Goal: Task Accomplishment & Management: Manage account settings

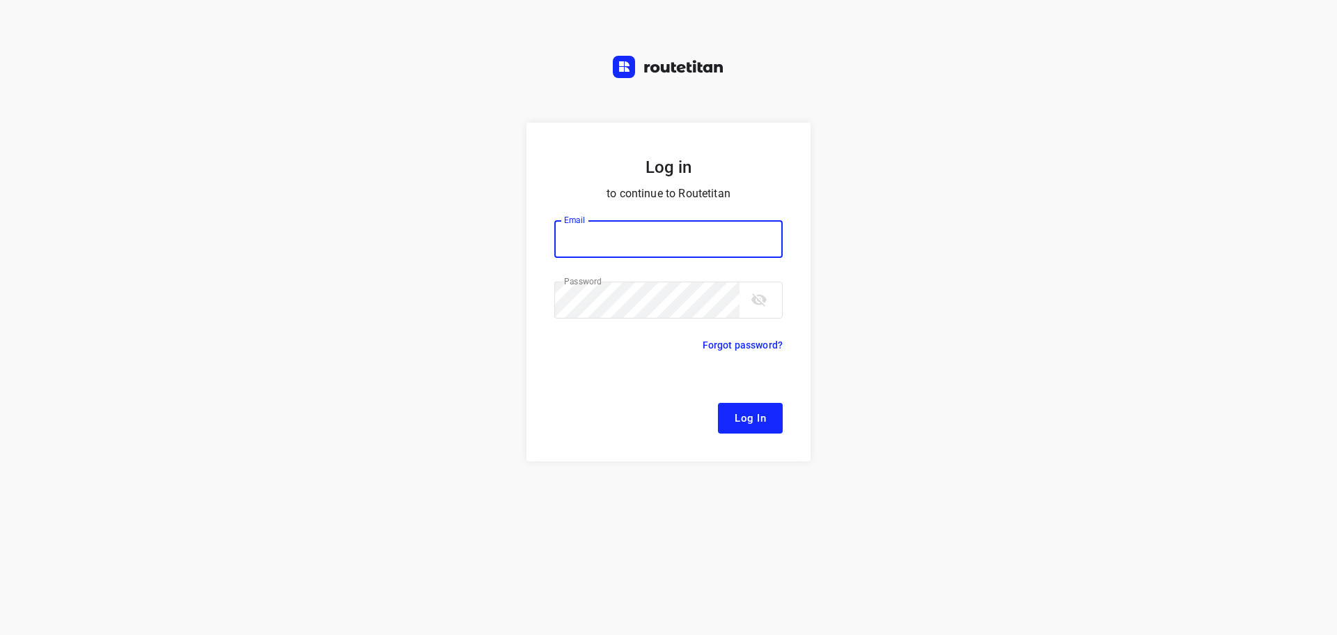
type input "remco@fruitopjewerk.nl"
click at [762, 417] on span "Log In" at bounding box center [750, 418] width 31 height 18
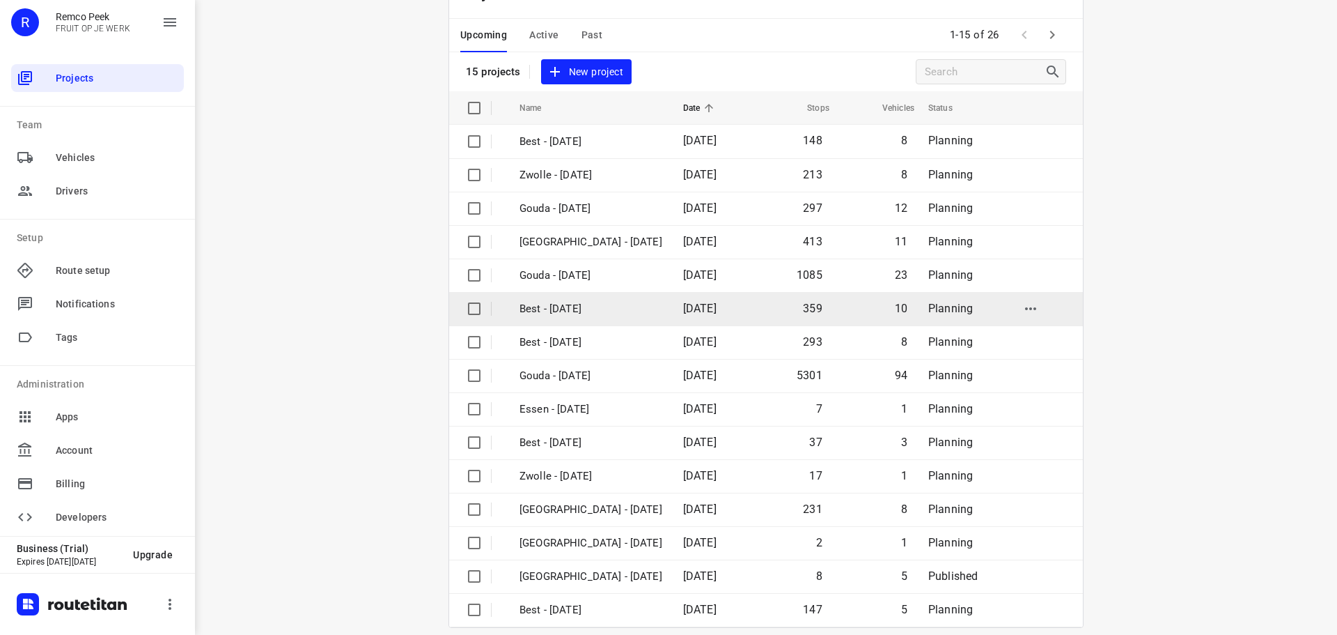
scroll to position [70, 0]
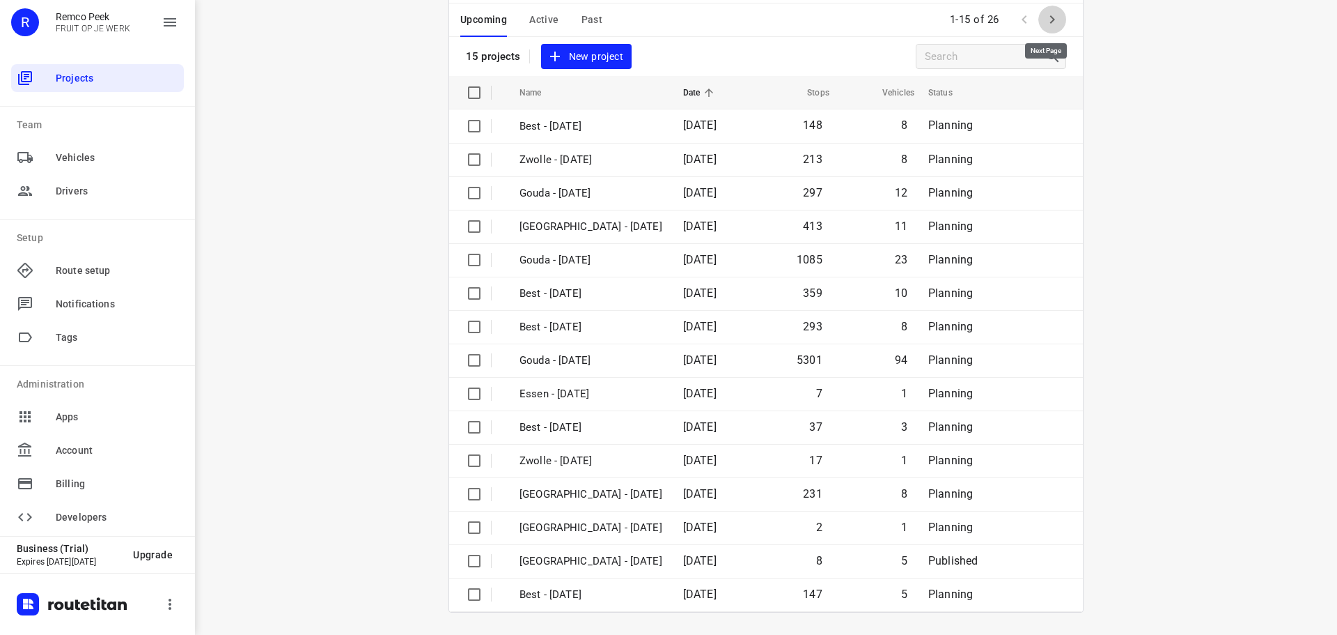
click at [1044, 19] on icon "button" at bounding box center [1052, 19] width 17 height 17
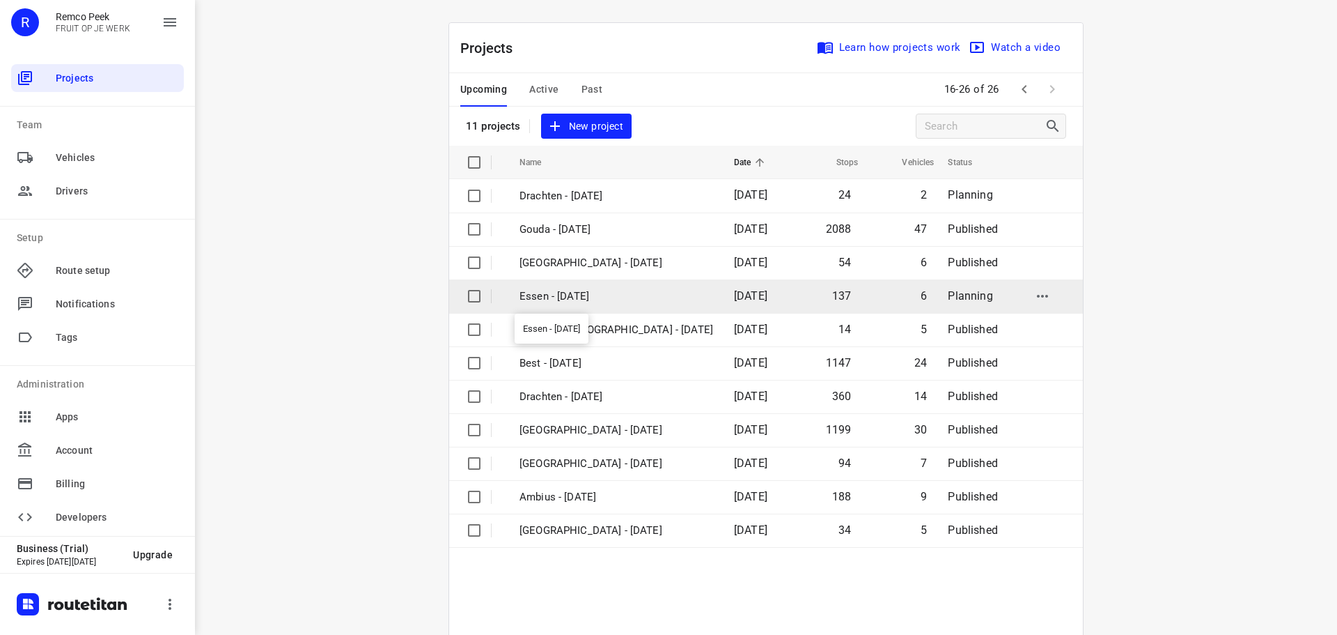
click at [556, 302] on p "Essen - [DATE]" at bounding box center [617, 296] width 194 height 16
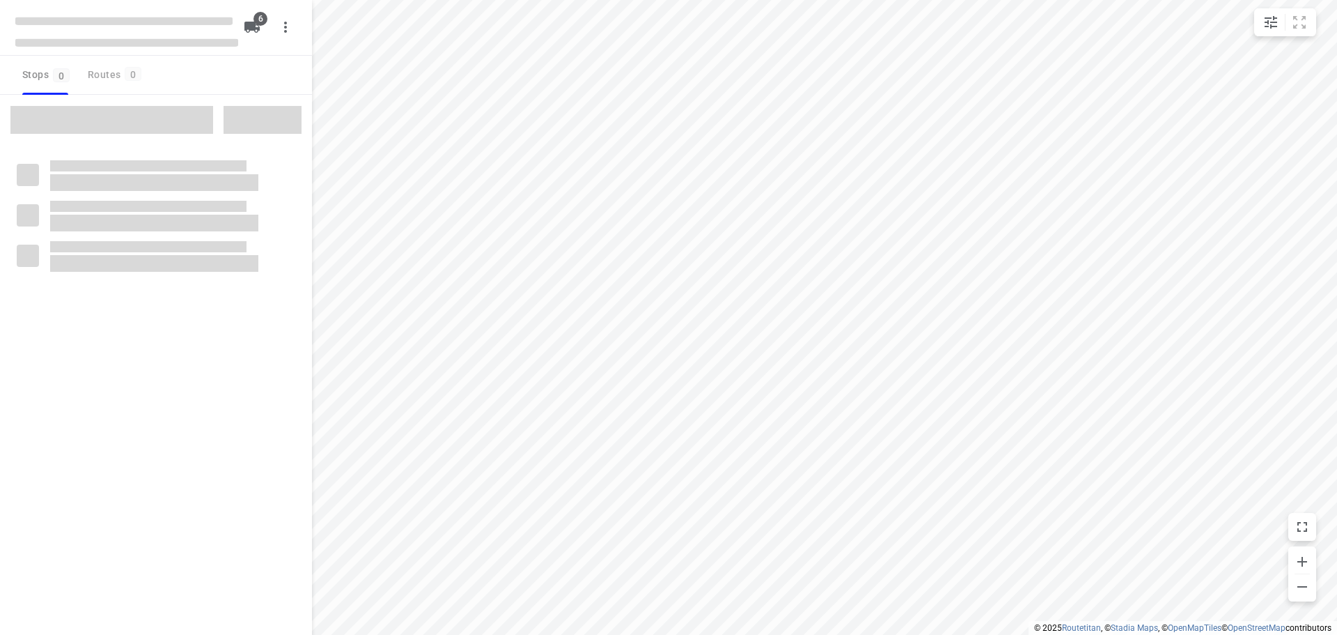
checkbox input "true"
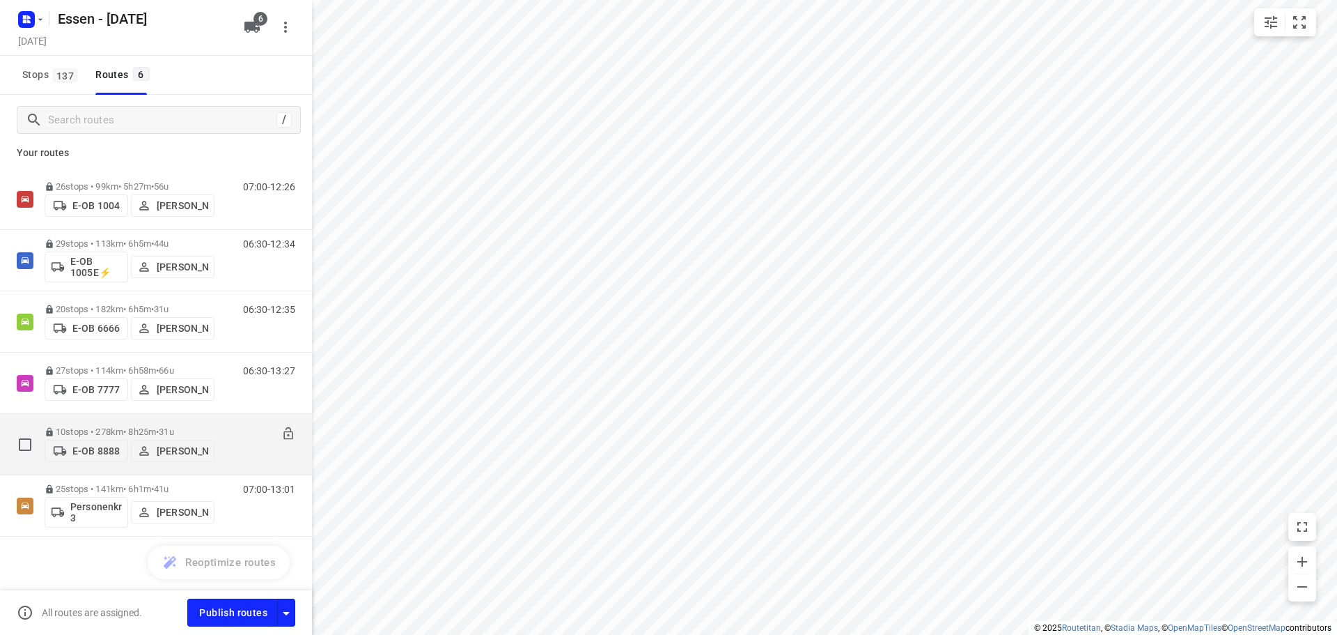
scroll to position [10, 0]
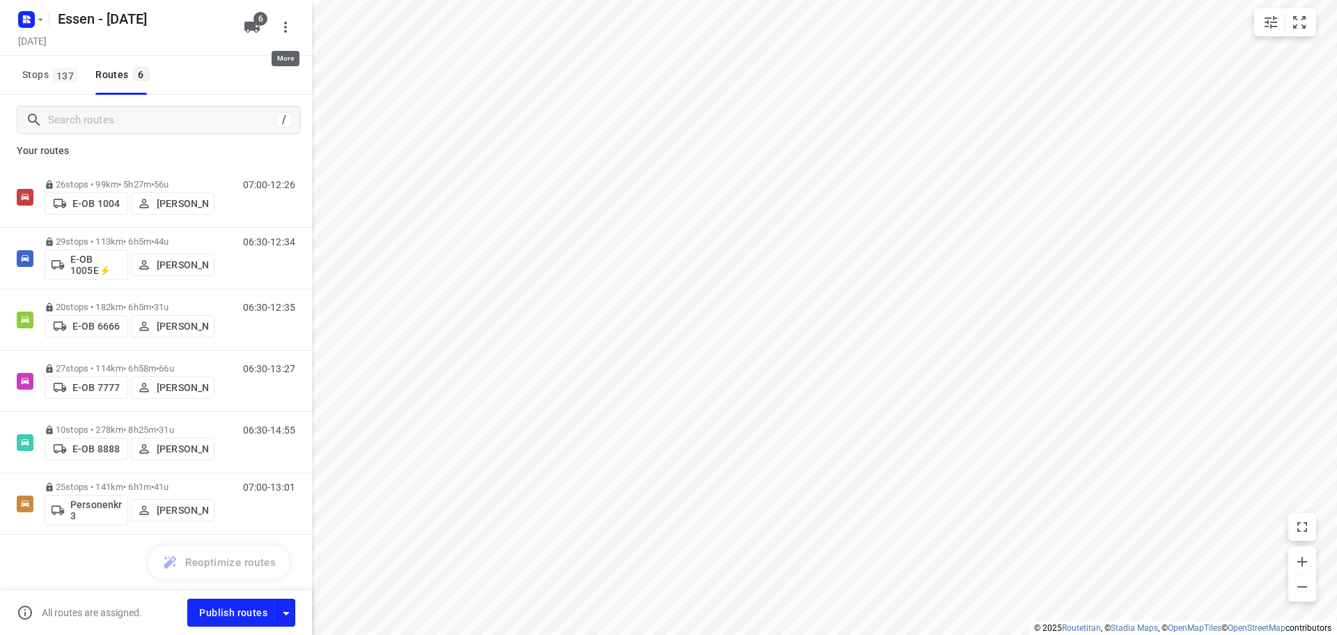
click at [283, 29] on icon "button" at bounding box center [285, 27] width 17 height 17
click at [258, 22] on div at bounding box center [668, 317] width 1337 height 635
click at [255, 27] on icon "button" at bounding box center [251, 27] width 15 height 11
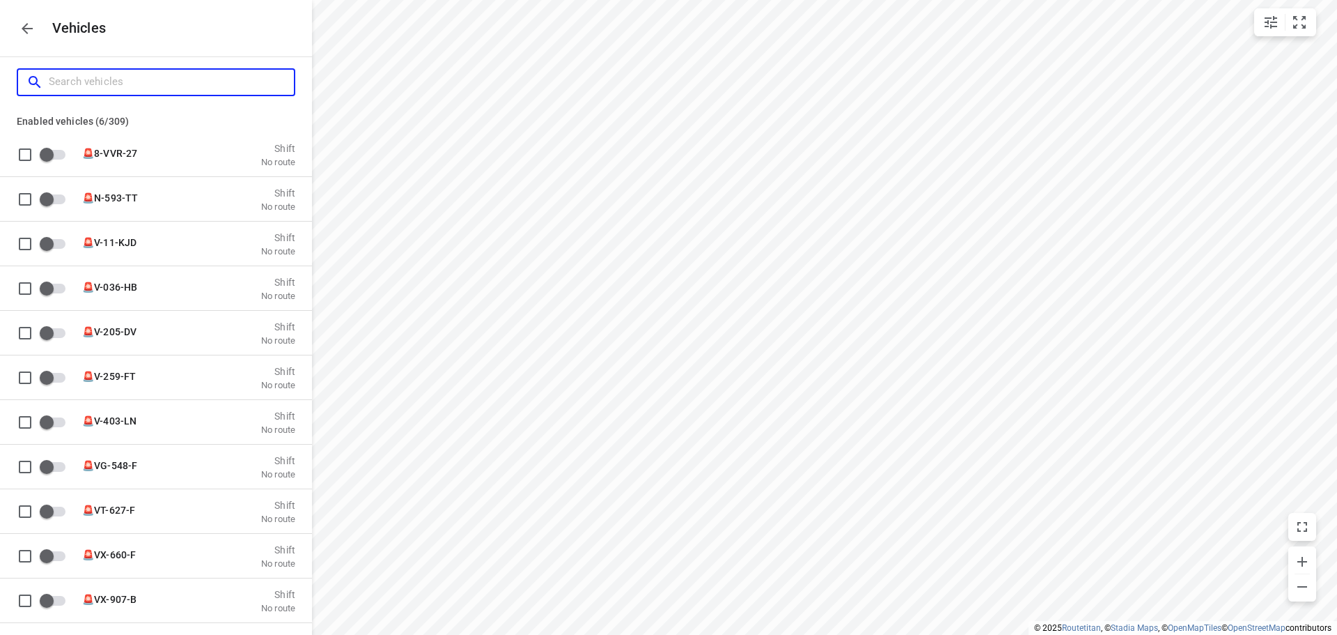
click at [81, 88] on input "Search vehicles" at bounding box center [171, 82] width 245 height 22
type input "1"
checkbox input "true"
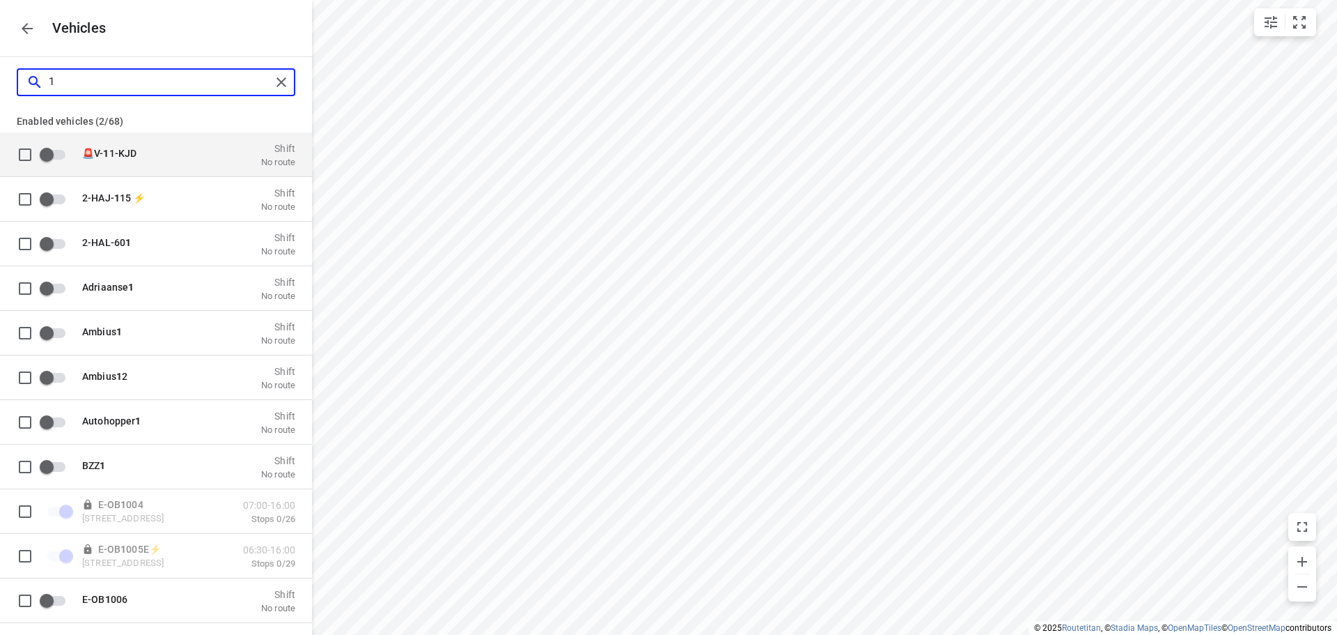
type input "10"
checkbox input "true"
checkbox input "false"
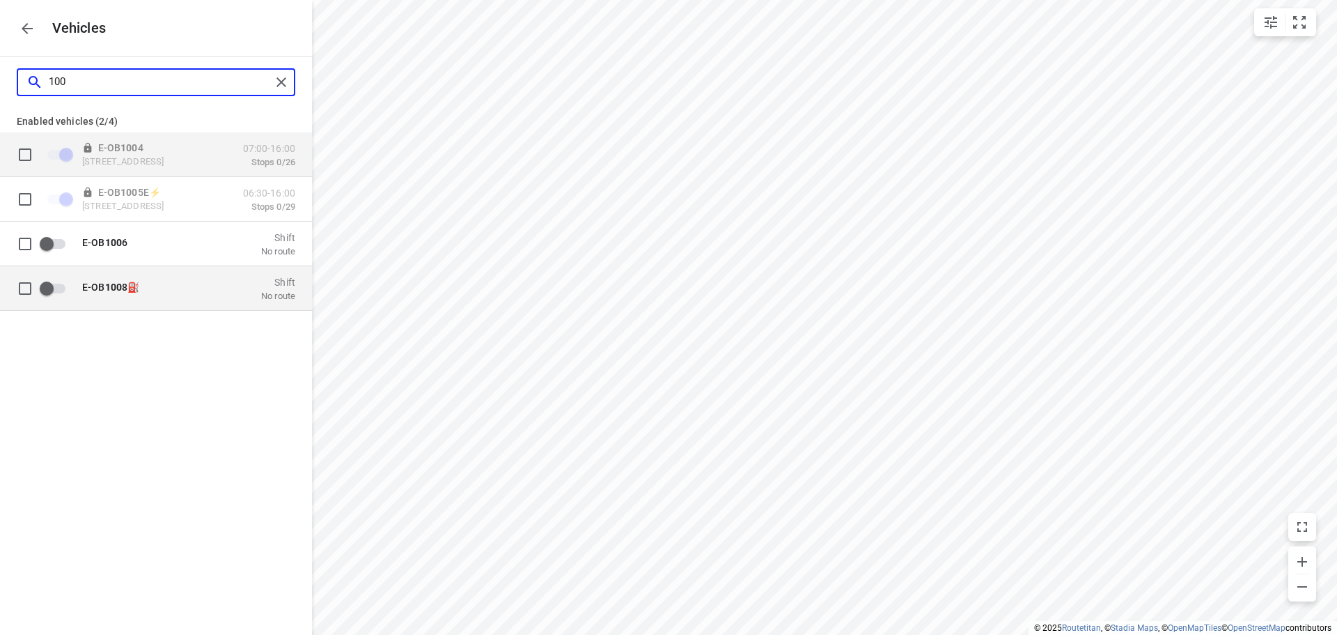
type input "100"
click at [22, 282] on input "grid" at bounding box center [25, 288] width 28 height 28
checkbox input "true"
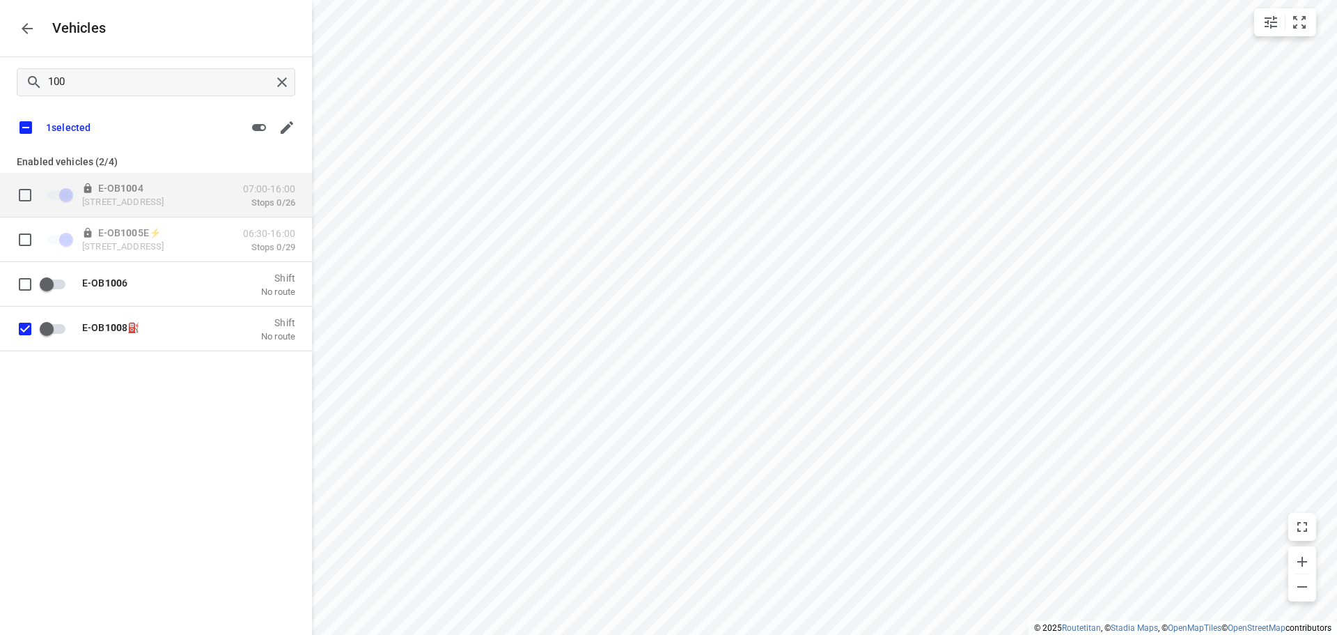
click at [89, 363] on div "E-OB 100 4 Krablerstraße 161, 45326 Essen, Duitsland 07:00-16:00 Stops 0/26 E-O…" at bounding box center [156, 288] width 312 height 231
click at [288, 122] on icon "button" at bounding box center [287, 127] width 17 height 17
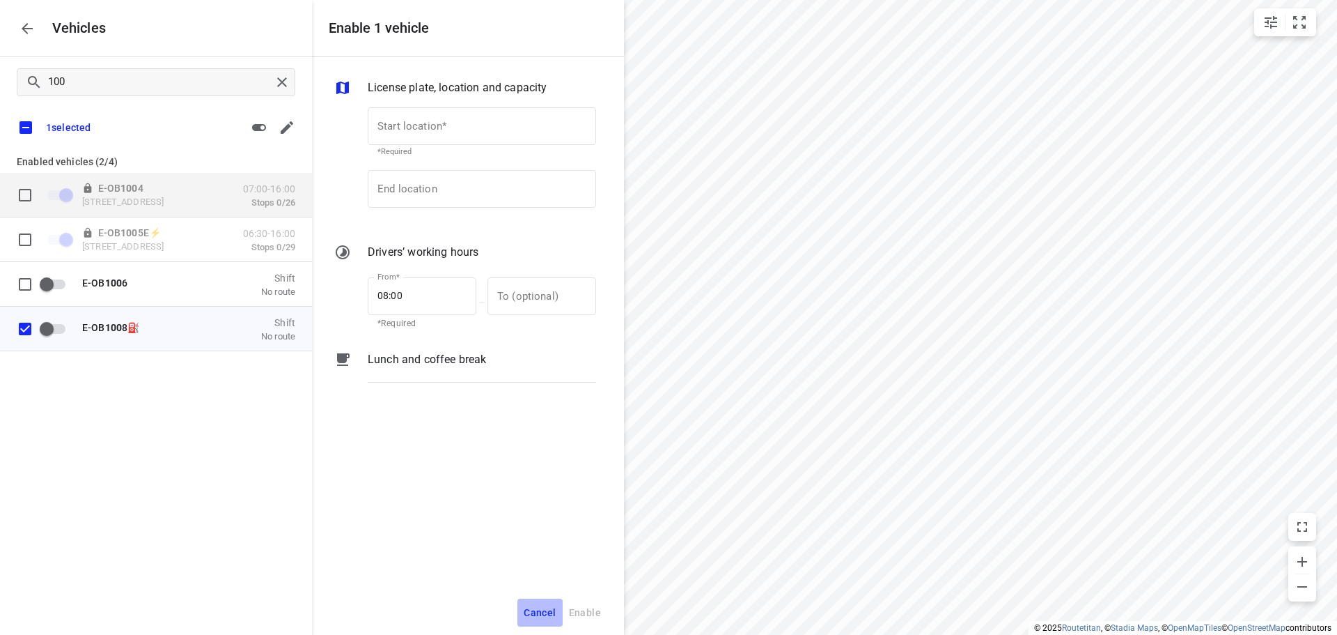
click at [547, 610] on span "Cancel" at bounding box center [540, 612] width 32 height 17
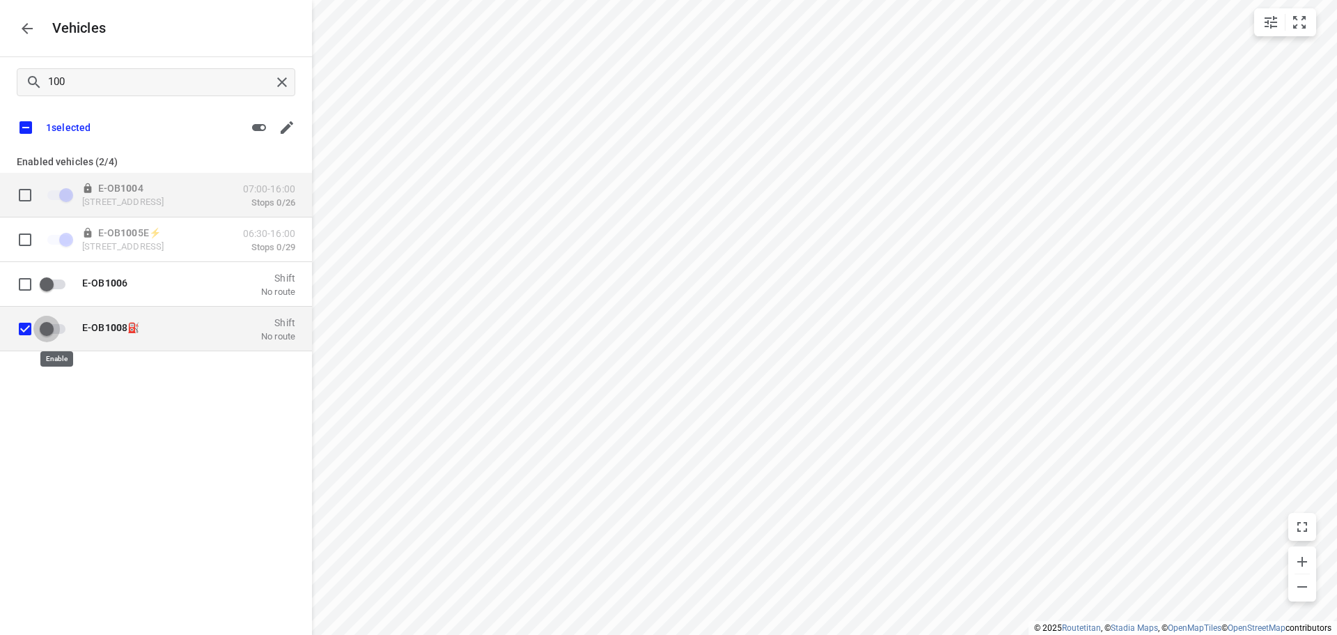
click at [54, 332] on input "grid" at bounding box center [46, 328] width 79 height 26
click at [64, 328] on input "grid" at bounding box center [65, 328] width 79 height 26
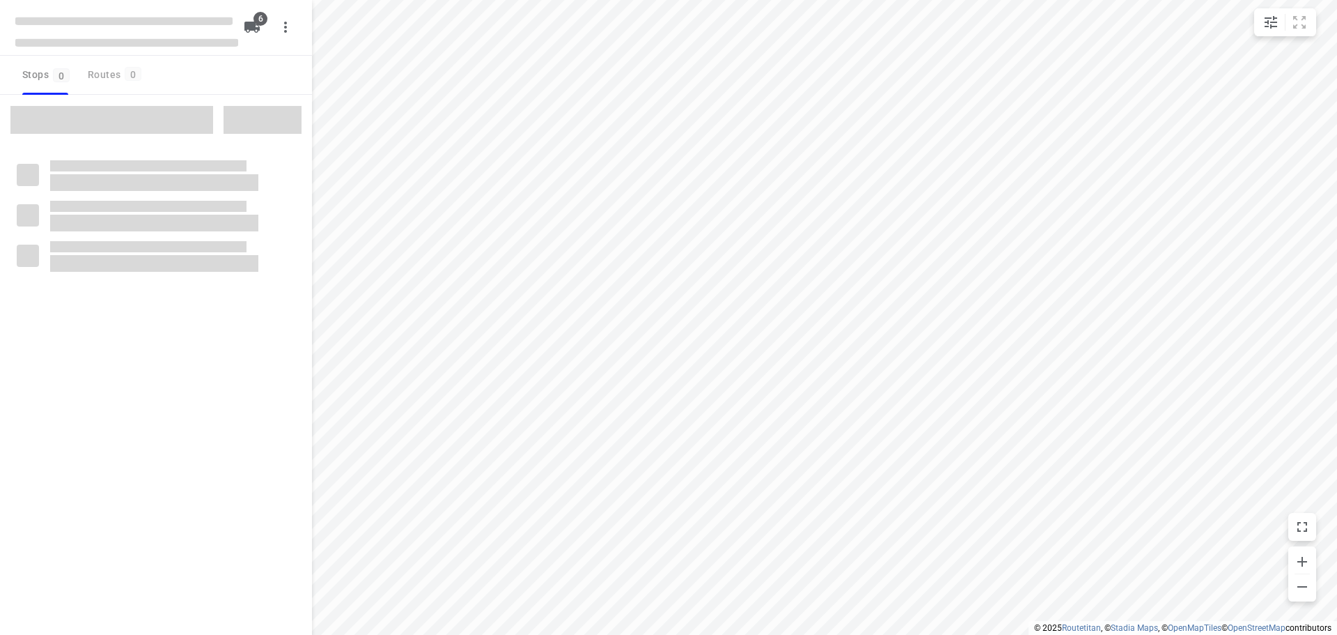
checkbox input "true"
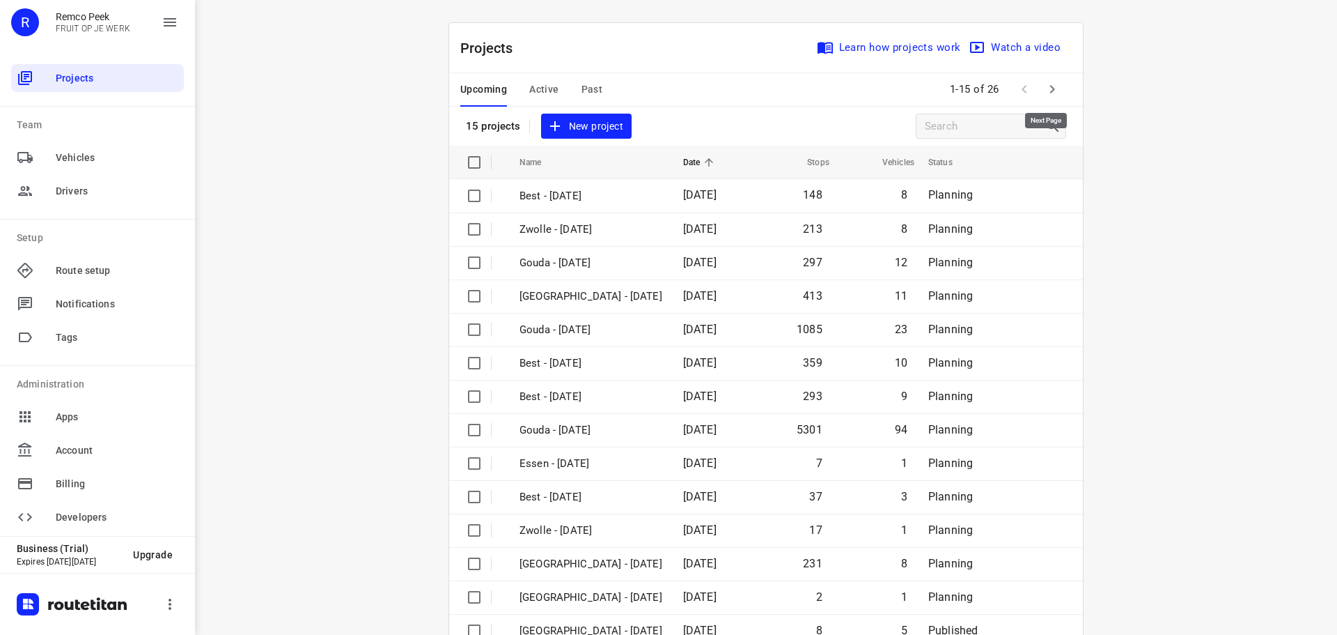
click at [1052, 88] on icon "button" at bounding box center [1052, 89] width 17 height 17
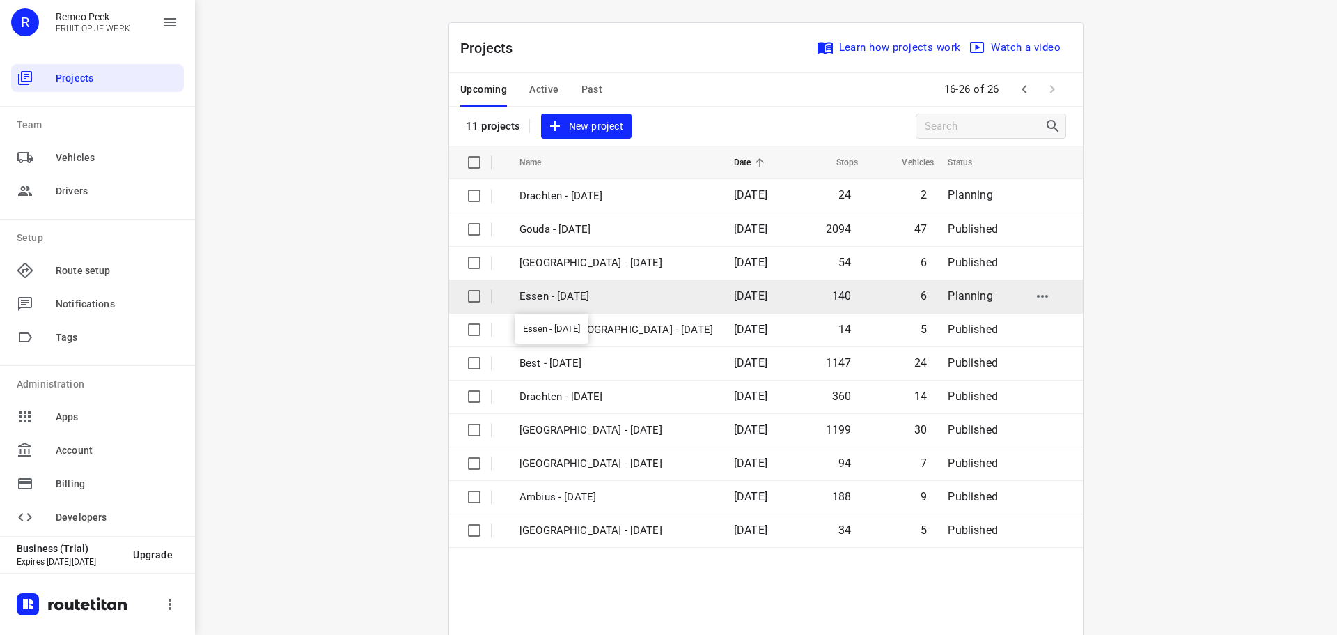
click at [551, 300] on p "Essen - [DATE]" at bounding box center [617, 296] width 194 height 16
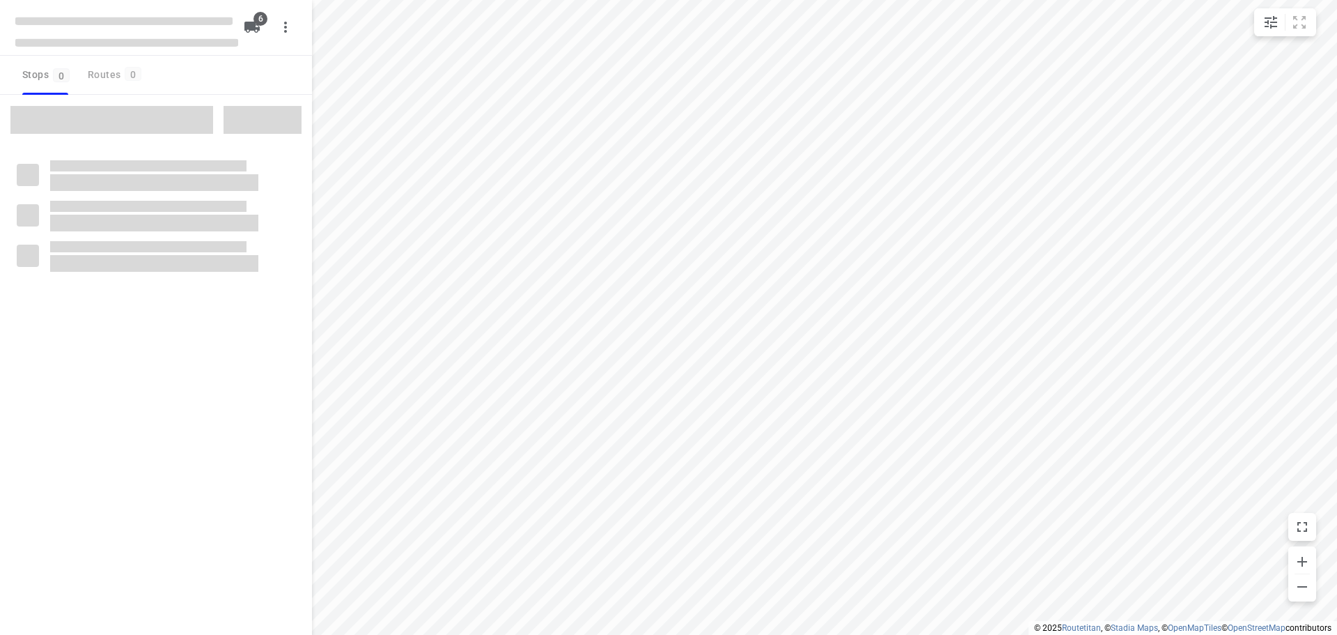
checkbox input "true"
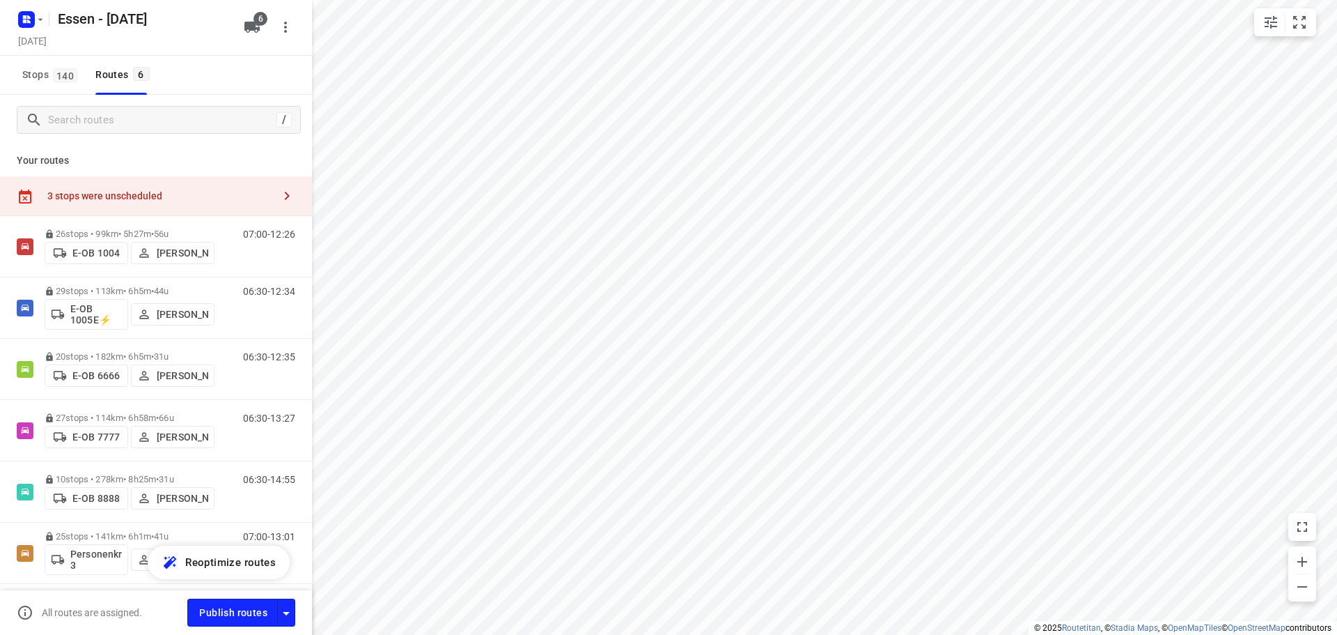
click at [242, 187] on div "3 stops were unscheduled" at bounding box center [156, 196] width 312 height 40
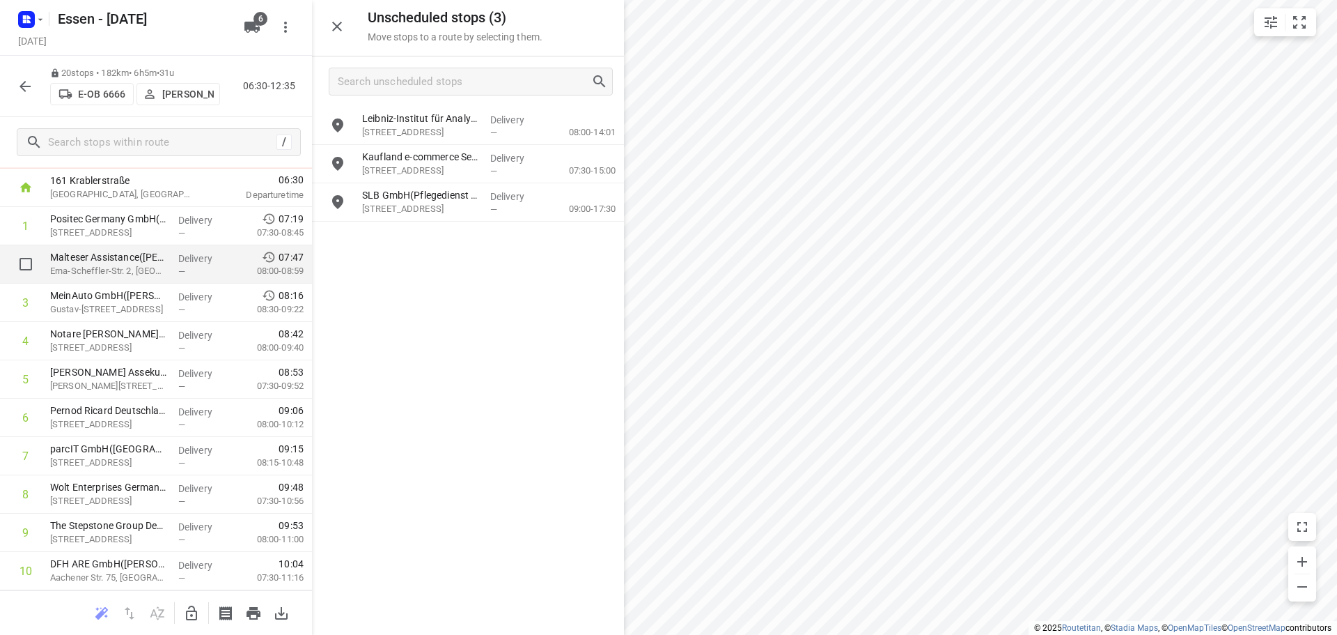
scroll to position [139, 0]
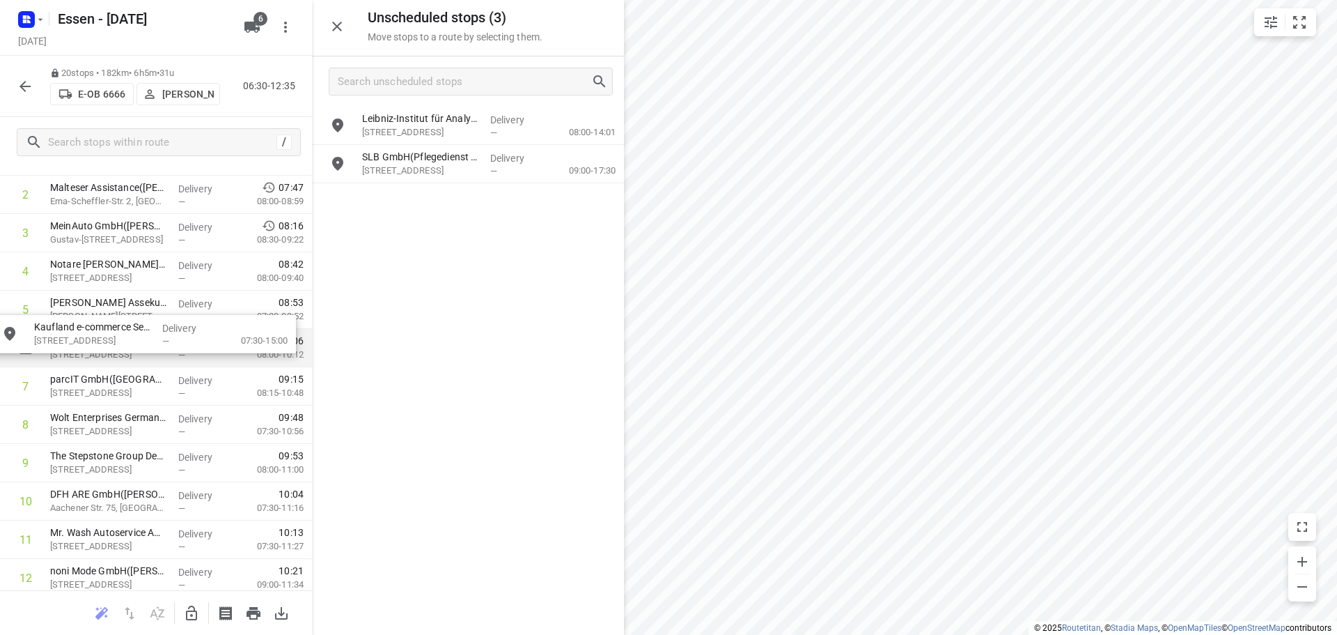
drag, startPoint x: 437, startPoint y: 176, endPoint x: 103, endPoint y: 348, distance: 375.7
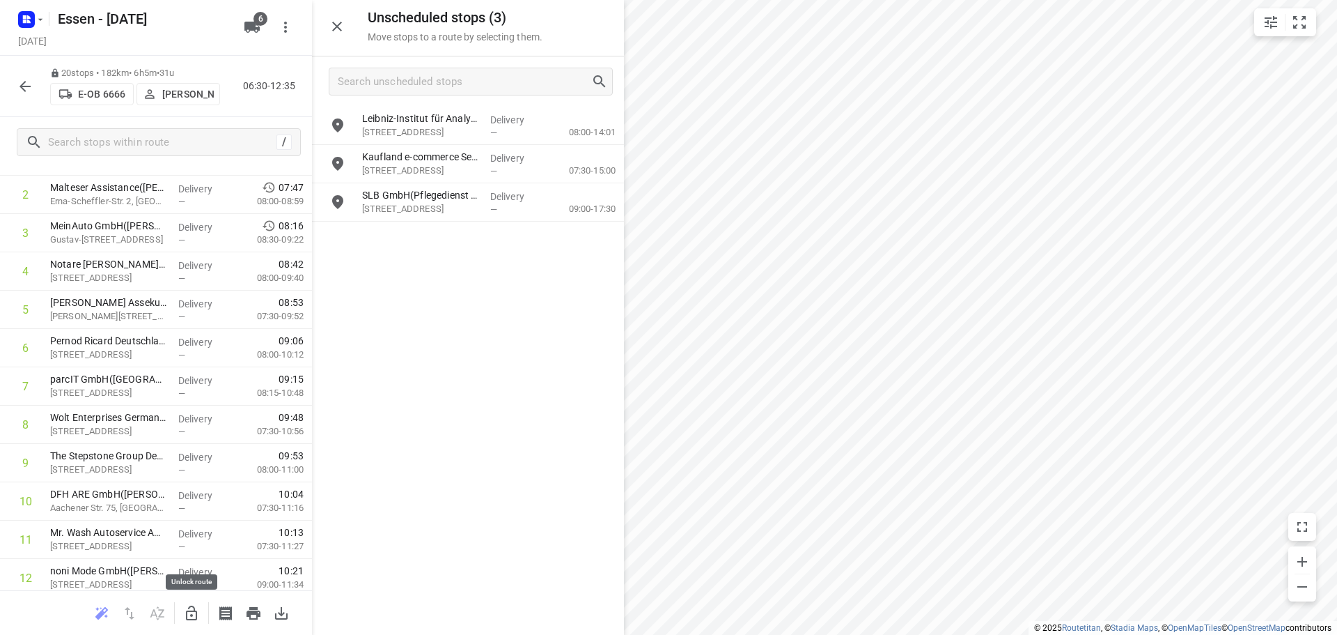
click at [191, 612] on icon "button" at bounding box center [191, 613] width 17 height 17
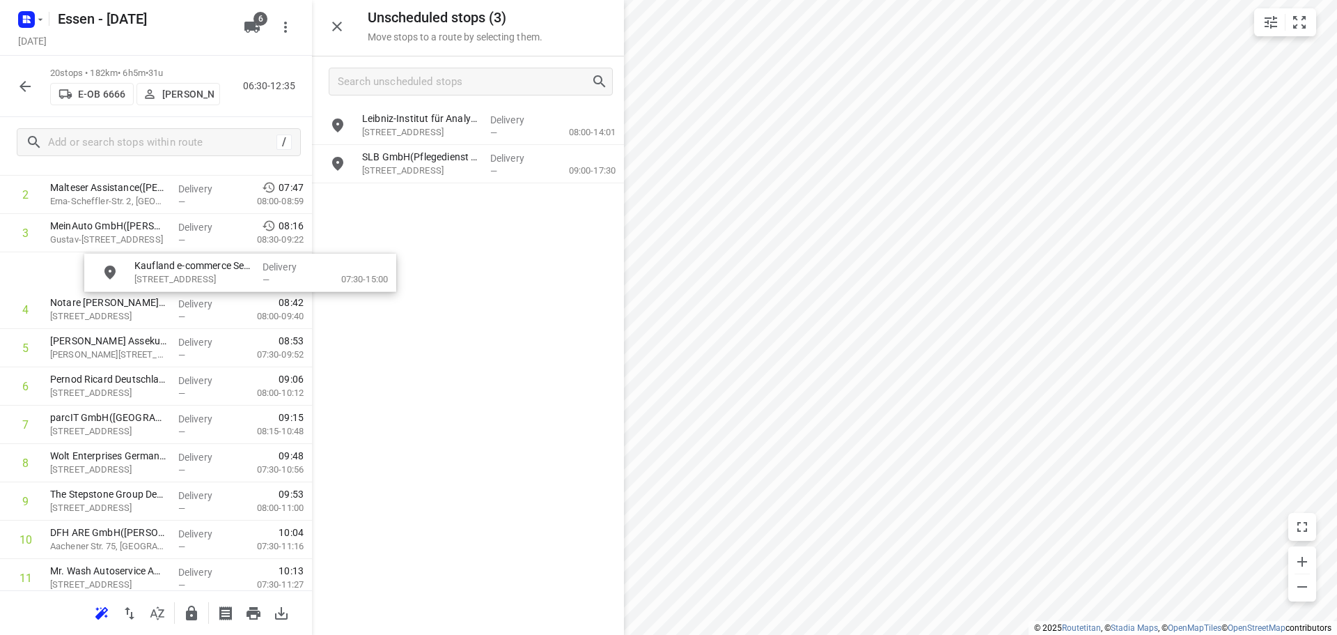
scroll to position [133, 0]
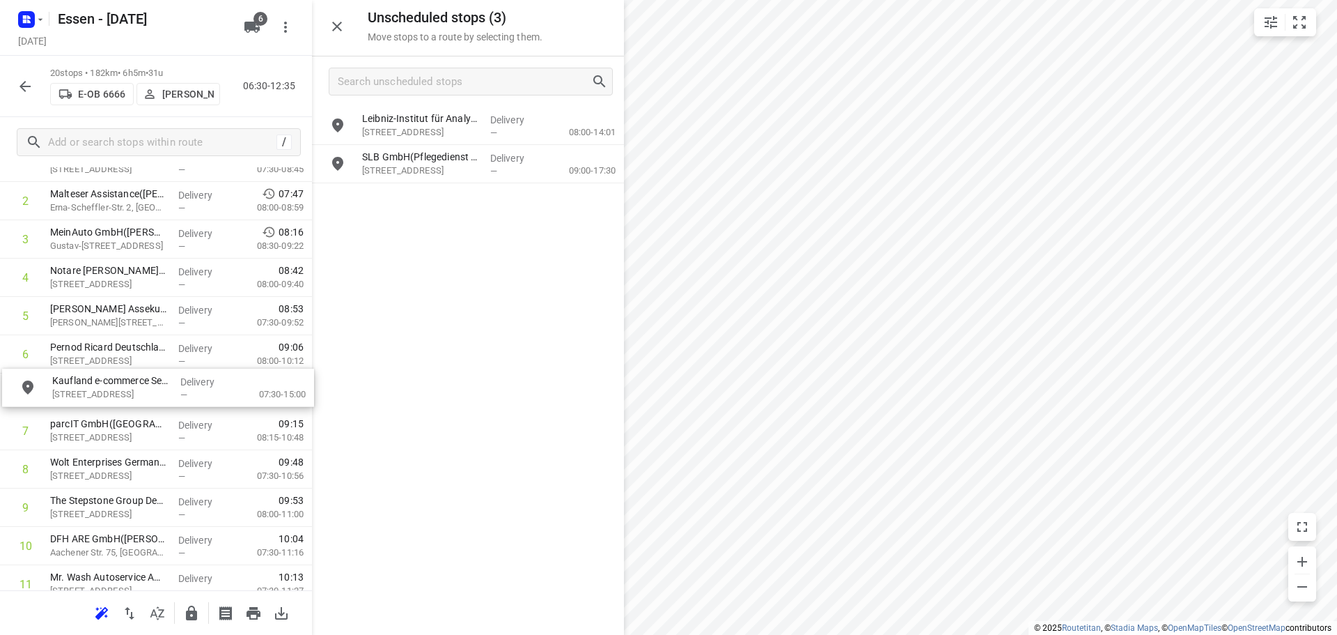
drag, startPoint x: 411, startPoint y: 170, endPoint x: 101, endPoint y: 399, distance: 385.5
click at [185, 619] on icon "button" at bounding box center [191, 613] width 17 height 17
click at [196, 616] on icon "button" at bounding box center [191, 612] width 11 height 15
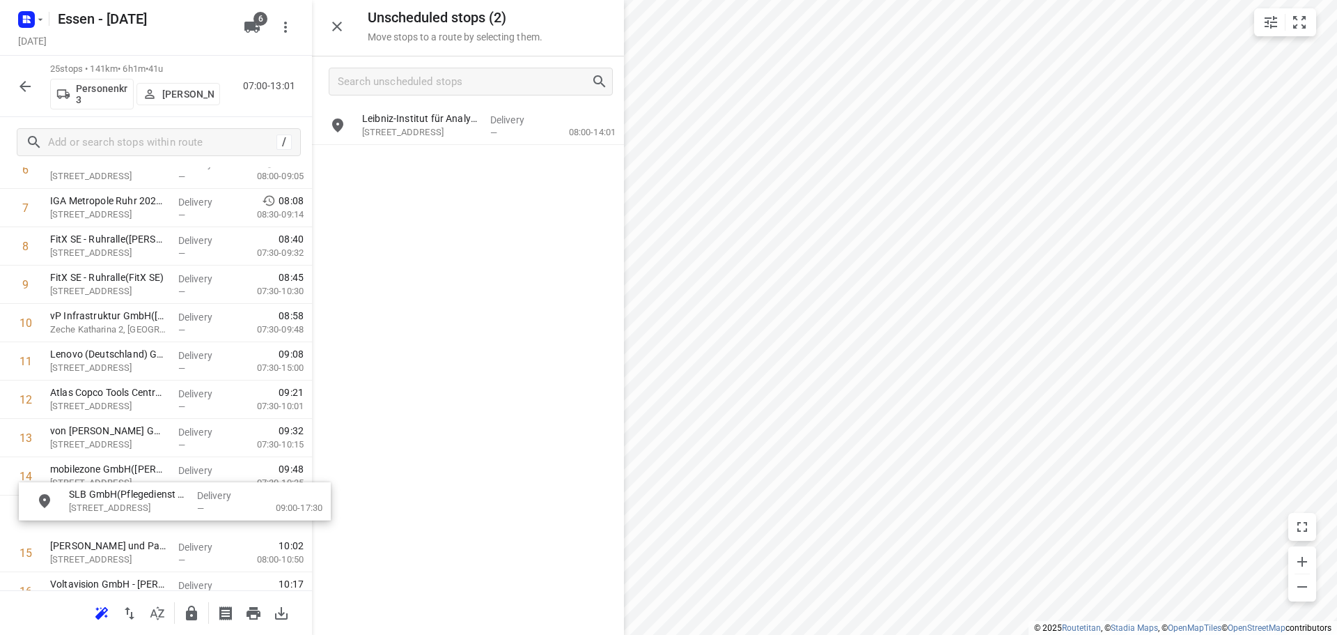
scroll to position [322, 0]
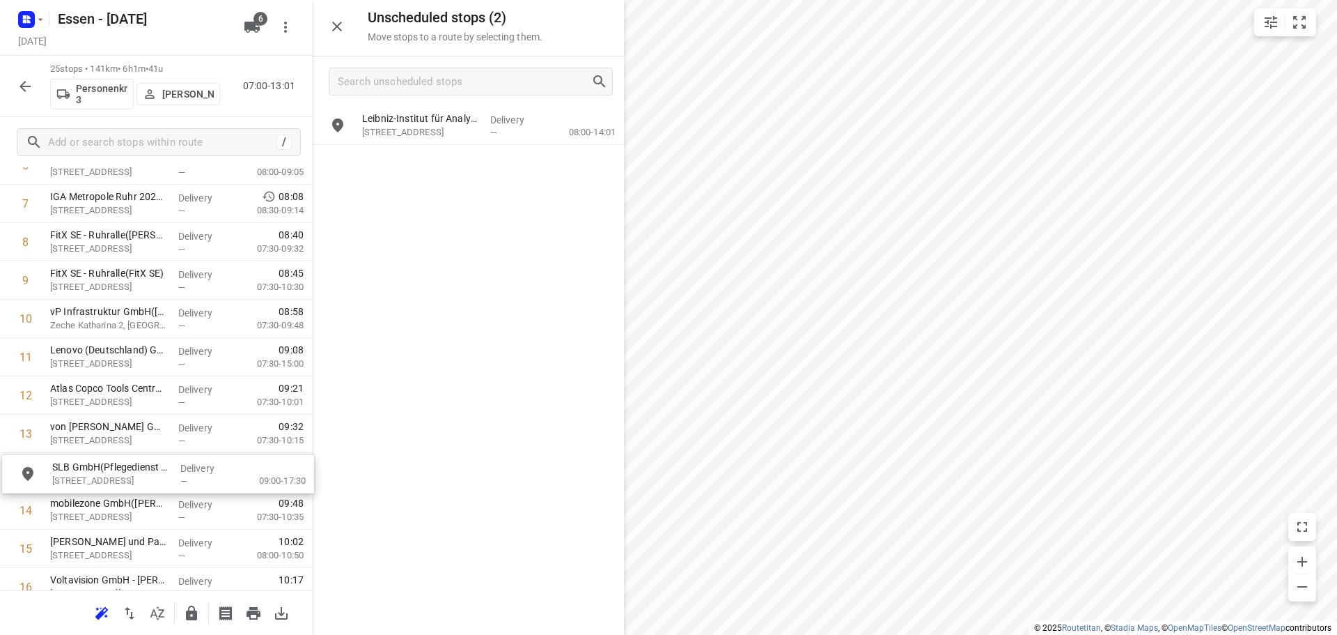
drag, startPoint x: 419, startPoint y: 168, endPoint x: 105, endPoint y: 483, distance: 444.7
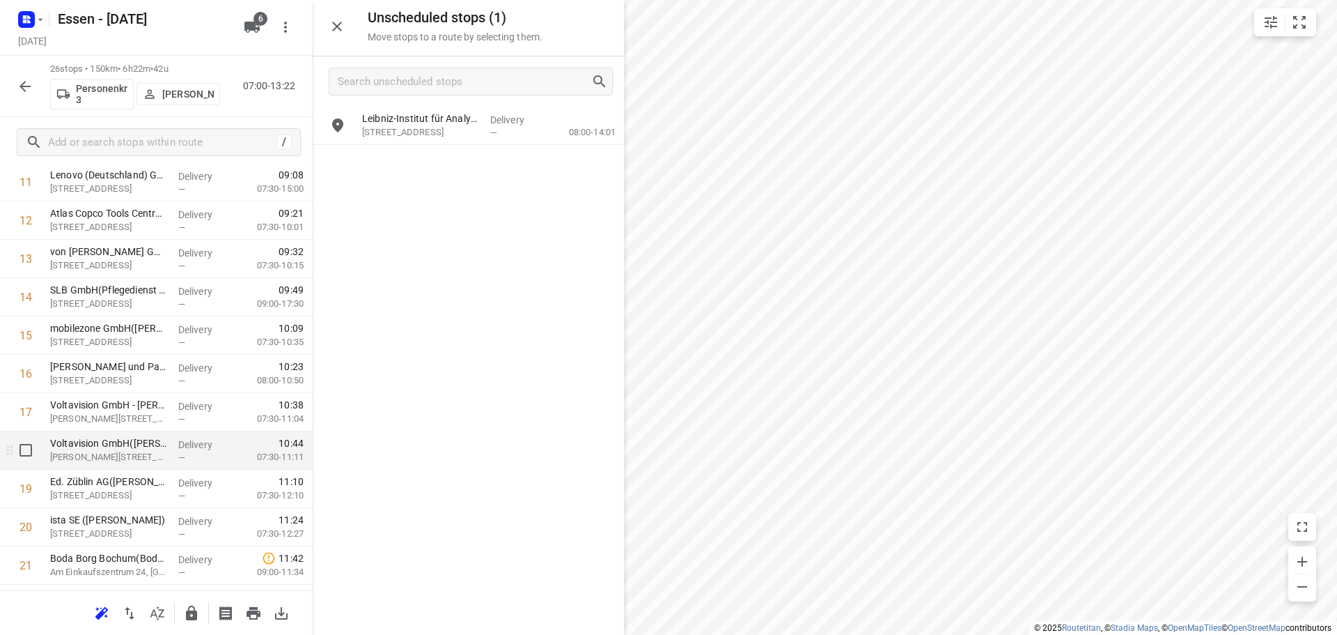
scroll to position [531, 0]
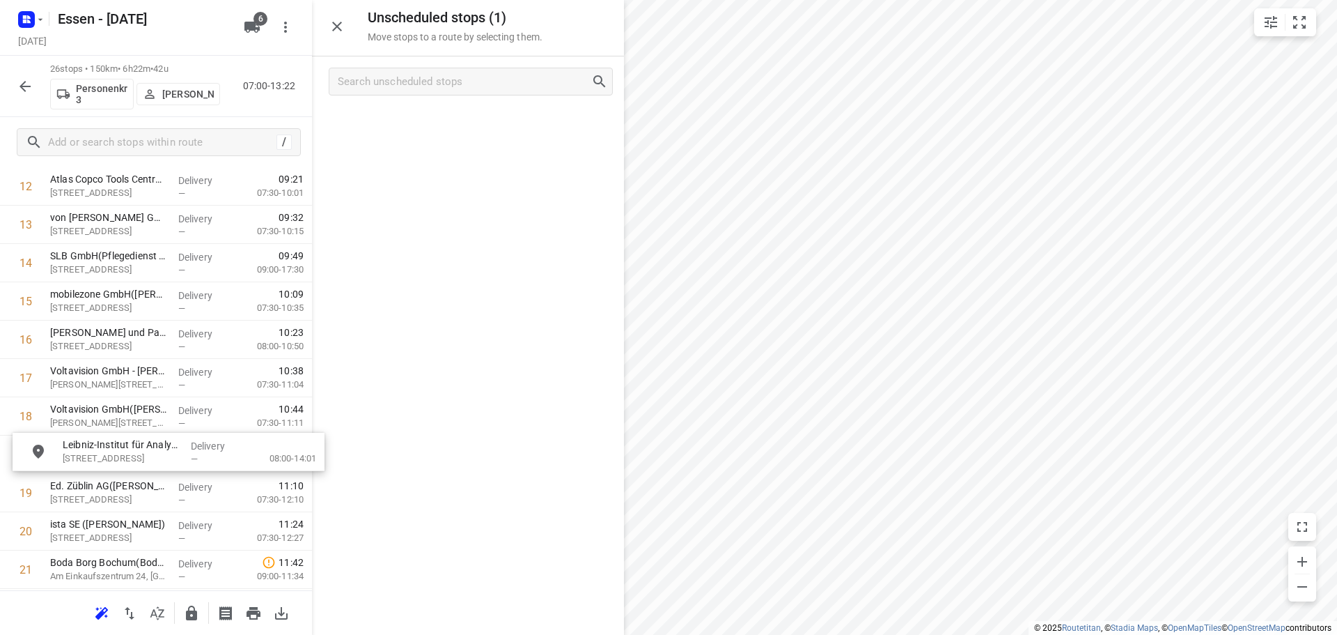
drag, startPoint x: 435, startPoint y: 134, endPoint x: 130, endPoint y: 464, distance: 449.5
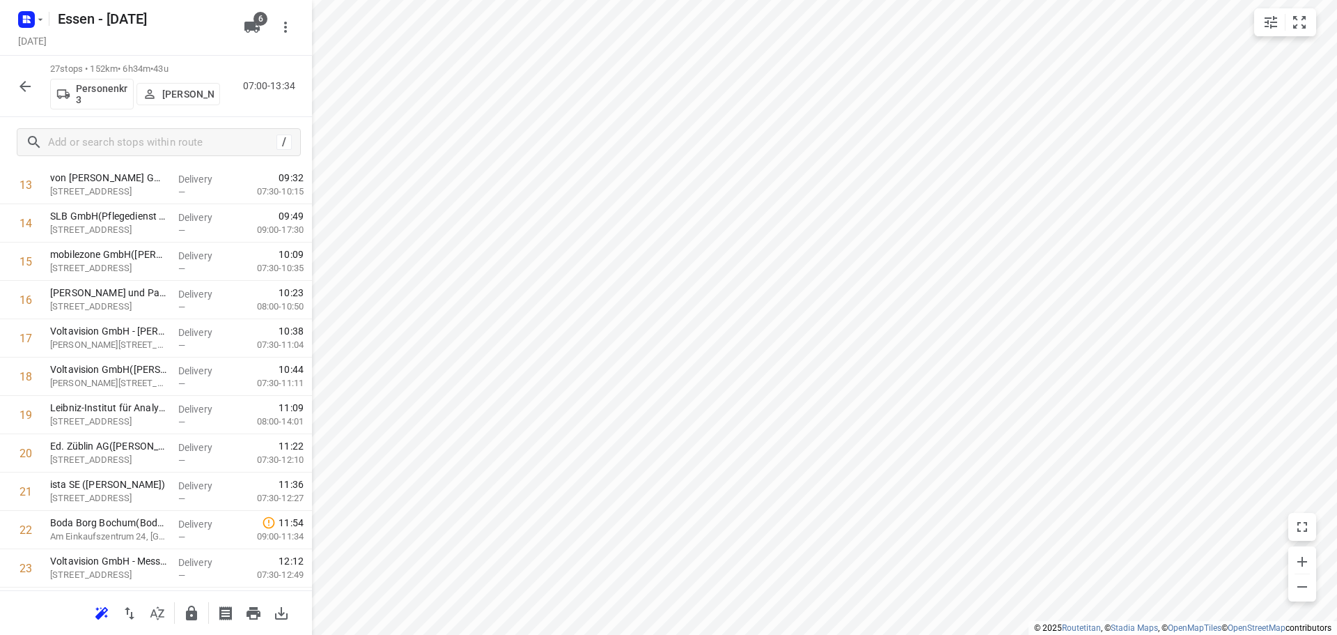
click at [17, 82] on icon "button" at bounding box center [25, 86] width 17 height 17
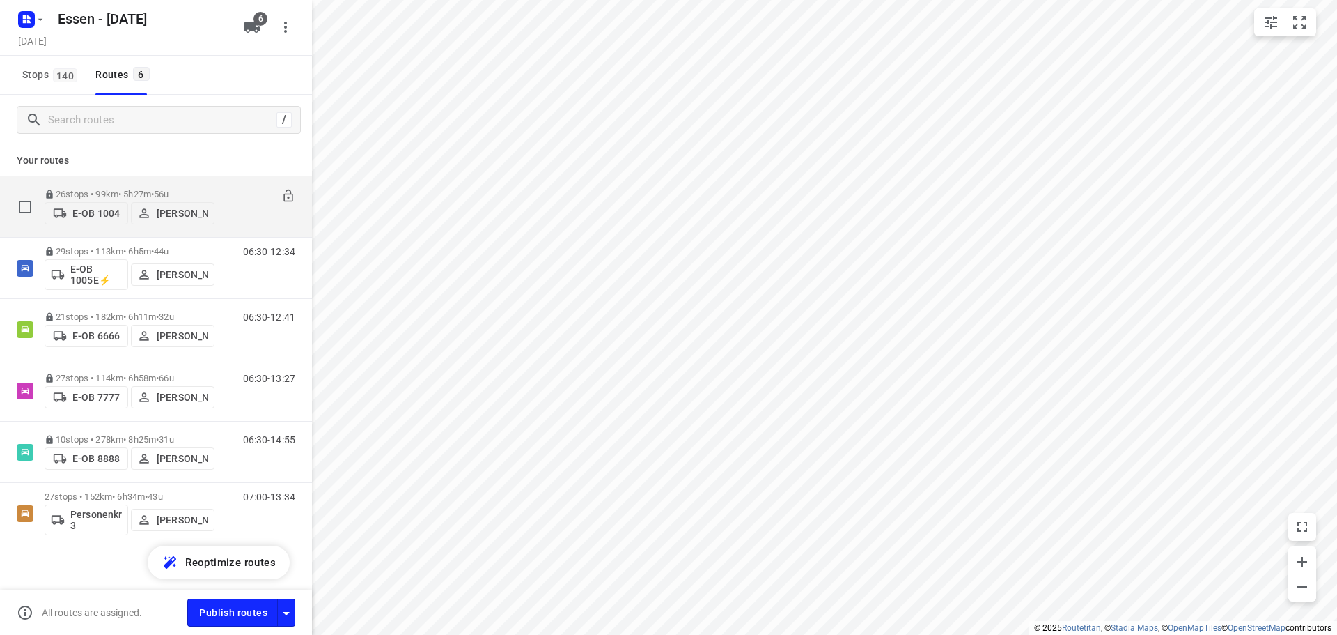
click at [215, 189] on div "26 stops • 99km • 5h27m • 56u E-OB 1004 Sandra Stamm 07:00-12:26" at bounding box center [178, 206] width 267 height 49
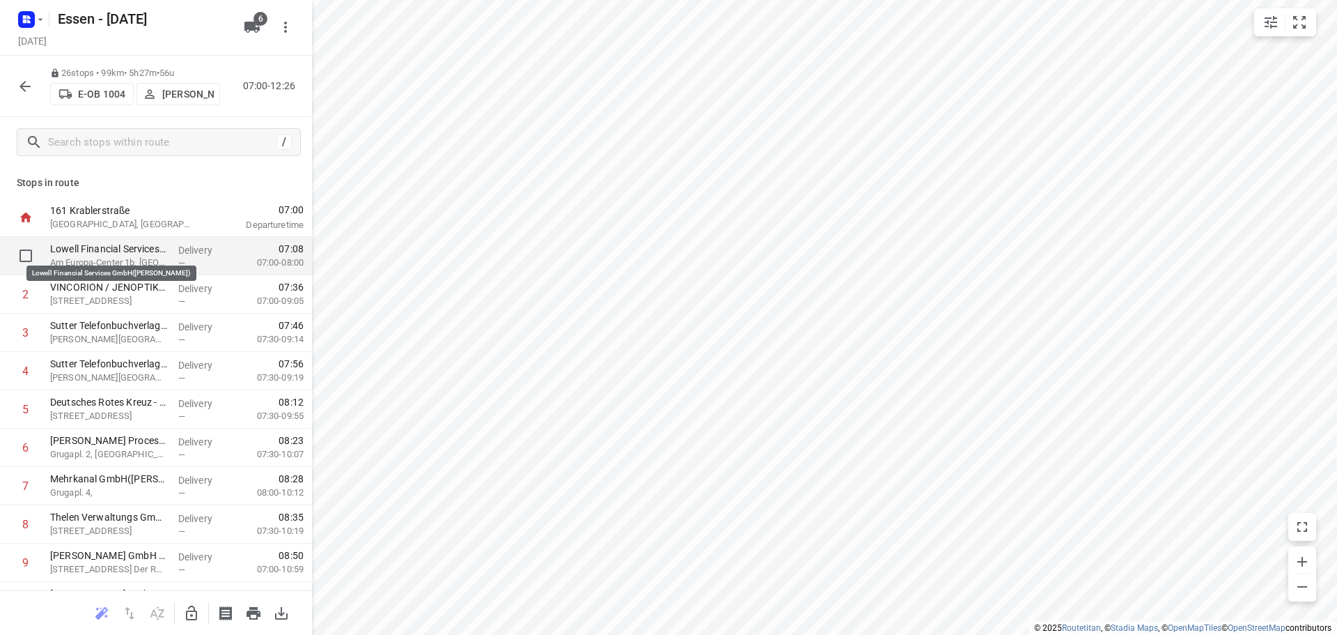
drag, startPoint x: 161, startPoint y: 295, endPoint x: 161, endPoint y: 252, distance: 42.5
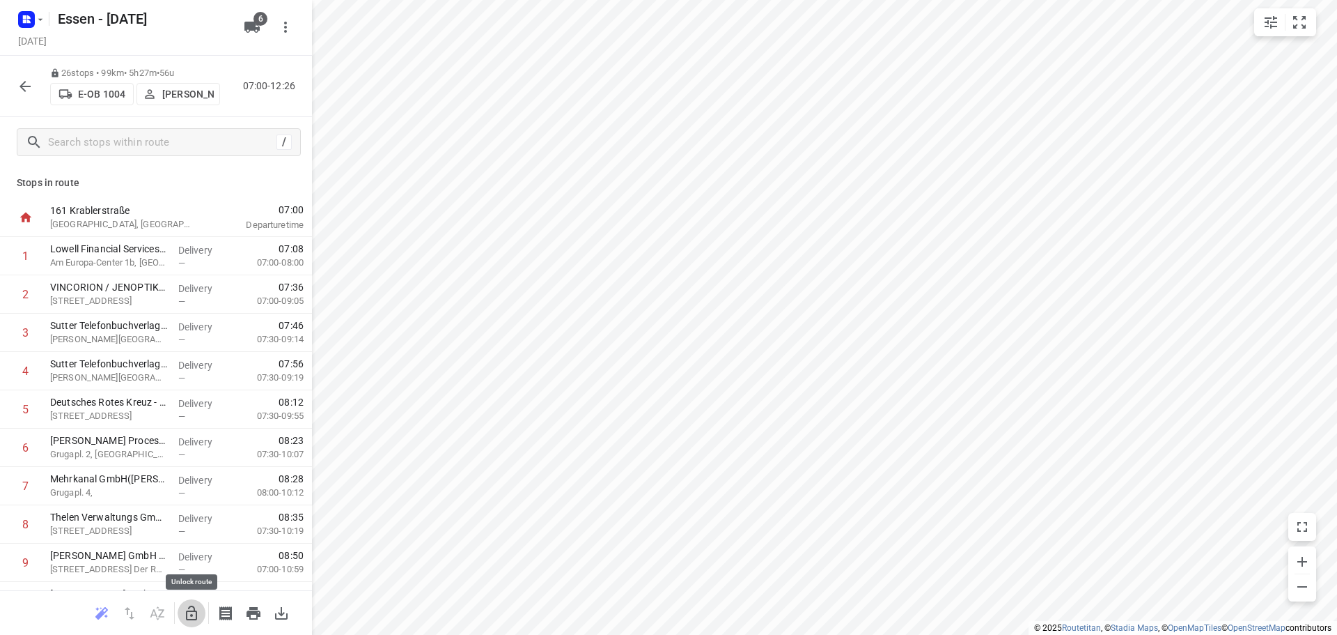
click at [188, 609] on icon "button" at bounding box center [191, 613] width 17 height 17
drag, startPoint x: 97, startPoint y: 302, endPoint x: 103, endPoint y: 267, distance: 35.4
drag, startPoint x: 116, startPoint y: 300, endPoint x: 115, endPoint y: 388, distance: 88.5
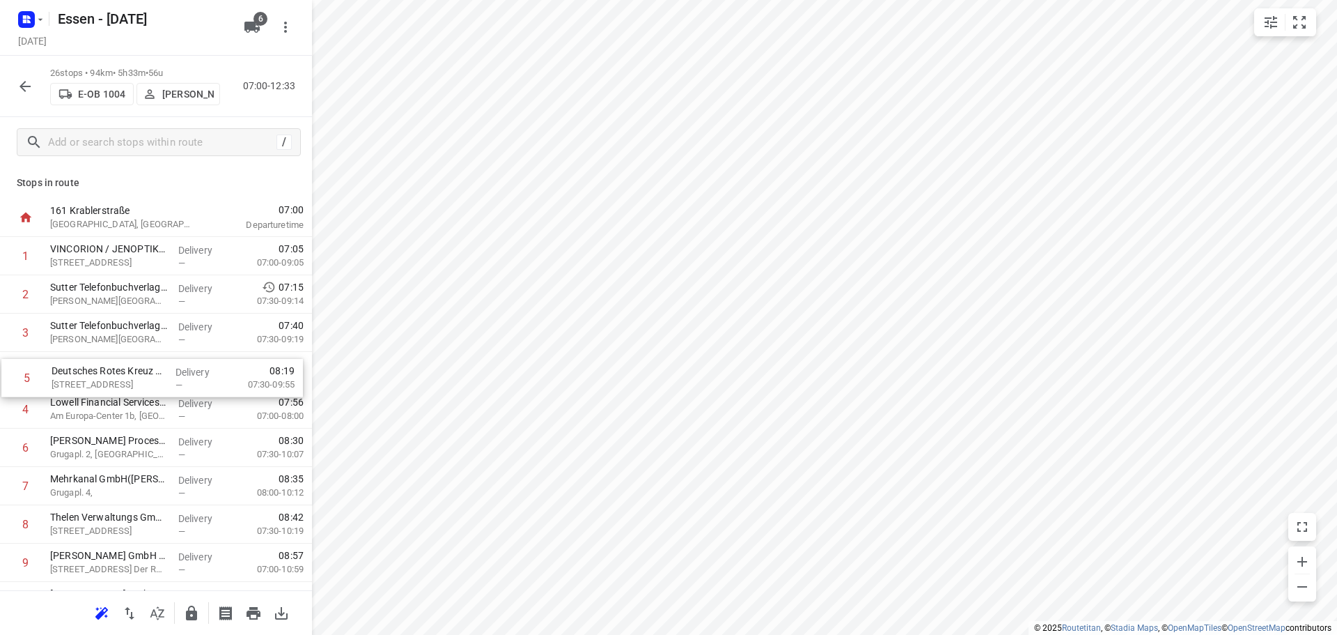
drag, startPoint x: 107, startPoint y: 418, endPoint x: 104, endPoint y: 379, distance: 39.1
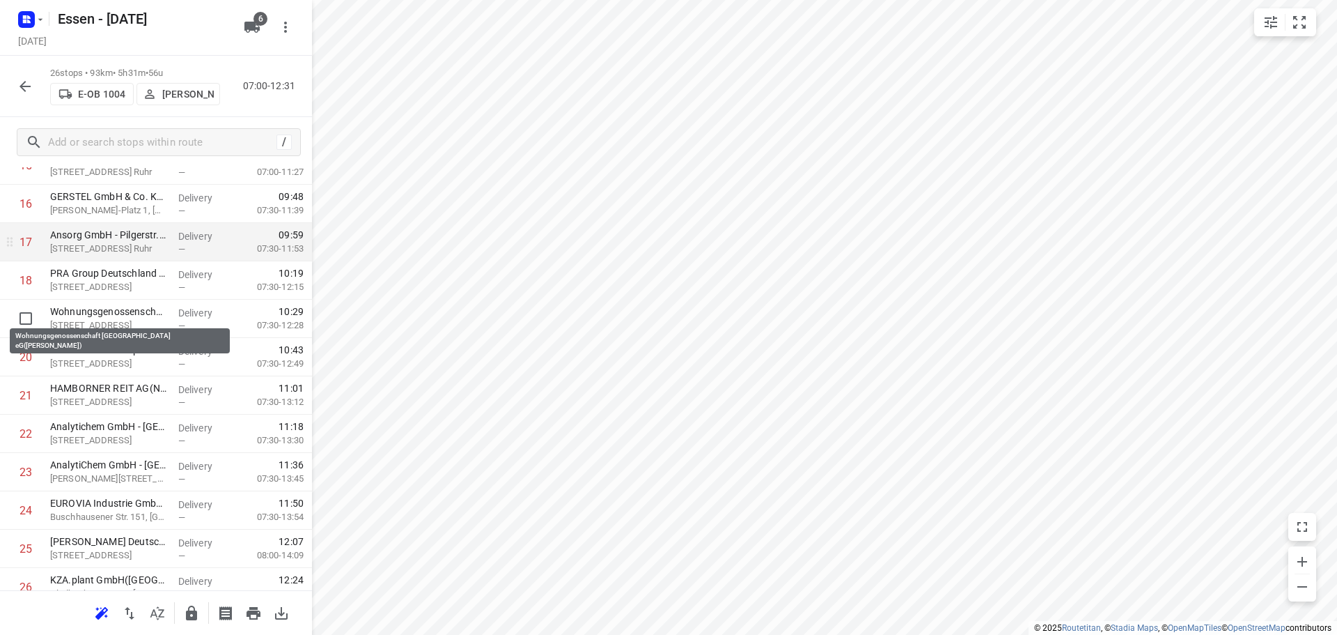
scroll to position [681, 0]
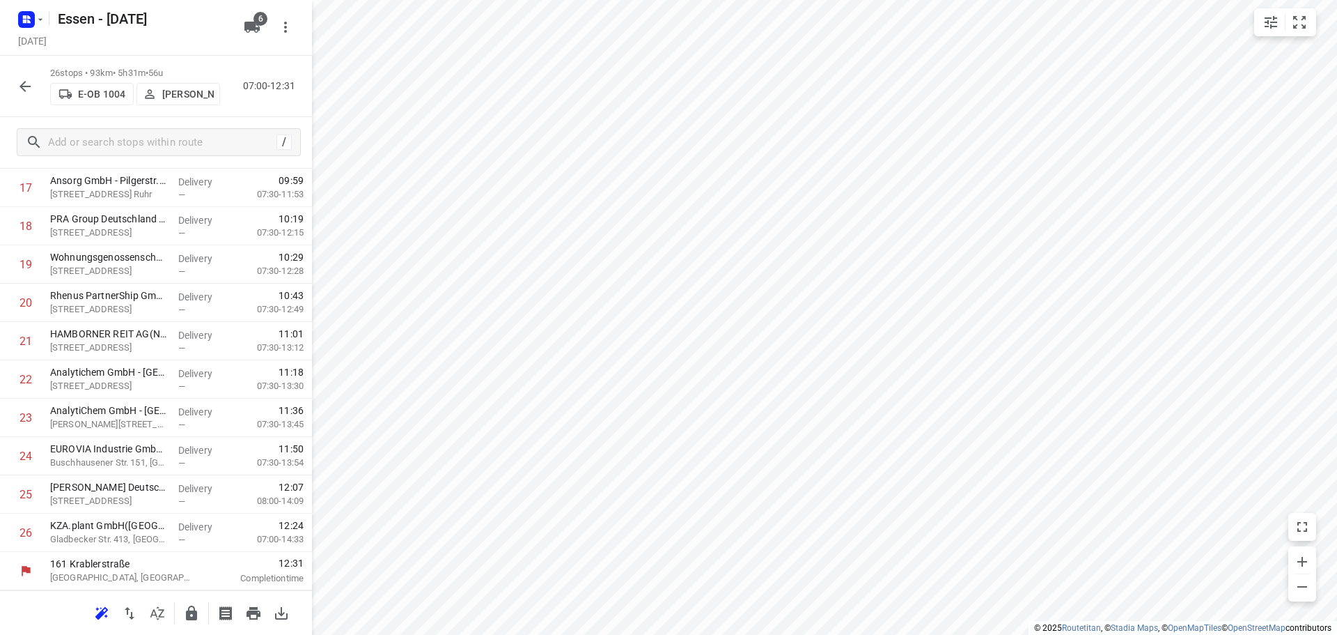
click at [195, 623] on button "button" at bounding box center [192, 613] width 28 height 28
click at [21, 80] on icon "button" at bounding box center [25, 86] width 17 height 17
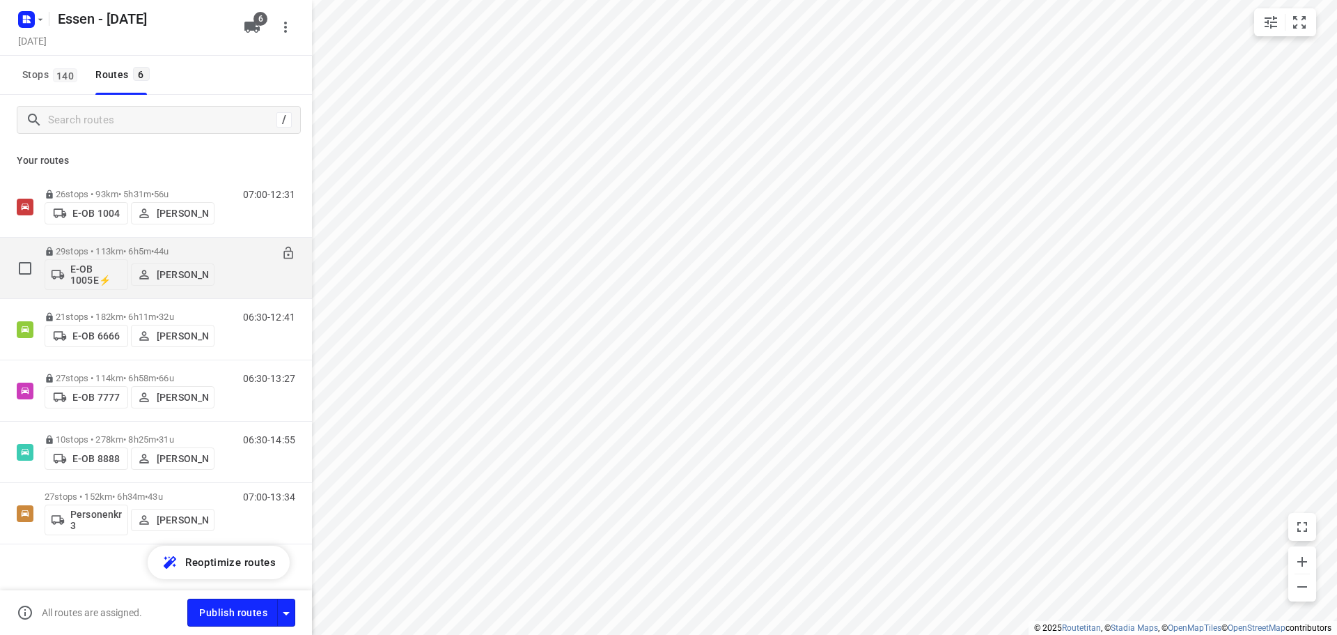
click at [126, 250] on p "29 stops • 113km • 6h5m • 44u" at bounding box center [130, 251] width 170 height 10
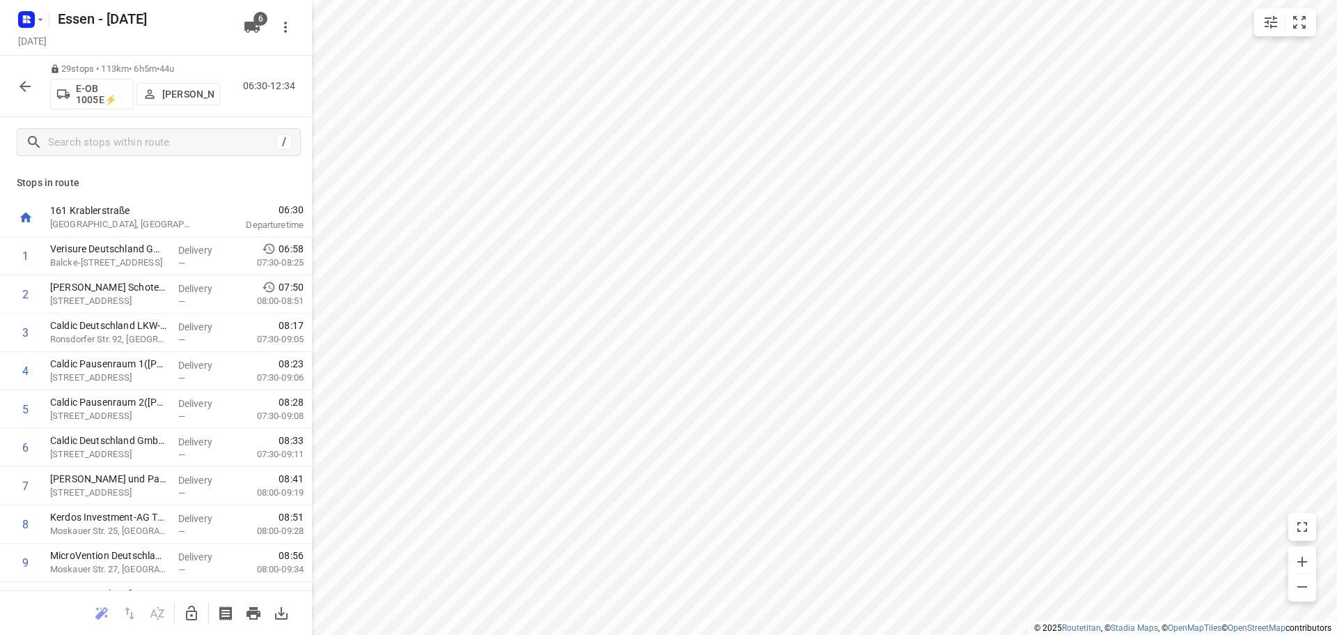
click at [15, 93] on button "button" at bounding box center [25, 86] width 28 height 28
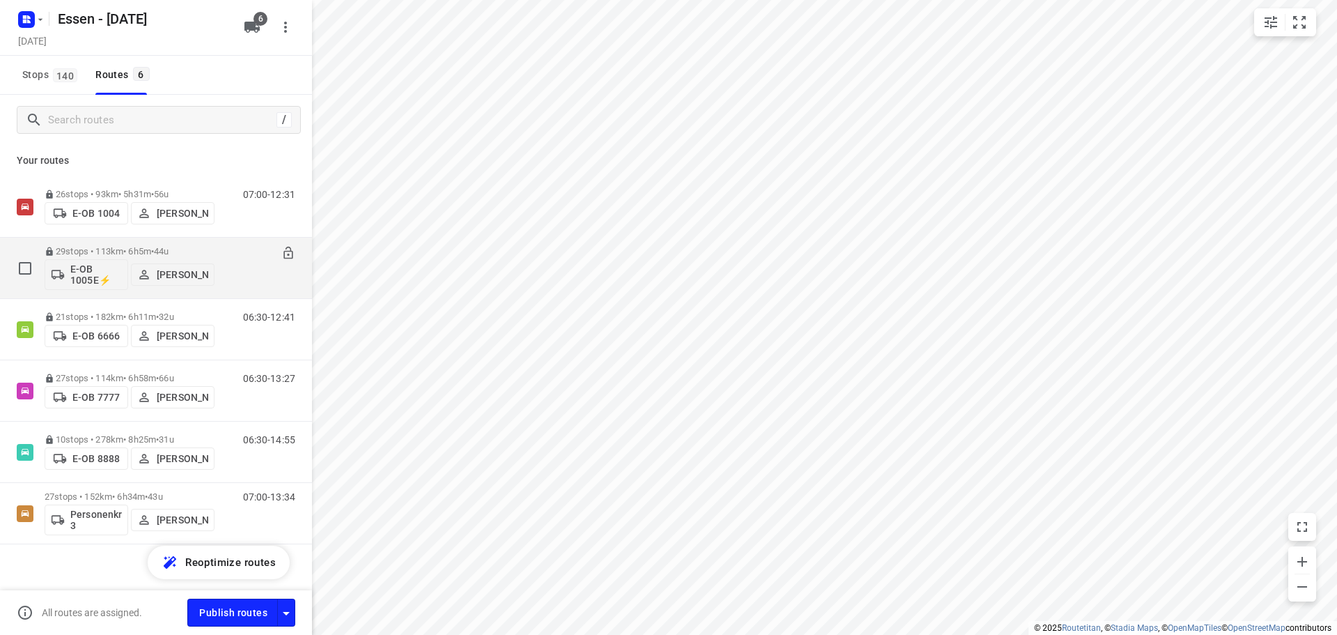
click at [169, 254] on span "44u" at bounding box center [161, 251] width 15 height 10
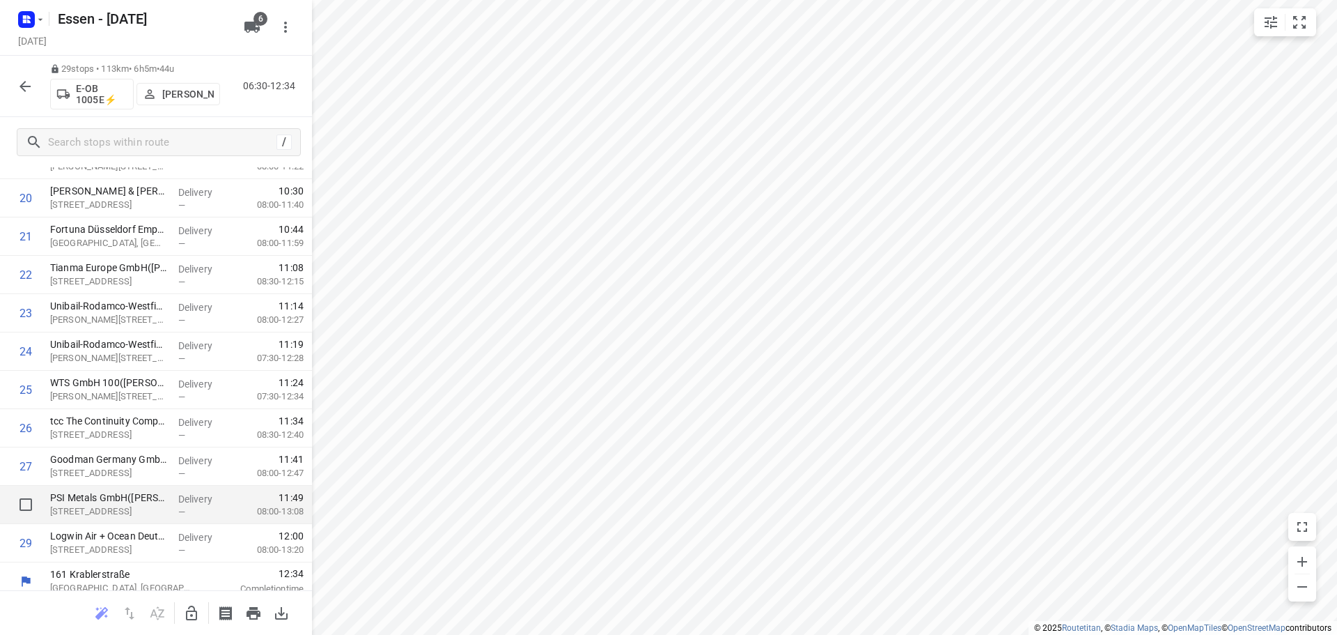
scroll to position [796, 0]
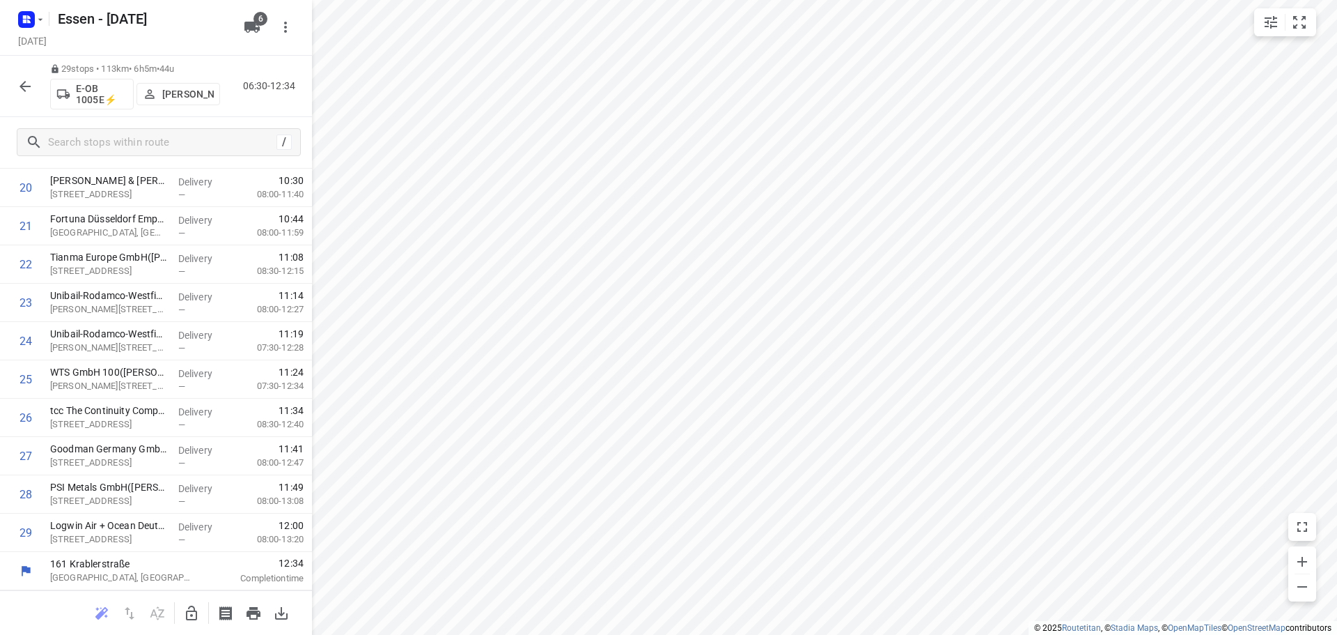
click at [27, 81] on icon "button" at bounding box center [25, 86] width 17 height 17
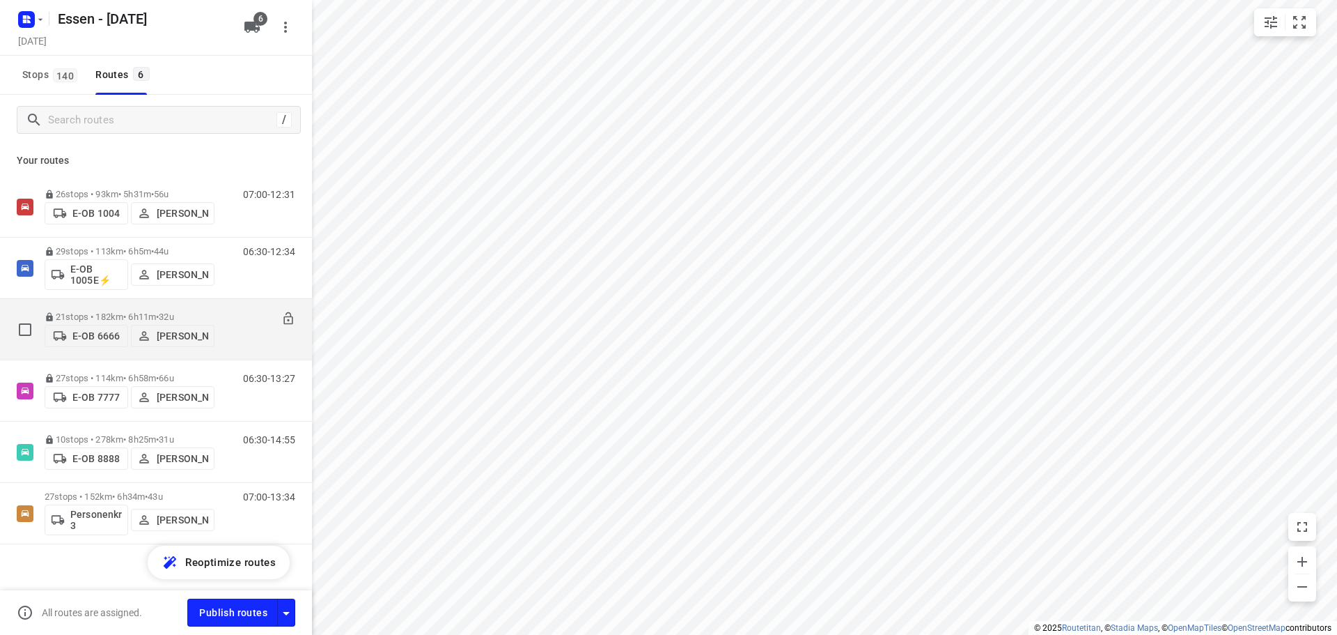
click at [128, 305] on div "21 stops • 182km • 6h11m • 32u E-OB 6666 Abdulaziz Knifati" at bounding box center [130, 328] width 170 height 49
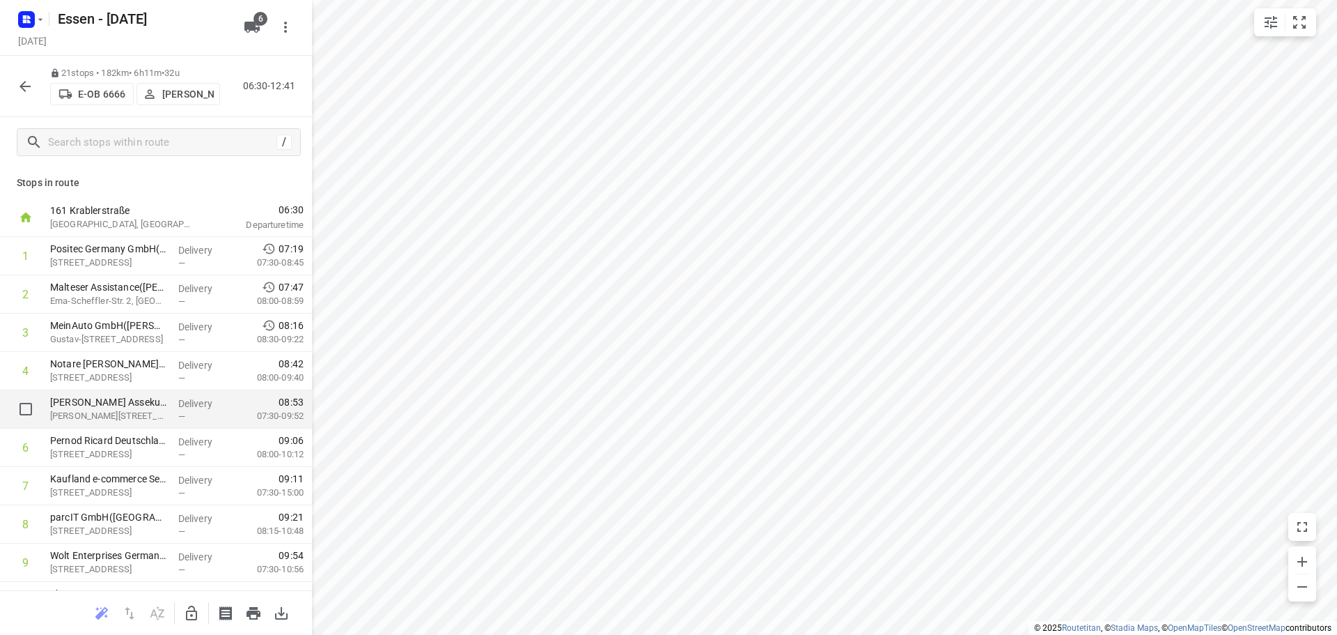
scroll to position [70, 0]
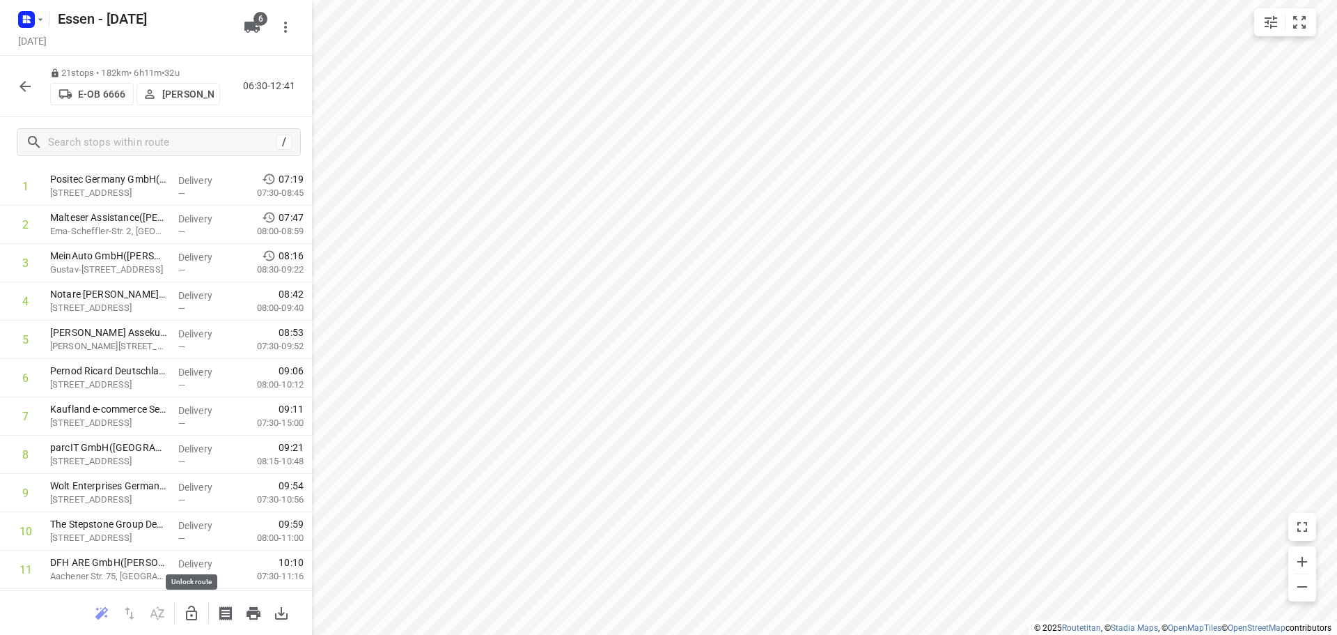
click at [189, 621] on icon "button" at bounding box center [191, 613] width 17 height 17
click at [28, 379] on input "checkbox" at bounding box center [26, 378] width 28 height 28
checkbox input "true"
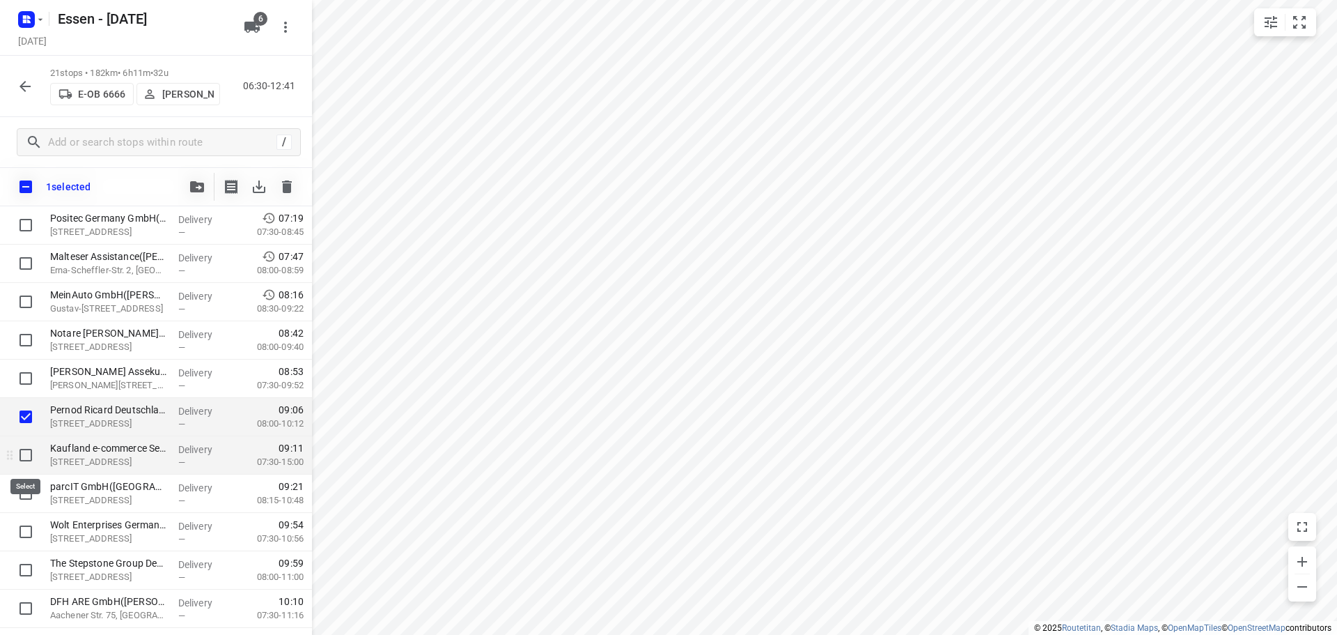
click at [26, 459] on input "checkbox" at bounding box center [26, 455] width 28 height 28
checkbox input "true"
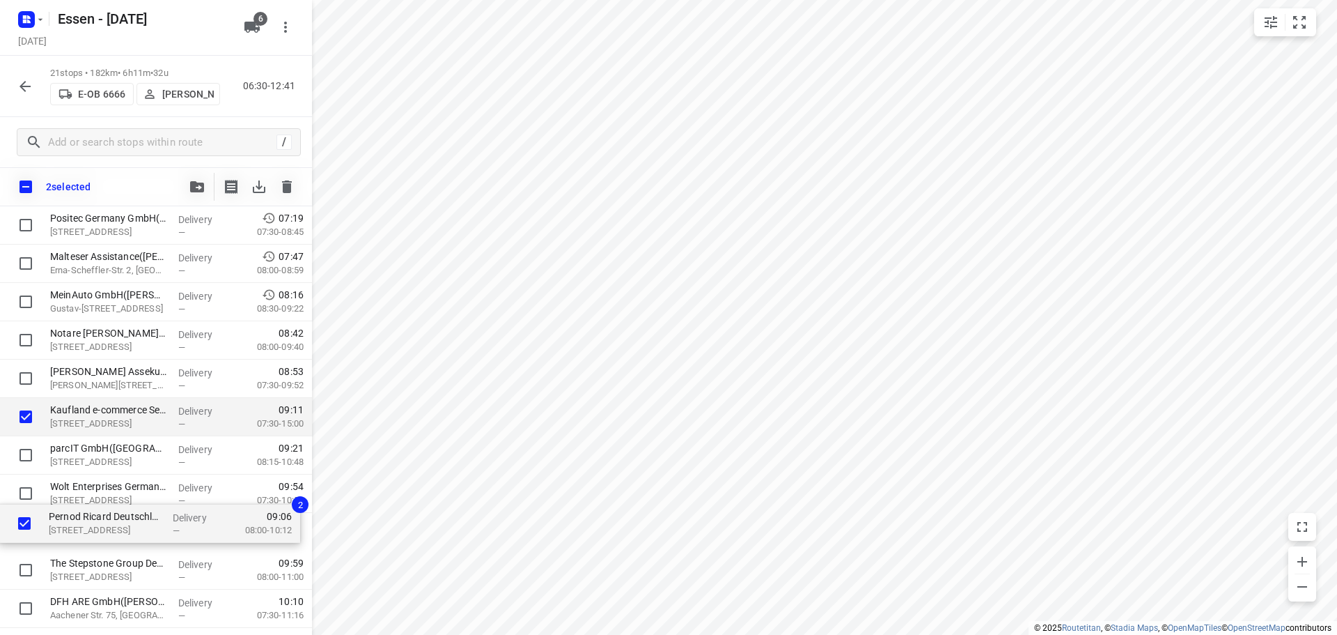
drag, startPoint x: 64, startPoint y: 422, endPoint x: 63, endPoint y: 532, distance: 110.1
click at [63, 532] on div "Positec Germany GmbH(Sandra Knauf) Schanzenstraße 22, Köln Delivery — 07:19 07:…" at bounding box center [156, 608] width 312 height 804
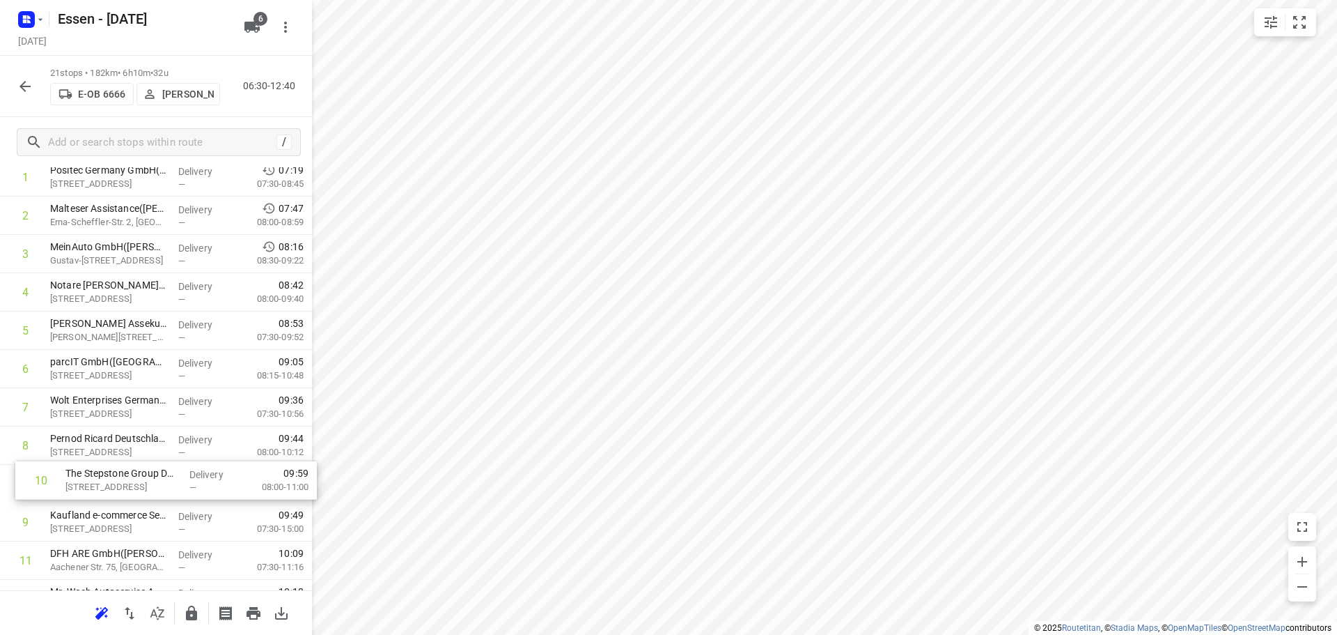
scroll to position [79, 0]
drag, startPoint x: 98, startPoint y: 528, endPoint x: 113, endPoint y: 452, distance: 77.5
click at [113, 452] on div "1 Positec Germany GmbH(Sandra Knauf) Schanzenstraße 22, Köln Delivery — 07:19 0…" at bounding box center [156, 560] width 312 height 804
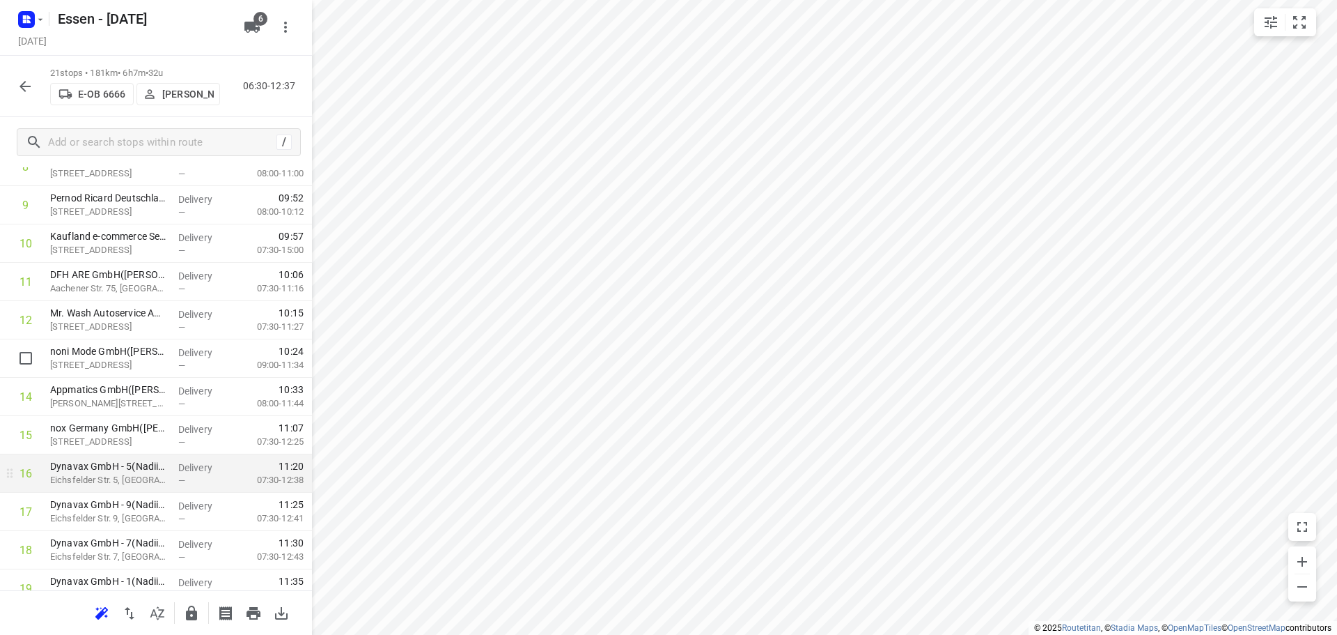
scroll to position [490, 0]
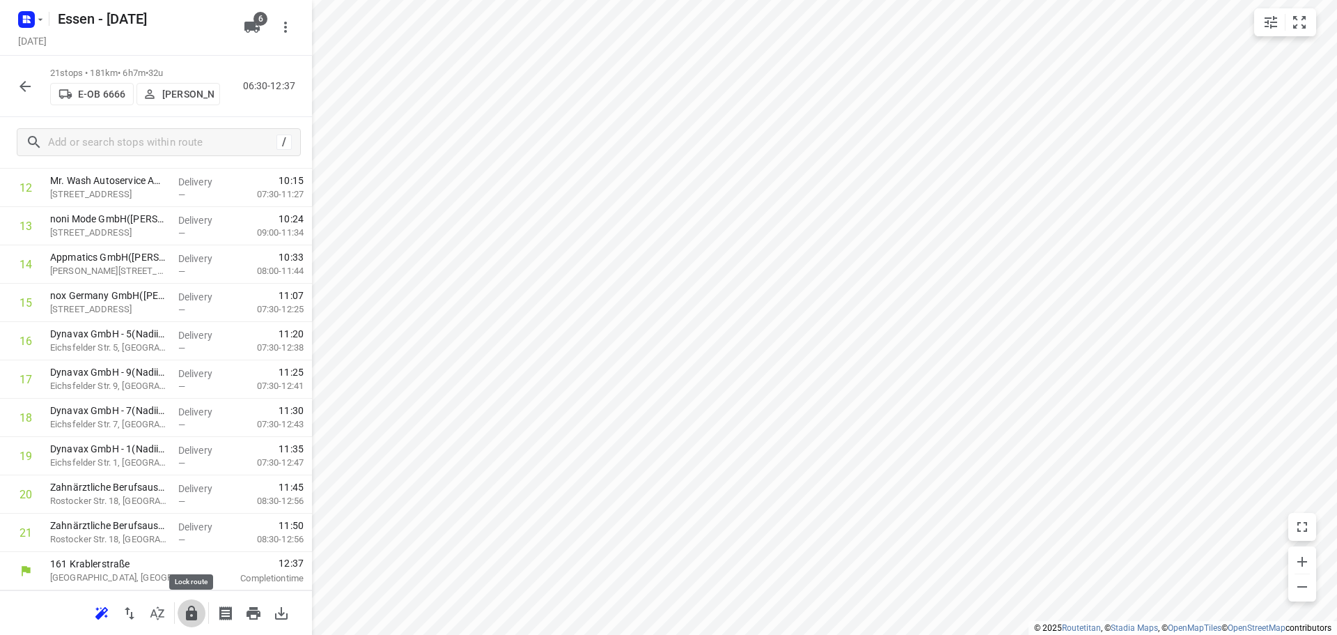
click at [201, 609] on button "button" at bounding box center [192, 613] width 28 height 28
click at [19, 78] on icon "button" at bounding box center [25, 86] width 17 height 17
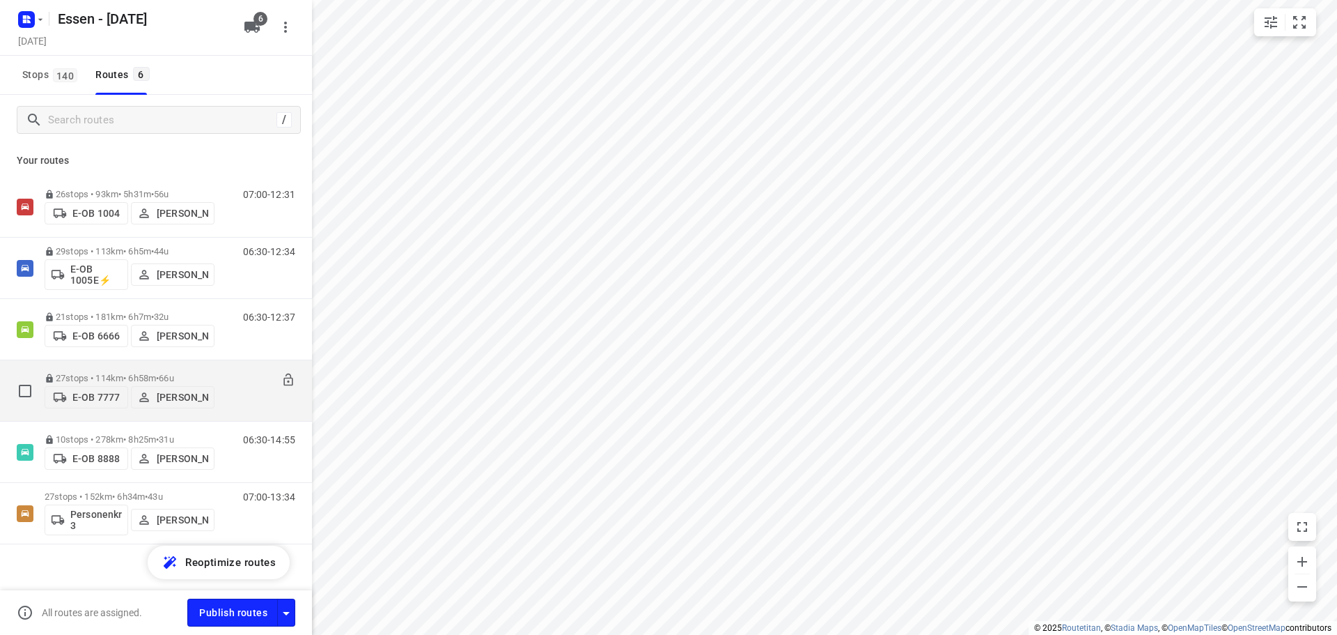
click at [209, 373] on p "27 stops • 114km • 6h58m • 66u" at bounding box center [130, 378] width 170 height 10
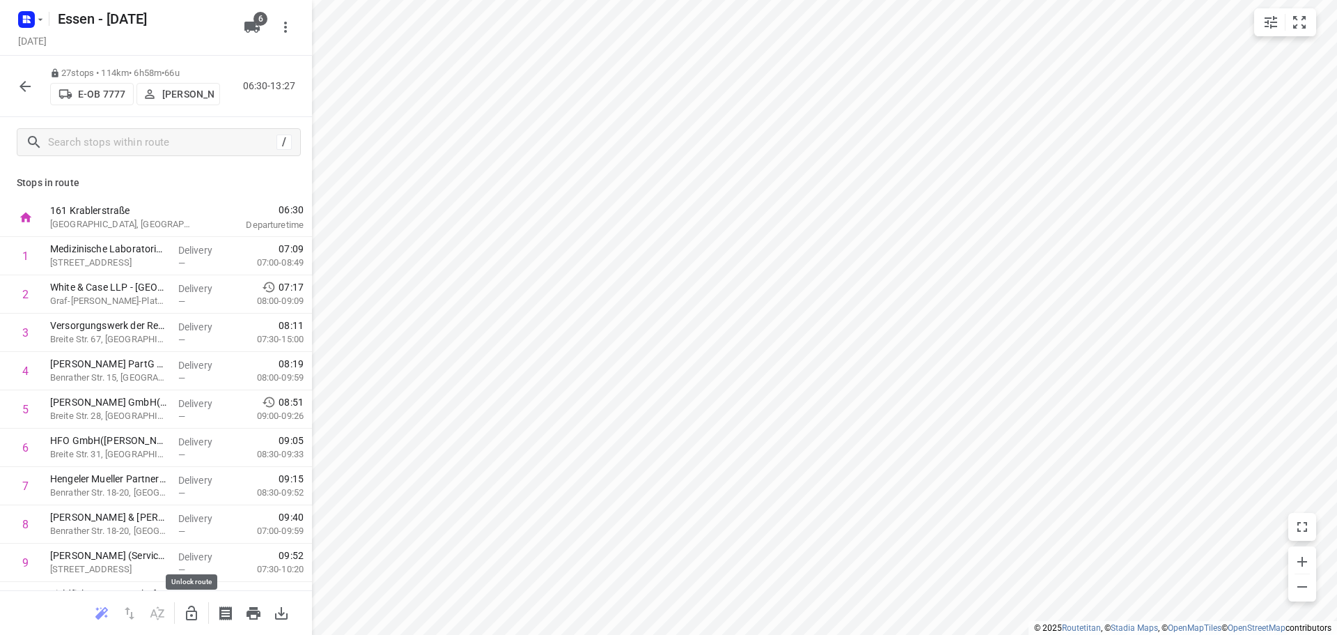
click at [191, 616] on icon "button" at bounding box center [191, 613] width 17 height 17
drag, startPoint x: 104, startPoint y: 403, endPoint x: 104, endPoint y: 436, distance: 32.7
drag, startPoint x: 107, startPoint y: 383, endPoint x: 111, endPoint y: 451, distance: 68.4
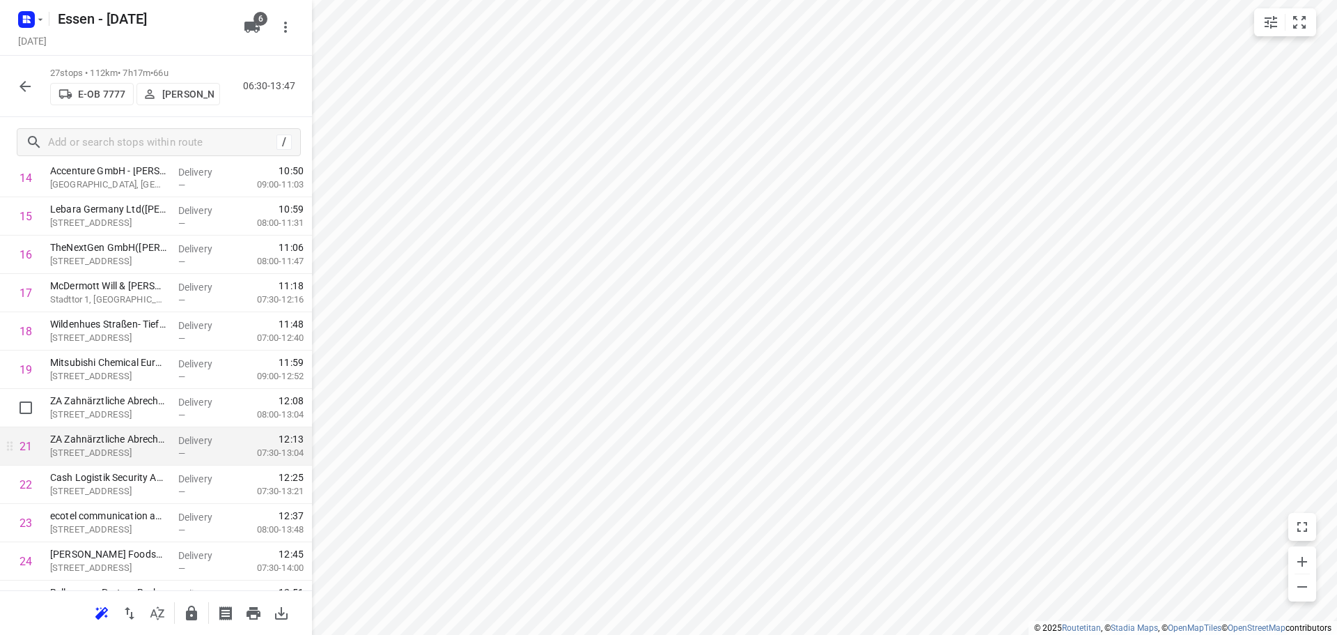
scroll to position [720, 0]
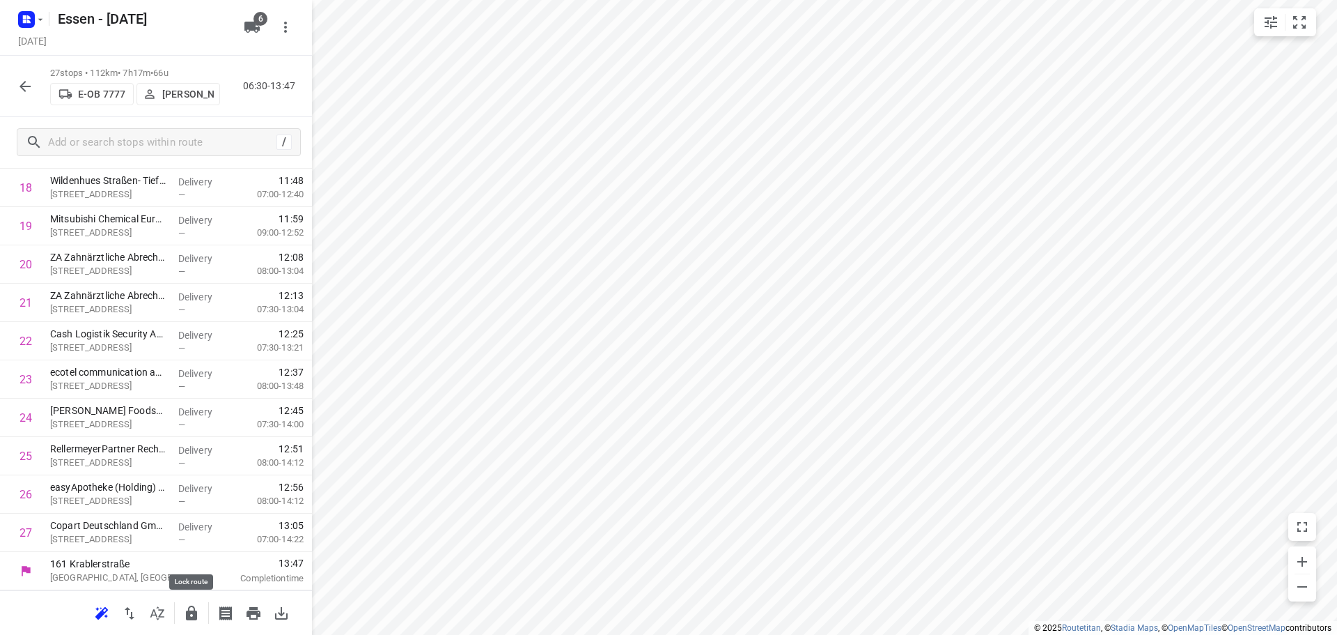
click at [200, 614] on button "button" at bounding box center [192, 613] width 28 height 28
click at [17, 84] on icon "button" at bounding box center [25, 86] width 17 height 17
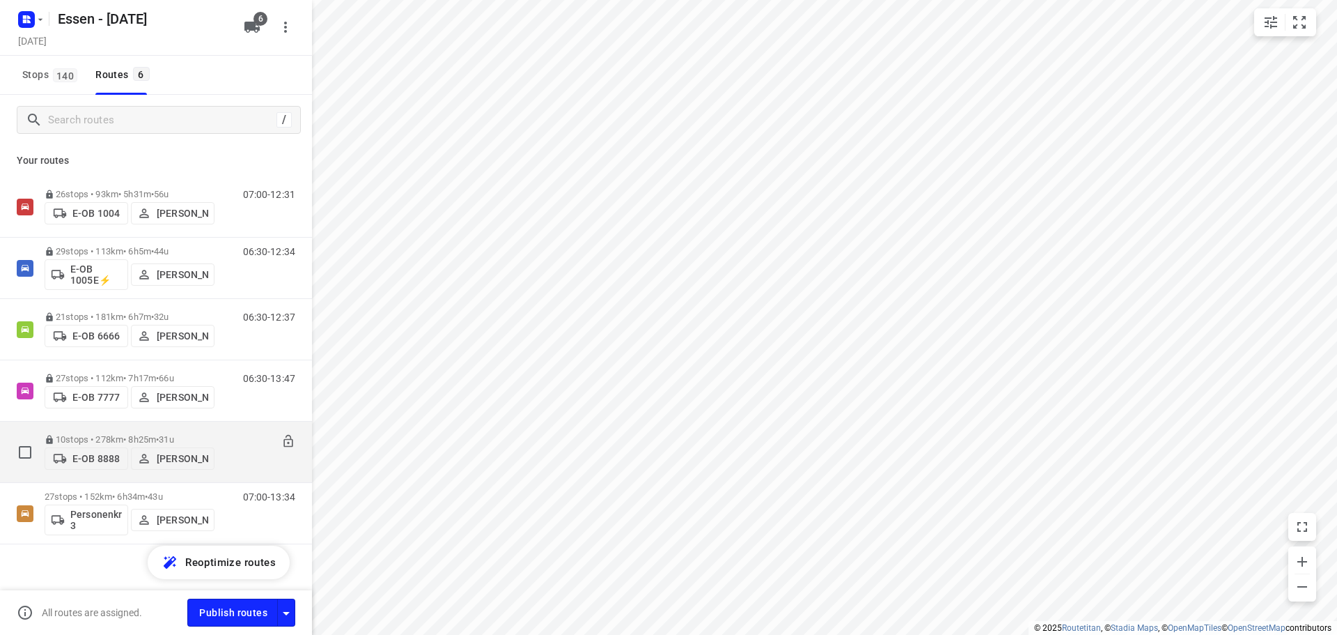
click at [226, 434] on div "06:30-14:55" at bounding box center [261, 455] width 70 height 42
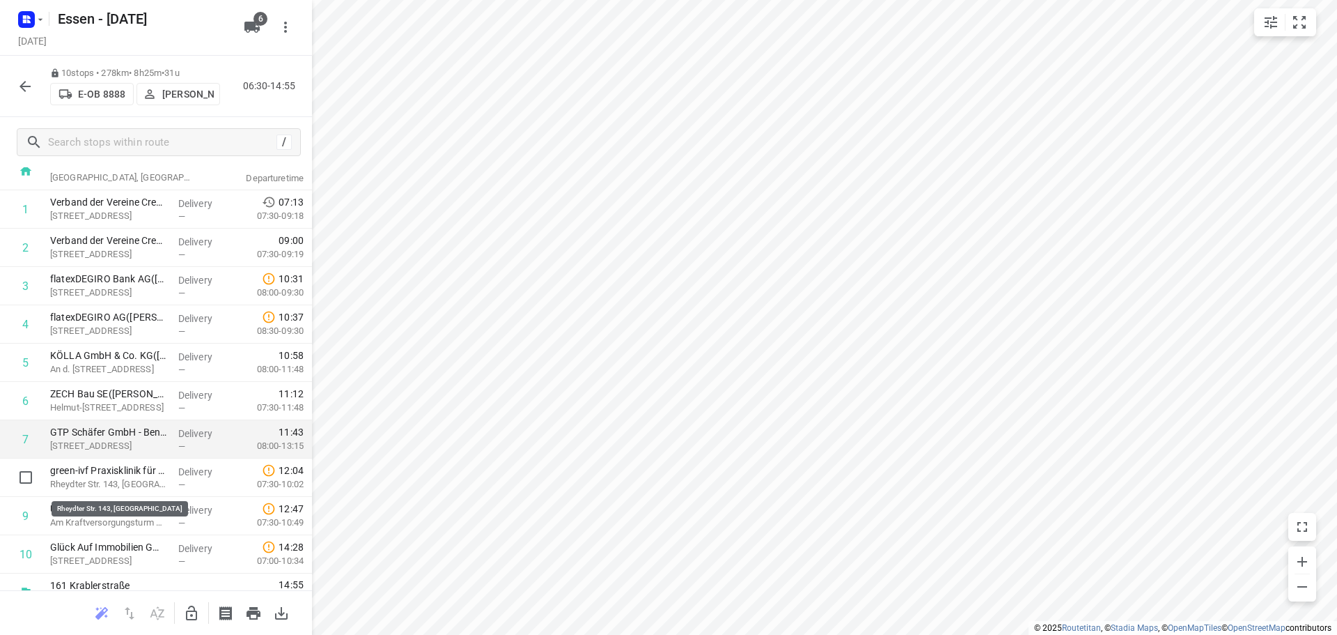
scroll to position [68, 0]
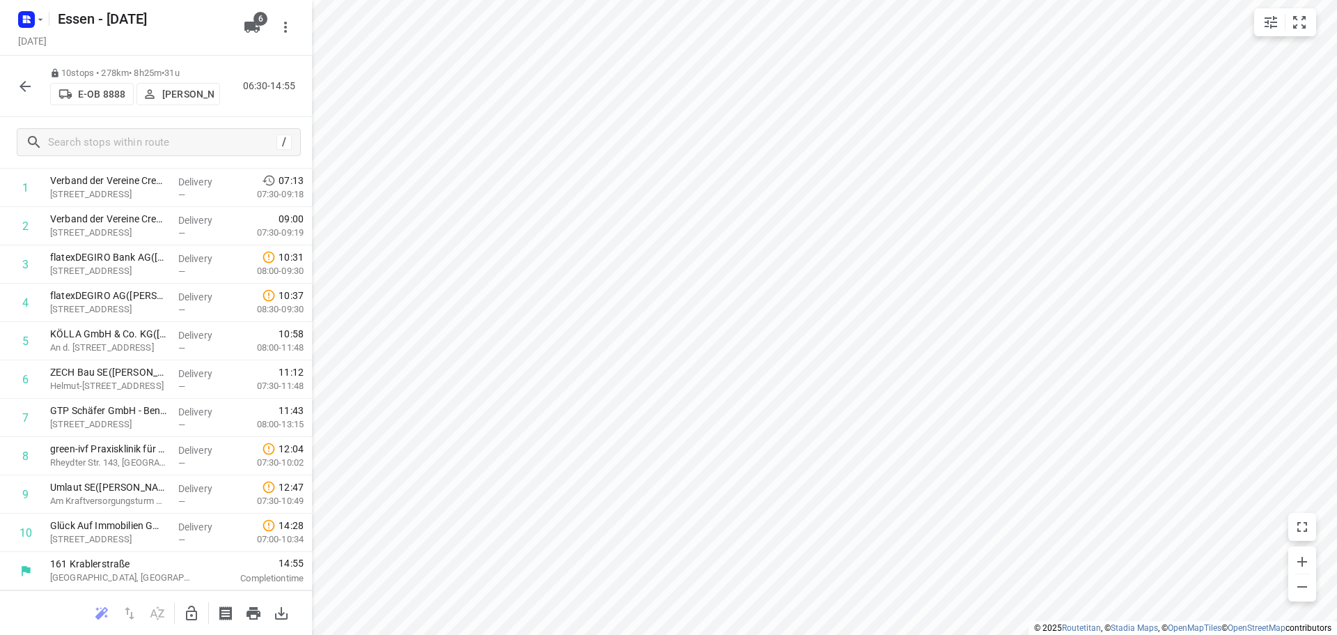
click at [22, 88] on icon "button" at bounding box center [25, 86] width 17 height 17
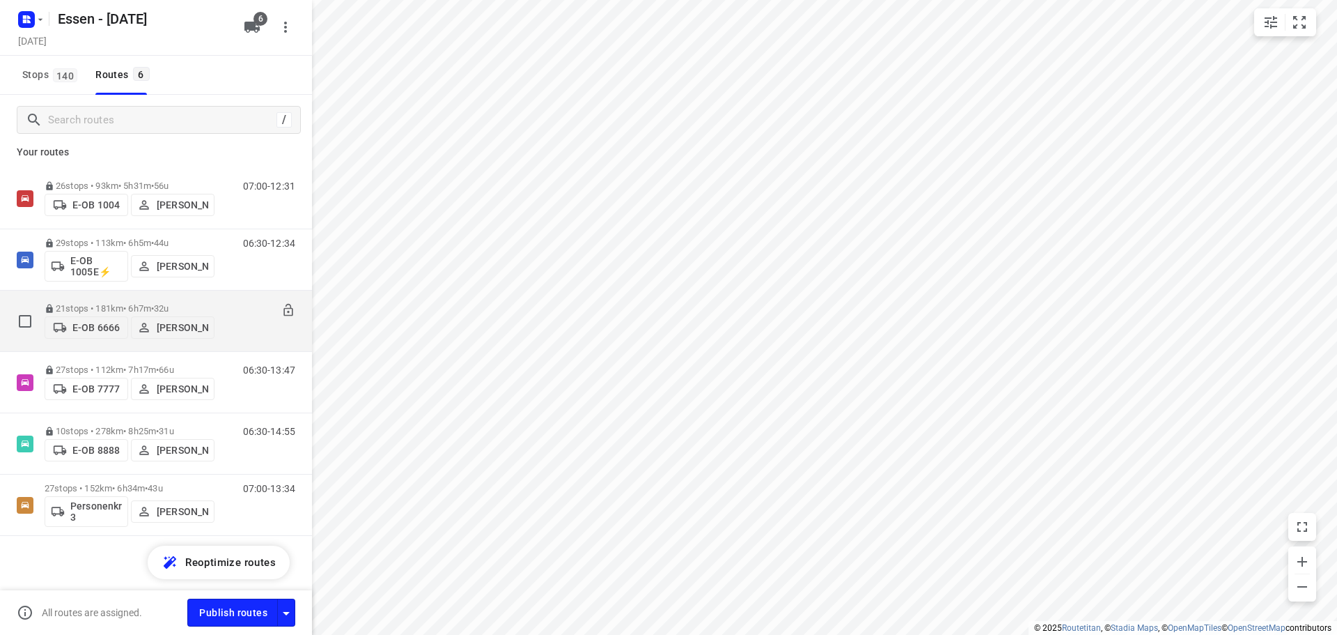
scroll to position [10, 0]
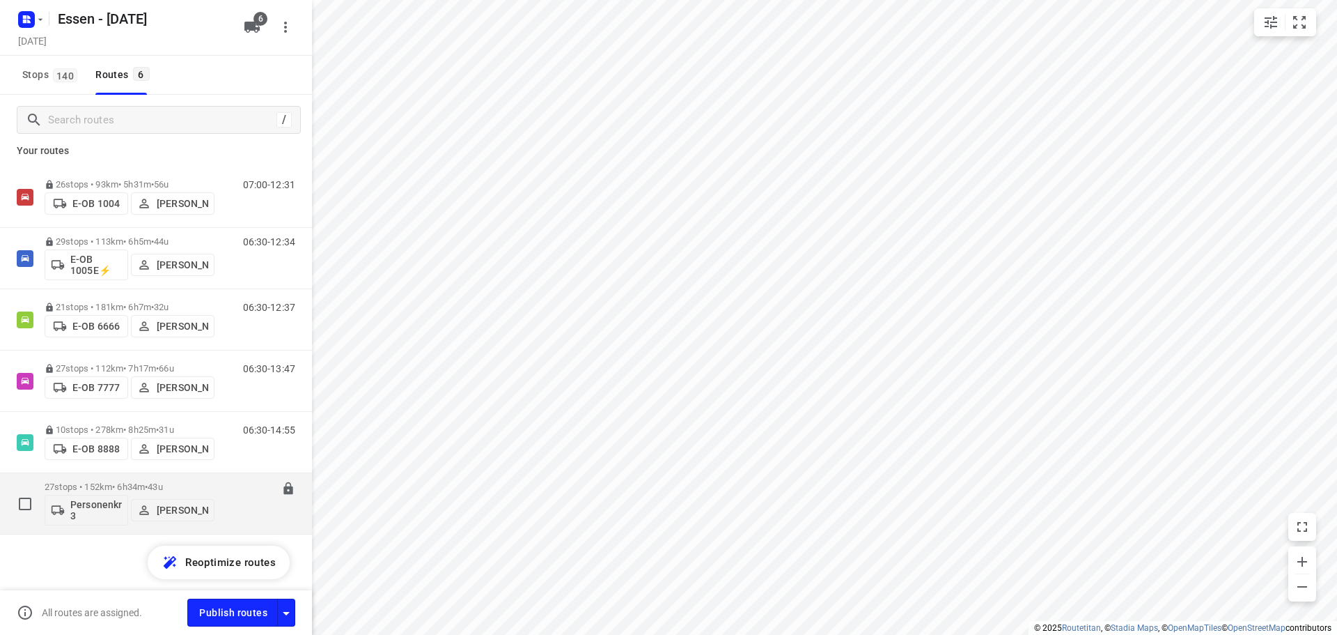
click at [148, 479] on div "27 stops • 152km • 6h34m • 43u Personenkraftwagen 3 Robert Kula" at bounding box center [130, 503] width 170 height 58
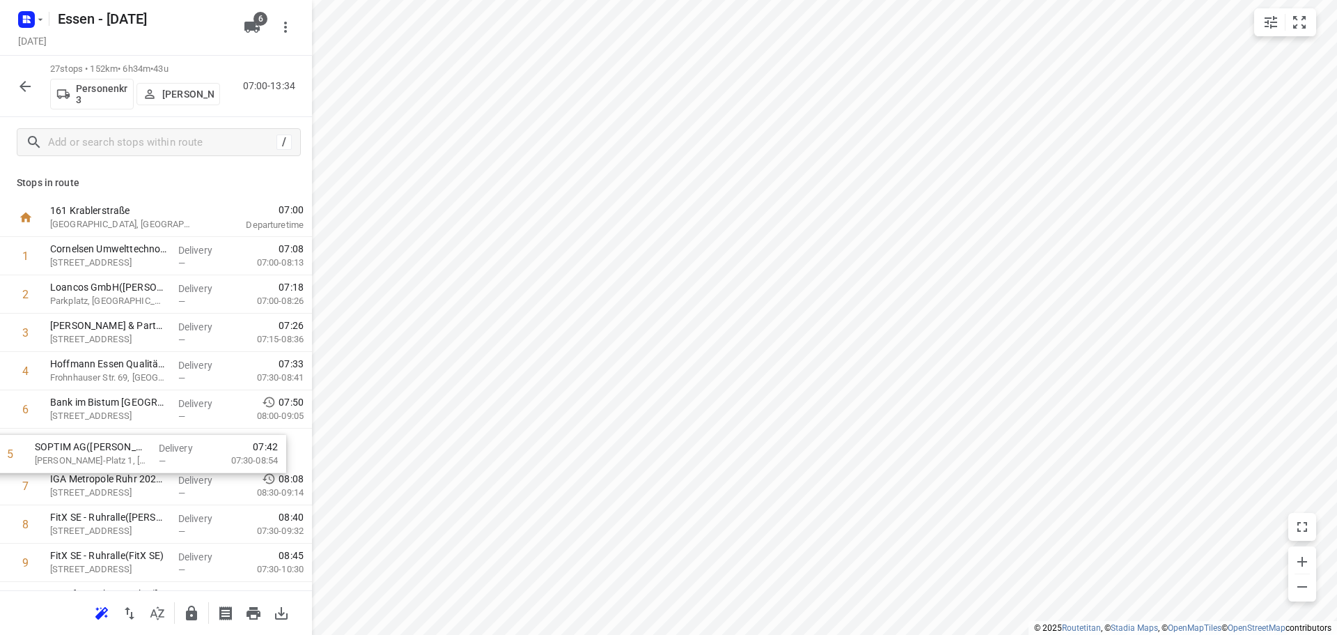
drag, startPoint x: 114, startPoint y: 414, endPoint x: 99, endPoint y: 463, distance: 51.8
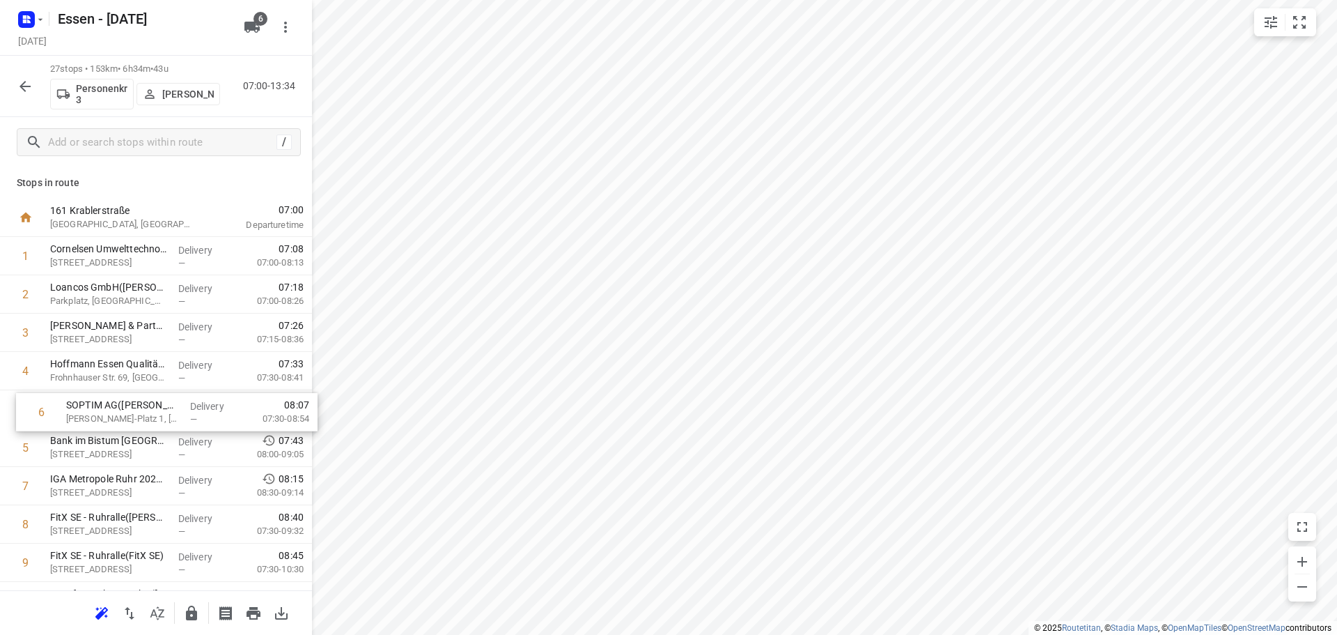
drag, startPoint x: 99, startPoint y: 463, endPoint x: 114, endPoint y: 422, distance: 43.6
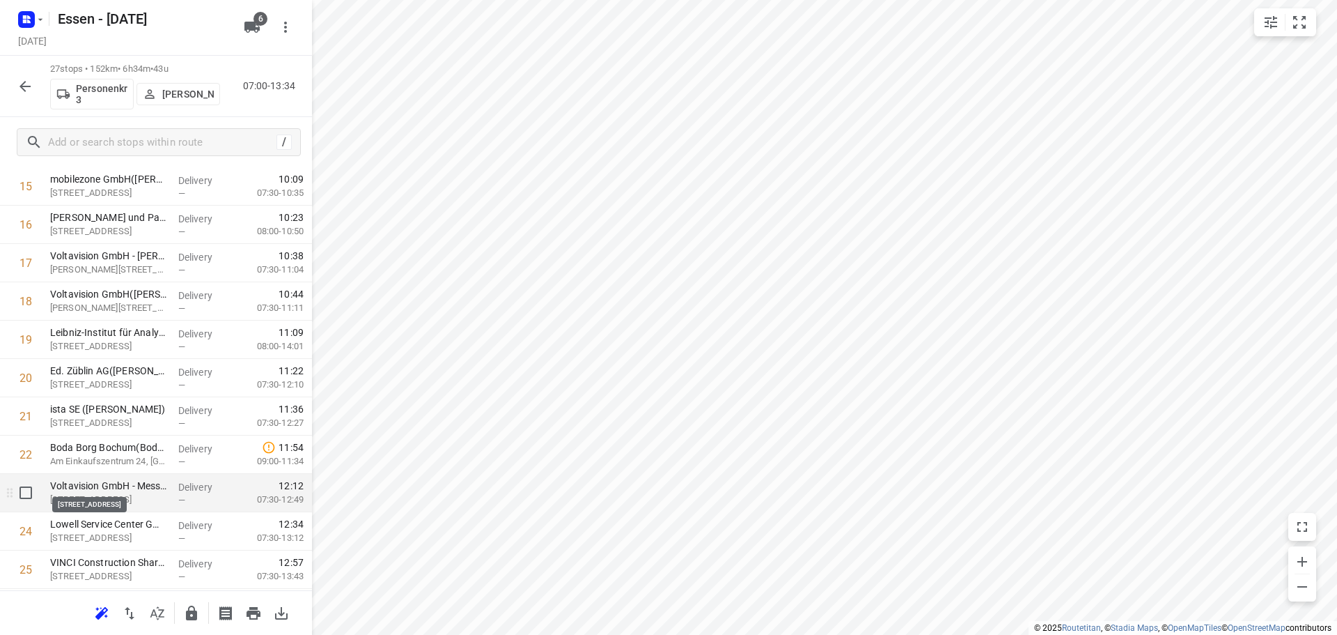
scroll to position [627, 0]
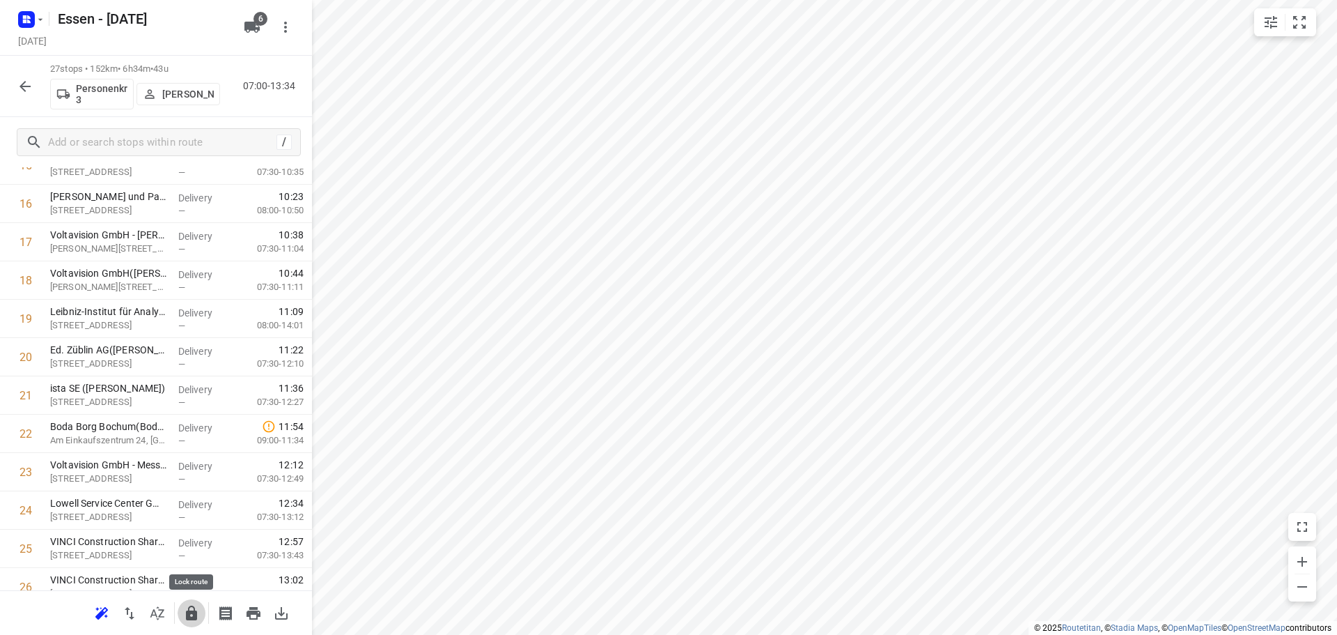
click at [193, 609] on icon "button" at bounding box center [191, 613] width 17 height 17
click at [22, 90] on icon "button" at bounding box center [25, 86] width 17 height 17
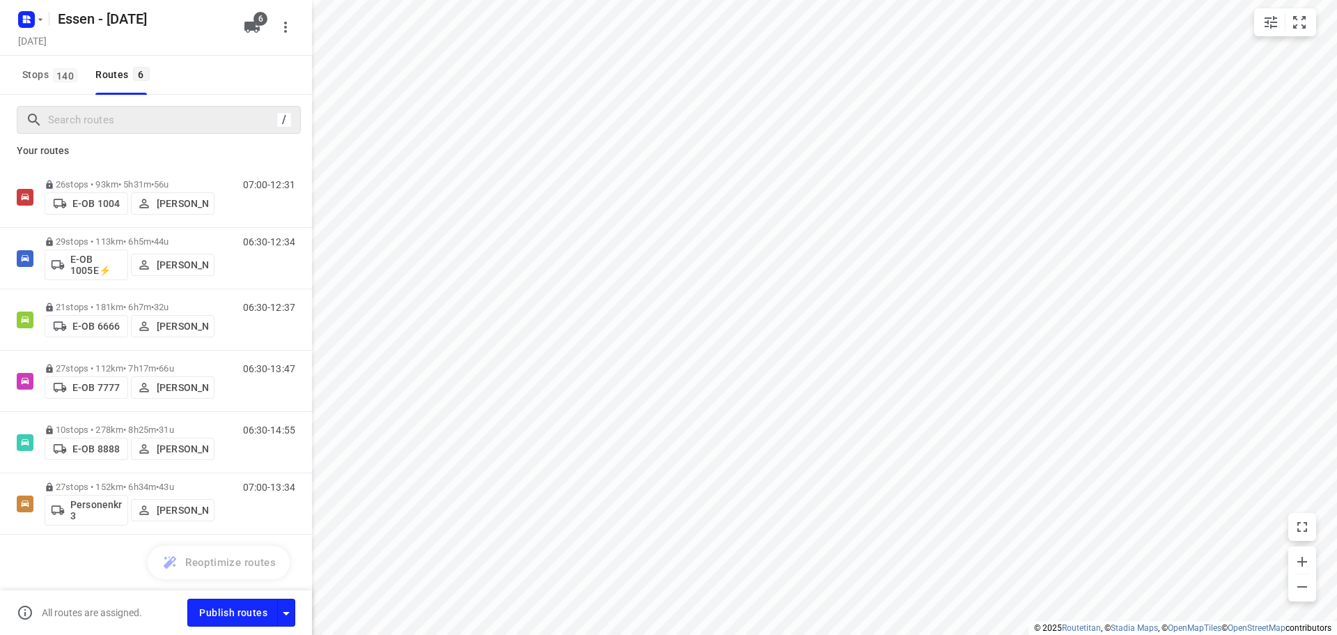
scroll to position [0, 0]
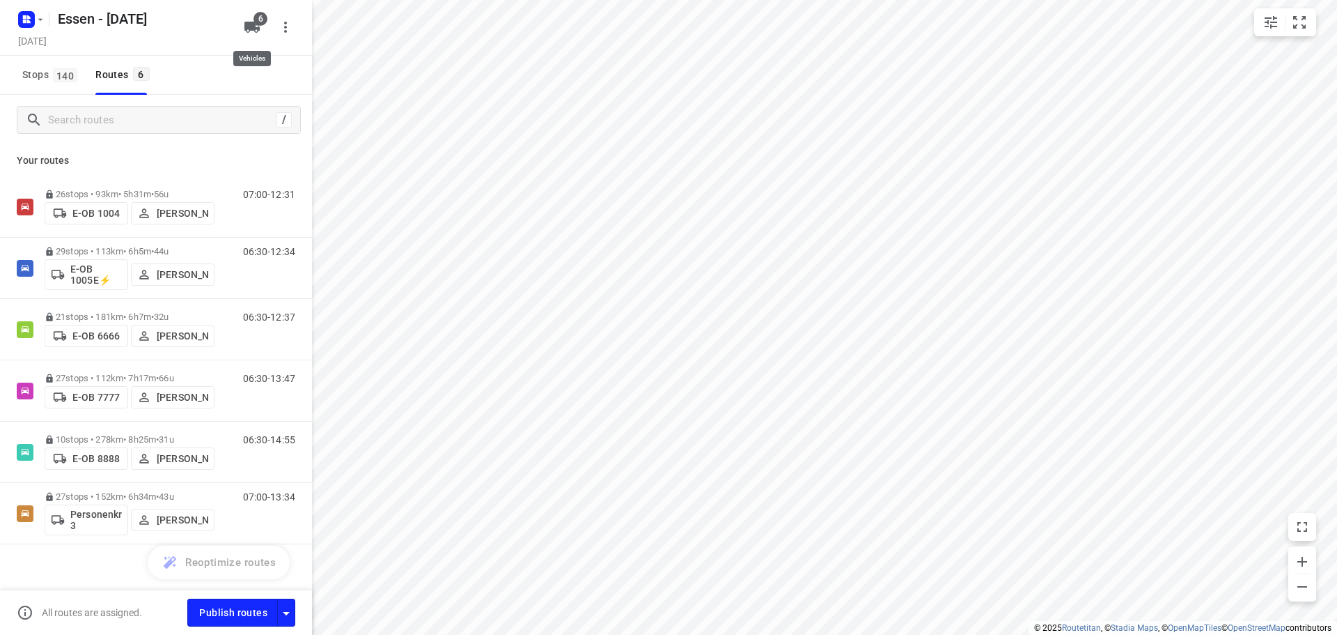
click at [254, 15] on button "6" at bounding box center [252, 27] width 28 height 28
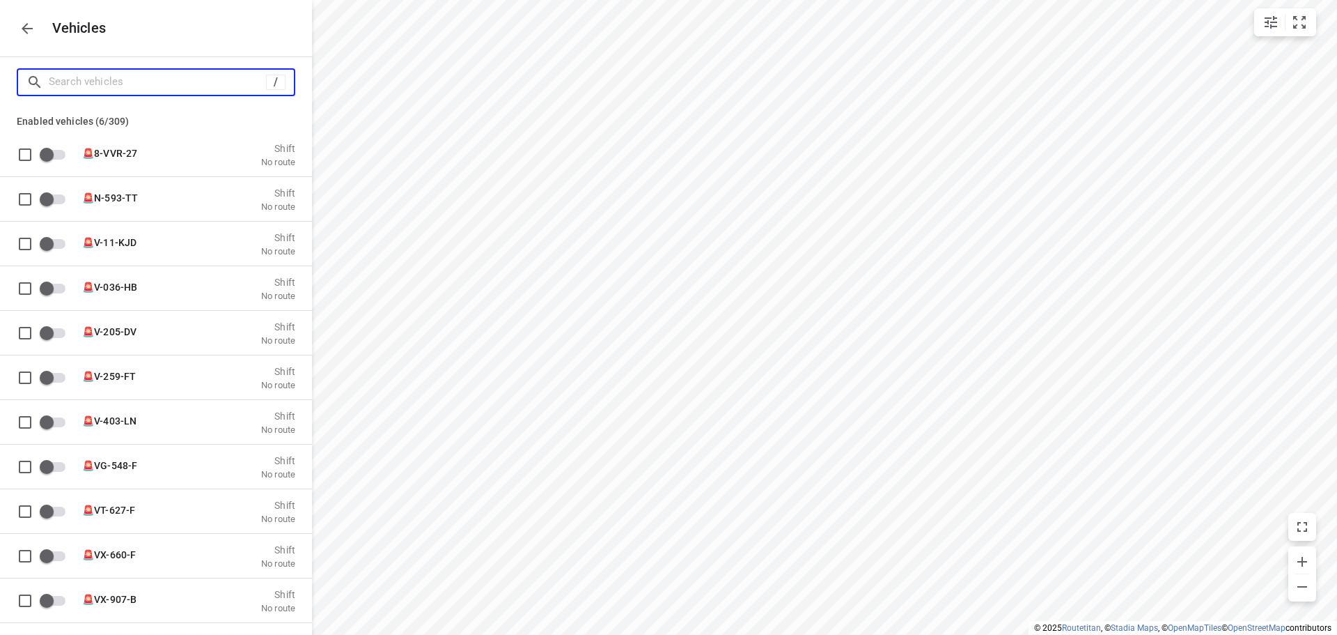
click at [99, 75] on input "Search vehicles" at bounding box center [157, 82] width 217 height 22
type input "o"
checkbox input "true"
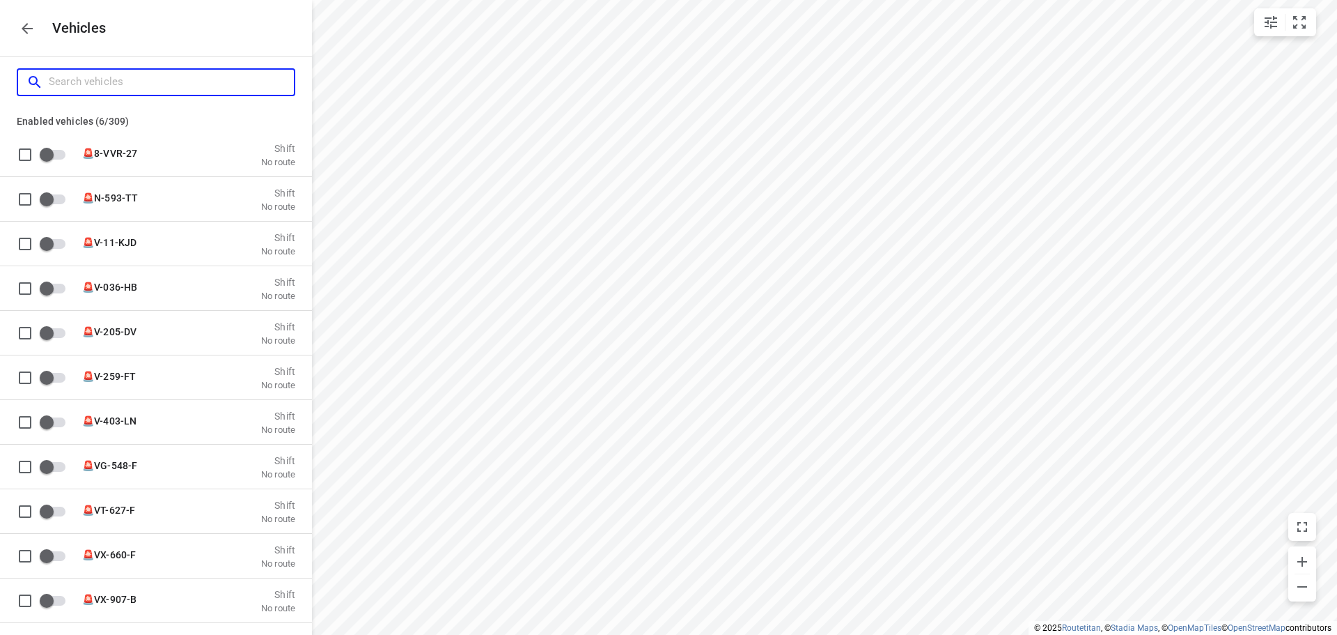
checkbox input "true"
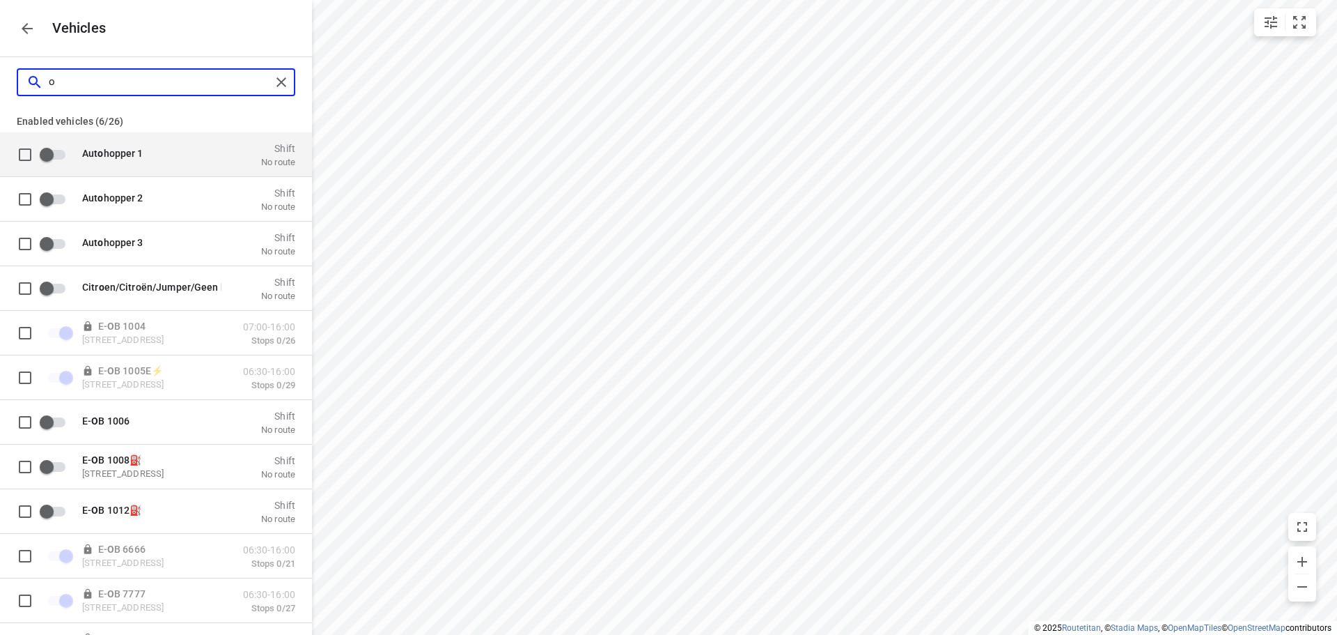
type input "ob"
checkbox input "true"
checkbox input "false"
checkbox input "true"
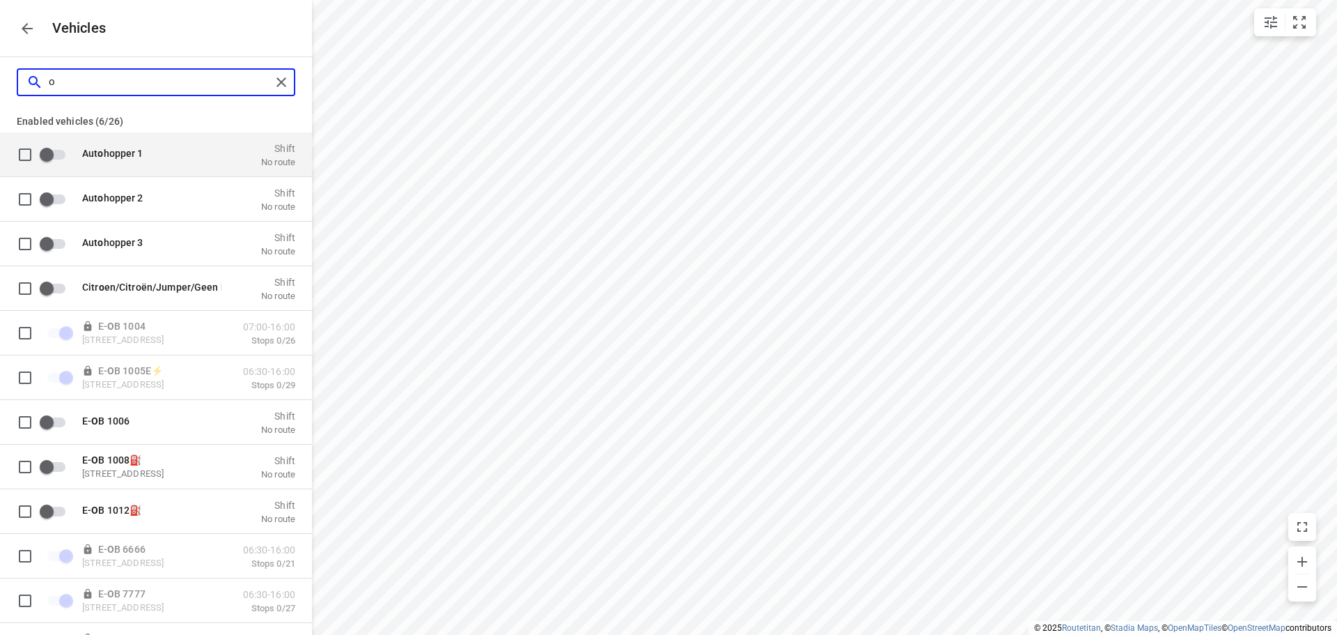
checkbox input "true"
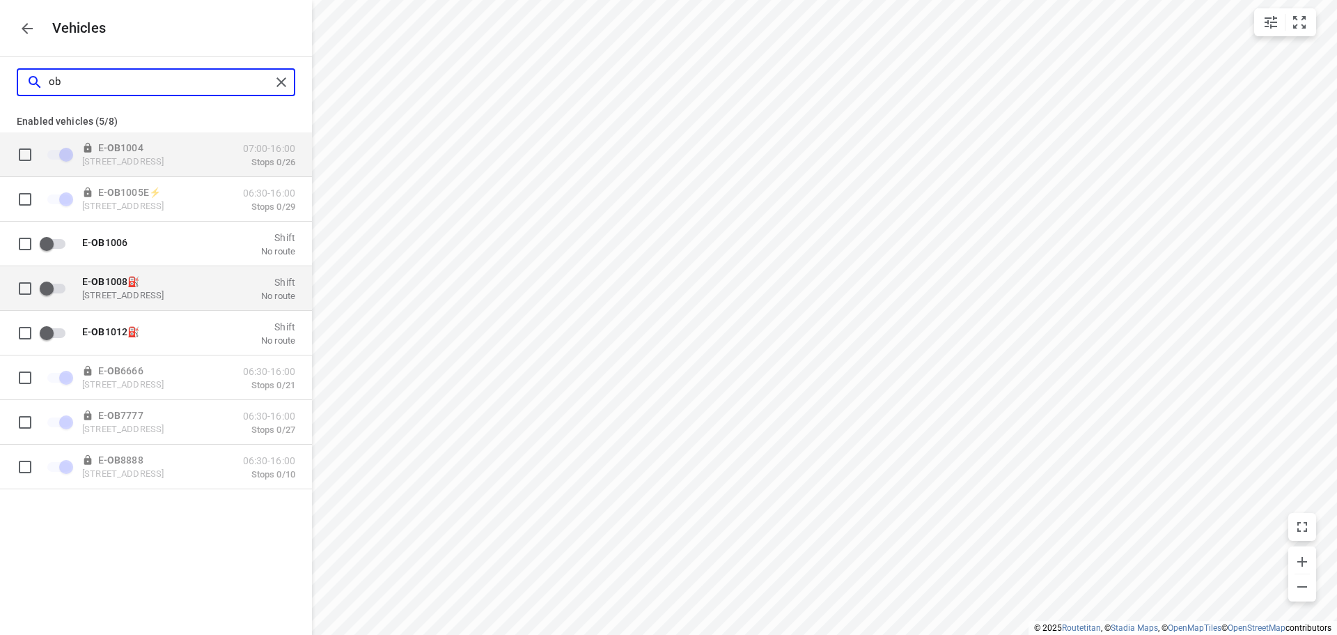
type input "ob"
click at [151, 303] on div "E- OB 1008⛽️ Zuidbaan 527, 2841 MD Moordrecht, Netherlands Shift No route" at bounding box center [167, 288] width 256 height 44
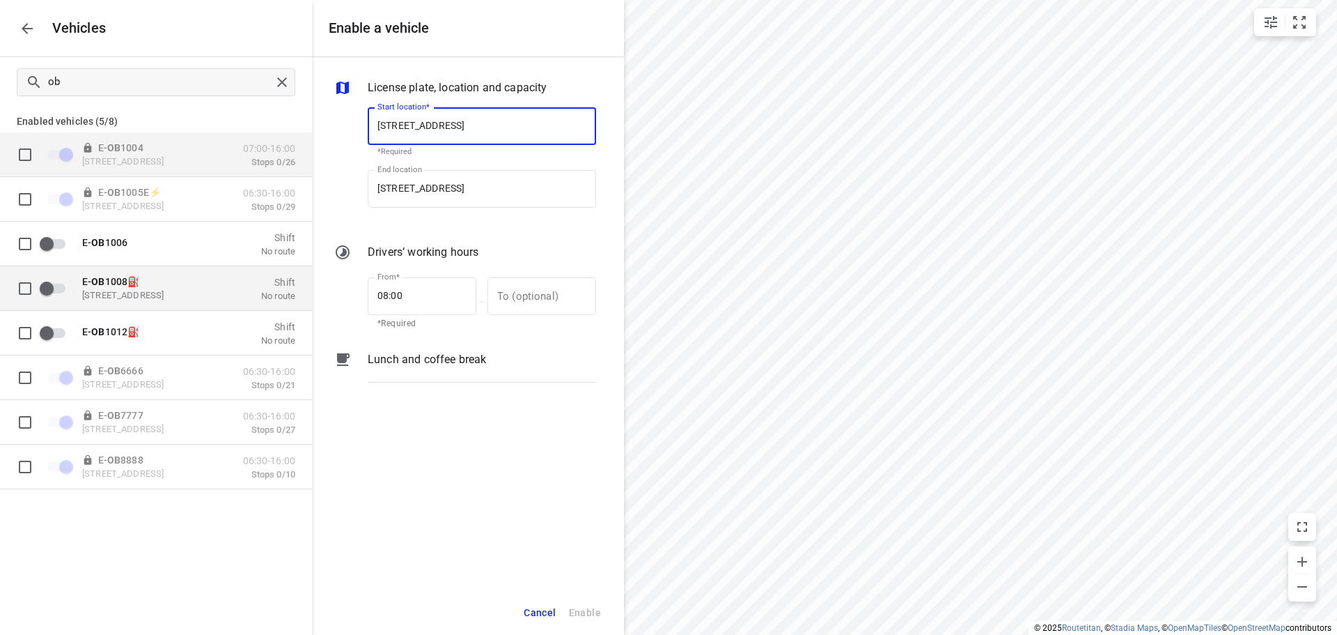
scroll to position [0, 8]
click at [515, 127] on input "Zuidbaan 527, 2841 MD Moordrecht, Netherlands" at bounding box center [482, 126] width 228 height 38
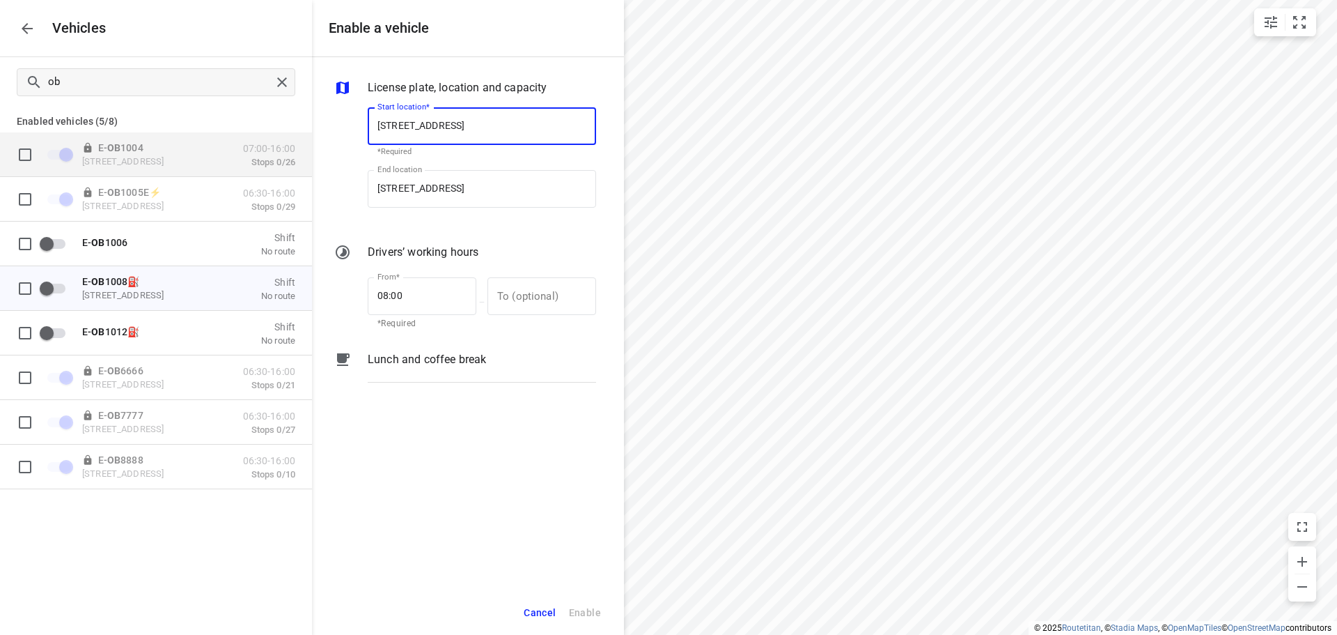
click at [514, 125] on input "Zuidbaan 527, 2841 MD Moordrecht, Netherlands" at bounding box center [482, 126] width 228 height 38
click at [513, 125] on input "Zuidbaan 527, 2841 MD Moordrecht, Netherlands" at bounding box center [482, 126] width 228 height 38
click at [507, 125] on input "Zuidbaan 527, 2841 MD Moordrecht, Netherlands" at bounding box center [482, 126] width 228 height 38
drag, startPoint x: 585, startPoint y: 123, endPoint x: 423, endPoint y: 129, distance: 161.7
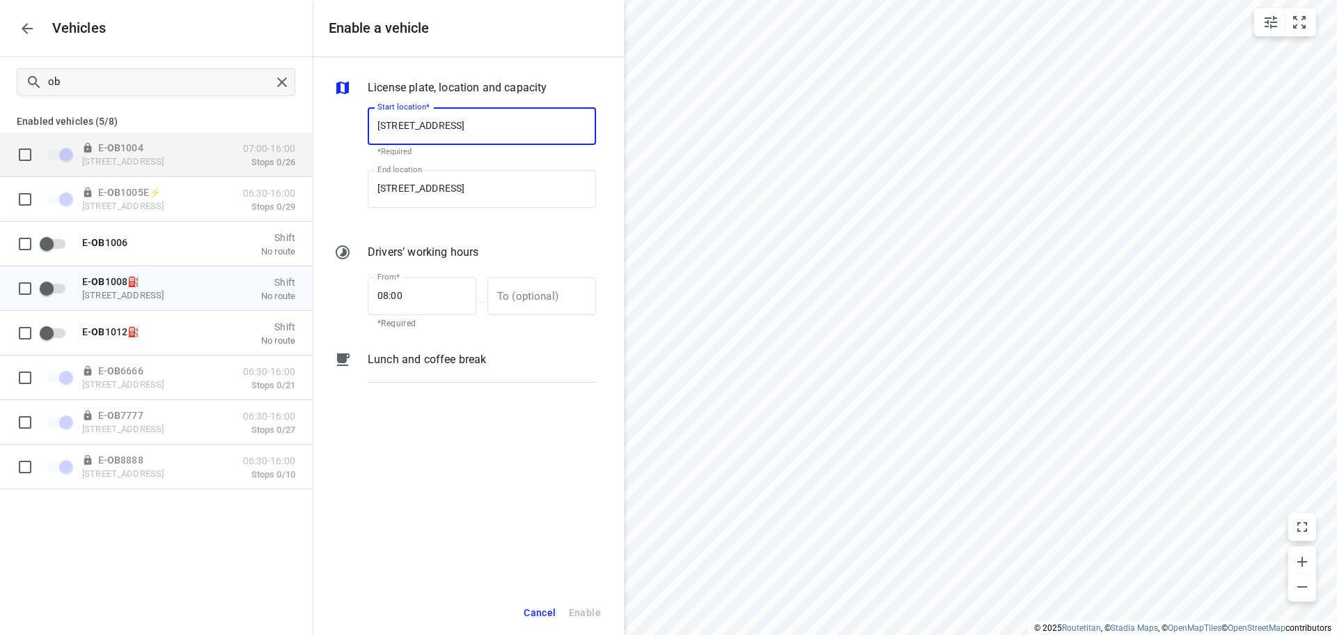
click at [423, 129] on input "Zuidbaan 527, 2841 MD Moordrecht, Netherlands" at bounding box center [482, 126] width 228 height 38
click at [550, 127] on input "Zuidbaan 527, 2841 MD Moordrecht, Netherlands" at bounding box center [482, 126] width 228 height 38
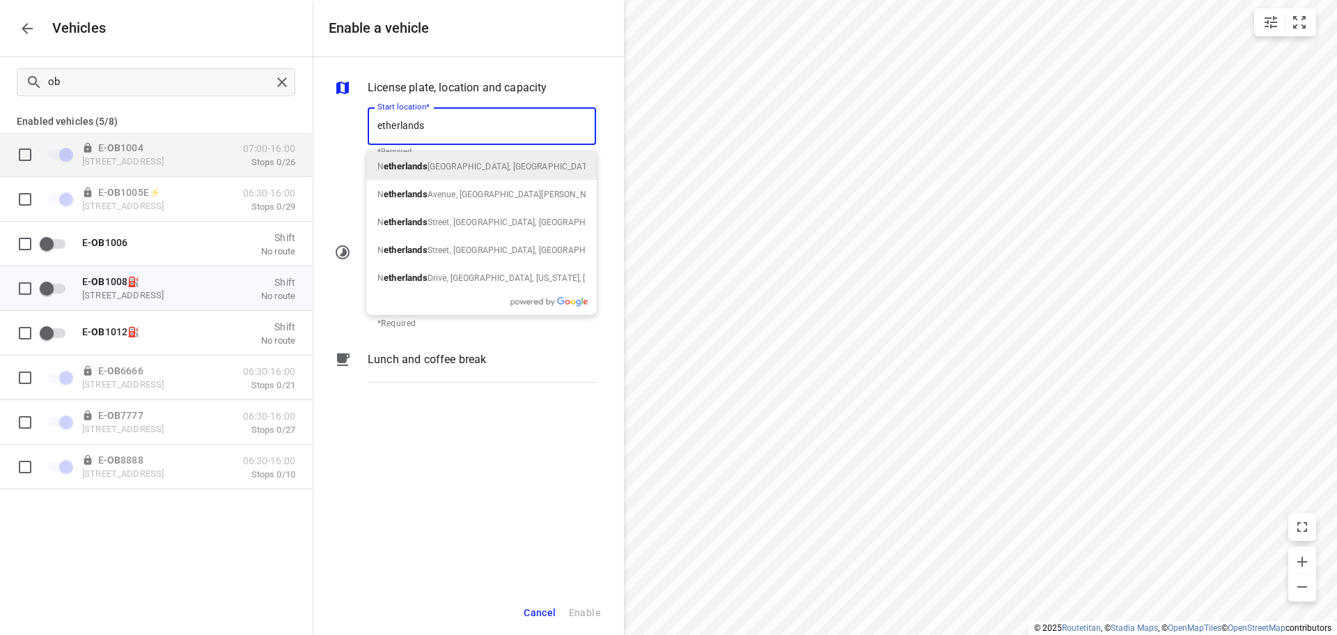
click at [550, 127] on input "etherlands" at bounding box center [482, 126] width 228 height 38
type input "e"
type input "krablerstraße 16"
click at [464, 170] on span "Essen-Stadtbezirke V, Deutschland" at bounding box center [574, 167] width 225 height 10
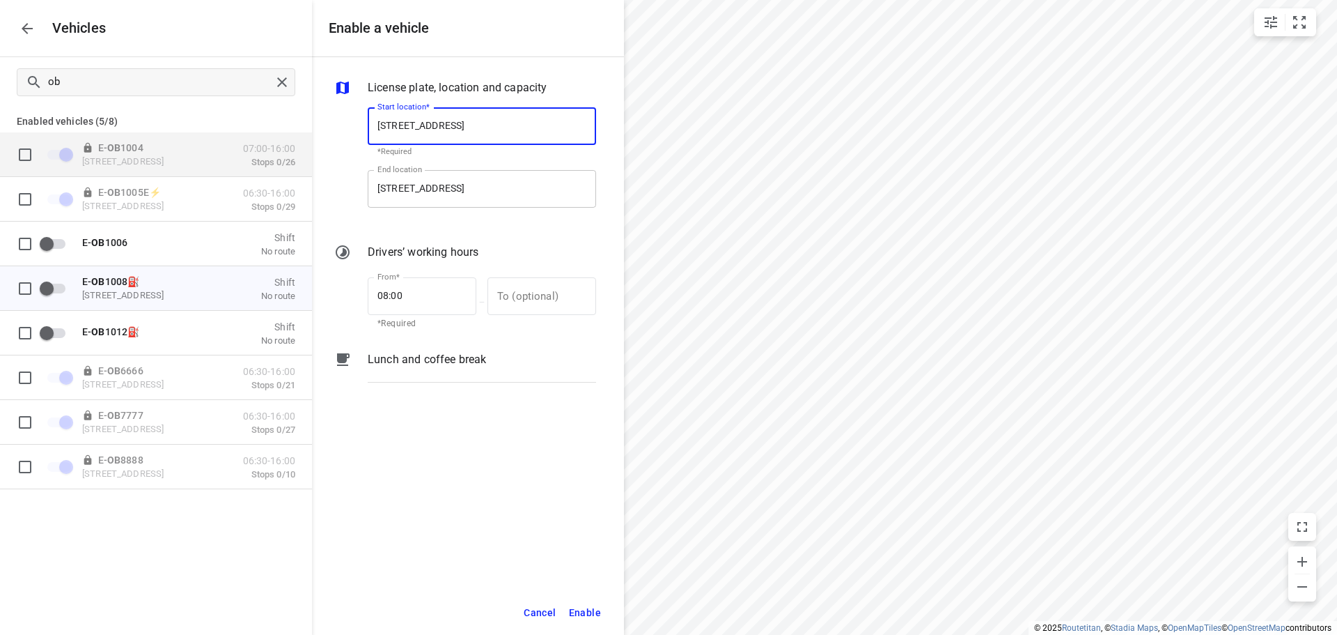
type input "Krablerstraße 161, 45326 Essen, Germany"
click at [520, 192] on input "Zuidbaan 527, 2841 MD Moordrecht, Netherlands" at bounding box center [482, 189] width 228 height 38
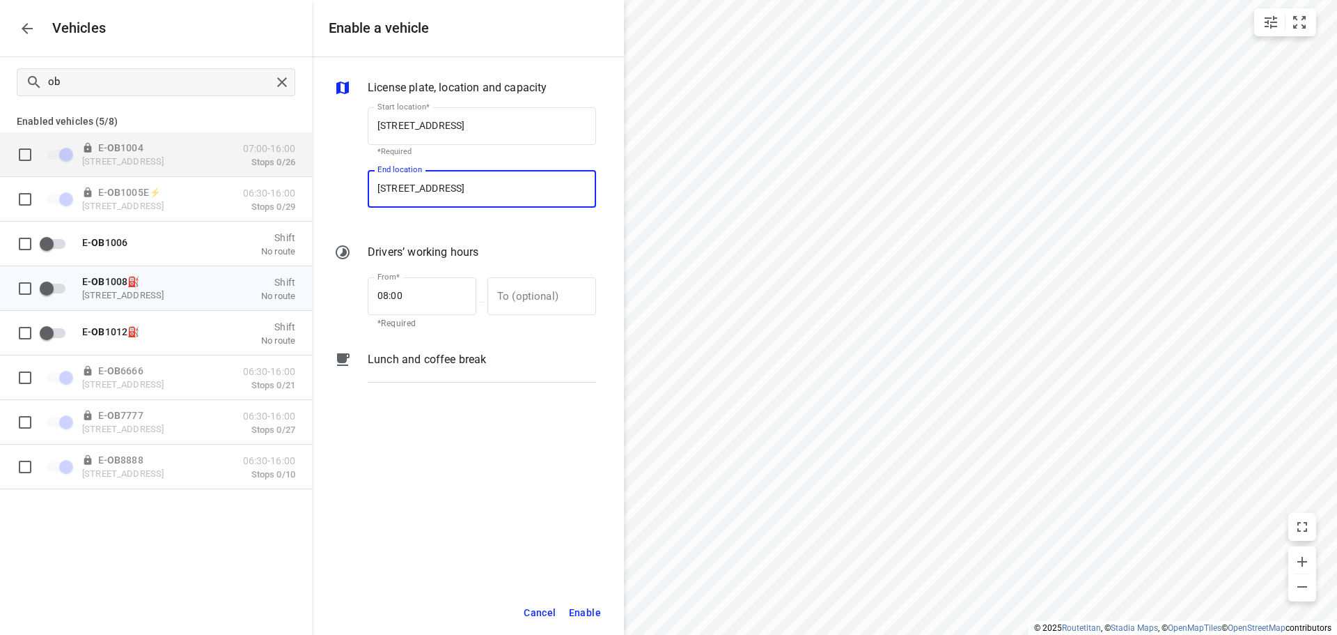
click at [520, 192] on input "Zuidbaan 527, 2841 MD Moordrecht, Netherlands" at bounding box center [482, 189] width 228 height 38
click at [586, 189] on input "Zuidbaan 527, 2841 MD Moordrecht, Netherlands" at bounding box center [482, 189] width 228 height 38
type input "Z"
click at [541, 229] on span "Essen-Stadtbezirke V, Deutschland" at bounding box center [574, 229] width 225 height 10
type input "Krablerstraße 161, 45326 Essen, Germany"
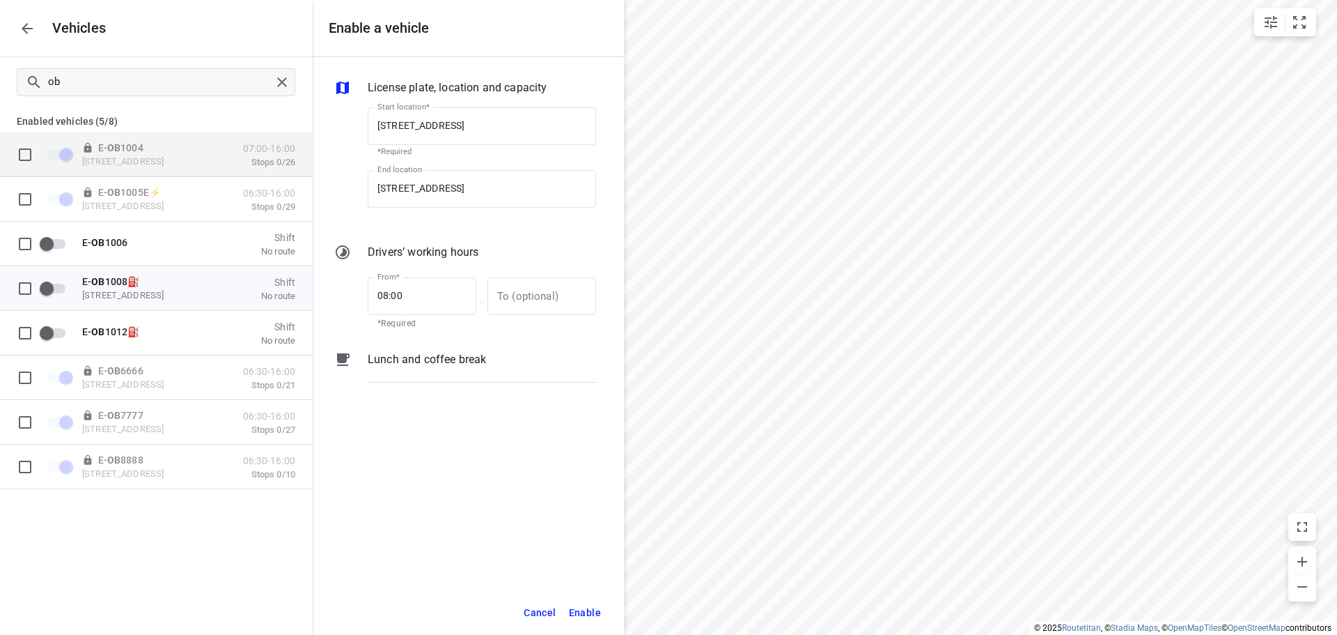
click at [499, 359] on div "Lunch and coffee break" at bounding box center [482, 359] width 228 height 17
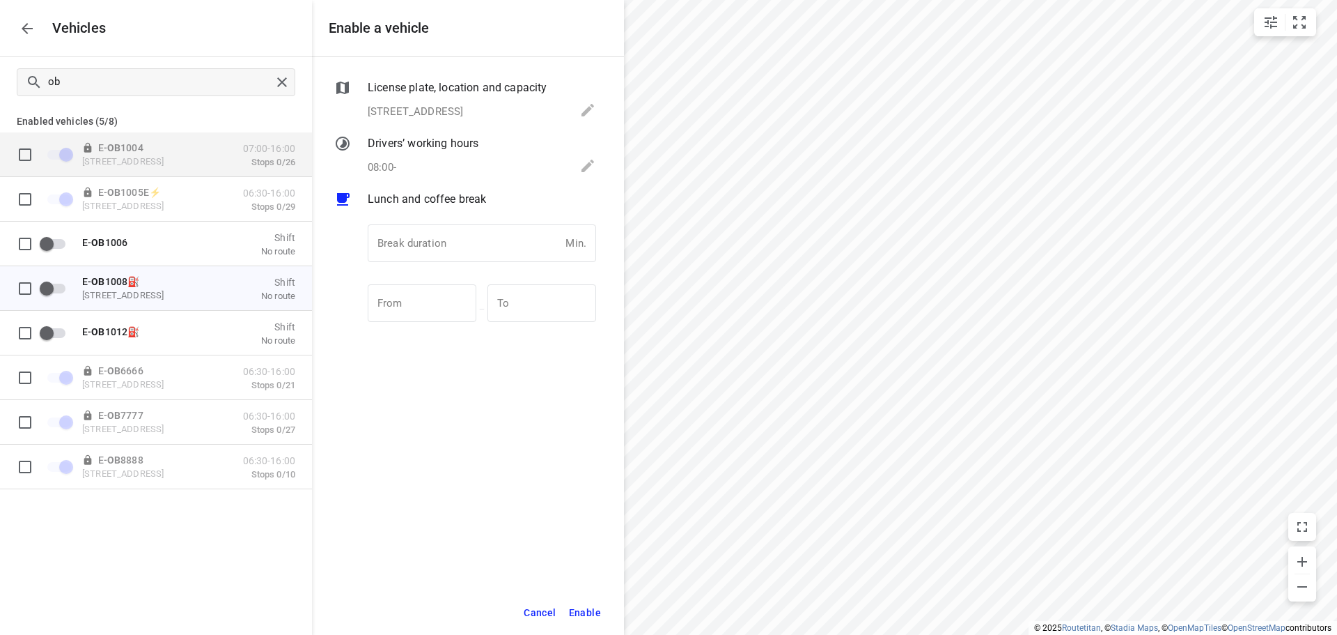
click at [494, 157] on div "08:00-" at bounding box center [482, 167] width 228 height 20
click at [579, 604] on span "Enable" at bounding box center [585, 612] width 32 height 17
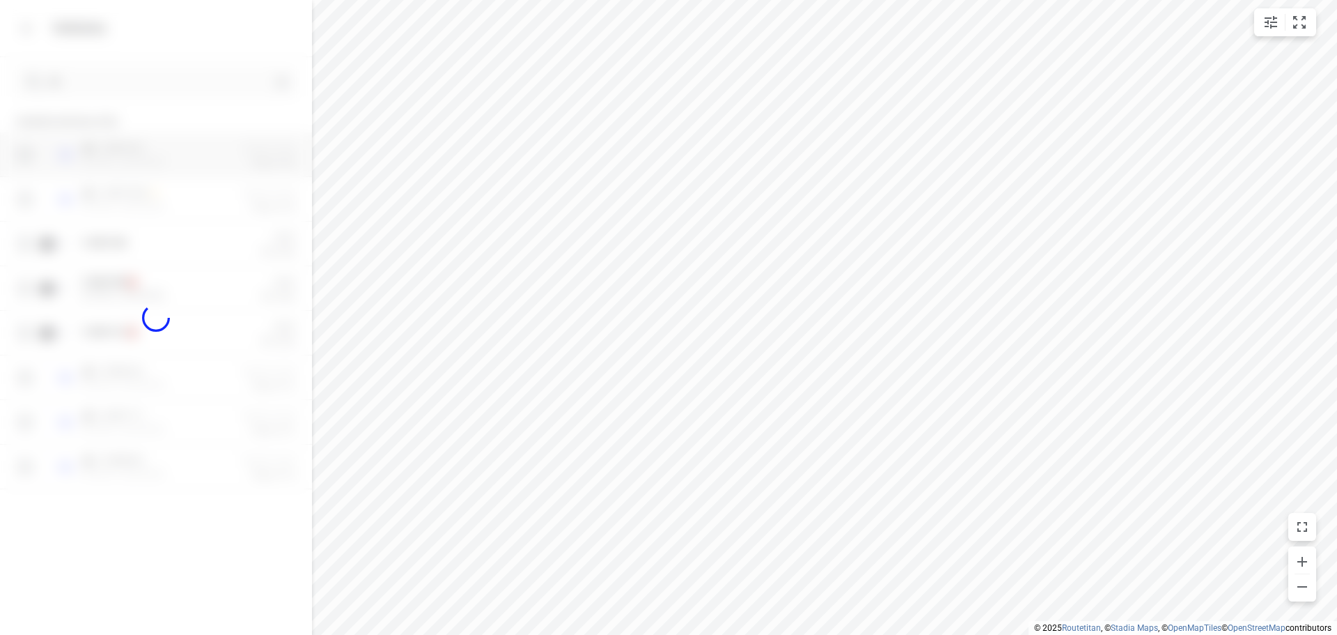
checkbox input "true"
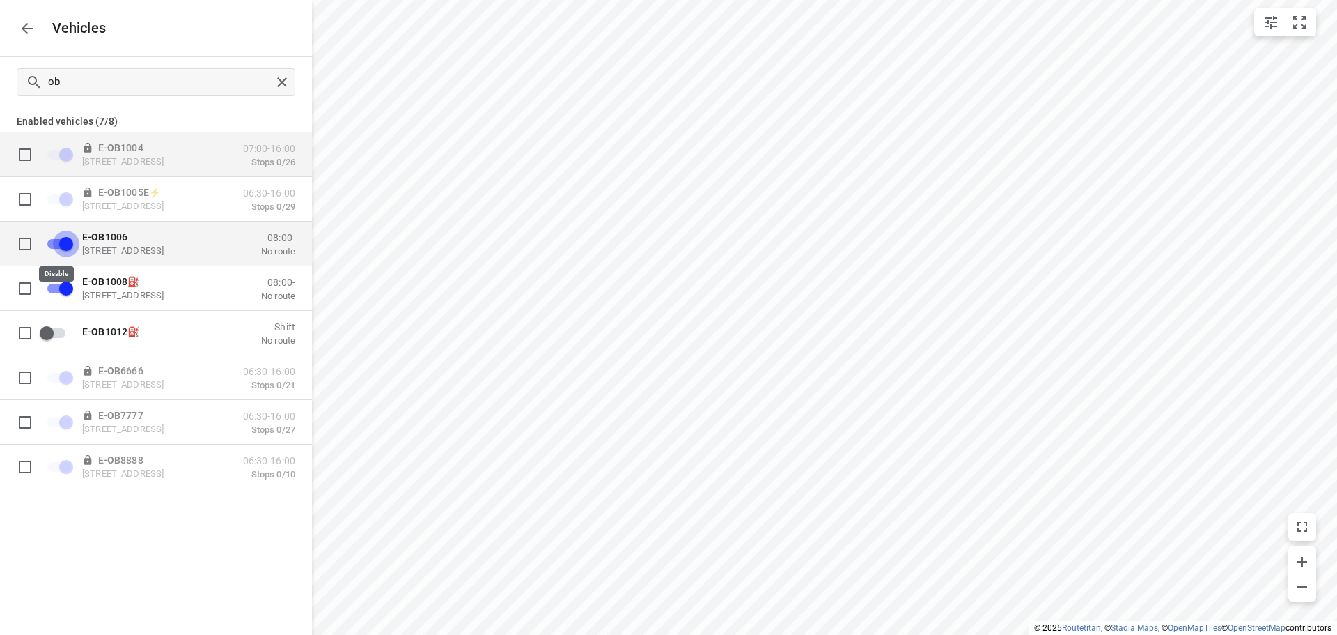
click at [66, 243] on input "grid" at bounding box center [65, 243] width 79 height 26
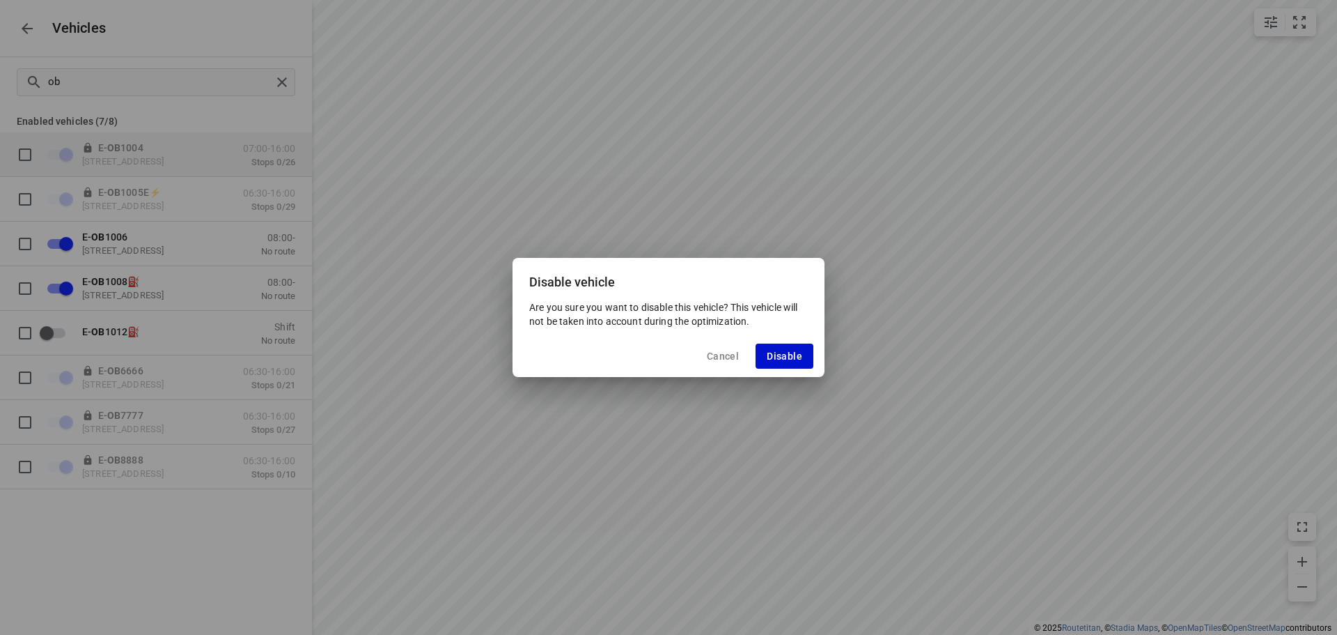
click at [777, 351] on span "Disable" at bounding box center [785, 355] width 36 height 11
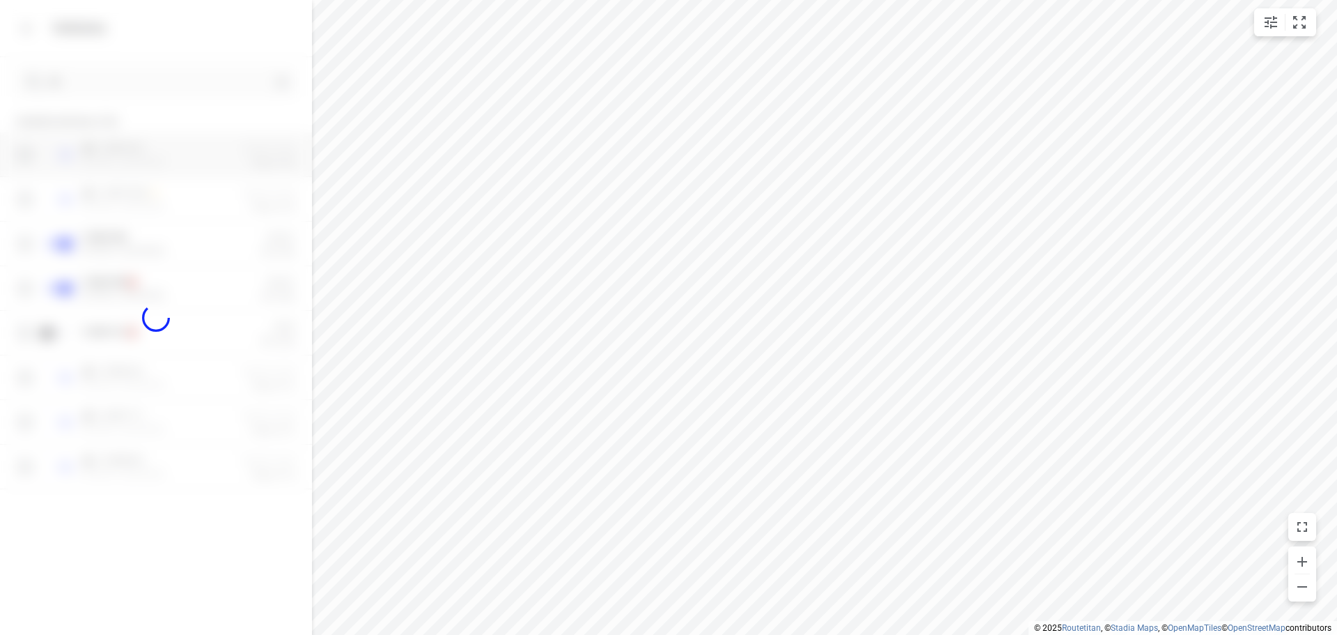
checkbox input "false"
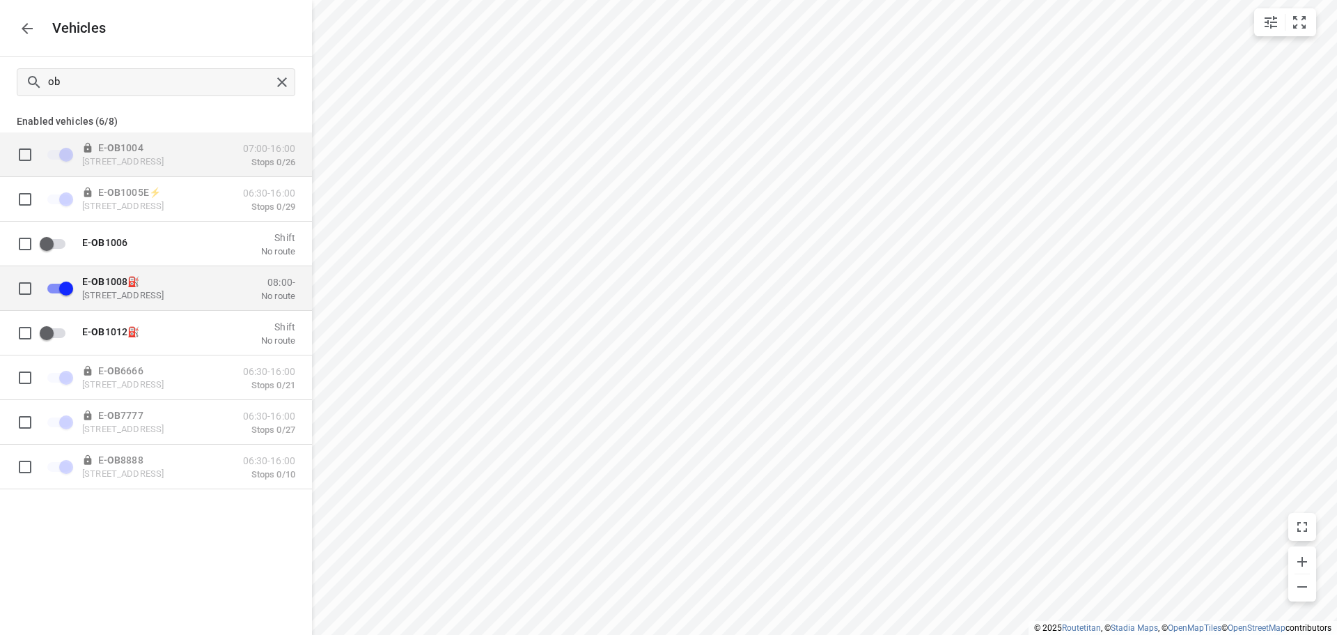
click at [22, 292] on input "grid" at bounding box center [25, 288] width 28 height 28
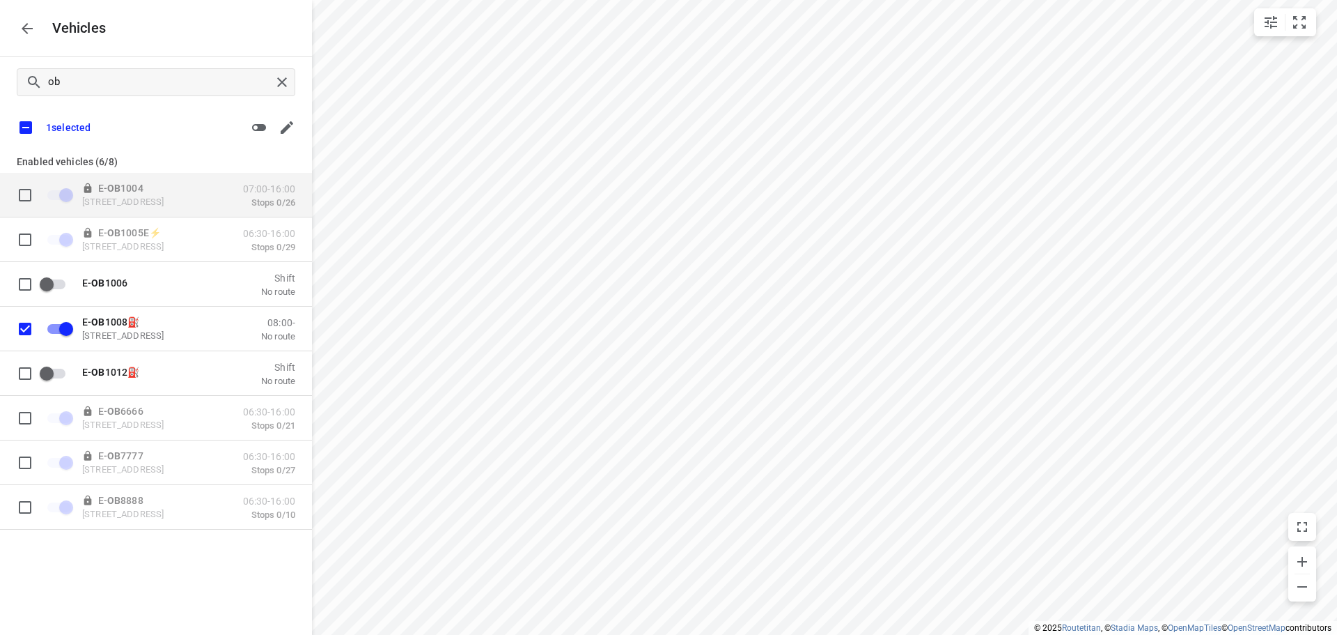
click at [288, 125] on icon "button" at bounding box center [287, 127] width 13 height 13
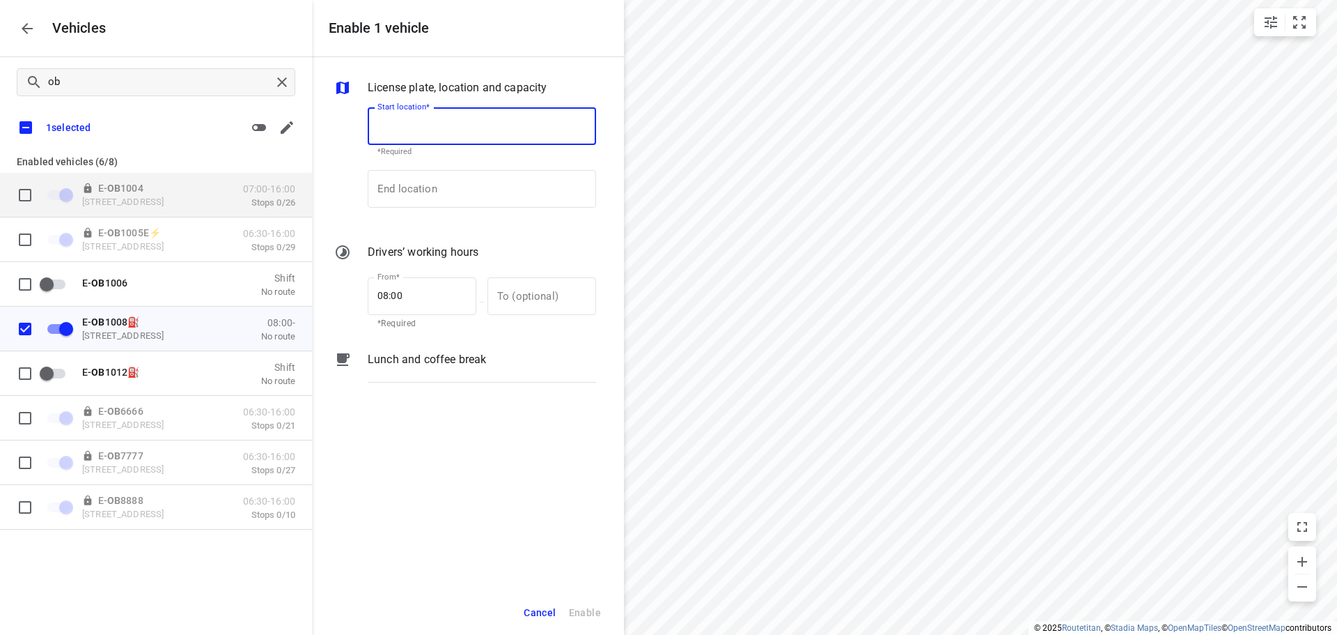
click at [185, 119] on div "1 selected" at bounding box center [156, 127] width 312 height 29
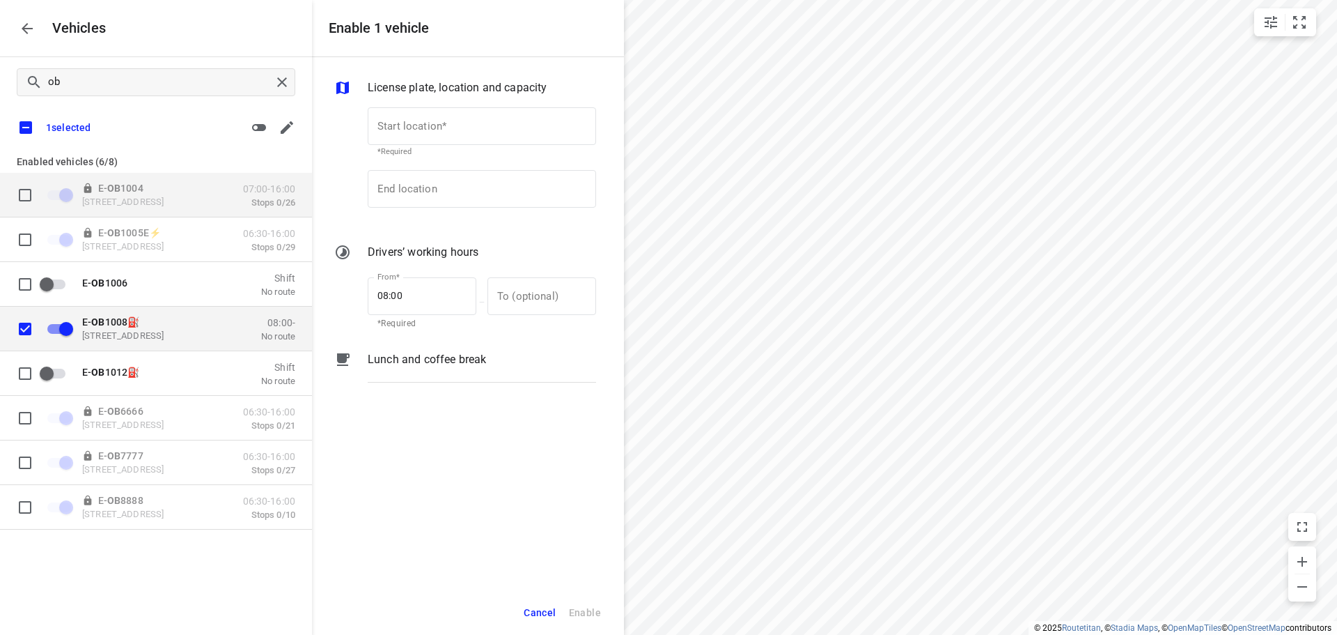
click at [218, 326] on p "E- OB 1008⛽️" at bounding box center [151, 321] width 139 height 11
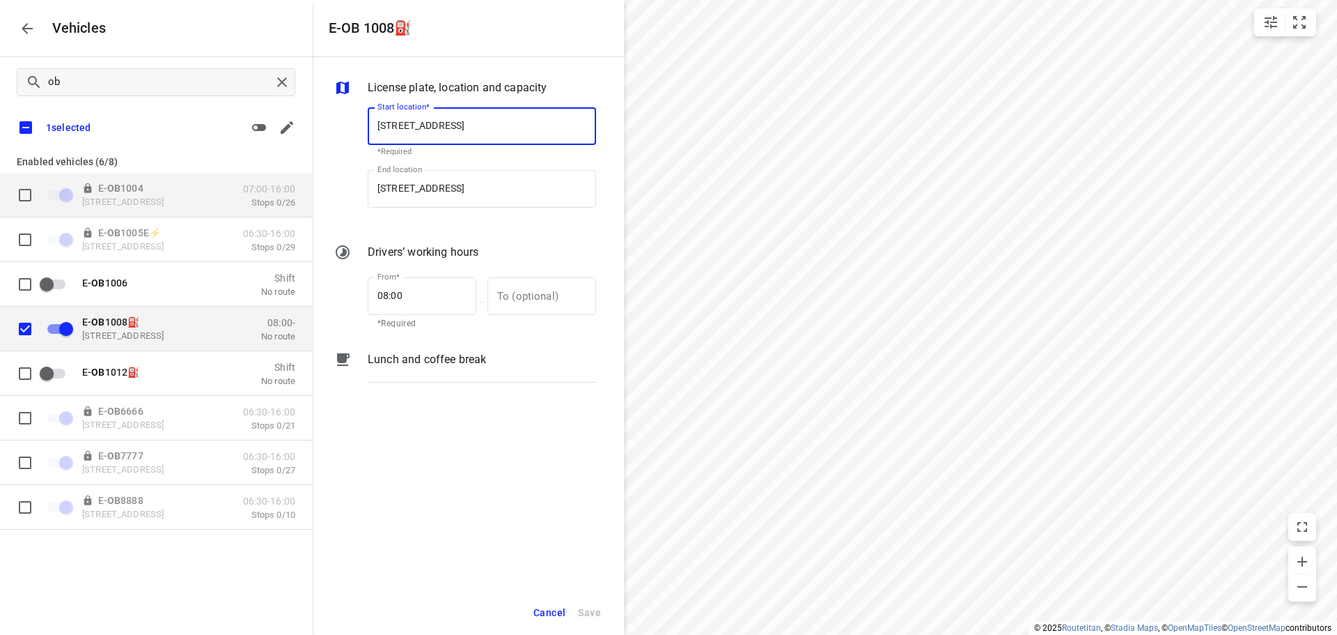
click at [27, 331] on input "grid" at bounding box center [25, 328] width 28 height 28
checkbox input "false"
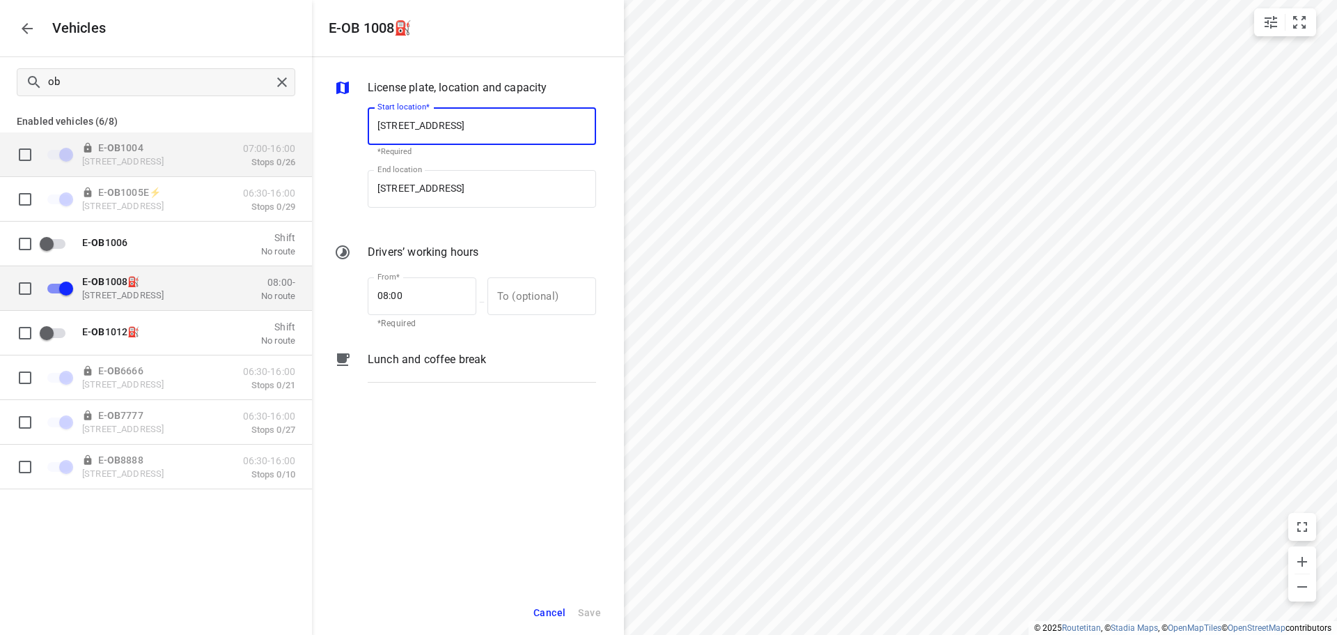
click at [224, 292] on div "E- OB 1008⛽️ Krablerstraße 161, 45326 Essen, Germany 08:00- No route" at bounding box center [184, 287] width 221 height 26
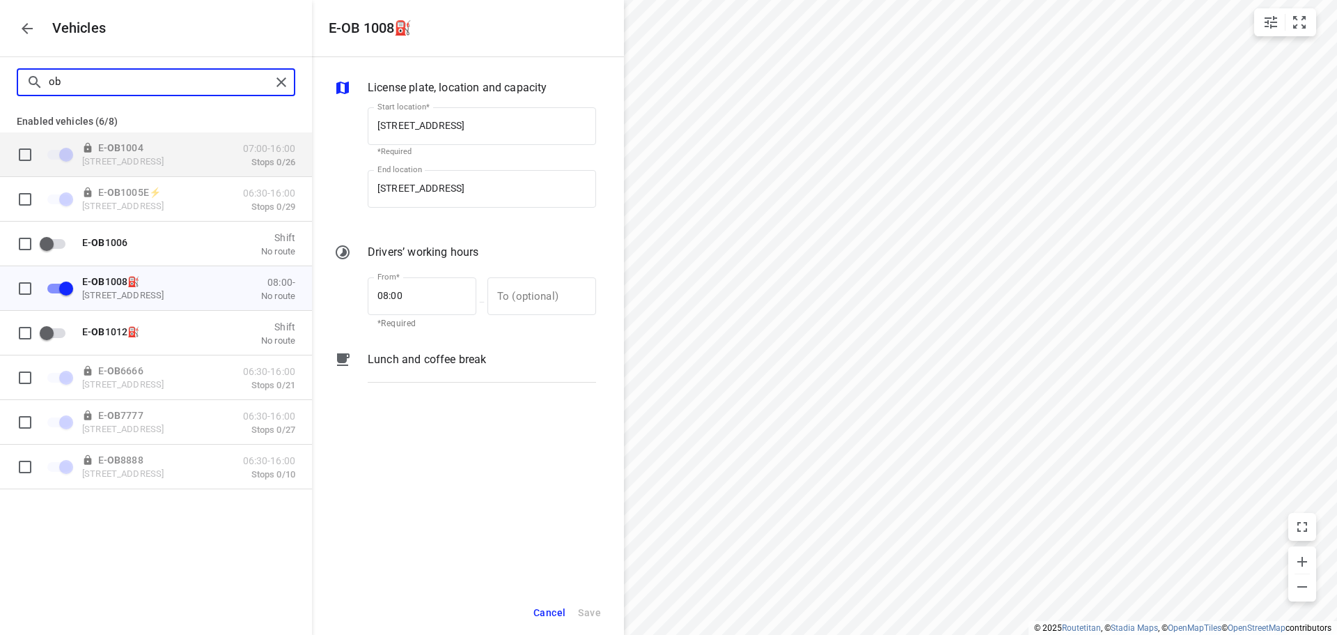
click at [128, 86] on input "ob" at bounding box center [160, 82] width 222 height 22
type input "o"
checkbox input "false"
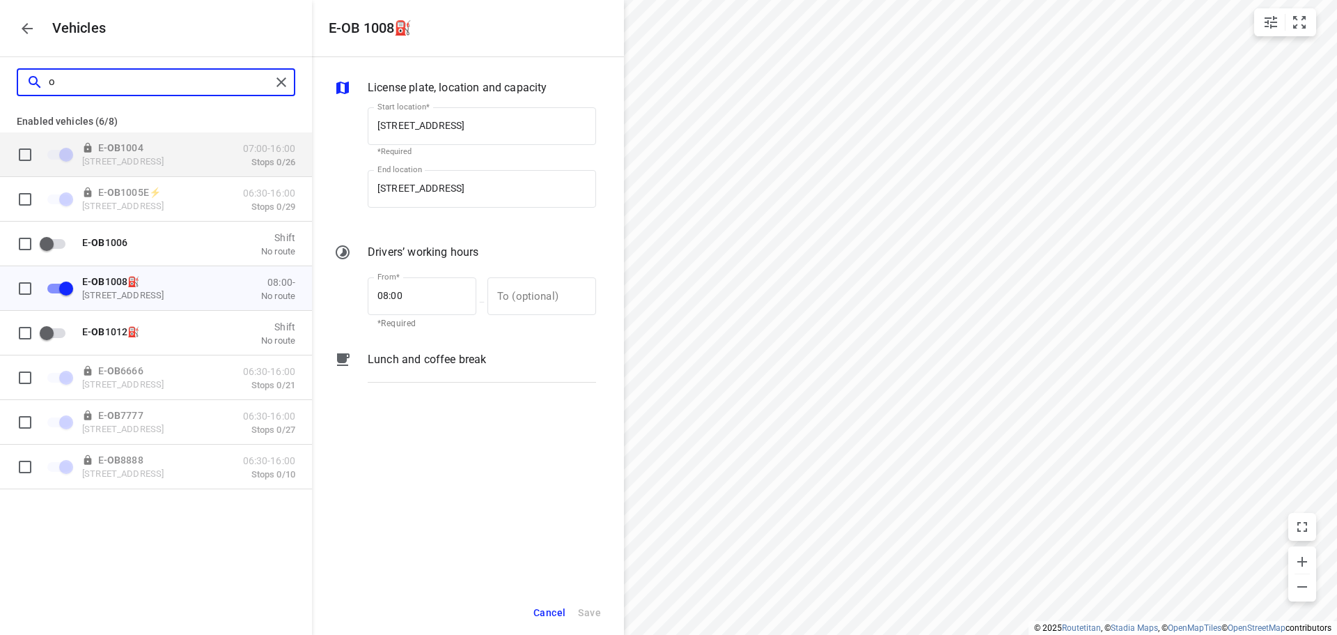
checkbox input "true"
checkbox input "false"
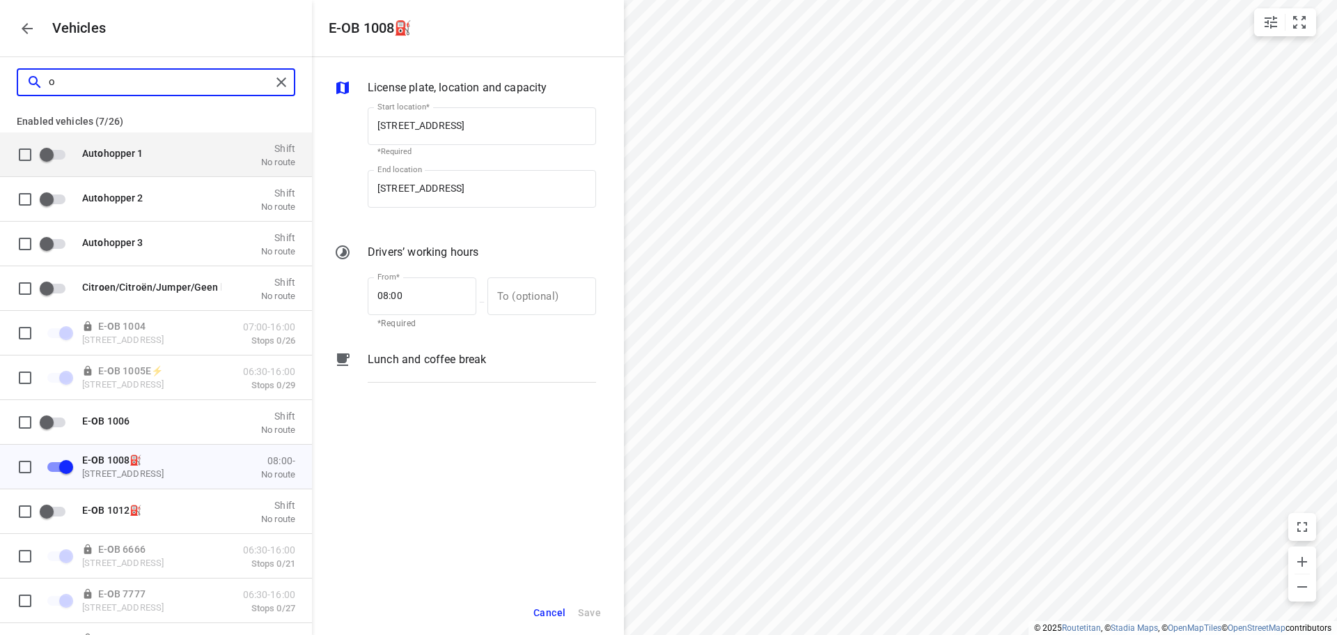
checkbox input "false"
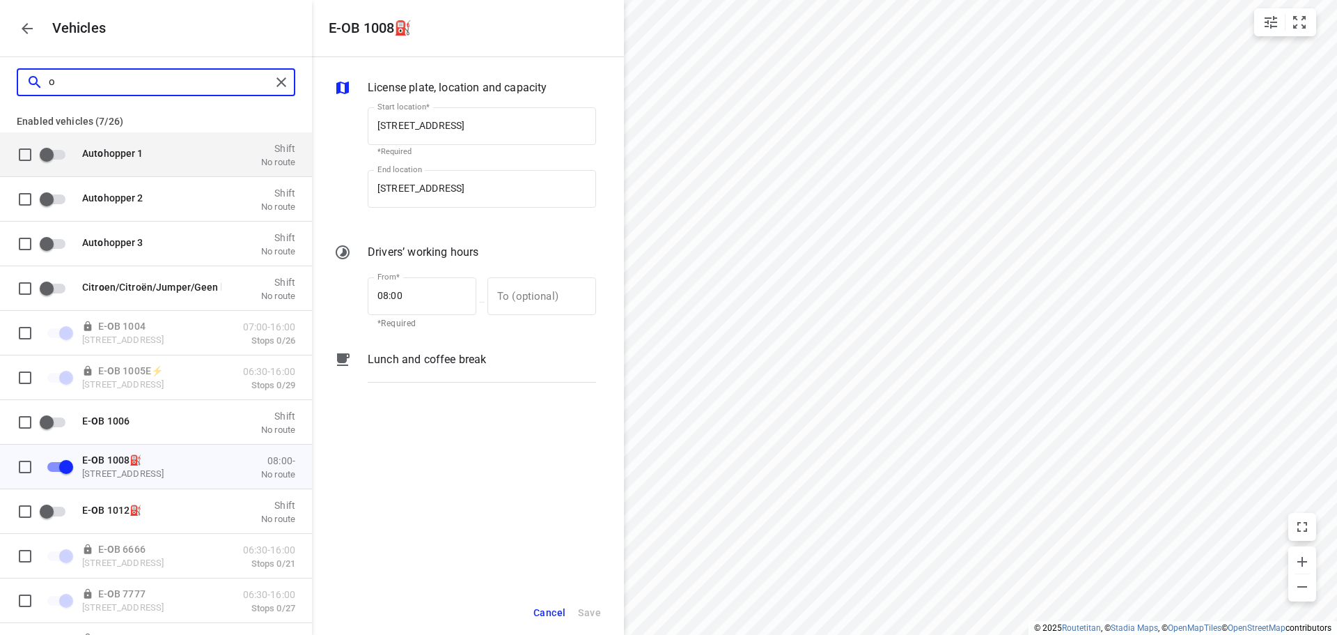
checkbox input "false"
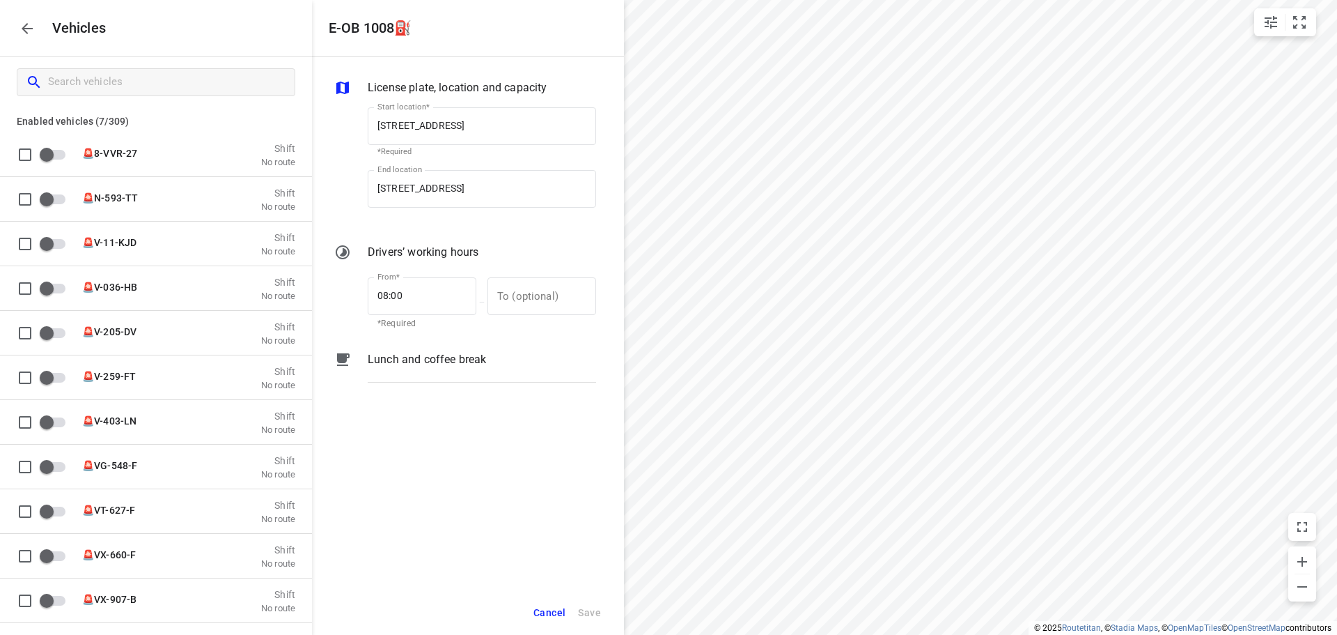
click at [25, 26] on icon "button" at bounding box center [27, 28] width 17 height 17
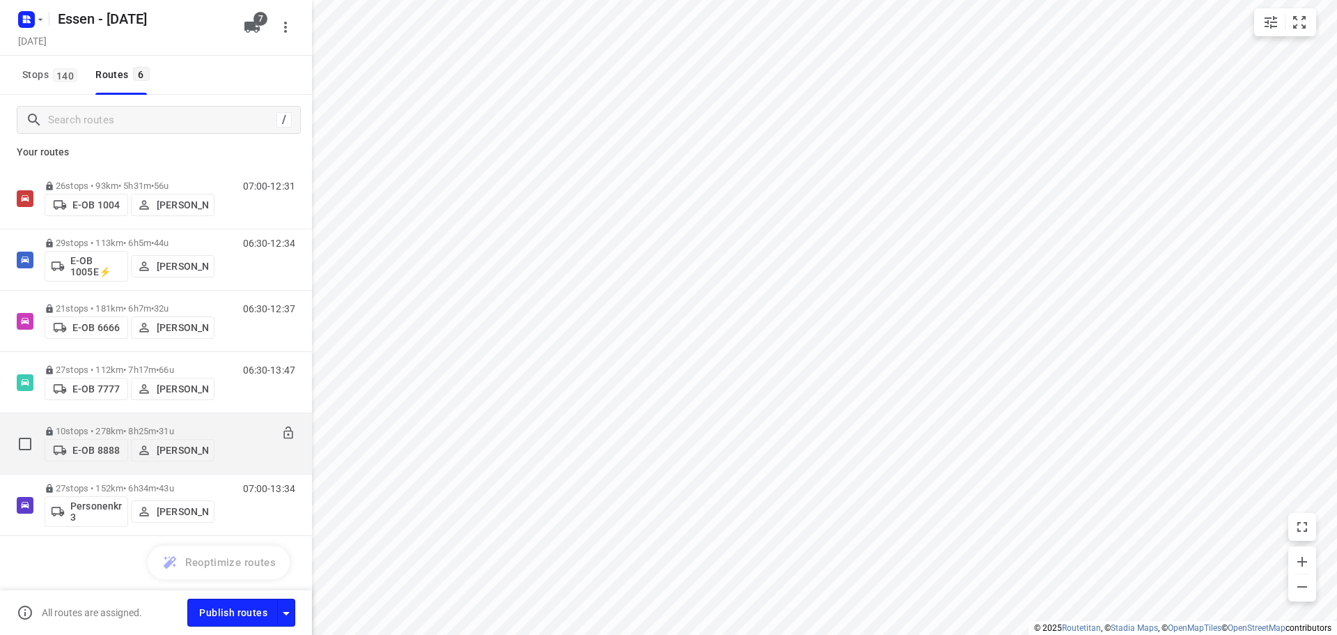
scroll to position [10, 0]
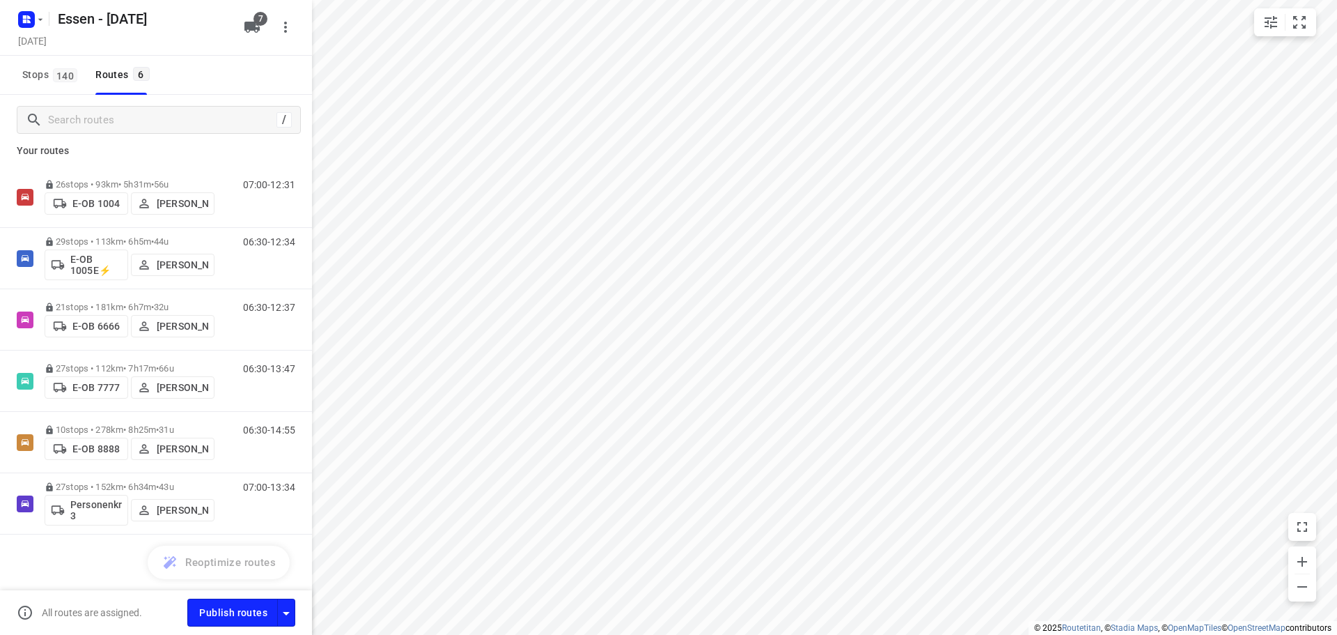
click at [281, 24] on icon "button" at bounding box center [285, 27] width 17 height 17
click at [248, 30] on div at bounding box center [668, 317] width 1337 height 635
click at [248, 30] on icon "button" at bounding box center [252, 27] width 17 height 17
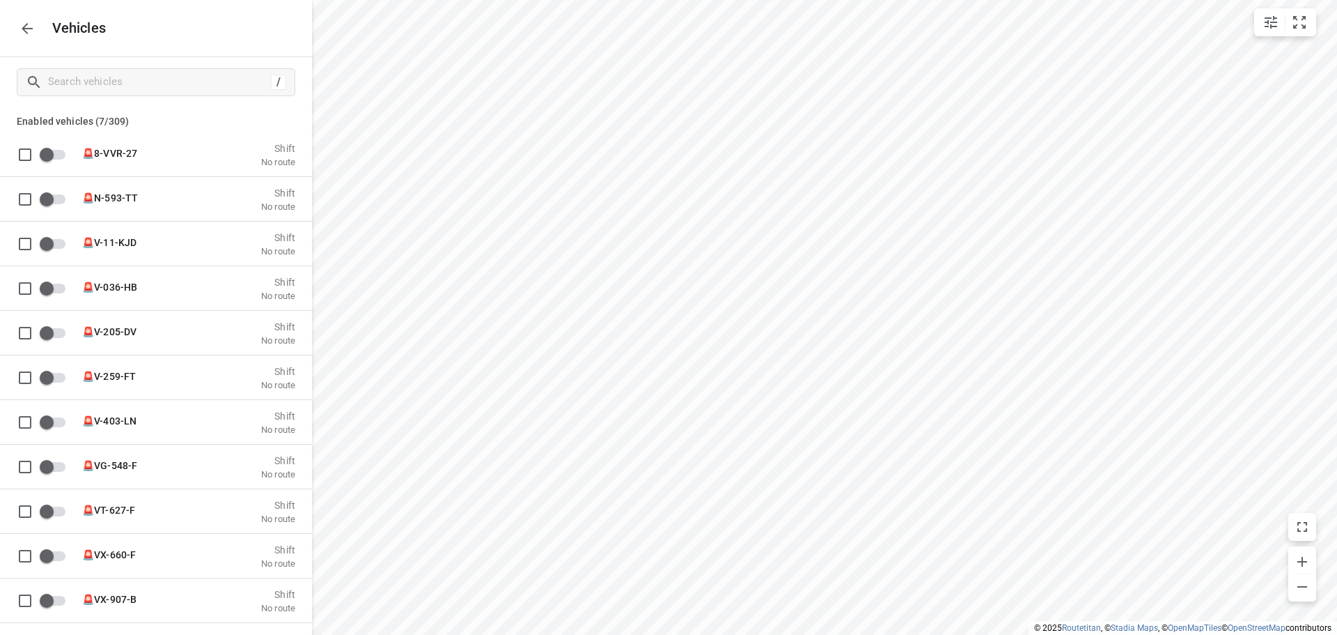
click at [248, 30] on div "Vehicles" at bounding box center [156, 28] width 312 height 56
click at [24, 22] on icon "button" at bounding box center [27, 28] width 17 height 17
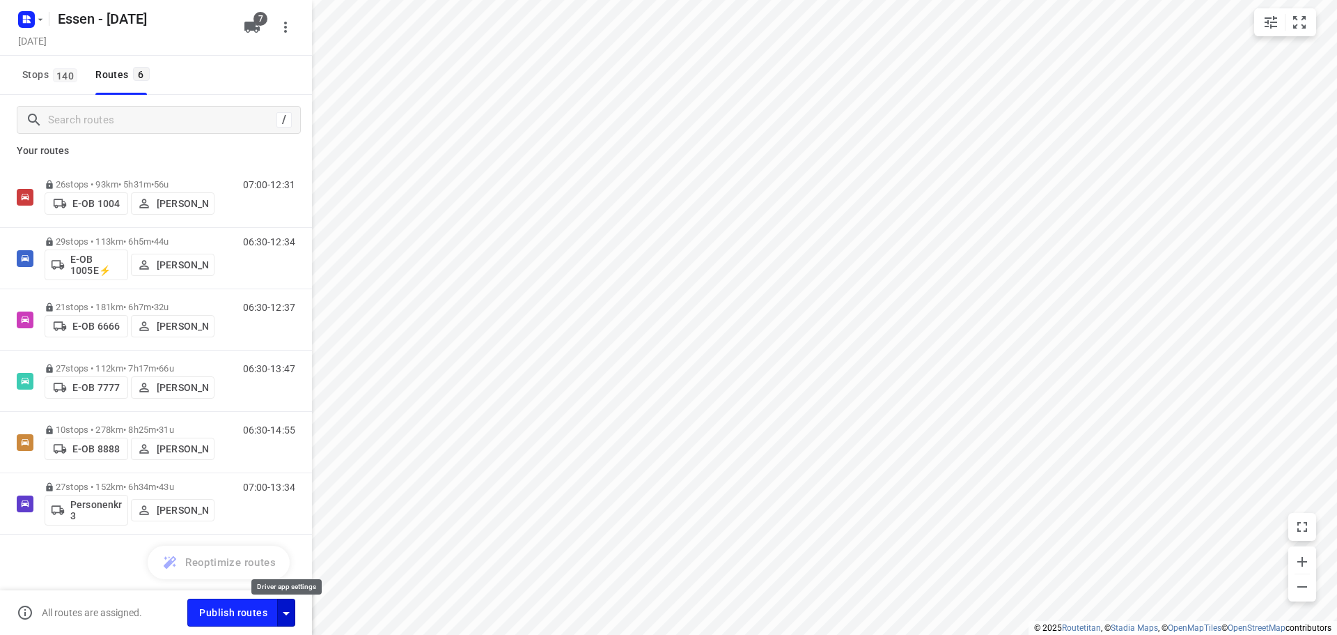
click at [285, 606] on icon "button" at bounding box center [286, 613] width 17 height 17
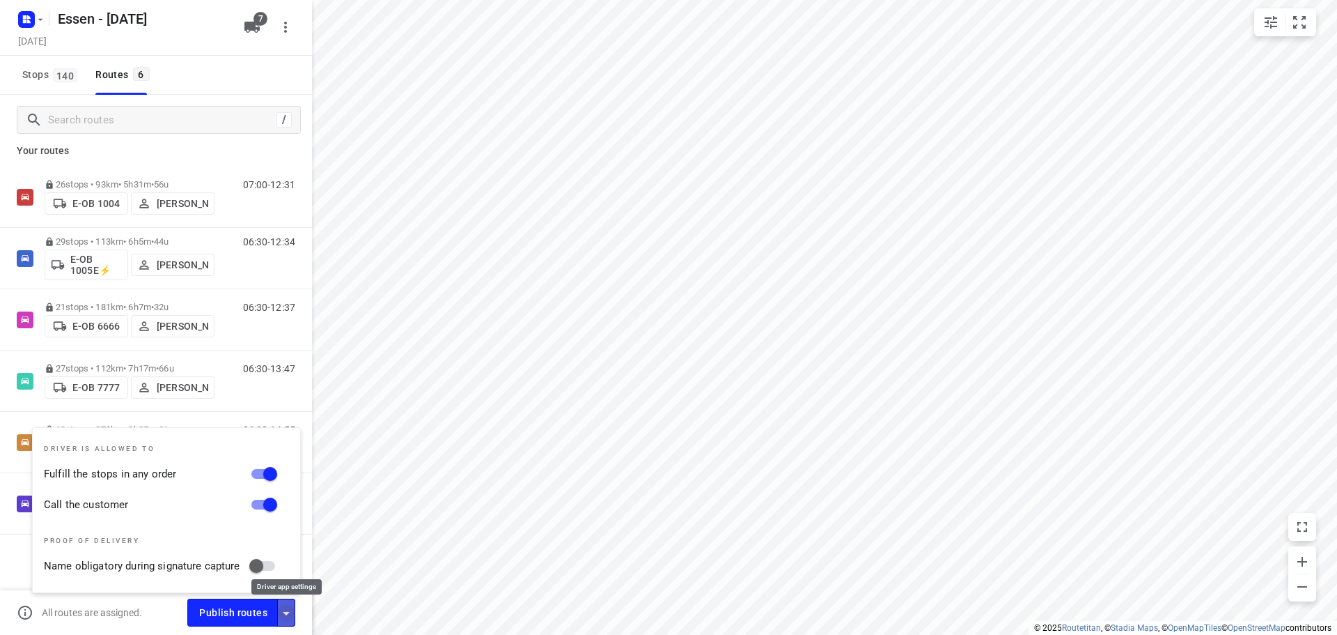
click at [285, 606] on icon "button" at bounding box center [286, 613] width 17 height 17
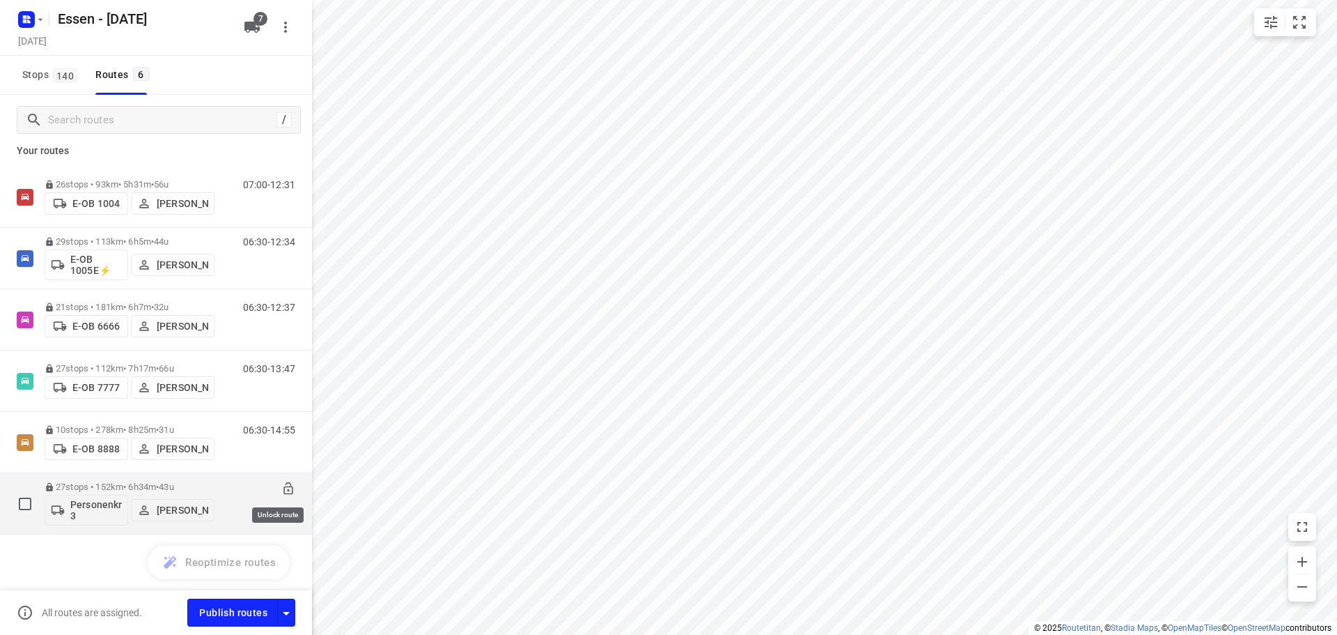
click at [283, 486] on icon at bounding box center [287, 488] width 9 height 13
click at [196, 485] on p "27 stops • 152km • 6h34m • 43u" at bounding box center [130, 486] width 170 height 10
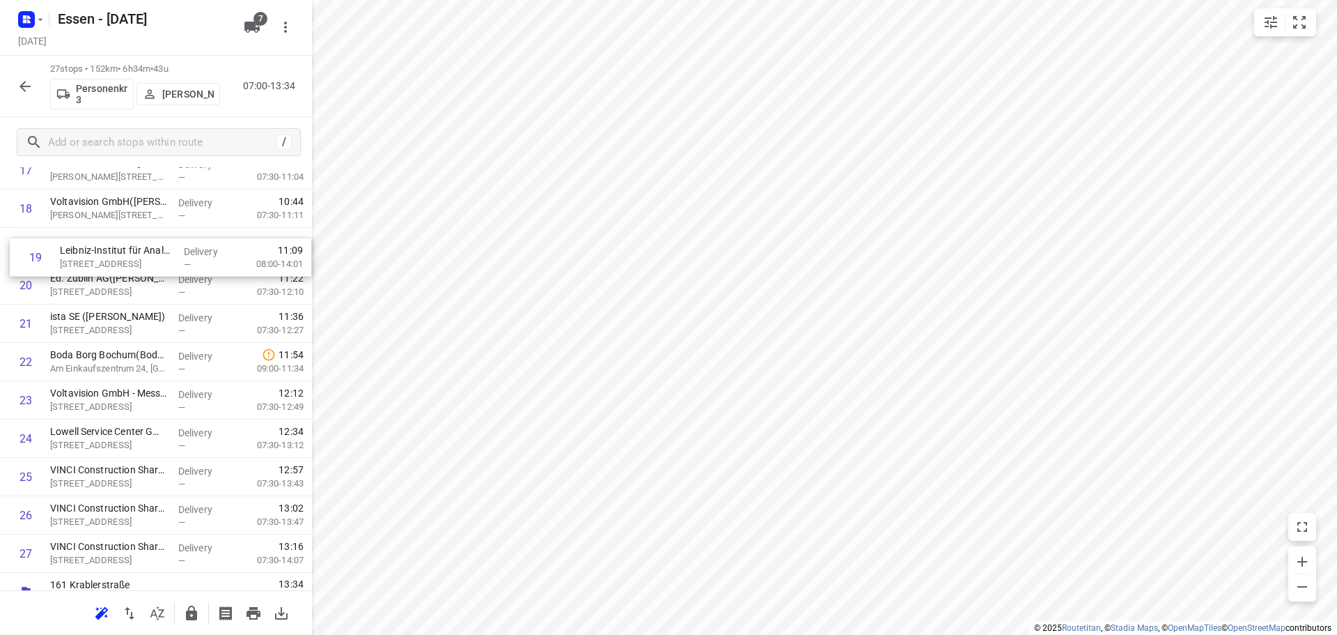
scroll to position [693, 0]
drag, startPoint x: 120, startPoint y: 301, endPoint x: 138, endPoint y: 258, distance: 46.2
click at [138, 258] on div "1 Cornelsen Umwelttechnologie GmbH(Stefanidou Wassiliki) Graf-Beust-Allee 33, E…" at bounding box center [156, 60] width 312 height 1034
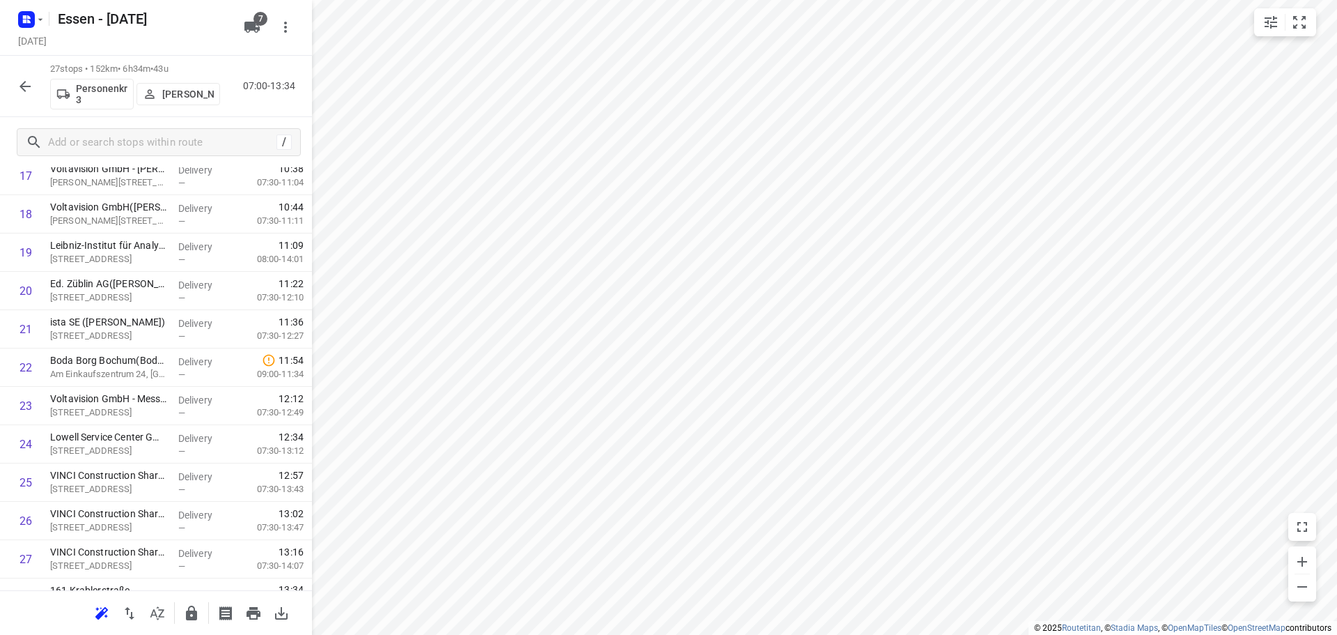
click at [20, 85] on icon "button" at bounding box center [25, 86] width 17 height 17
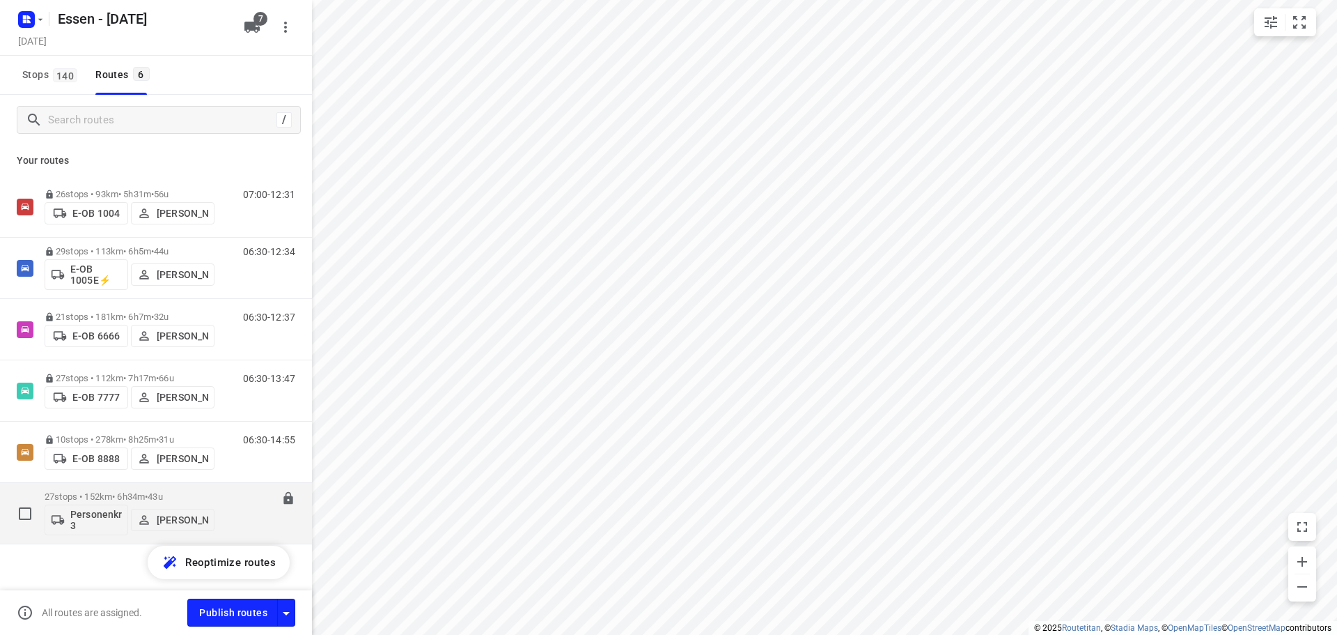
click at [226, 492] on div "07:00-13:34" at bounding box center [261, 516] width 70 height 51
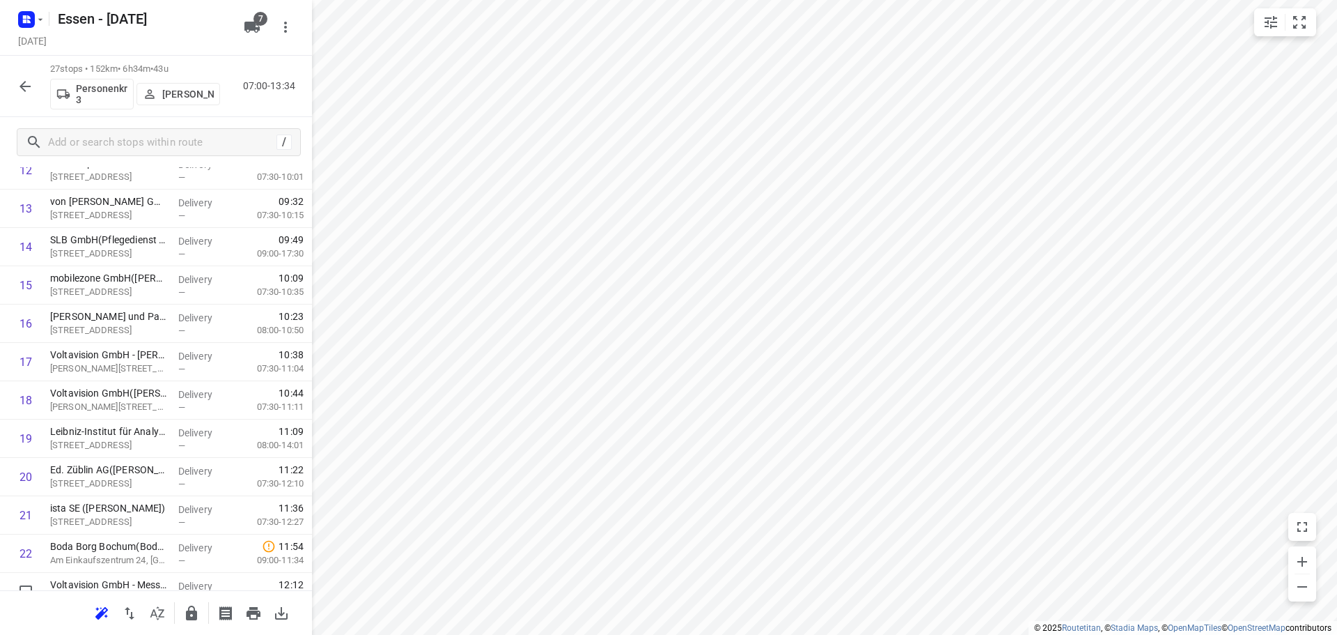
scroll to position [697, 0]
click at [184, 612] on icon "button" at bounding box center [191, 613] width 17 height 17
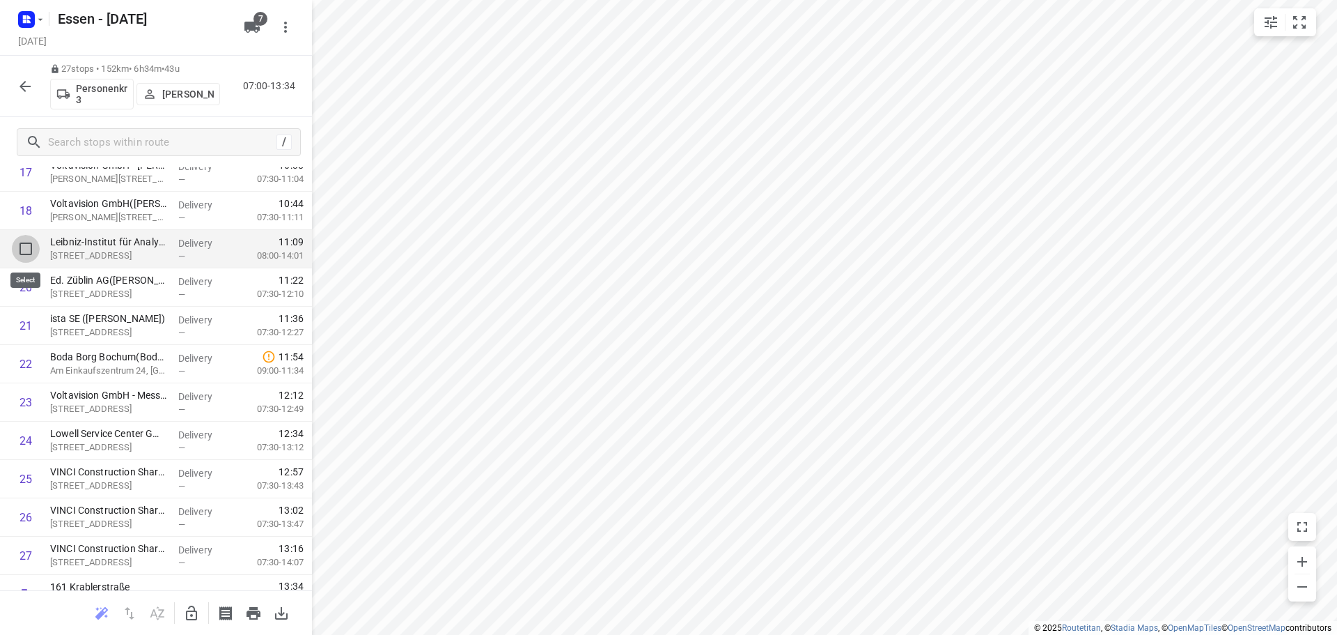
click at [24, 250] on input "checkbox" at bounding box center [26, 249] width 28 height 28
checkbox input "true"
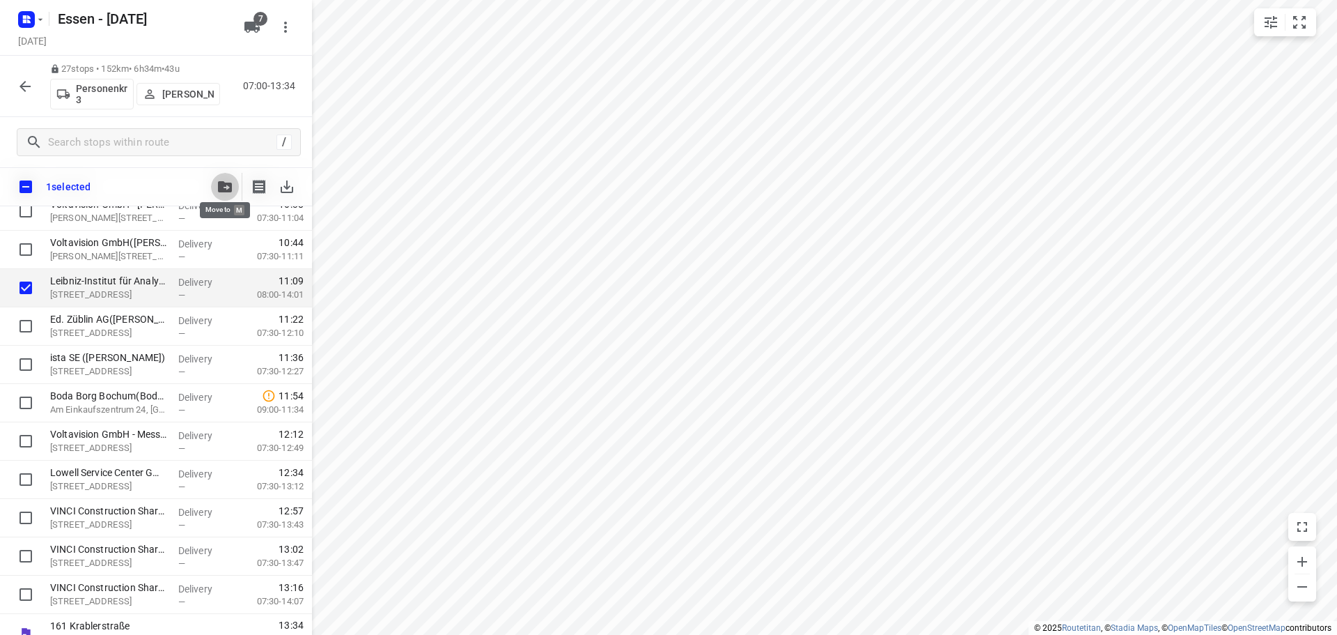
click at [222, 194] on button "button" at bounding box center [225, 187] width 28 height 28
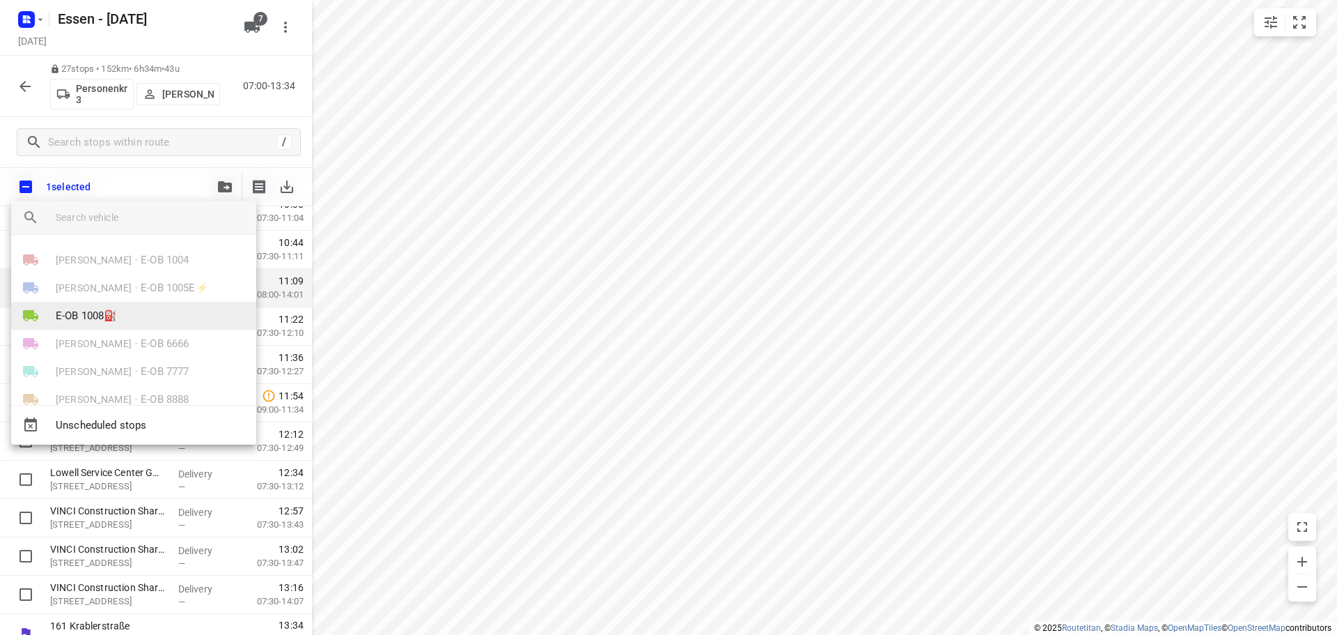
click at [101, 311] on span "E-OB 1008⛽️" at bounding box center [86, 316] width 61 height 16
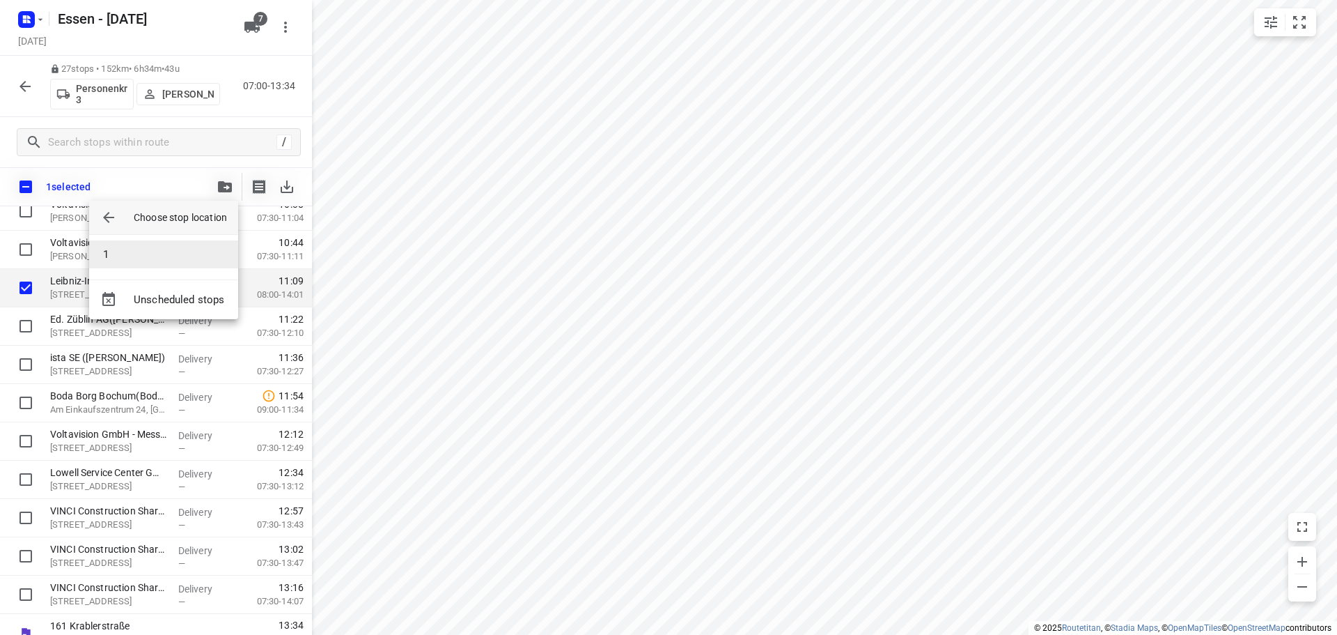
click at [121, 256] on li "1" at bounding box center [163, 254] width 149 height 28
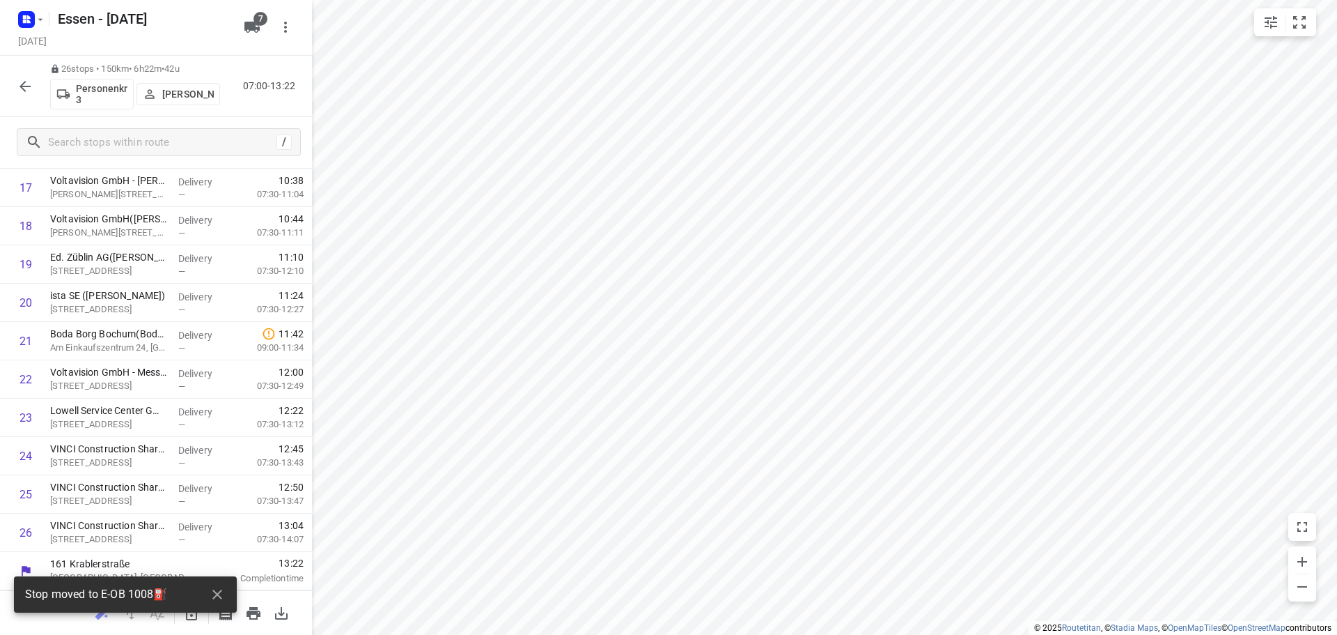
scroll to position [681, 0]
click at [24, 88] on icon "button" at bounding box center [25, 86] width 17 height 17
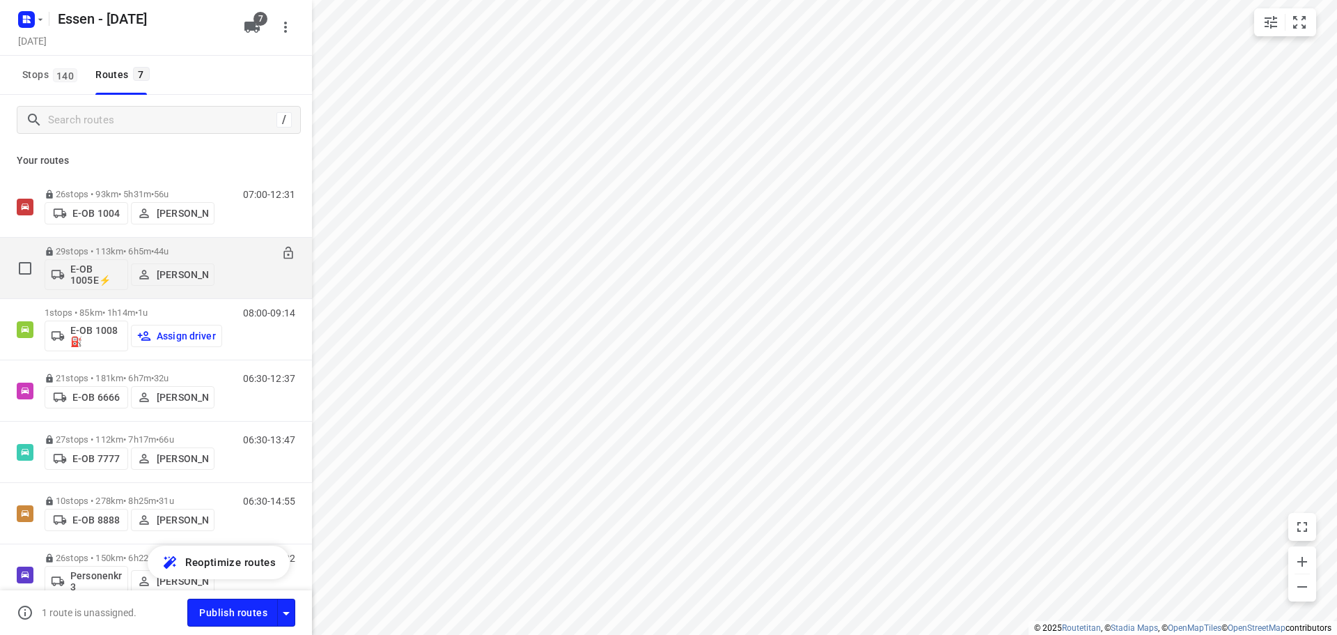
click at [75, 272] on p "E-OB 1005E⚡" at bounding box center [96, 274] width 52 height 22
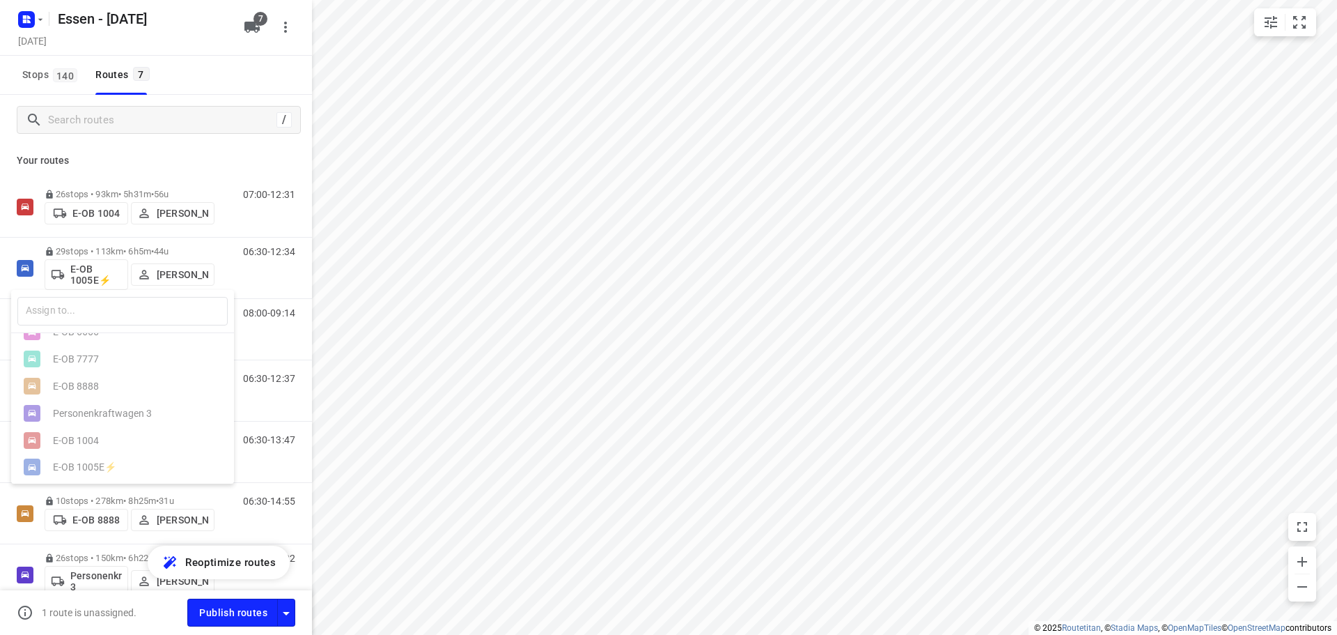
scroll to position [0, 0]
click at [102, 318] on input "text" at bounding box center [122, 311] width 210 height 29
click at [240, 275] on div at bounding box center [668, 317] width 1337 height 635
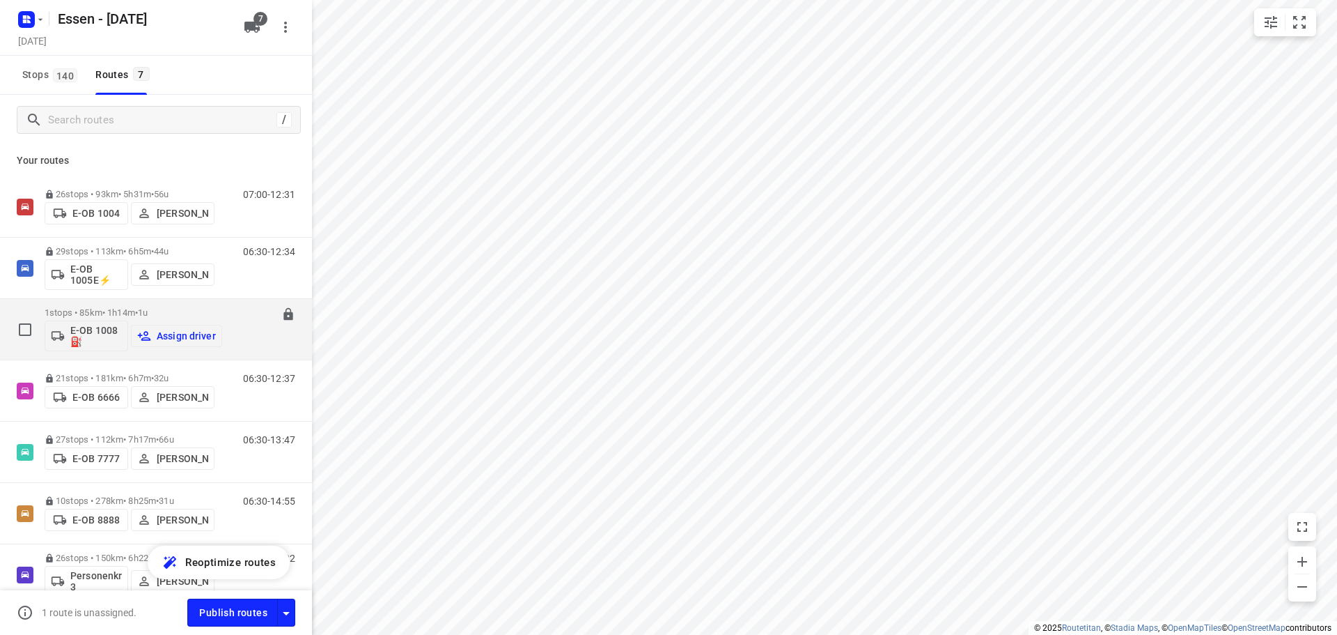
click at [162, 336] on p "Assign driver" at bounding box center [186, 335] width 59 height 11
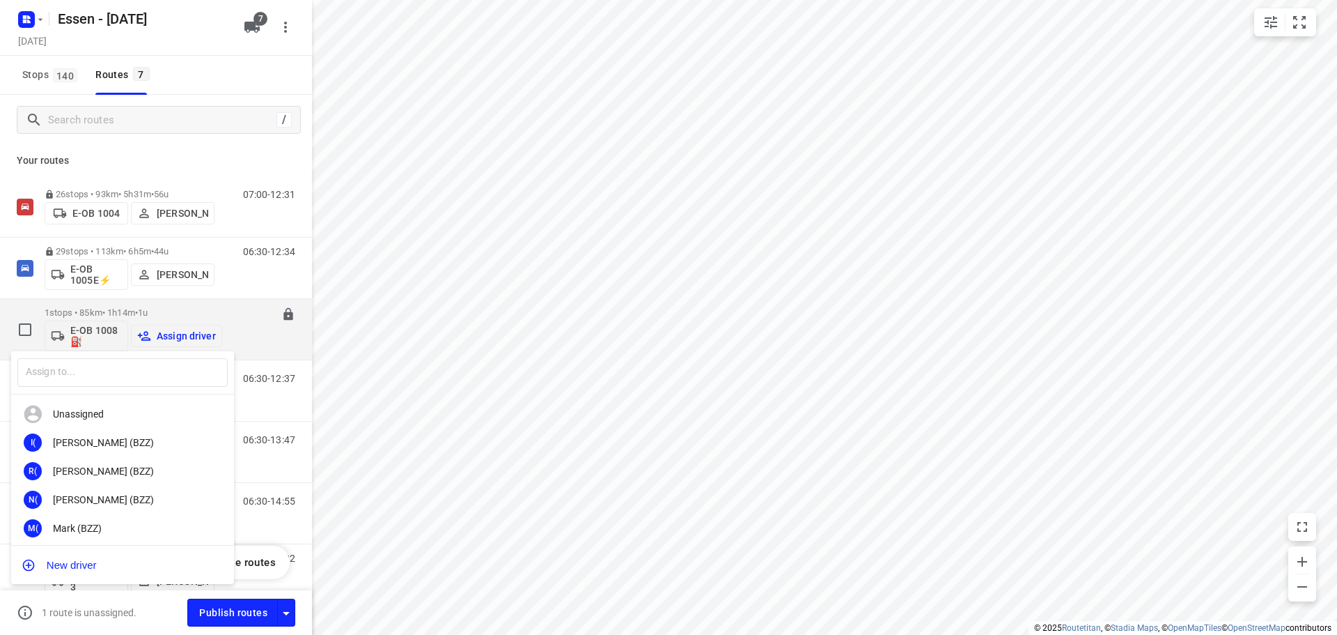
click at [162, 336] on div at bounding box center [668, 317] width 1337 height 635
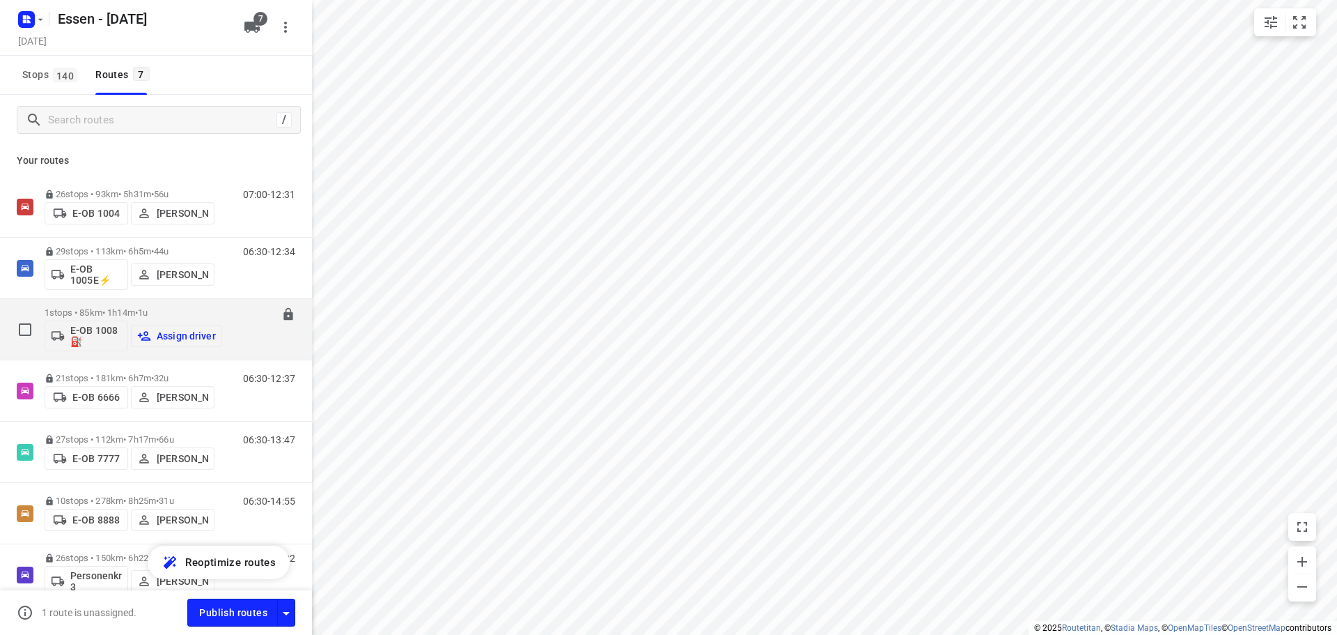
click at [162, 336] on p "Assign driver" at bounding box center [186, 335] width 59 height 11
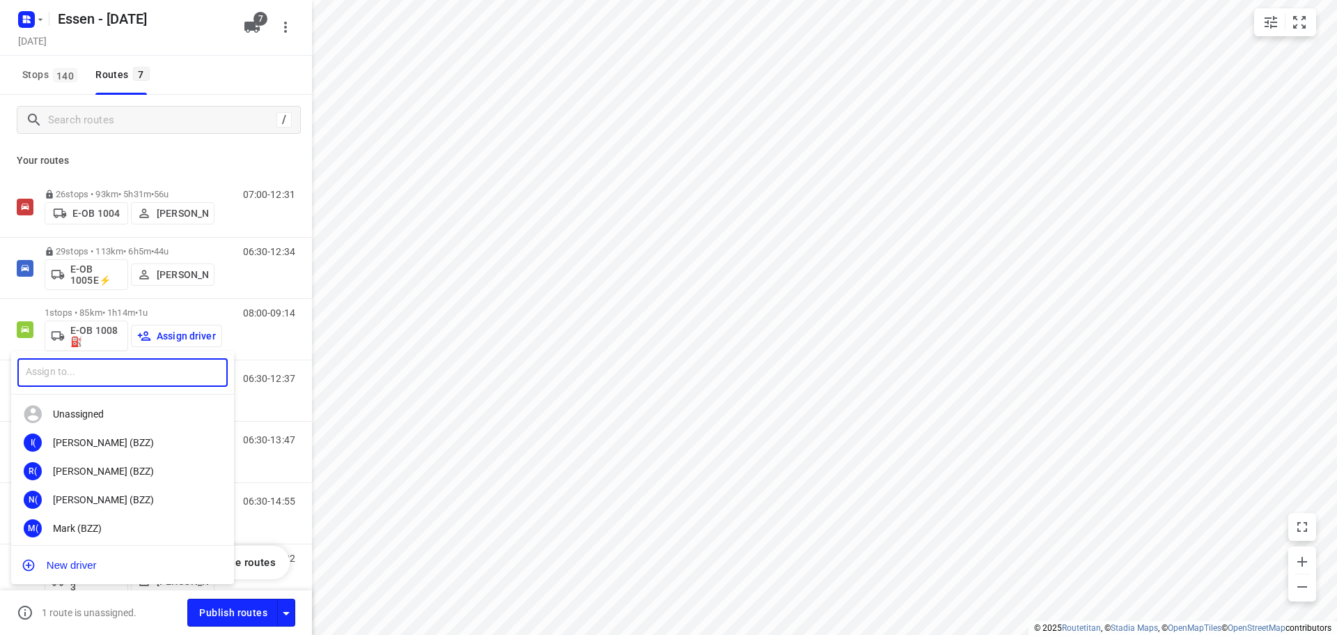
click at [84, 368] on input "text" at bounding box center [122, 372] width 210 height 29
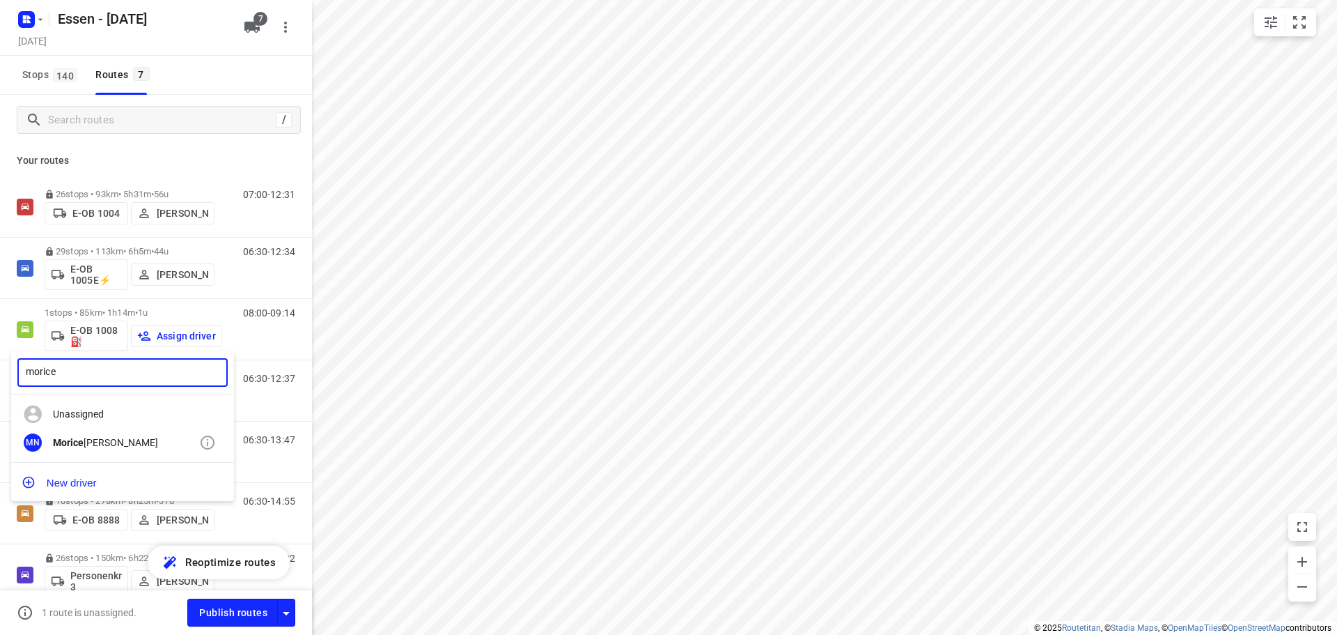
type input "morice"
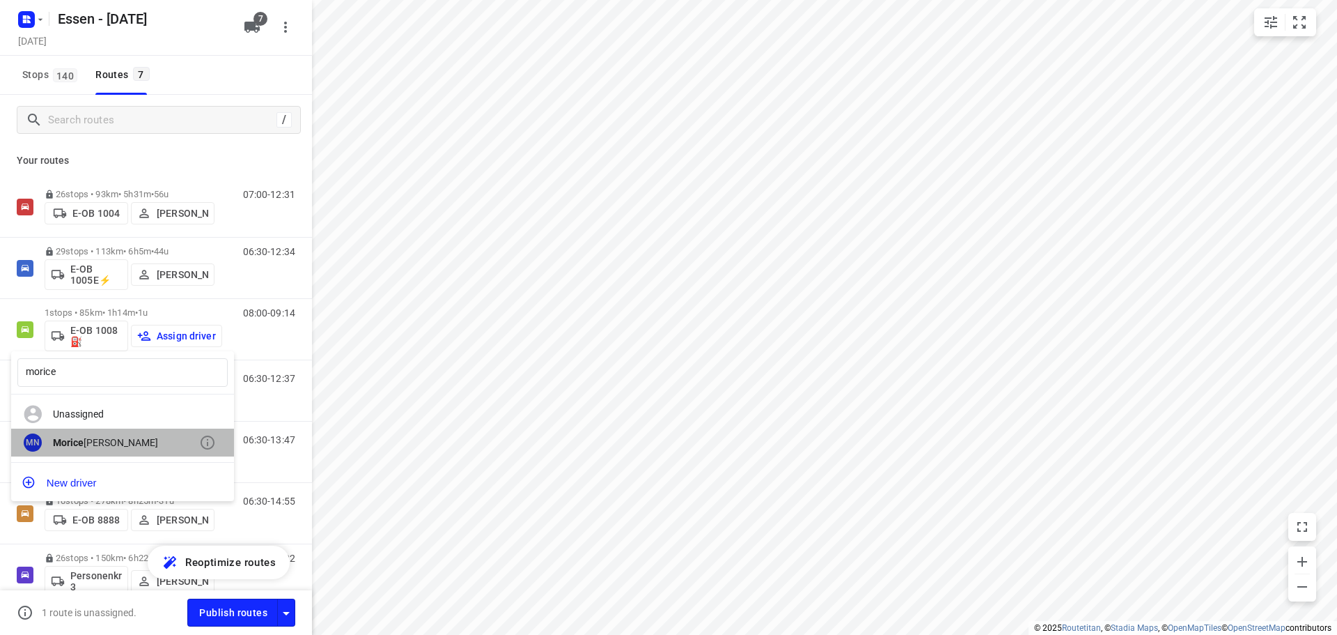
click at [98, 438] on div "Morice Niedick" at bounding box center [126, 442] width 146 height 11
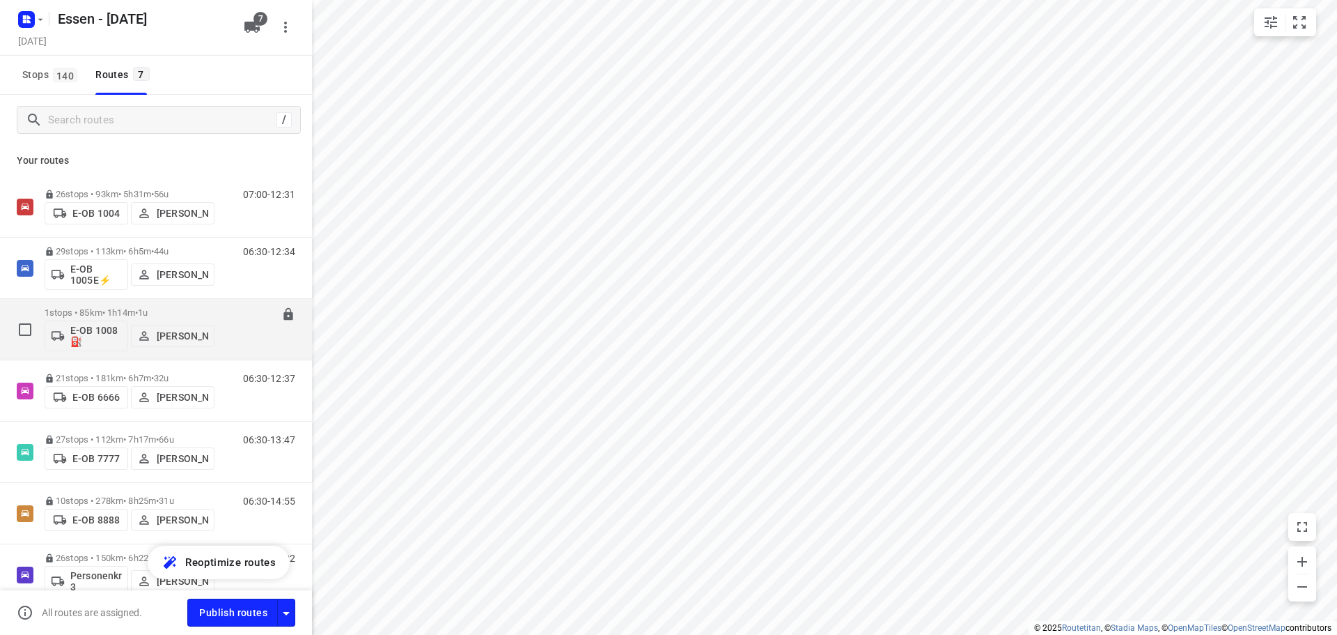
click at [205, 314] on p "1 stops • 85km • 1h14m • 1u" at bounding box center [130, 312] width 170 height 10
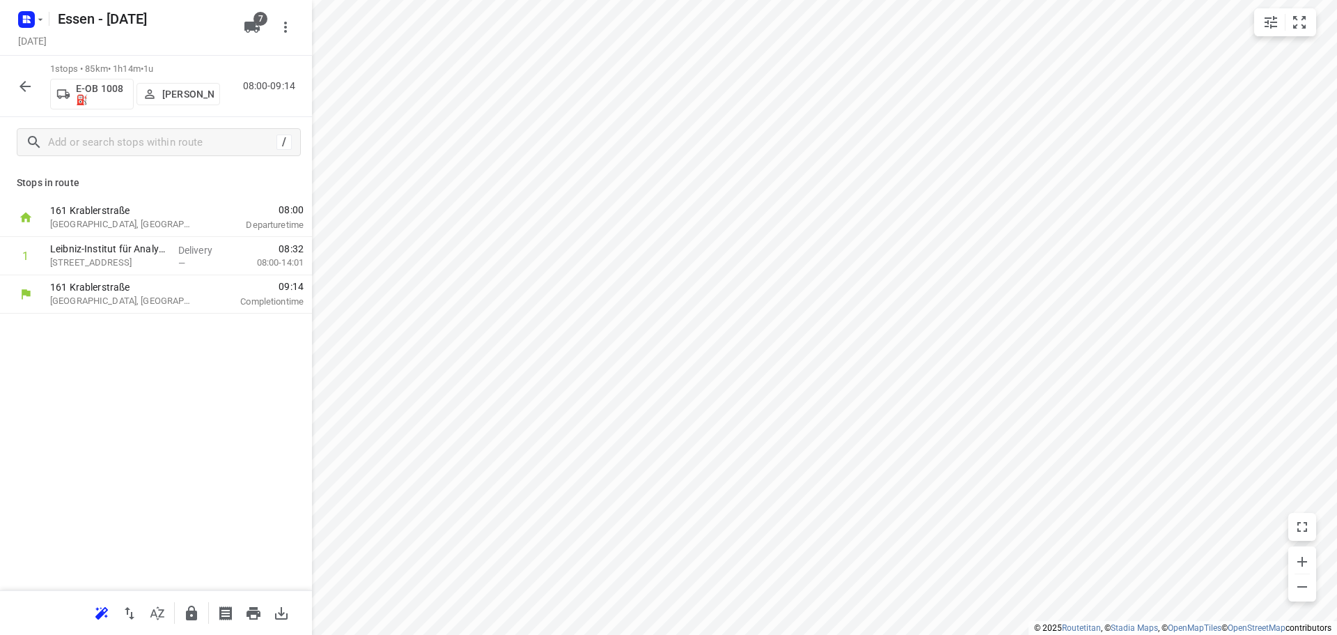
click at [31, 81] on icon "button" at bounding box center [25, 86] width 17 height 17
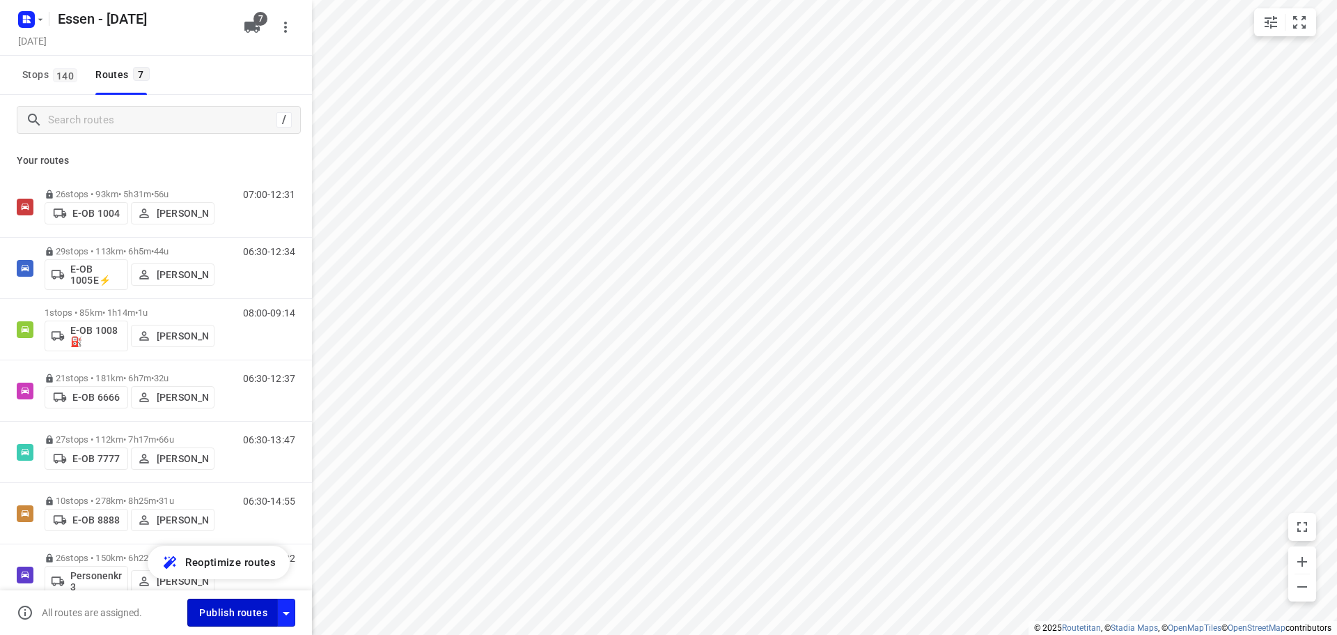
click at [238, 606] on span "Publish routes" at bounding box center [233, 612] width 68 height 17
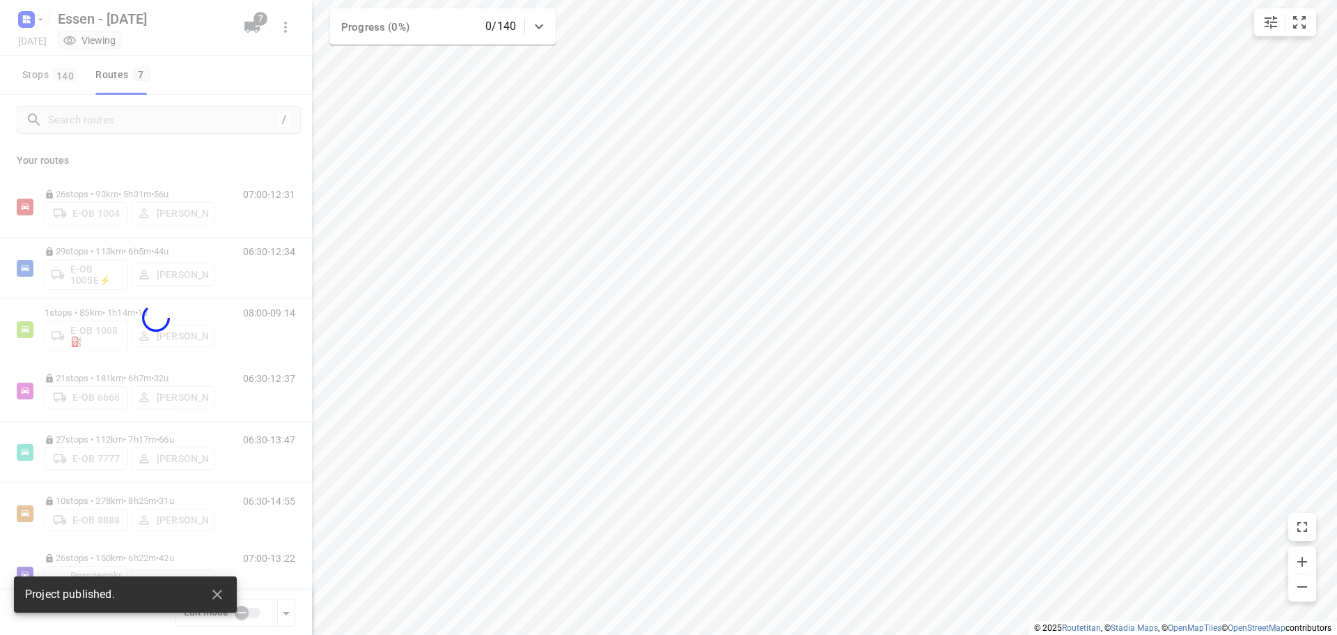
click at [288, 30] on div at bounding box center [156, 317] width 312 height 635
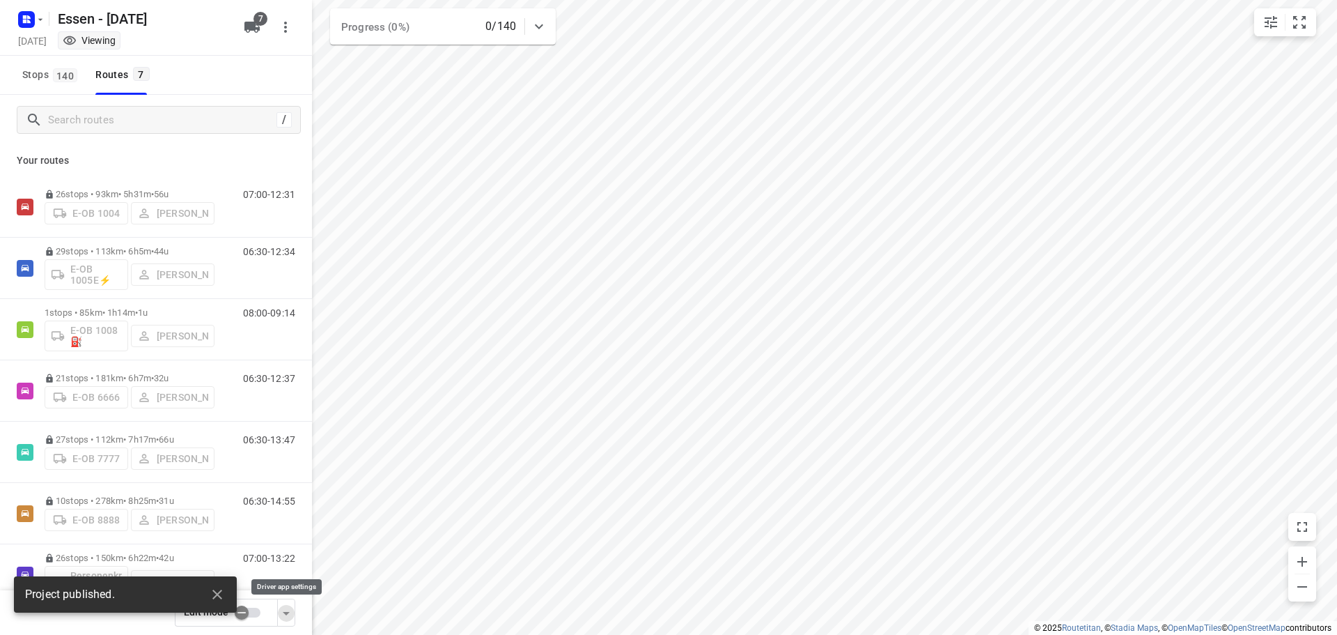
click at [288, 609] on icon "button" at bounding box center [286, 613] width 17 height 17
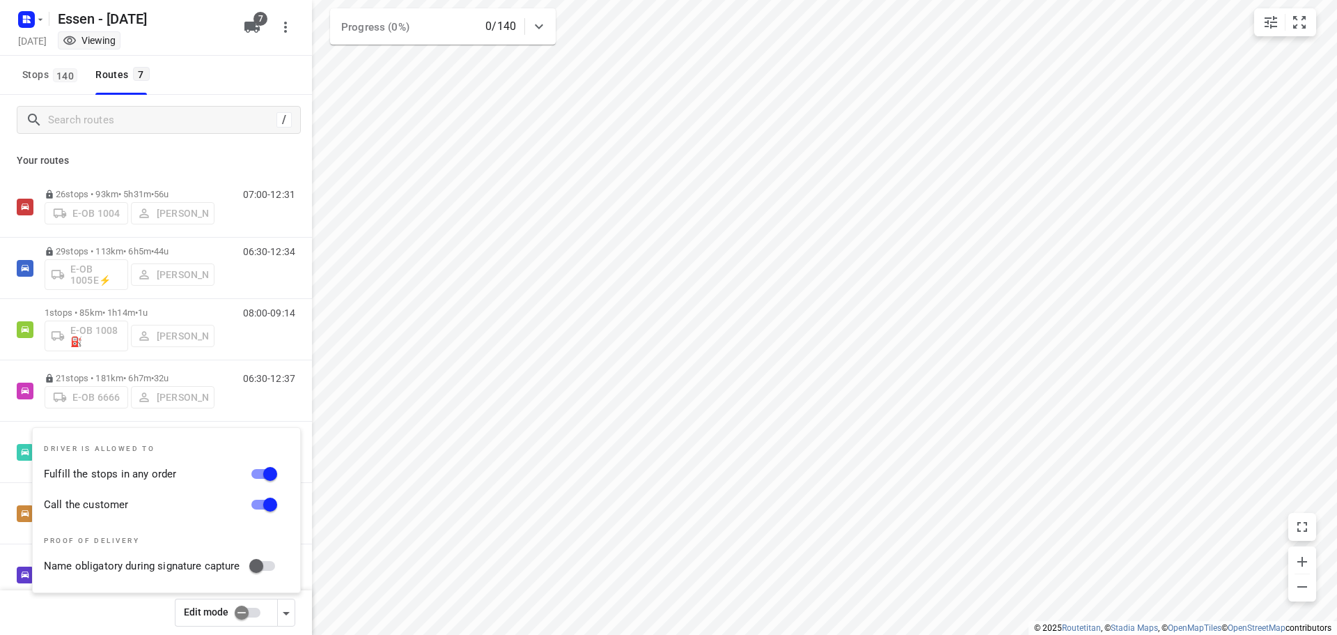
click at [151, 621] on div "Edit mode" at bounding box center [156, 612] width 312 height 45
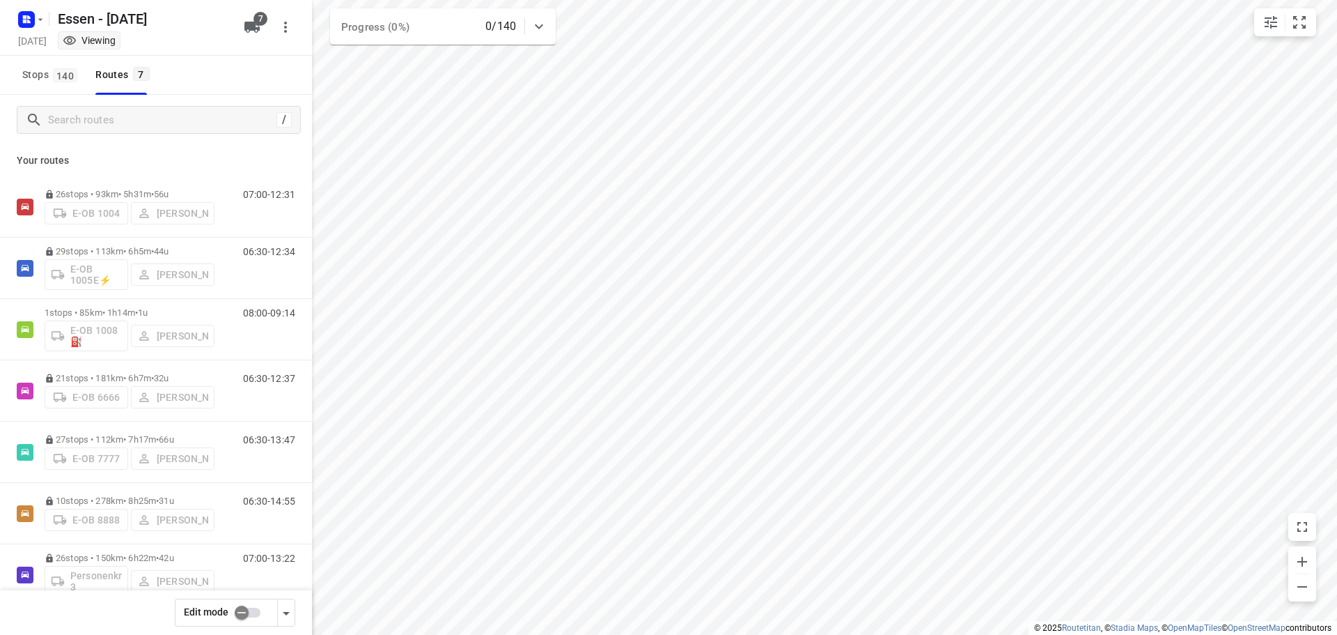
click at [290, 29] on icon "button" at bounding box center [285, 27] width 17 height 17
click at [64, 94] on div at bounding box center [668, 317] width 1337 height 635
click at [238, 612] on input "checkbox" at bounding box center [241, 612] width 79 height 26
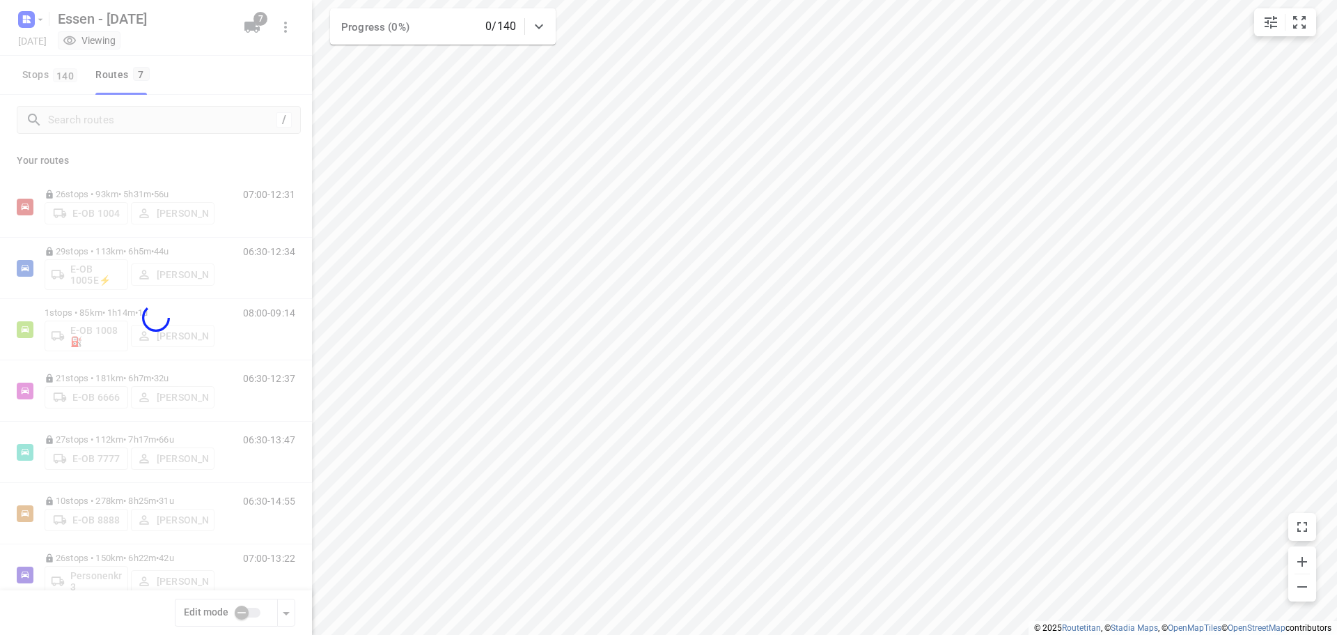
checkbox input "true"
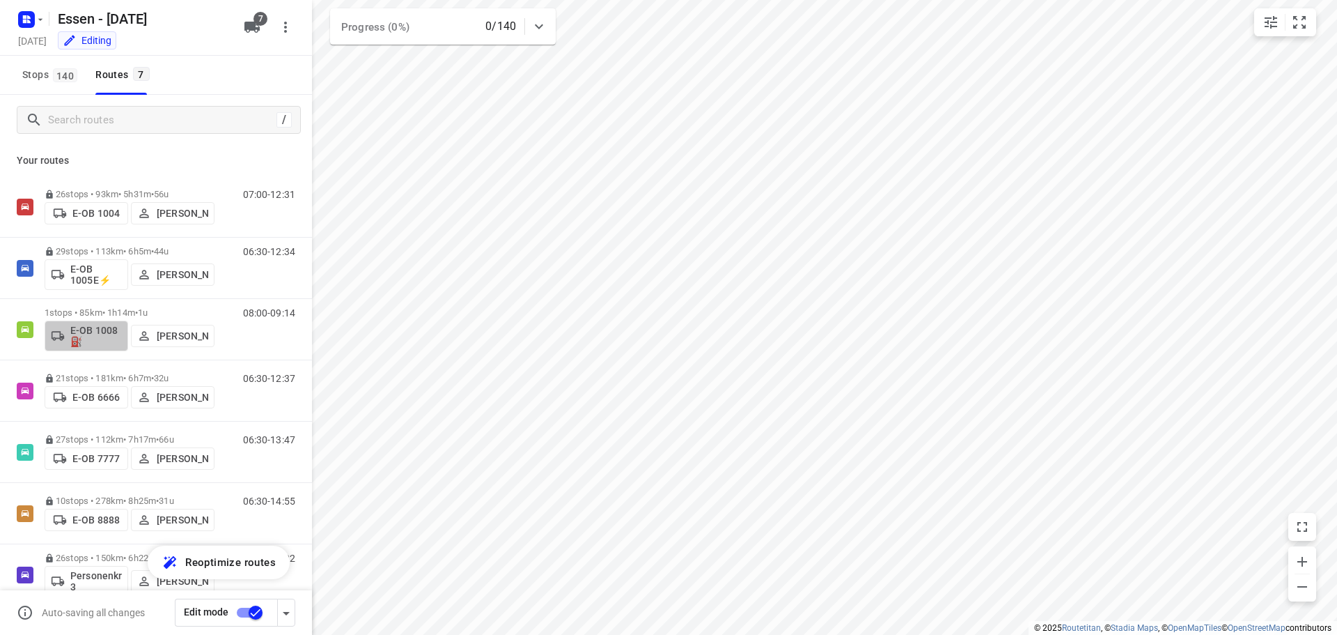
click at [104, 336] on p "E-OB 1008⛽️" at bounding box center [96, 336] width 52 height 22
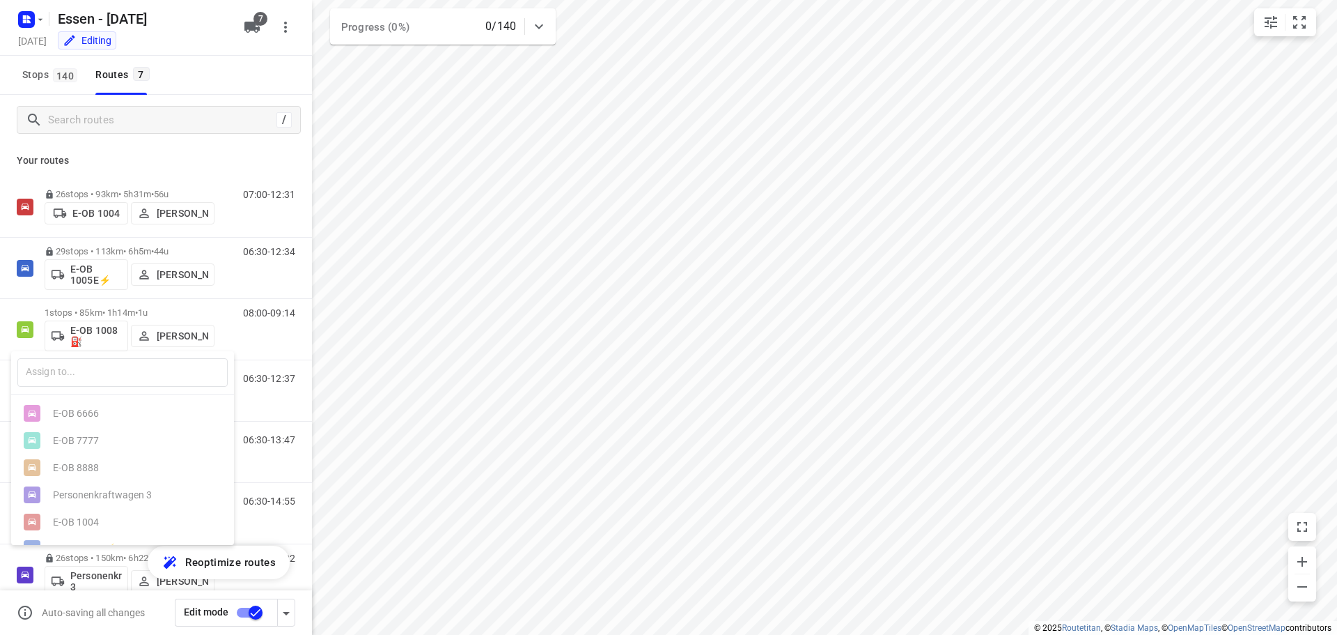
scroll to position [58, 0]
click at [81, 489] on ul "E-OB 6666 E-OB 7777 E-OB 8888 Personenkraftwagen 3 E-OB 1004 E-OB 1005E⚡ E-OB 1…" at bounding box center [122, 444] width 223 height 189
click at [82, 489] on ul "E-OB 6666 E-OB 7777 E-OB 8888 Personenkraftwagen 3 E-OB 1004 E-OB 1005E⚡ E-OB 1…" at bounding box center [122, 444] width 223 height 189
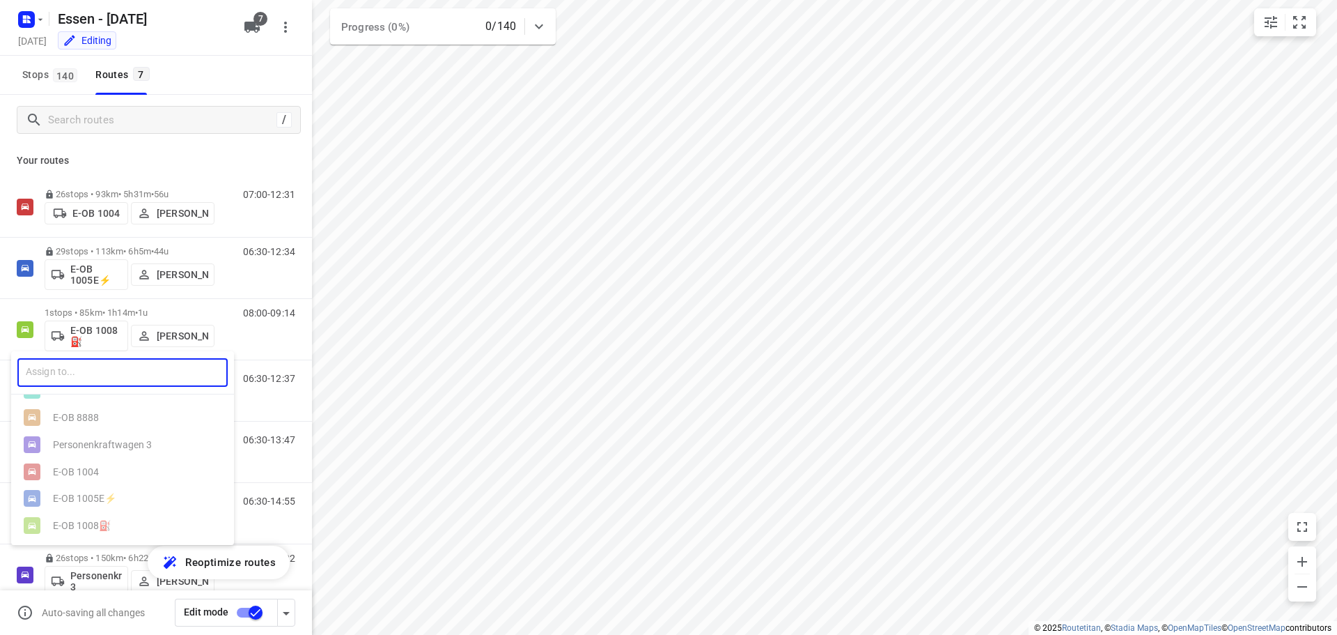
click at [91, 371] on input "text" at bounding box center [122, 372] width 210 height 29
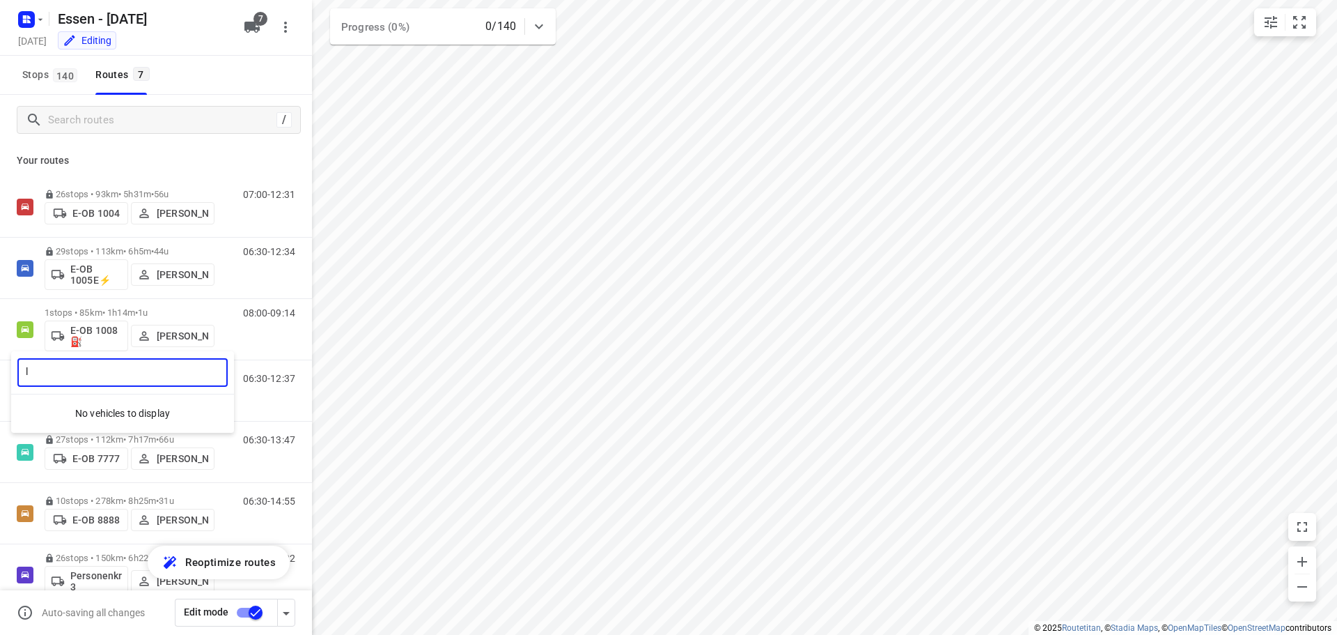
scroll to position [0, 0]
type input "l"
type input "ob1010"
click at [258, 26] on div at bounding box center [668, 317] width 1337 height 635
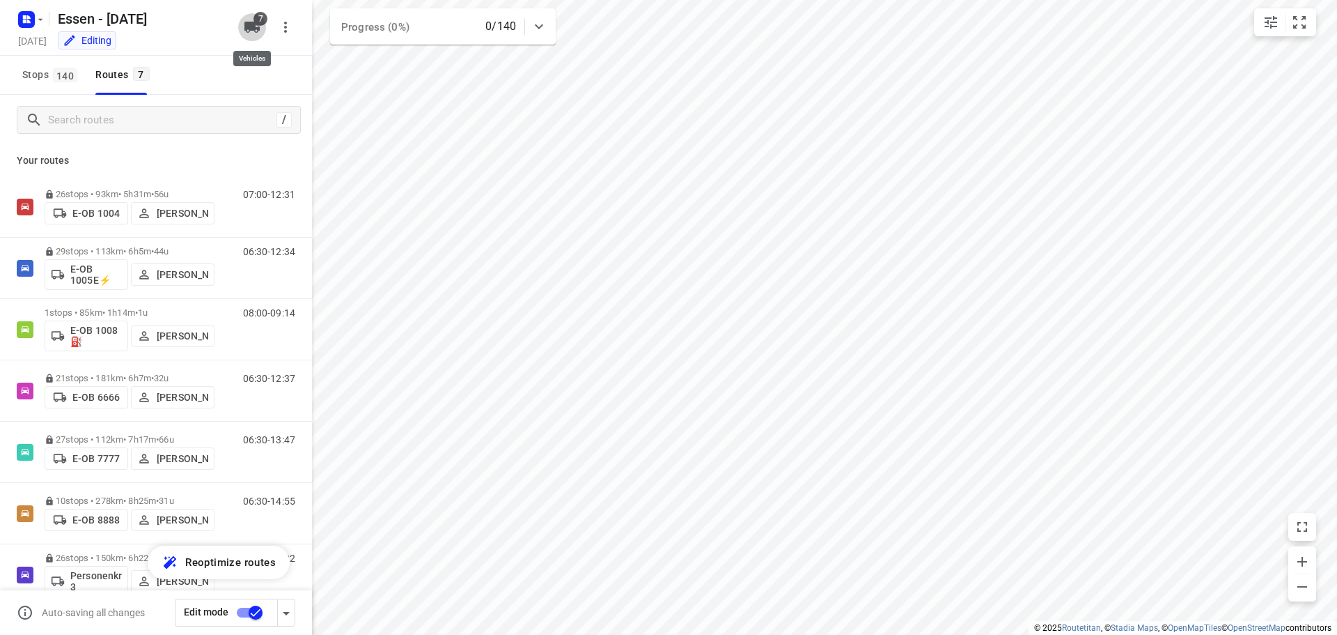
click at [256, 32] on icon "button" at bounding box center [251, 27] width 15 height 11
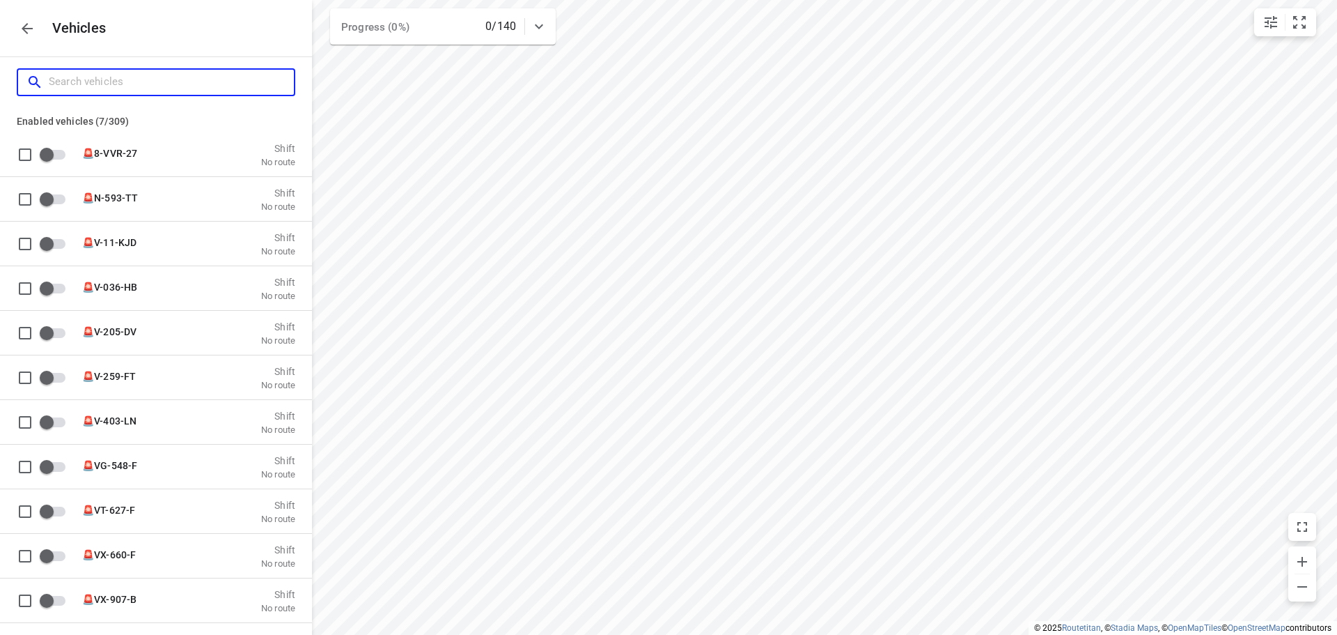
click at [139, 84] on input "Search vehicles" at bounding box center [171, 82] width 245 height 22
type input "o"
checkbox input "true"
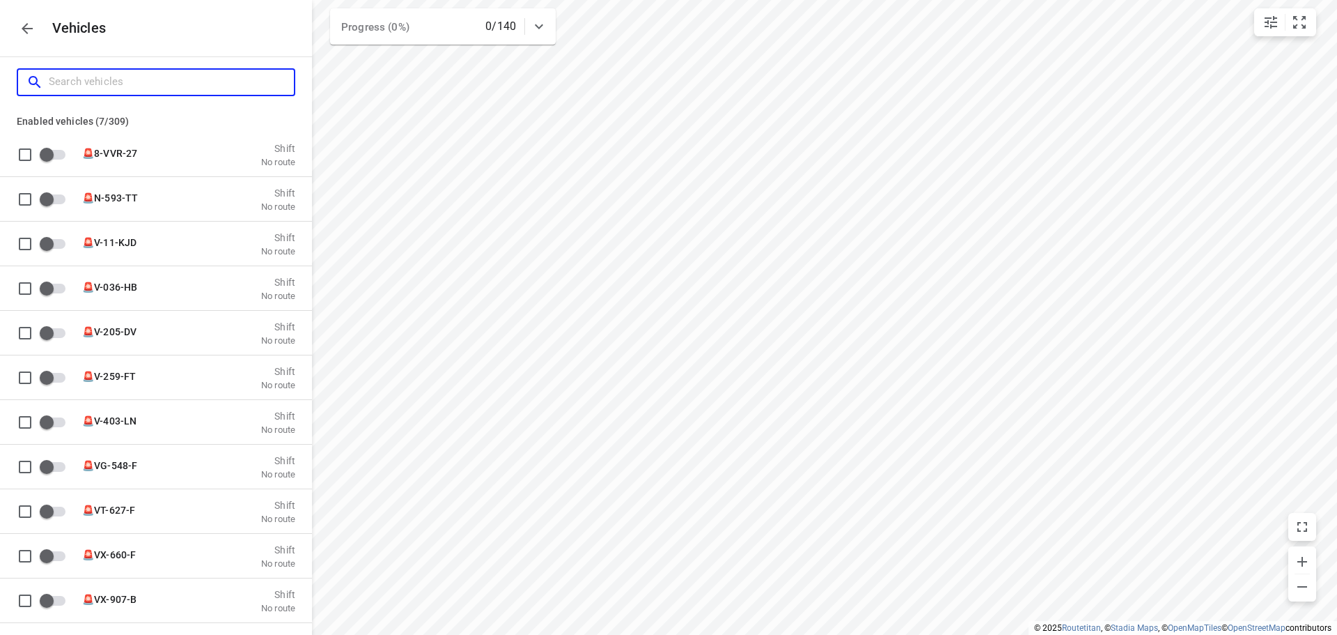
checkbox input "true"
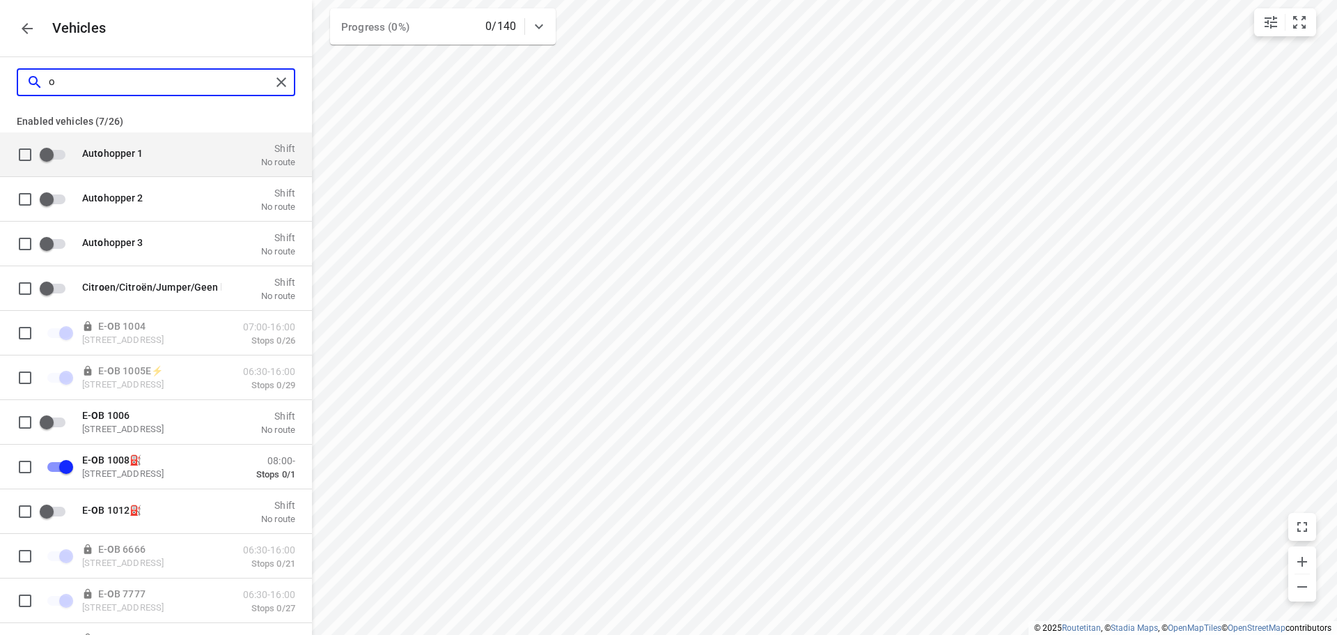
type input "ob"
checkbox input "true"
checkbox input "false"
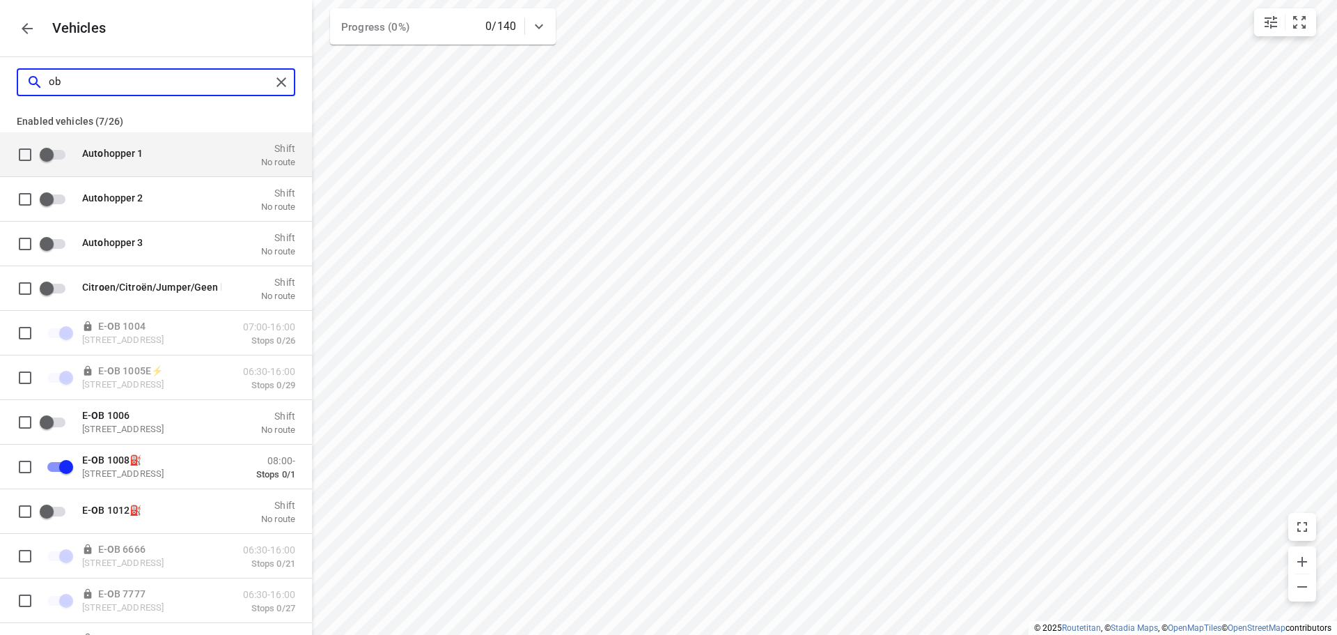
checkbox input "true"
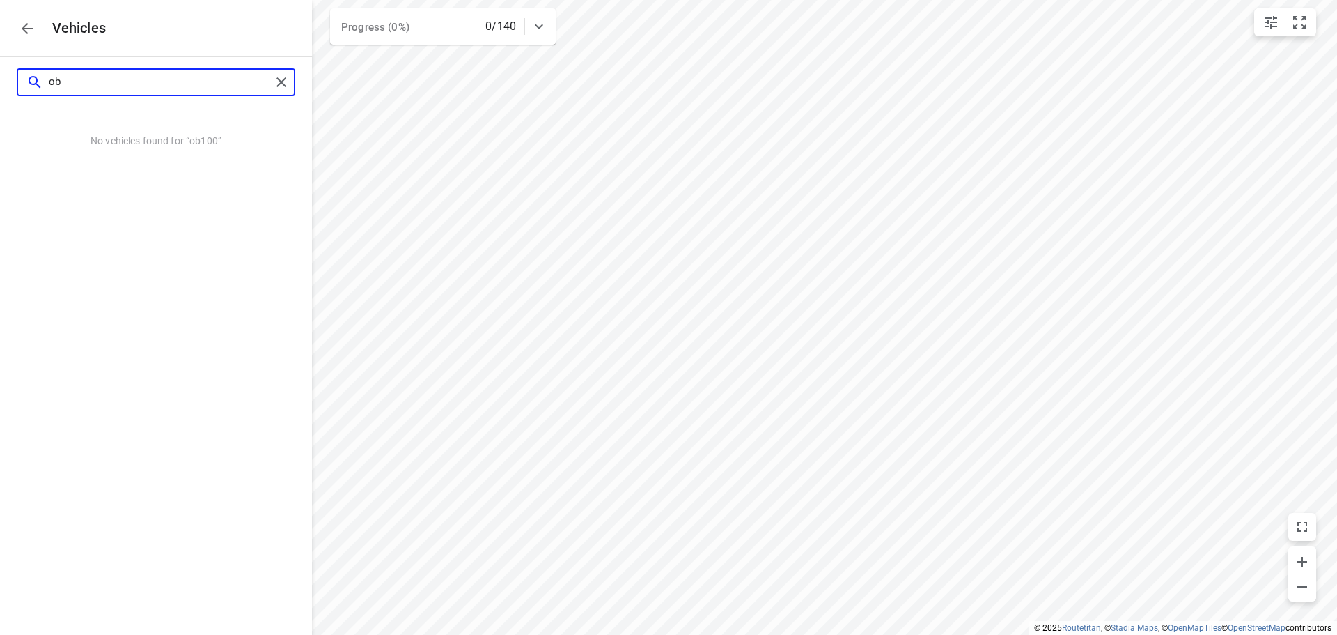
type input "o"
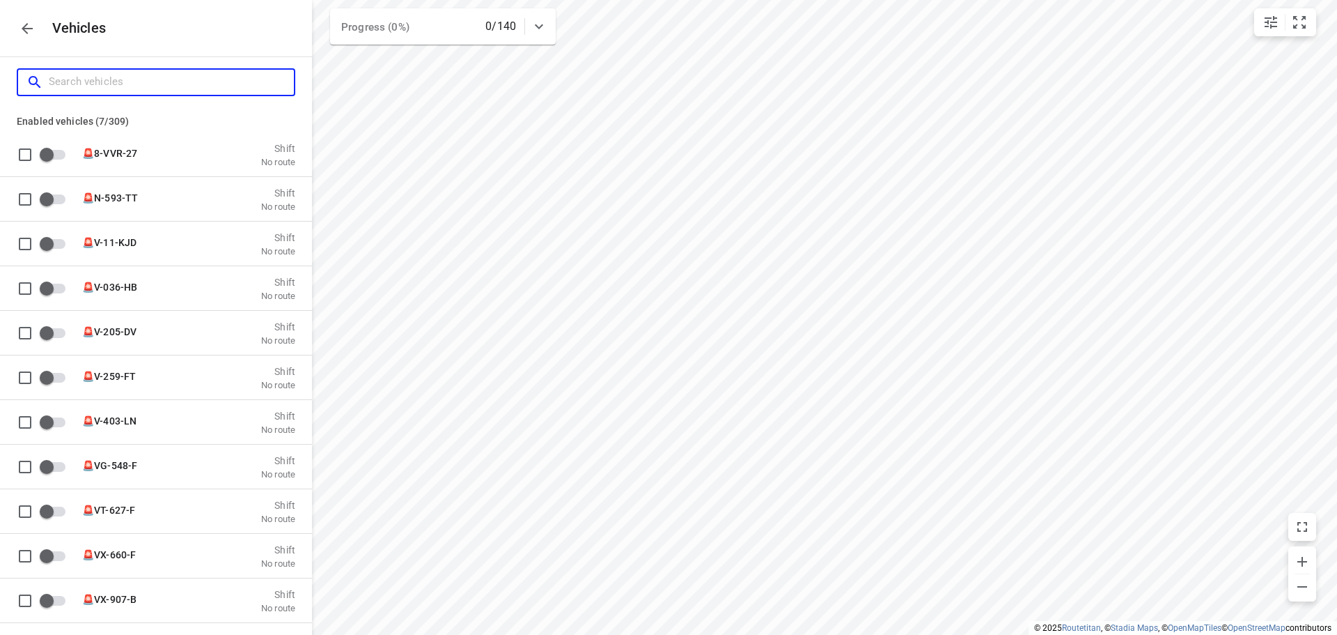
type input "1"
checkbox input "true"
type input "10"
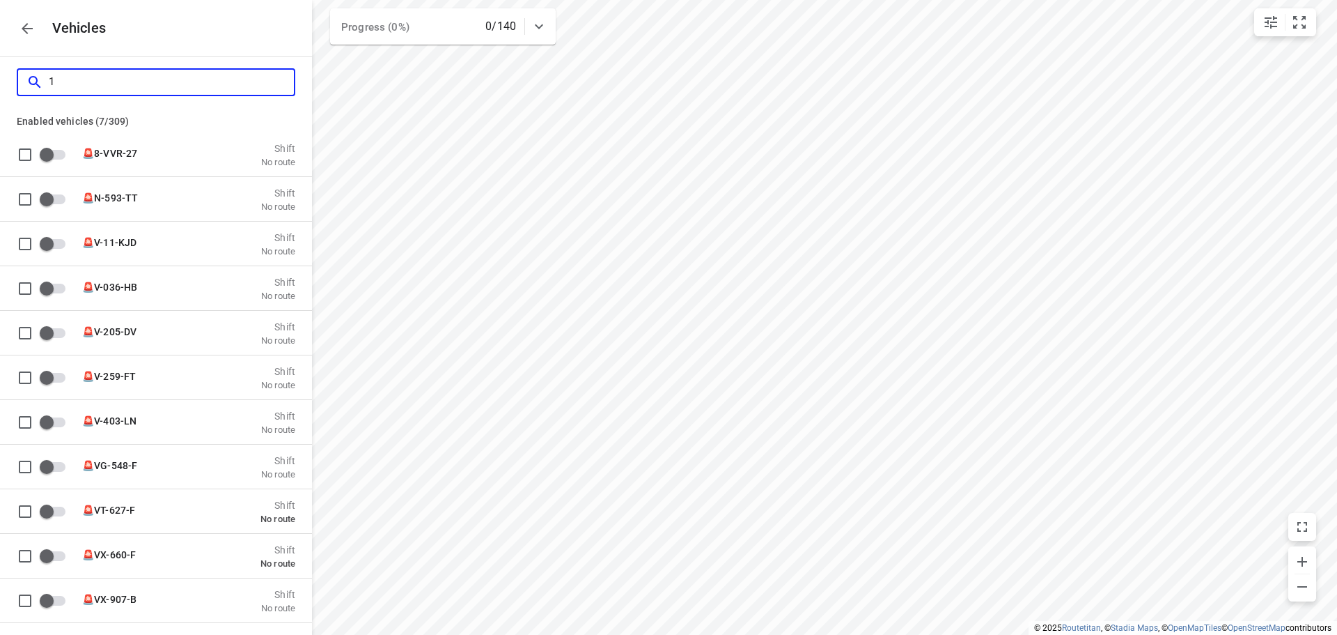
checkbox input "true"
checkbox input "false"
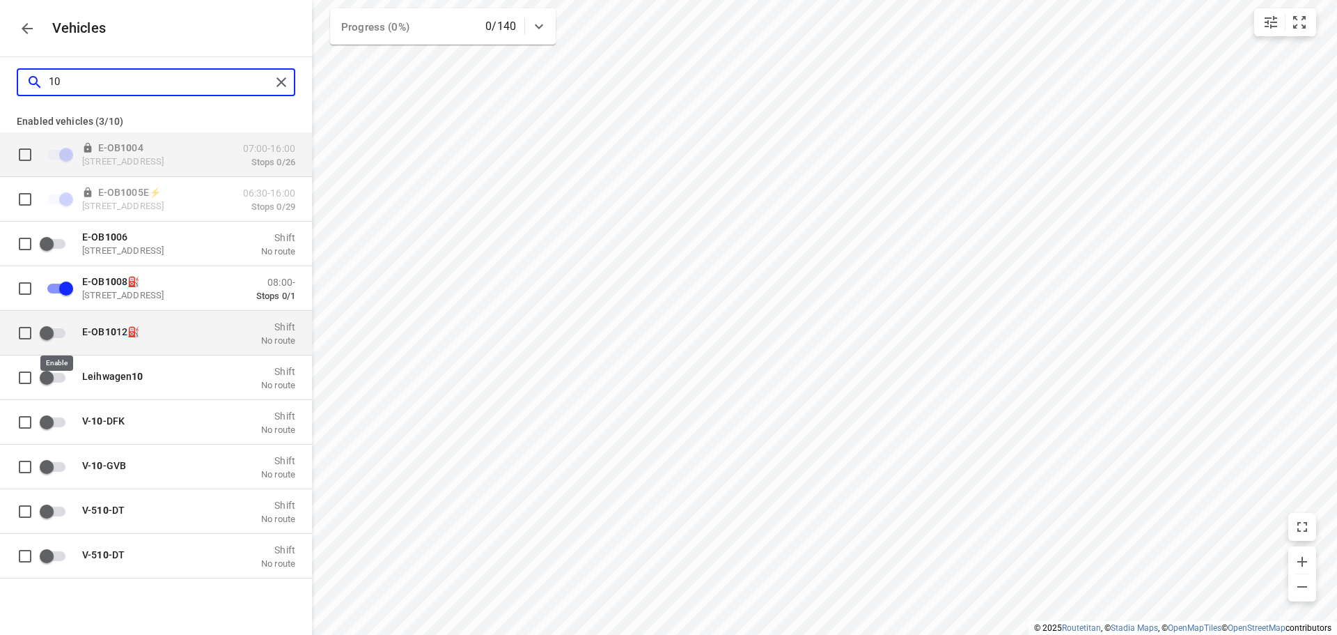
type input "10"
click at [53, 329] on input "grid" at bounding box center [46, 332] width 79 height 26
checkbox input "true"
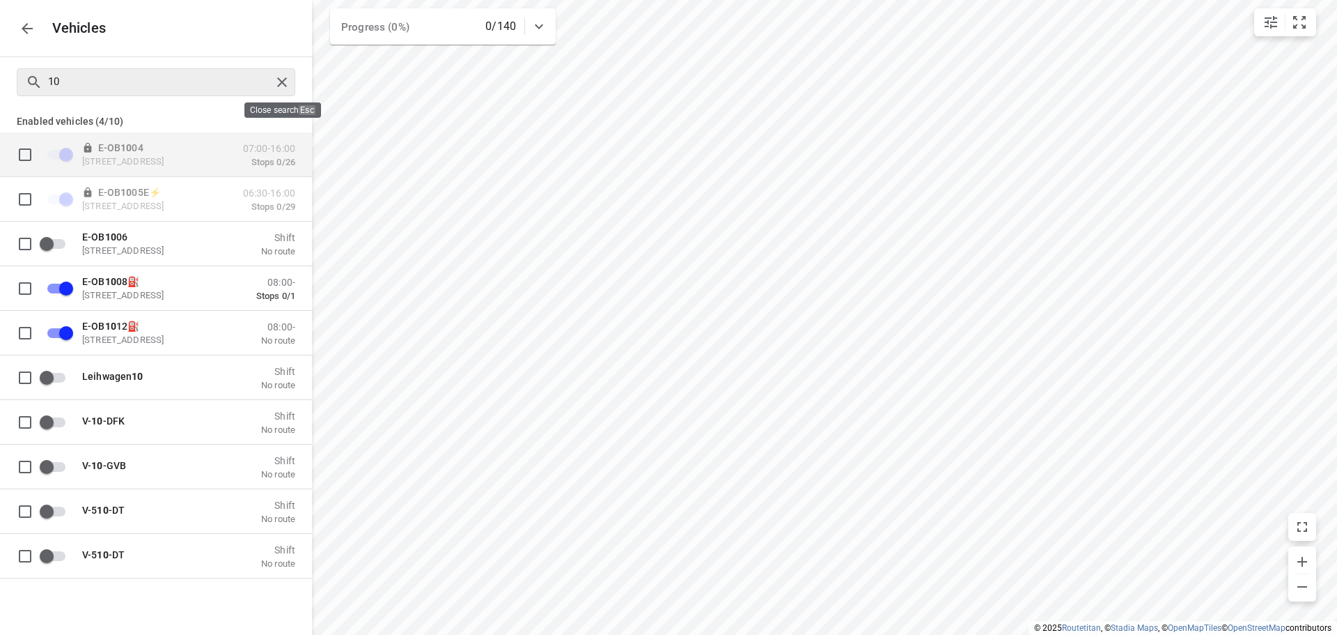
checkbox input "false"
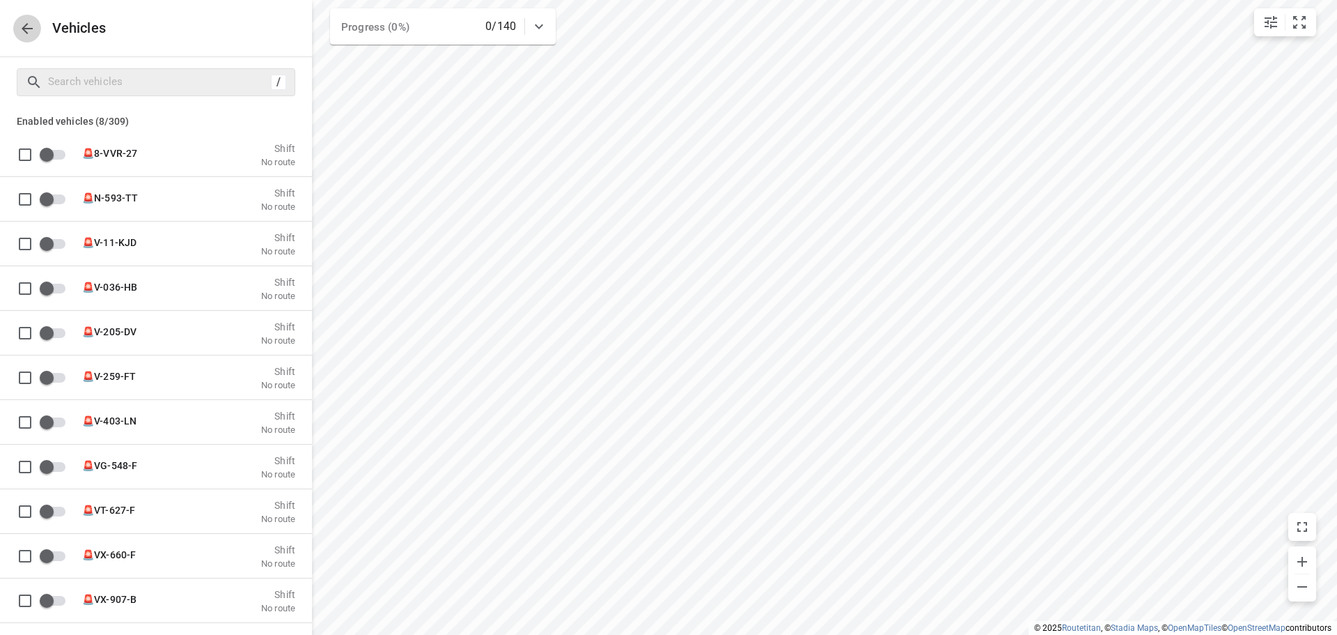
click at [23, 33] on icon "button" at bounding box center [27, 28] width 17 height 17
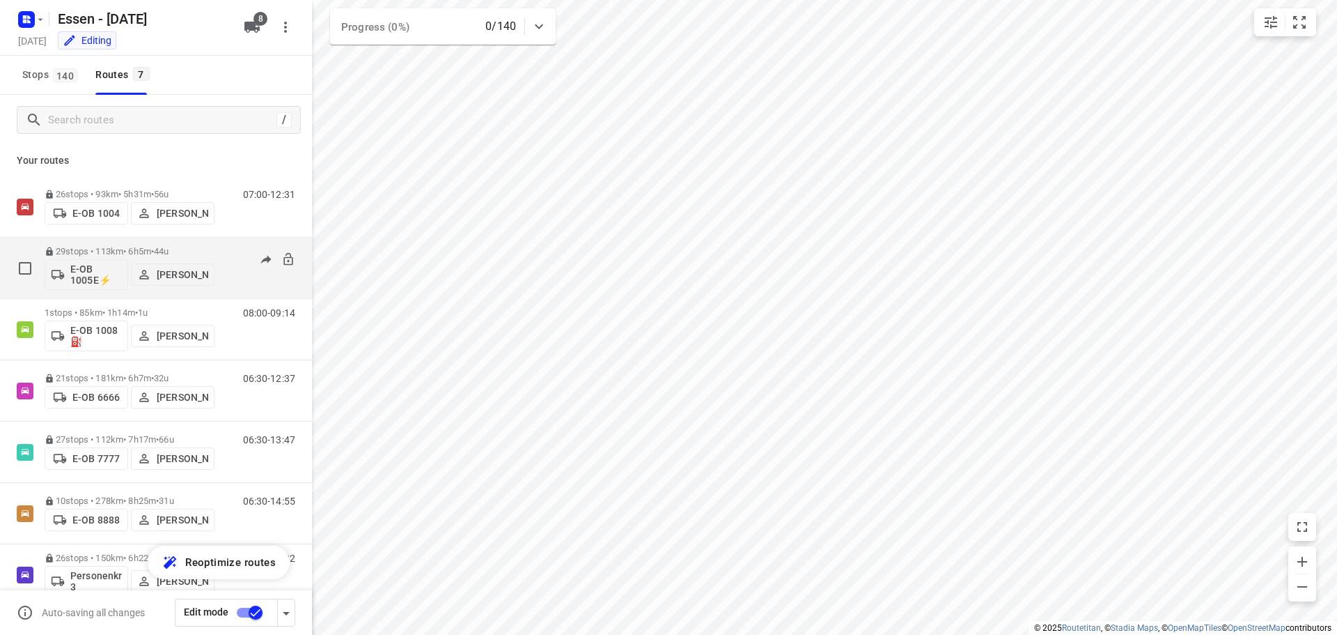
click at [89, 282] on p "E-OB 1005E⚡" at bounding box center [96, 274] width 52 height 22
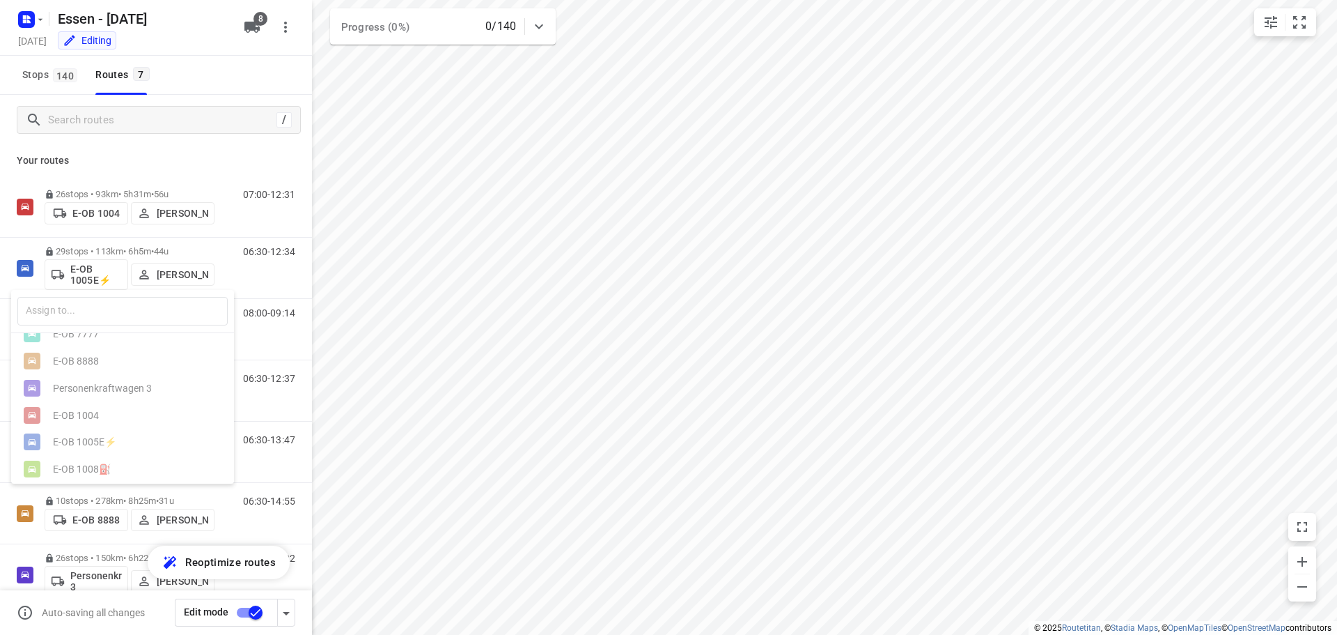
scroll to position [87, 0]
click at [100, 463] on div "E-OB 1012⛽️" at bounding box center [126, 463] width 146 height 11
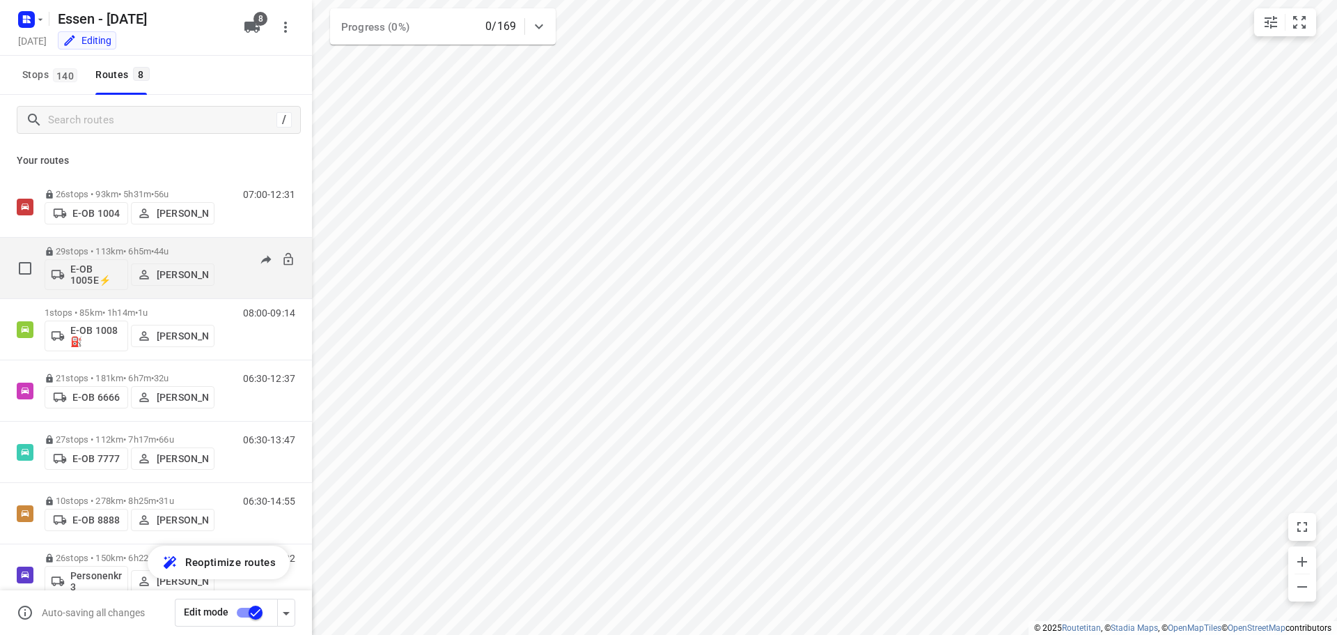
click at [84, 274] on p "E-OB 1005E⚡" at bounding box center [96, 274] width 52 height 22
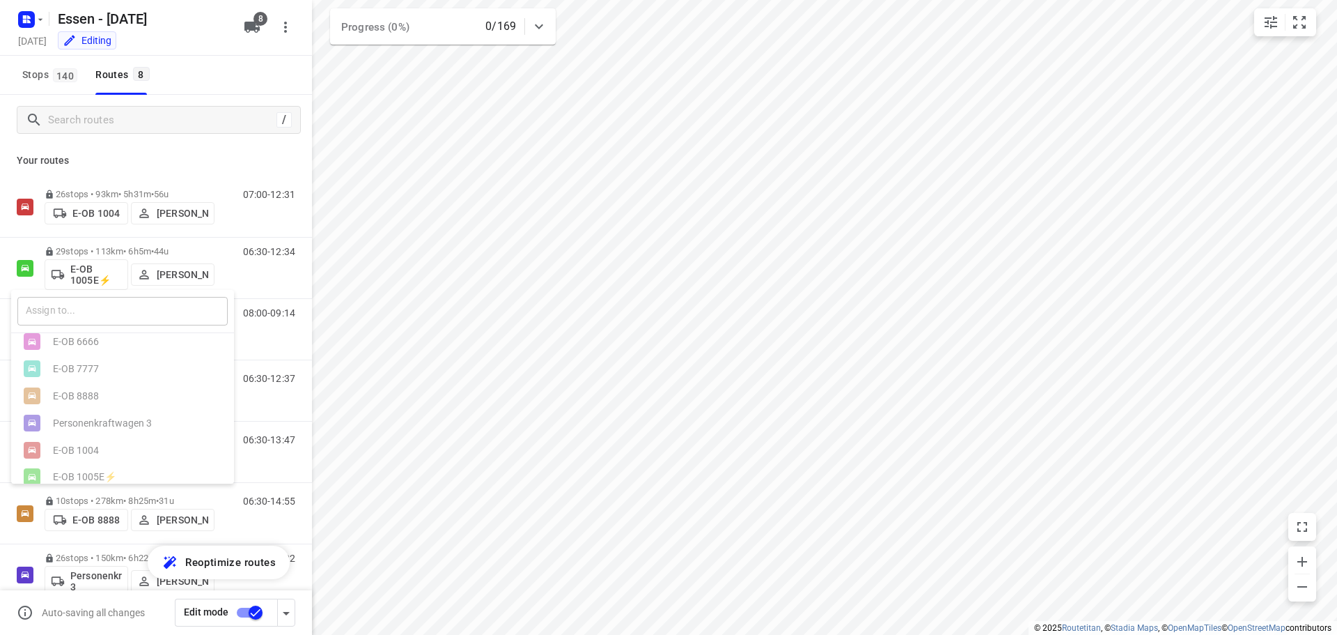
scroll to position [0, 0]
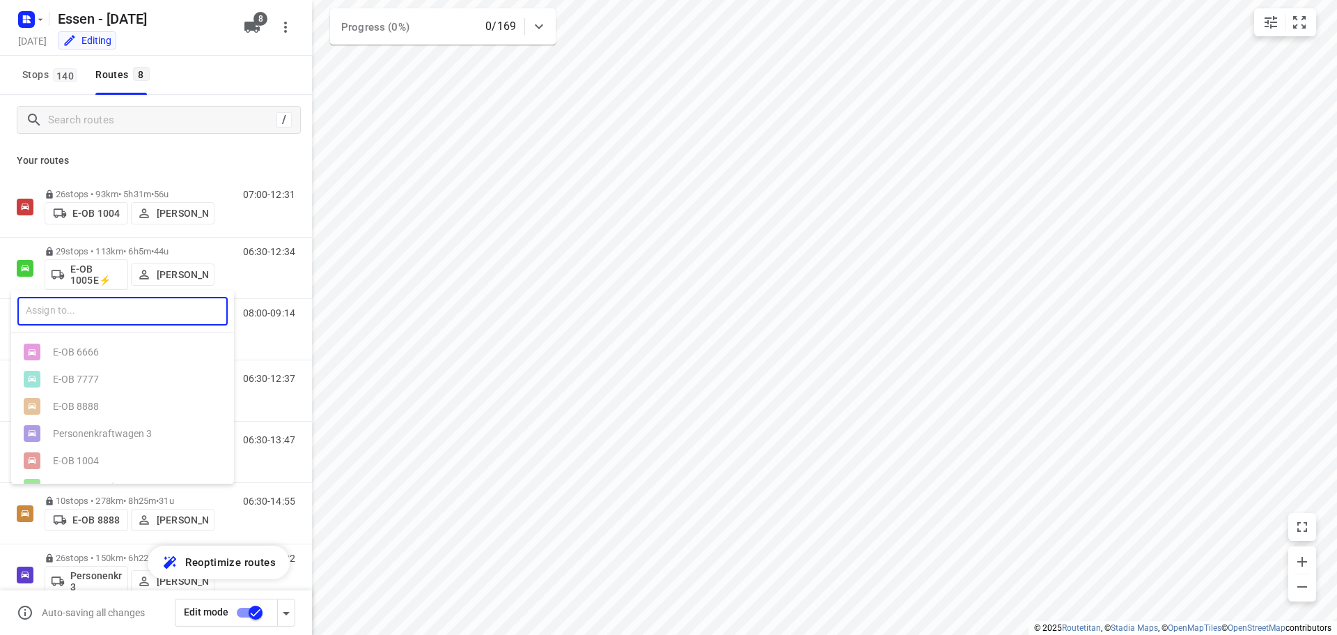
click at [178, 300] on input "text" at bounding box center [122, 311] width 210 height 29
click at [241, 282] on div at bounding box center [668, 317] width 1337 height 635
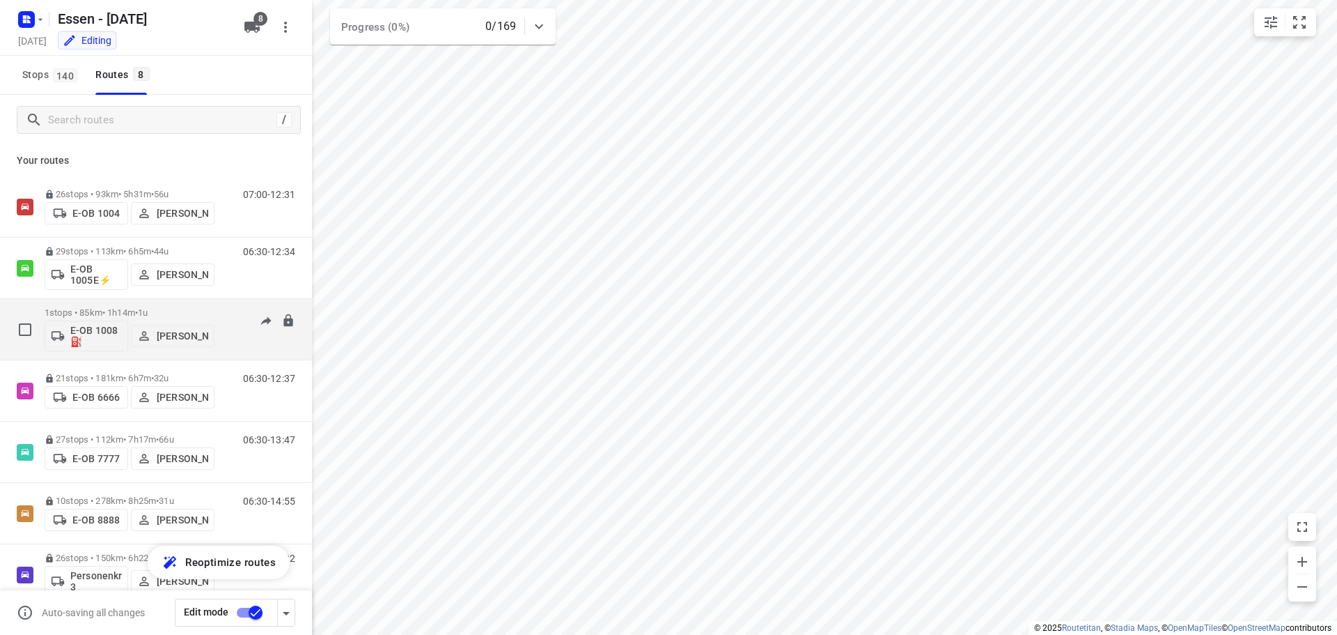
click at [112, 337] on p "E-OB 1008⛽️" at bounding box center [96, 336] width 52 height 22
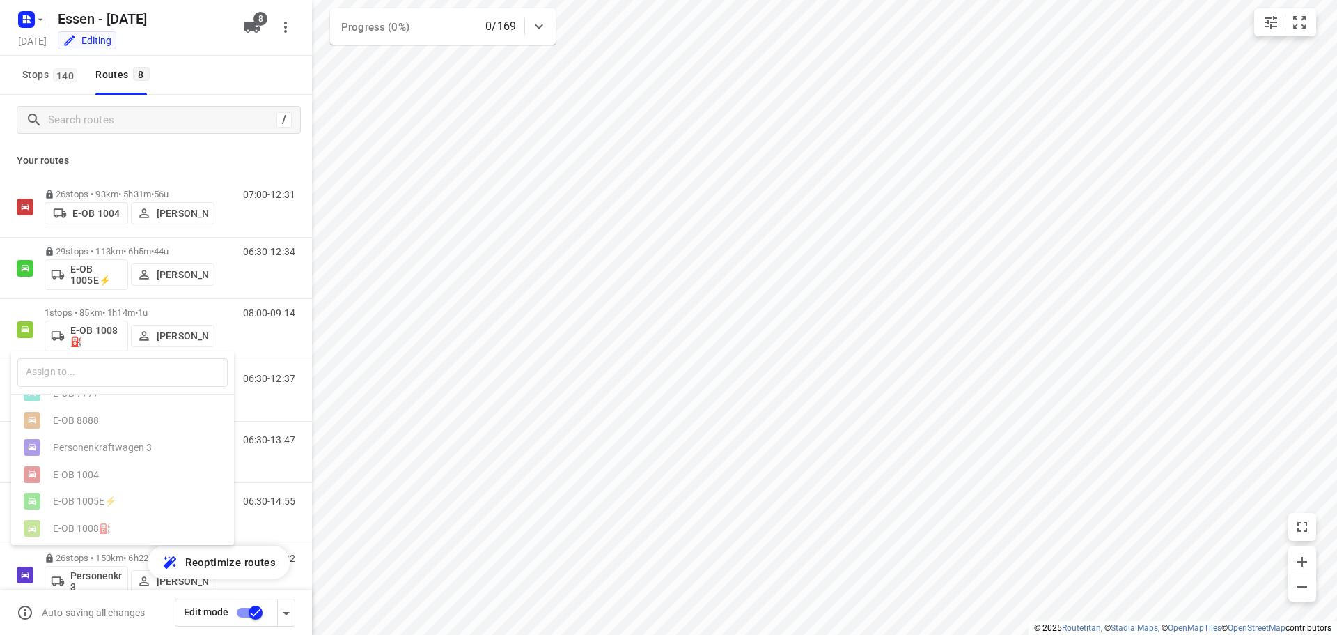
scroll to position [87, 0]
click at [112, 468] on ul "E-OB 6666 E-OB 7777 E-OB 8888 Personenkraftwagen 3 E-OB 1004 E-OB 1005E⚡ E-OB 1…" at bounding box center [122, 430] width 223 height 217
click at [99, 274] on div at bounding box center [668, 317] width 1337 height 635
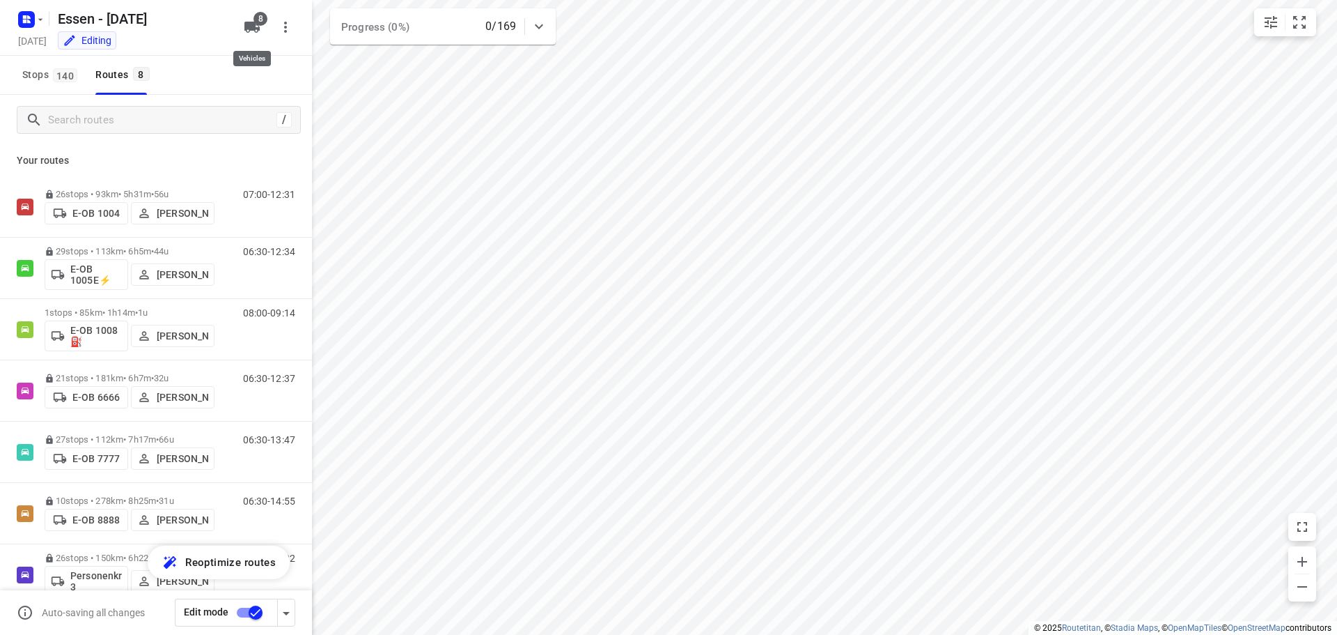
click at [254, 34] on icon "button" at bounding box center [252, 27] width 17 height 17
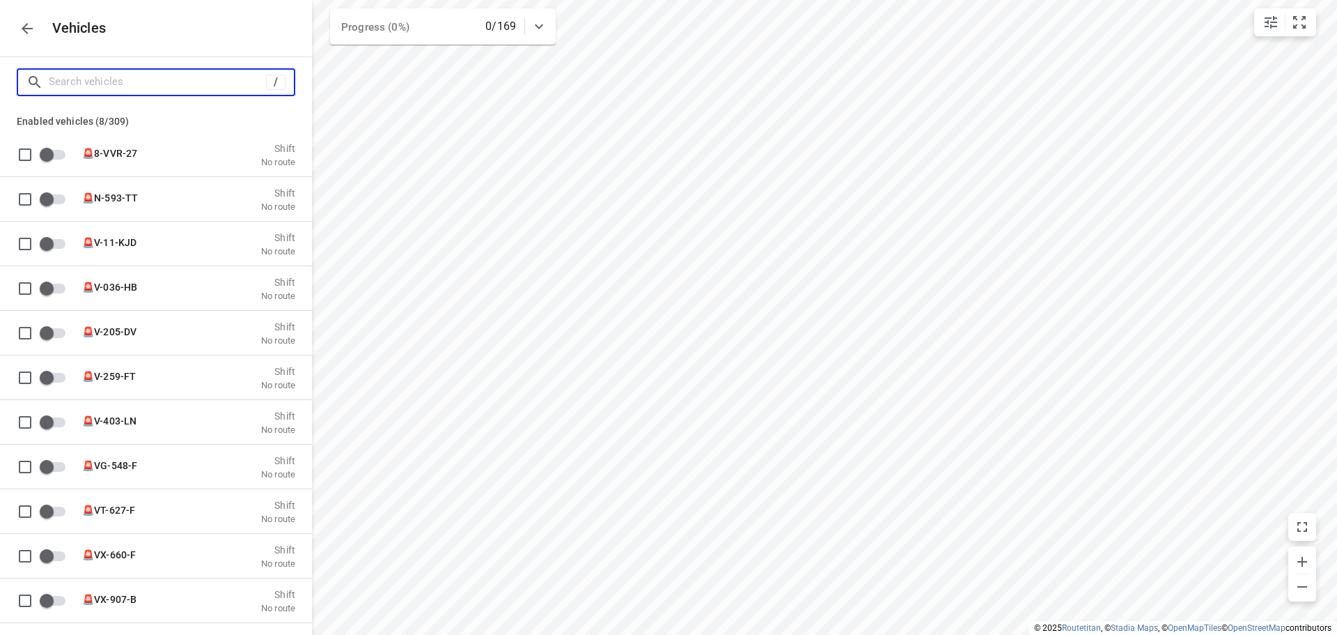
click at [125, 86] on input "Search vehicles" at bounding box center [157, 82] width 217 height 22
type input "1"
checkbox input "true"
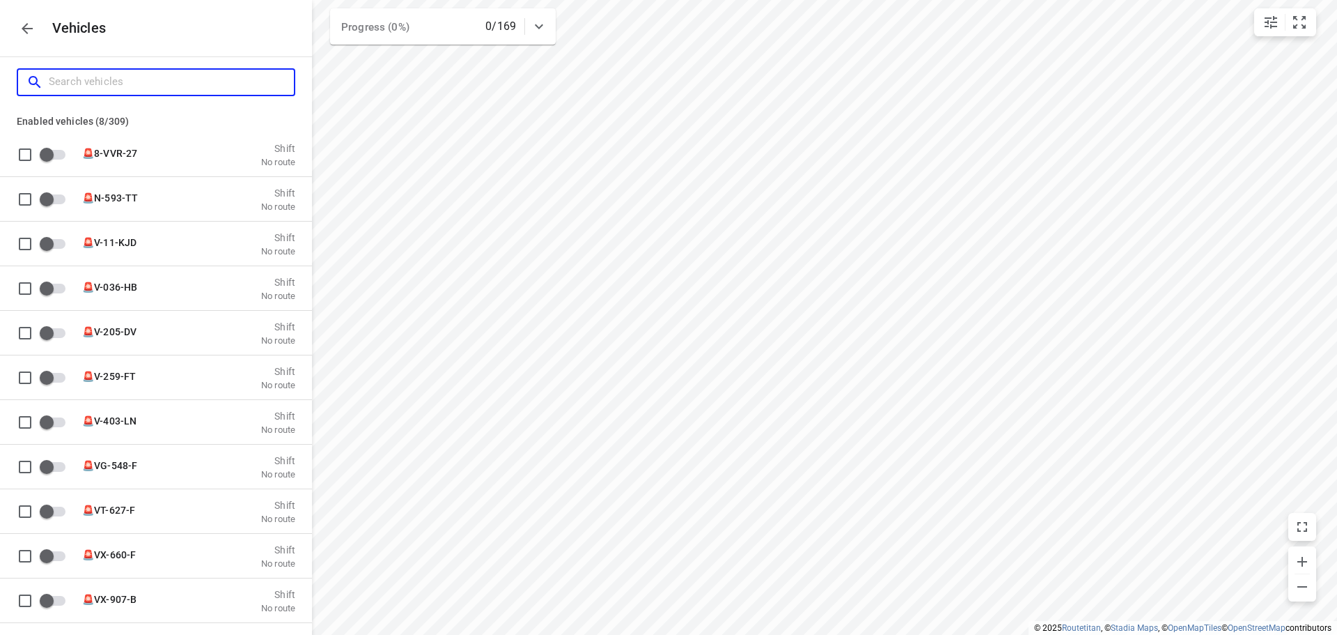
checkbox input "true"
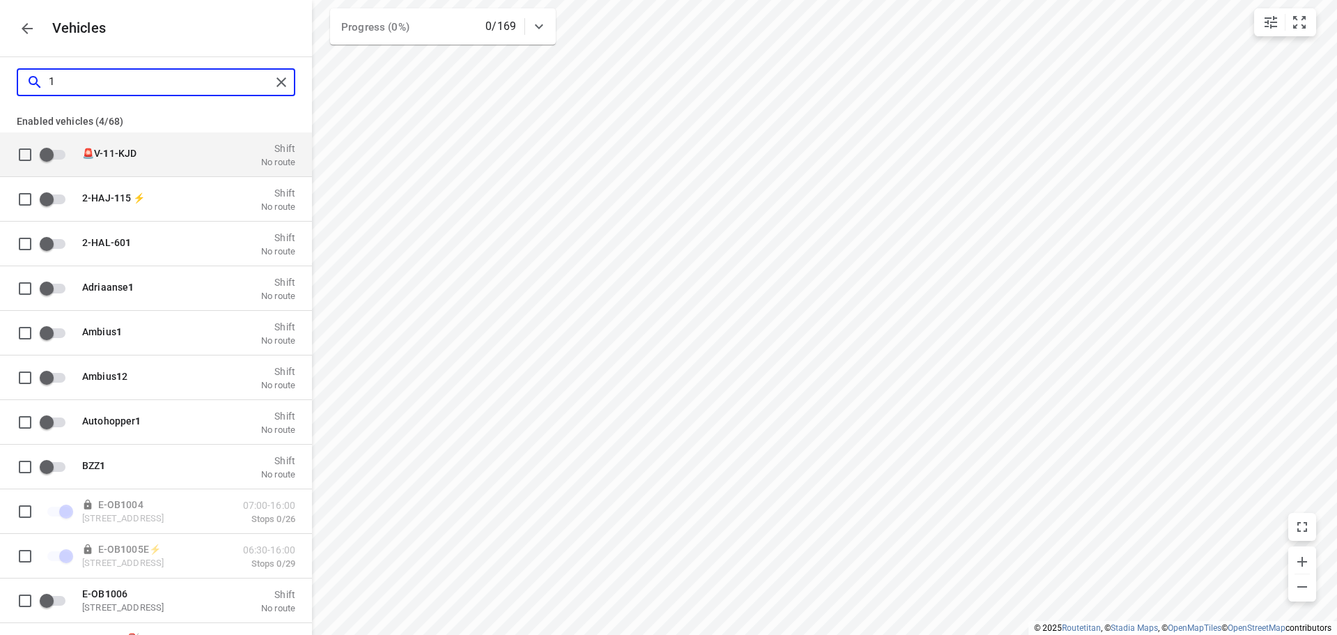
type input "10"
checkbox input "true"
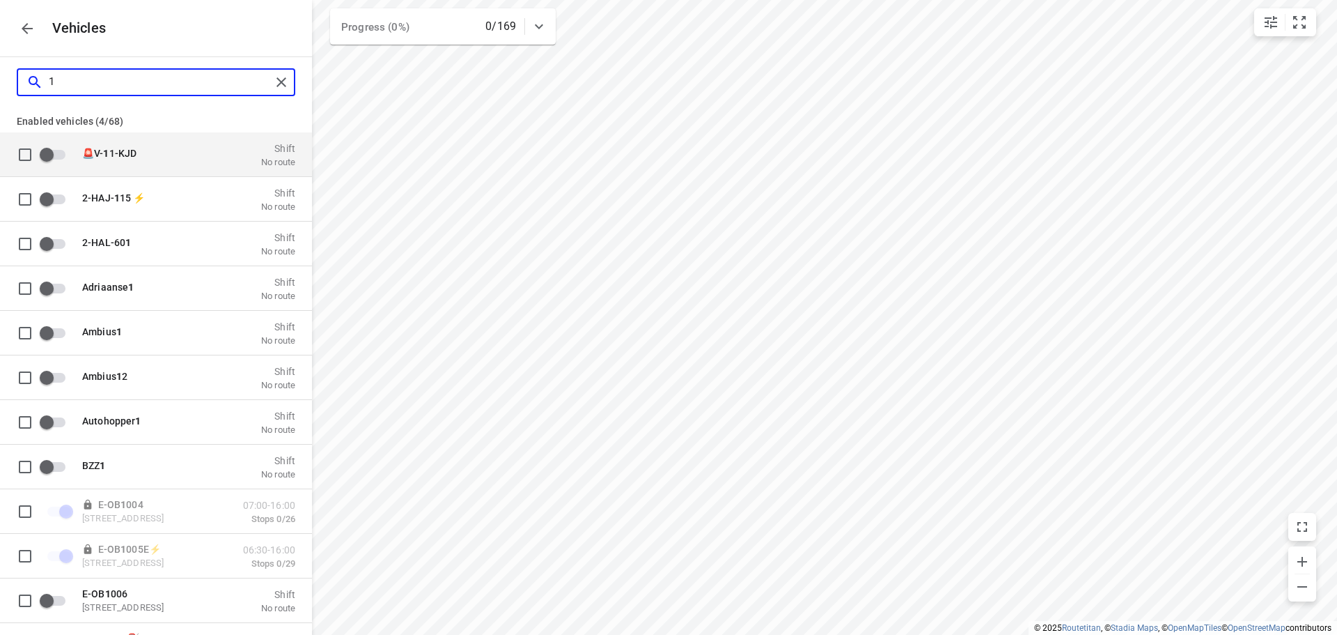
checkbox input "false"
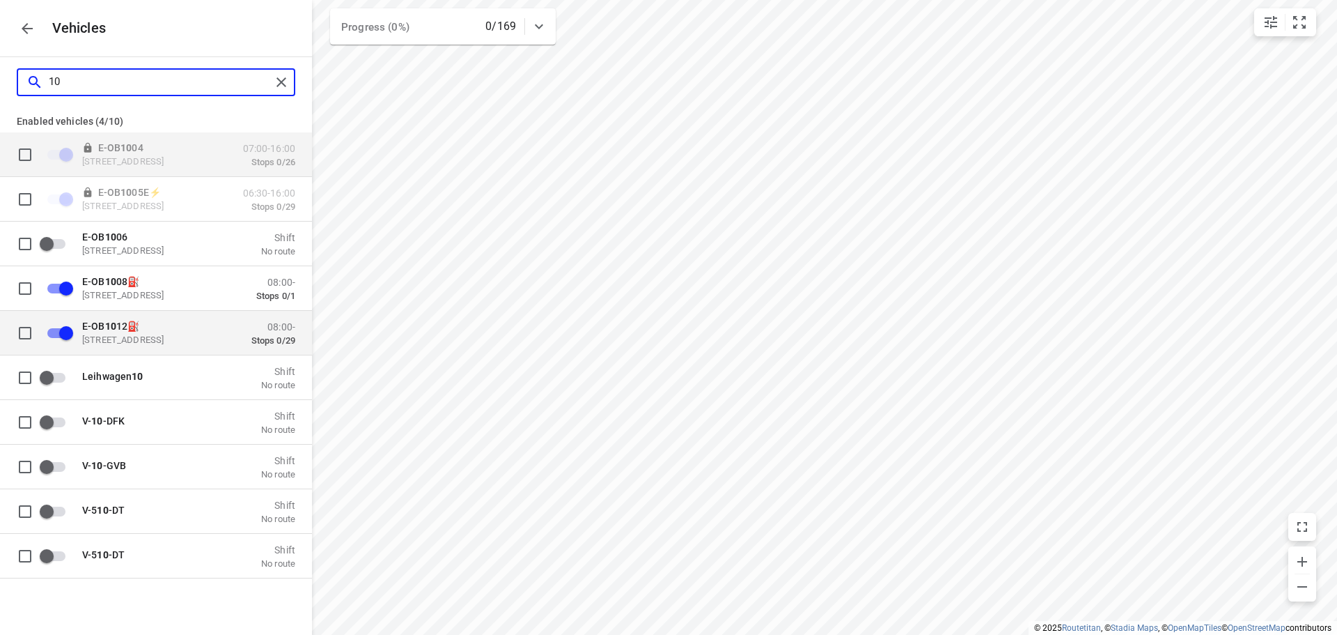
type input "10"
click at [137, 343] on p "Zuidbaan 527, 2841 MD Moordrecht, Netherlands" at bounding box center [151, 339] width 139 height 11
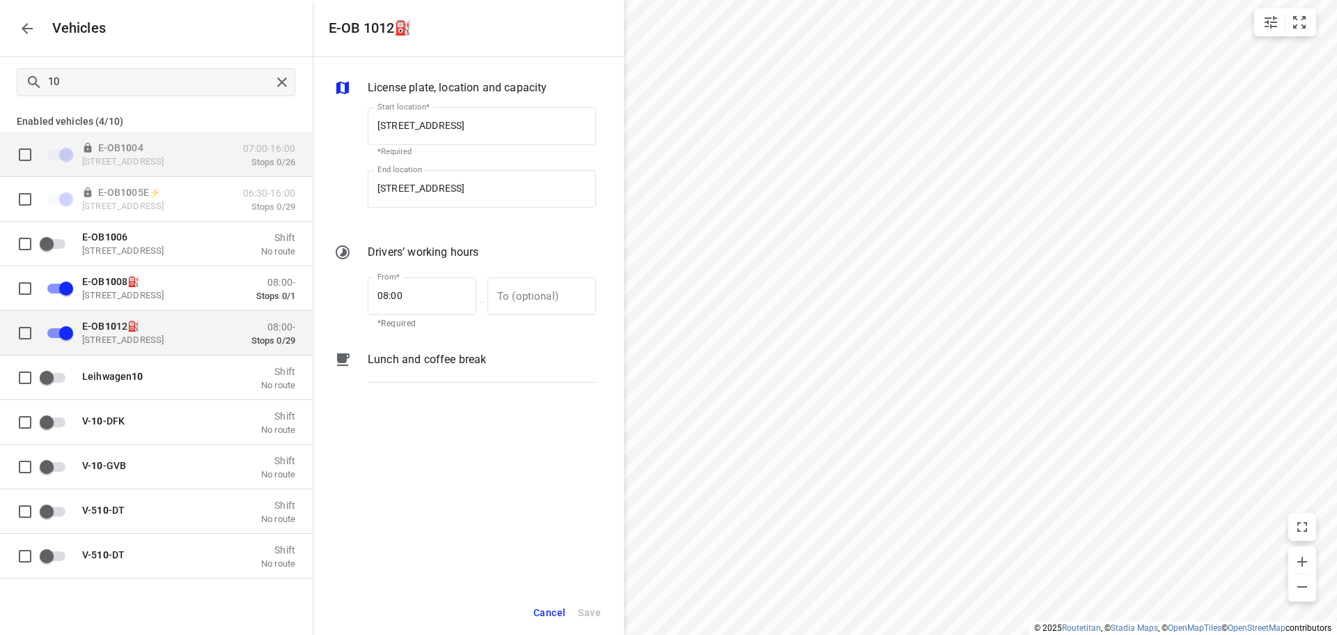
scroll to position [0, 8]
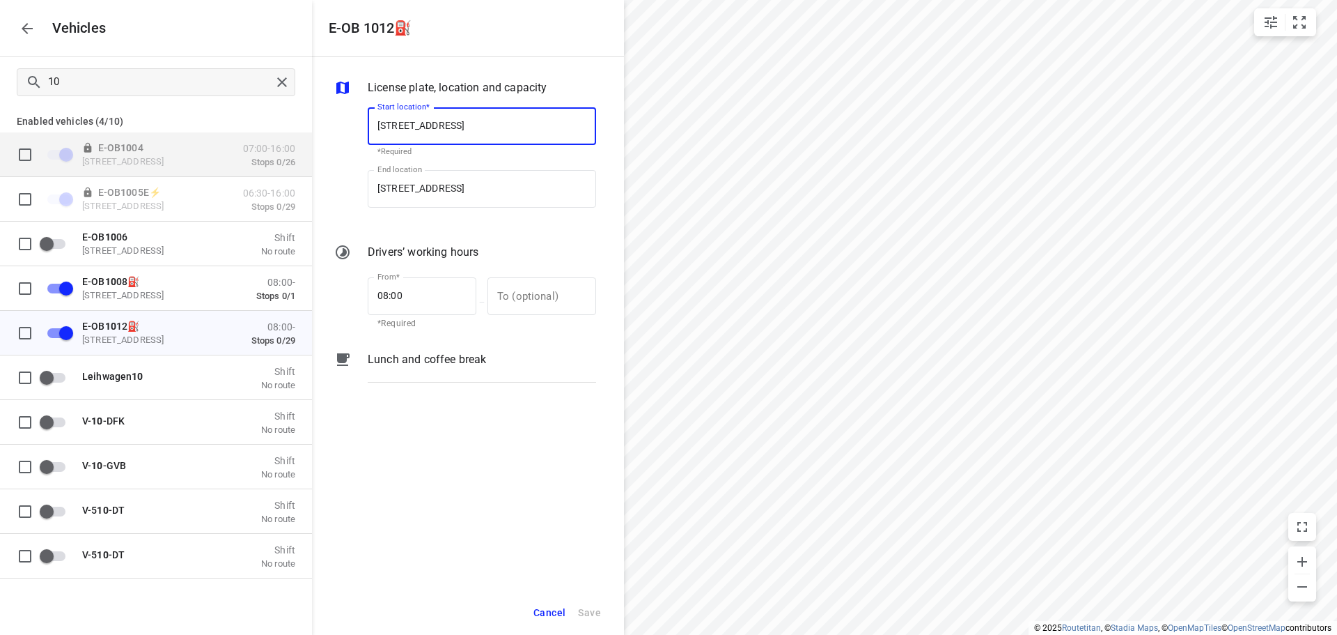
click at [586, 122] on input "Zuidbaan 527, 2841 MD Moordrecht, Netherlands" at bounding box center [482, 126] width 228 height 38
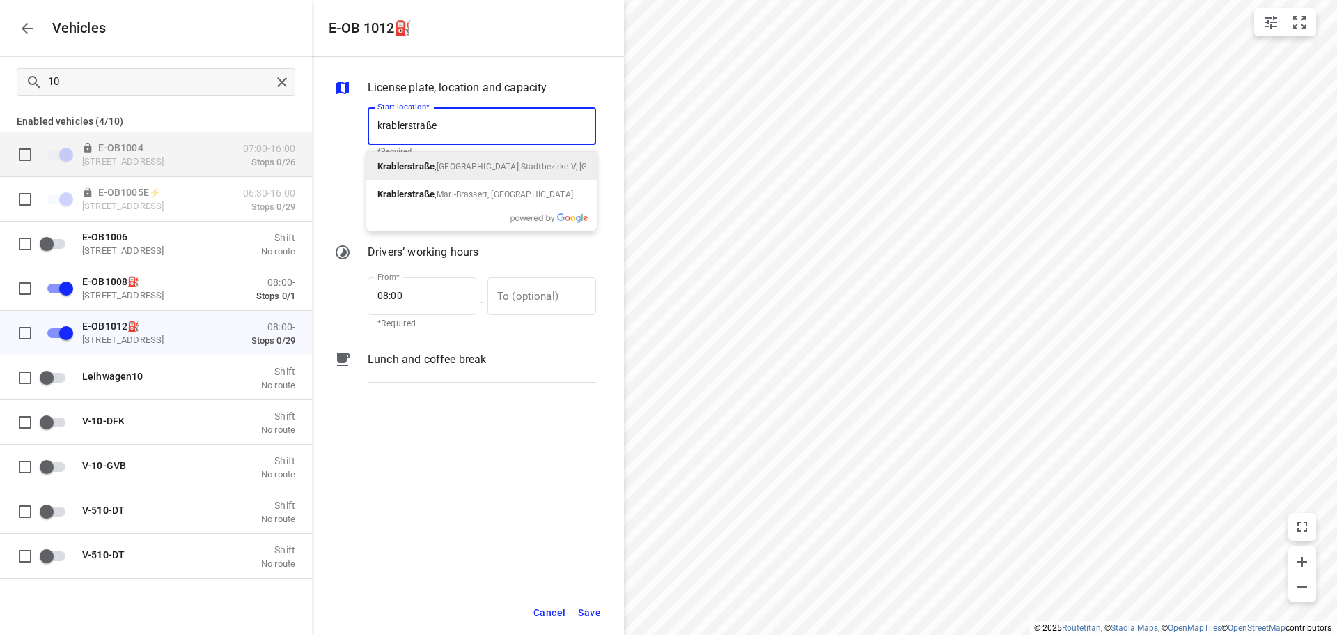
type input "krablerstraße"
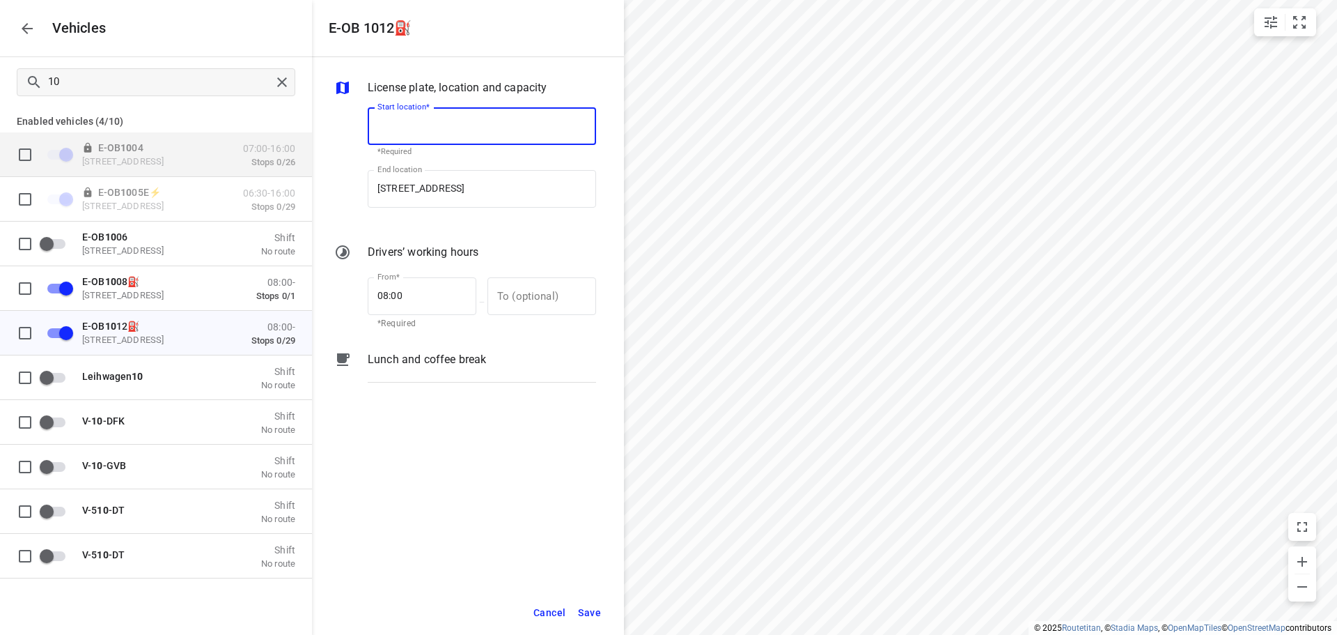
click at [586, 122] on input "Start location*" at bounding box center [482, 126] width 228 height 38
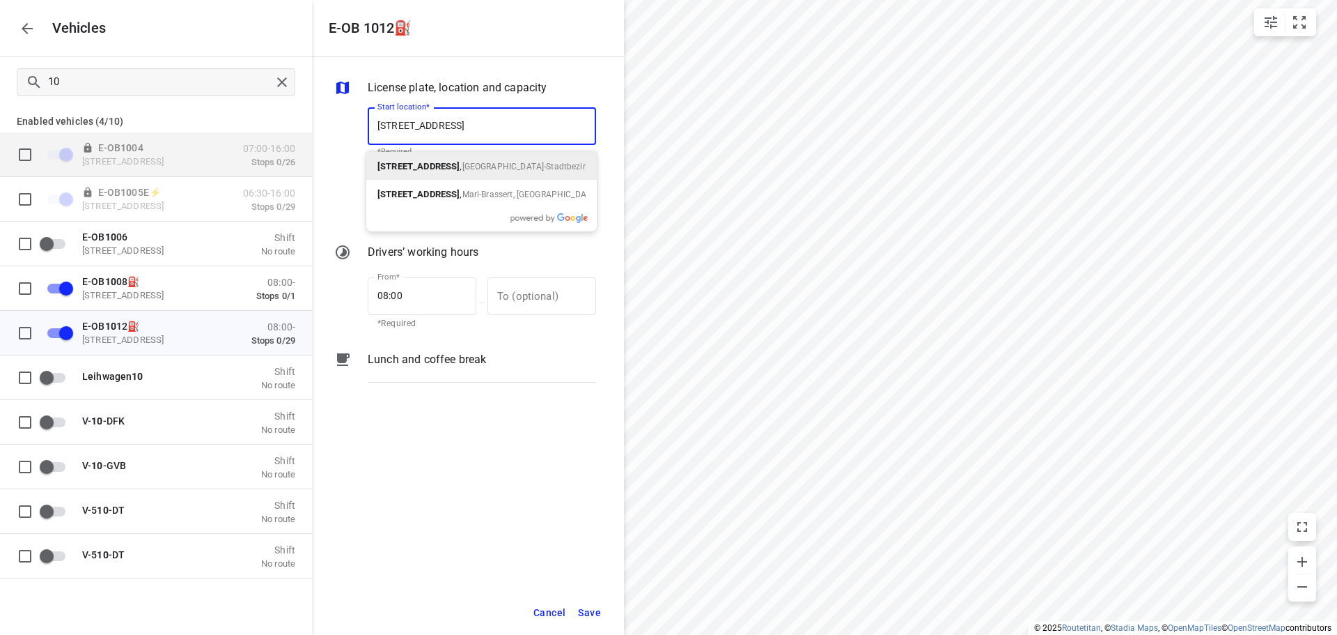
click at [554, 161] on p "Krablerstraße 161 , Essen-Stadtbezirke V, Deutschland" at bounding box center [482, 165] width 208 height 17
drag, startPoint x: 568, startPoint y: 122, endPoint x: 511, endPoint y: 118, distance: 57.2
click at [511, 118] on input "Krablerstraße 161, 45326 Essen, Germany" at bounding box center [482, 126] width 228 height 38
type input "Krablerstraße 161, 45326 Essen, Germany"
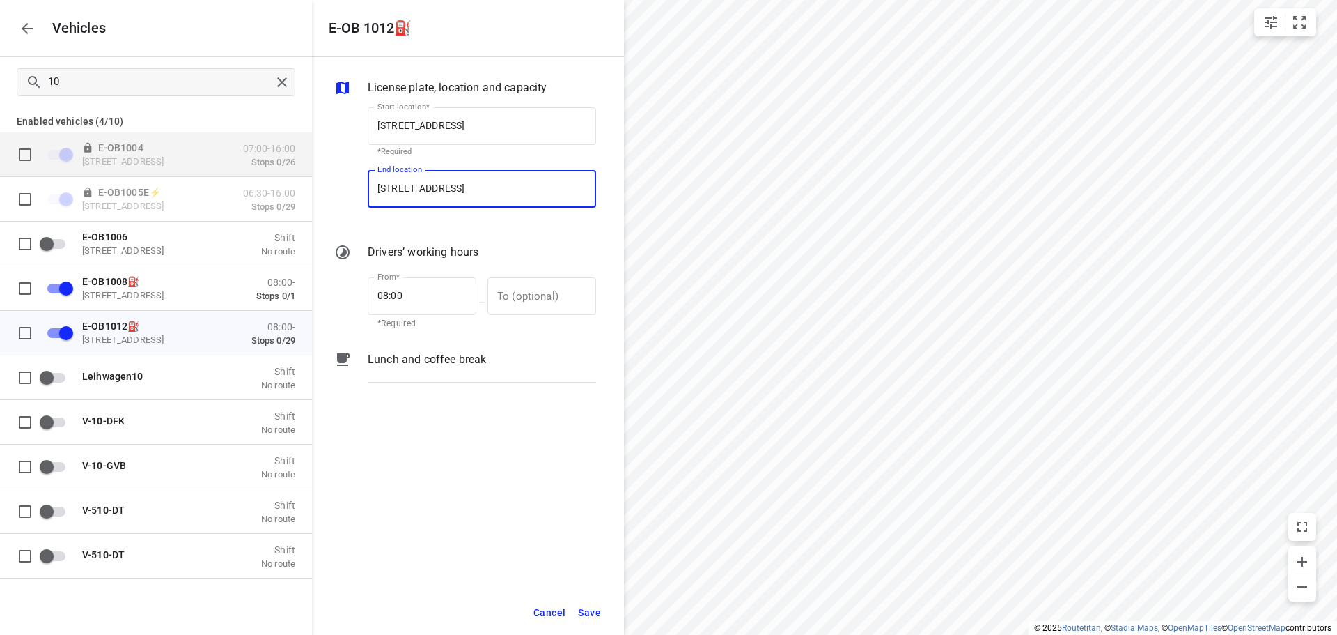
click at [585, 190] on input "Zuidbaan 527, 2841 MD Moordrecht, Netherlands" at bounding box center [482, 189] width 228 height 38
click at [459, 226] on p "Krablerstraße 161, Essen-Stadtbezirke V, Deutschland" at bounding box center [418, 228] width 81 height 14
type input "Krablerstraße 161, 45326 Essen, Germany"
click at [352, 210] on div at bounding box center [348, 161] width 33 height 131
click at [590, 601] on button "Save" at bounding box center [590, 612] width 36 height 29
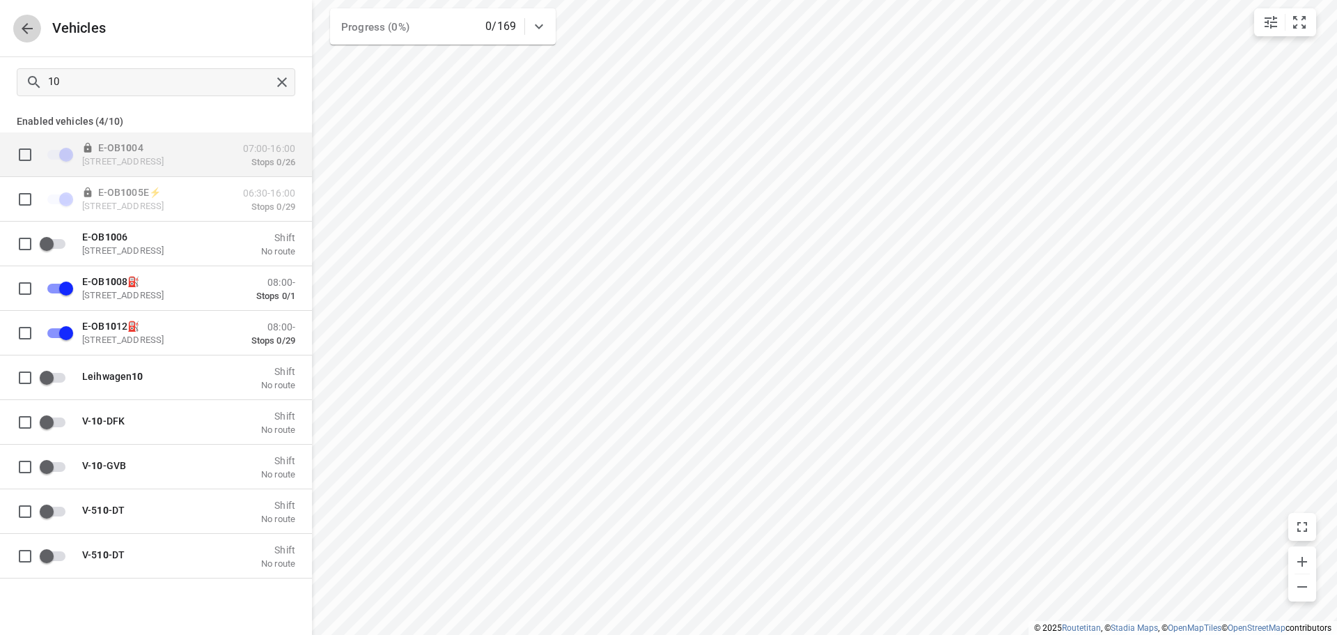
click at [28, 24] on icon "button" at bounding box center [27, 28] width 17 height 17
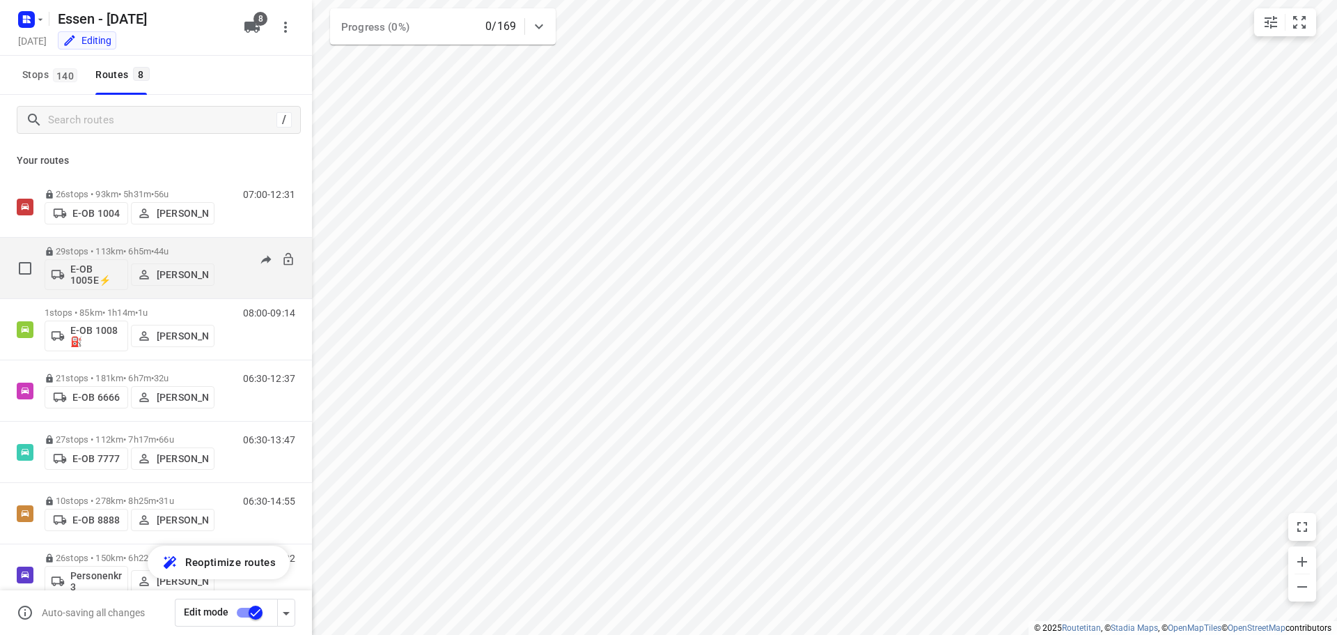
click at [96, 283] on p "E-OB 1005E⚡" at bounding box center [96, 274] width 52 height 22
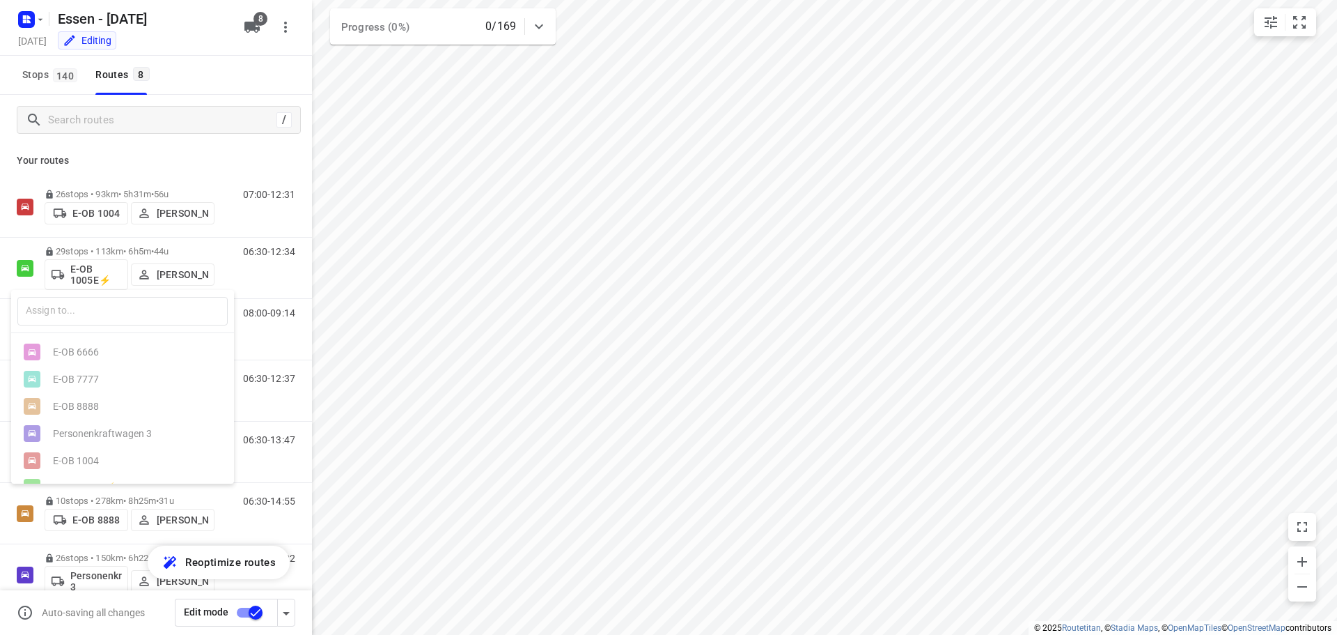
scroll to position [87, 0]
click at [93, 440] on ul "E-OB 6666 E-OB 7777 E-OB 8888 Personenkraftwagen 3 E-OB 1004 E-OB 1005E⚡ E-OB 1…" at bounding box center [122, 369] width 223 height 217
click at [93, 465] on ul "E-OB 6666 E-OB 7777 E-OB 8888 Personenkraftwagen 3 E-OB 1004 E-OB 1005E⚡ E-OB 1…" at bounding box center [122, 369] width 223 height 217
click at [163, 304] on input "text" at bounding box center [122, 311] width 210 height 29
click at [272, 348] on div at bounding box center [668, 317] width 1337 height 635
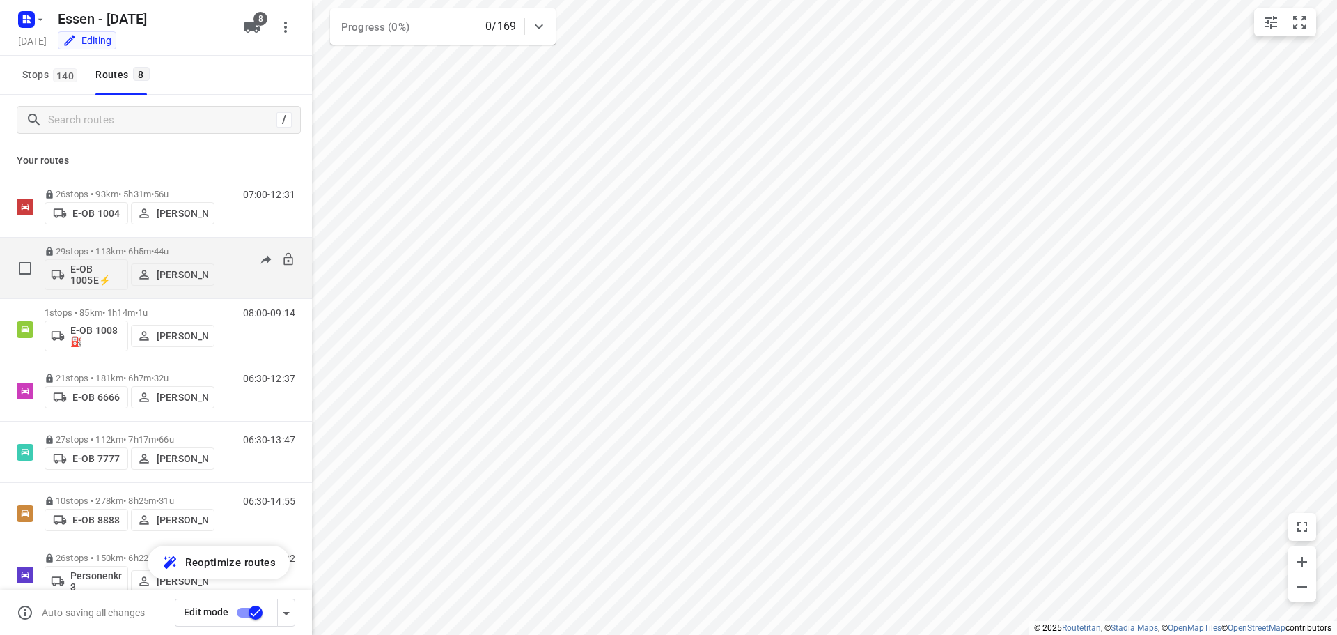
click at [256, 274] on div "06:30-12:34" at bounding box center [261, 271] width 70 height 51
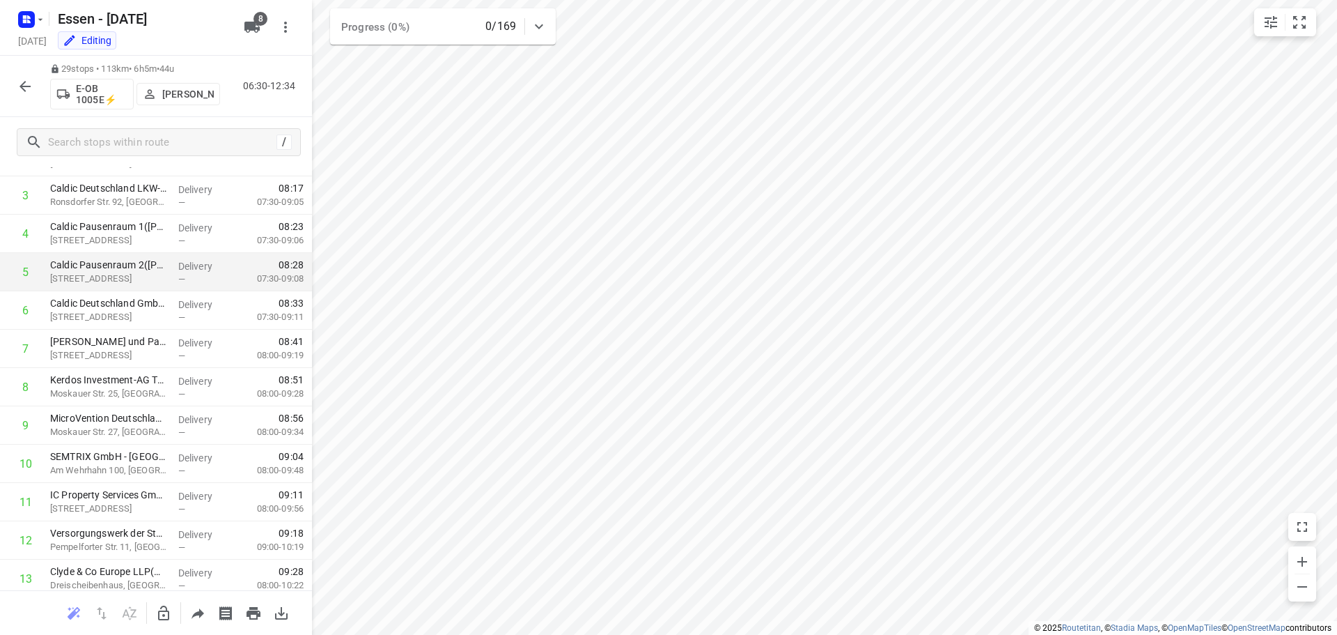
scroll to position [0, 0]
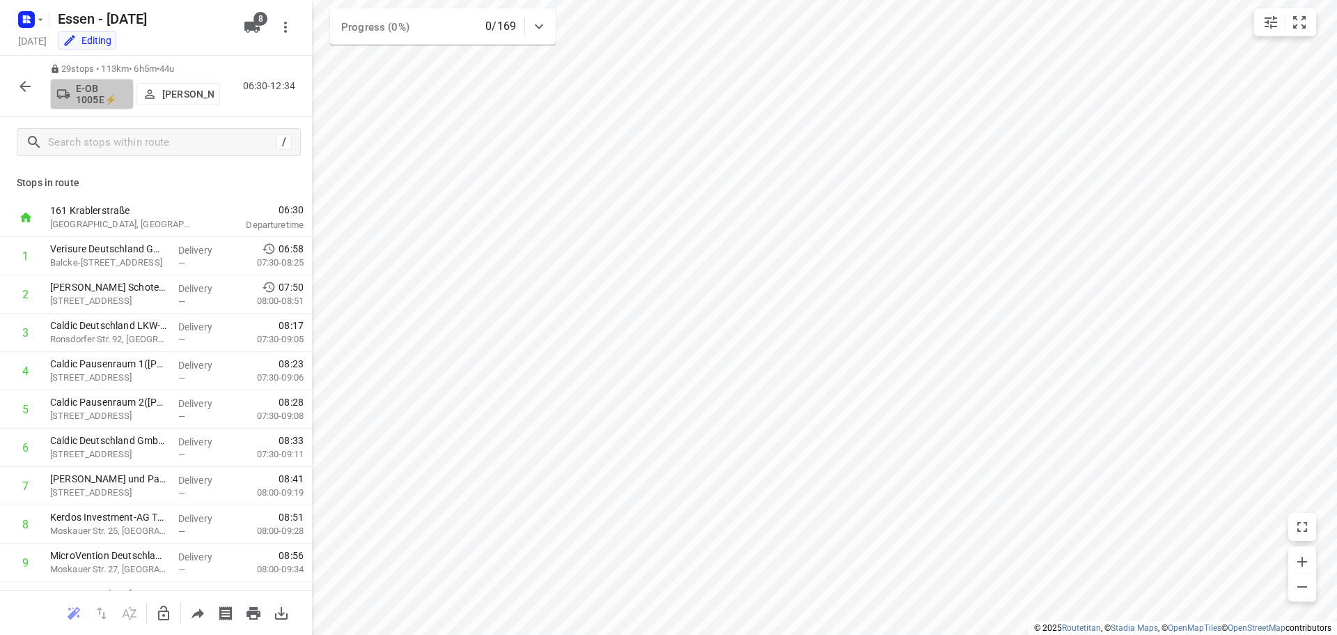
click at [95, 95] on p "E-OB 1005E⚡" at bounding box center [102, 94] width 52 height 22
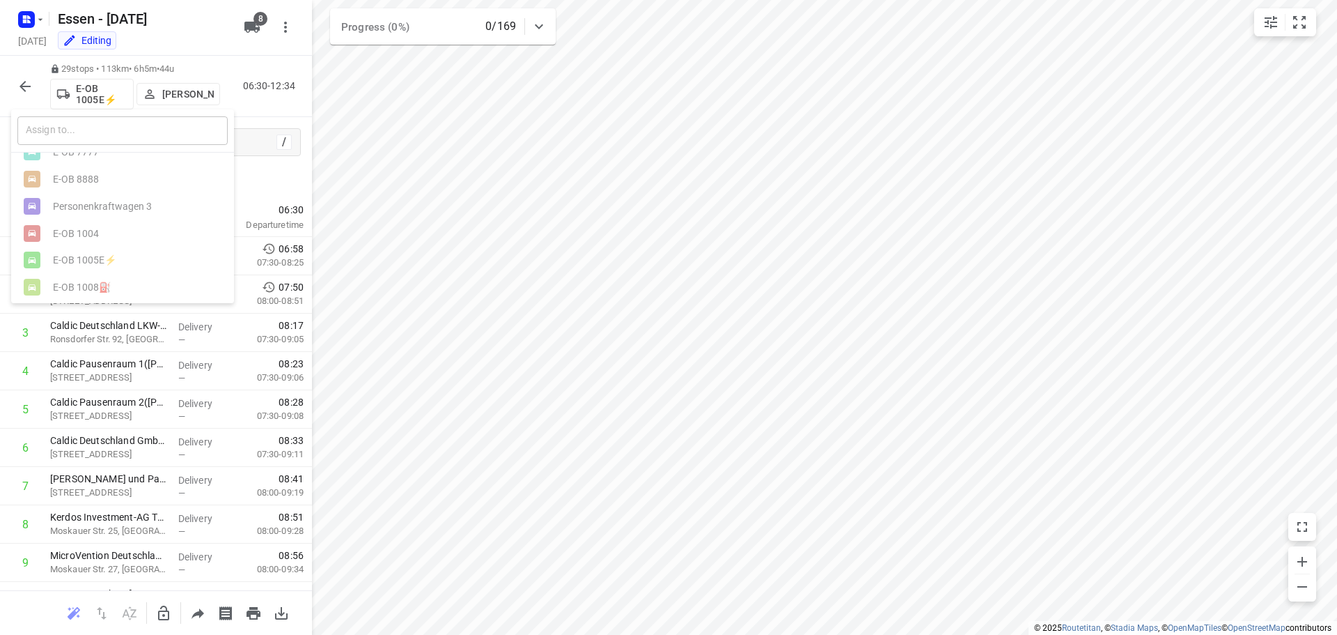
scroll to position [87, 0]
click at [86, 267] on ul "E-OB 6666 E-OB 7777 E-OB 8888 Personenkraftwagen 3 E-OB 1004 E-OB 1005E⚡ E-OB 1…" at bounding box center [122, 189] width 223 height 217
click at [83, 277] on ul "E-OB 6666 E-OB 7777 E-OB 8888 Personenkraftwagen 3 E-OB 1004 E-OB 1005E⚡ E-OB 1…" at bounding box center [122, 189] width 223 height 217
click at [93, 248] on ul "E-OB 6666 E-OB 7777 E-OB 8888 Personenkraftwagen 3 E-OB 1004 E-OB 1005E⚡ E-OB 1…" at bounding box center [122, 189] width 223 height 217
click at [244, 25] on div at bounding box center [668, 317] width 1337 height 635
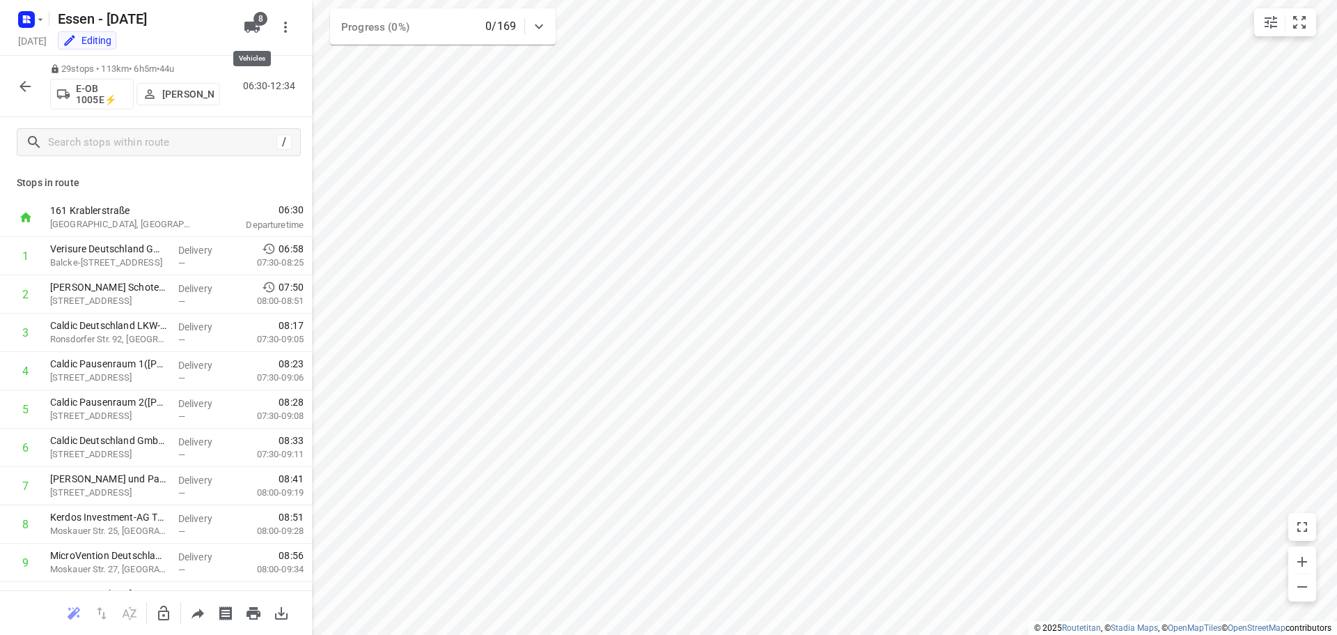
click at [255, 31] on icon "button" at bounding box center [251, 27] width 15 height 11
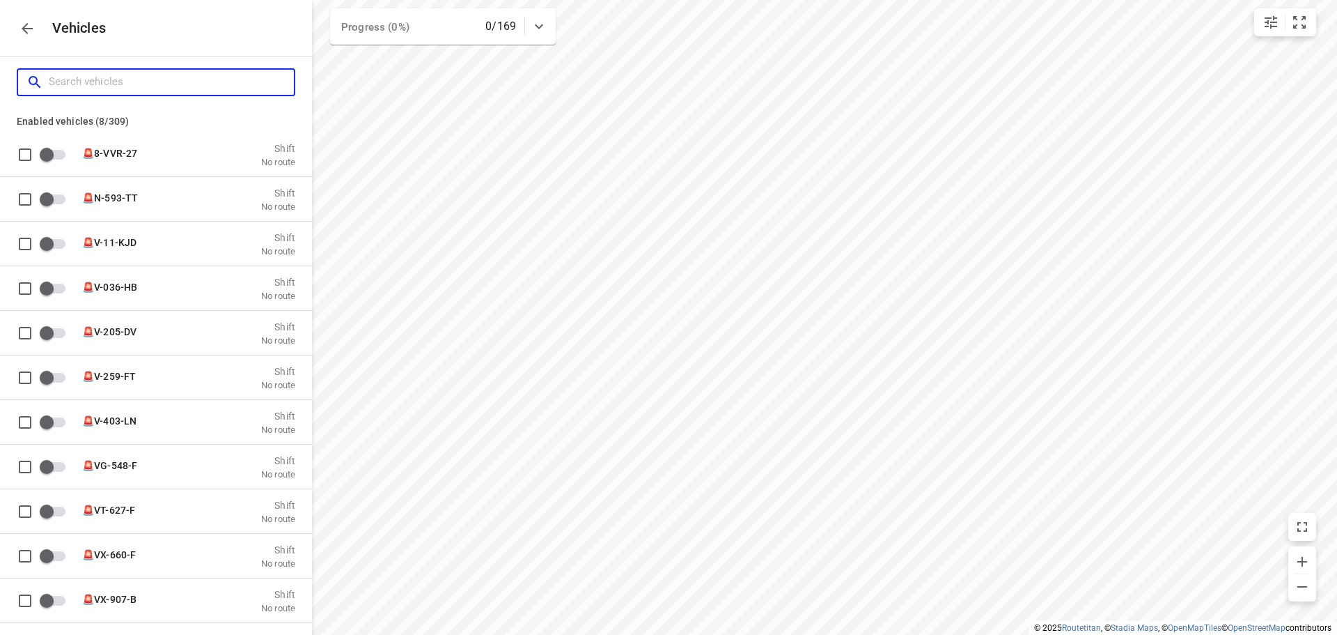
click at [149, 73] on input "Search vehicles" at bounding box center [171, 82] width 245 height 22
type input "1"
checkbox input "true"
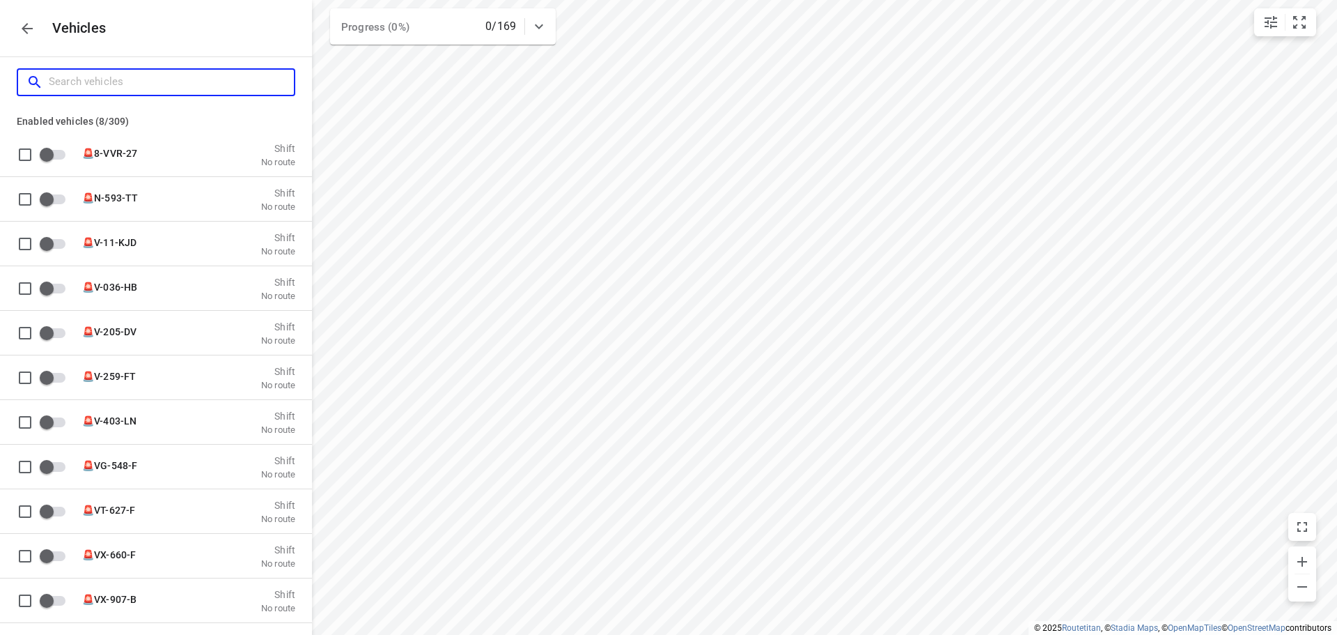
checkbox input "true"
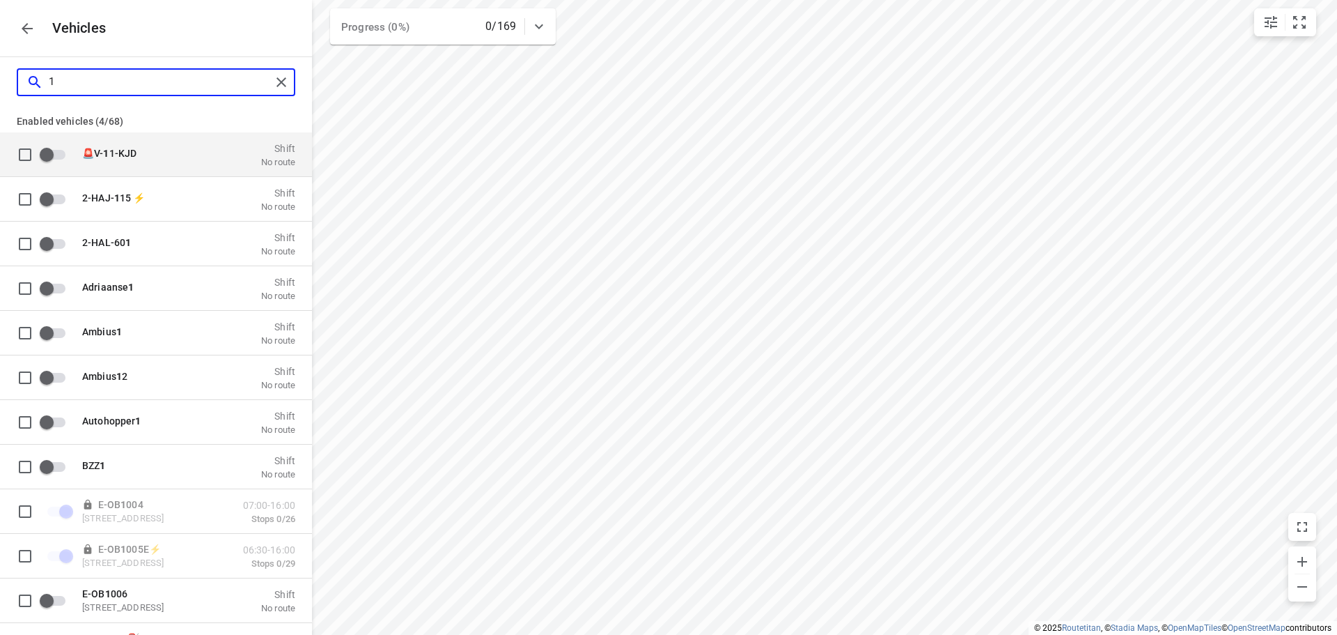
type input "10"
checkbox input "true"
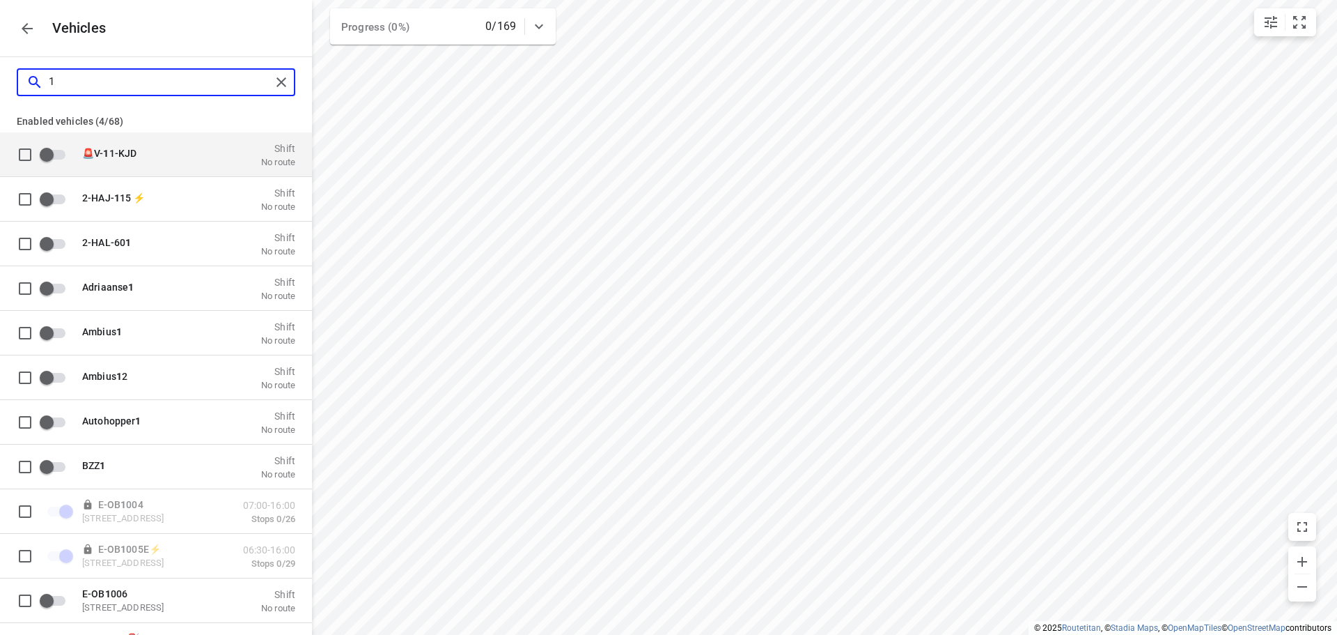
checkbox input "false"
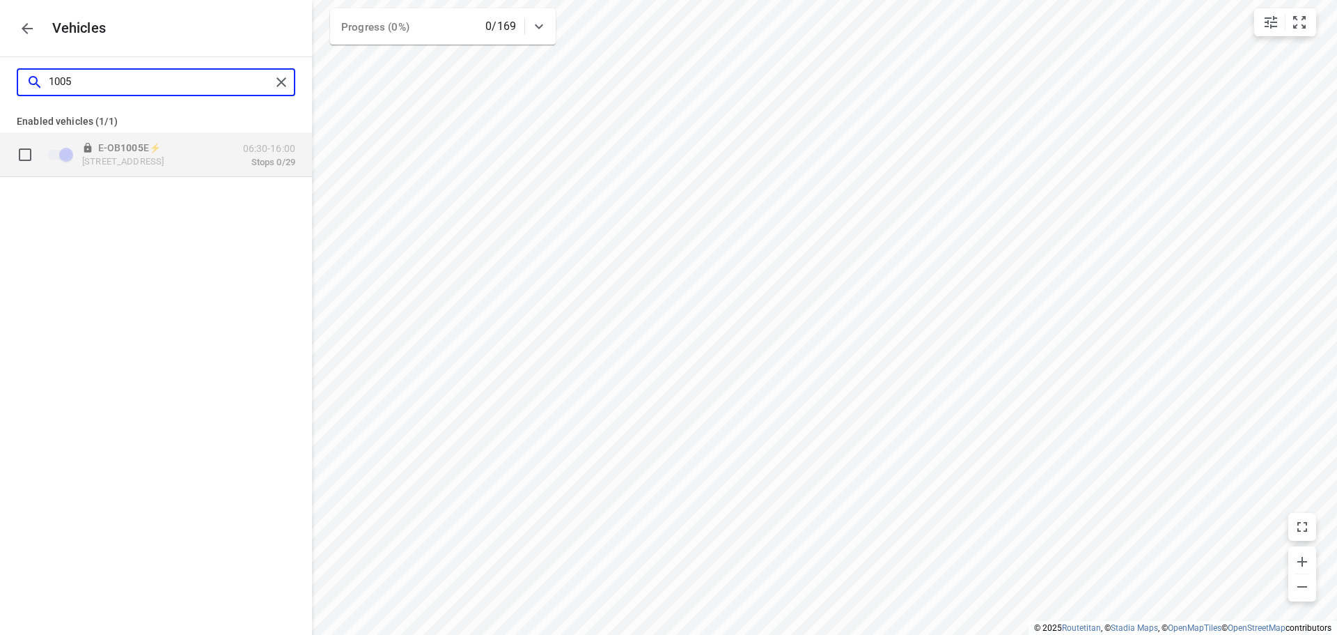
type input "1005"
click at [29, 156] on input "grid" at bounding box center [25, 154] width 28 height 28
checkbox input "true"
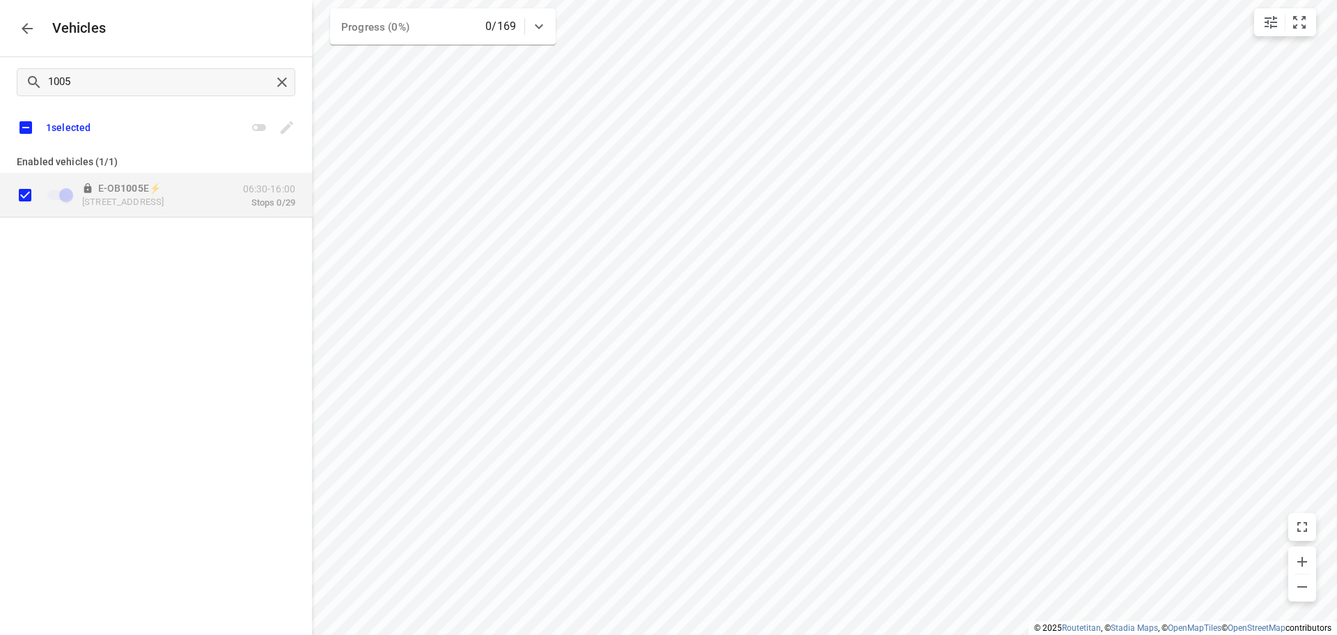
click at [26, 28] on icon "button" at bounding box center [27, 28] width 11 height 11
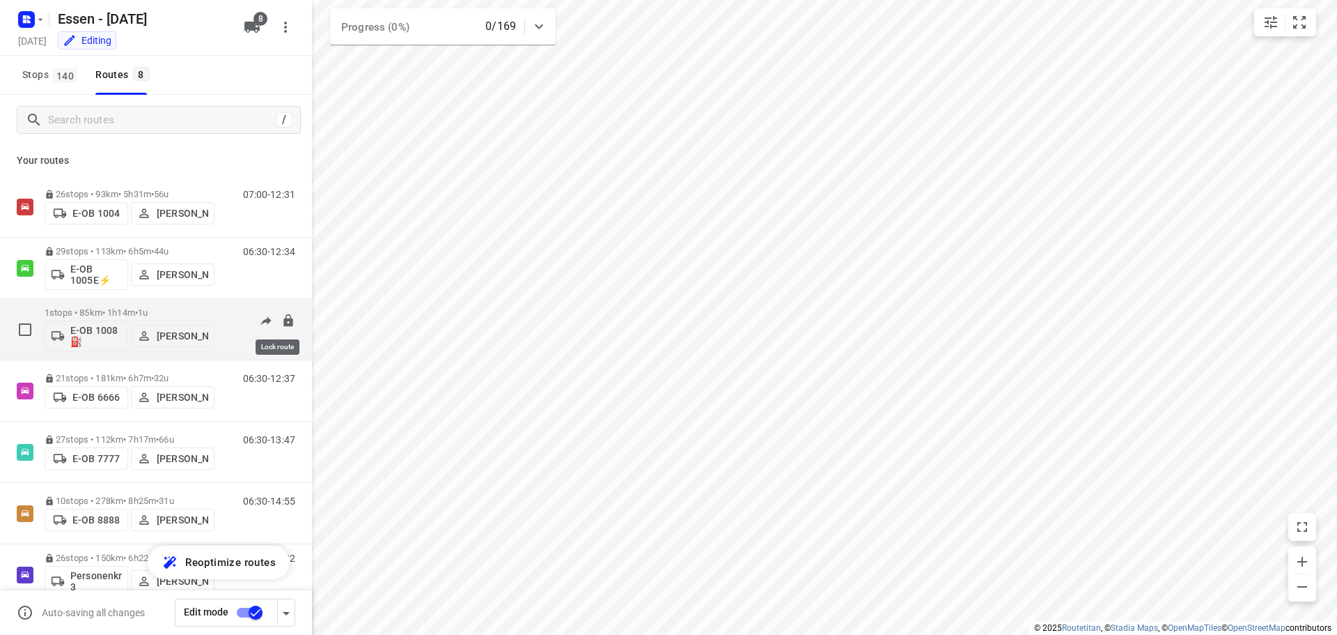
click at [283, 320] on icon at bounding box center [287, 319] width 9 height 13
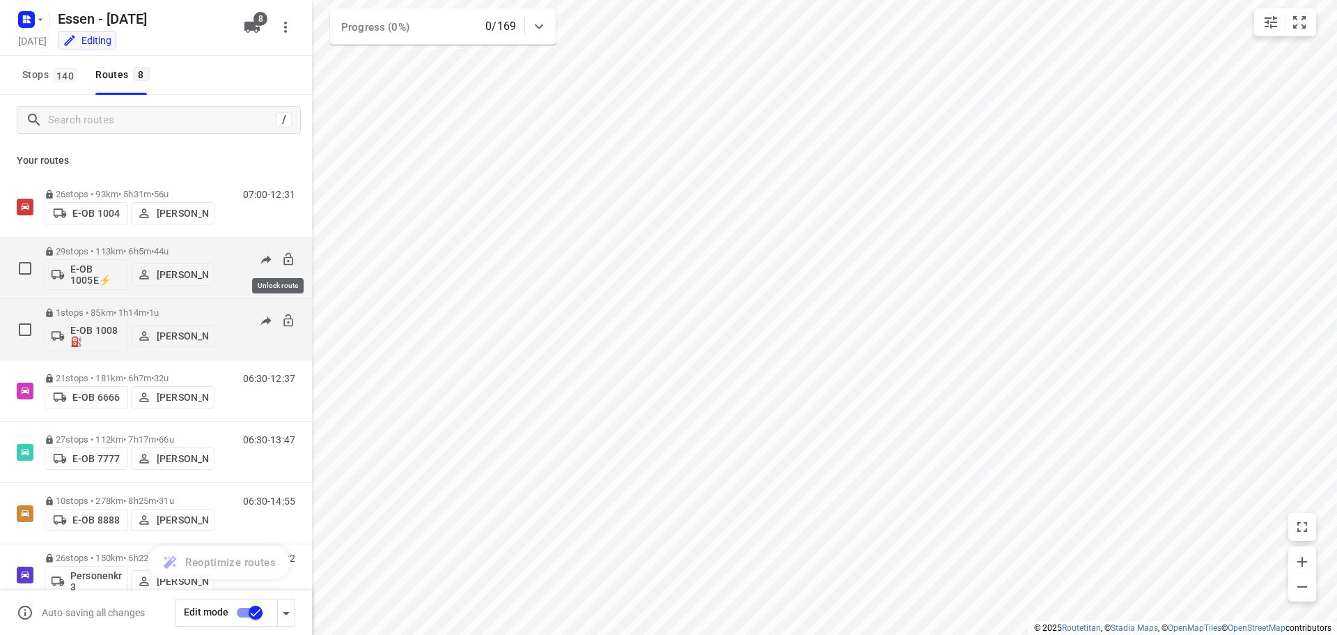
click at [281, 260] on icon at bounding box center [288, 259] width 14 height 14
click at [95, 274] on p "E-OB 1005E⚡" at bounding box center [96, 274] width 52 height 22
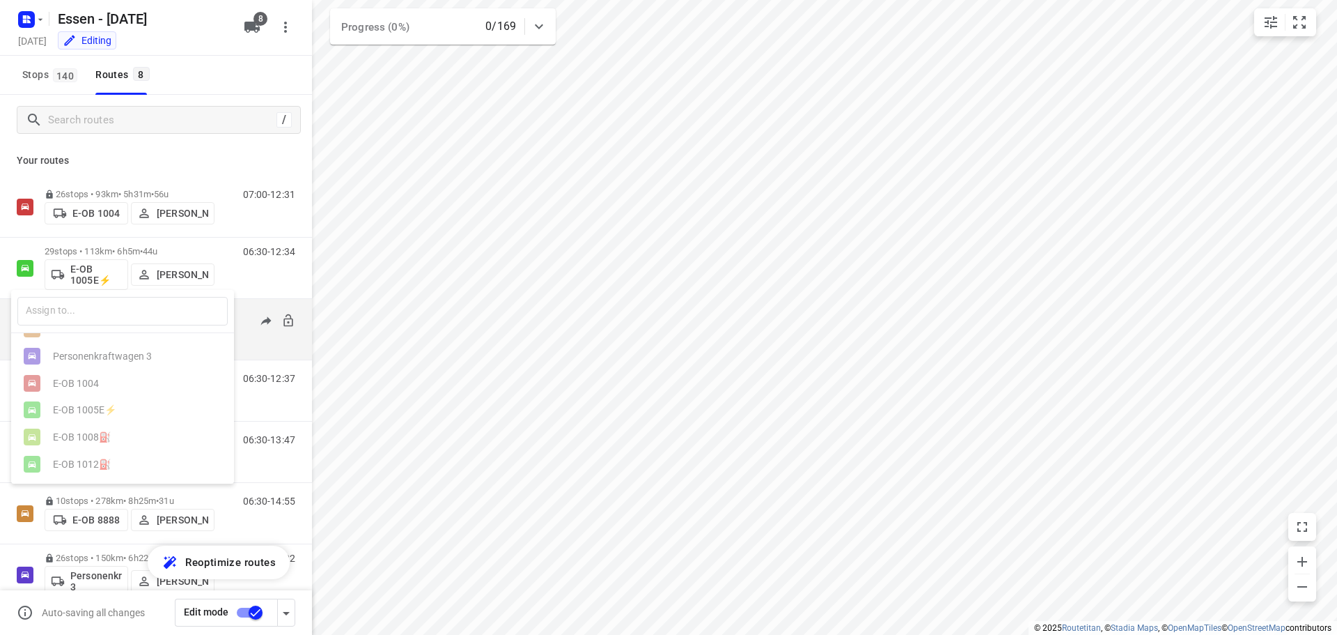
click at [215, 125] on div at bounding box center [668, 317] width 1337 height 635
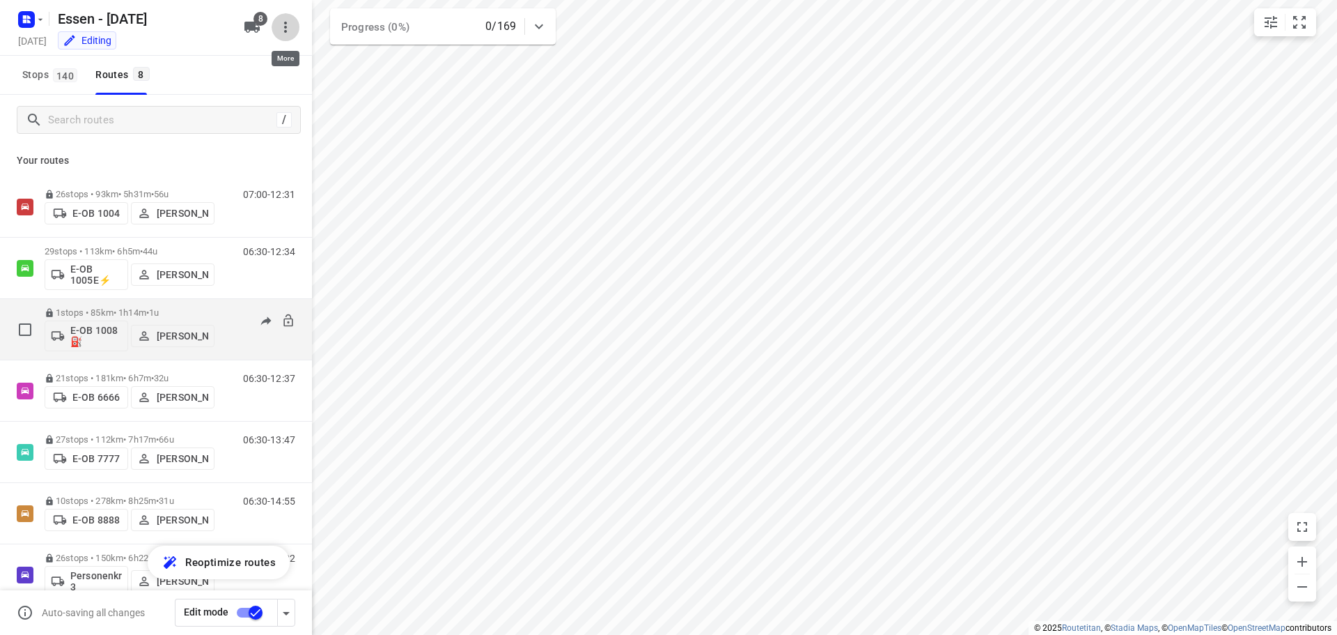
click at [285, 24] on icon "button" at bounding box center [285, 27] width 17 height 17
click at [228, 17] on div at bounding box center [668, 317] width 1337 height 635
click at [261, 31] on button "8" at bounding box center [252, 27] width 28 height 28
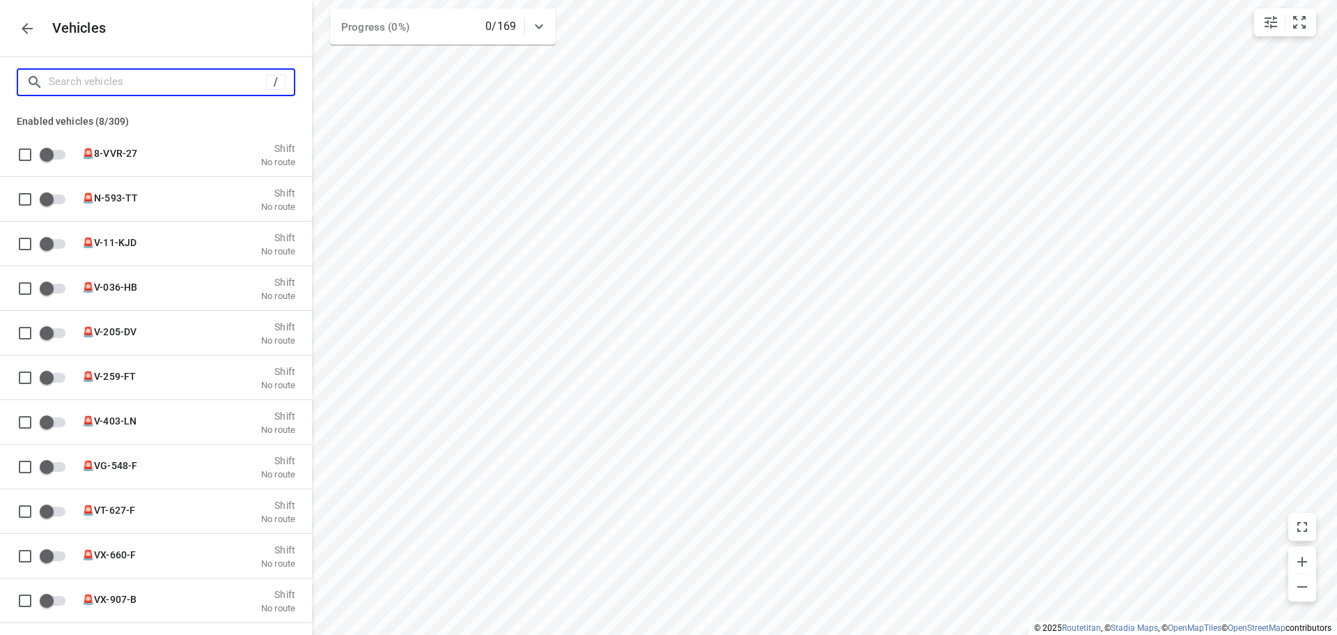
click at [157, 86] on input "Search vehicles" at bounding box center [157, 82] width 217 height 22
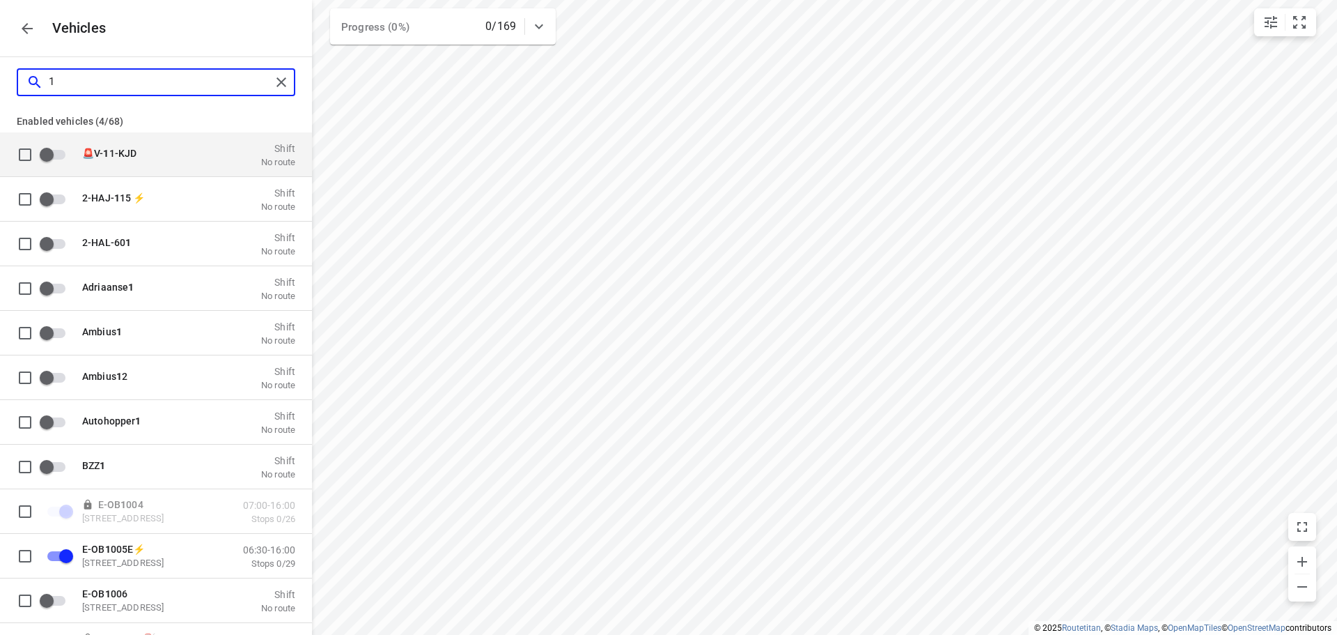
type input "1"
checkbox input "true"
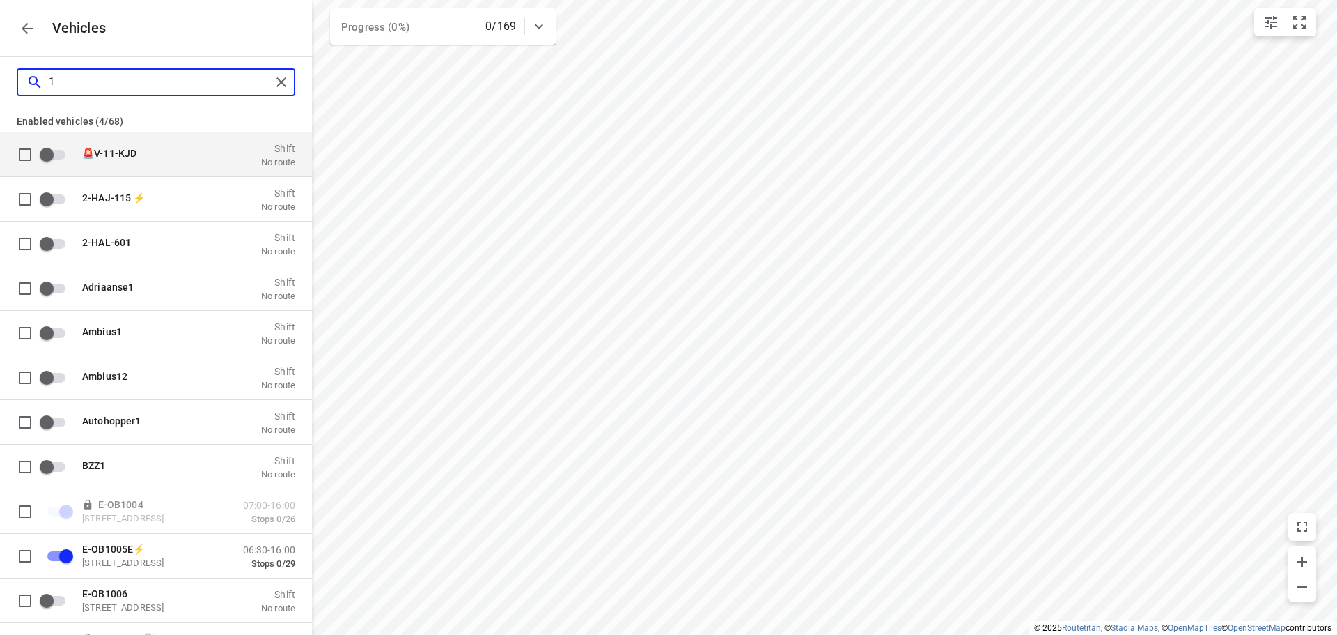
type input "10"
checkbox input "true"
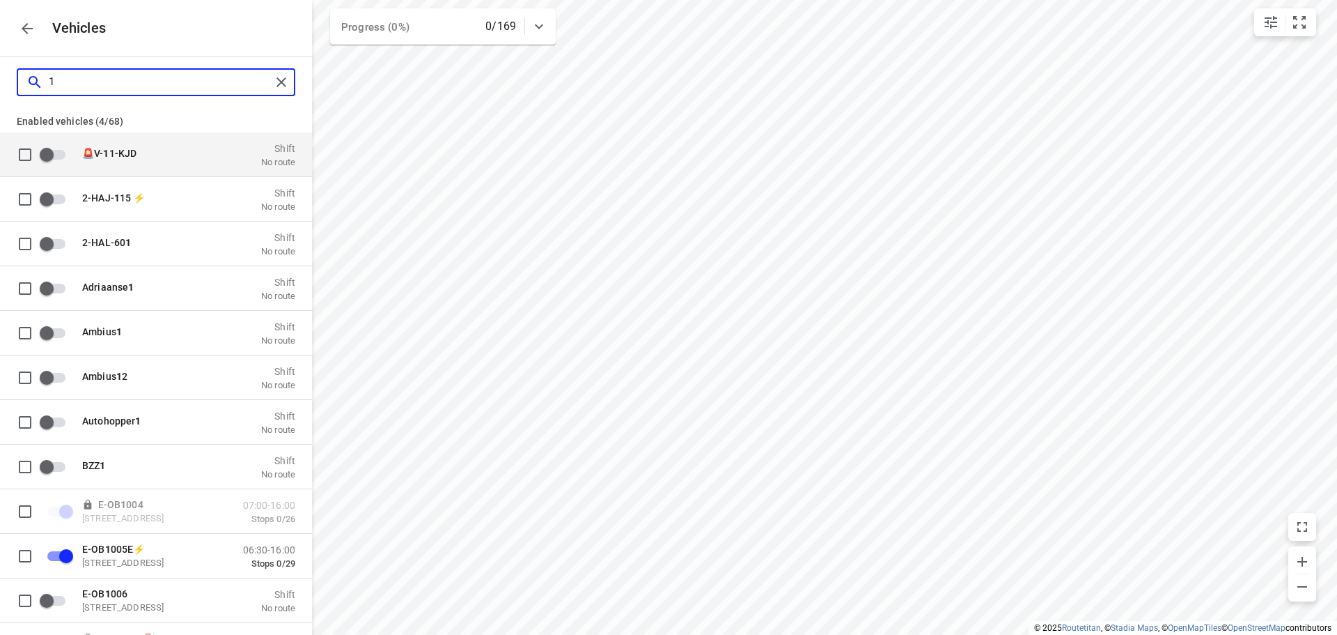
checkbox input "false"
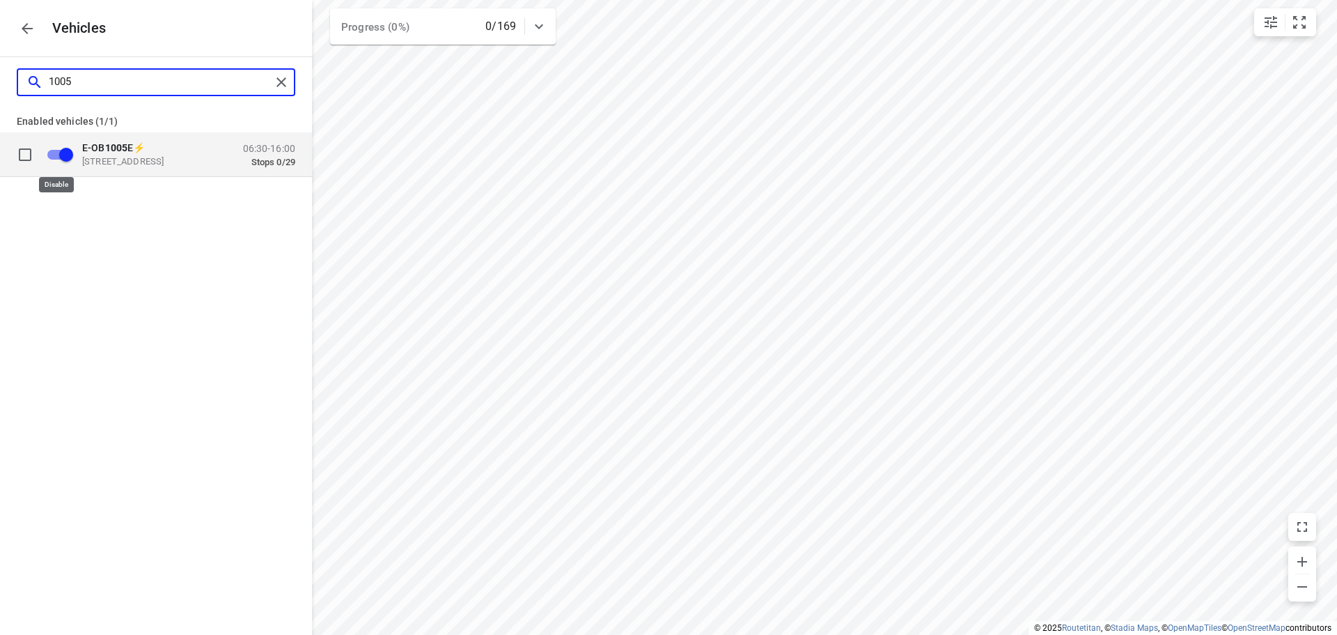
type input "1005"
click at [69, 153] on input "grid" at bounding box center [65, 154] width 79 height 26
checkbox input "true"
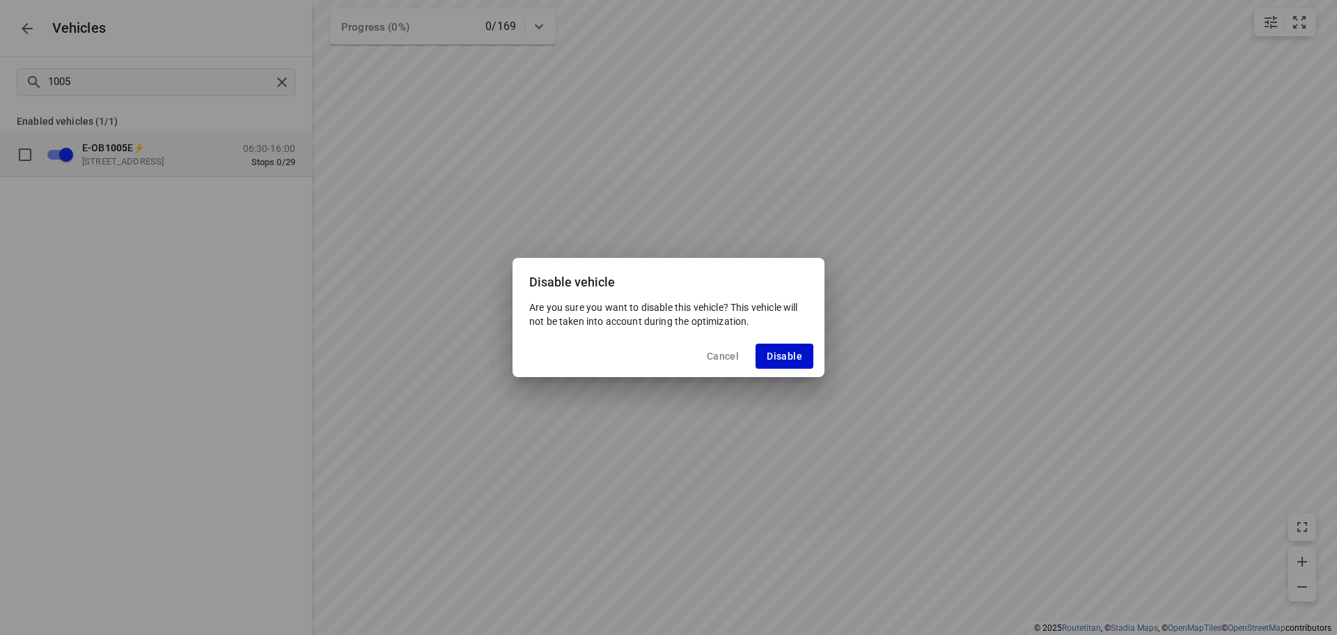
click at [786, 350] on span "Disable" at bounding box center [785, 355] width 36 height 11
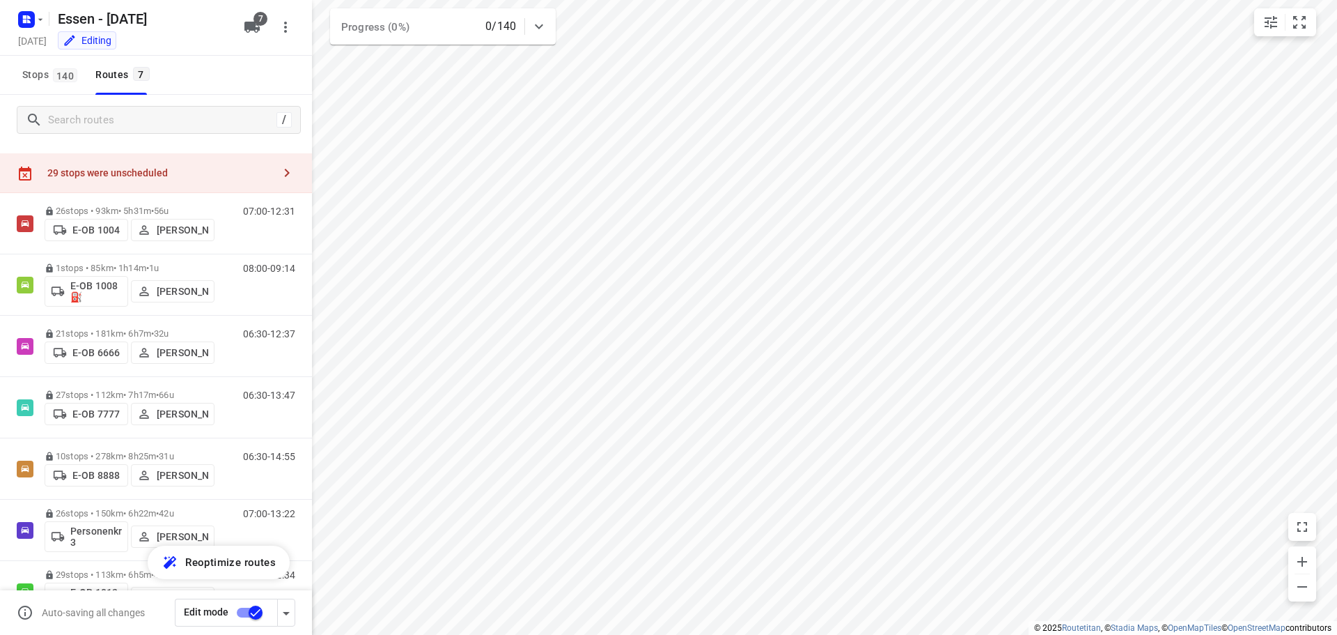
scroll to position [0, 0]
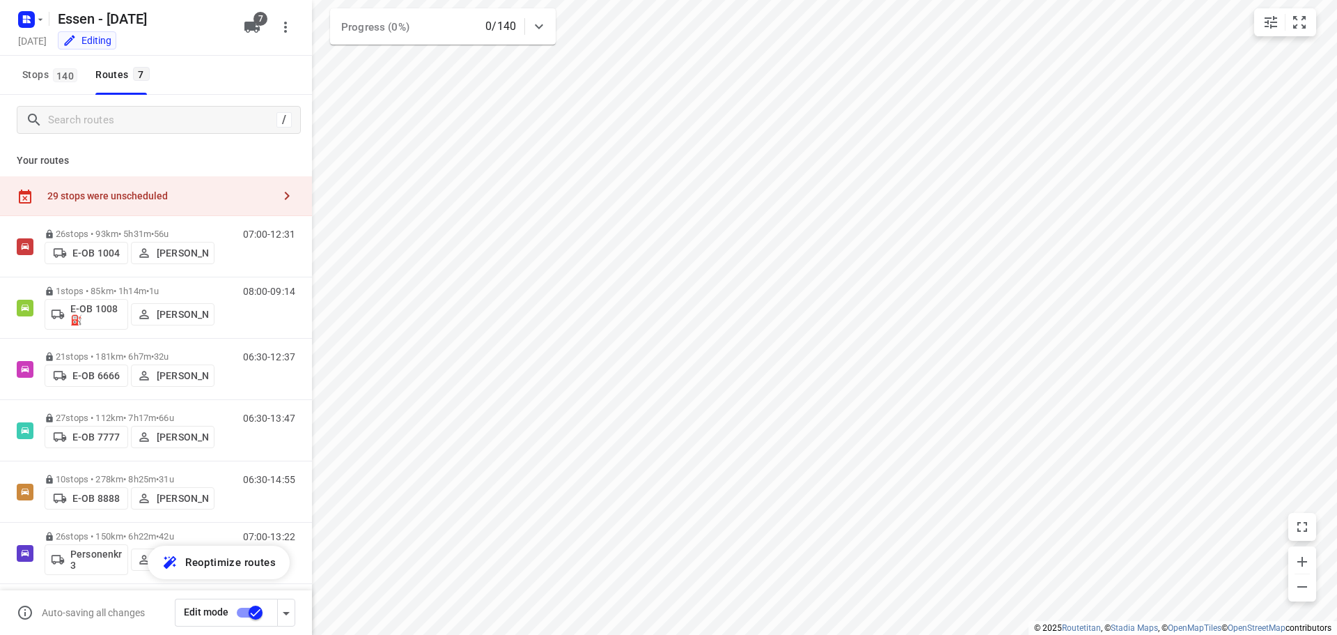
click at [177, 191] on div "29 stops were unscheduled" at bounding box center [160, 195] width 226 height 11
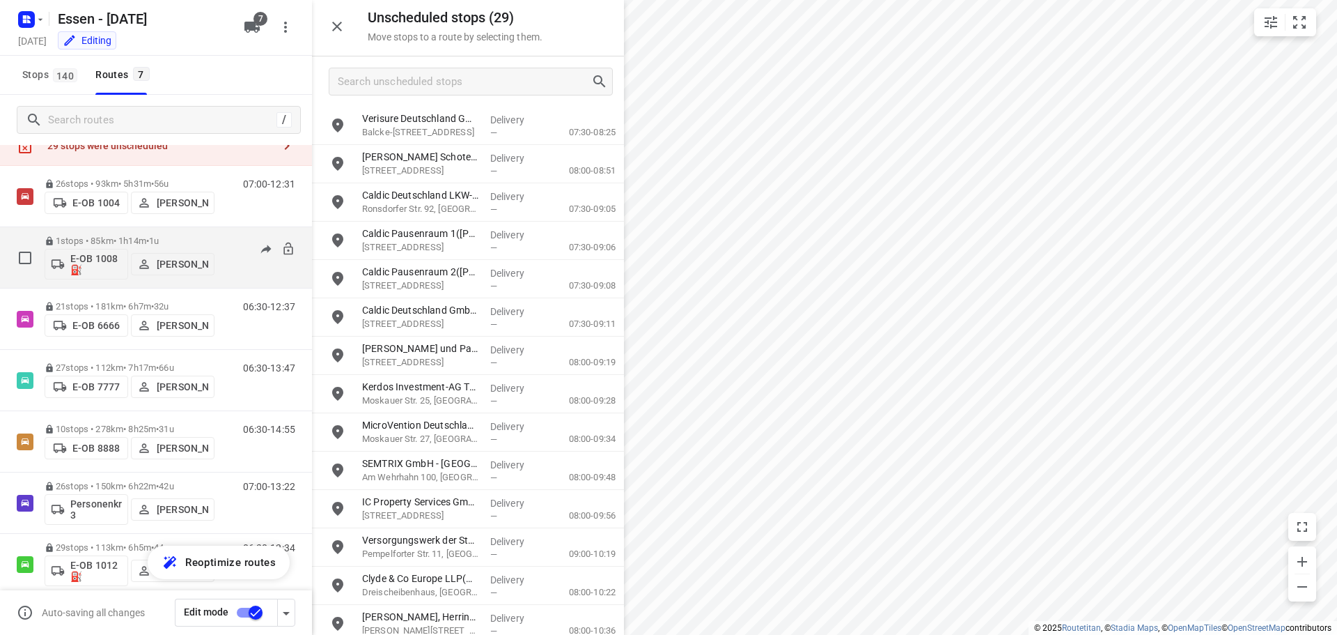
scroll to position [69, 0]
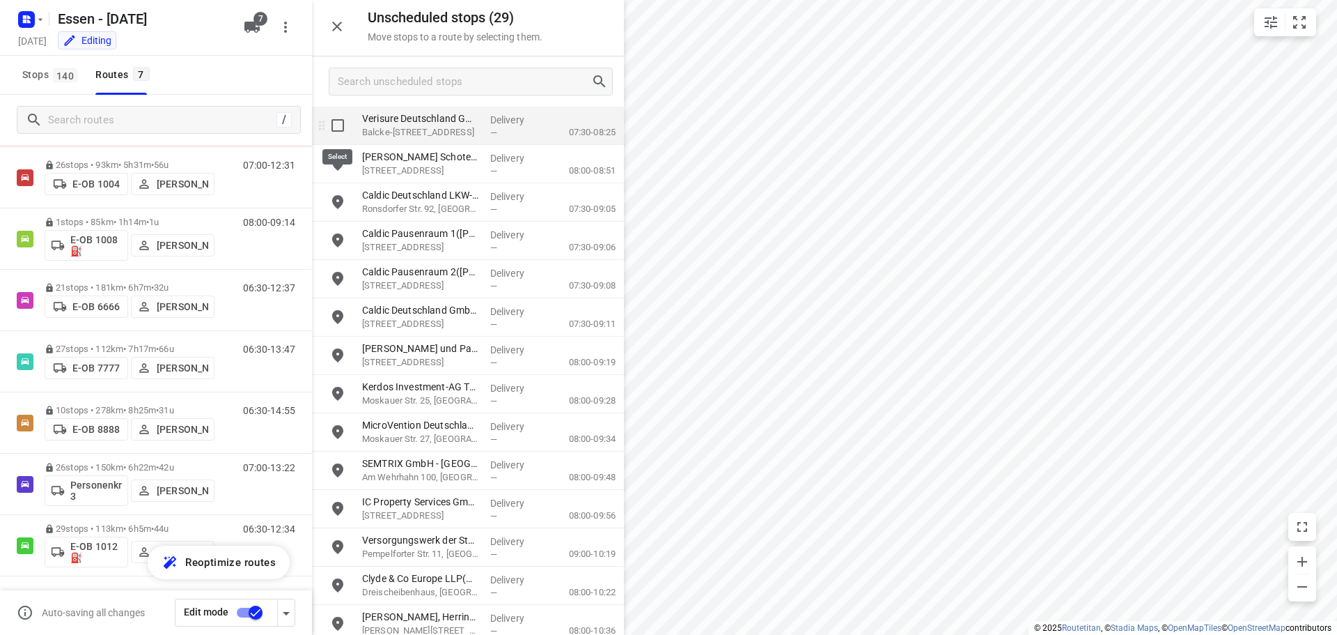
click at [339, 132] on input "grid" at bounding box center [338, 125] width 28 height 28
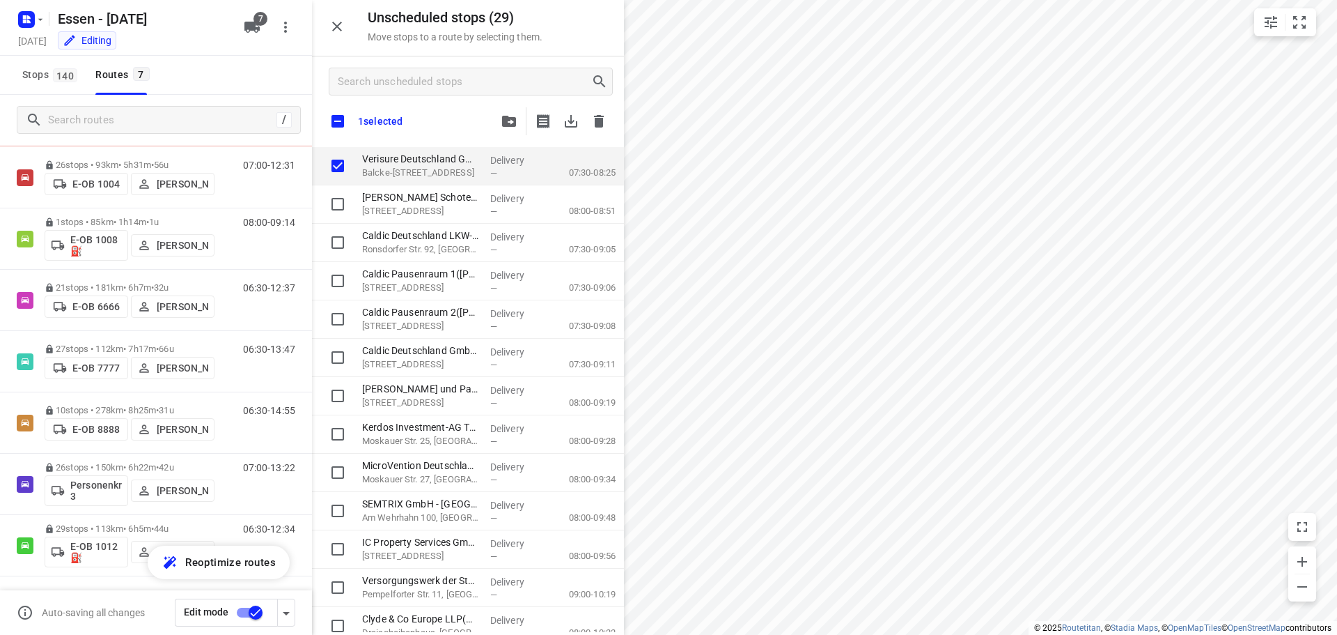
checkbox input "true"
click at [368, 120] on p "1 selected" at bounding box center [380, 121] width 45 height 11
click at [338, 124] on input "checkbox" at bounding box center [337, 121] width 29 height 29
checkbox input "true"
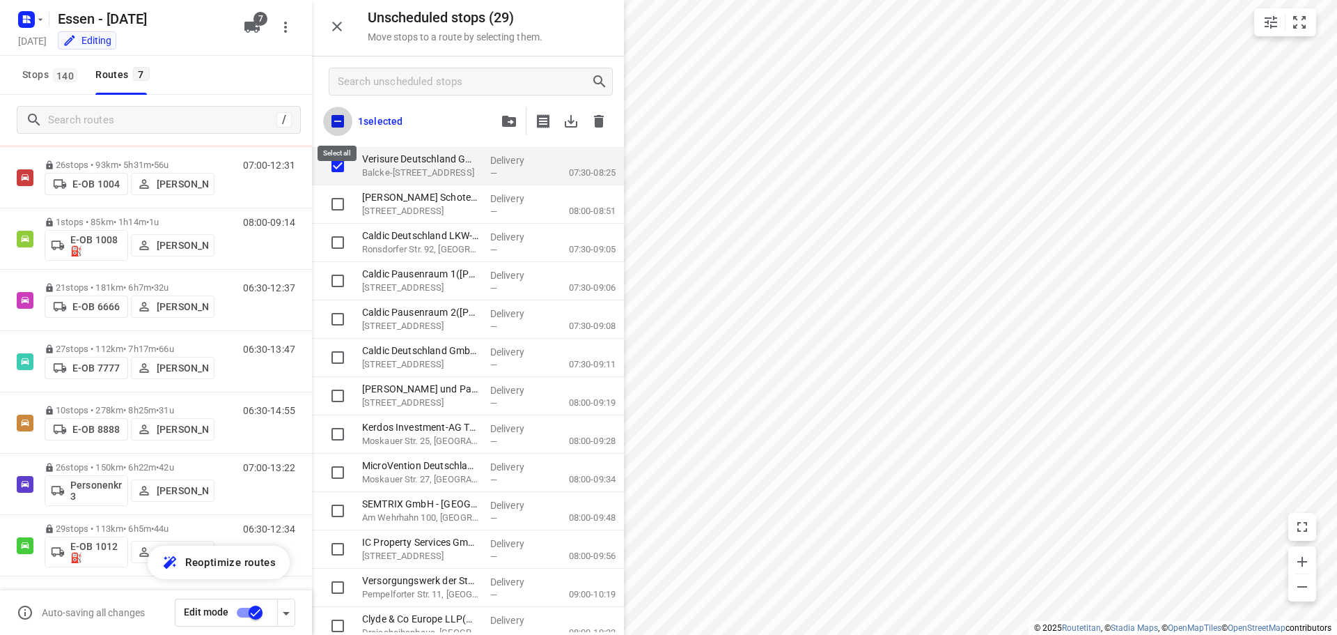
checkbox input "true"
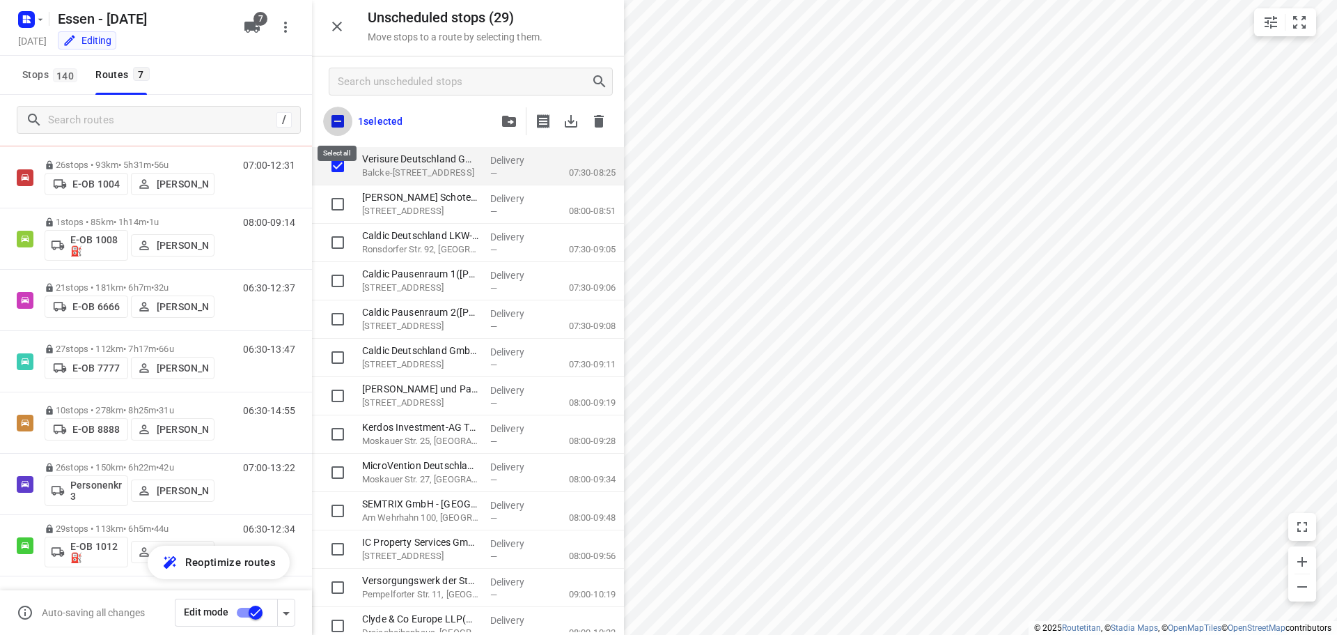
checkbox input "true"
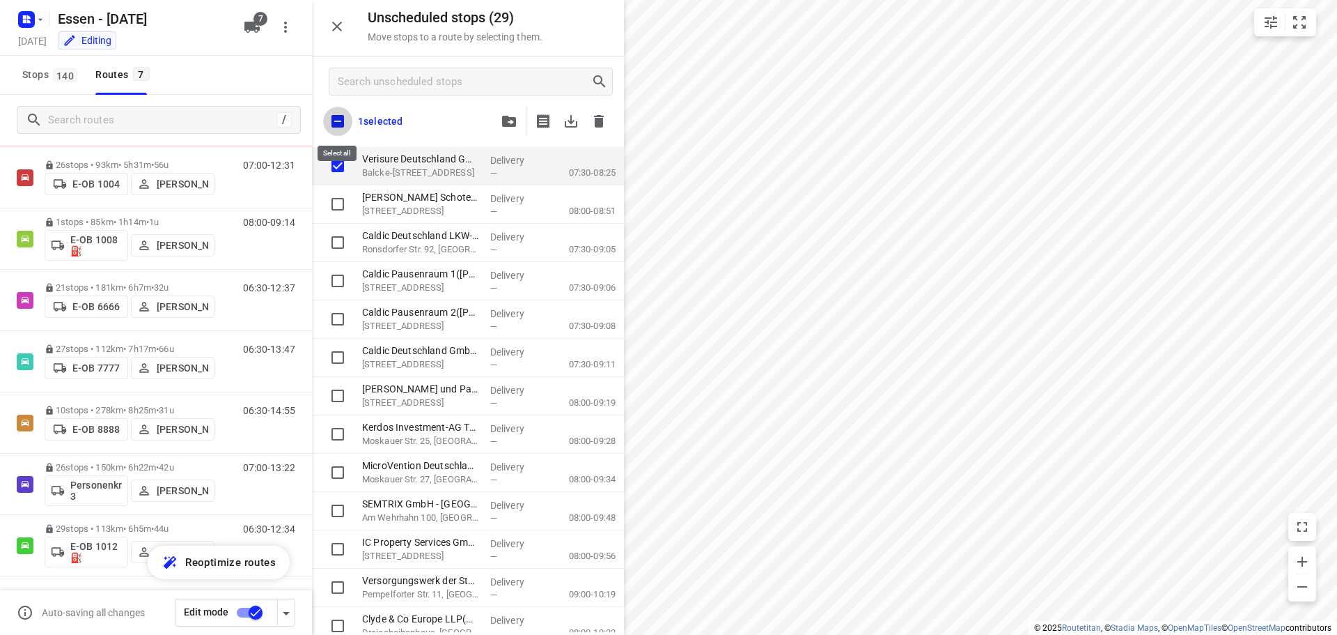
checkbox input "true"
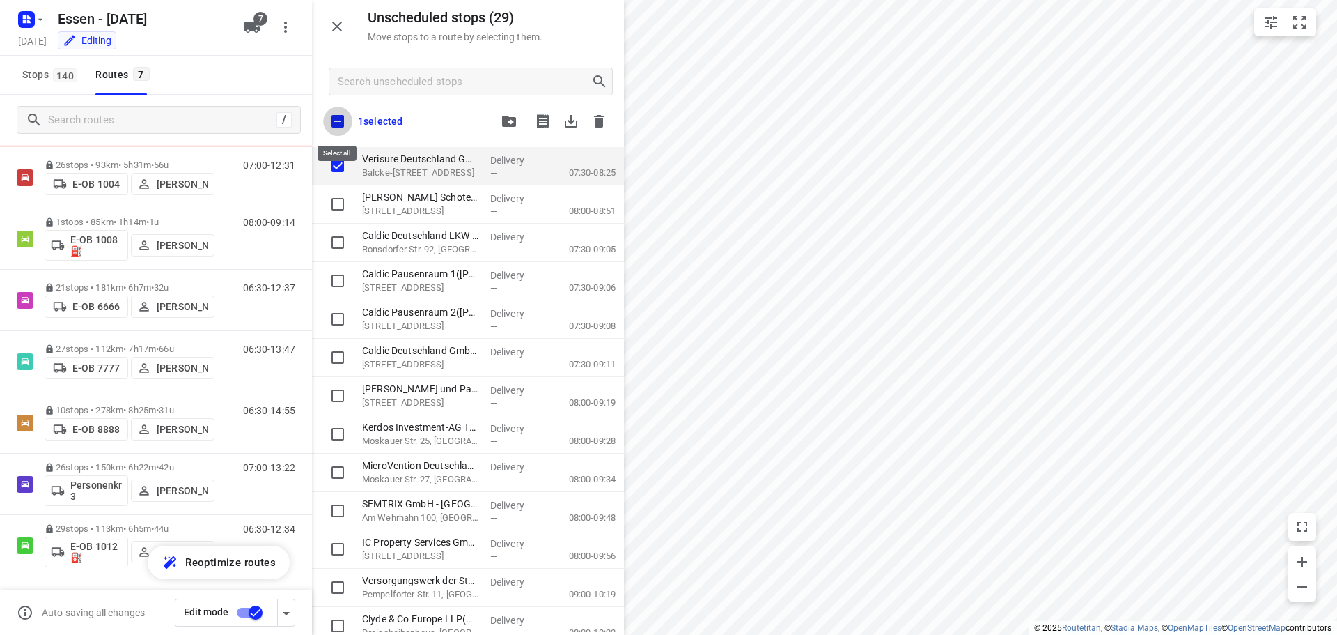
checkbox input "true"
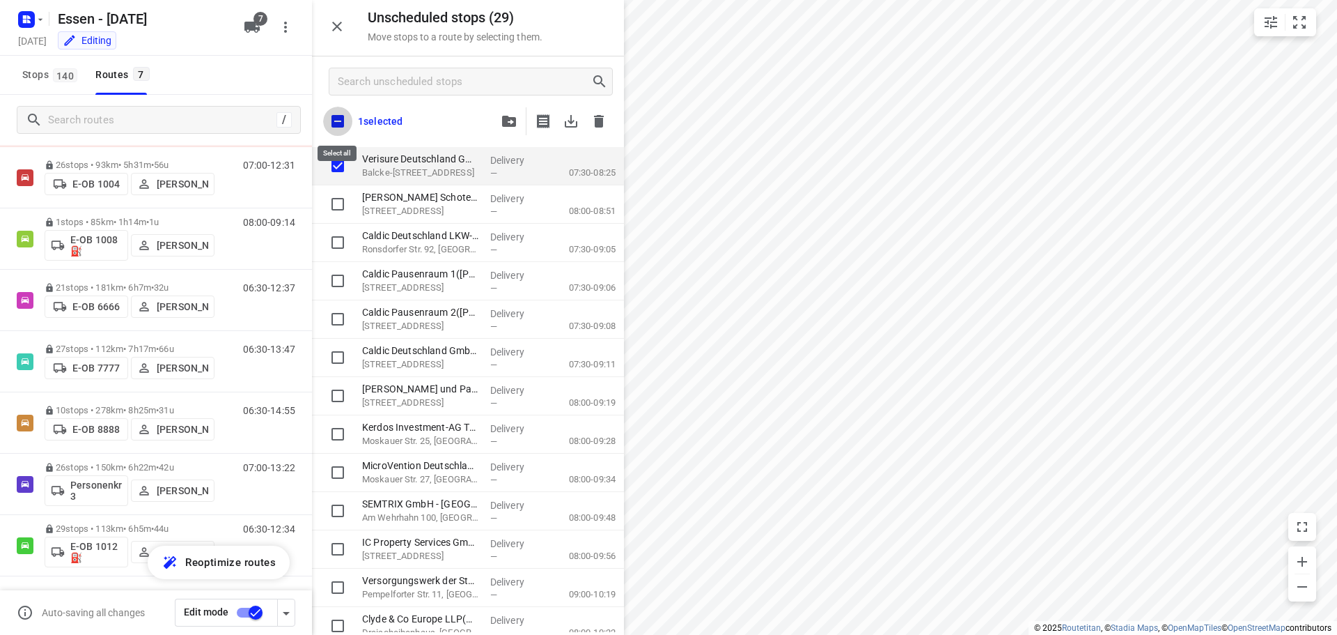
checkbox input "true"
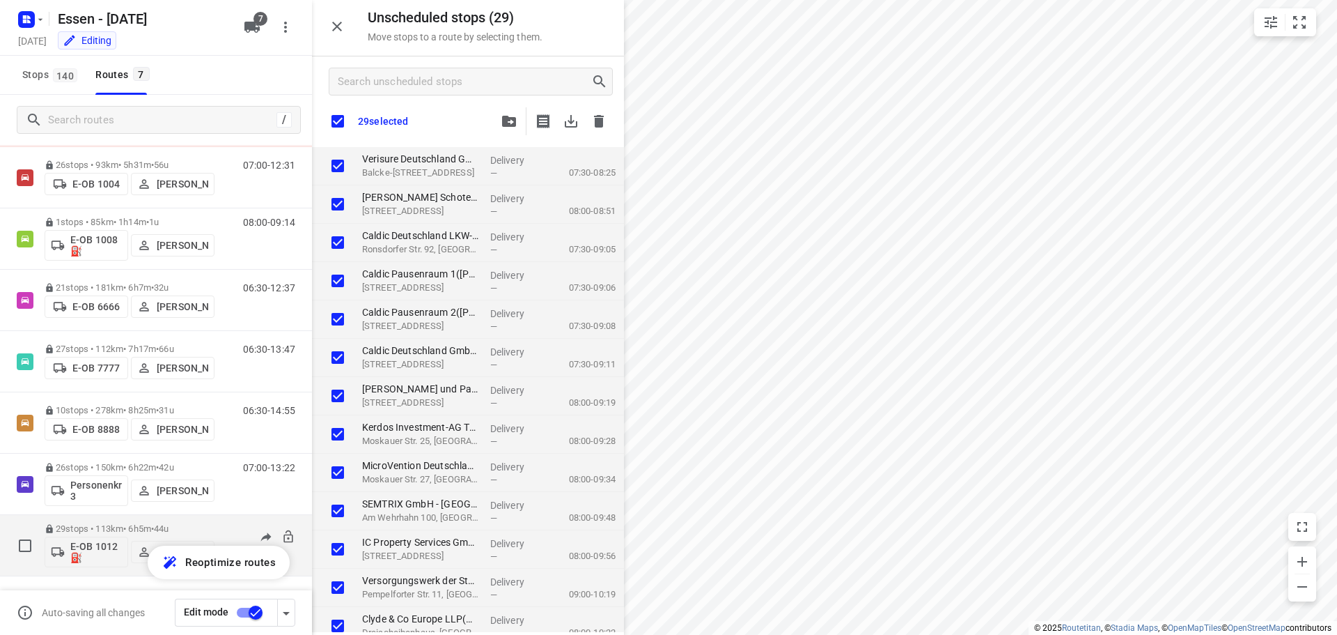
click at [130, 524] on p "29 stops • 113km • 6h5m • 44u" at bounding box center [130, 528] width 170 height 10
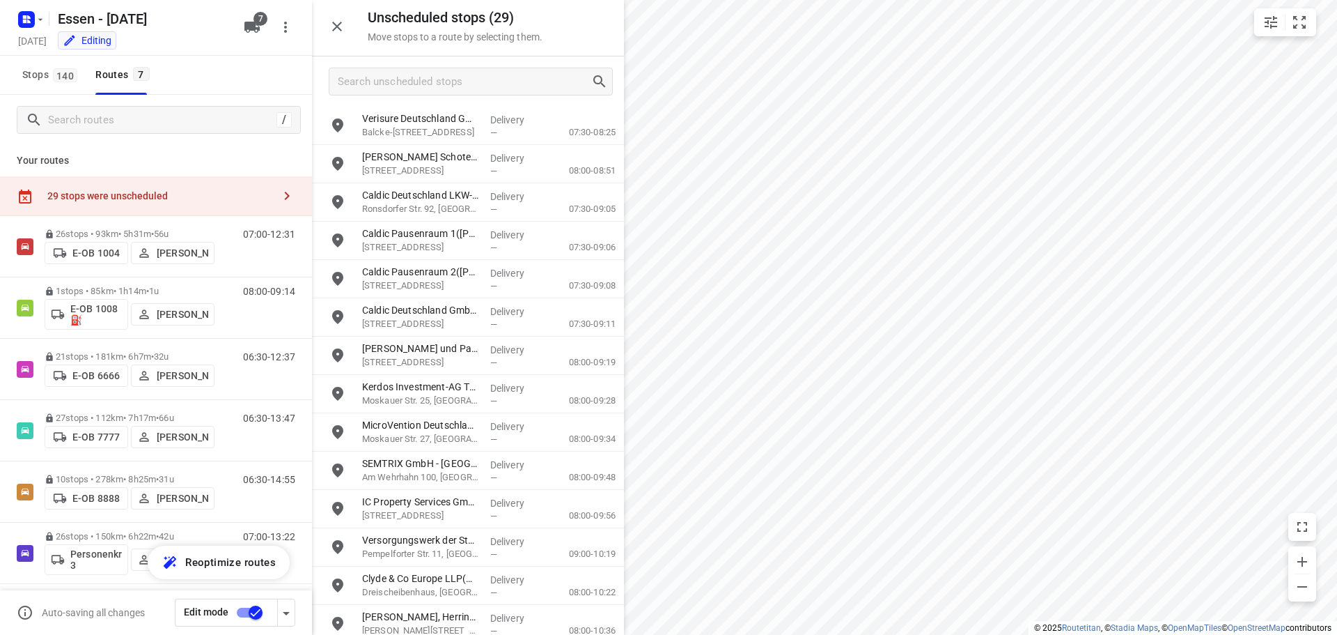
click at [244, 195] on div "29 stops were unscheduled" at bounding box center [160, 195] width 226 height 11
click at [235, 196] on div "29 stops were unscheduled" at bounding box center [160, 195] width 226 height 11
click at [335, 133] on input "grid" at bounding box center [338, 125] width 28 height 28
checkbox input "true"
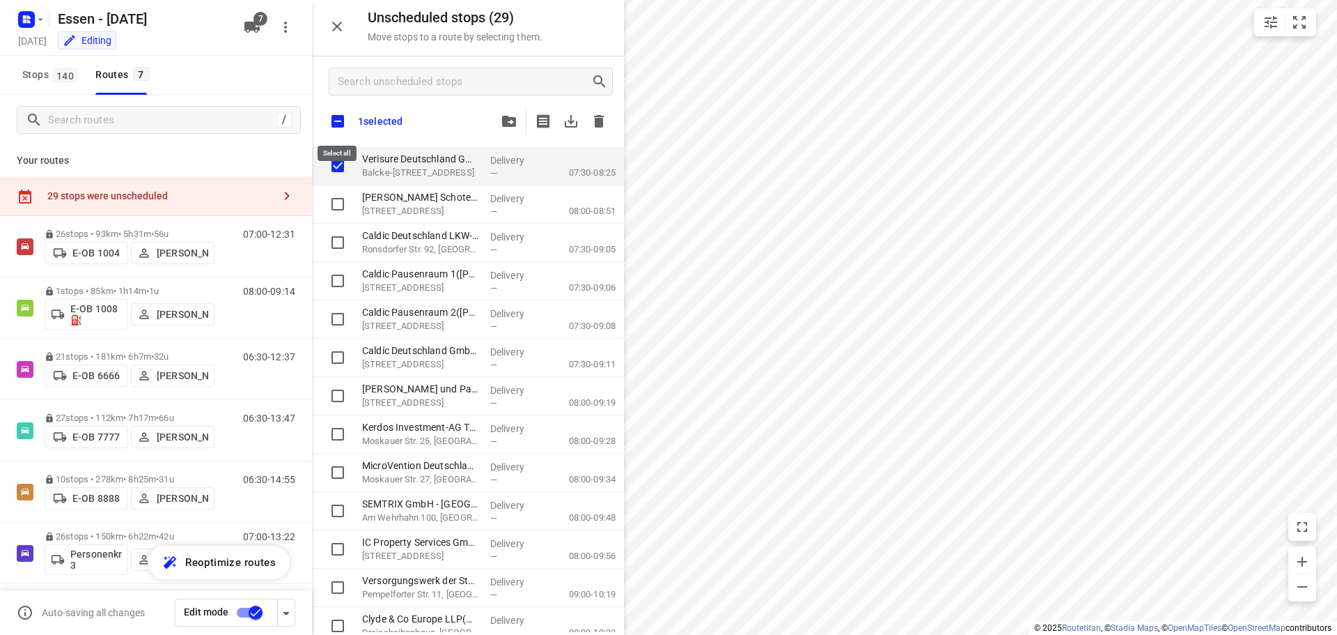
click at [342, 115] on input "checkbox" at bounding box center [337, 121] width 29 height 29
checkbox input "true"
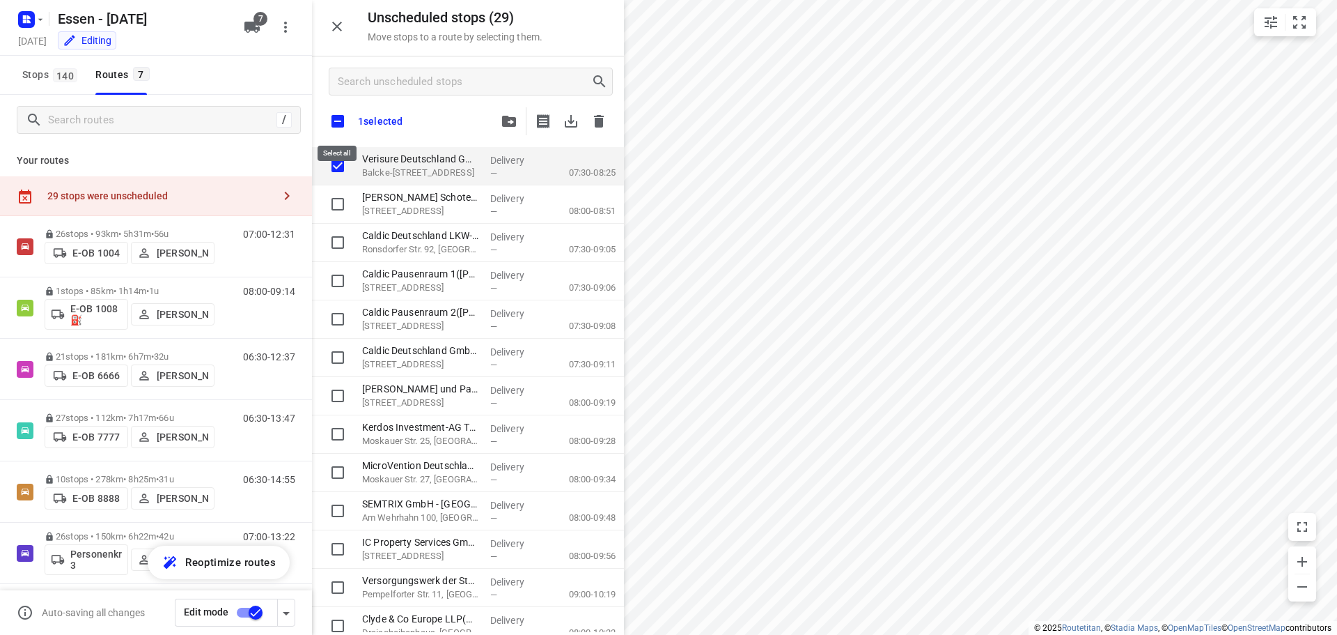
checkbox input "true"
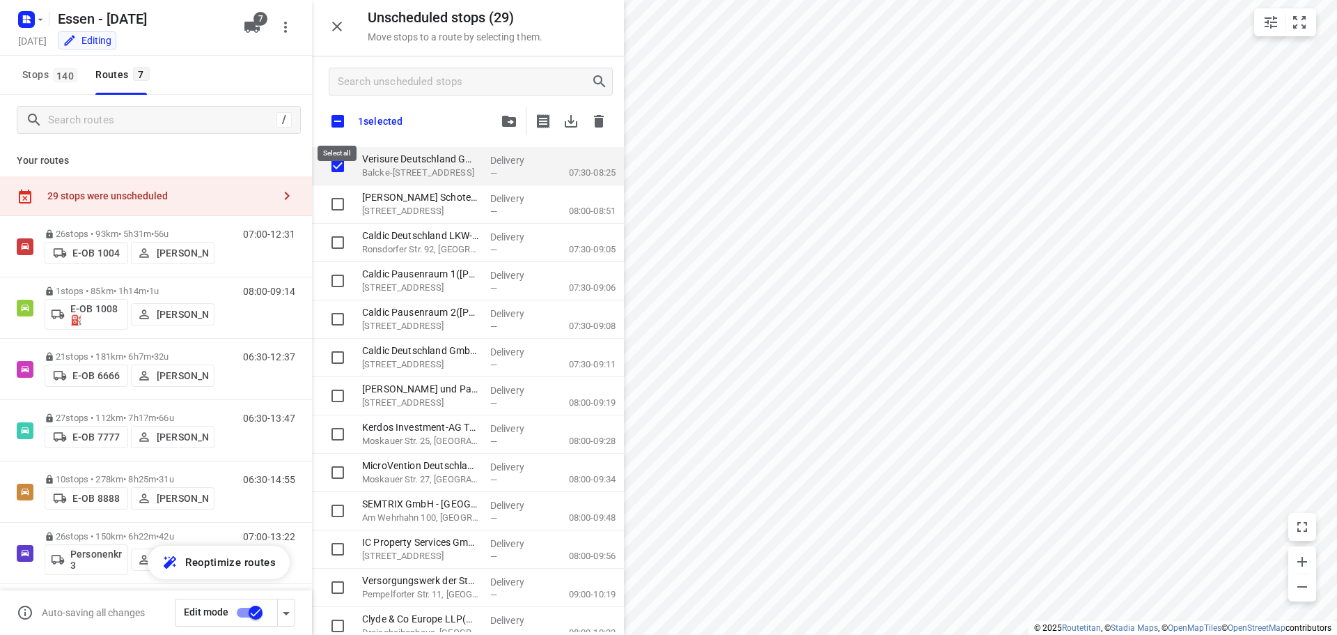
checkbox input "true"
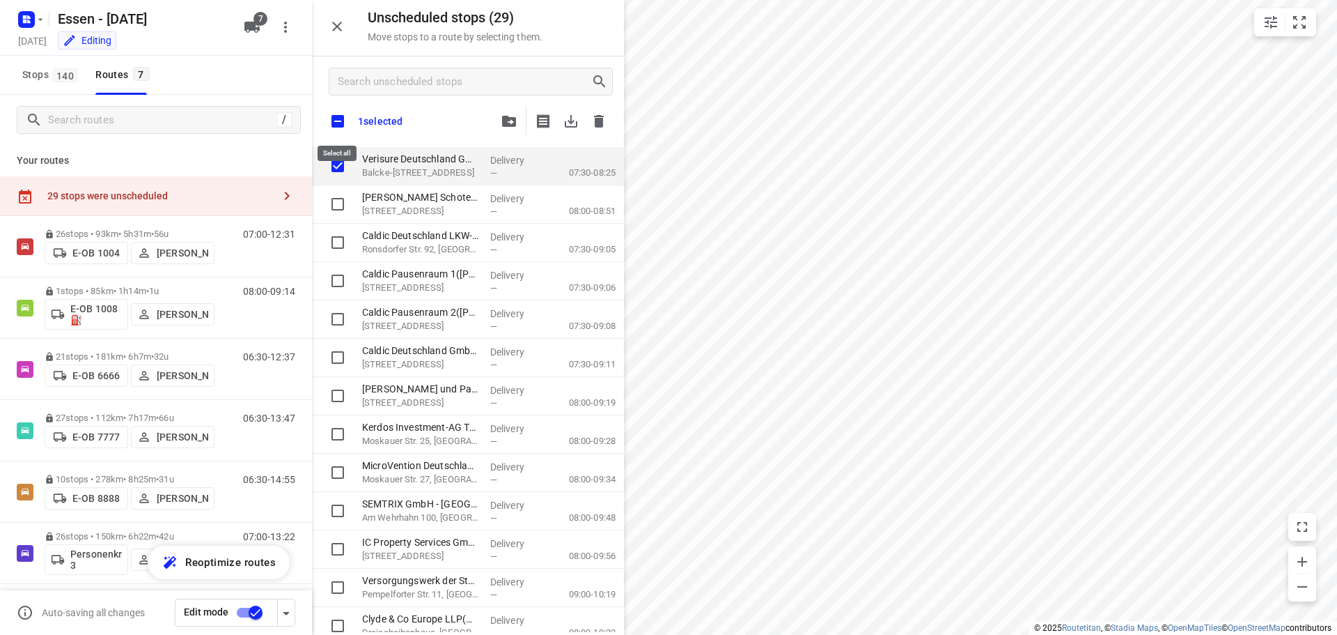
checkbox input "true"
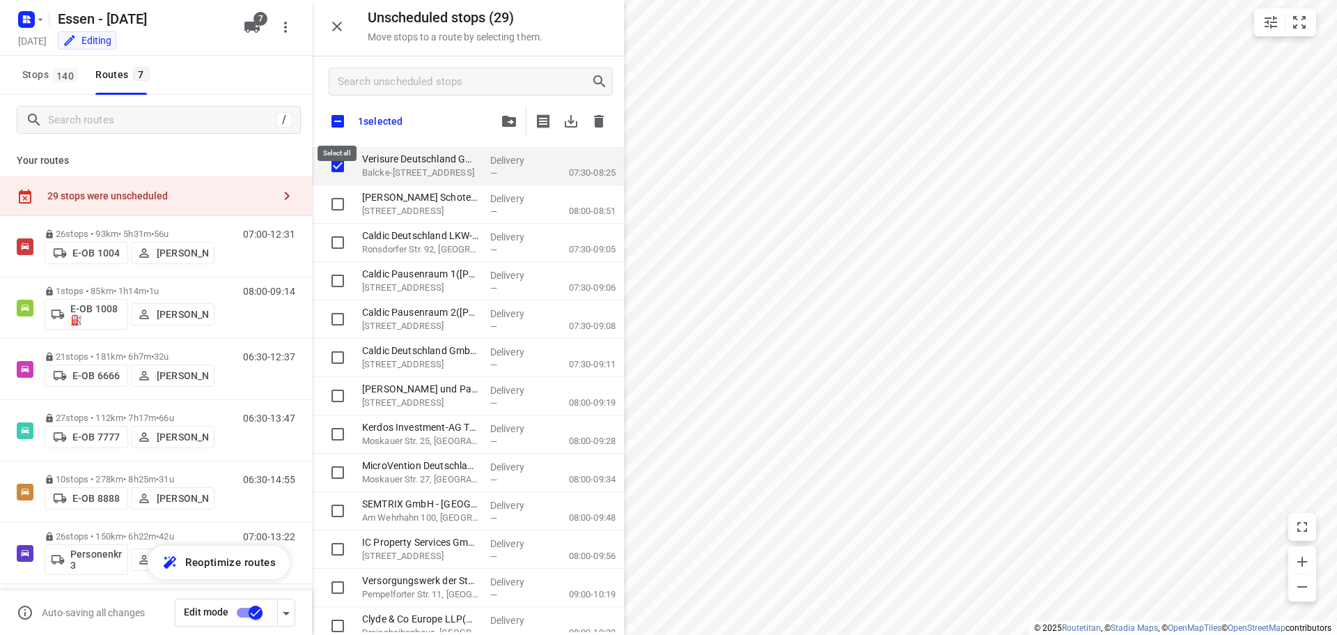
checkbox input "true"
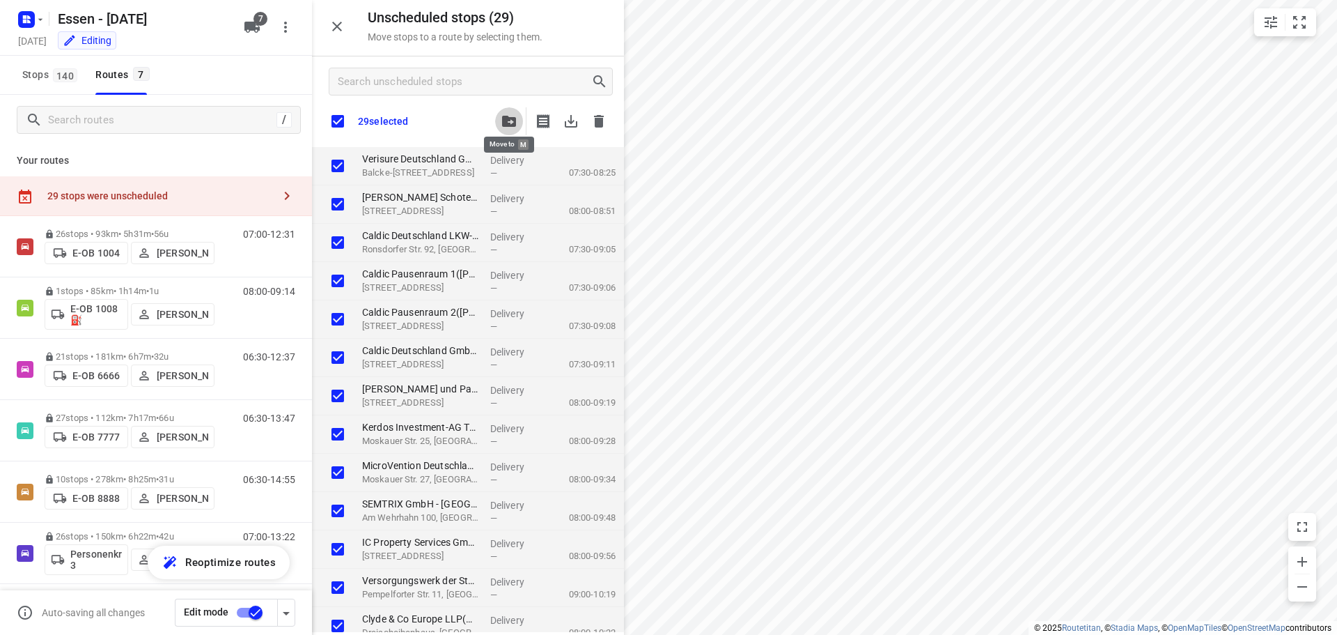
click at [505, 119] on icon "button" at bounding box center [509, 121] width 14 height 11
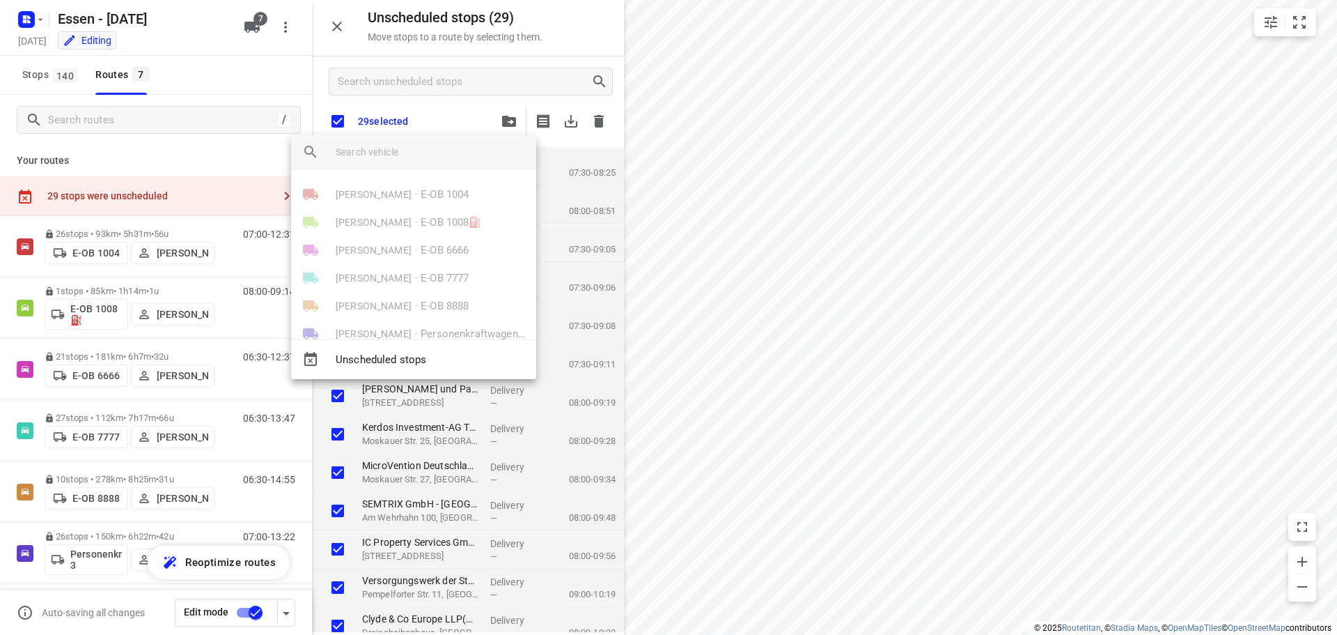
scroll to position [53, 0]
click at [401, 311] on div "Rüdiger Grocholski • E-OB 1012⛽️" at bounding box center [413, 309] width 245 height 28
click at [199, 364] on div at bounding box center [668, 317] width 1337 height 635
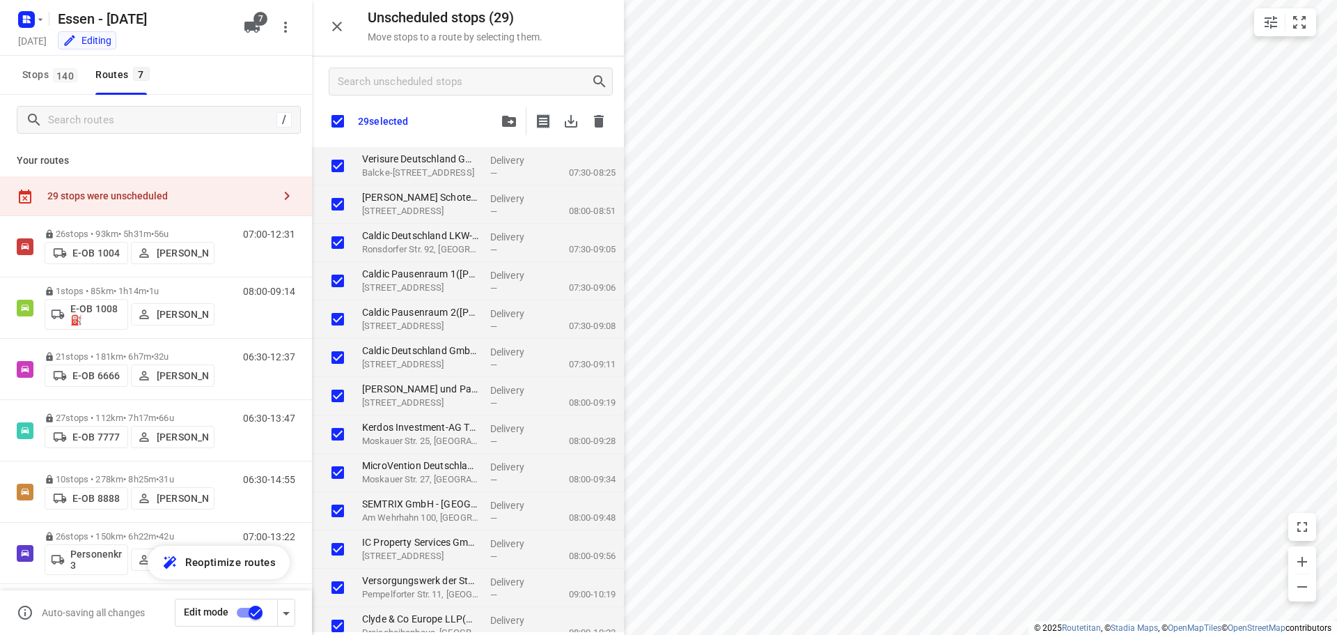
scroll to position [69, 0]
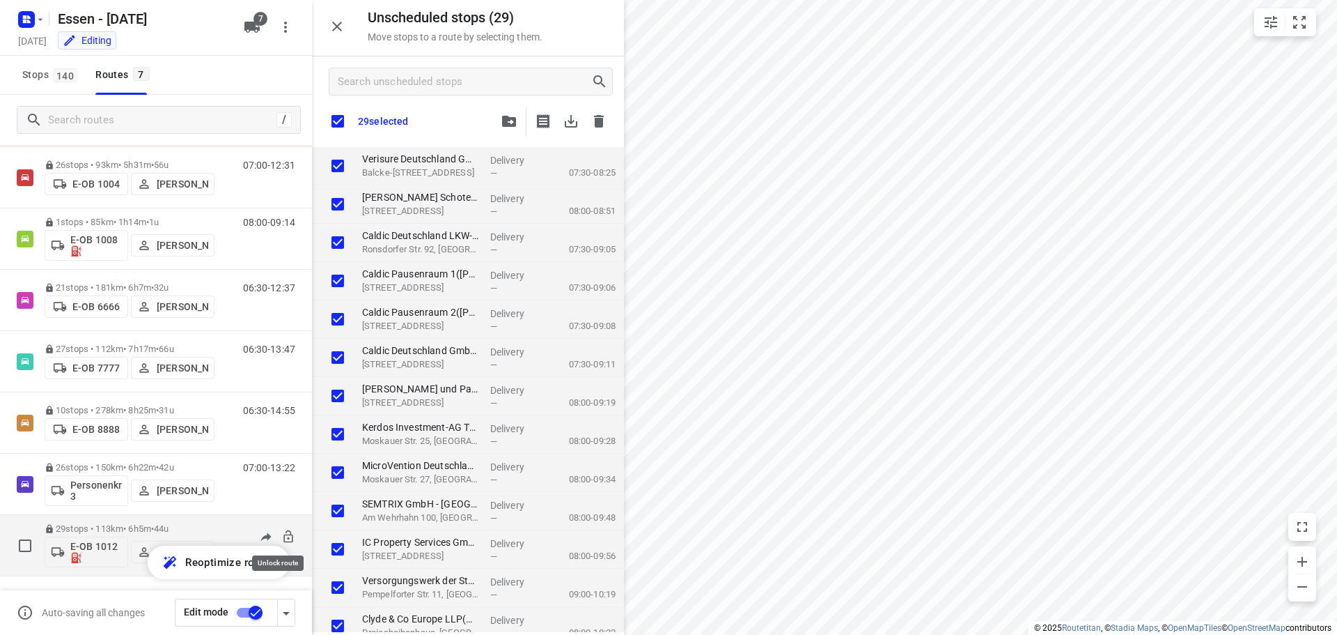
click at [281, 534] on icon at bounding box center [288, 536] width 14 height 14
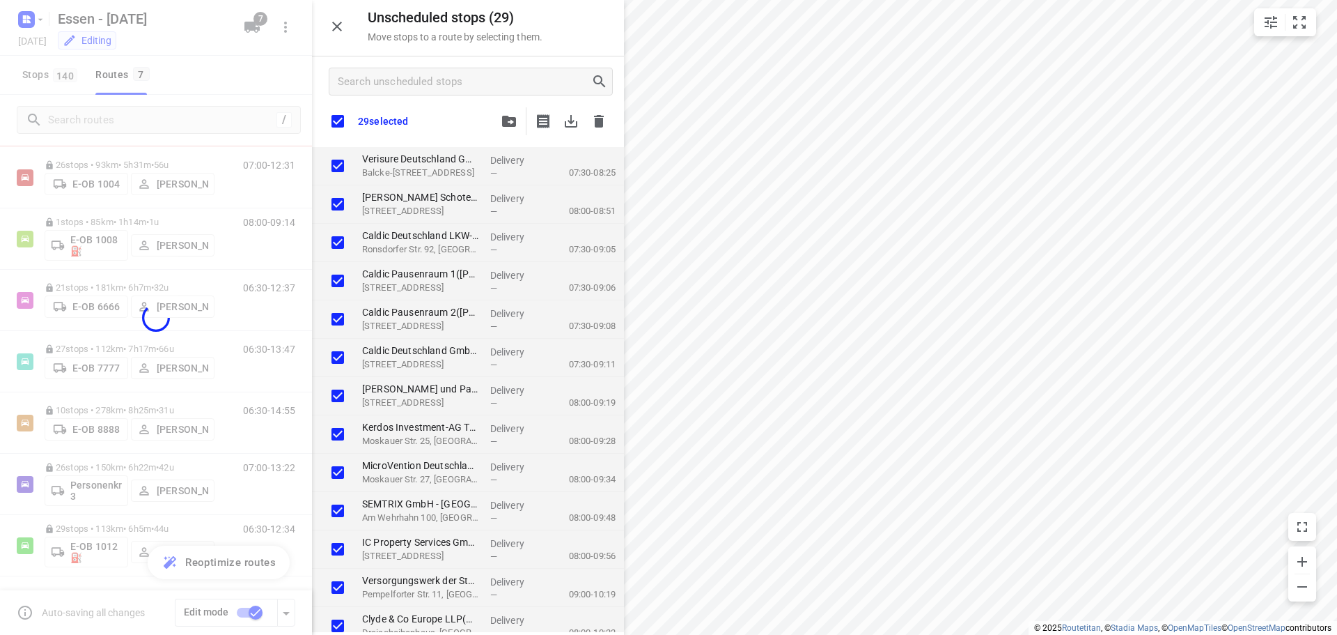
checkbox input "true"
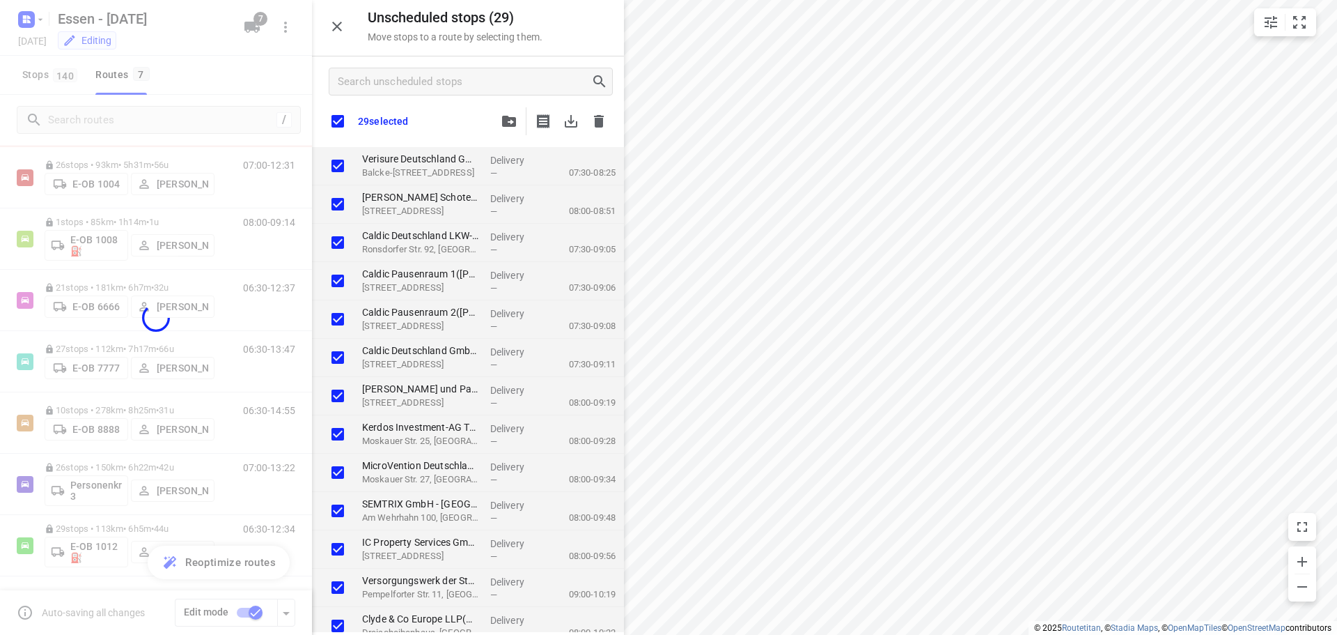
checkbox input "true"
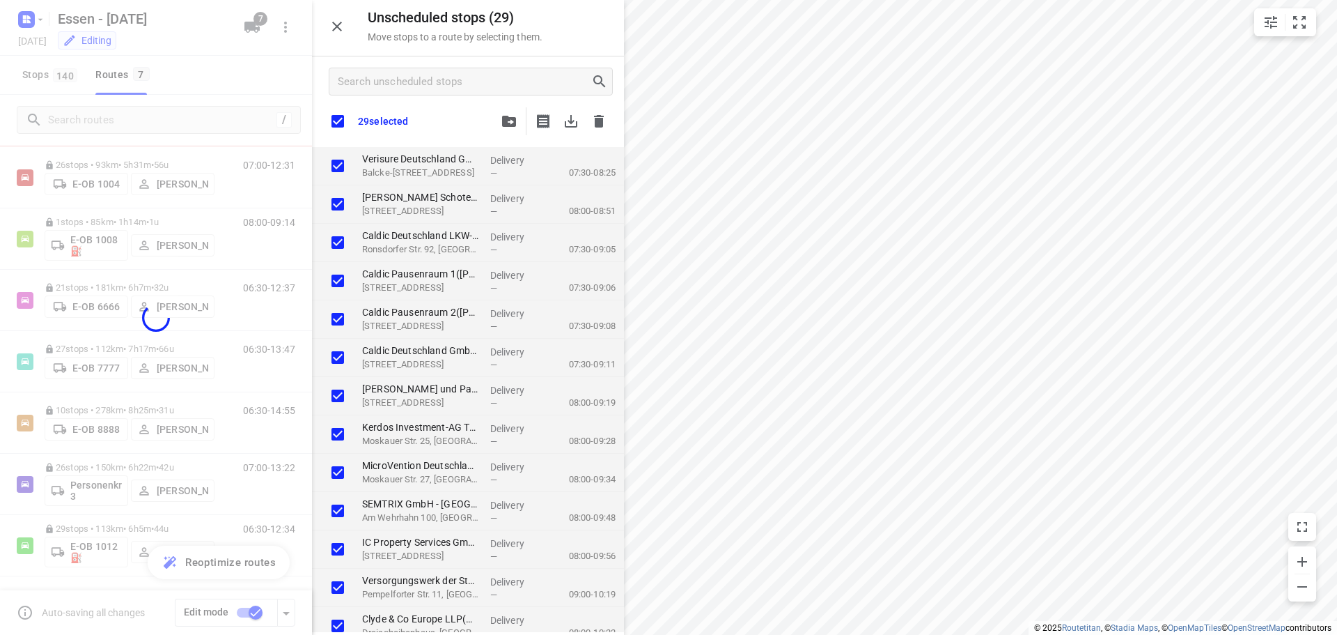
checkbox input "true"
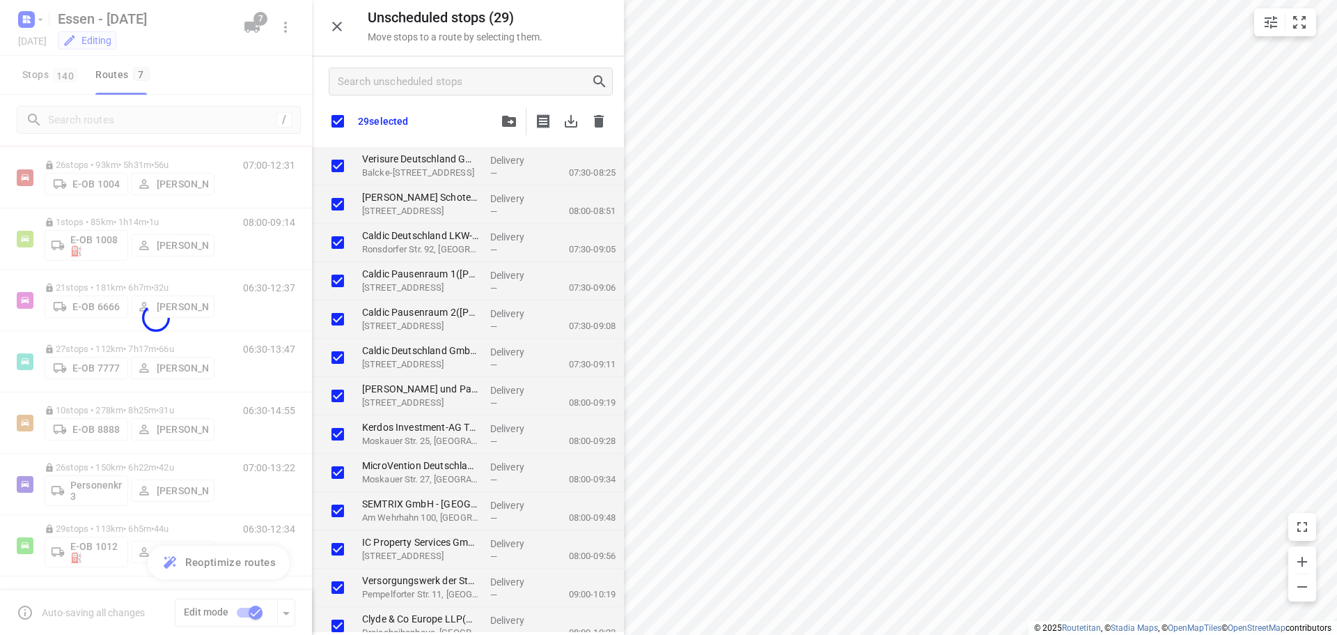
checkbox input "true"
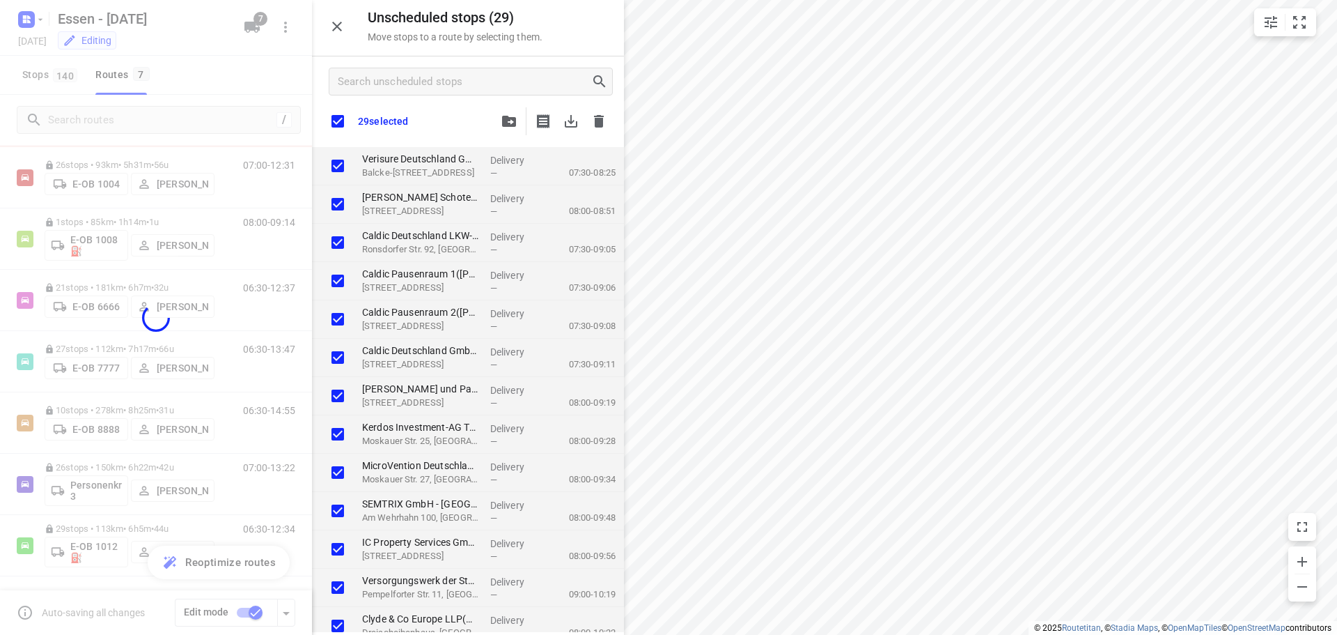
checkbox input "true"
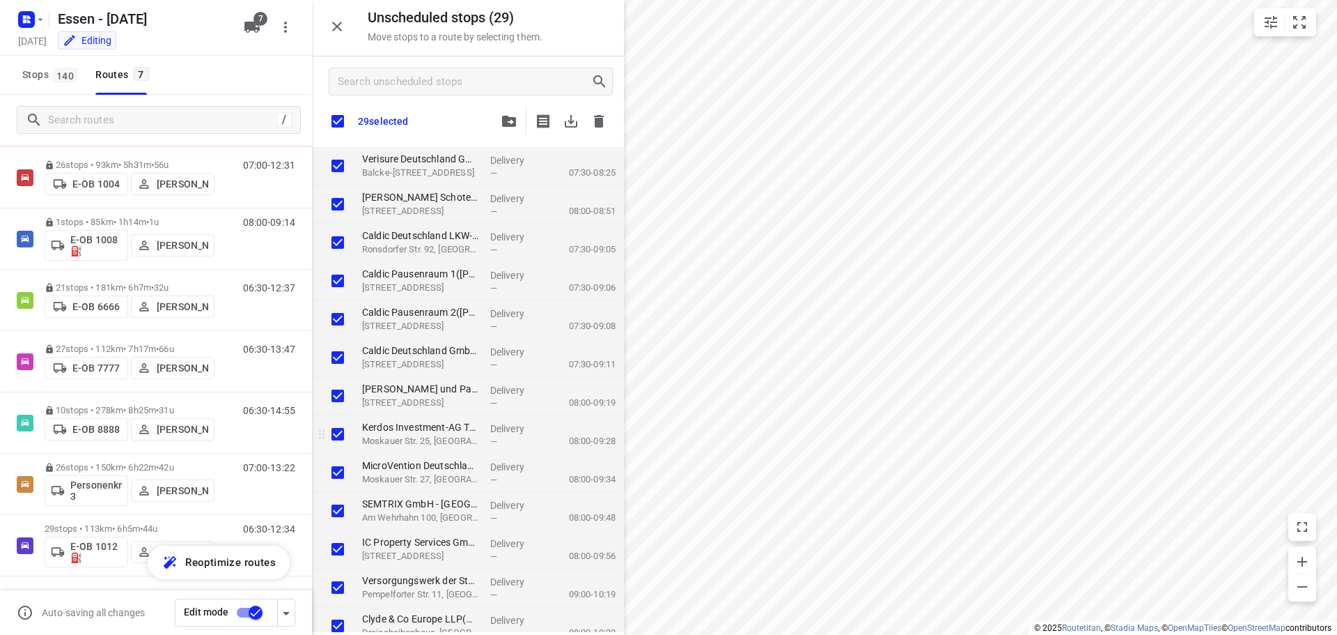
checkbox input "true"
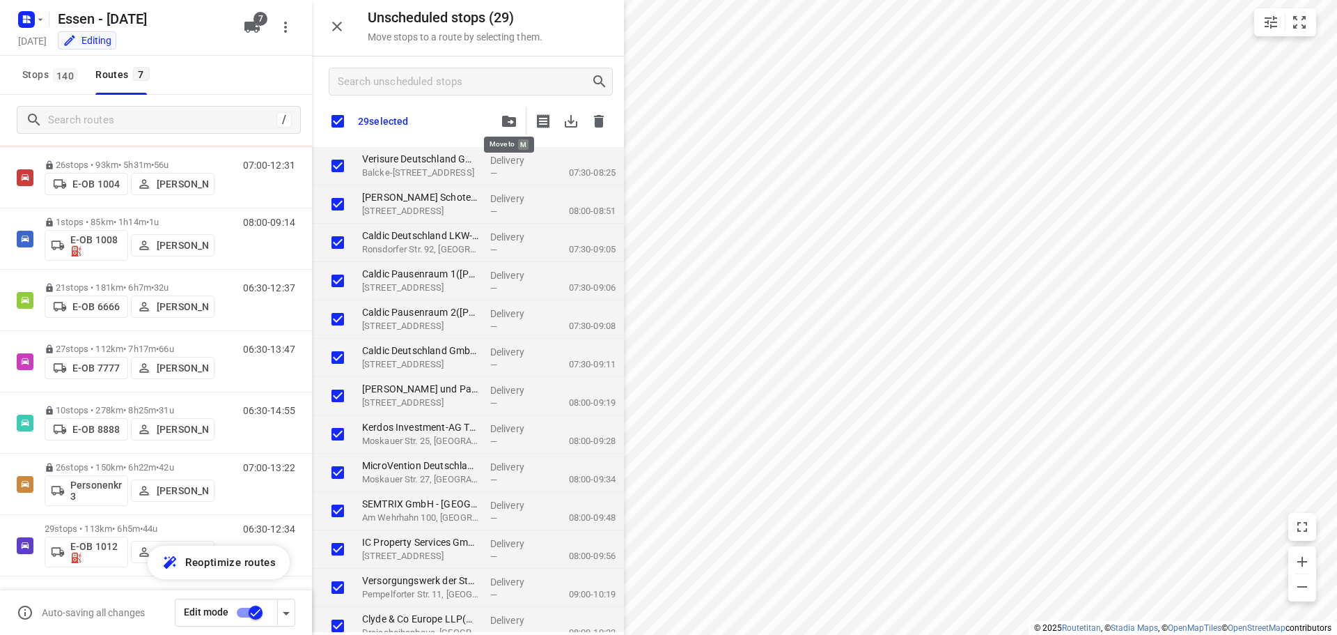
click at [508, 130] on button "button" at bounding box center [509, 121] width 28 height 28
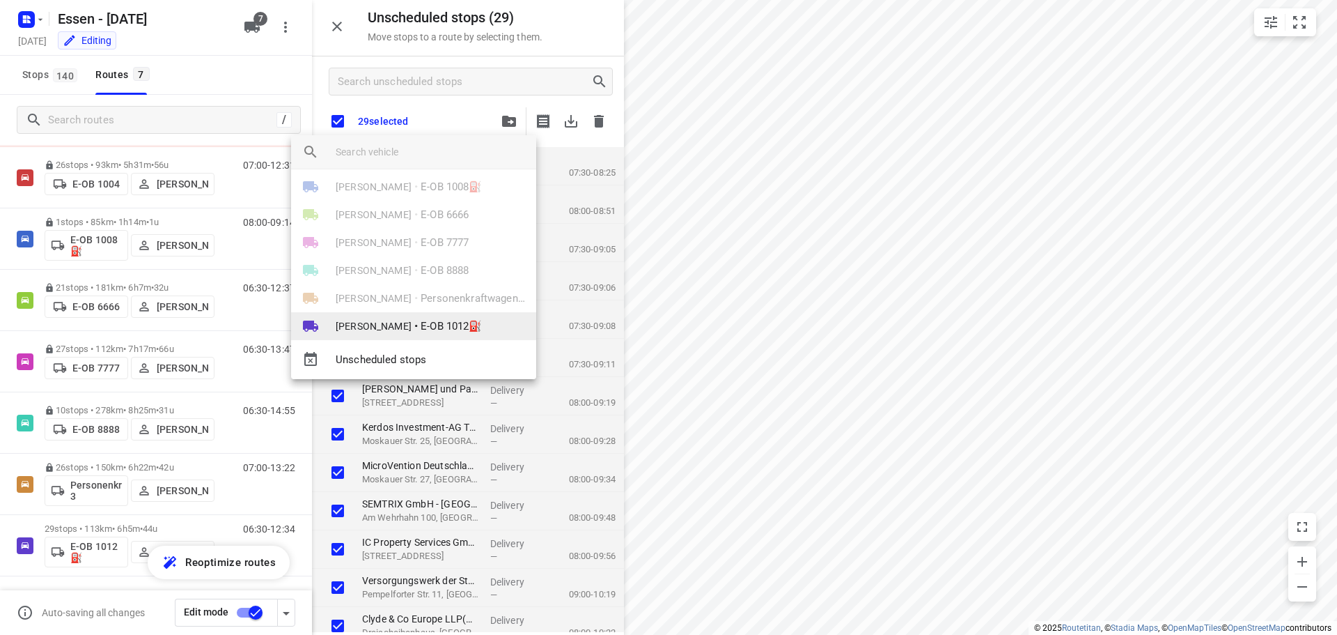
scroll to position [53, 0]
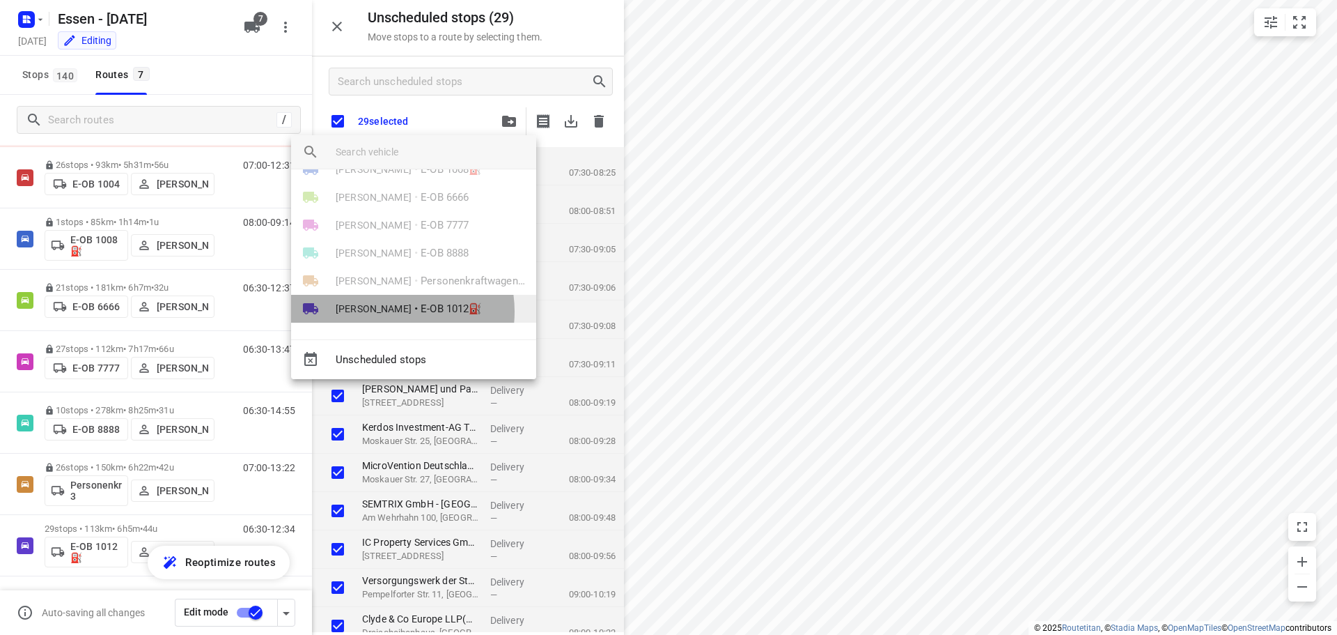
click at [393, 311] on span "[PERSON_NAME]" at bounding box center [374, 309] width 76 height 14
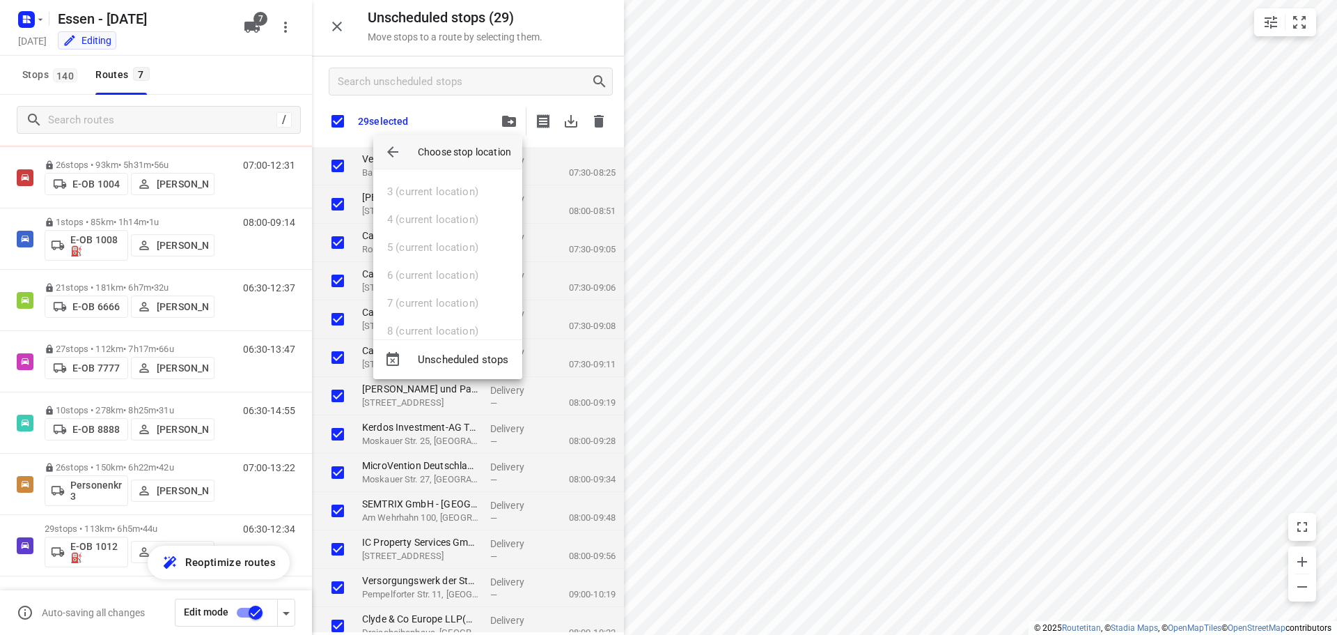
click at [421, 187] on div "1 (current location) 2 (current location) 3 (current location) 4 (current locat…" at bounding box center [447, 254] width 149 height 170
click at [430, 167] on div "Choose stop location" at bounding box center [470, 151] width 104 height 33
click at [423, 332] on div "1 (current location) 2 (current location) 3 (current location) 4 (current locat…" at bounding box center [447, 254] width 149 height 170
drag, startPoint x: 423, startPoint y: 332, endPoint x: 419, endPoint y: 283, distance: 48.9
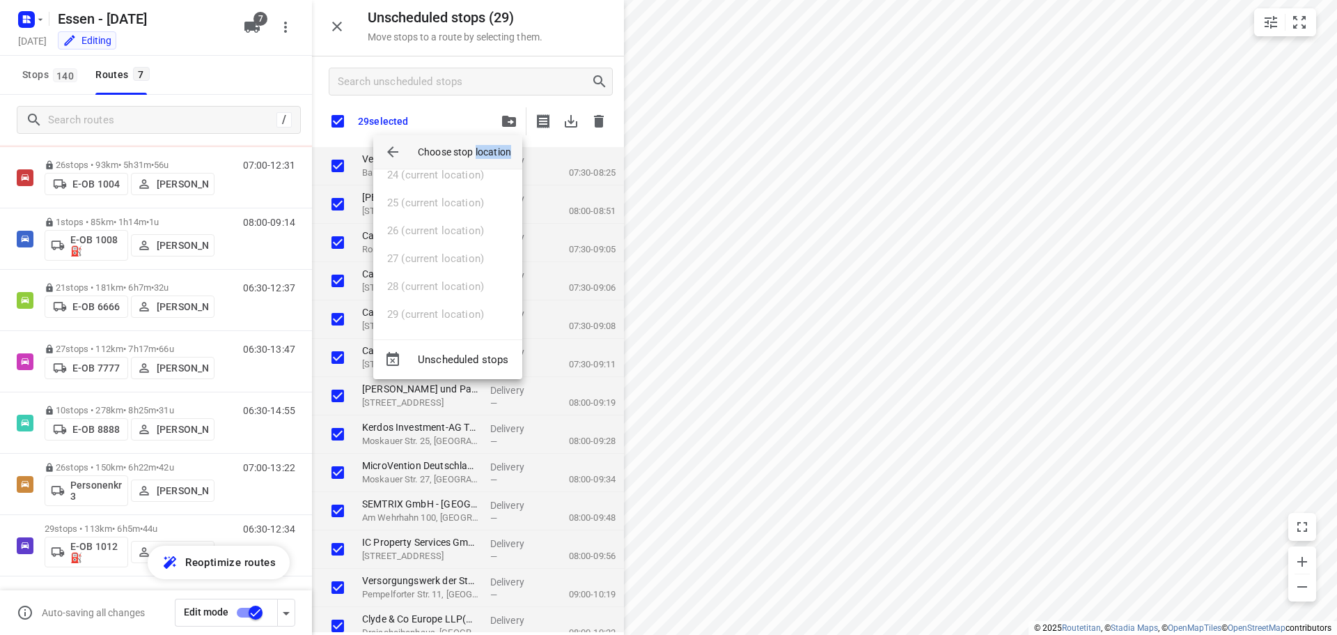
click at [422, 331] on div "1 (current location) 2 (current location) 3 (current location) 4 (current locat…" at bounding box center [447, 254] width 149 height 170
click at [394, 141] on button "button" at bounding box center [393, 152] width 28 height 28
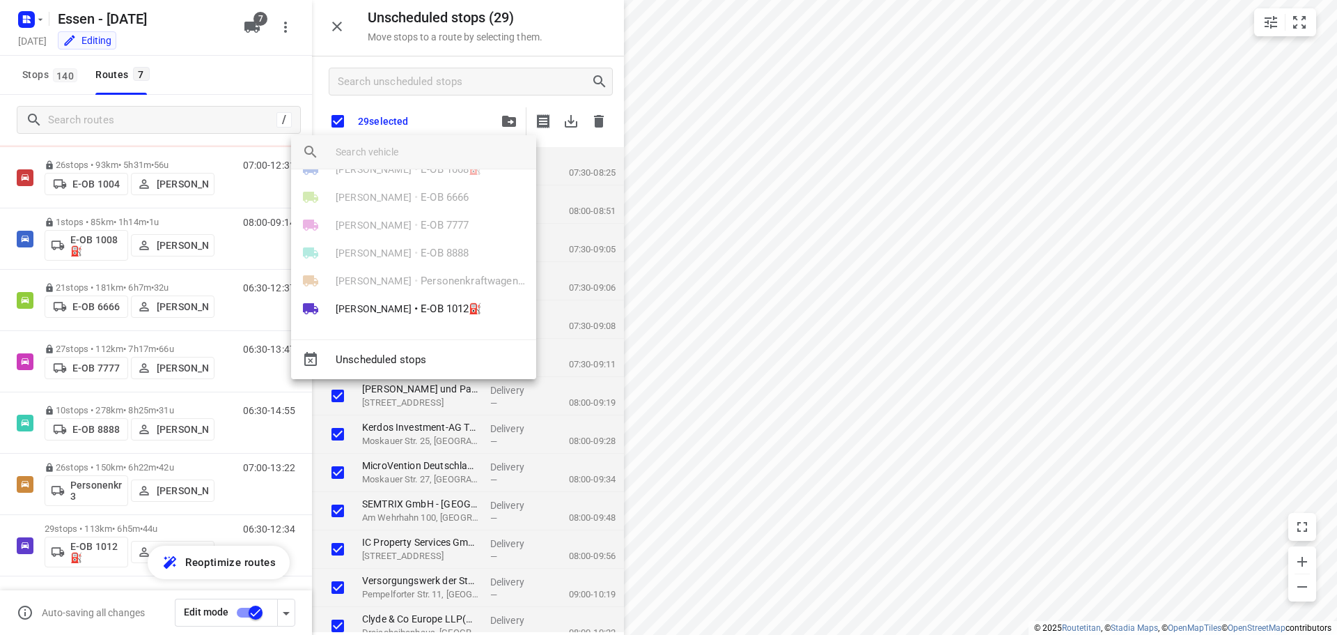
scroll to position [53, 0]
click at [403, 305] on span "[PERSON_NAME]" at bounding box center [374, 309] width 76 height 14
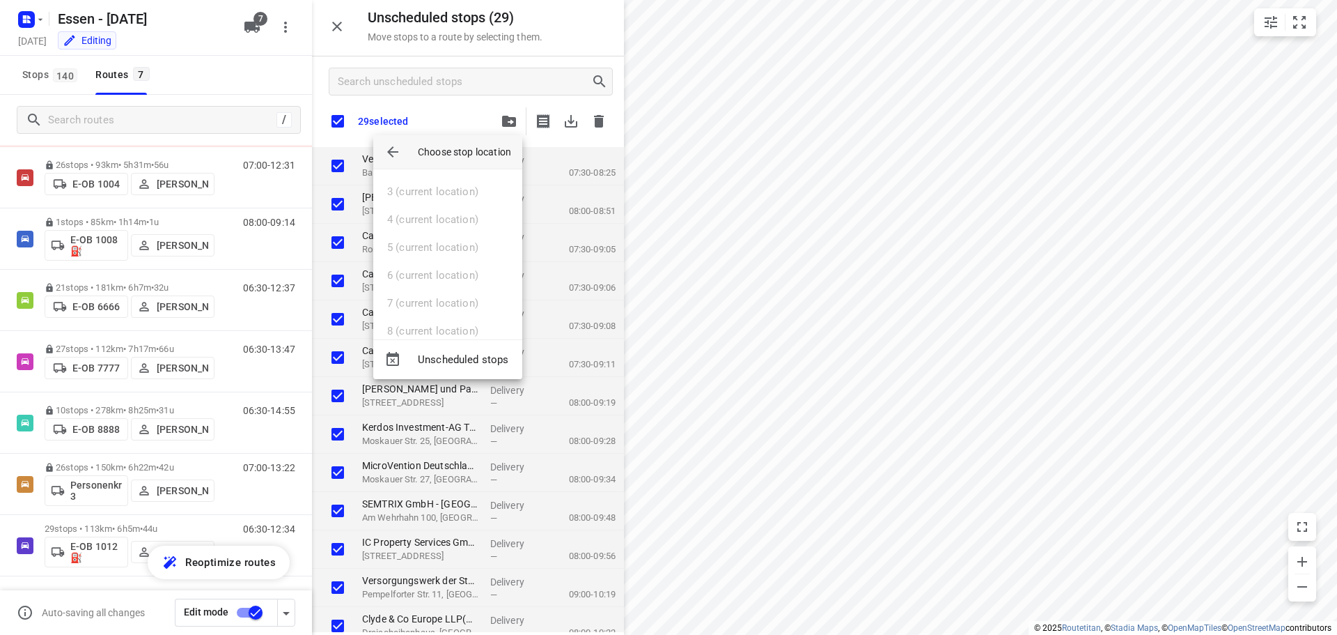
click at [166, 525] on div at bounding box center [668, 317] width 1337 height 635
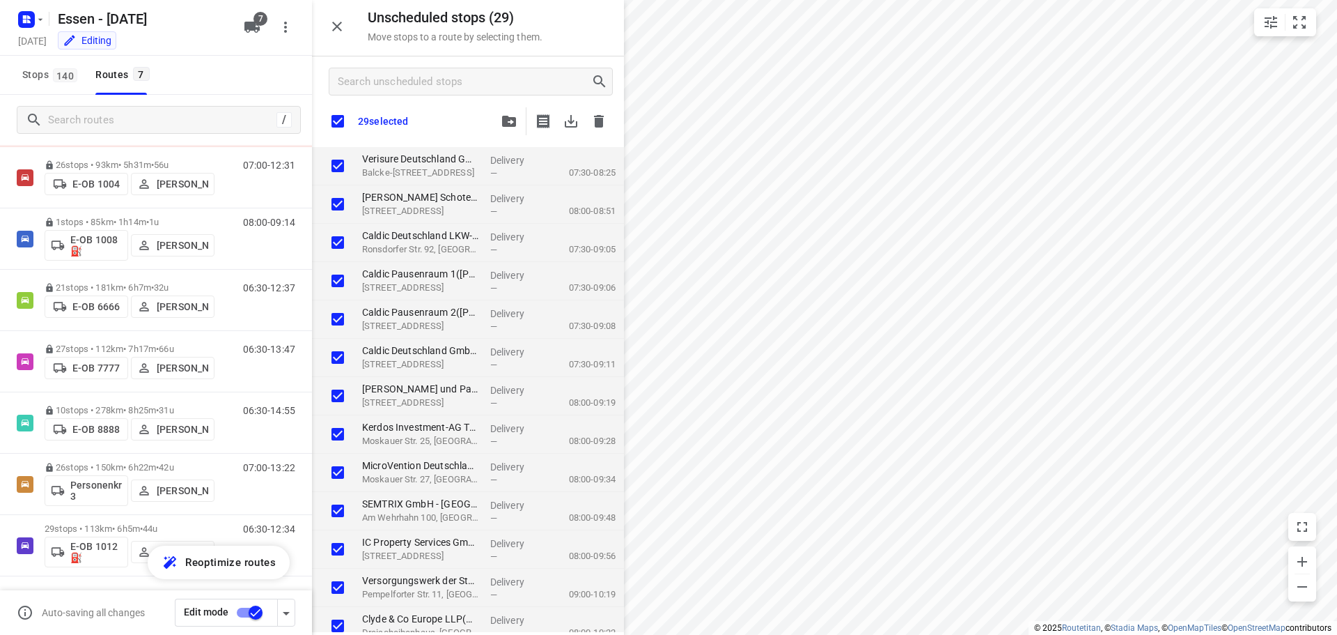
click at [157, 525] on span "44u" at bounding box center [150, 528] width 15 height 10
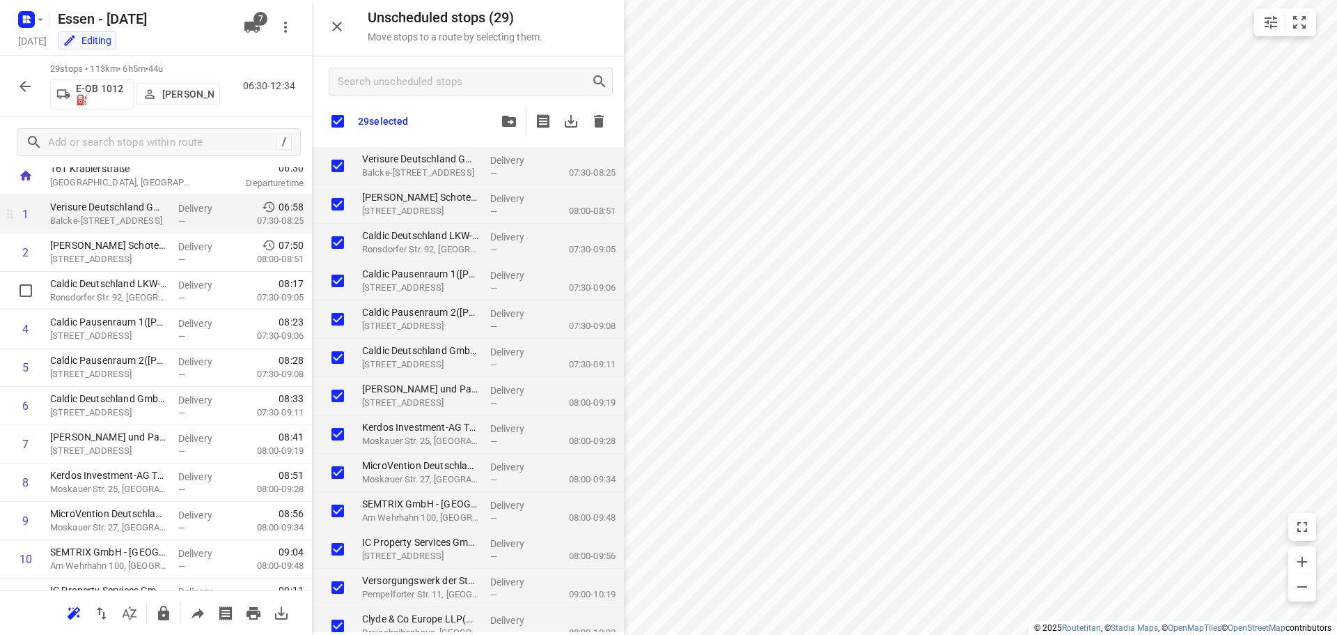
scroll to position [70, 0]
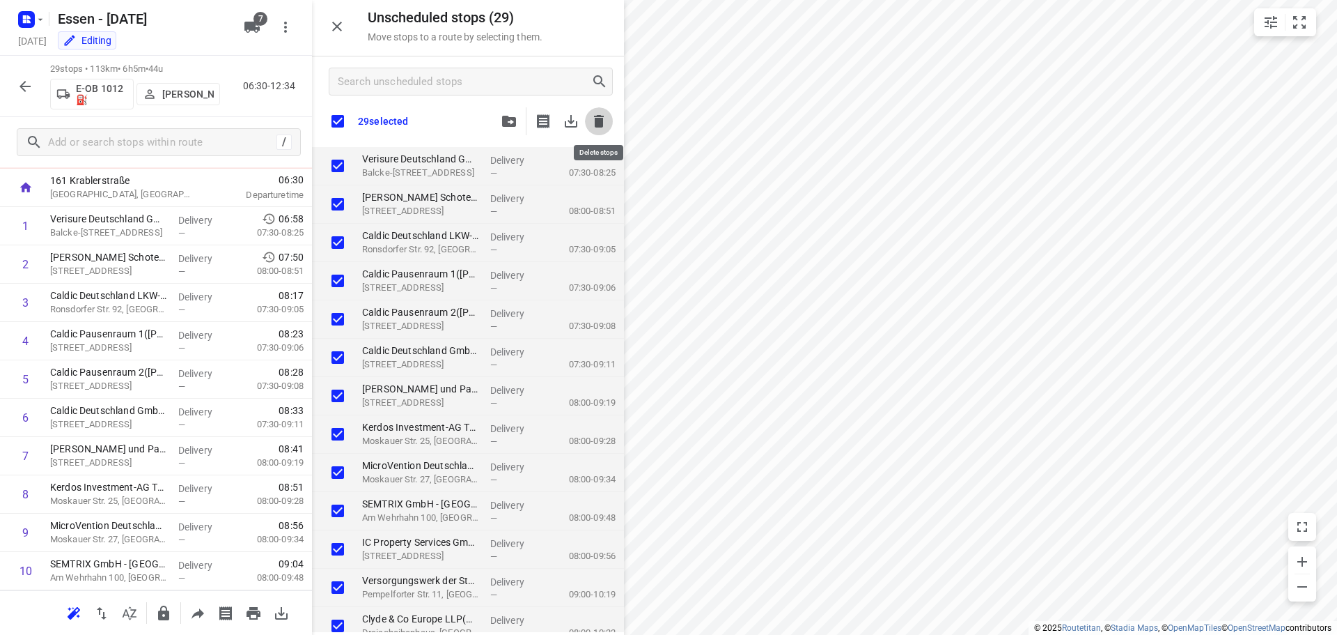
click at [597, 117] on icon "button" at bounding box center [599, 121] width 10 height 13
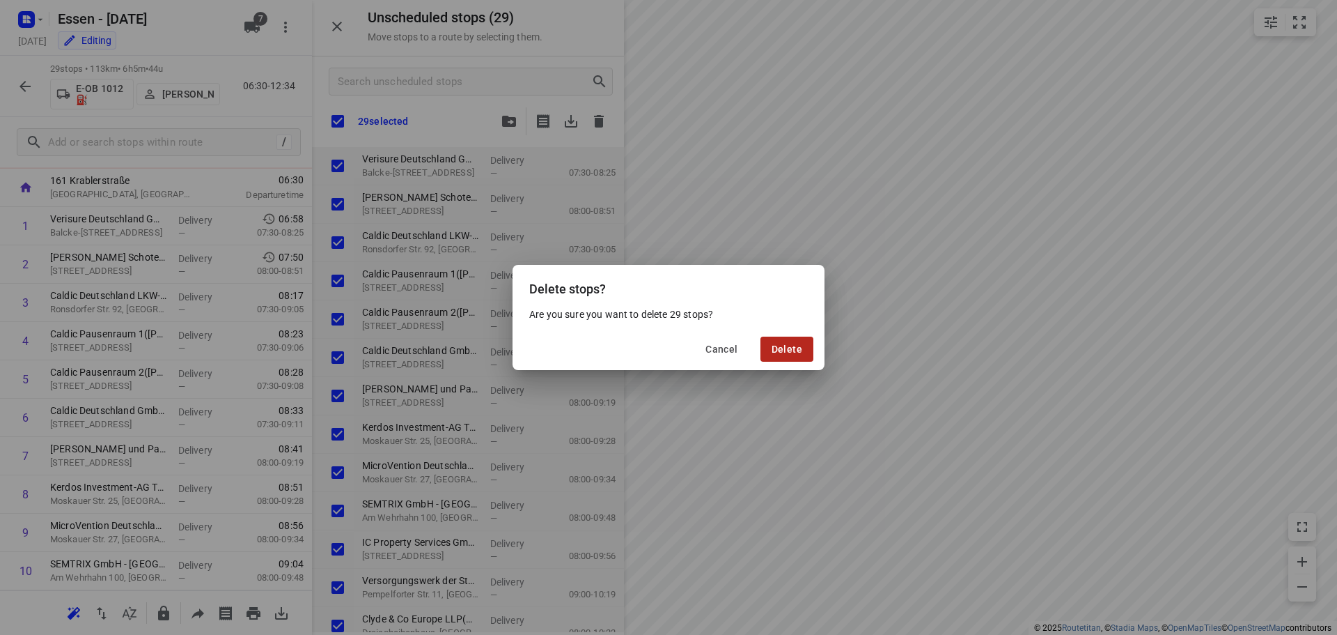
click at [763, 345] on button "Delete" at bounding box center [787, 348] width 53 height 25
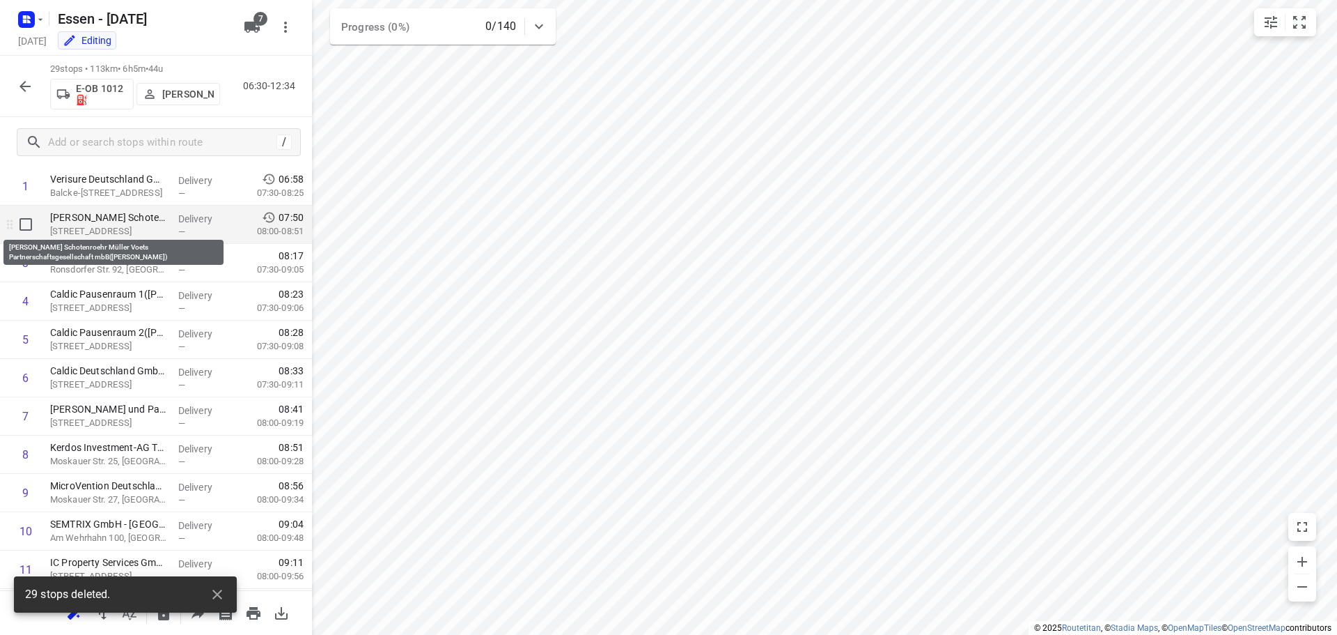
scroll to position [0, 0]
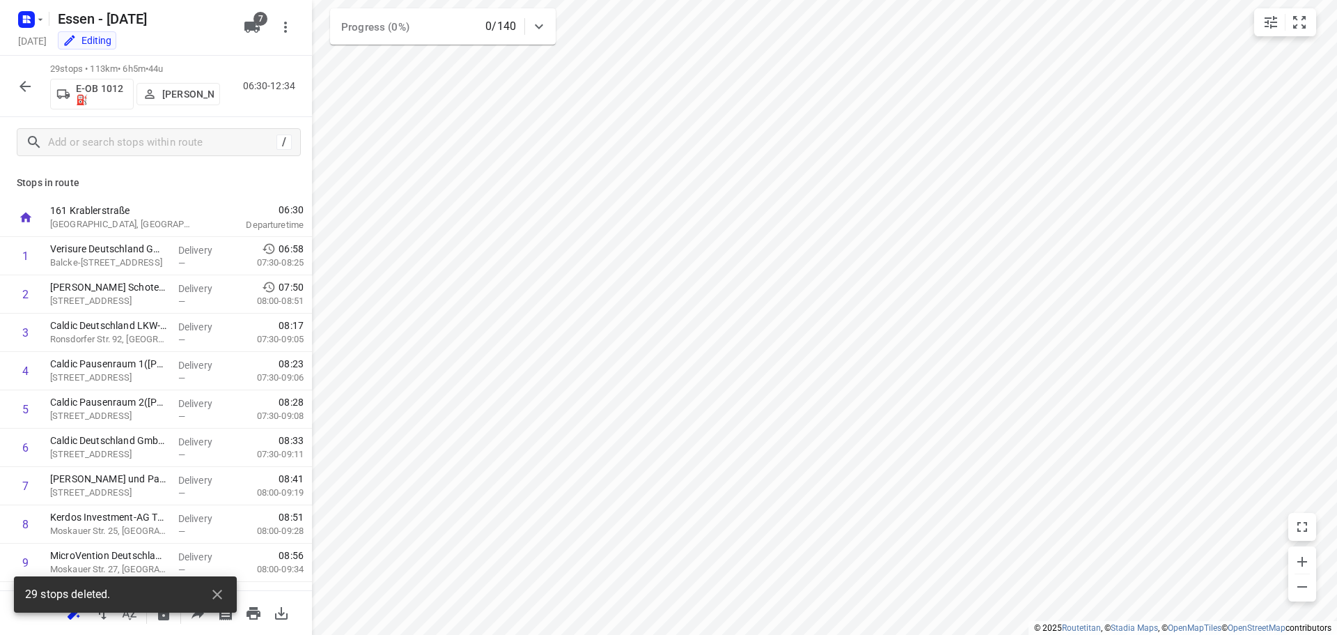
click at [20, 88] on icon "button" at bounding box center [25, 86] width 17 height 17
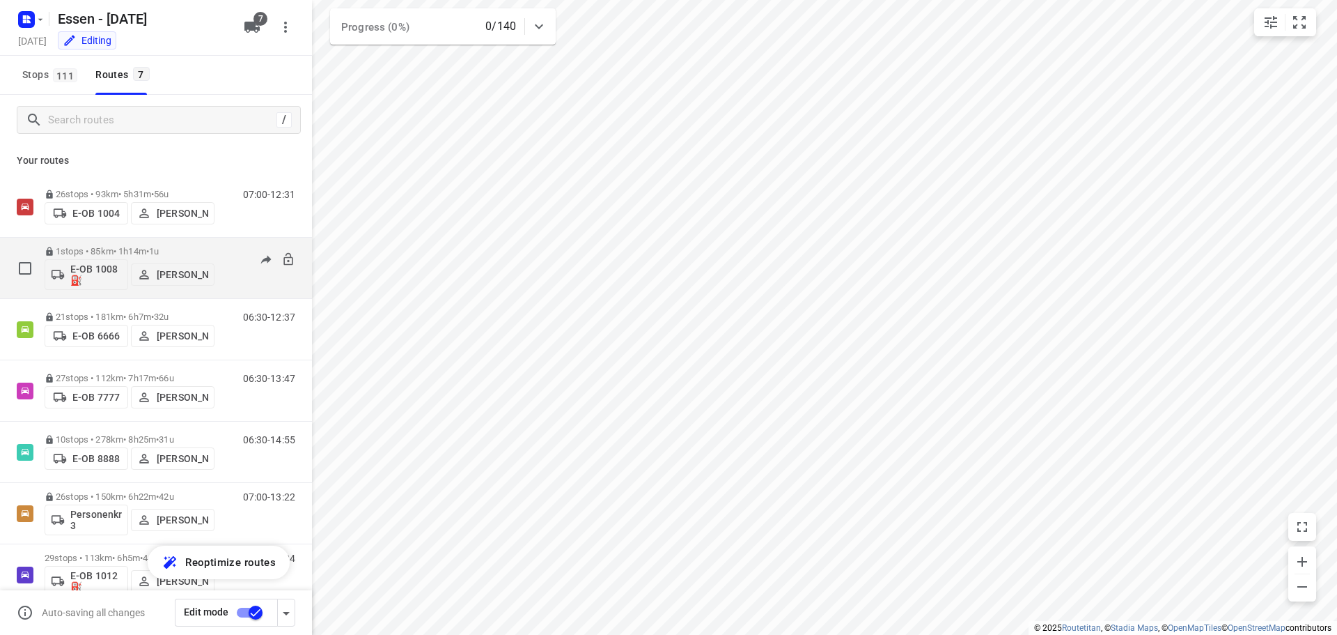
click at [100, 279] on p "E-OB 1008⛽️" at bounding box center [96, 274] width 52 height 22
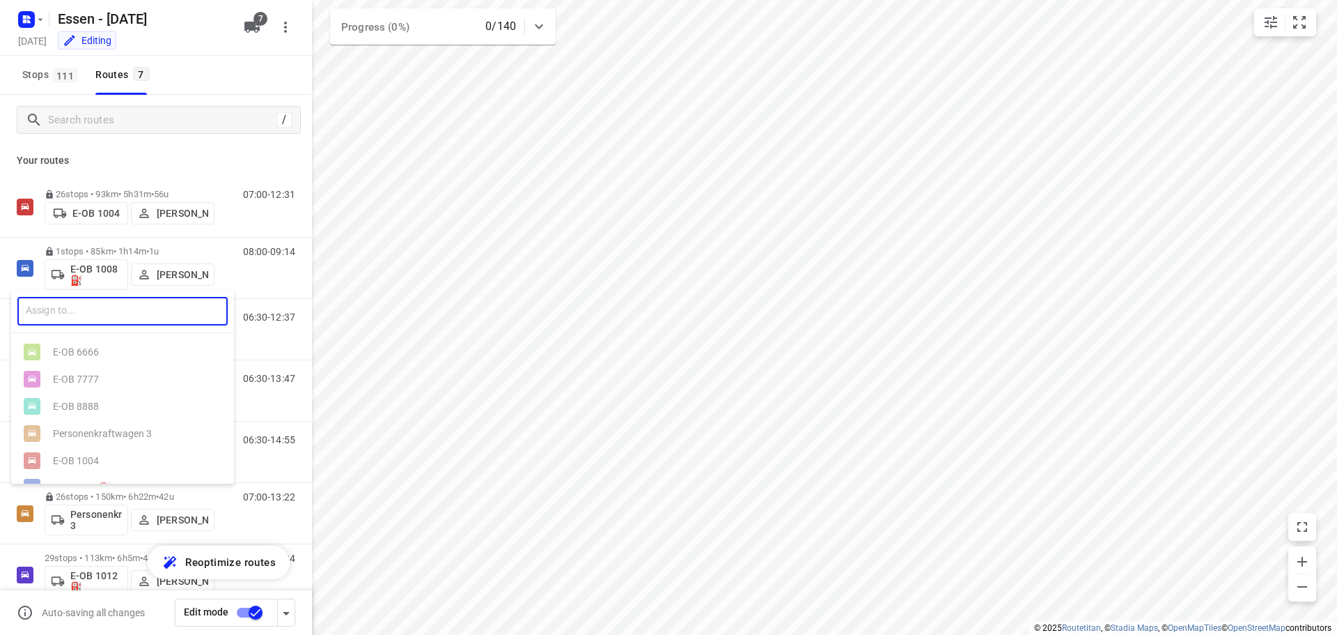
click at [87, 320] on input "text" at bounding box center [122, 311] width 210 height 29
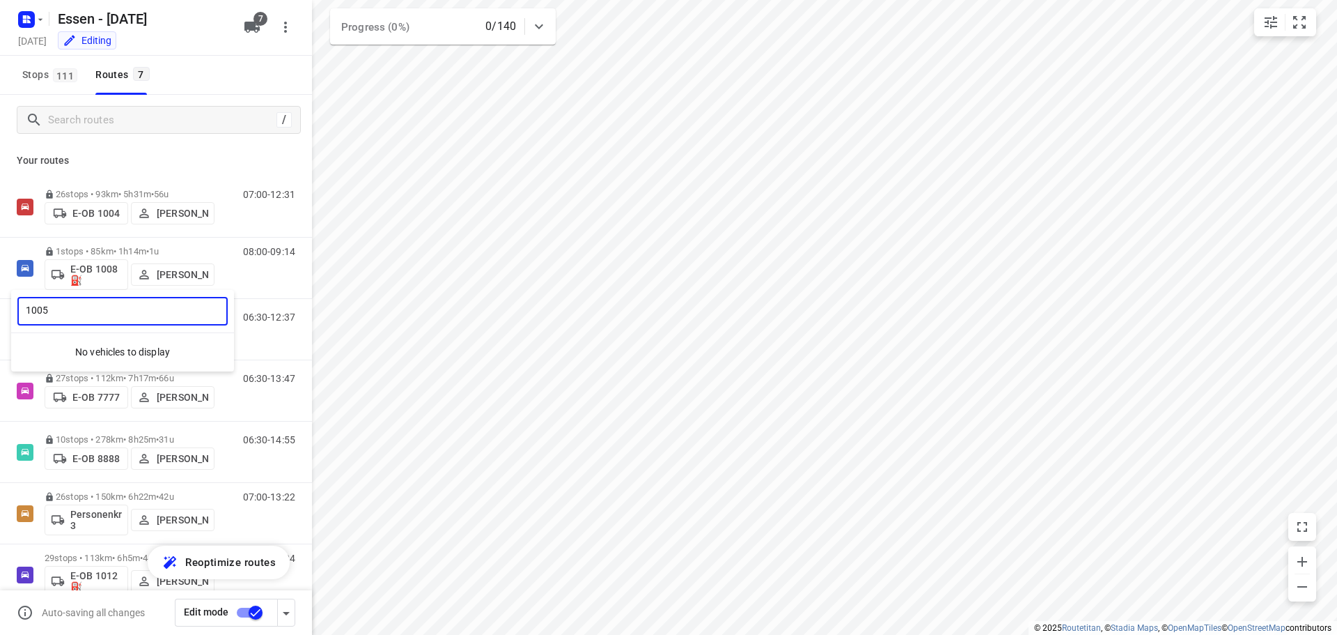
click at [259, 216] on div at bounding box center [668, 317] width 1337 height 635
click at [249, 26] on icon "button" at bounding box center [251, 27] width 15 height 11
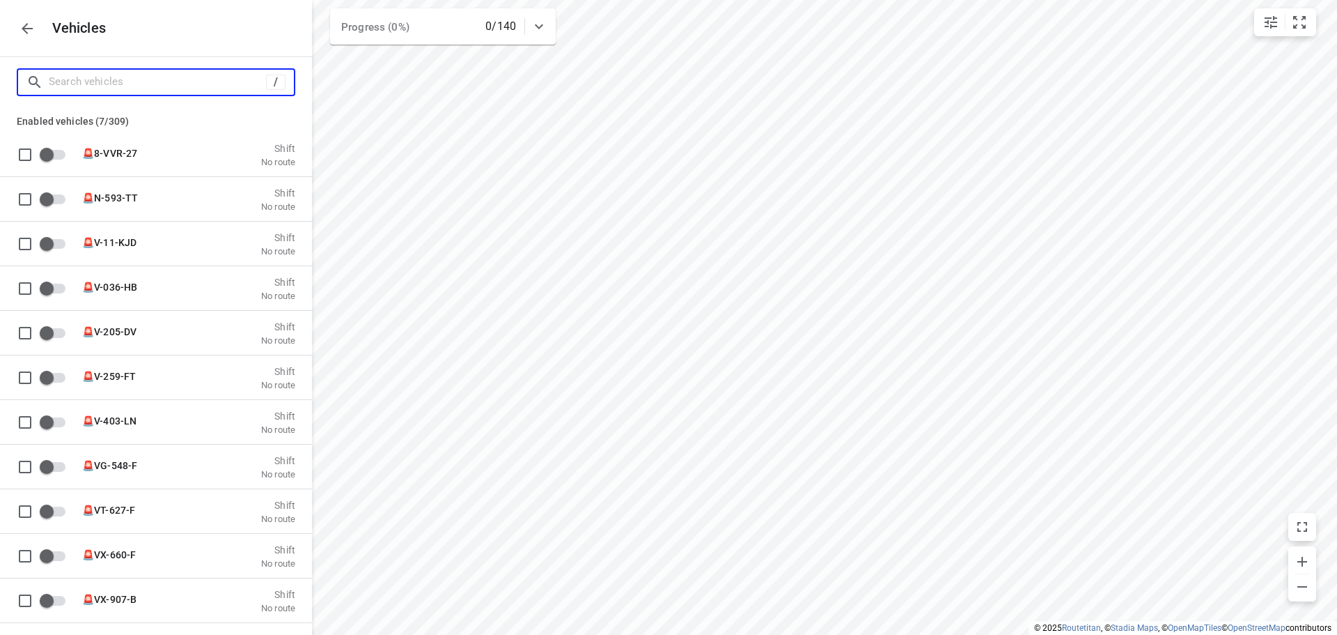
click at [111, 78] on input "Search vehicles" at bounding box center [157, 82] width 217 height 22
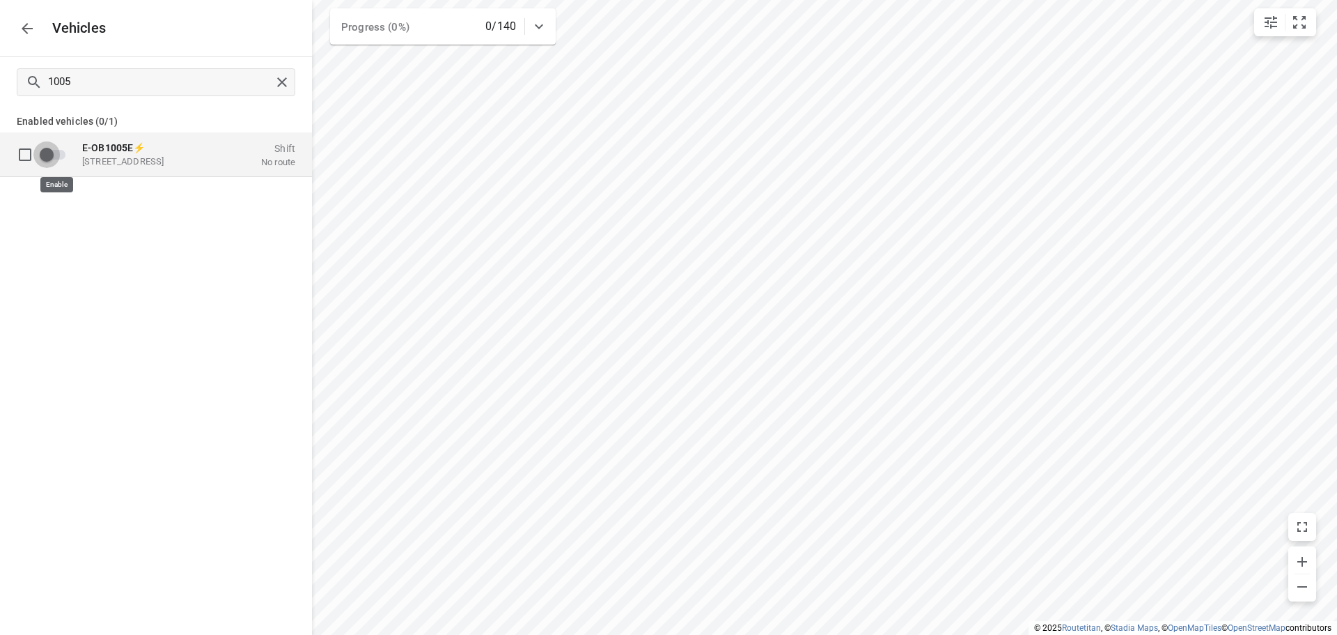
click at [52, 153] on input "grid" at bounding box center [46, 154] width 79 height 26
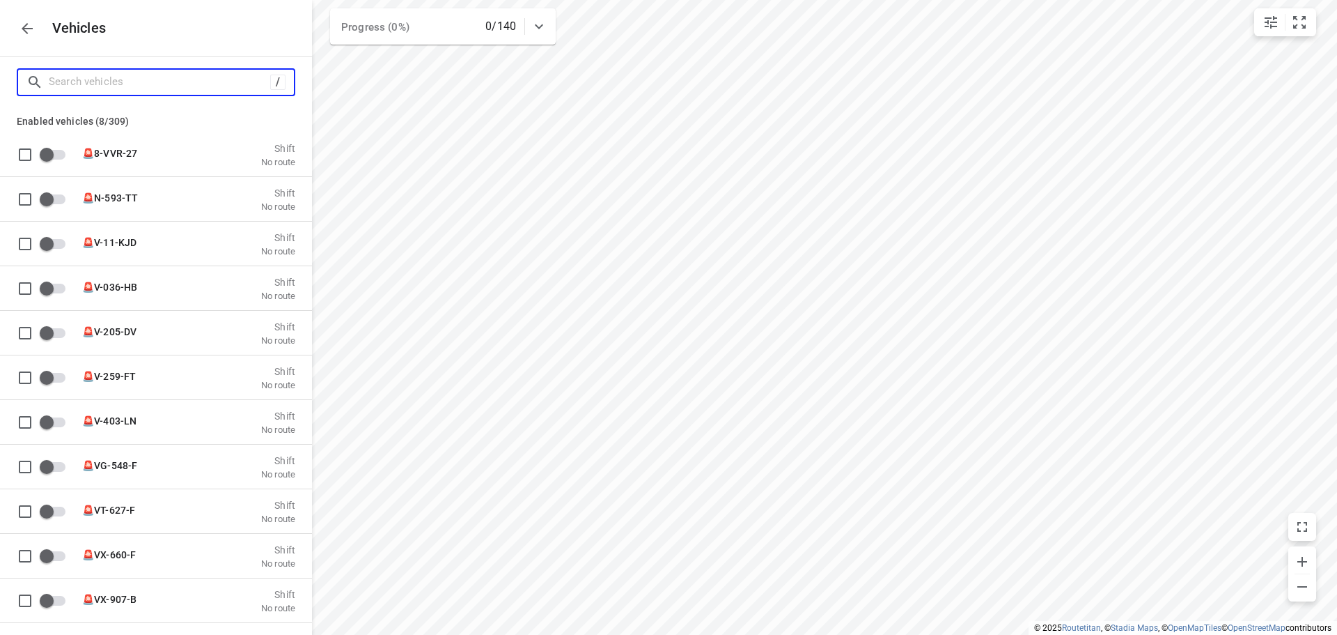
click at [74, 84] on input "Search vehicles" at bounding box center [159, 82] width 221 height 22
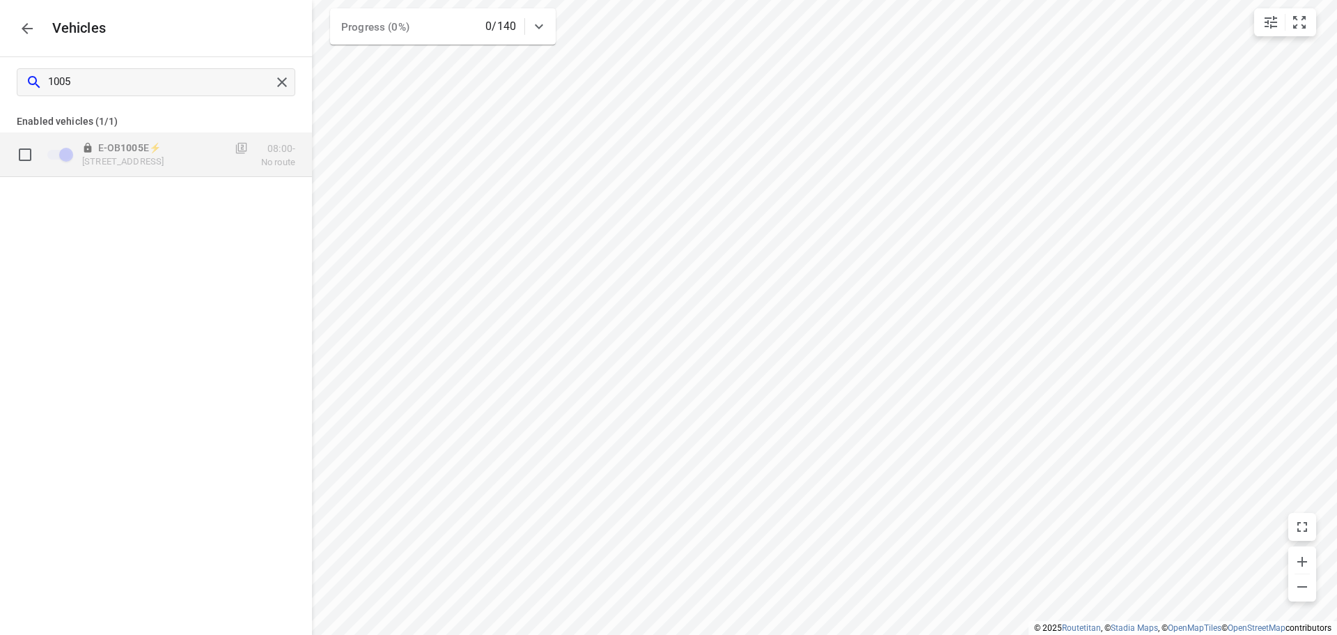
click at [37, 155] on input "grid" at bounding box center [25, 154] width 28 height 28
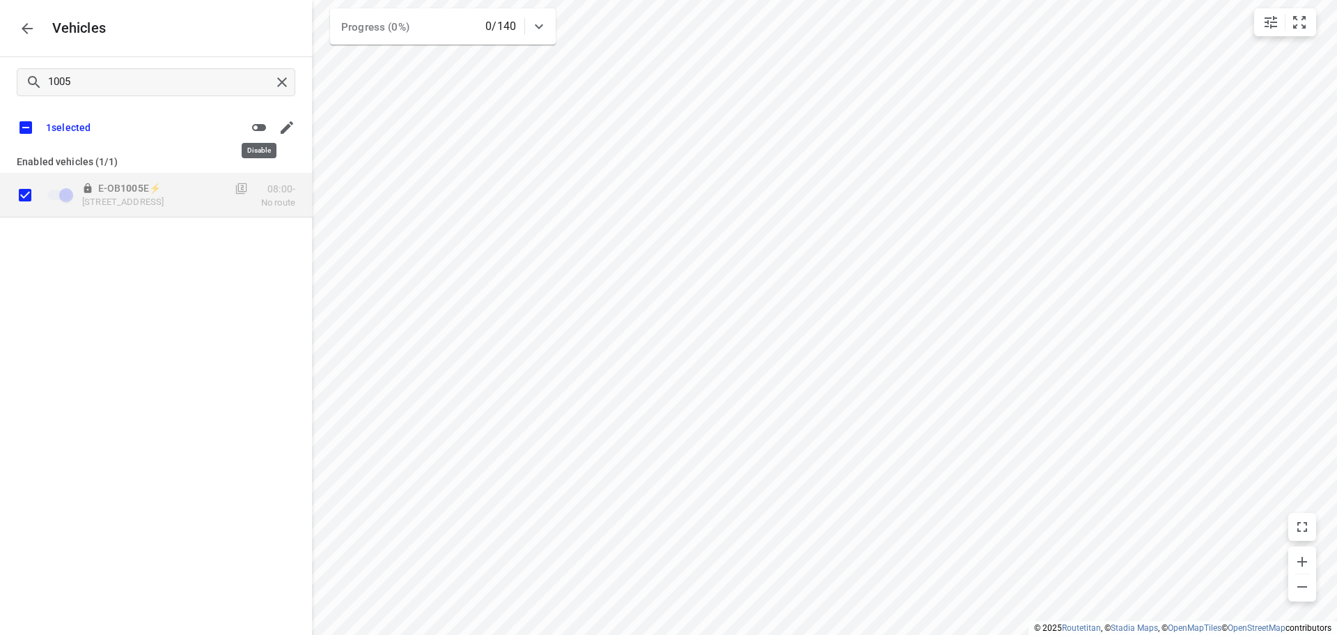
click at [258, 128] on icon "button" at bounding box center [259, 127] width 14 height 7
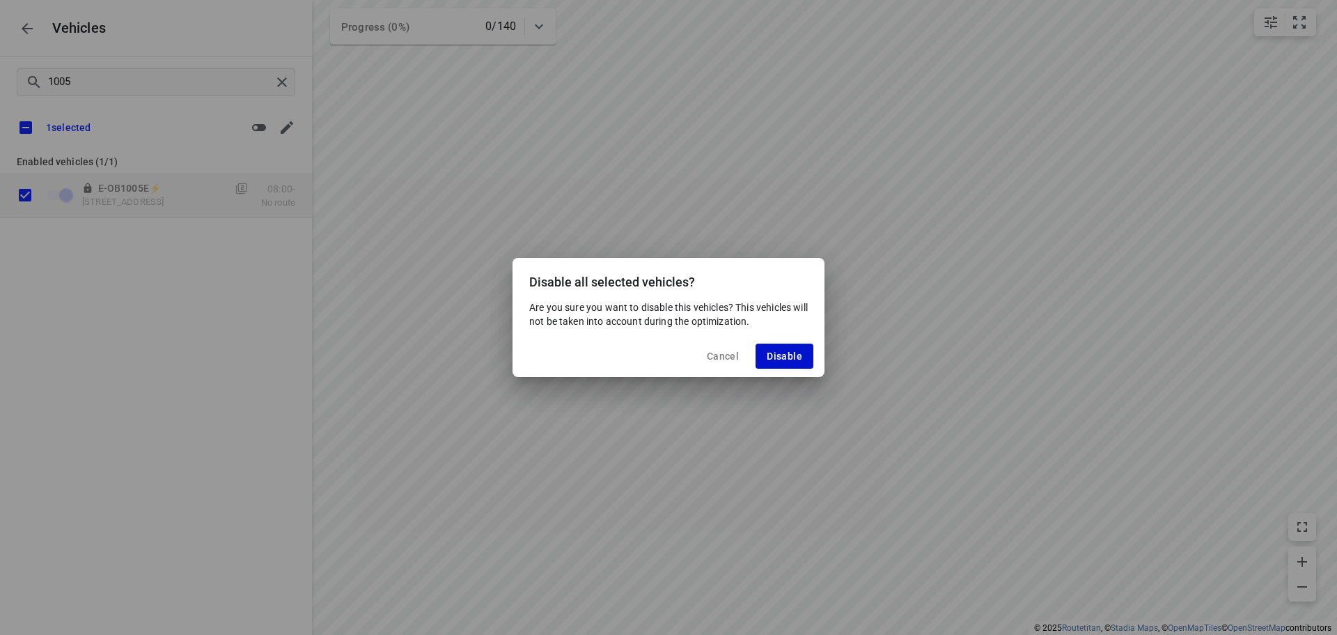
click at [793, 350] on span "Disable" at bounding box center [785, 355] width 36 height 11
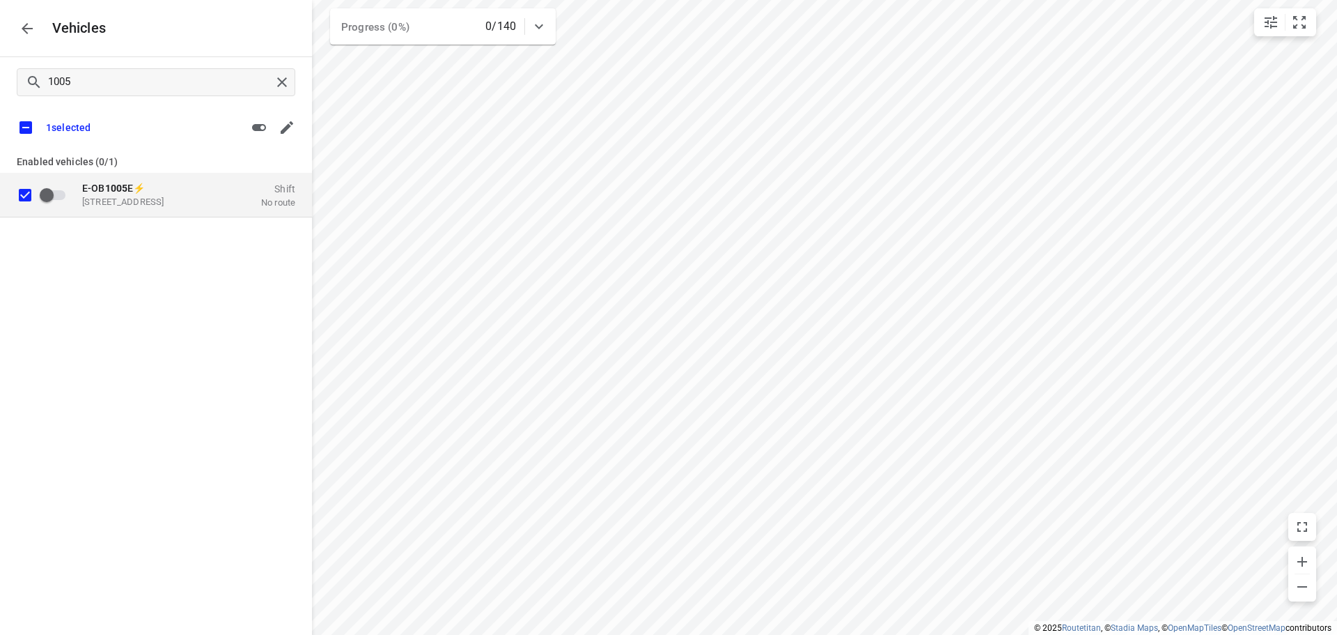
click at [143, 202] on p "Krablerstraße 161, 45326 Essen, Duitsland" at bounding box center [151, 201] width 139 height 11
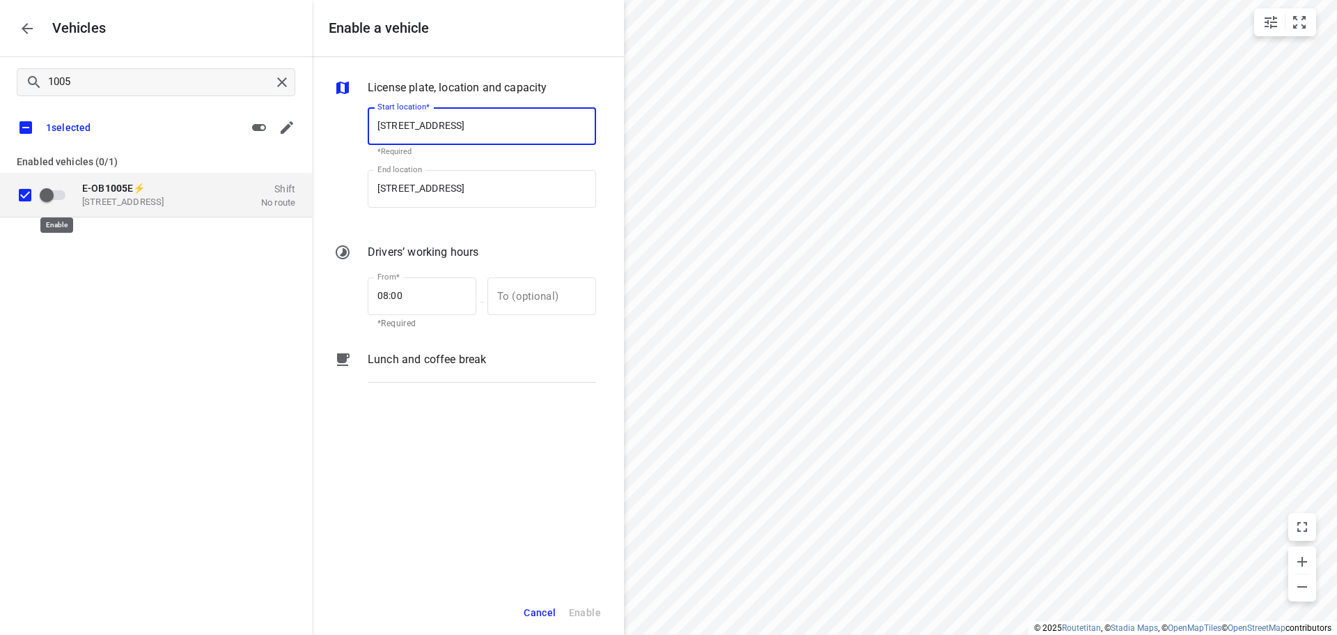
click at [50, 197] on input "grid" at bounding box center [46, 194] width 79 height 26
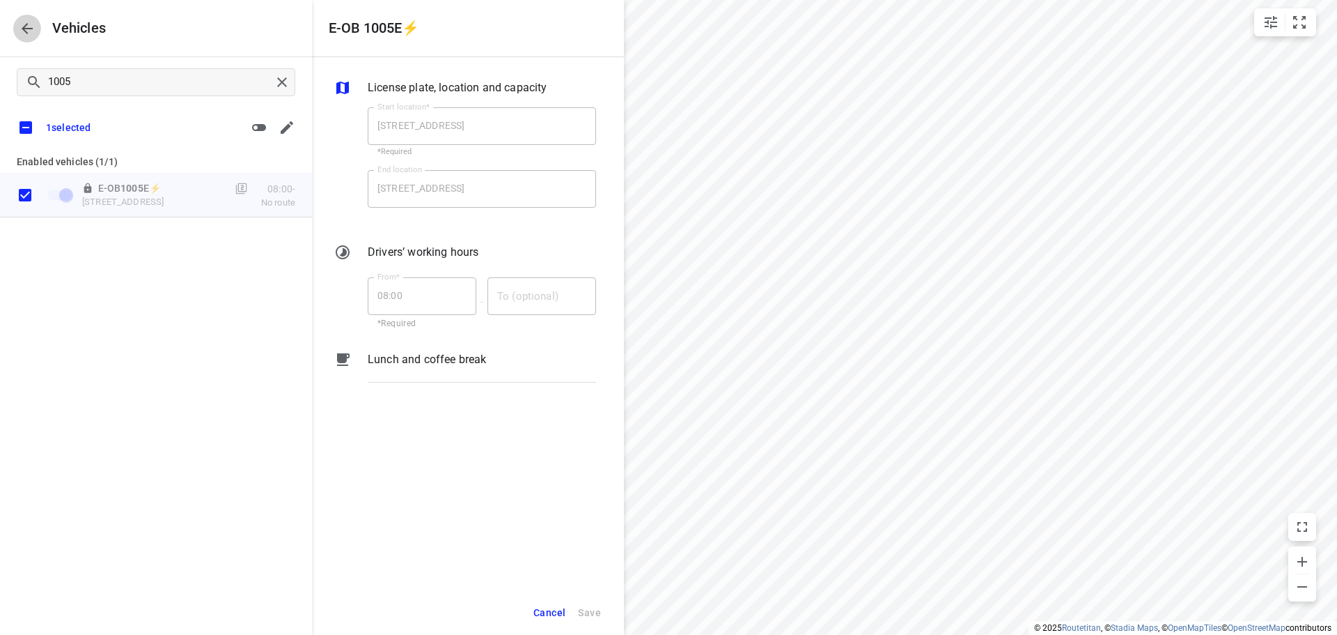
click at [20, 22] on icon "button" at bounding box center [27, 28] width 17 height 17
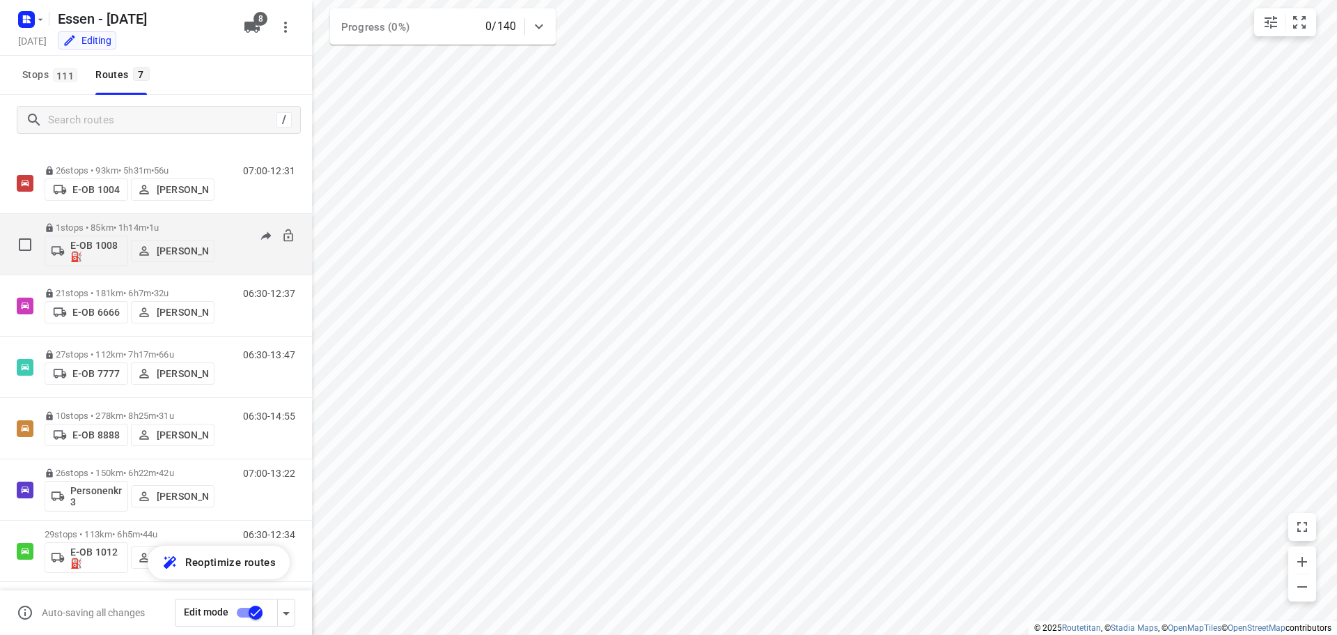
scroll to position [29, 0]
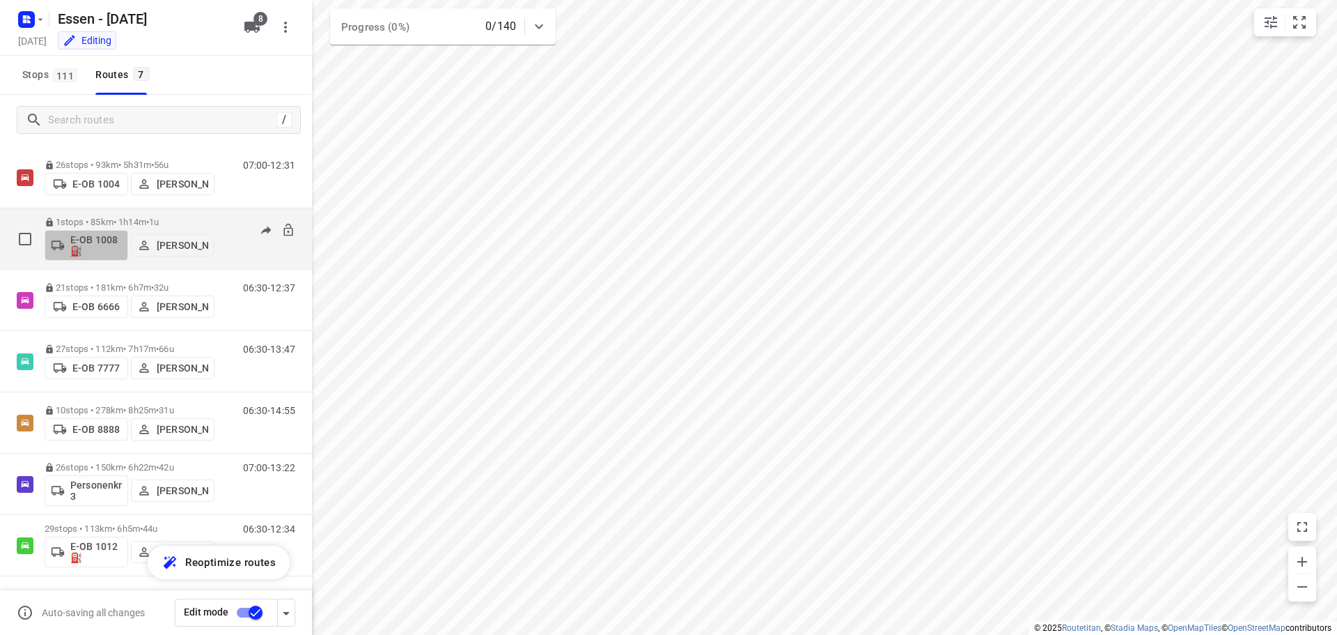
click at [92, 235] on p "E-OB 1008⛽️" at bounding box center [96, 245] width 52 height 22
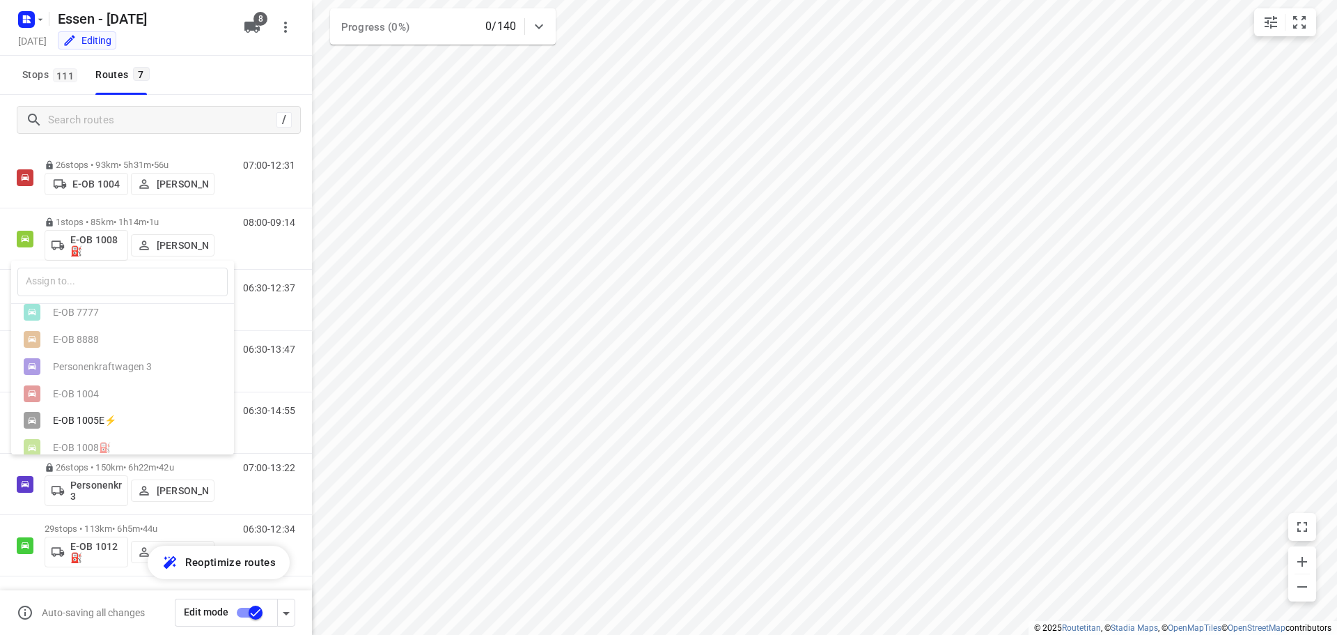
scroll to position [87, 0]
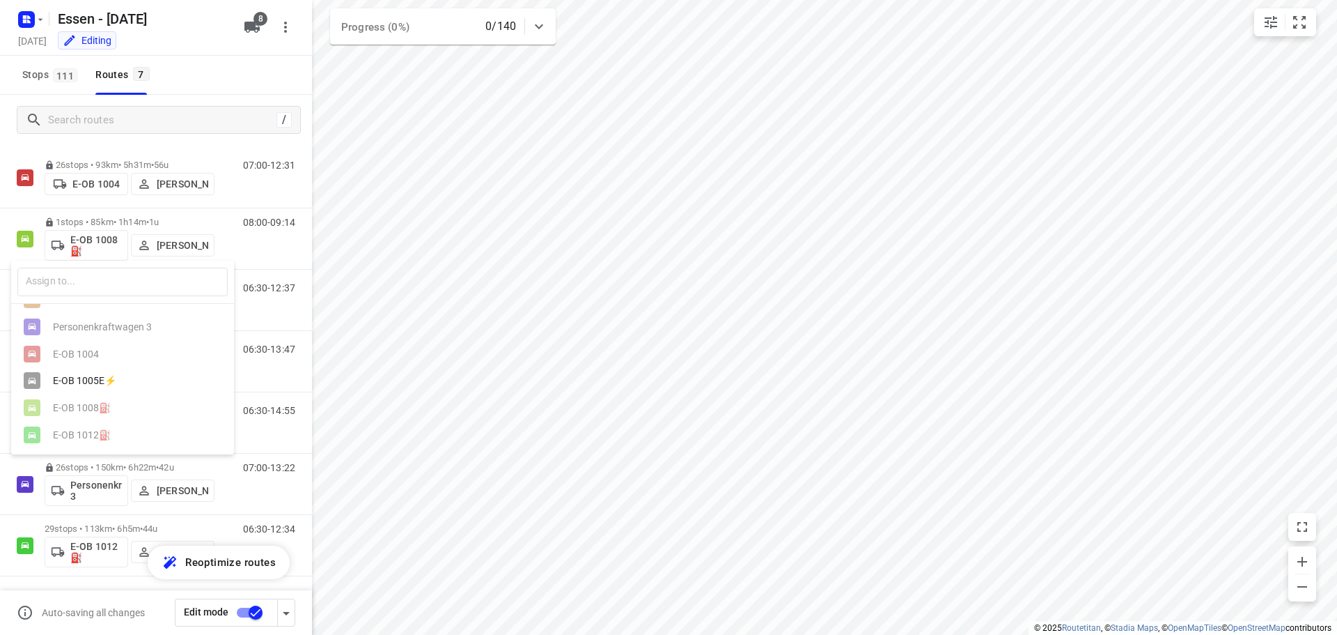
click at [74, 375] on div "E-OB 1005E⚡" at bounding box center [126, 380] width 146 height 11
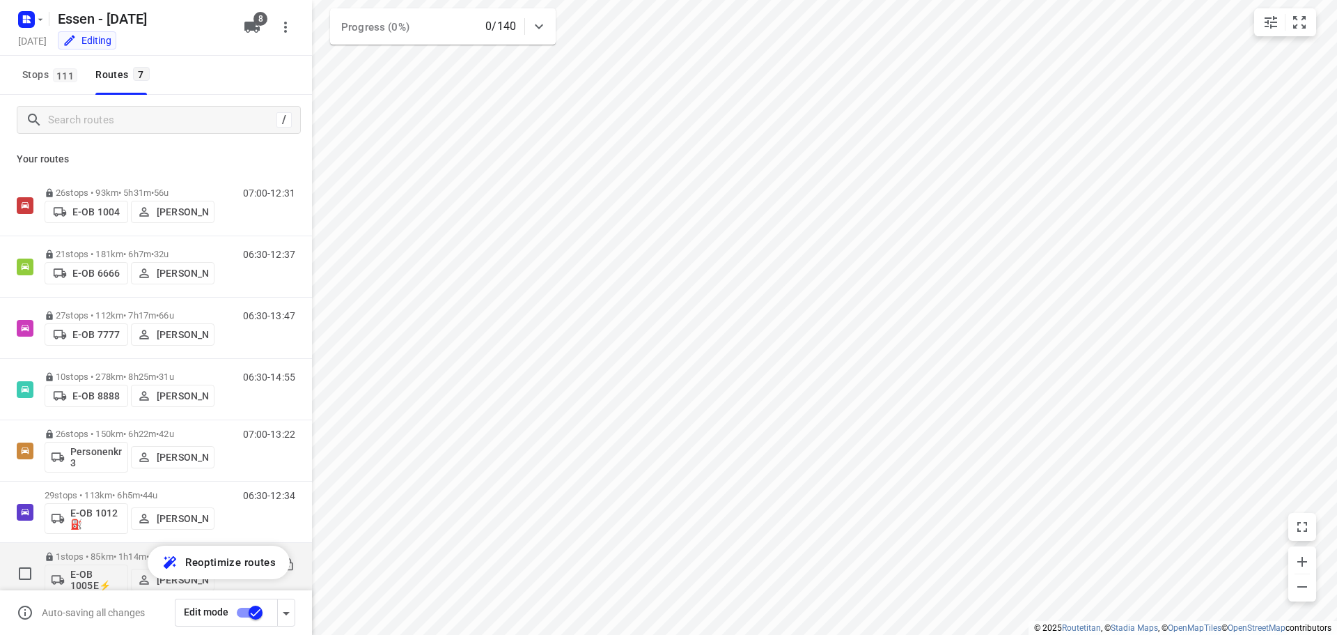
scroll to position [0, 0]
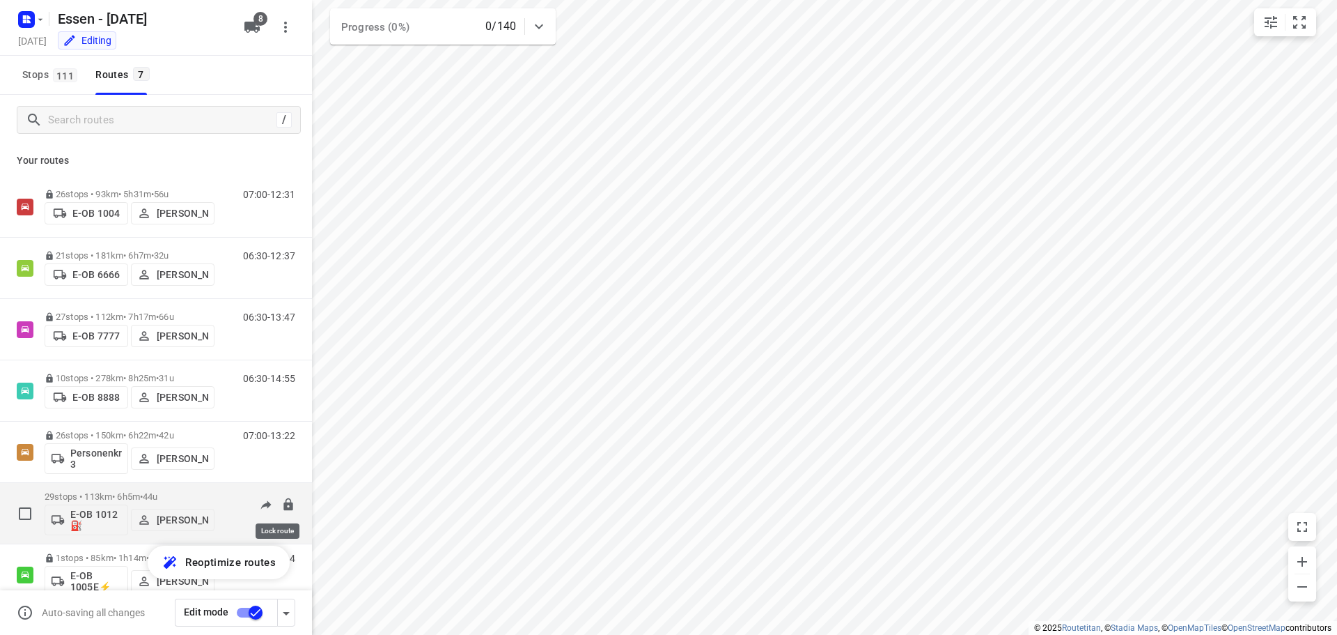
click at [283, 502] on icon at bounding box center [287, 503] width 9 height 13
click at [255, 613] on input "checkbox" at bounding box center [255, 612] width 79 height 26
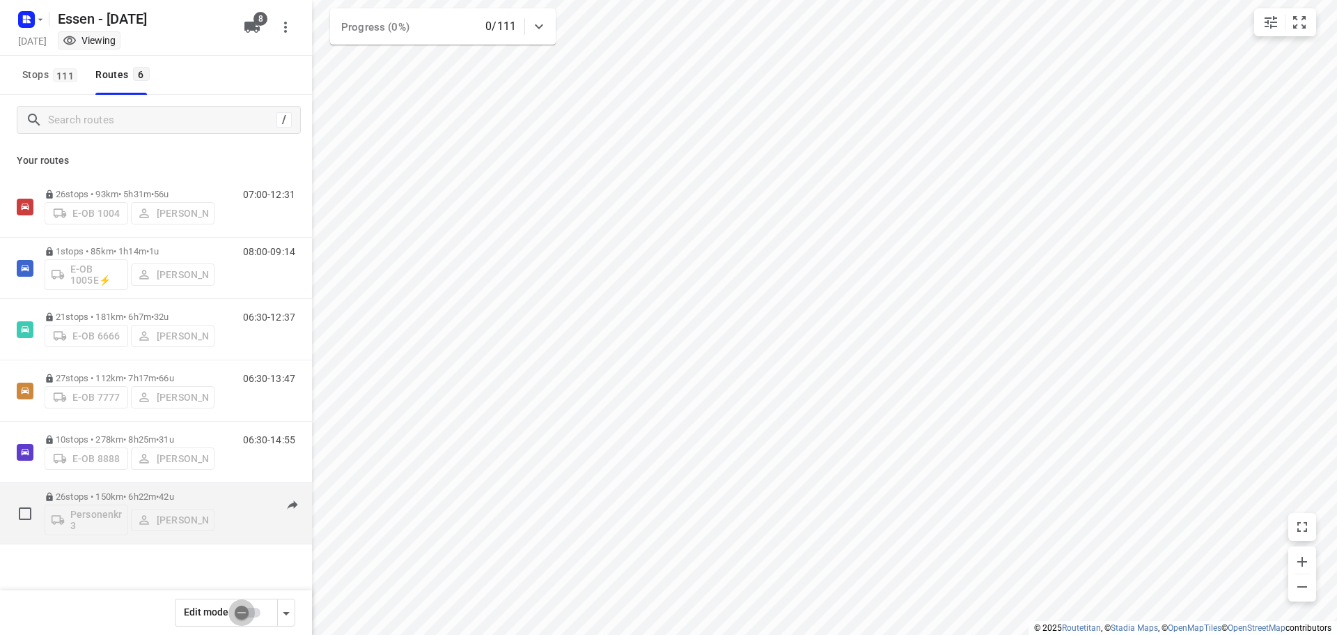
click at [243, 612] on input "checkbox" at bounding box center [241, 612] width 79 height 26
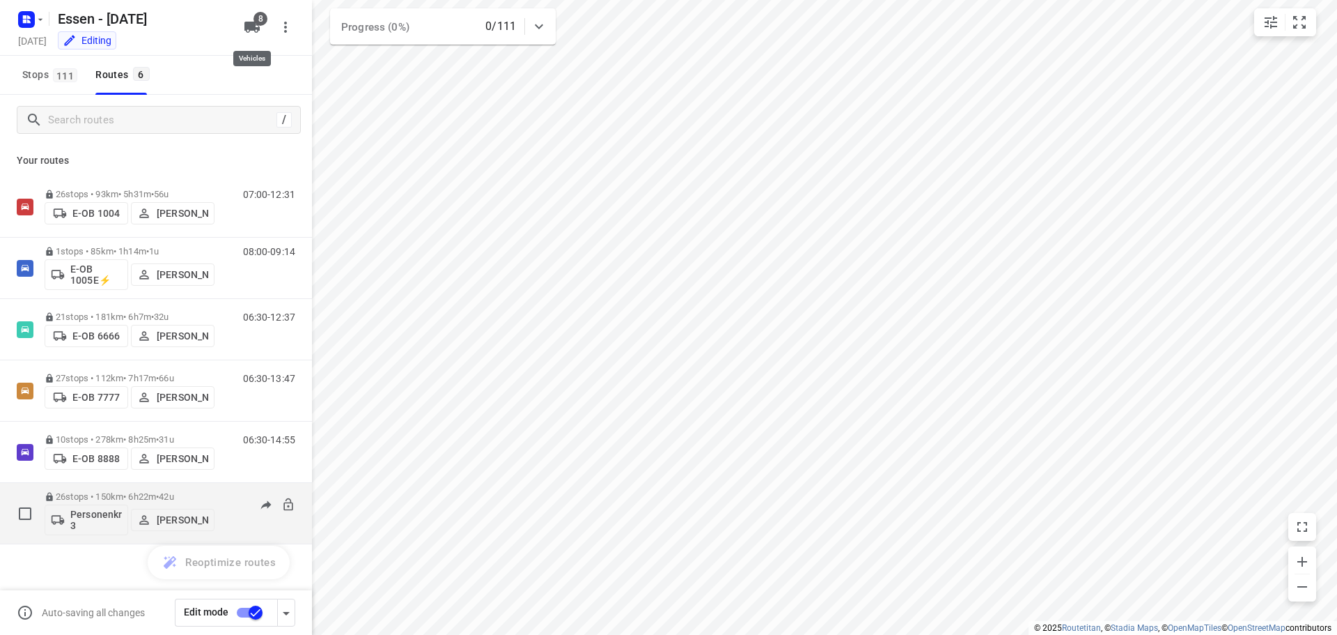
click at [263, 18] on span "8" at bounding box center [261, 19] width 14 height 14
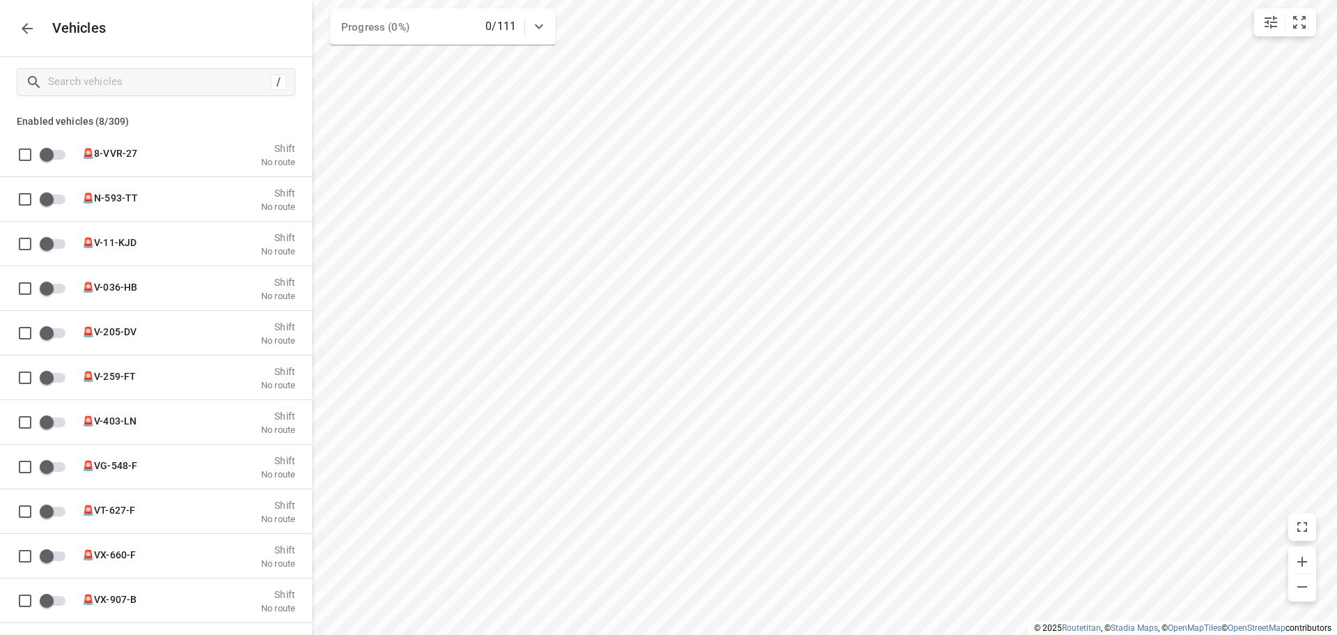
click at [169, 65] on div "/" at bounding box center [156, 82] width 312 height 50
click at [169, 72] on input "Search vehicles" at bounding box center [157, 82] width 217 height 22
click at [23, 33] on icon "button" at bounding box center [27, 28] width 17 height 17
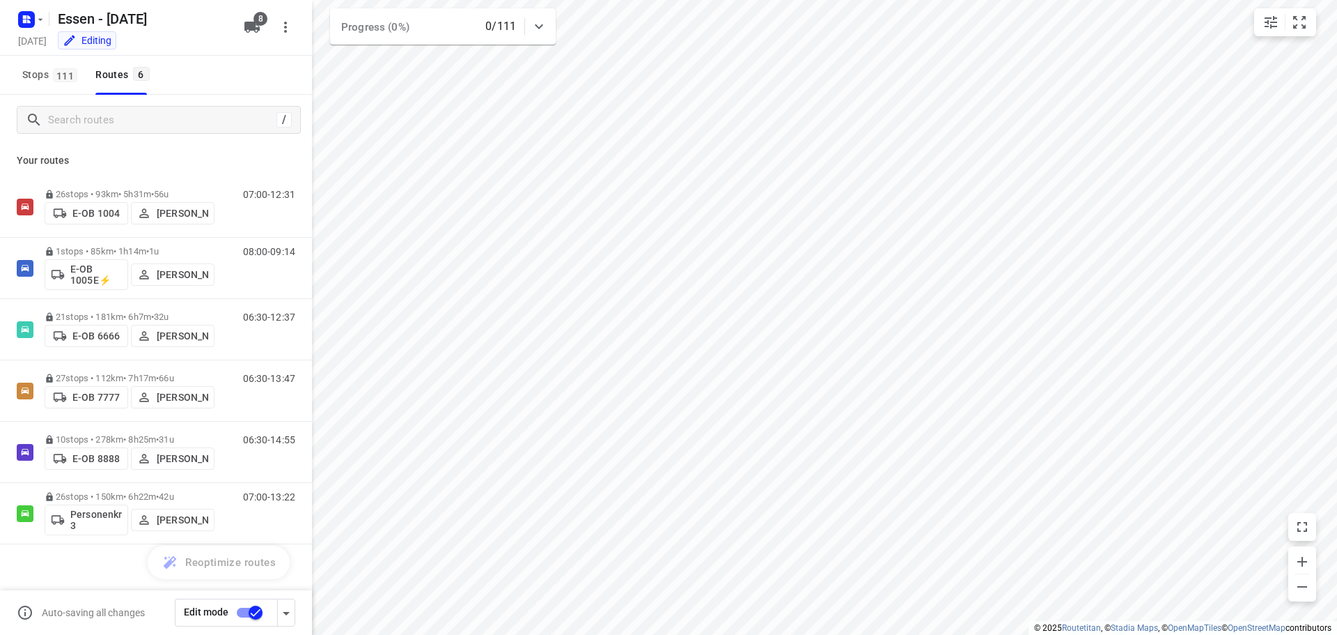
click at [256, 609] on input "checkbox" at bounding box center [255, 612] width 79 height 26
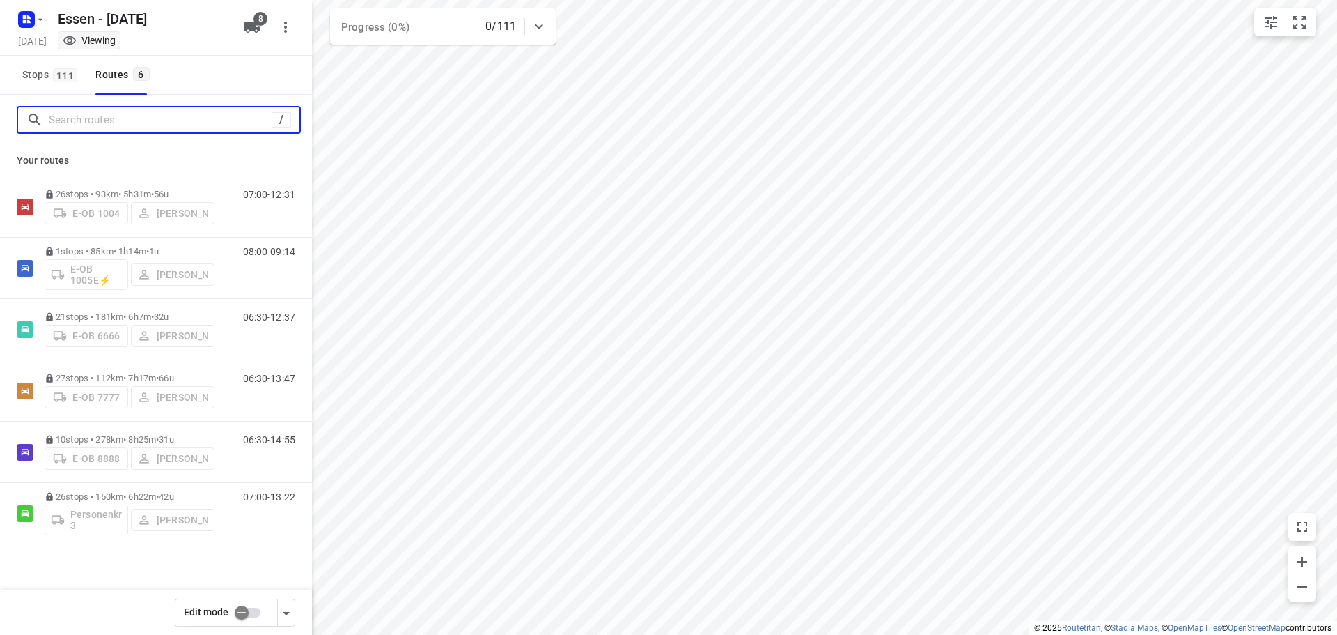
click at [162, 130] on input "Search routes" at bounding box center [160, 120] width 223 height 22
click at [40, 69] on span "Stops 111" at bounding box center [51, 74] width 59 height 17
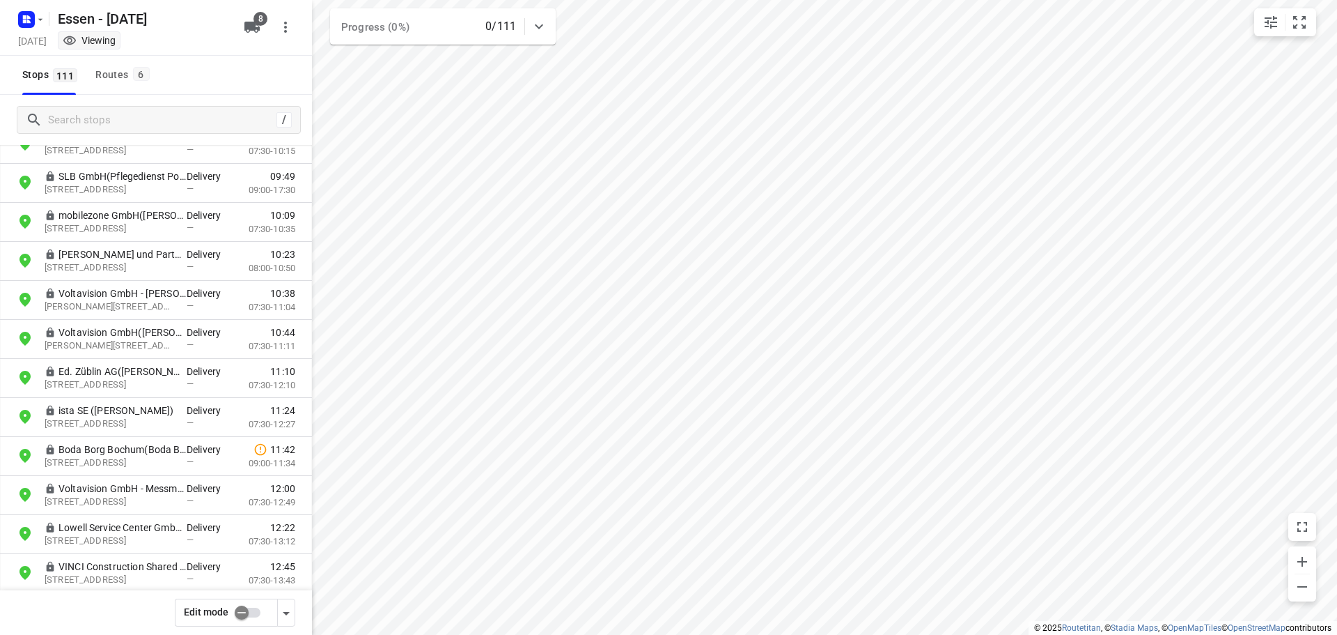
scroll to position [3924, 0]
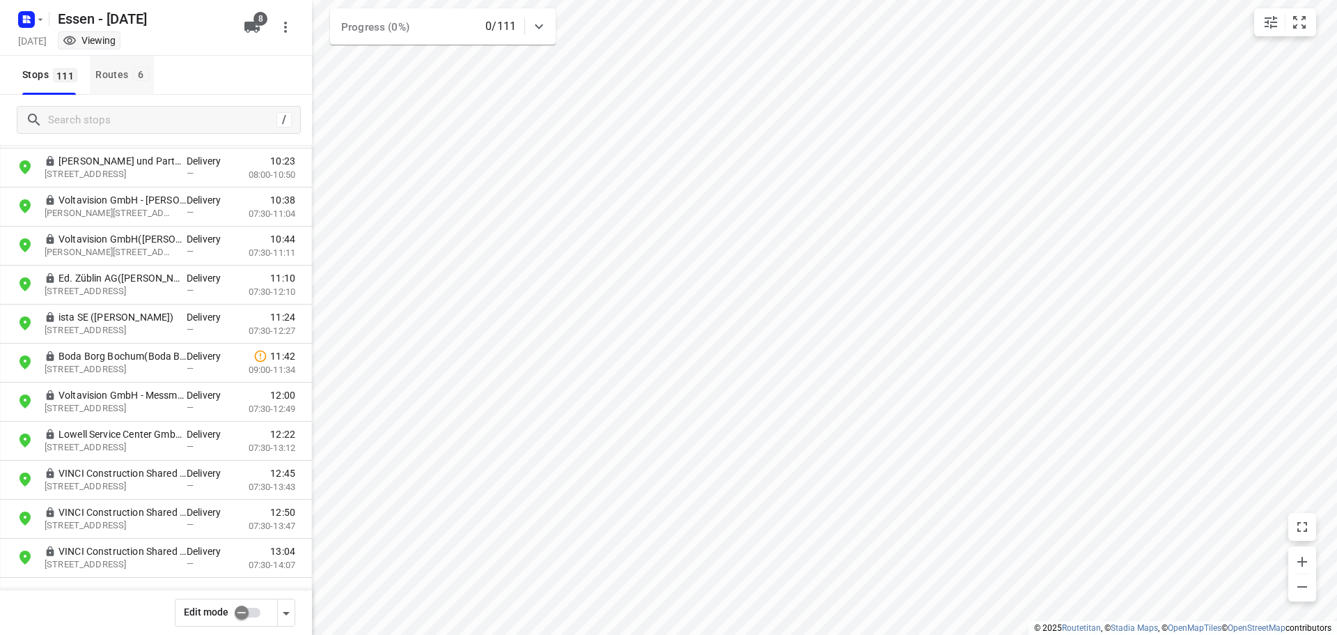
click at [98, 81] on div "Routes 6" at bounding box center [124, 74] width 58 height 17
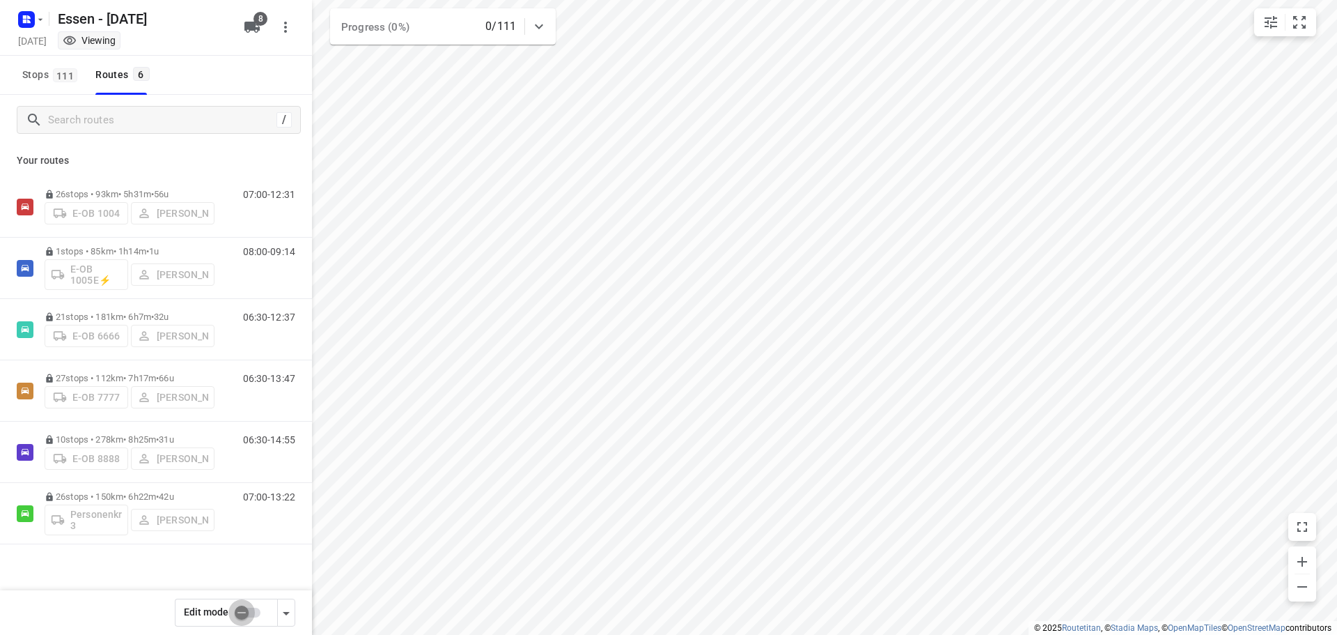
click at [244, 616] on input "checkbox" at bounding box center [241, 612] width 79 height 26
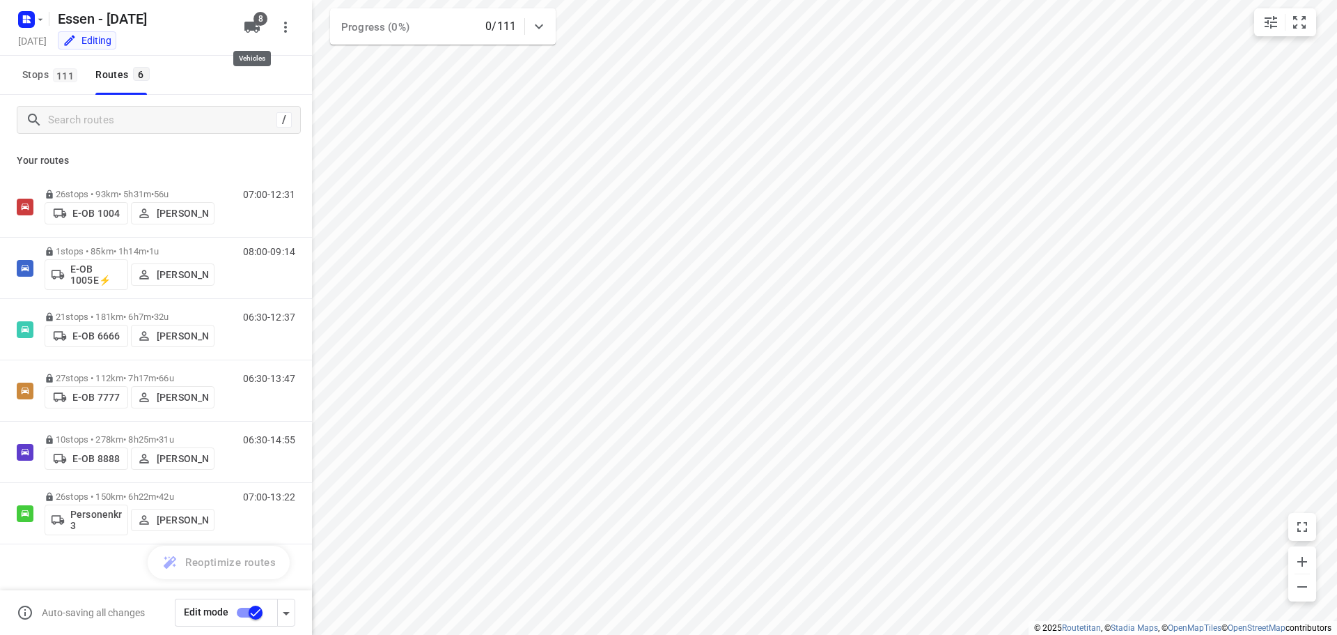
click at [254, 22] on span "8" at bounding box center [261, 19] width 14 height 14
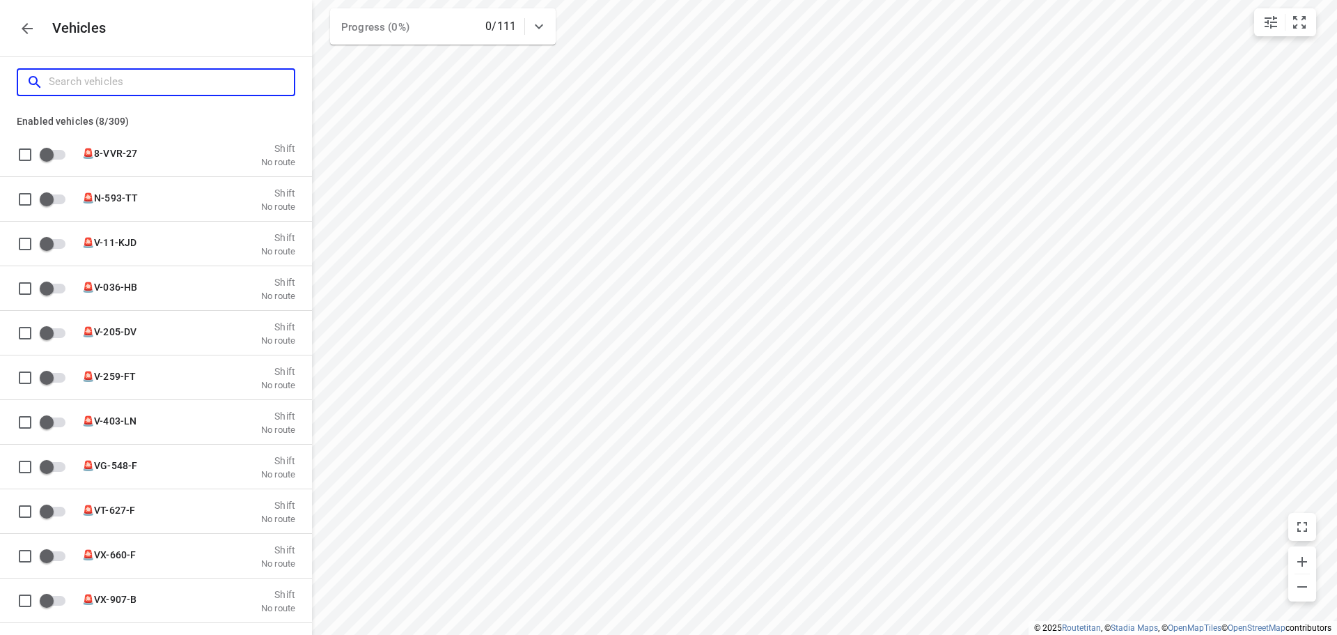
click at [162, 86] on input "Search vehicles" at bounding box center [171, 82] width 245 height 22
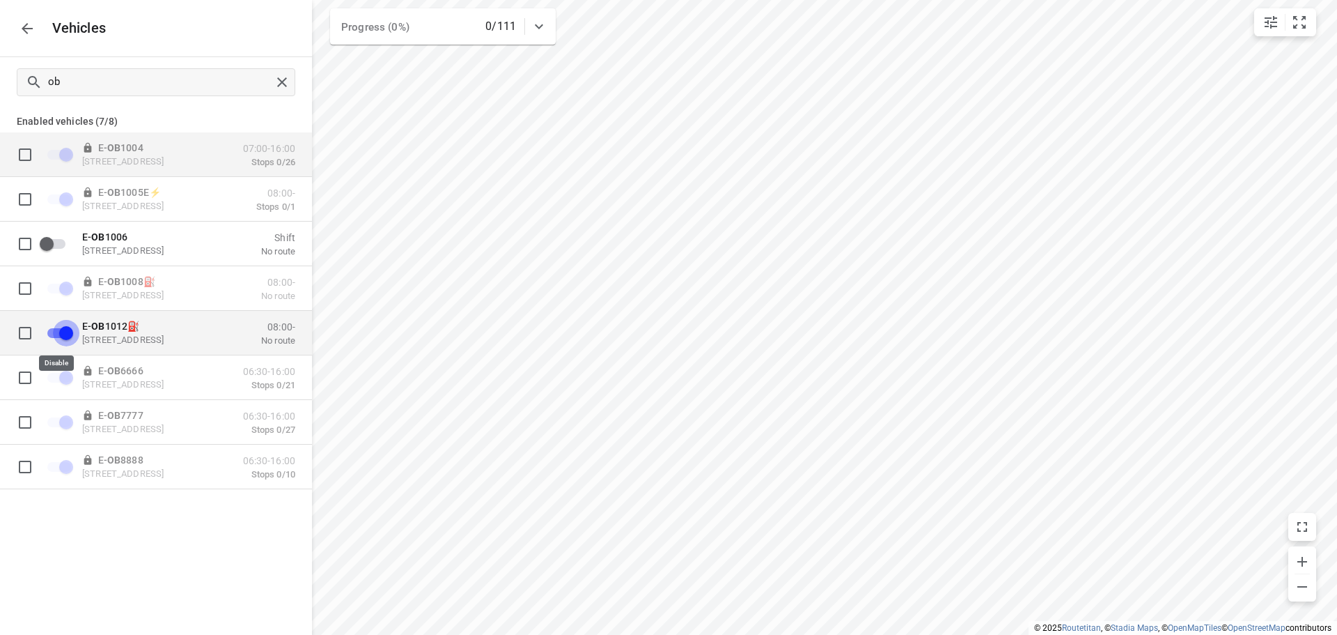
click at [65, 329] on input "grid" at bounding box center [65, 332] width 79 height 26
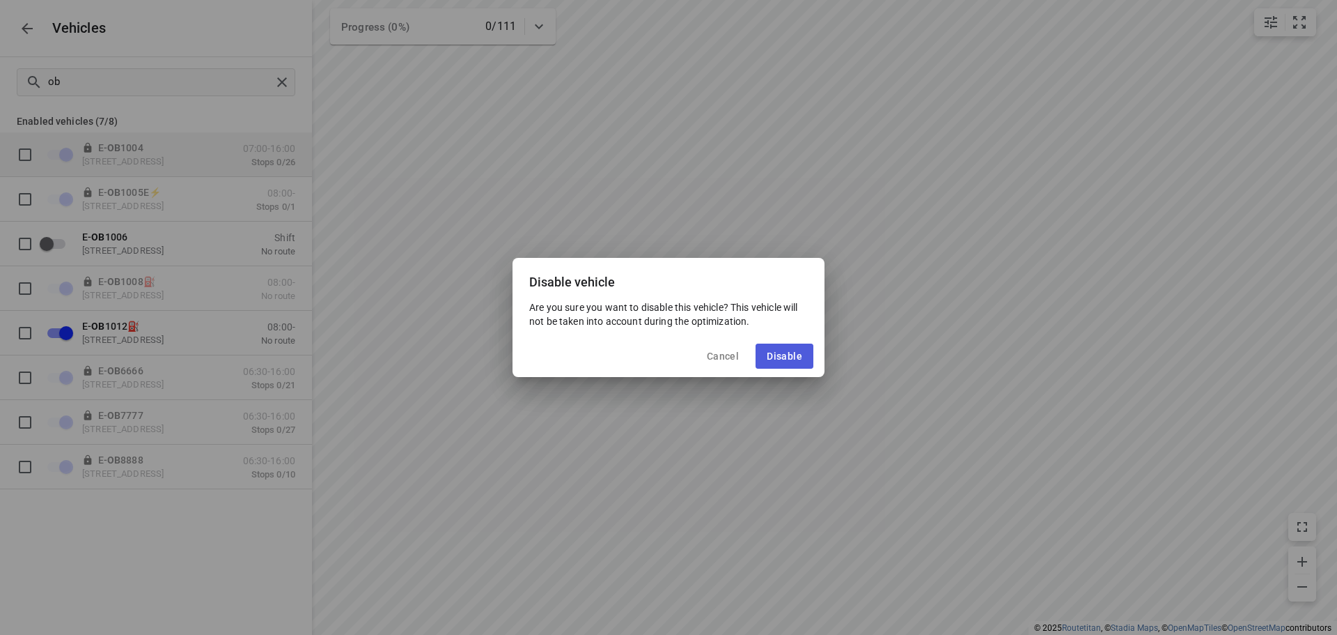
click at [801, 359] on span "Disable" at bounding box center [785, 355] width 36 height 11
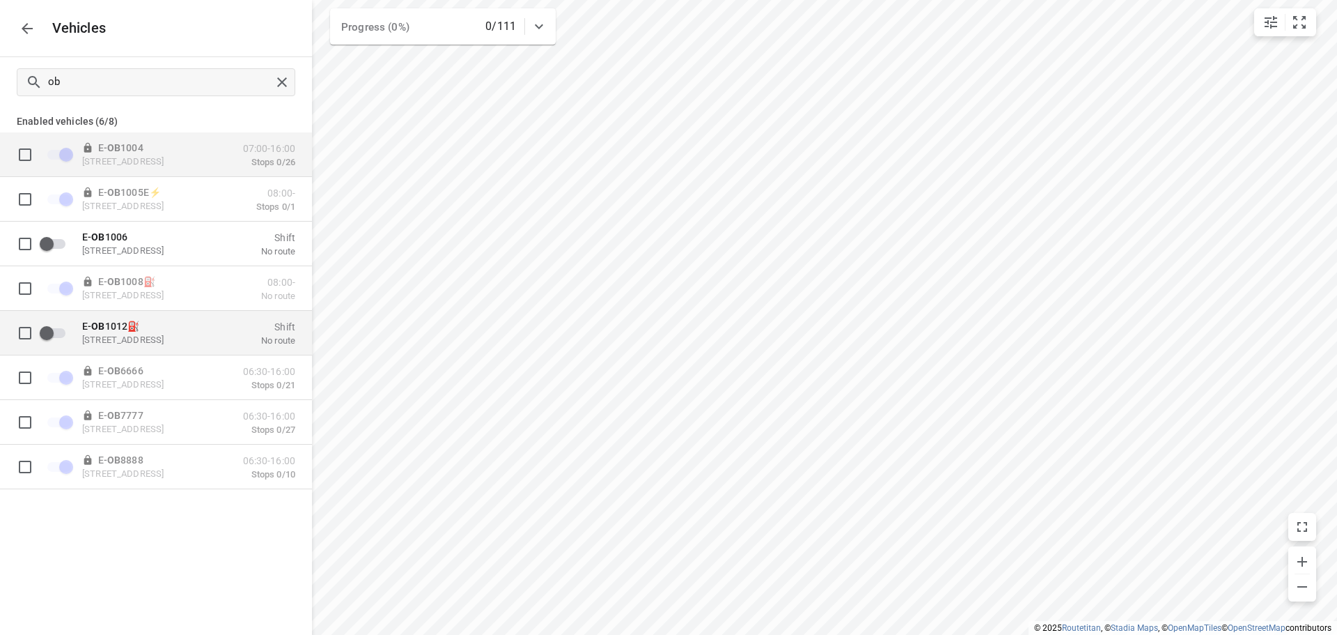
click at [20, 336] on input "grid" at bounding box center [25, 332] width 28 height 28
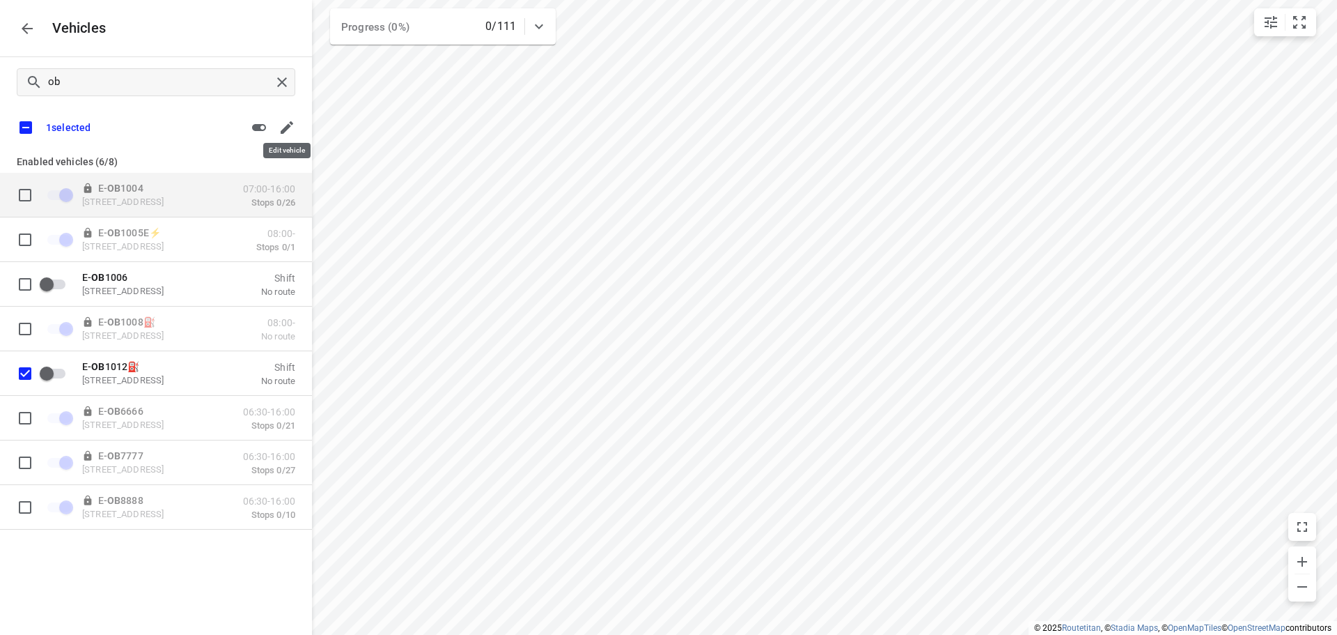
click at [286, 131] on icon "button" at bounding box center [287, 127] width 17 height 17
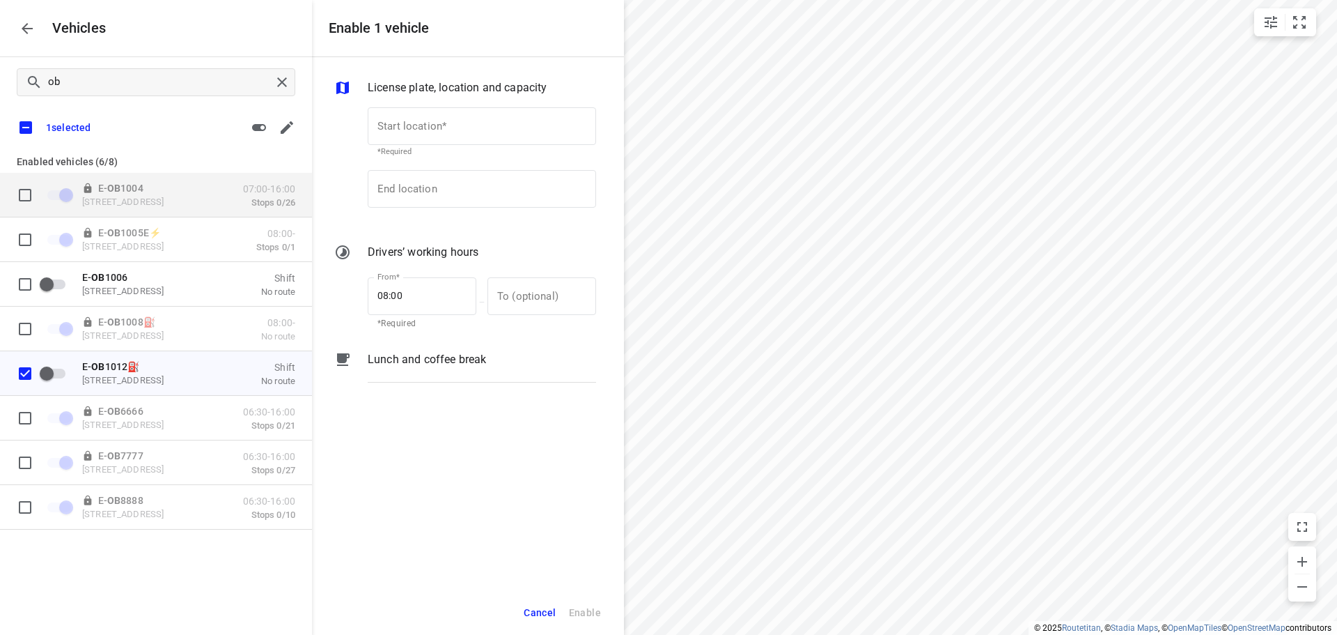
click at [235, 142] on div "ob 1 selected Enabled vehicles (6/8) E- OB 1004 Krablerstraße 161, 45326 Essen,…" at bounding box center [156, 363] width 312 height 612
click at [260, 129] on icon "button" at bounding box center [259, 127] width 14 height 7
click at [175, 125] on div "1 selected" at bounding box center [156, 127] width 312 height 29
click at [69, 372] on input "grid" at bounding box center [65, 372] width 79 height 26
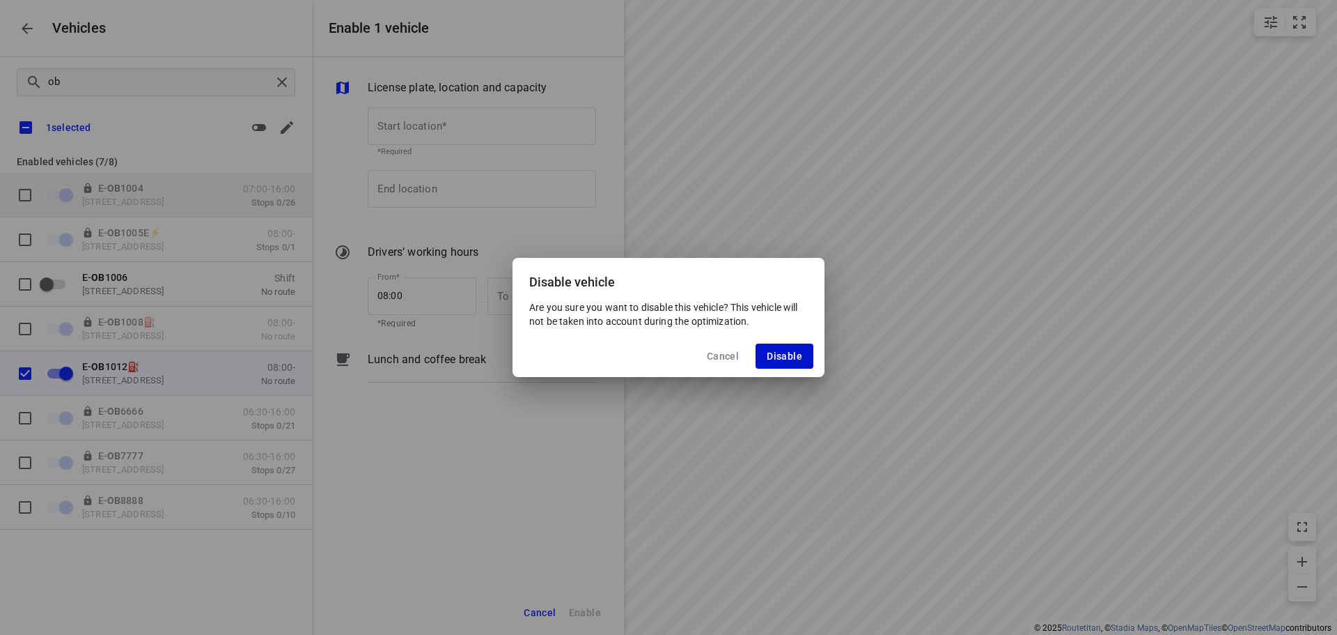
click at [775, 345] on button "Disable" at bounding box center [785, 355] width 58 height 25
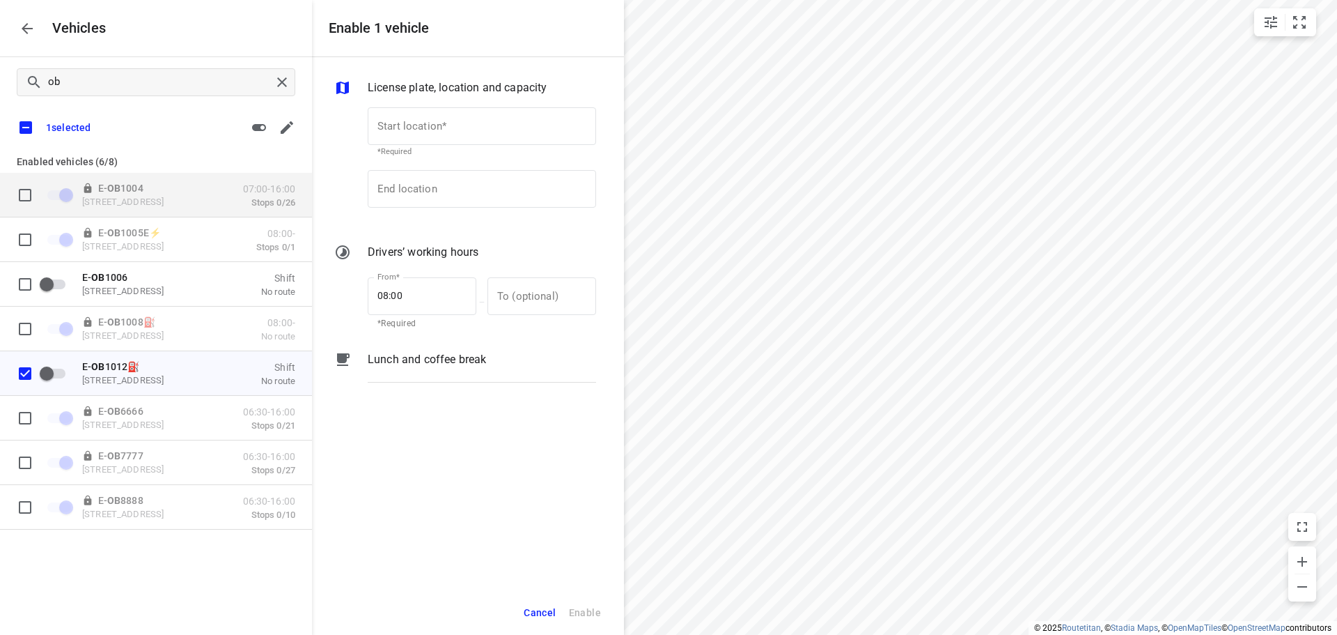
click at [21, 29] on icon "button" at bounding box center [27, 28] width 17 height 17
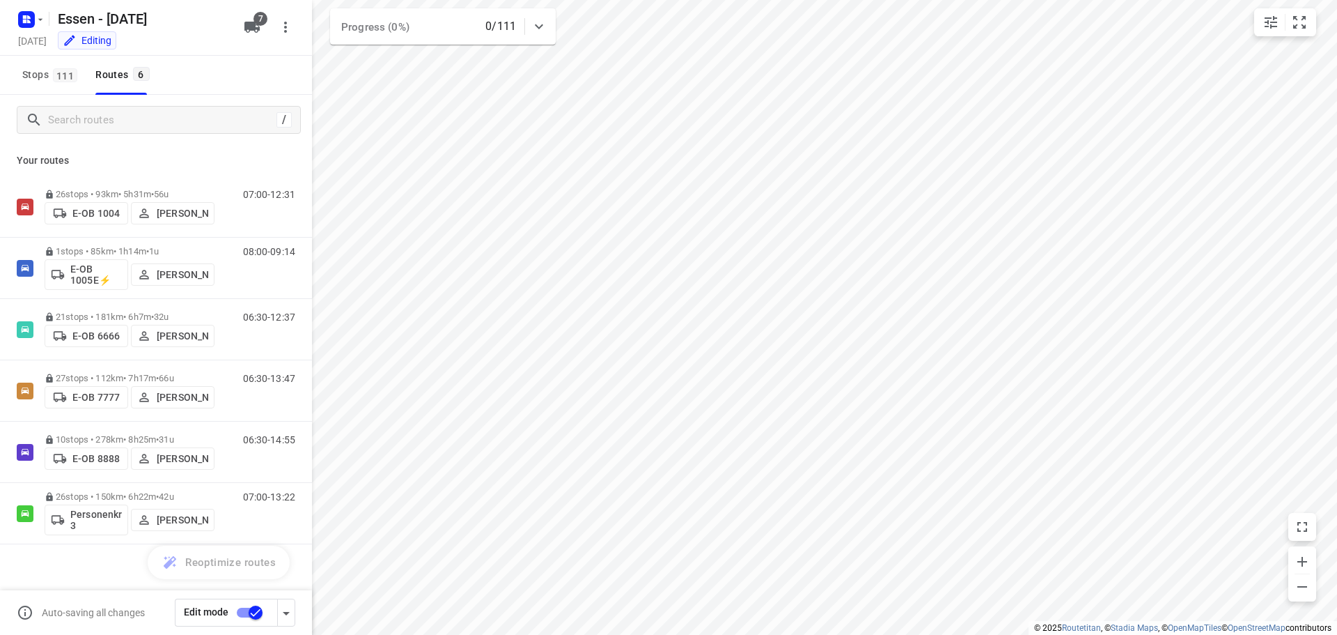
click at [258, 615] on input "checkbox" at bounding box center [255, 612] width 79 height 26
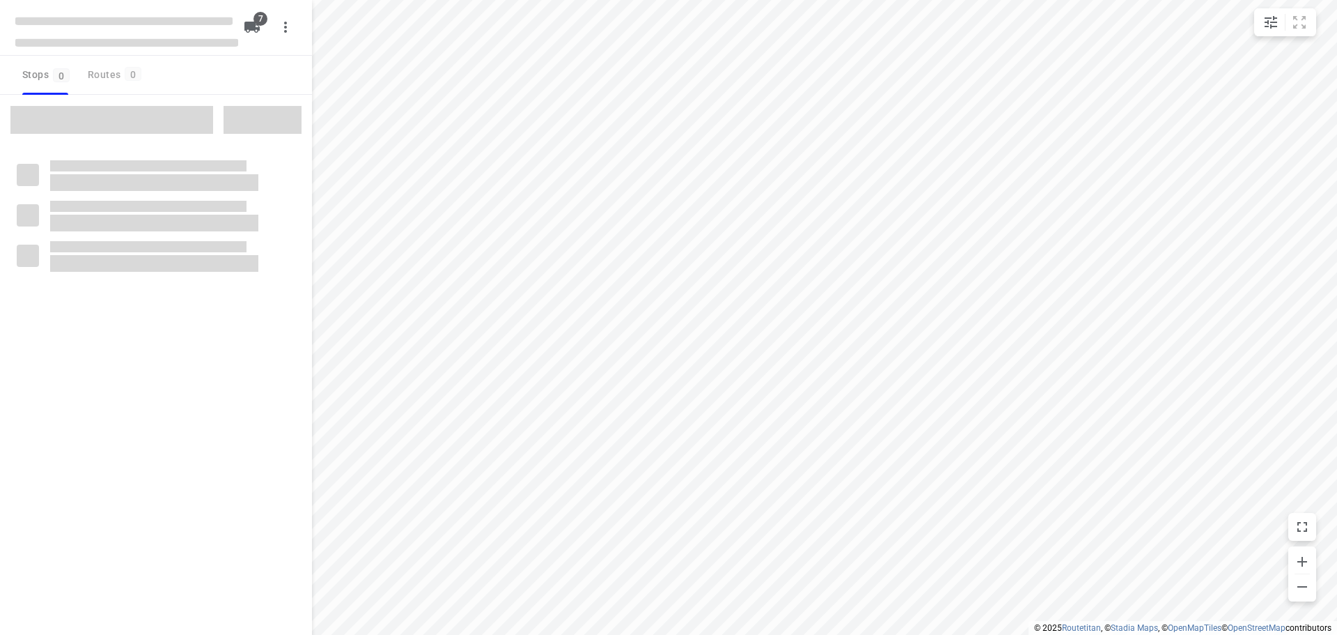
checkbox input "true"
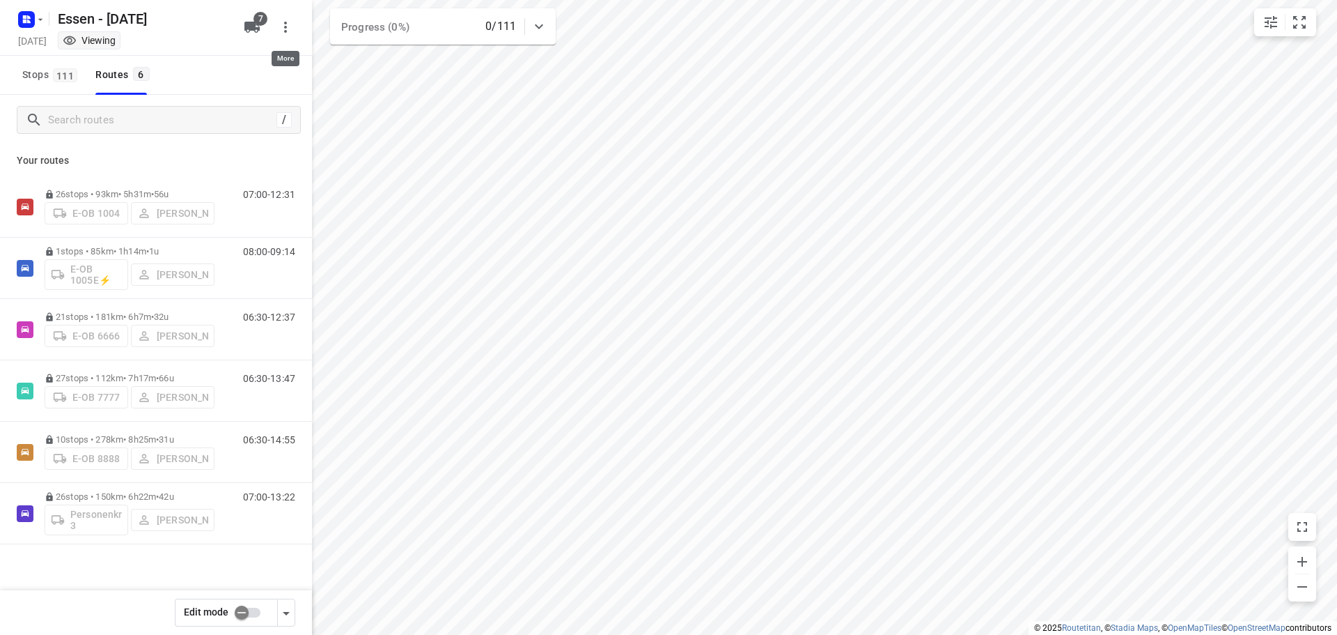
click at [279, 23] on icon "button" at bounding box center [285, 27] width 17 height 17
click at [217, 64] on div "Routing settings" at bounding box center [227, 59] width 123 height 11
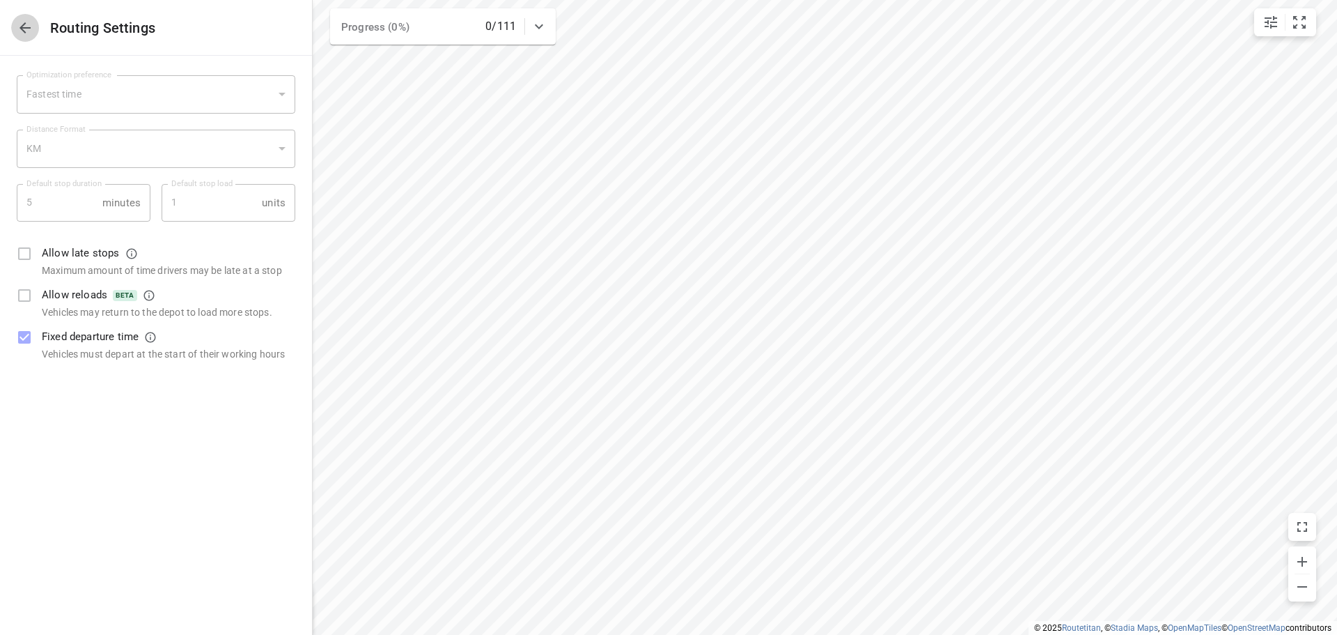
click at [23, 32] on icon "button" at bounding box center [25, 28] width 17 height 17
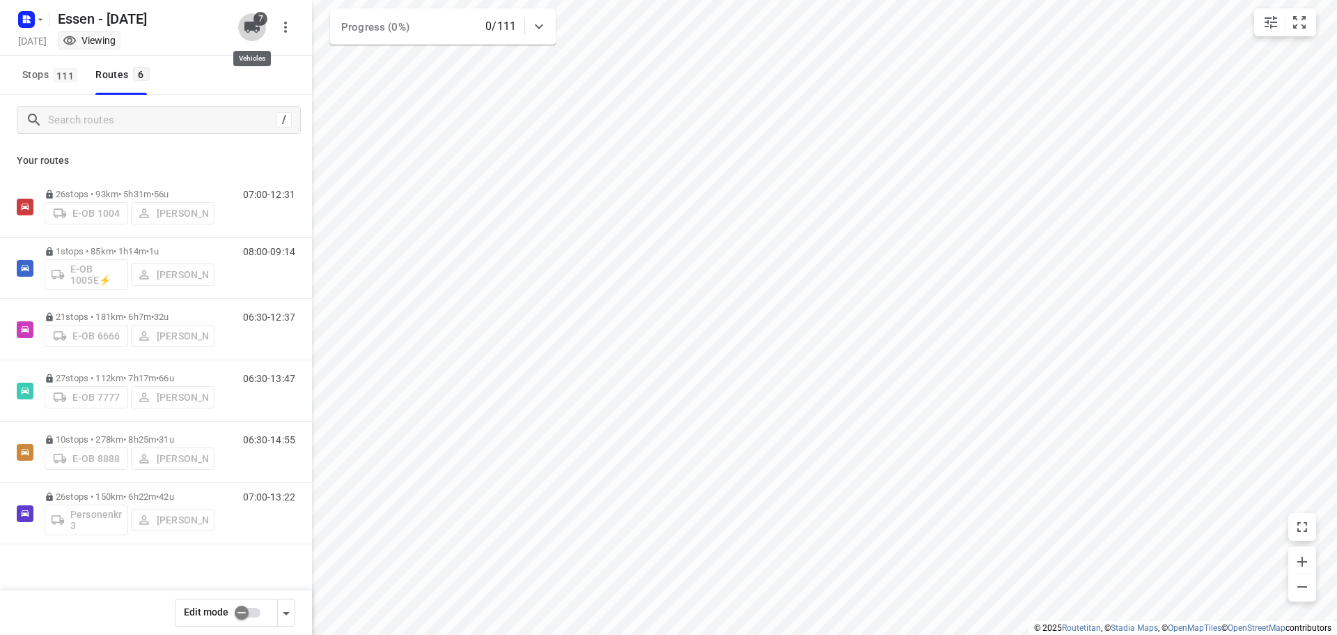
click at [242, 26] on button "7" at bounding box center [252, 27] width 28 height 28
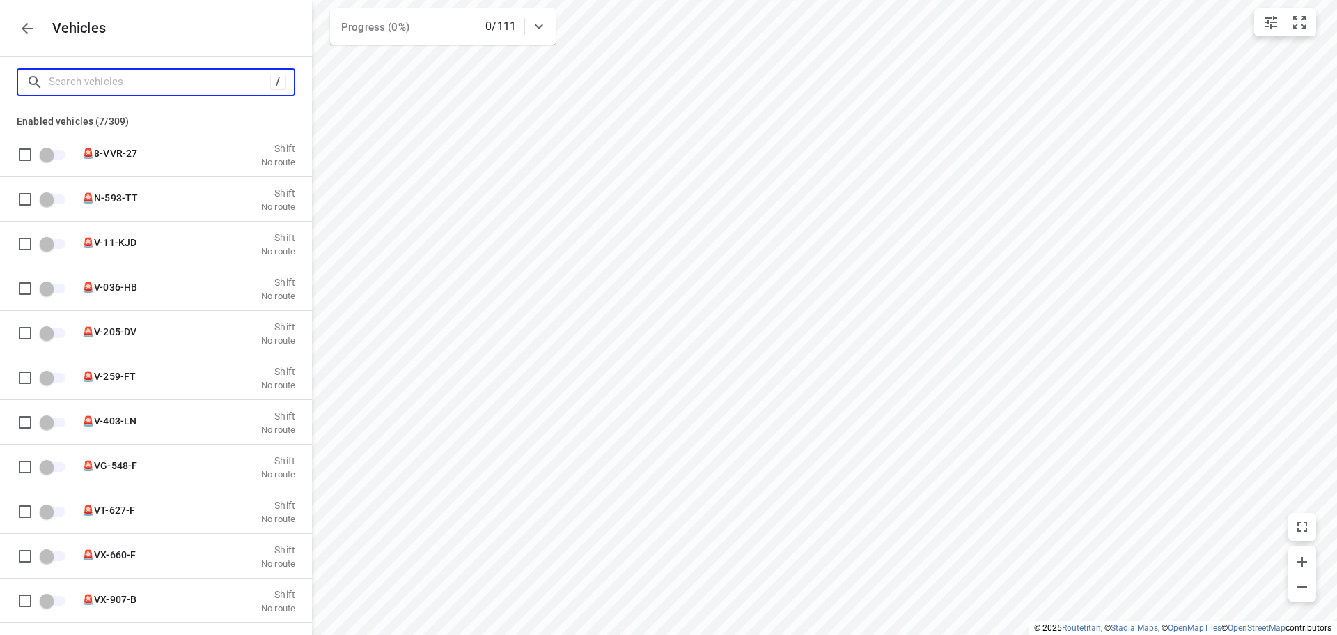
click at [192, 90] on input "Search vehicles" at bounding box center [159, 82] width 221 height 22
click at [26, 26] on icon "button" at bounding box center [27, 28] width 17 height 17
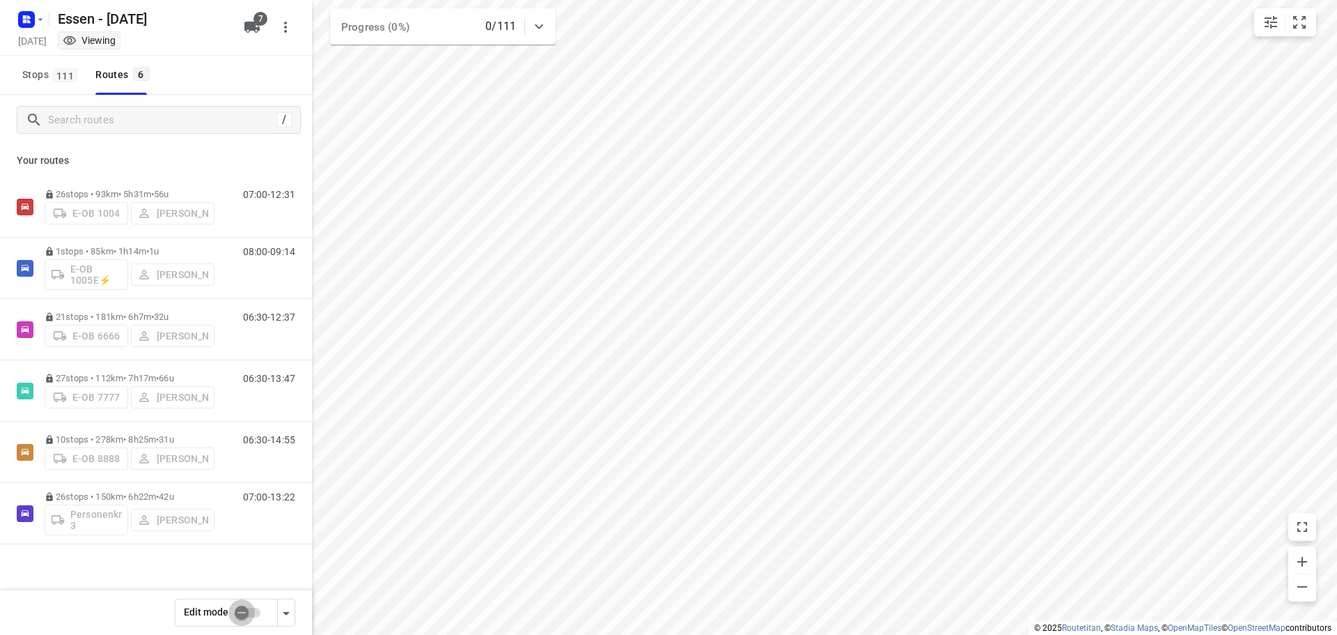
click at [250, 614] on input "checkbox" at bounding box center [241, 612] width 79 height 26
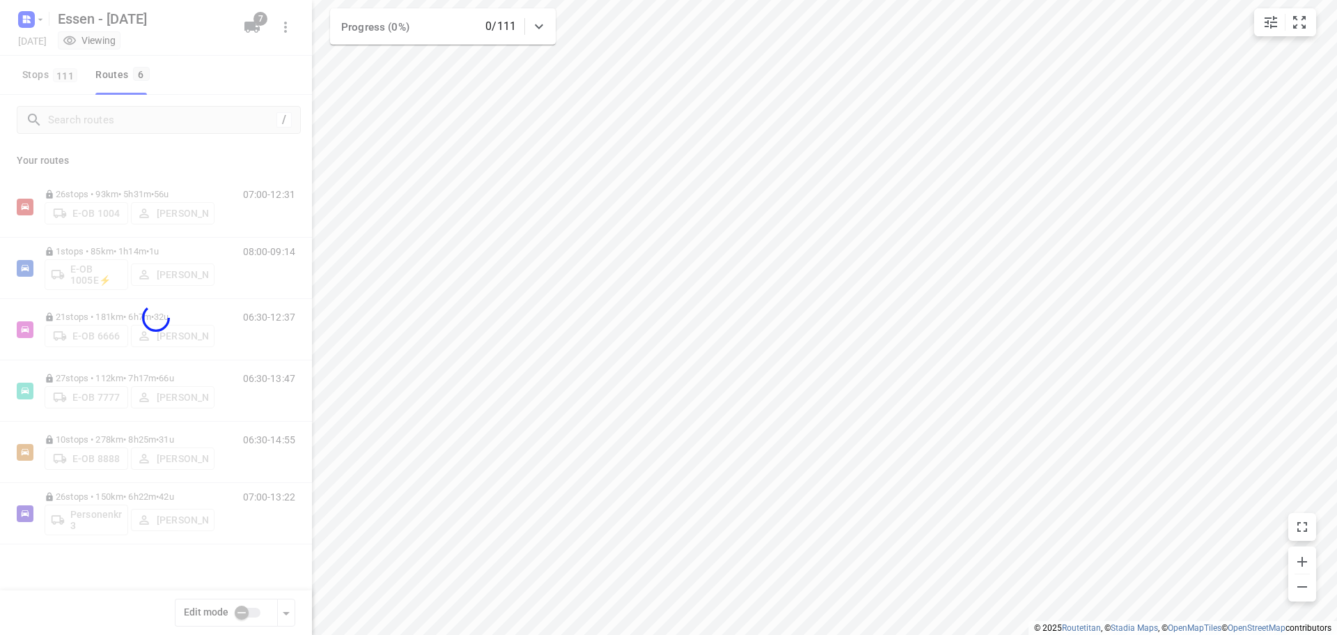
checkbox input "true"
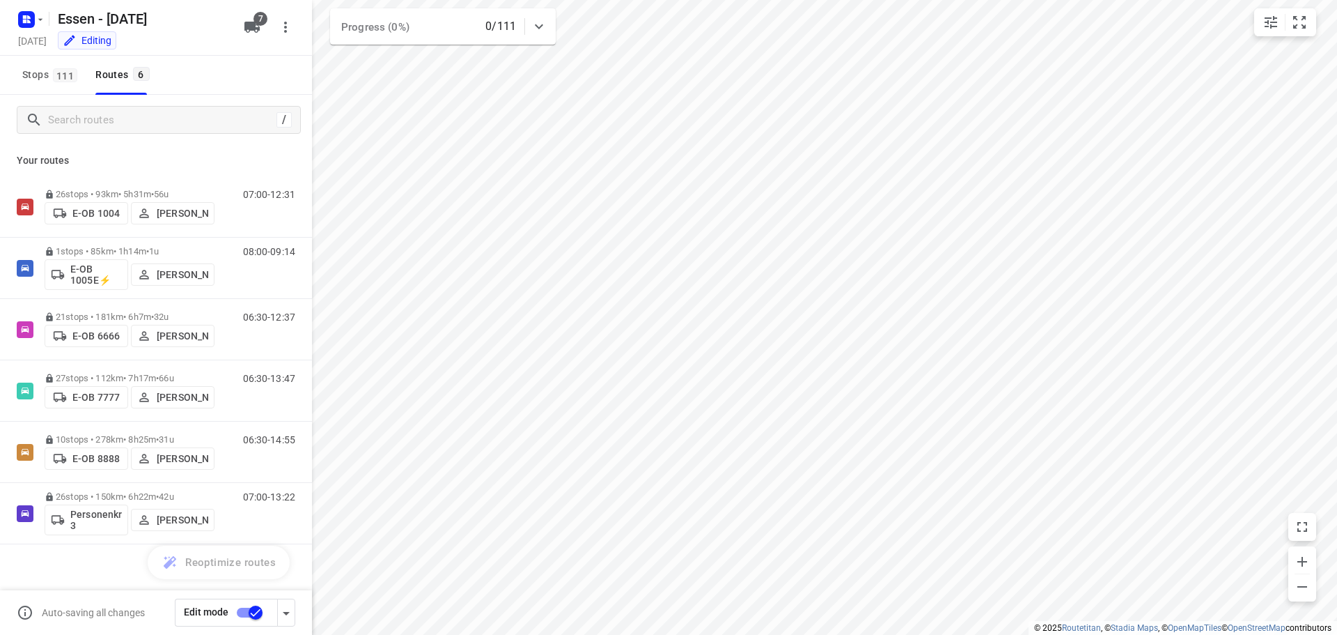
click at [248, 28] on icon "button" at bounding box center [251, 27] width 15 height 11
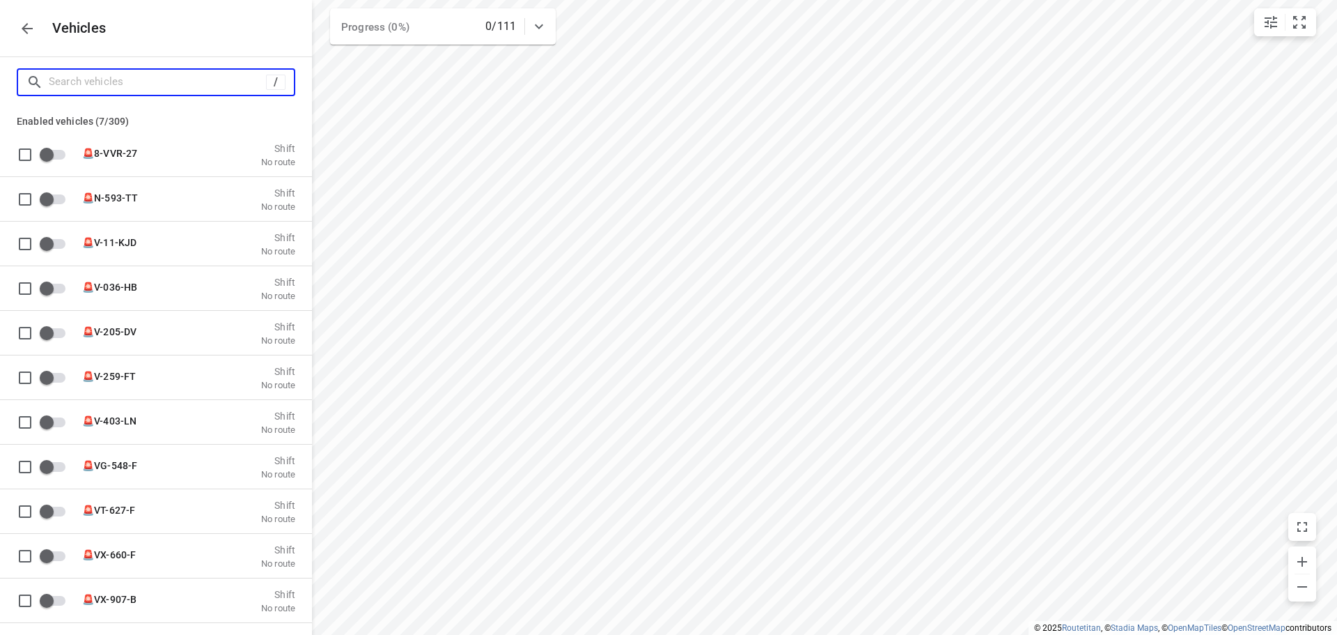
click at [174, 89] on input "Search vehicles" at bounding box center [157, 82] width 217 height 22
type input "1"
checkbox input "true"
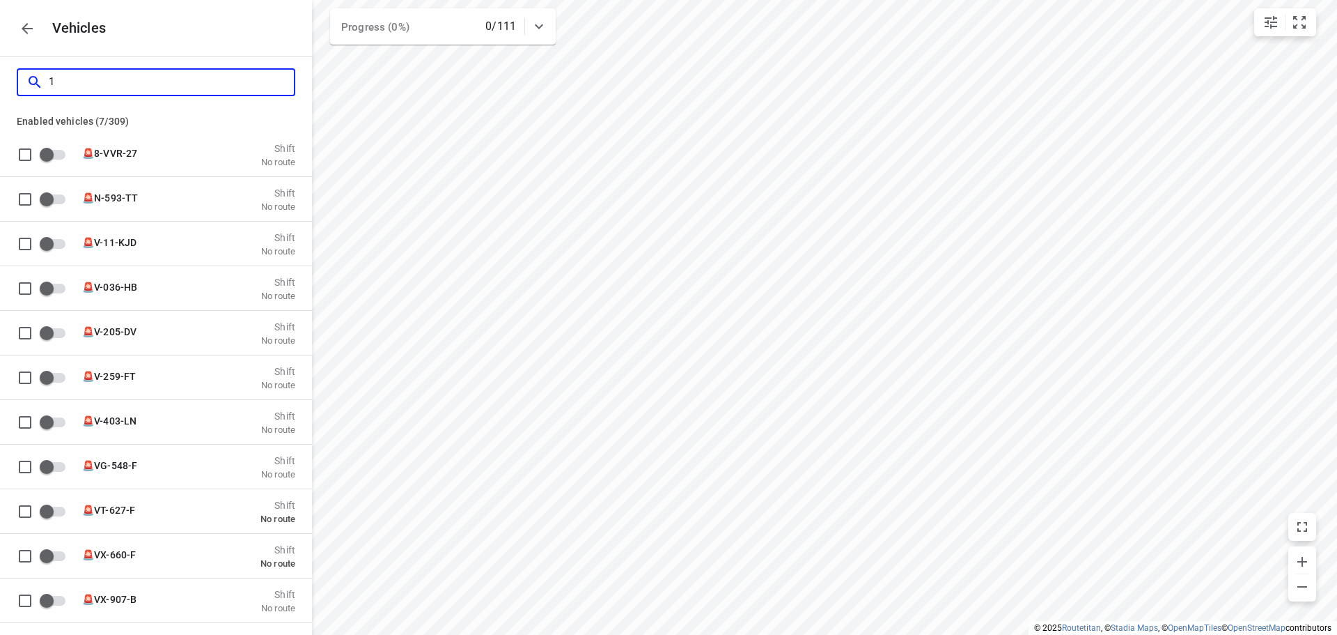
type input "10"
checkbox input "true"
checkbox input "false"
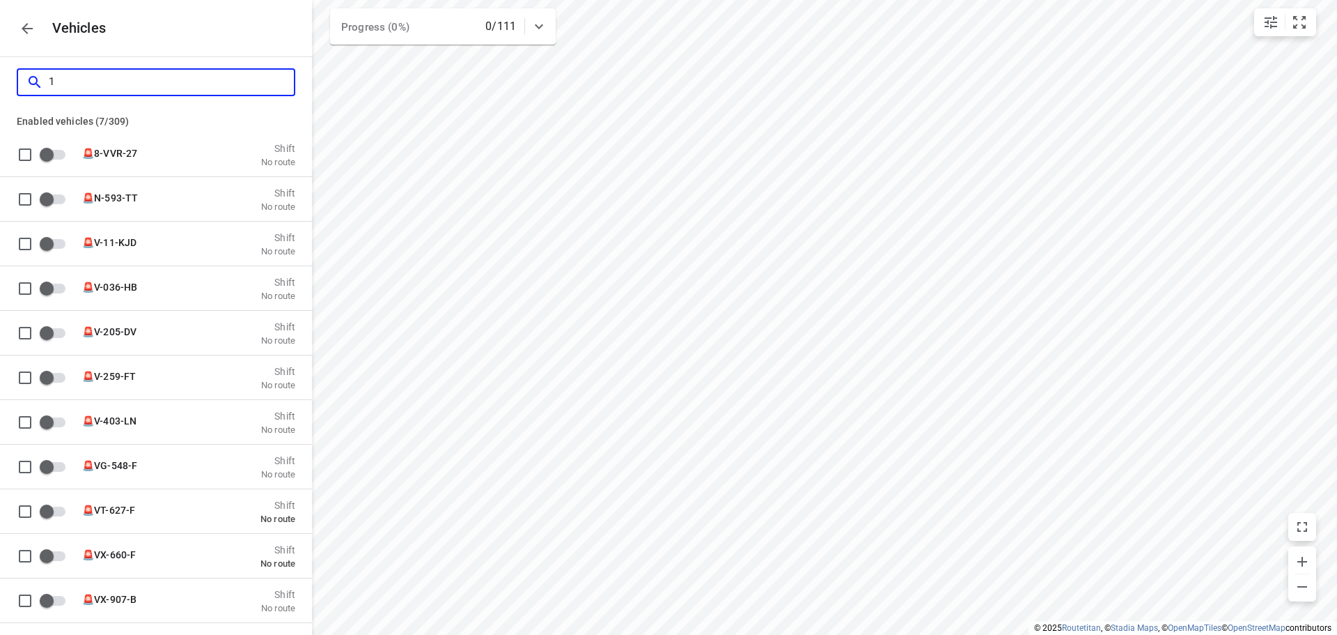
checkbox input "false"
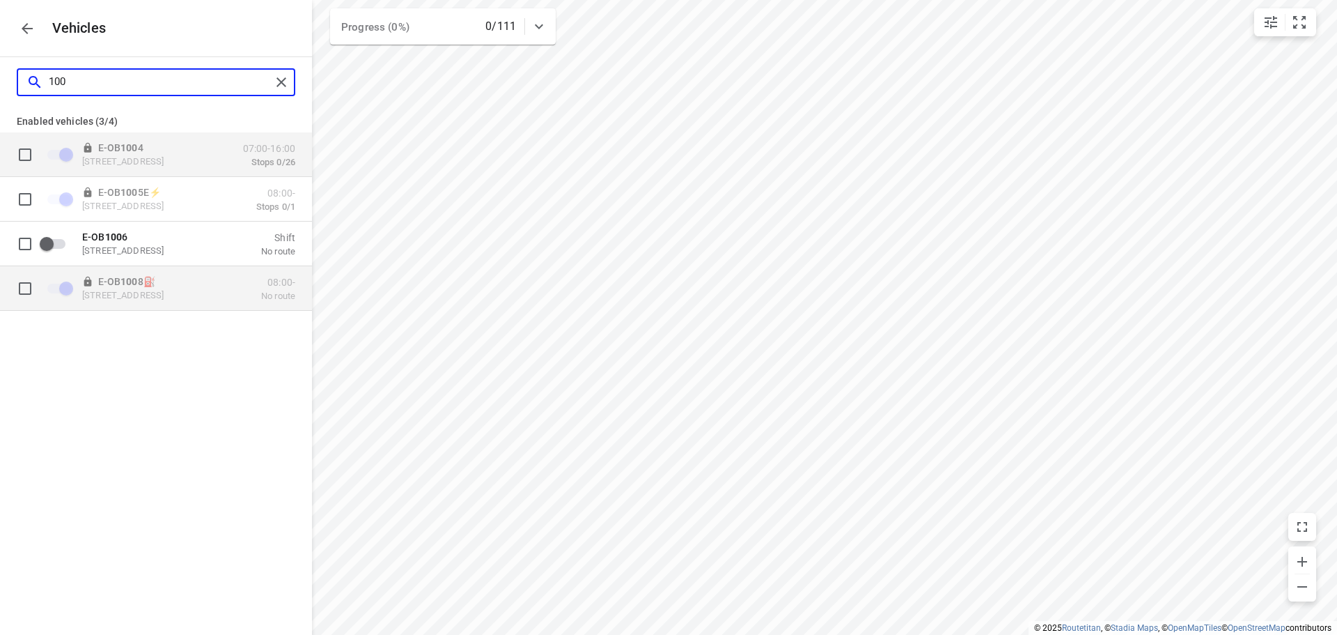
type input "100"
click at [120, 292] on p "[STREET_ADDRESS]" at bounding box center [151, 294] width 139 height 11
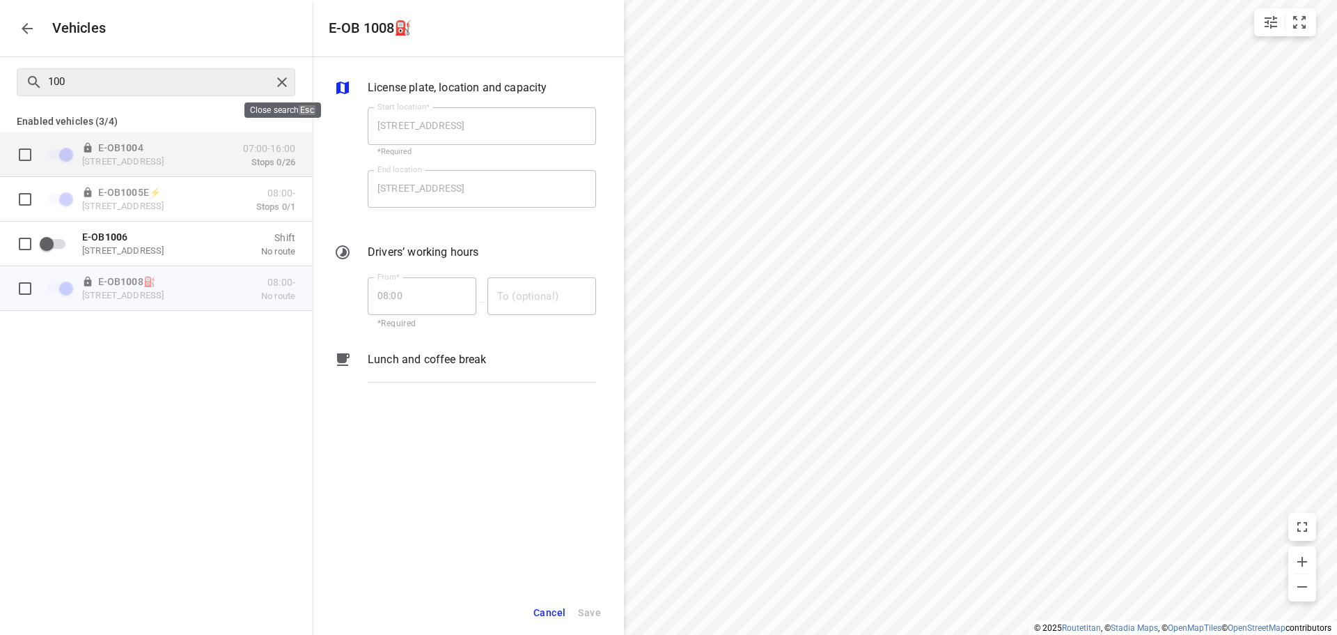
checkbox input "false"
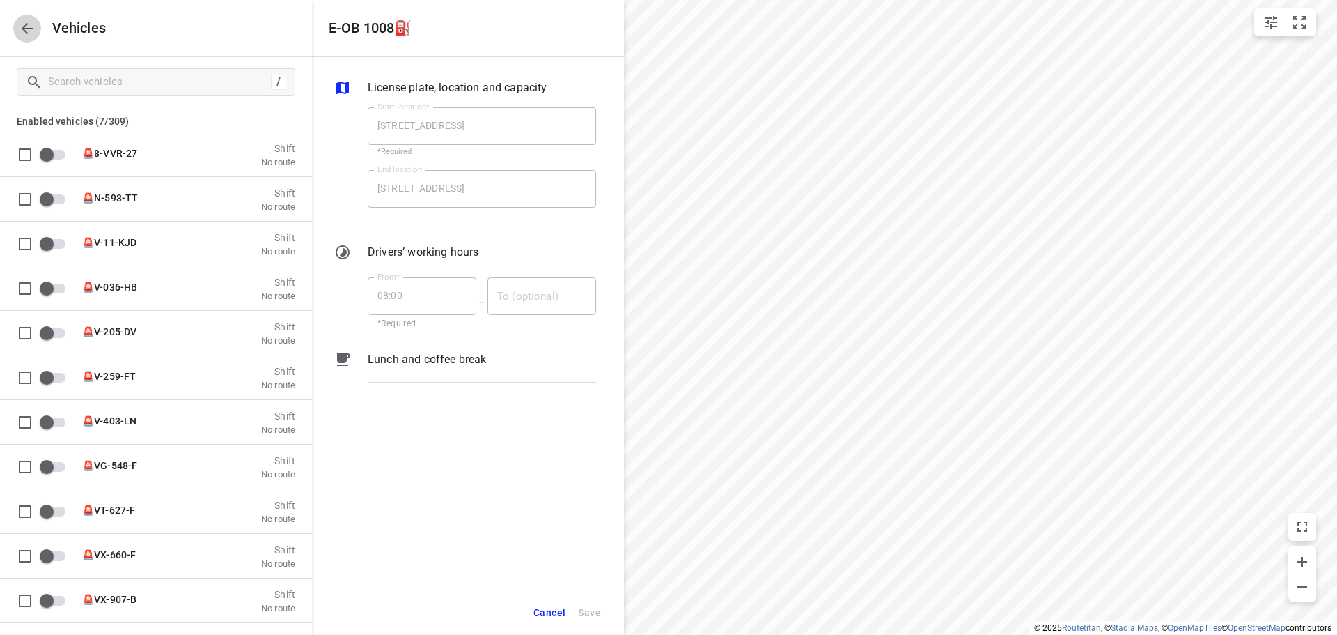
click at [24, 26] on icon "button" at bounding box center [27, 28] width 11 height 11
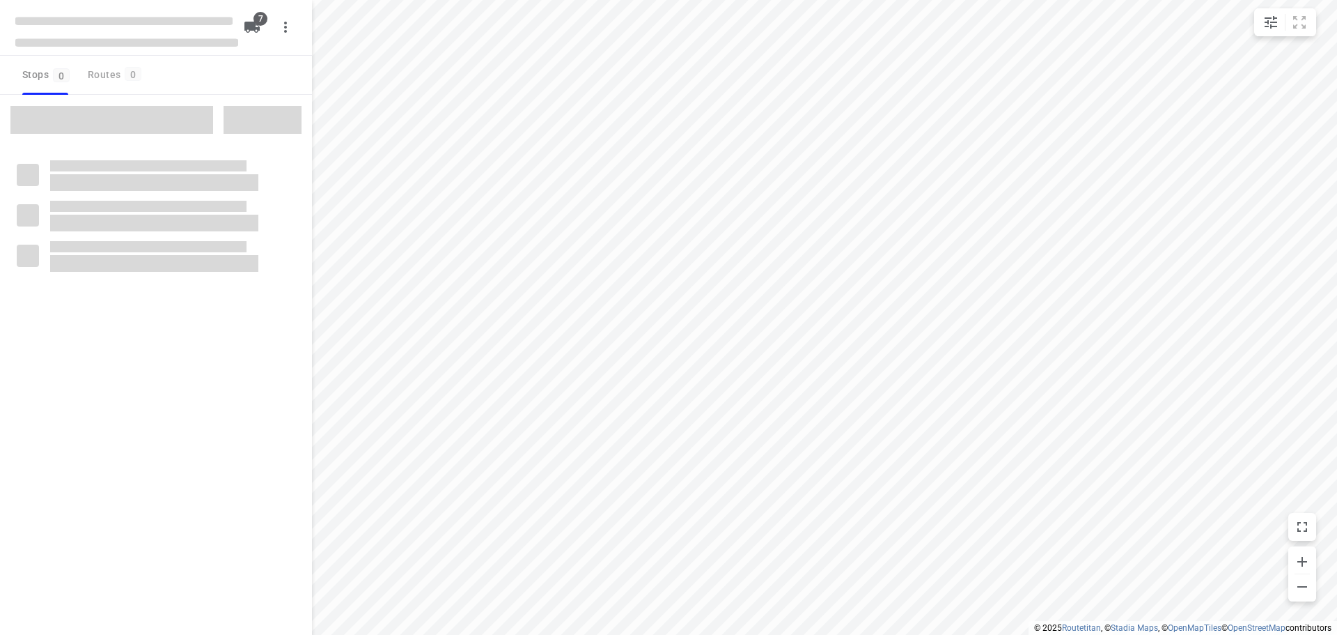
checkbox input "true"
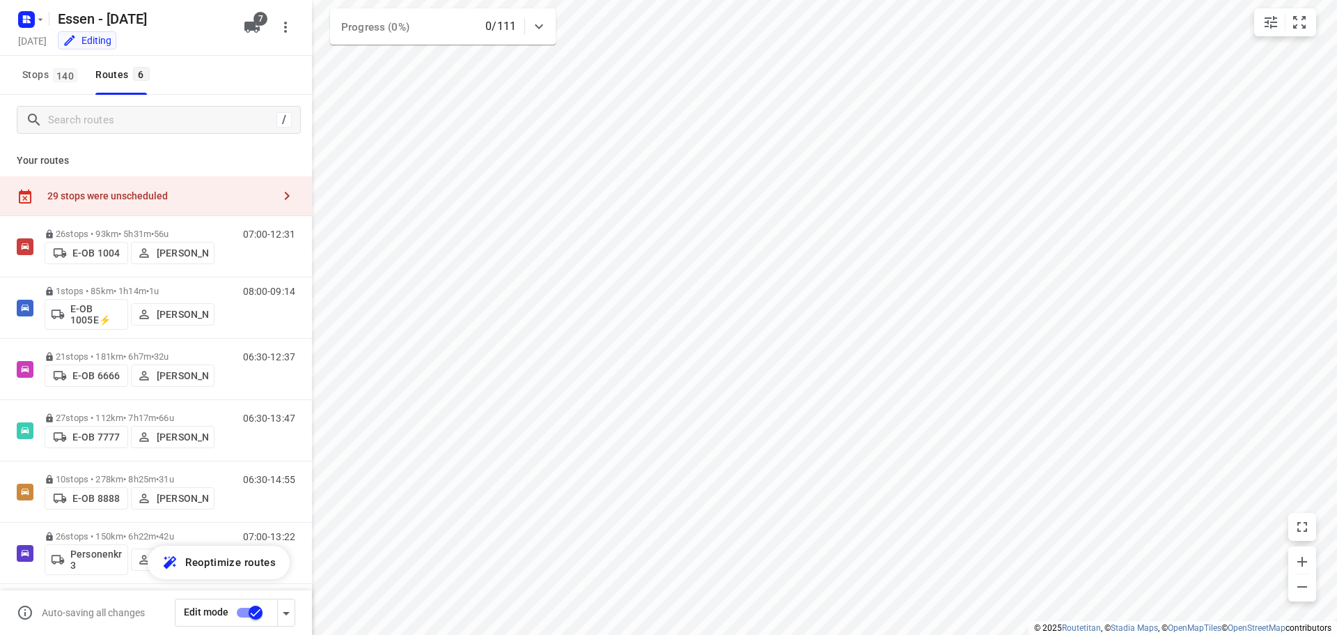
scroll to position [8, 0]
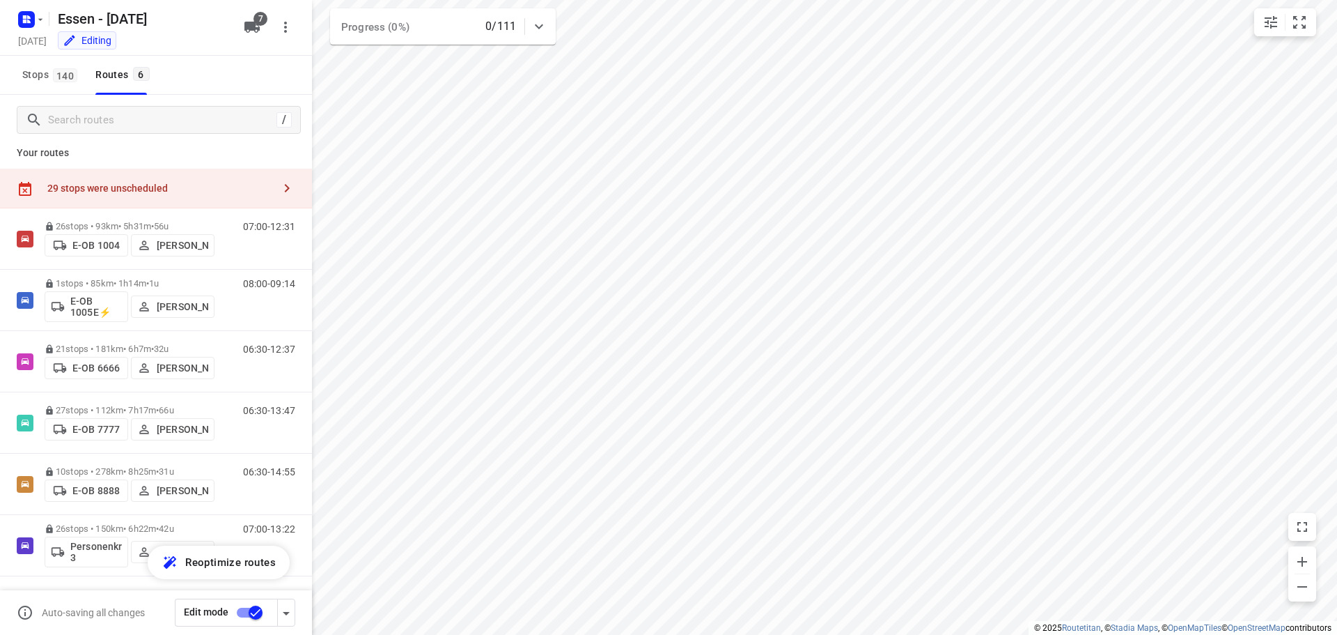
click at [257, 178] on div "29 stops were unscheduled" at bounding box center [156, 189] width 312 height 40
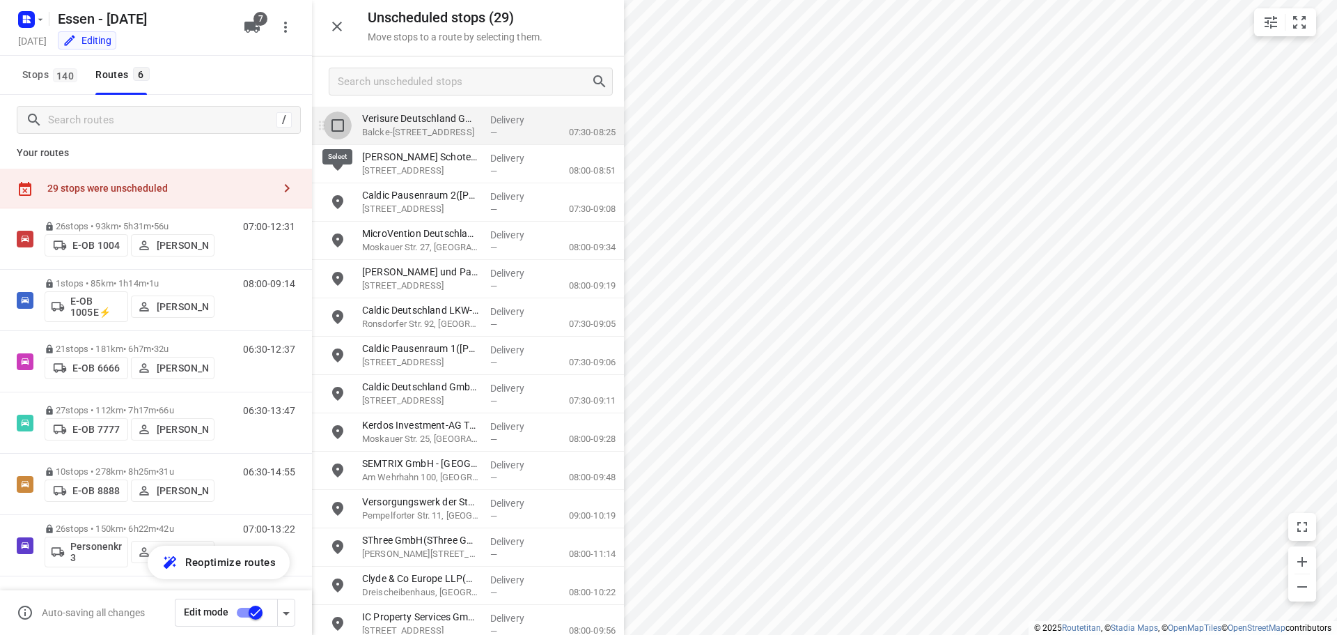
click at [340, 127] on input "grid" at bounding box center [338, 125] width 28 height 28
checkbox input "true"
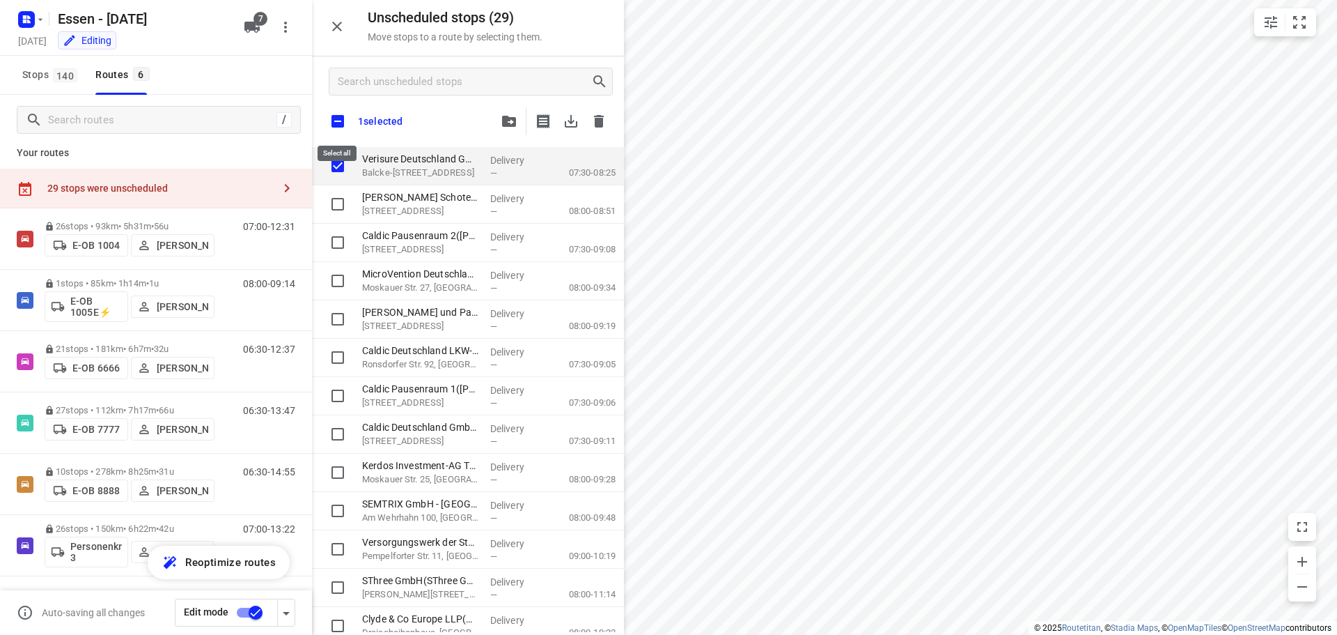
click at [339, 125] on input "checkbox" at bounding box center [337, 121] width 29 height 29
checkbox input "true"
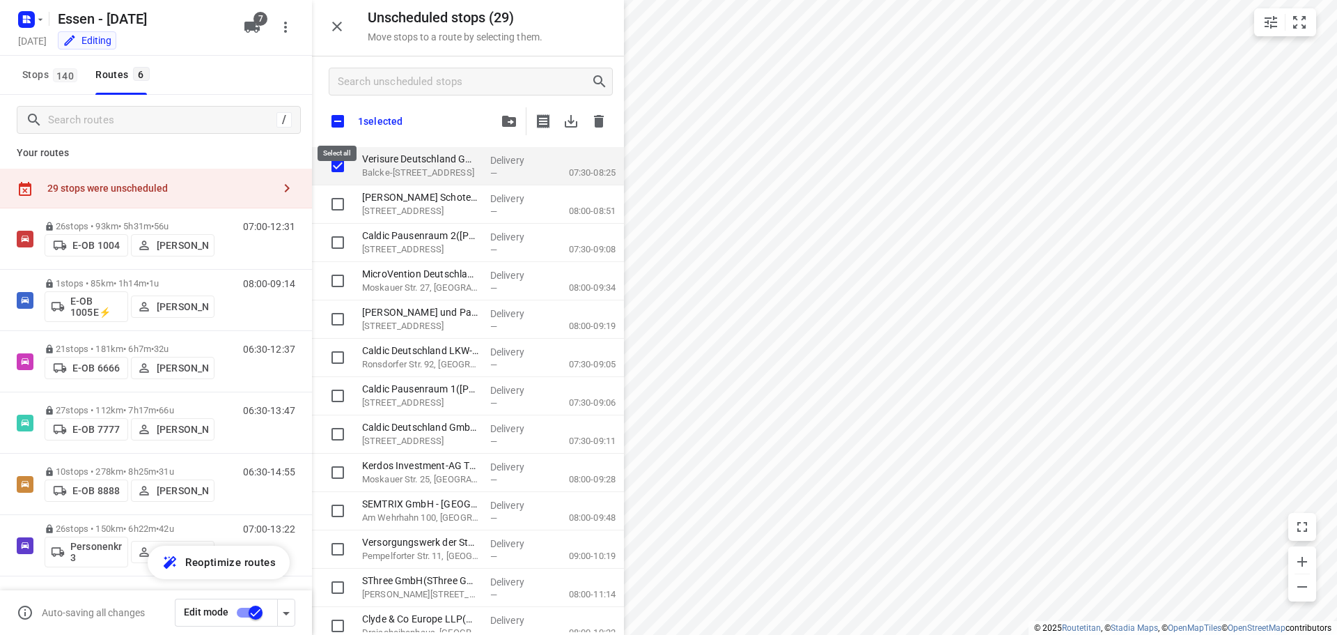
checkbox input "true"
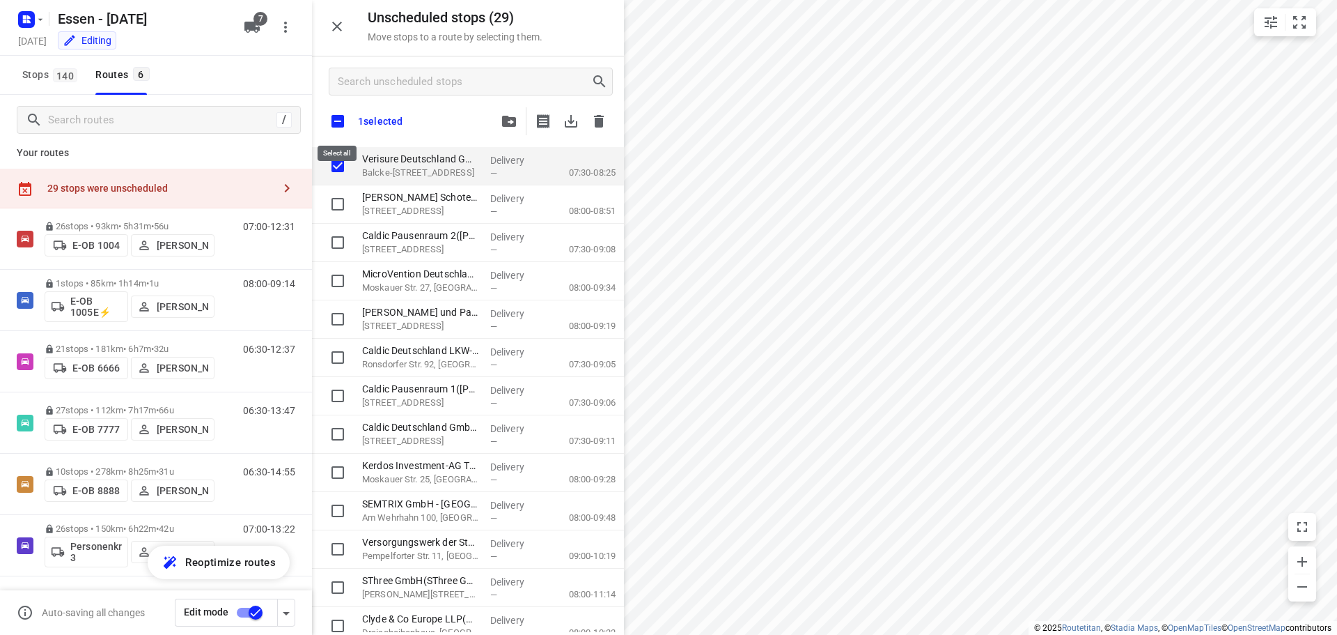
checkbox input "true"
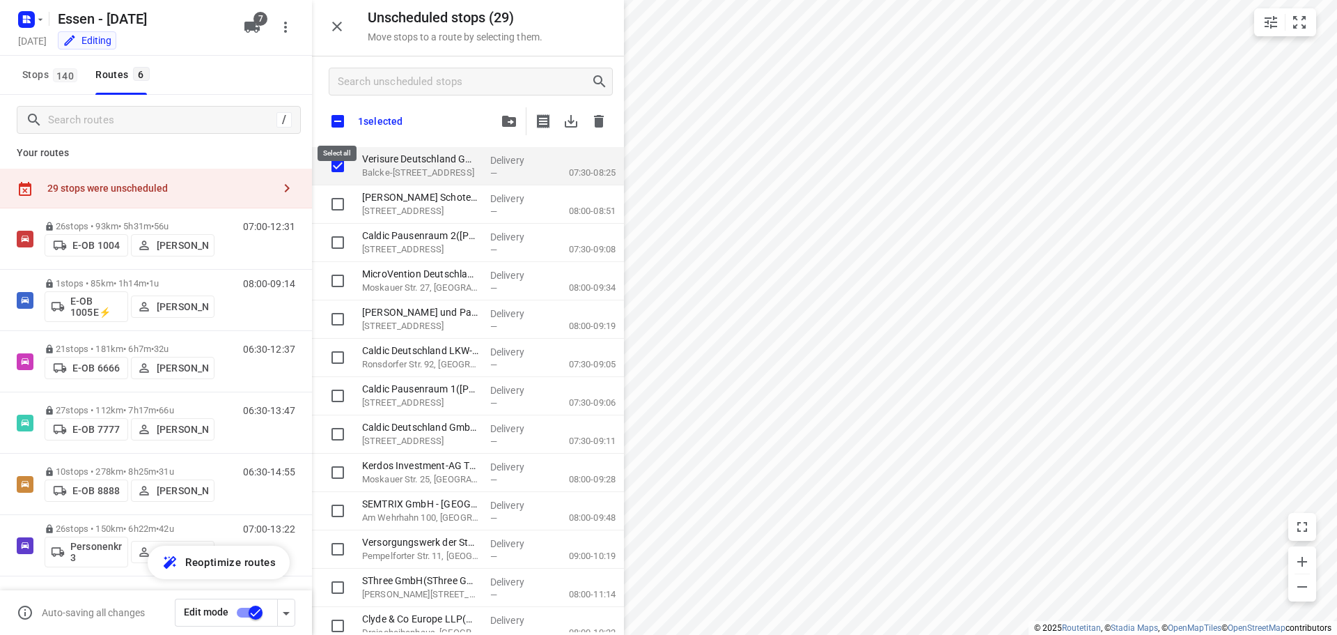
checkbox input "true"
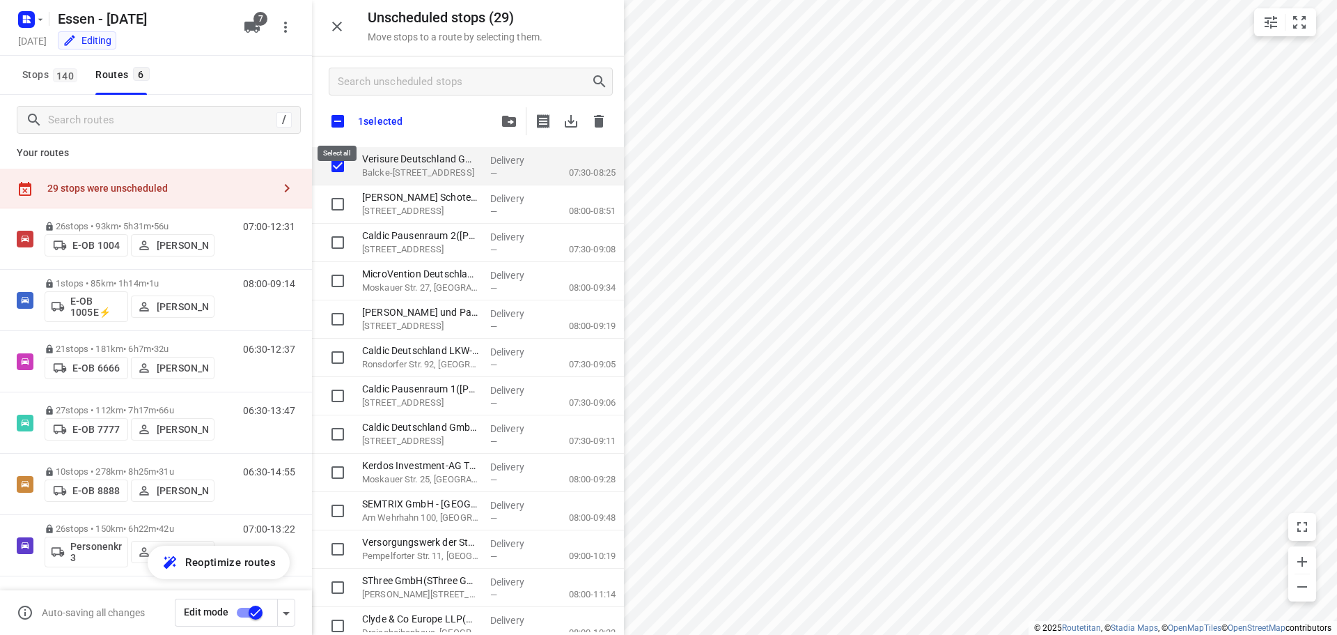
checkbox input "true"
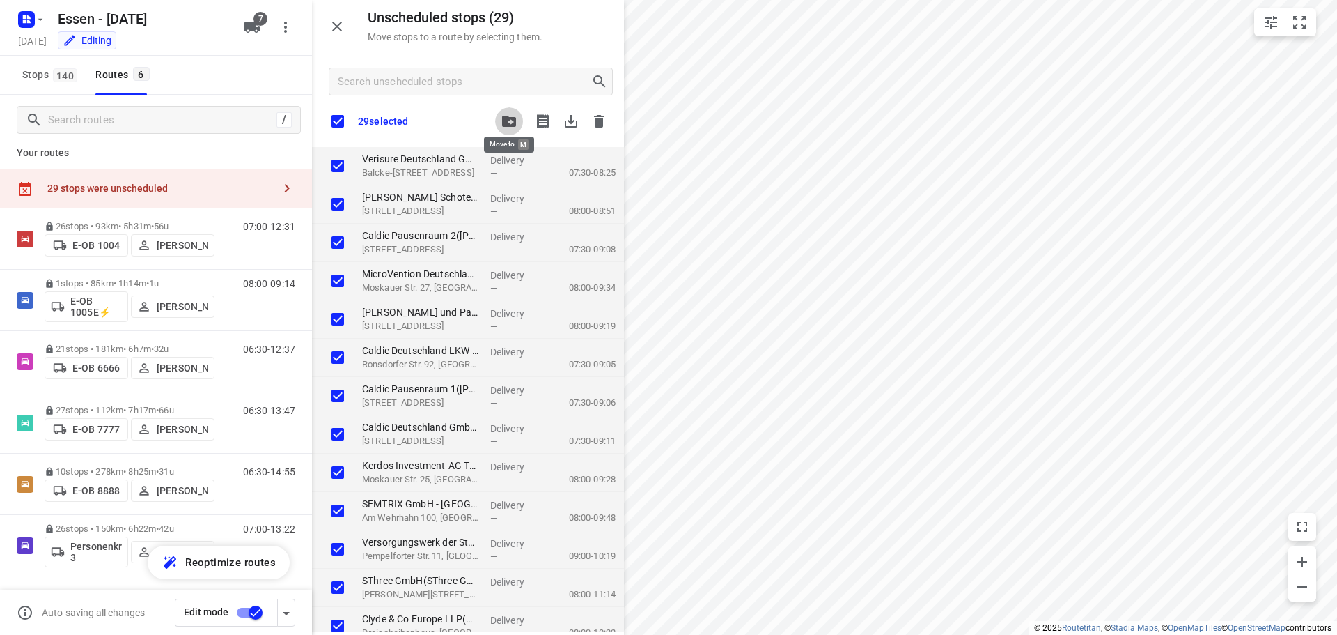
click at [501, 127] on button "button" at bounding box center [509, 121] width 28 height 28
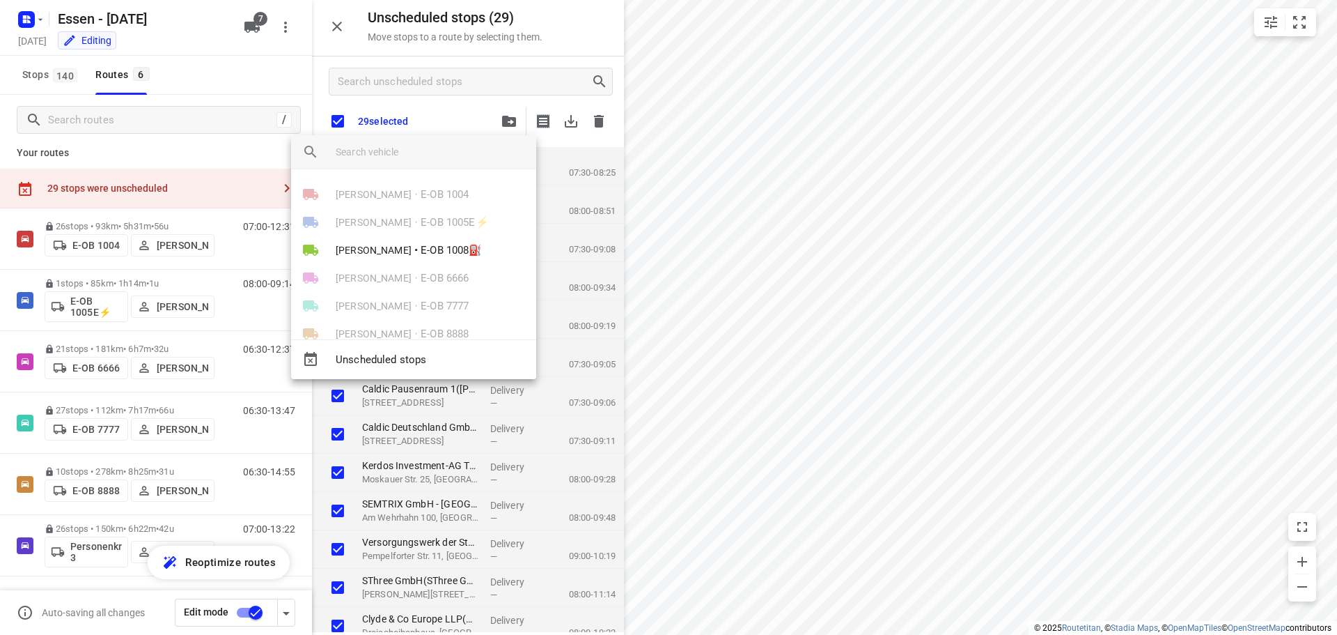
scroll to position [53, 0]
click at [227, 91] on div at bounding box center [668, 317] width 1337 height 635
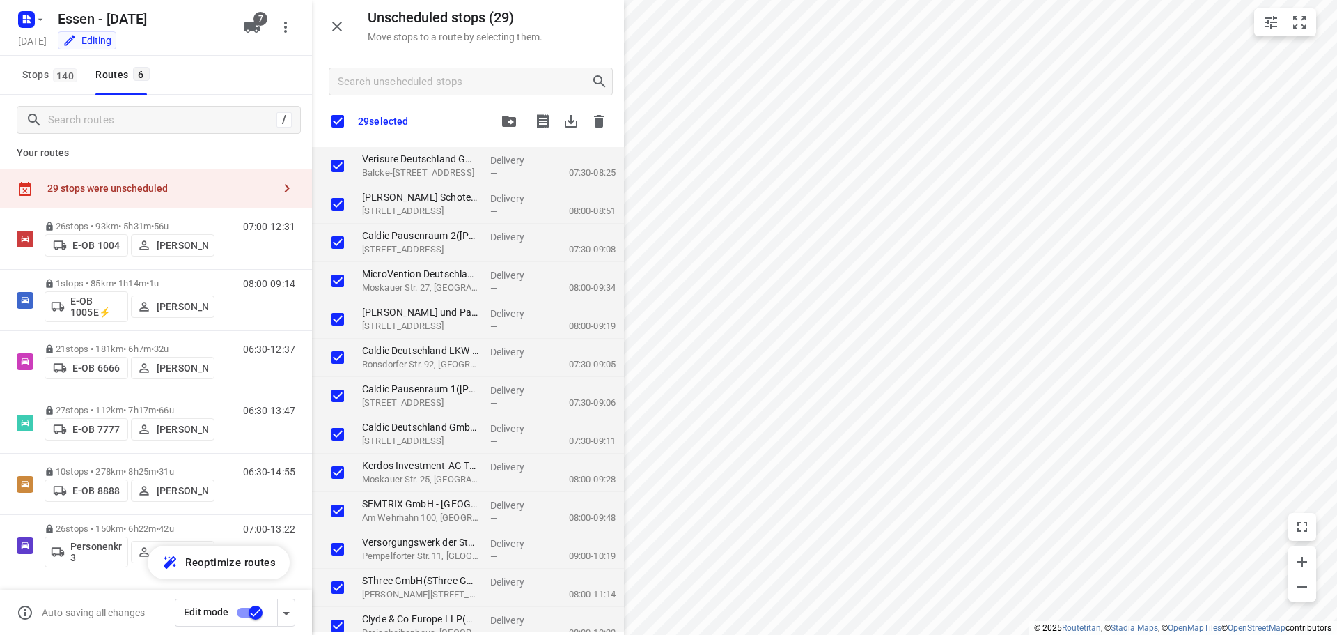
click at [340, 23] on icon "button" at bounding box center [337, 27] width 10 height 10
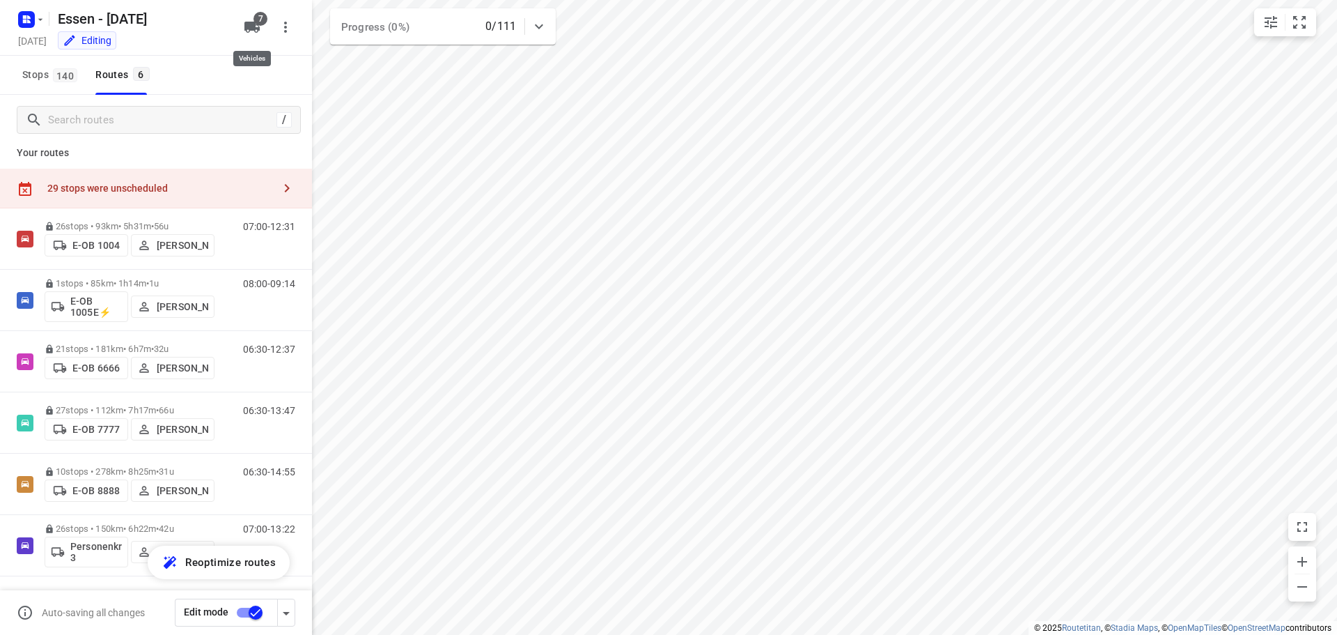
click at [260, 27] on button "7" at bounding box center [252, 27] width 28 height 28
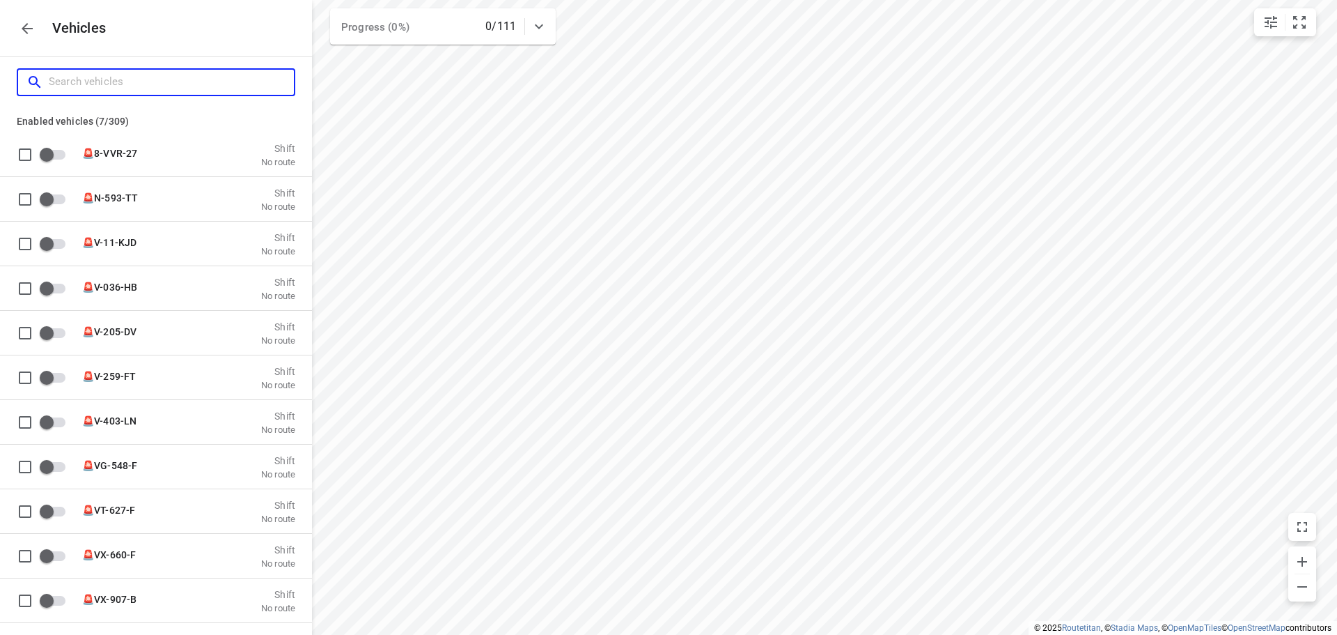
click at [221, 82] on input "Search vehicles" at bounding box center [171, 82] width 245 height 22
type input "1"
checkbox input "true"
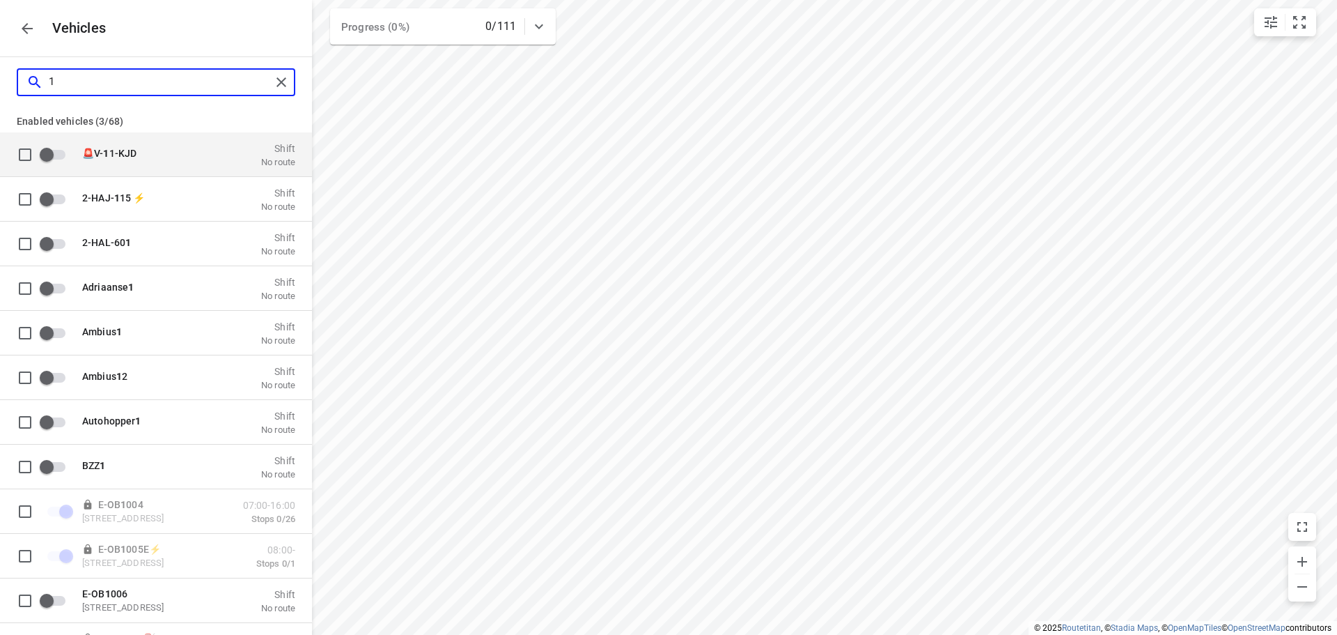
type input "10"
checkbox input "true"
checkbox input "false"
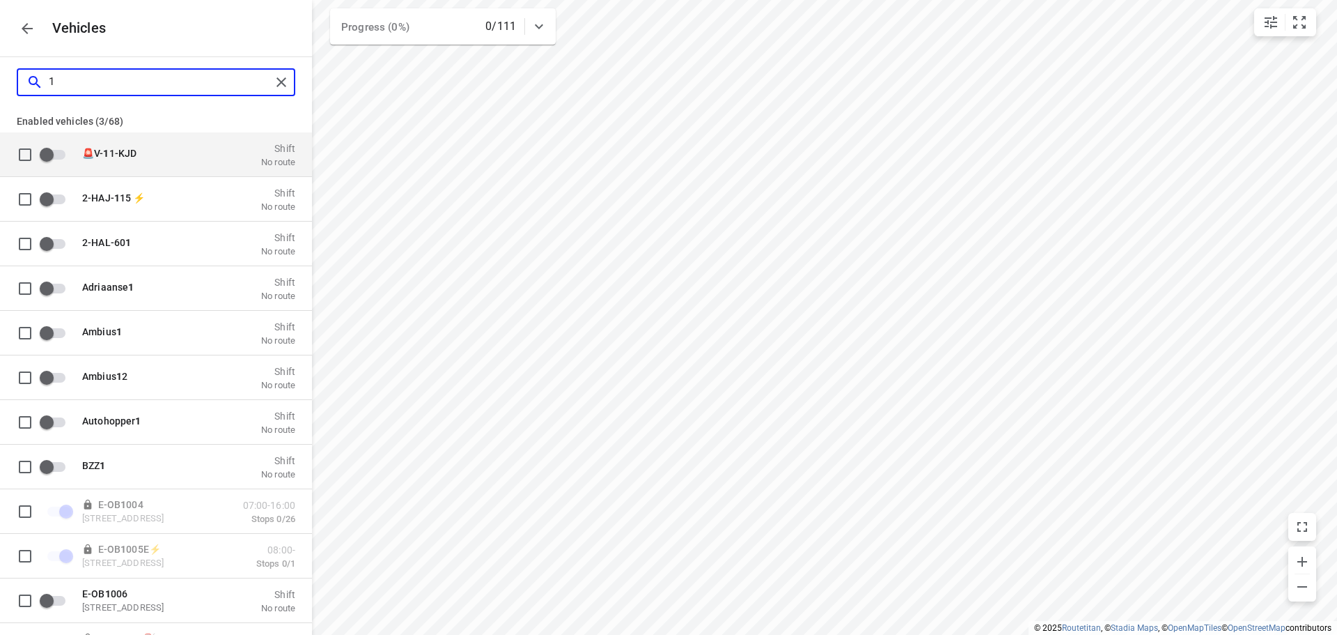
checkbox input "false"
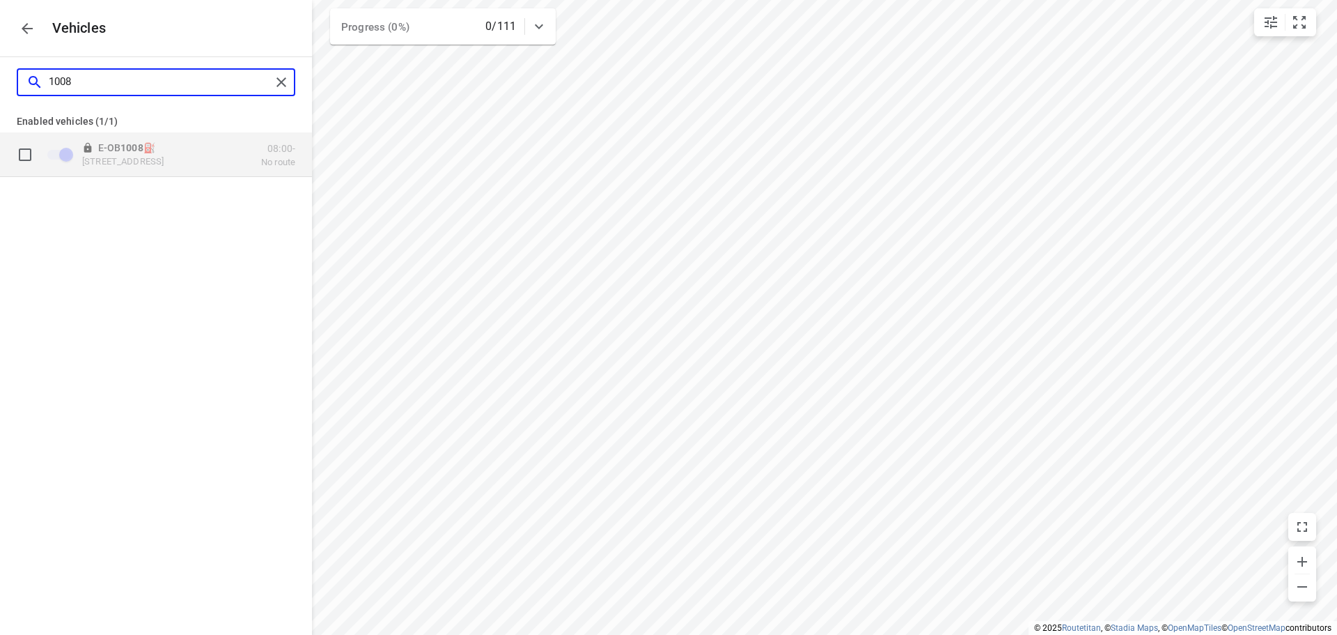
type input "1008"
click at [152, 165] on p "Krablerstraße 161, 45326 Essen, Germany" at bounding box center [151, 160] width 139 height 11
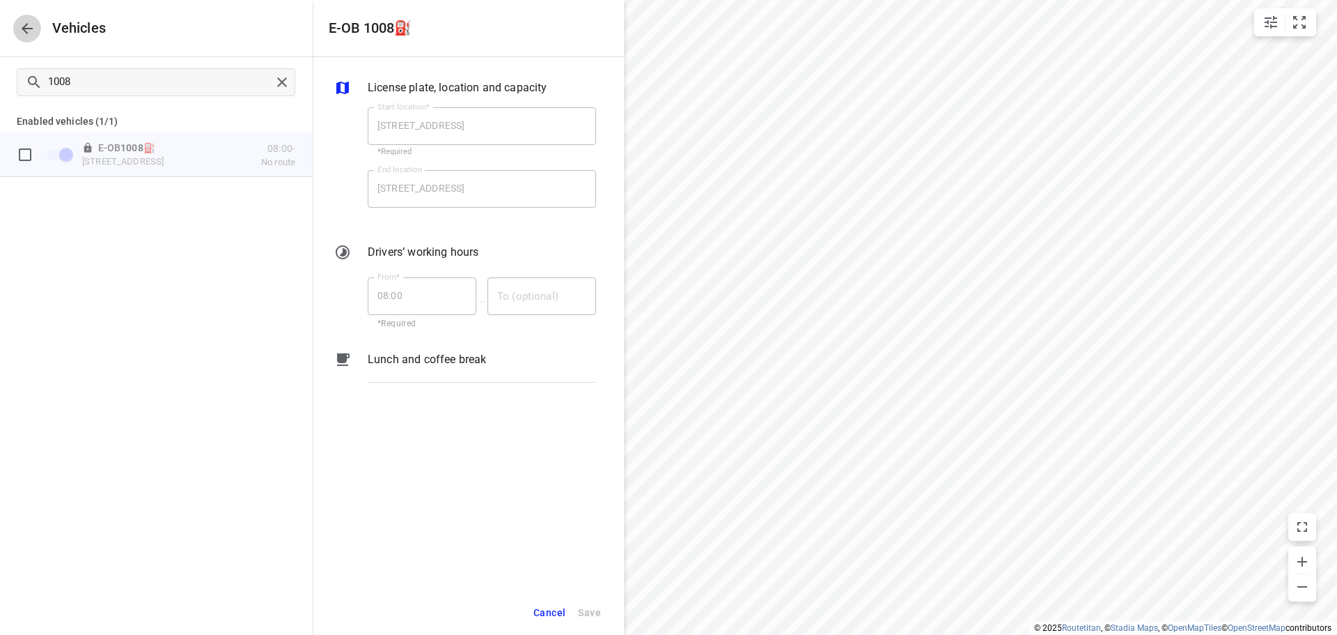
click at [34, 24] on icon "button" at bounding box center [27, 28] width 17 height 17
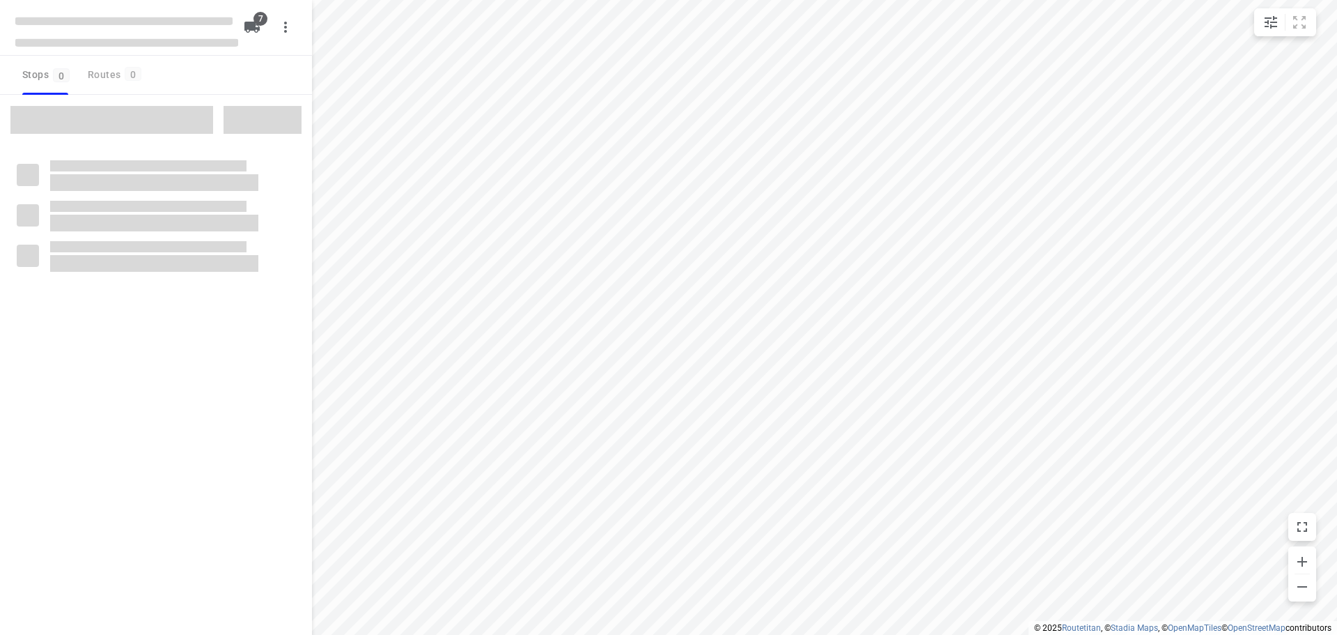
checkbox input "true"
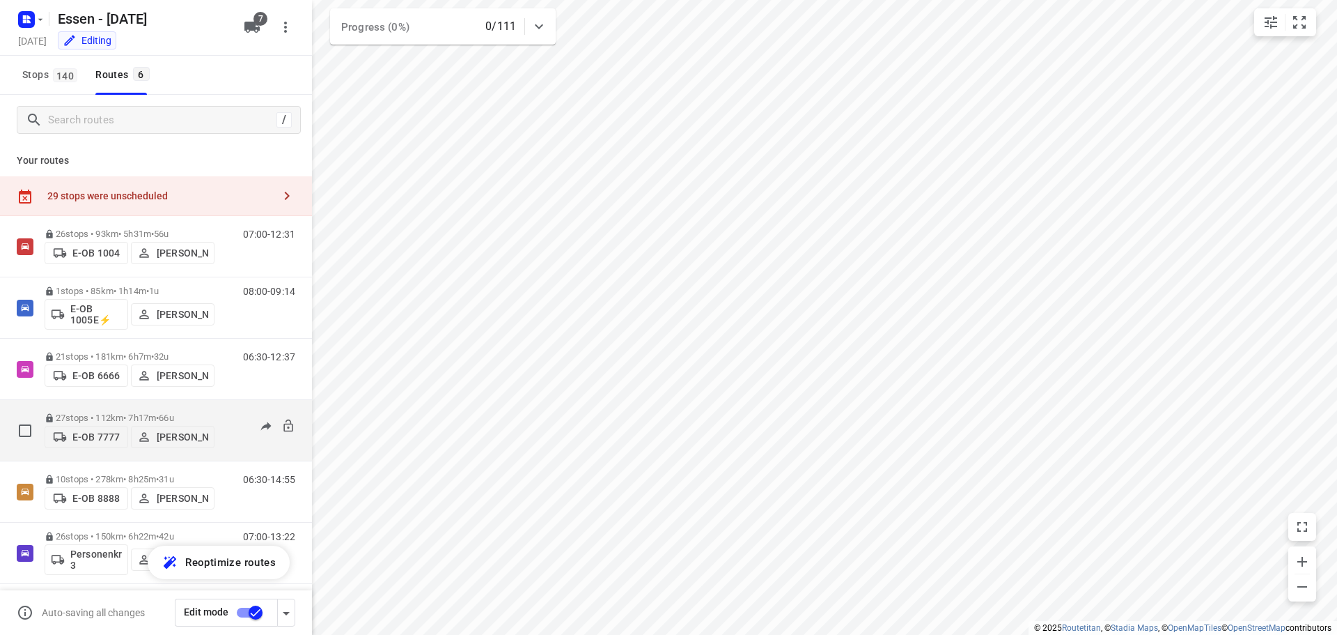
click at [180, 439] on p "[PERSON_NAME]" at bounding box center [183, 436] width 52 height 11
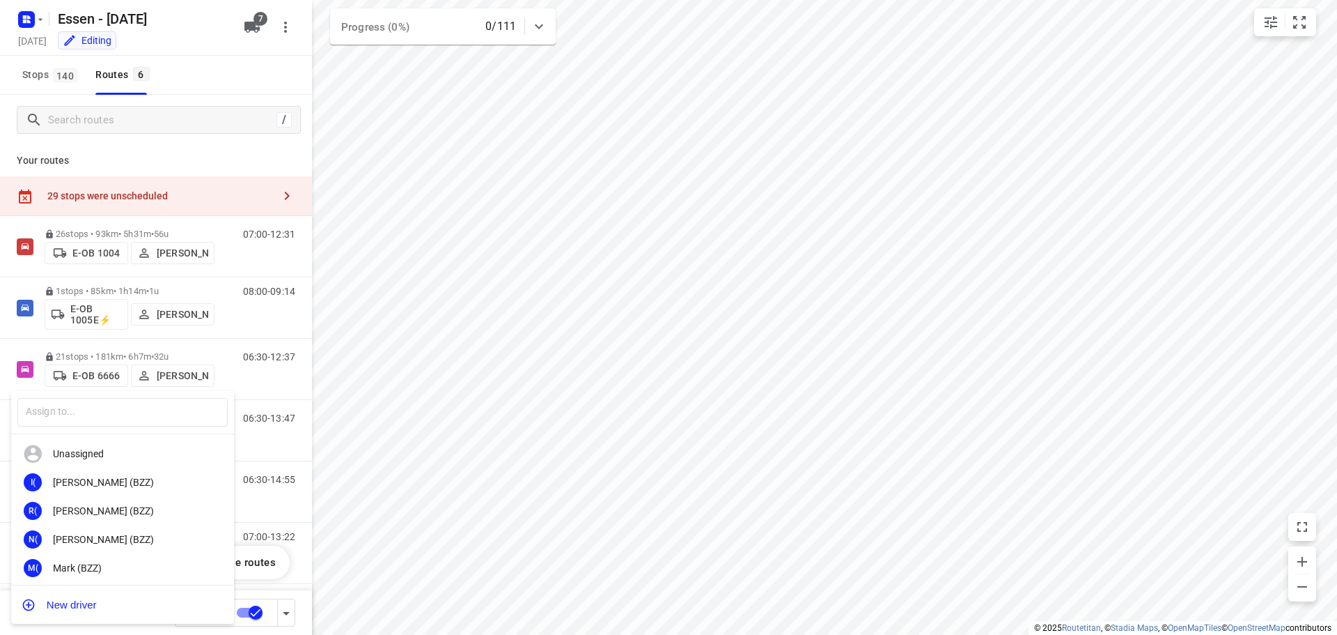
click at [254, 437] on div at bounding box center [668, 317] width 1337 height 635
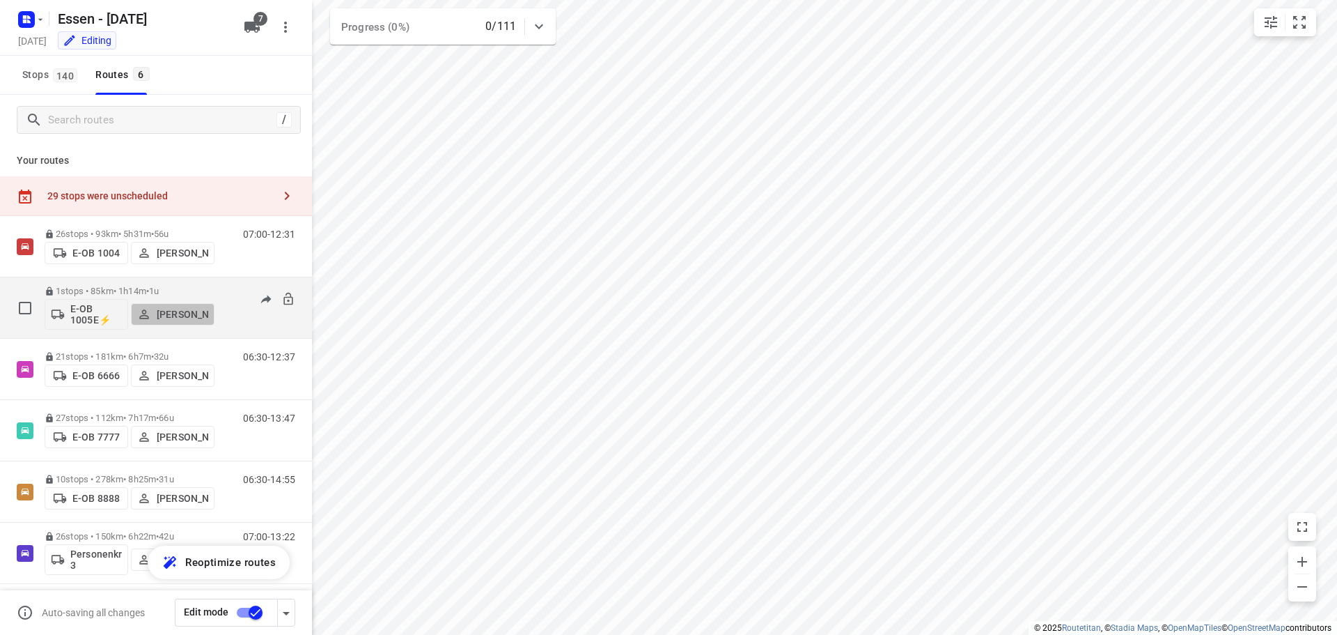
click at [204, 309] on p "[PERSON_NAME]" at bounding box center [183, 314] width 52 height 11
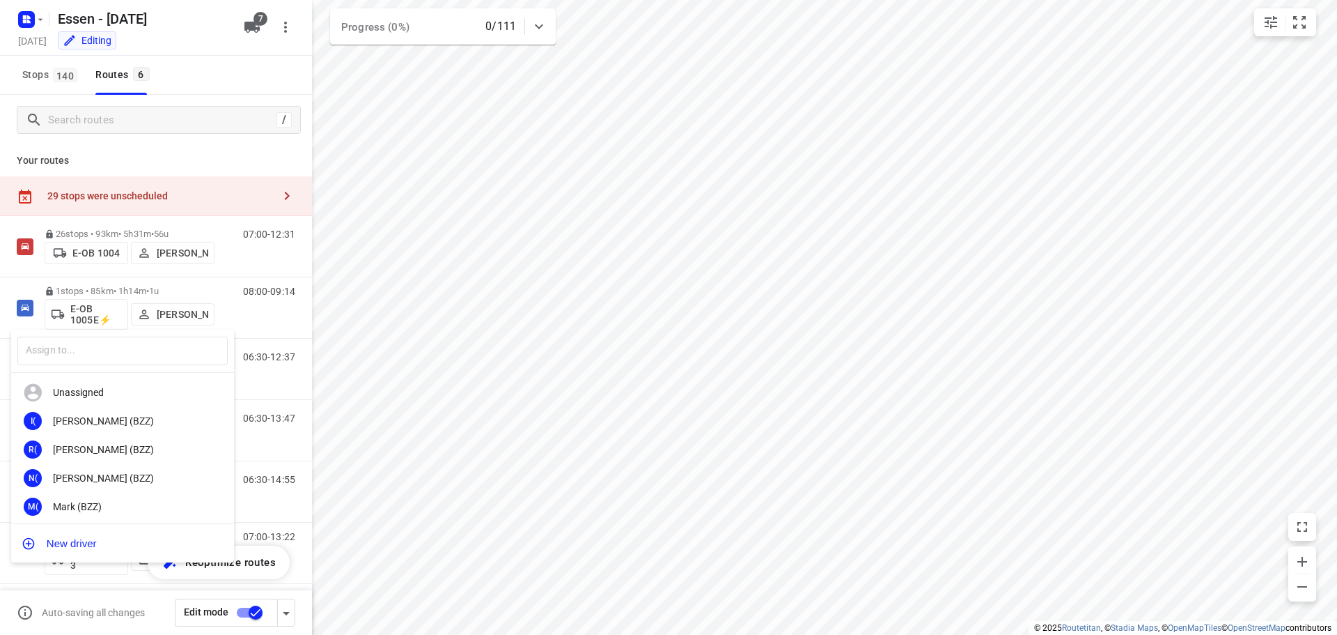
click at [217, 296] on div at bounding box center [668, 317] width 1337 height 635
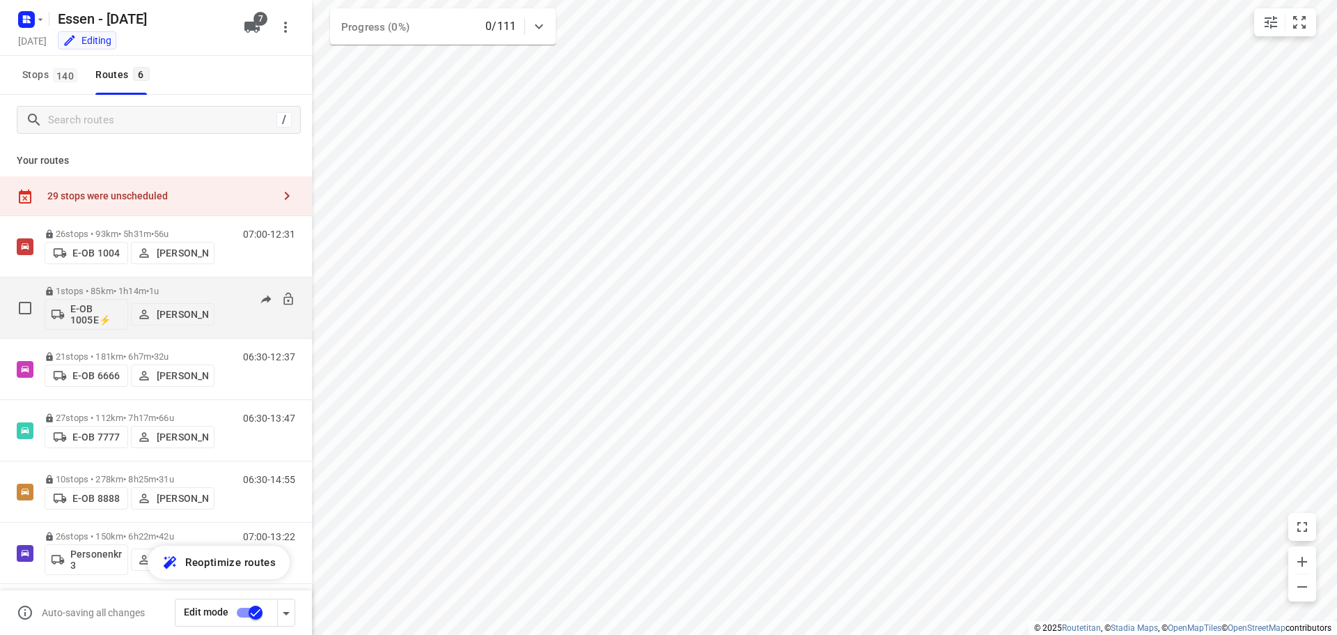
click at [198, 284] on div "1 stops • 85km • 1h14m • 1u E-OB 1005E⚡ Morice Niedick" at bounding box center [130, 308] width 170 height 58
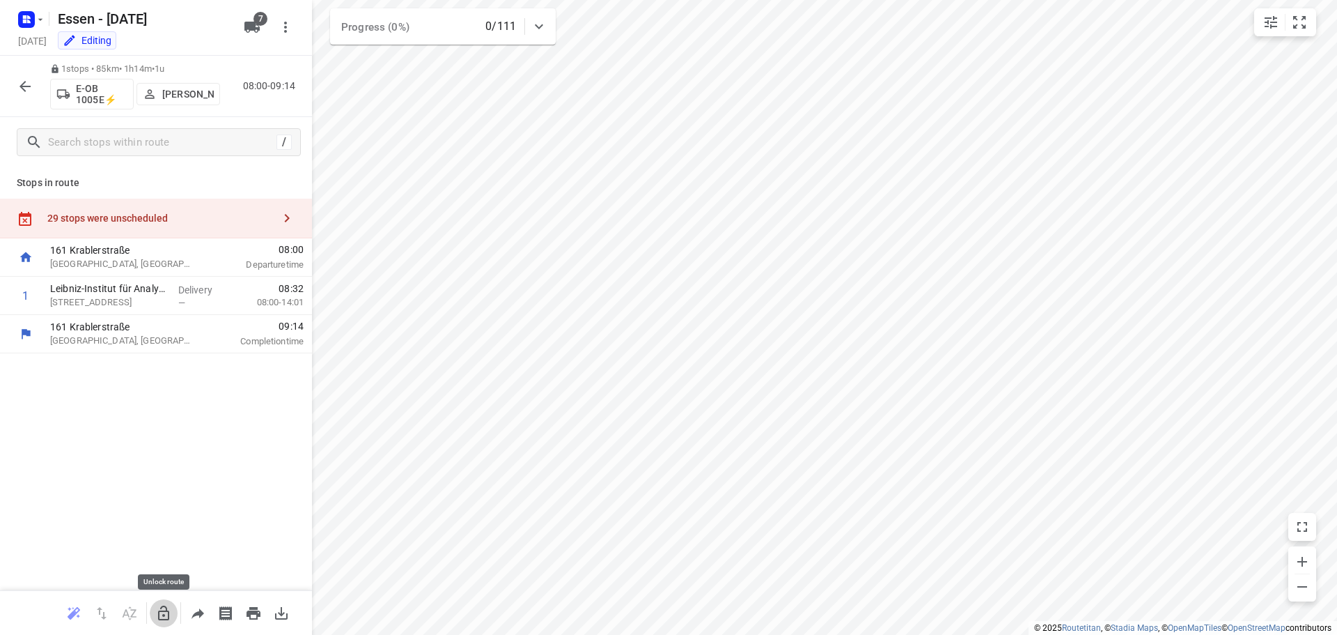
click at [169, 616] on icon "button" at bounding box center [163, 612] width 11 height 15
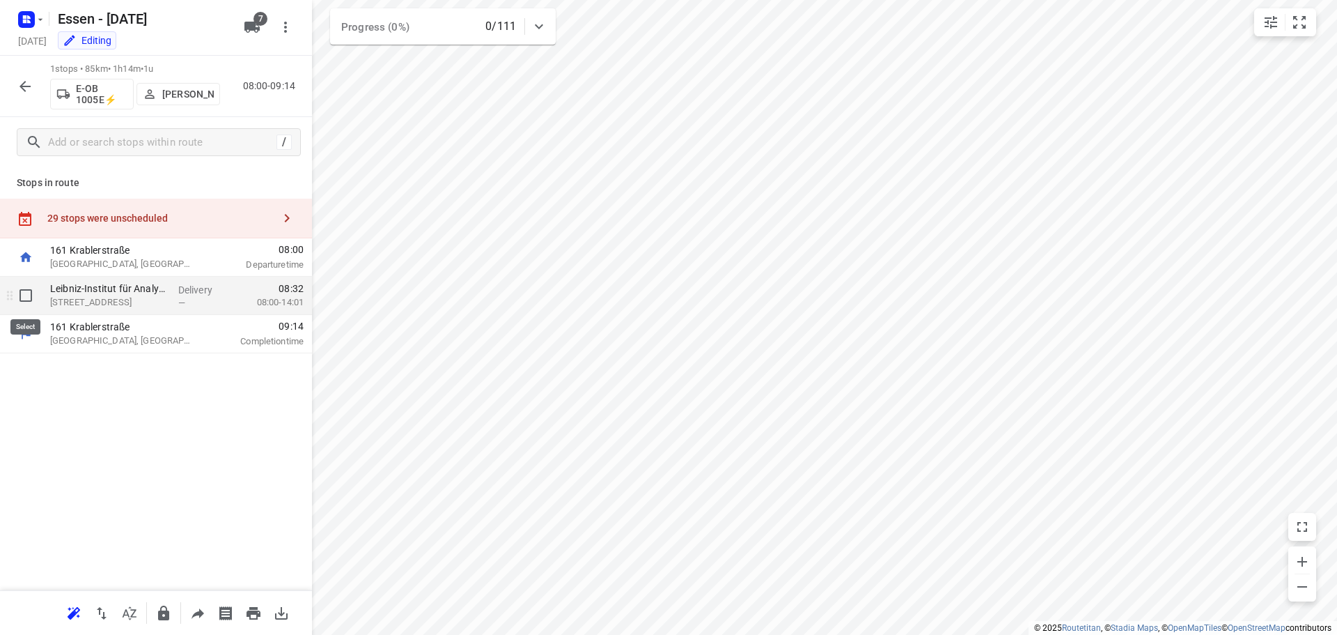
click at [26, 304] on input "checkbox" at bounding box center [26, 295] width 28 height 28
checkbox input "true"
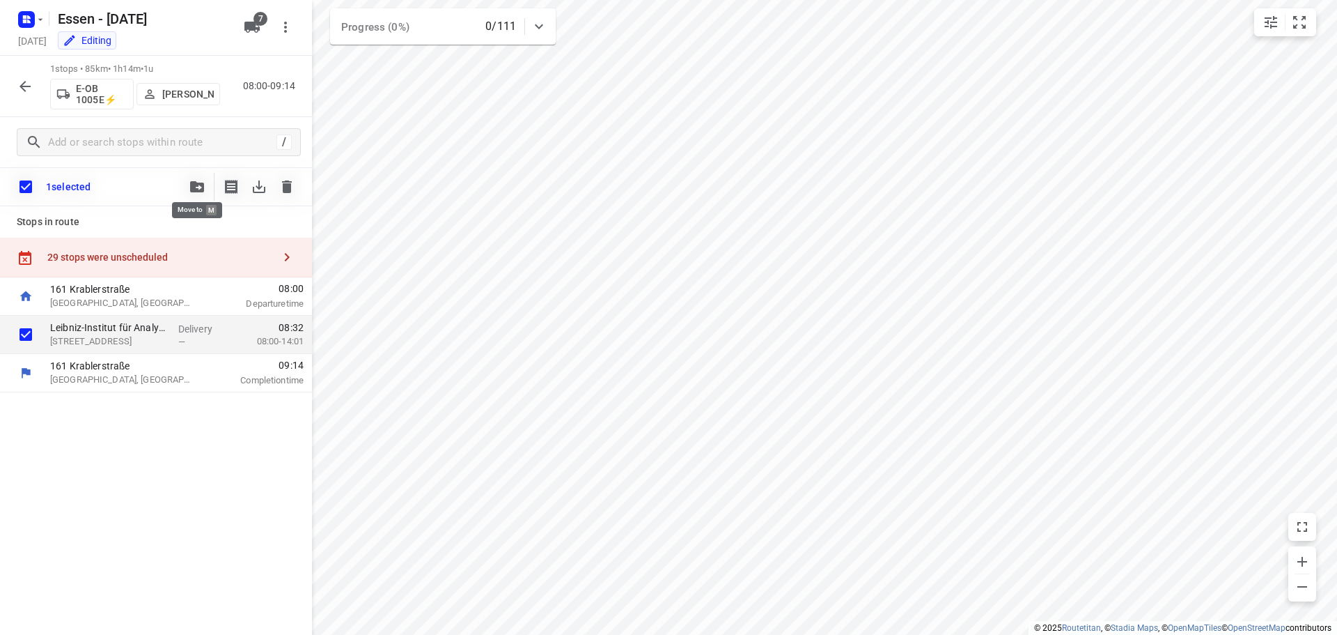
click at [204, 181] on span "button" at bounding box center [197, 186] width 17 height 11
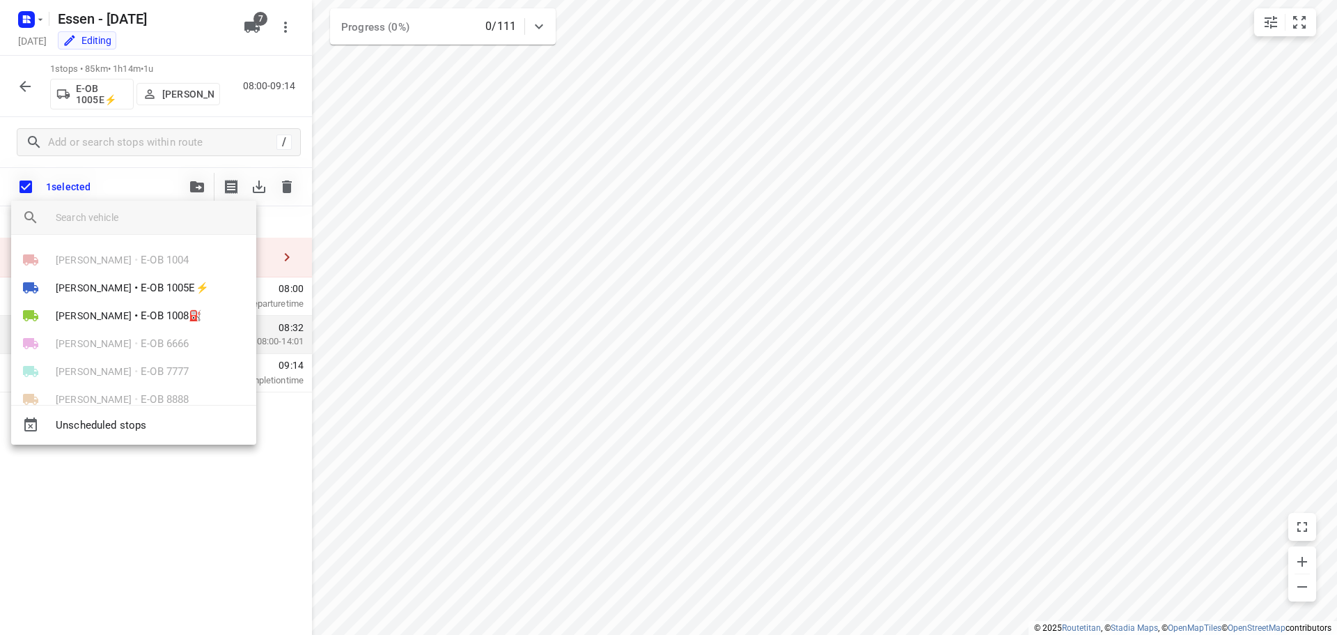
click at [177, 462] on div at bounding box center [668, 317] width 1337 height 635
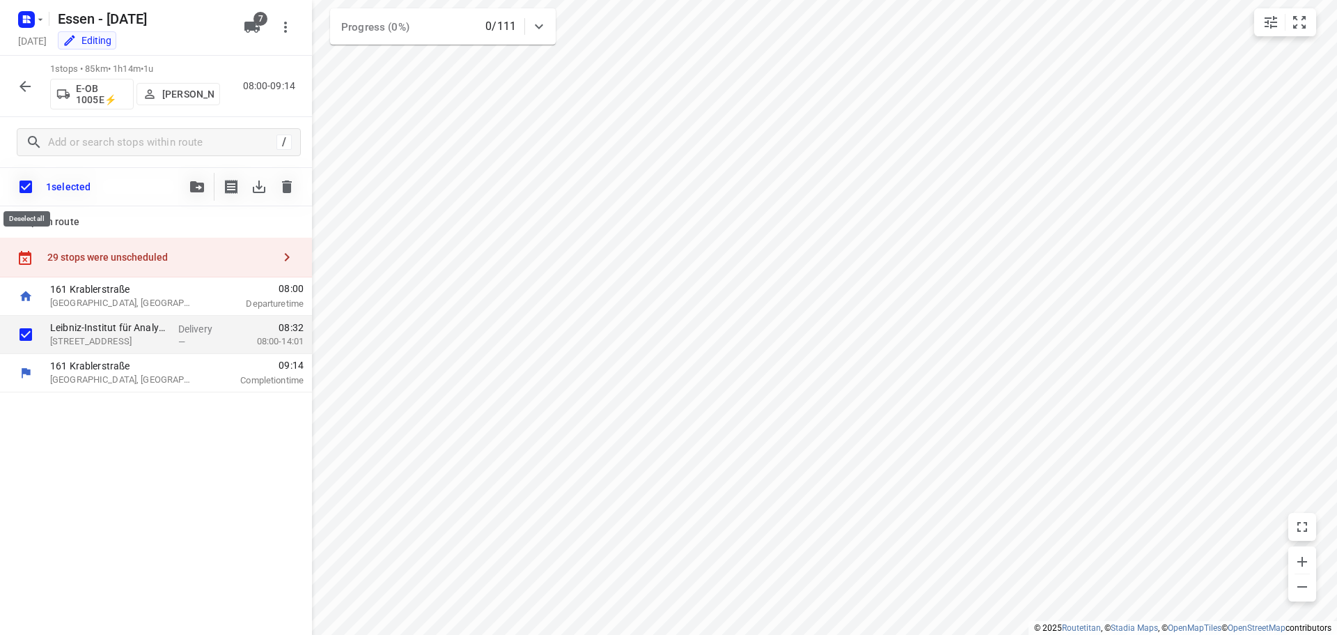
click at [25, 190] on input "checkbox" at bounding box center [25, 186] width 29 height 29
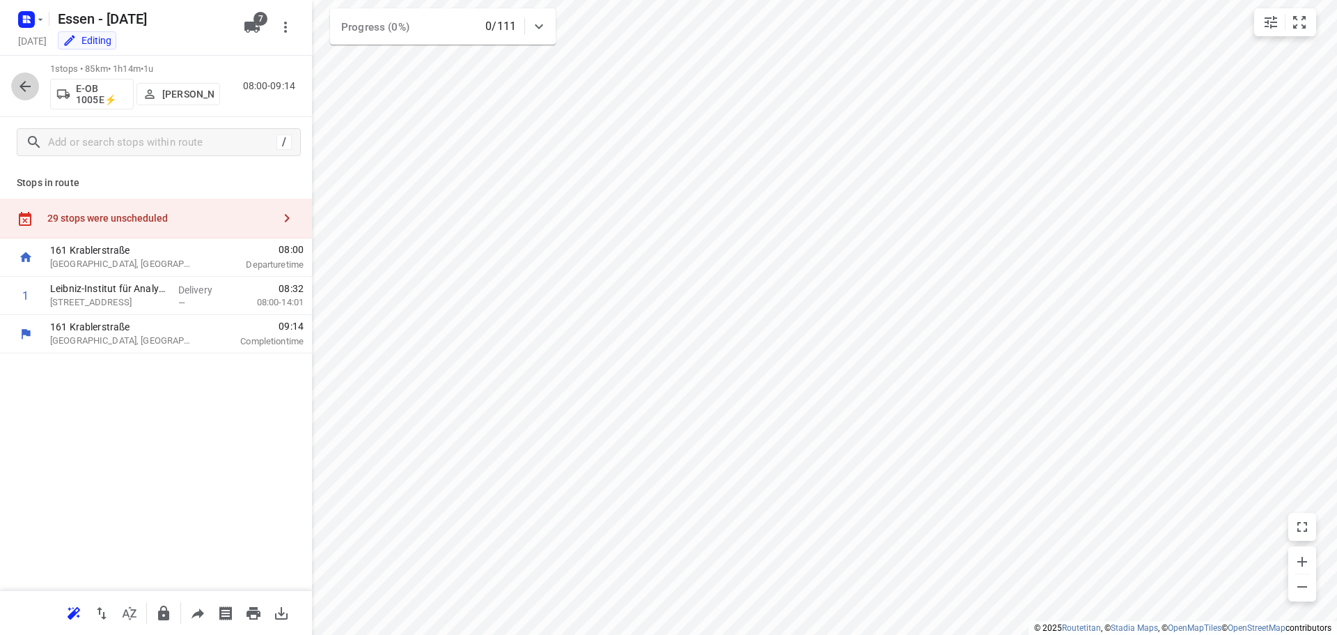
click at [28, 90] on icon "button" at bounding box center [25, 86] width 17 height 17
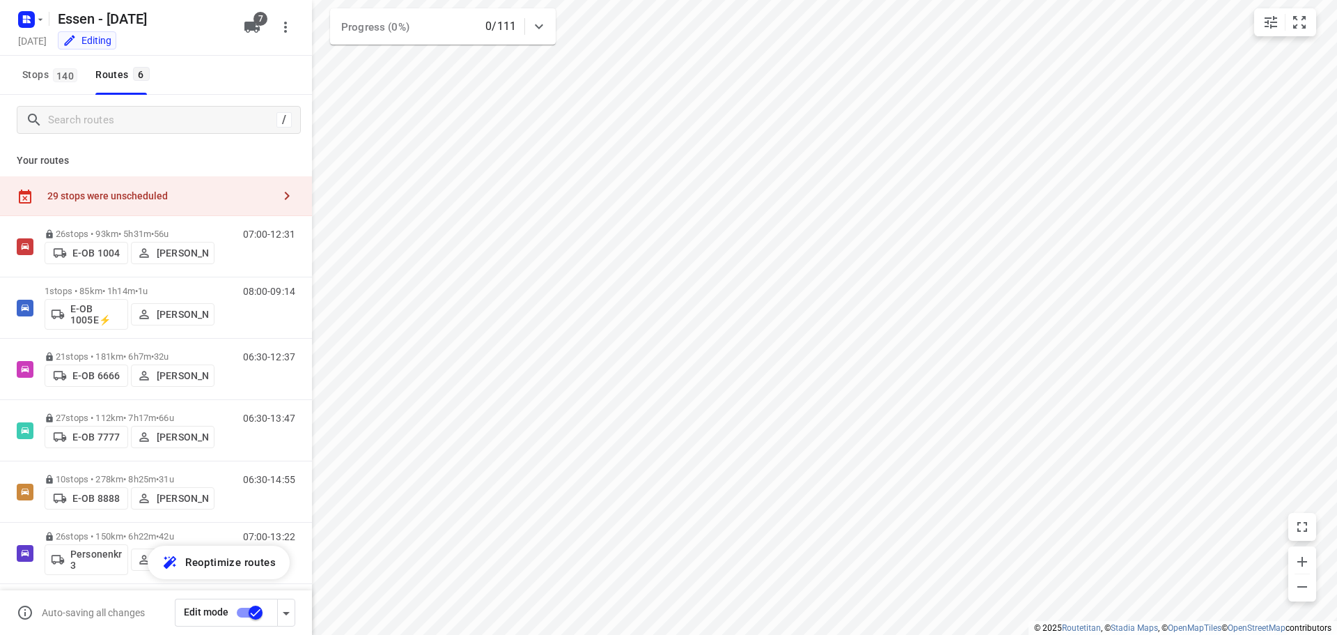
click at [226, 196] on div "29 stops were unscheduled" at bounding box center [160, 195] width 226 height 11
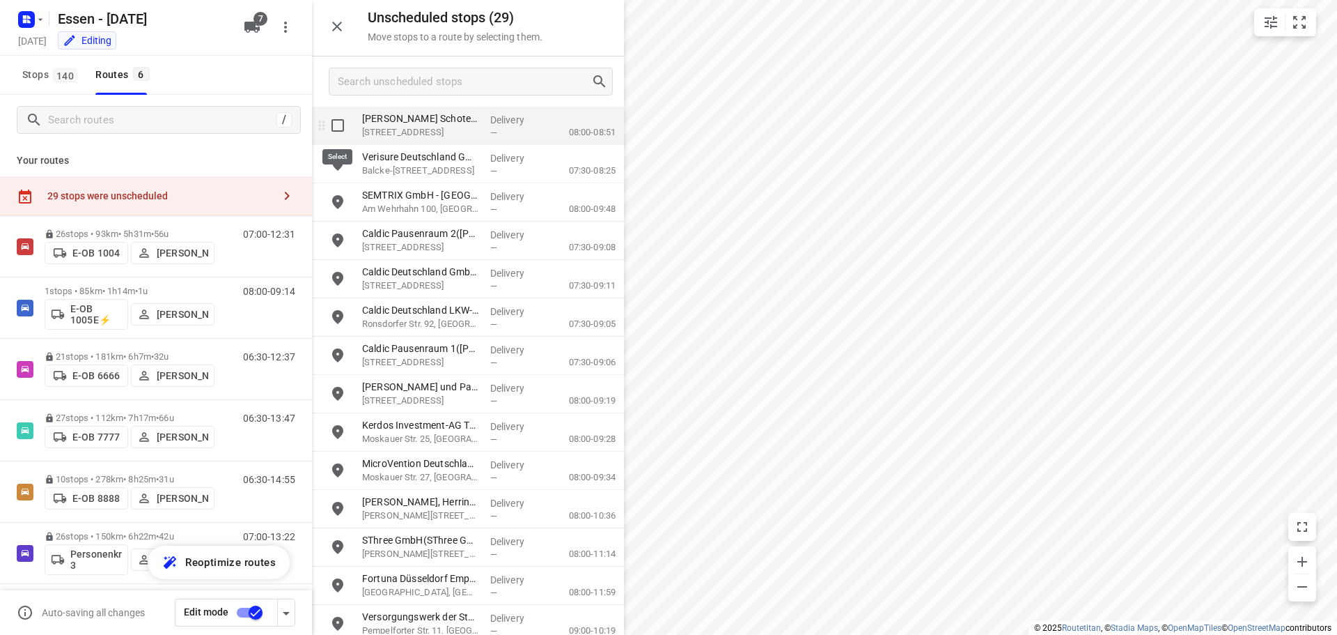
click at [336, 130] on input "grid" at bounding box center [338, 125] width 28 height 28
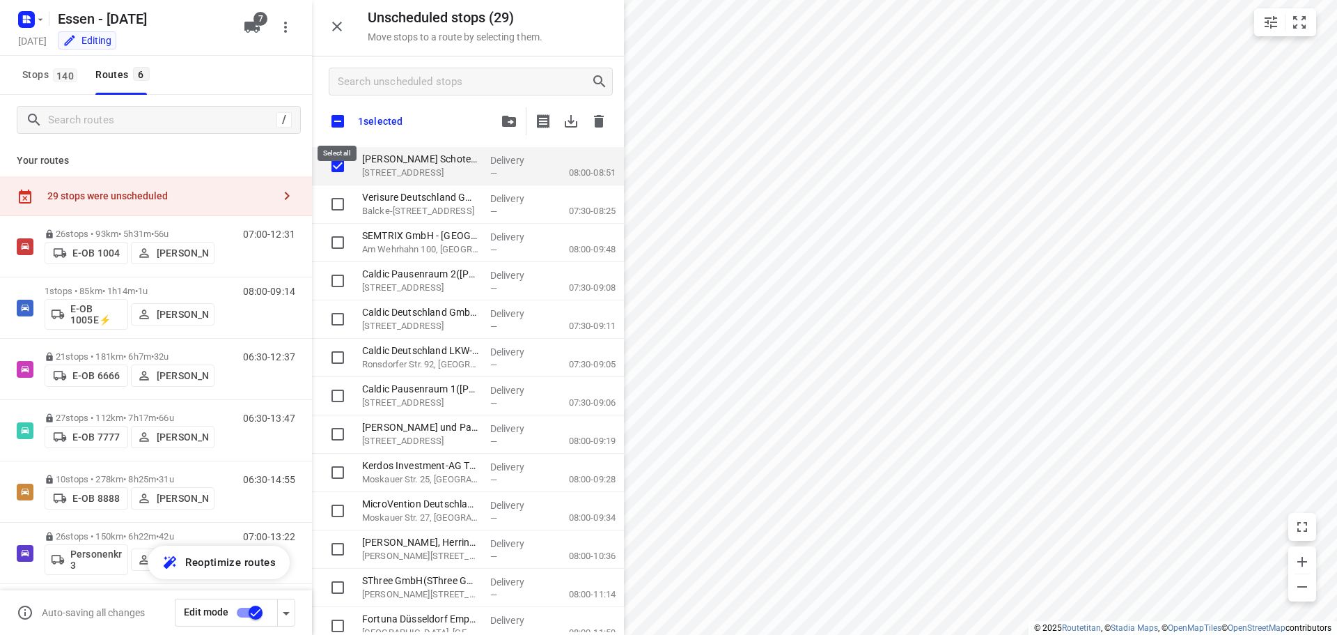
checkbox input "true"
click at [338, 123] on input "checkbox" at bounding box center [337, 121] width 29 height 29
checkbox input "true"
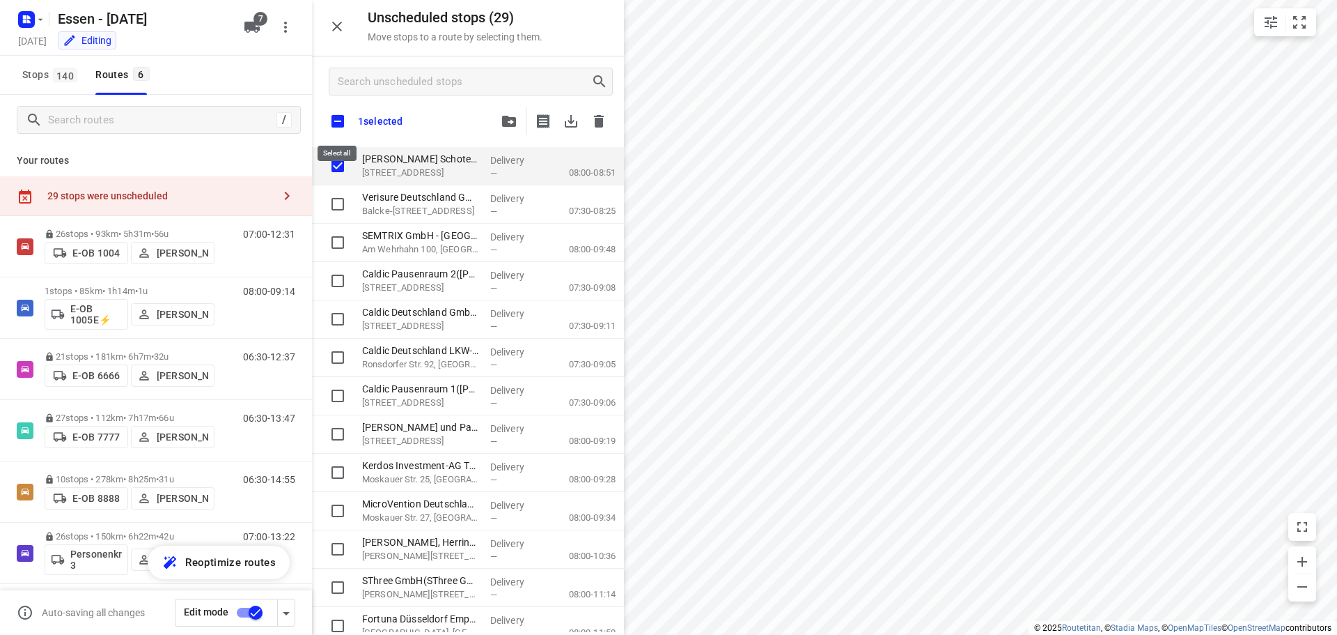
checkbox input "true"
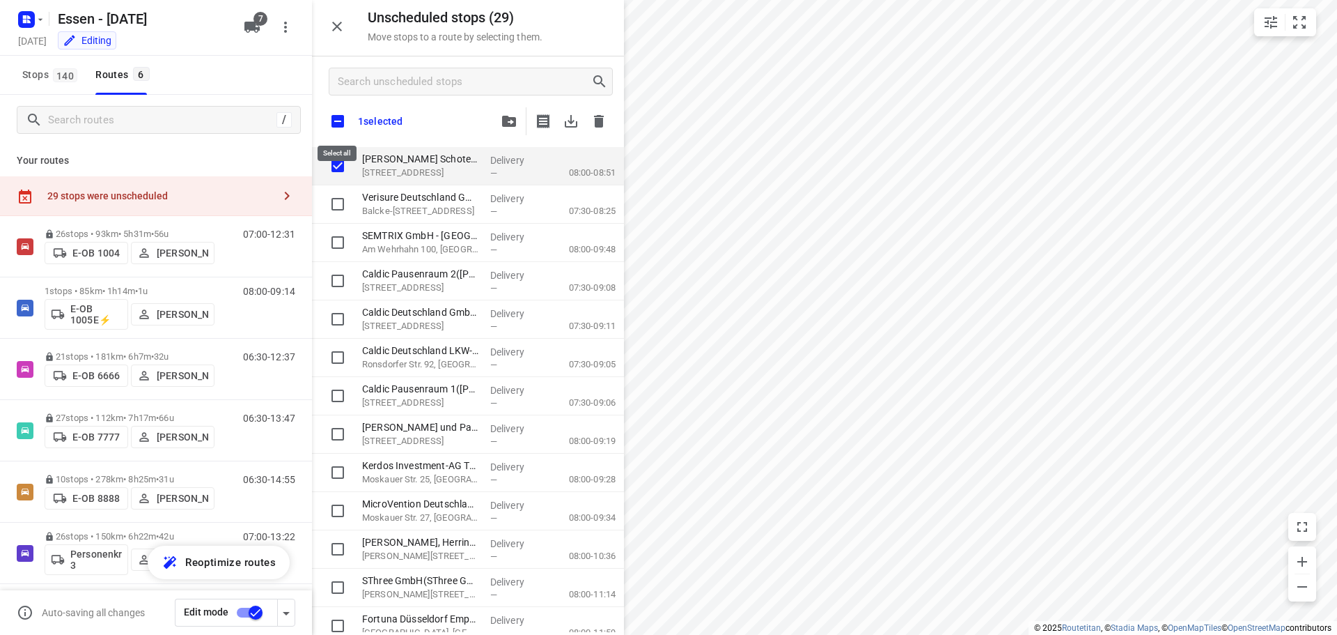
checkbox input "true"
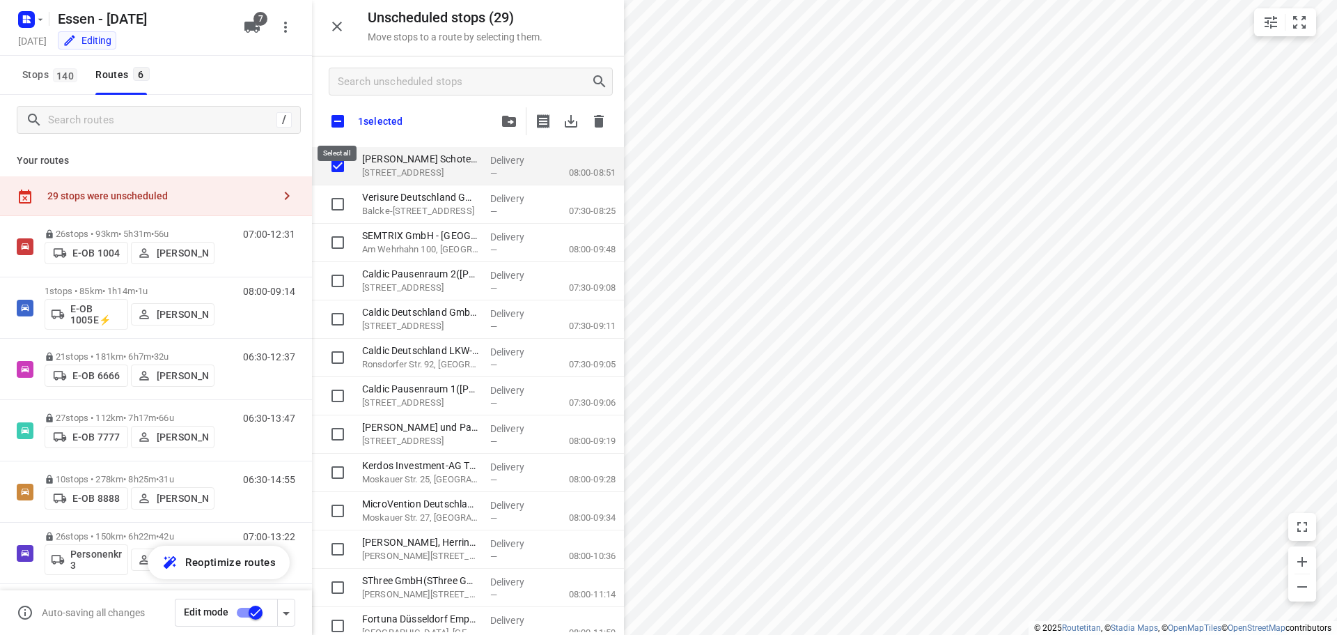
checkbox input "true"
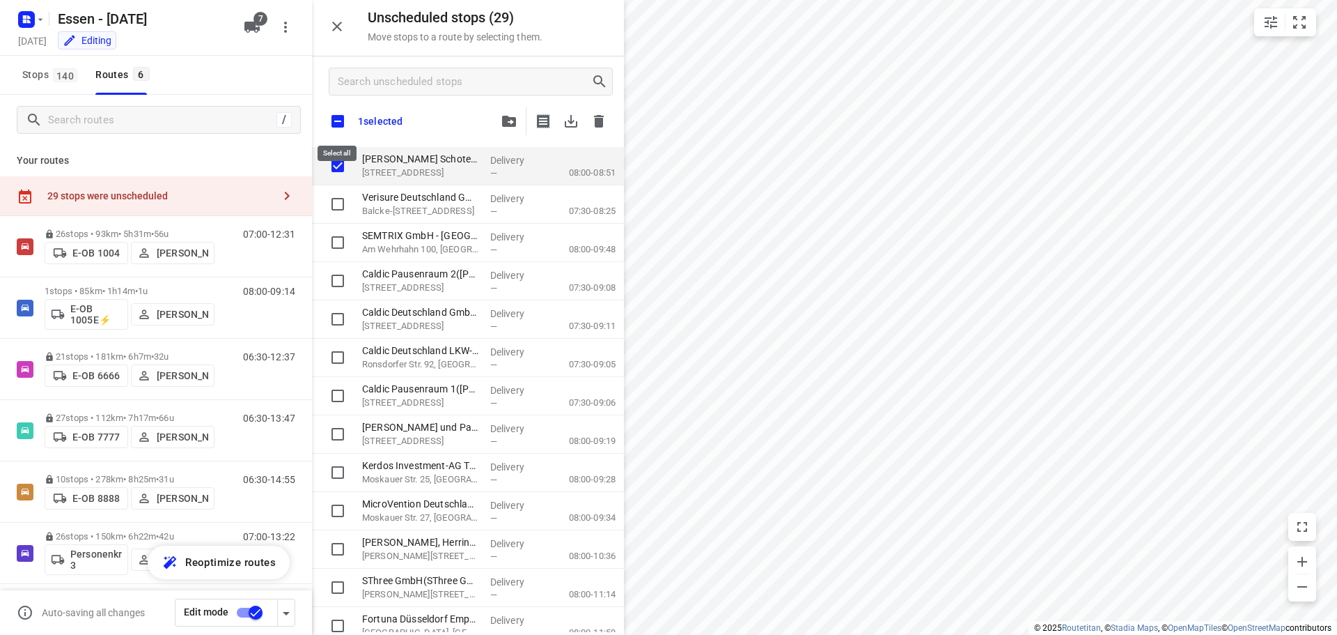
checkbox input "true"
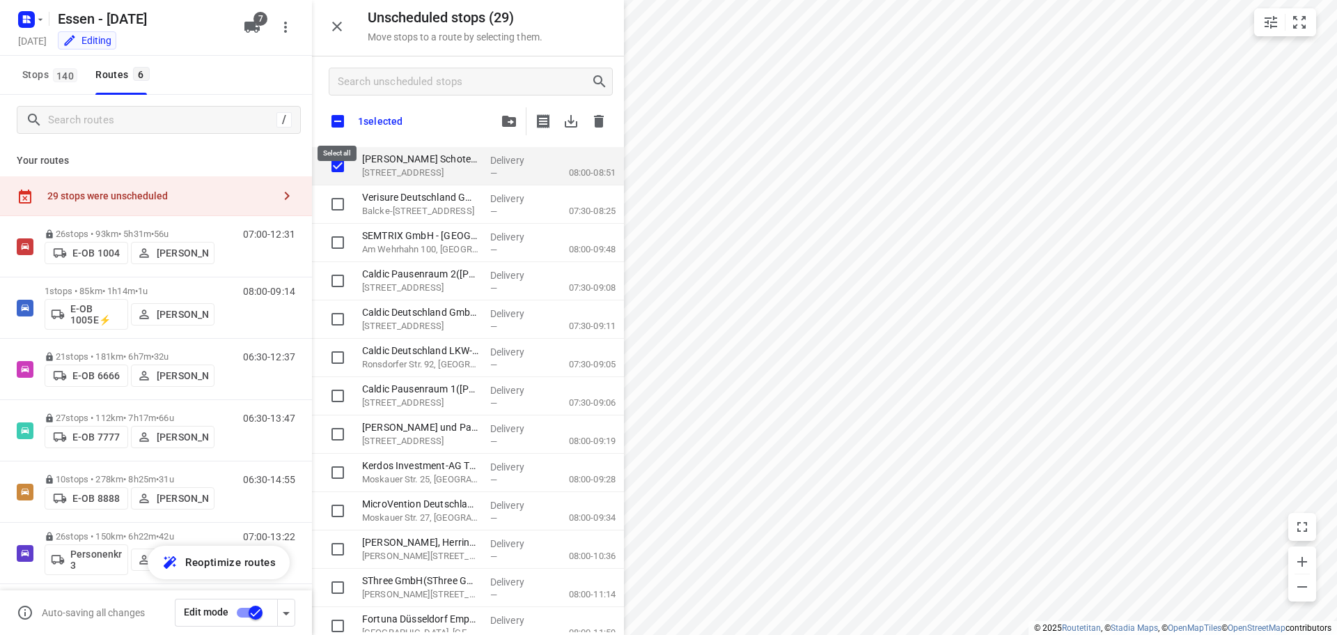
checkbox input "true"
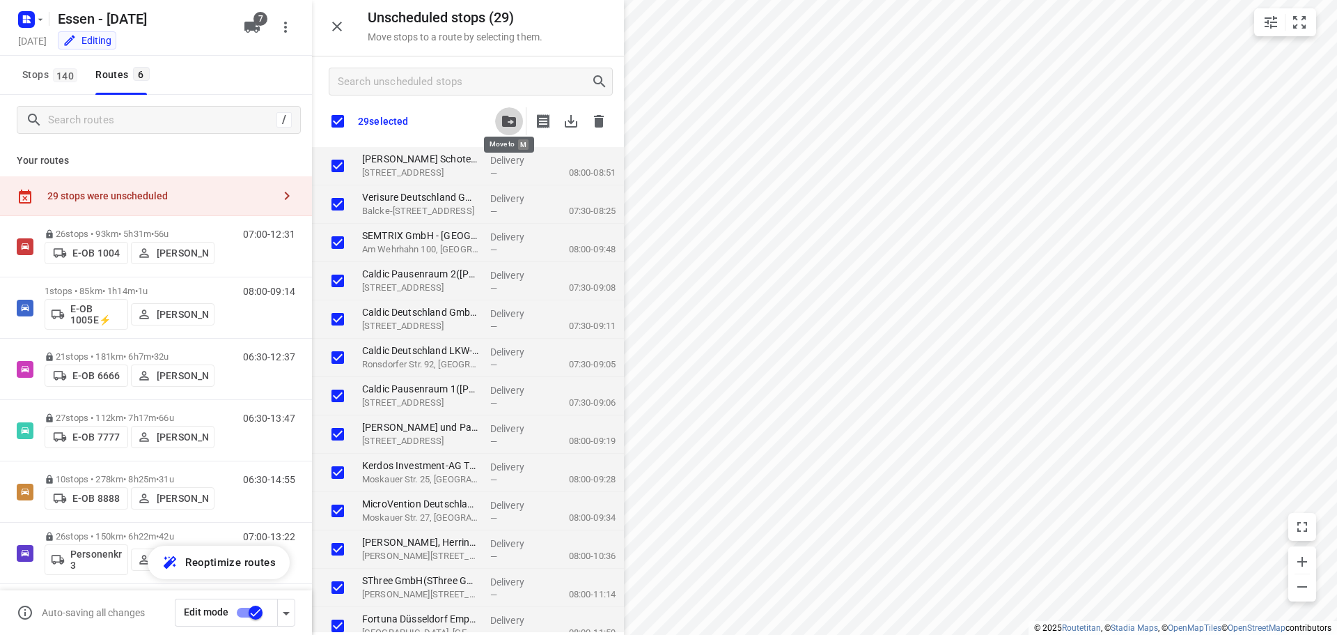
click at [508, 115] on button "button" at bounding box center [509, 121] width 28 height 28
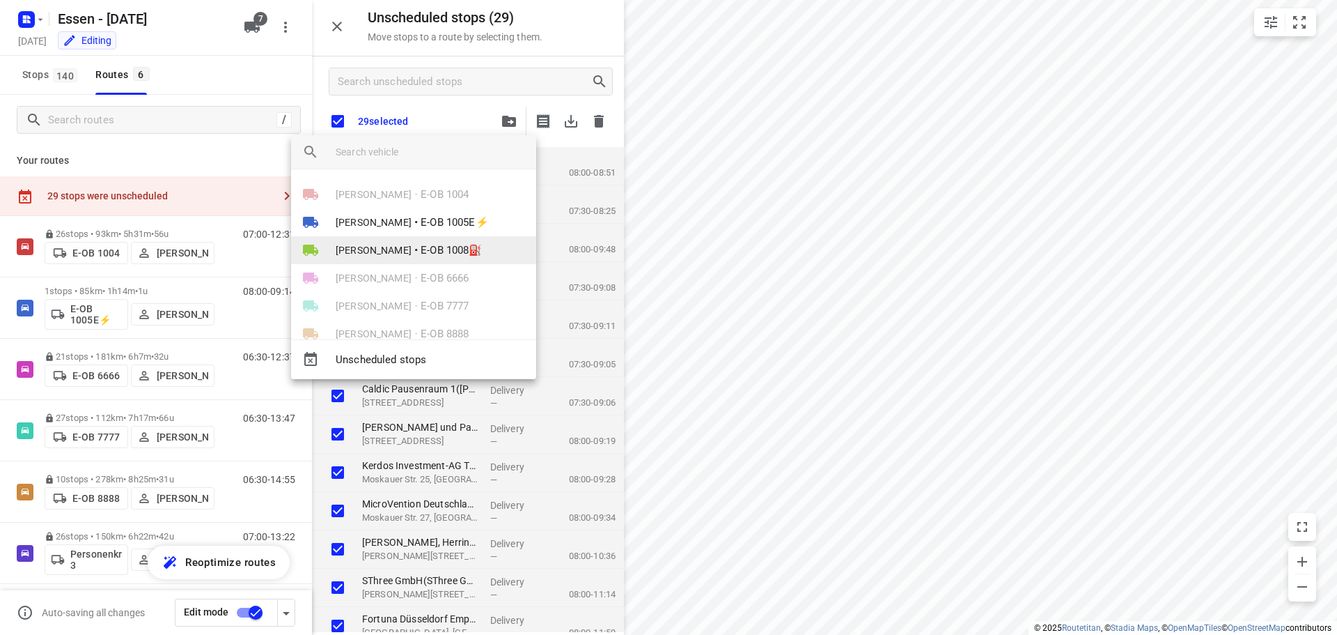
click at [412, 245] on span "[PERSON_NAME]" at bounding box center [374, 250] width 76 height 14
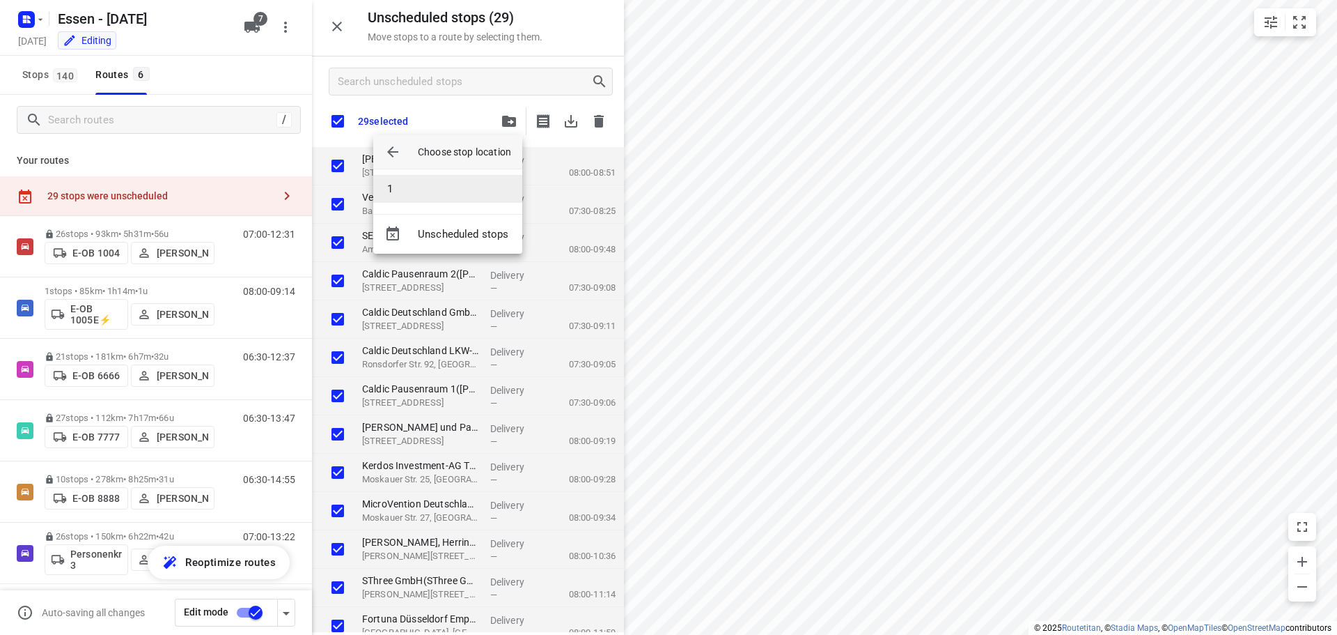
click at [399, 189] on li "1" at bounding box center [447, 189] width 149 height 28
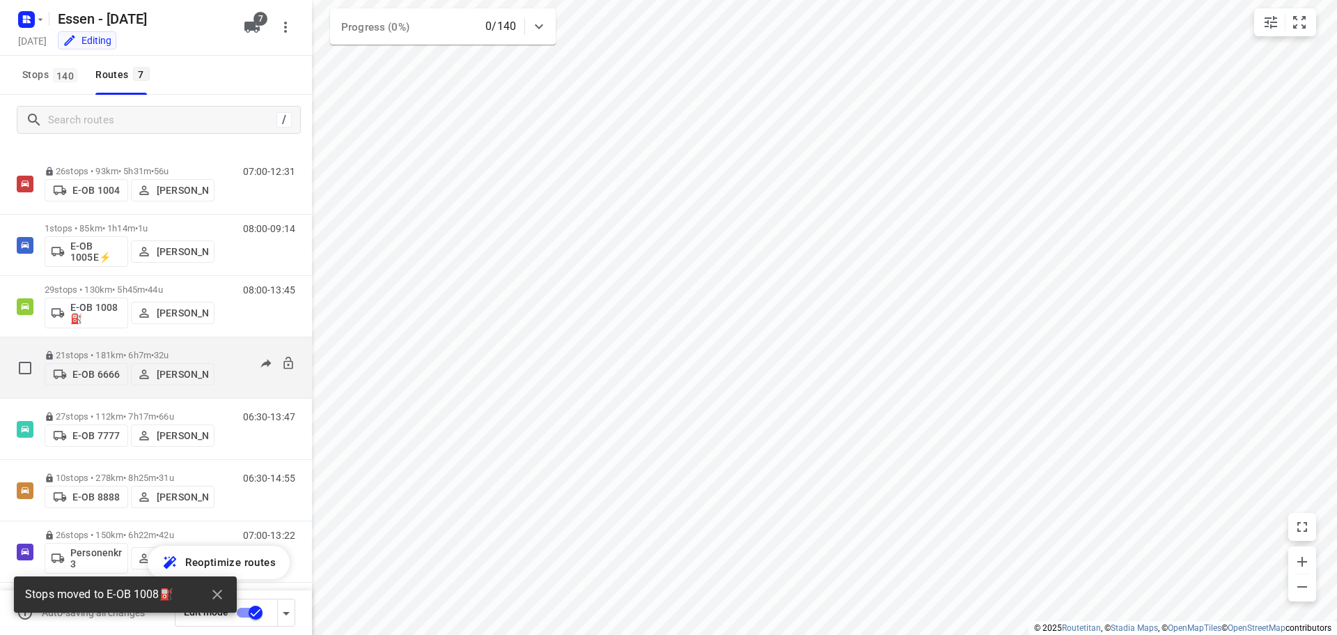
scroll to position [29, 0]
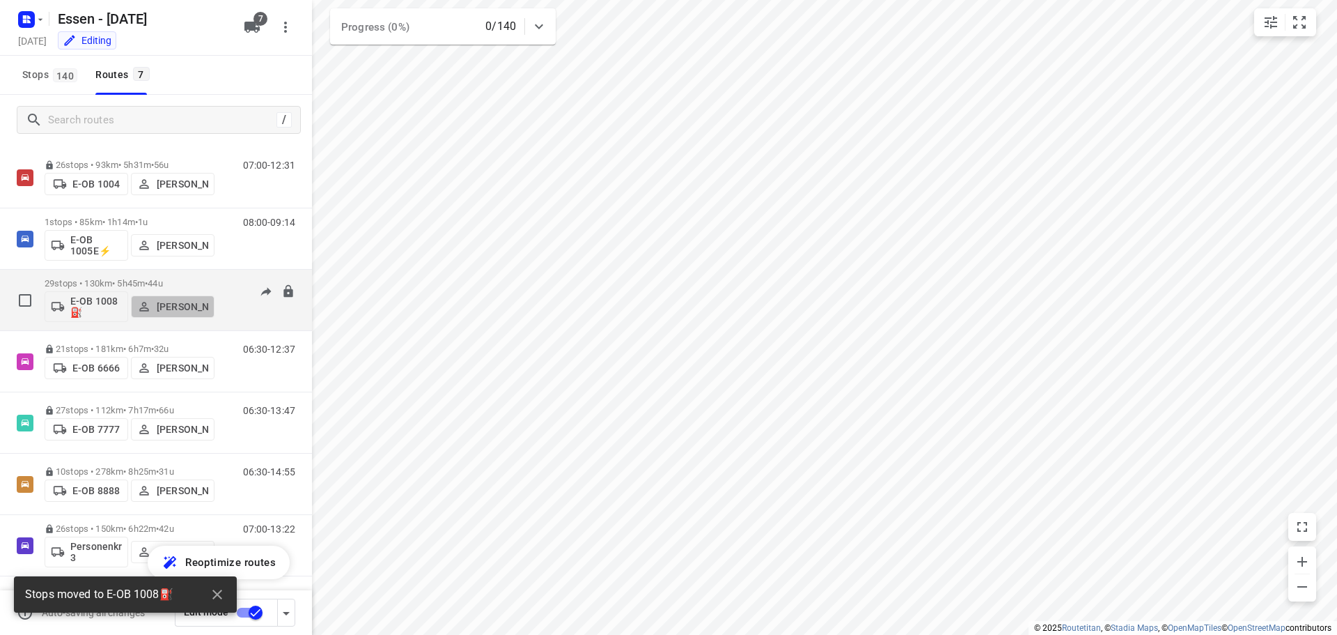
click at [185, 310] on p "[PERSON_NAME]" at bounding box center [183, 306] width 52 height 11
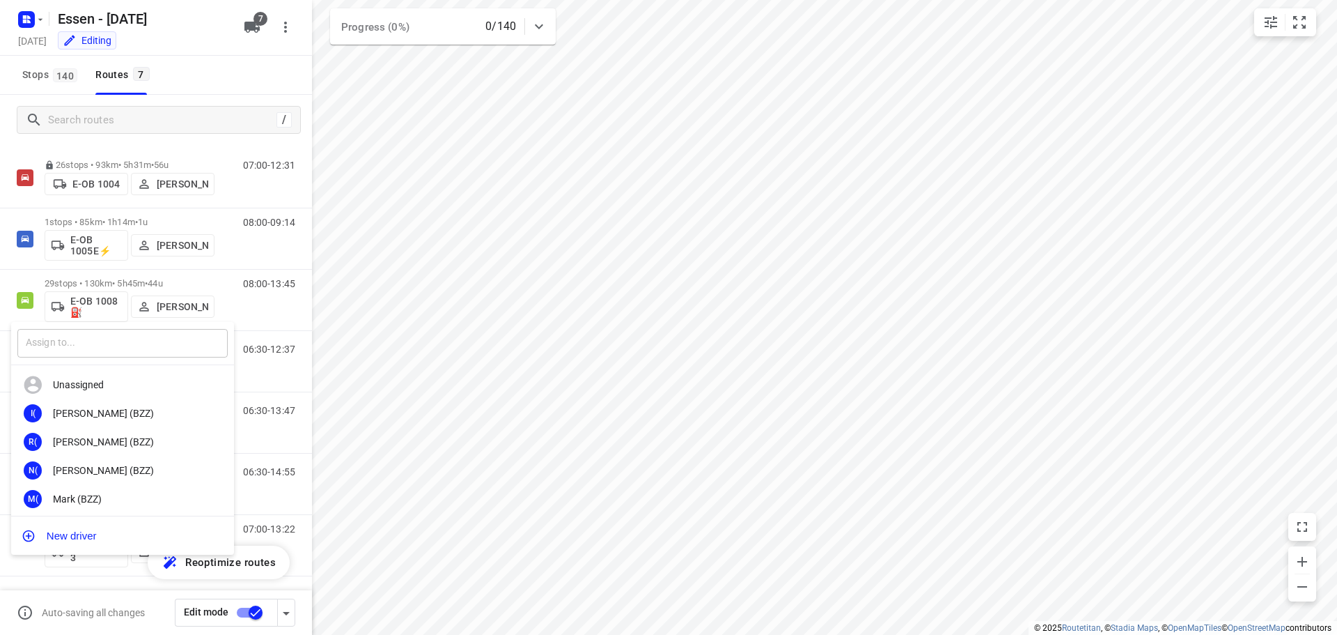
click at [121, 342] on input "text" at bounding box center [122, 343] width 210 height 29
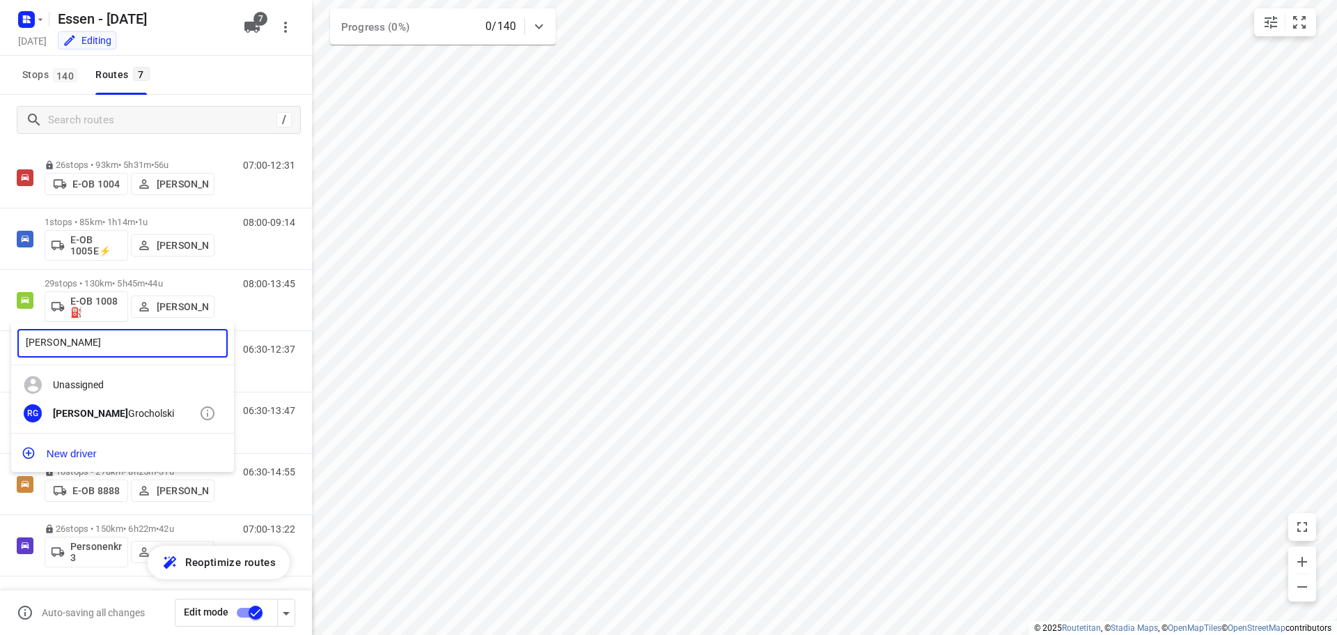
type input "rüdiger"
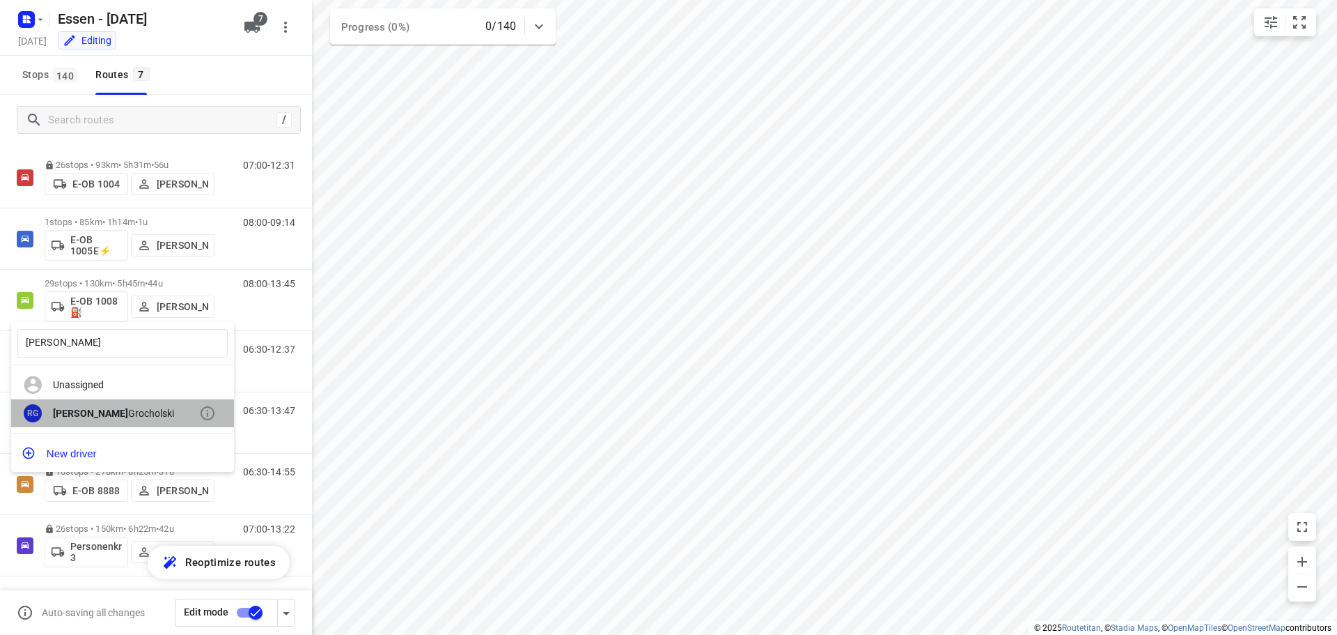
click at [104, 414] on div "Rüdiger Grocholski" at bounding box center [126, 412] width 146 height 11
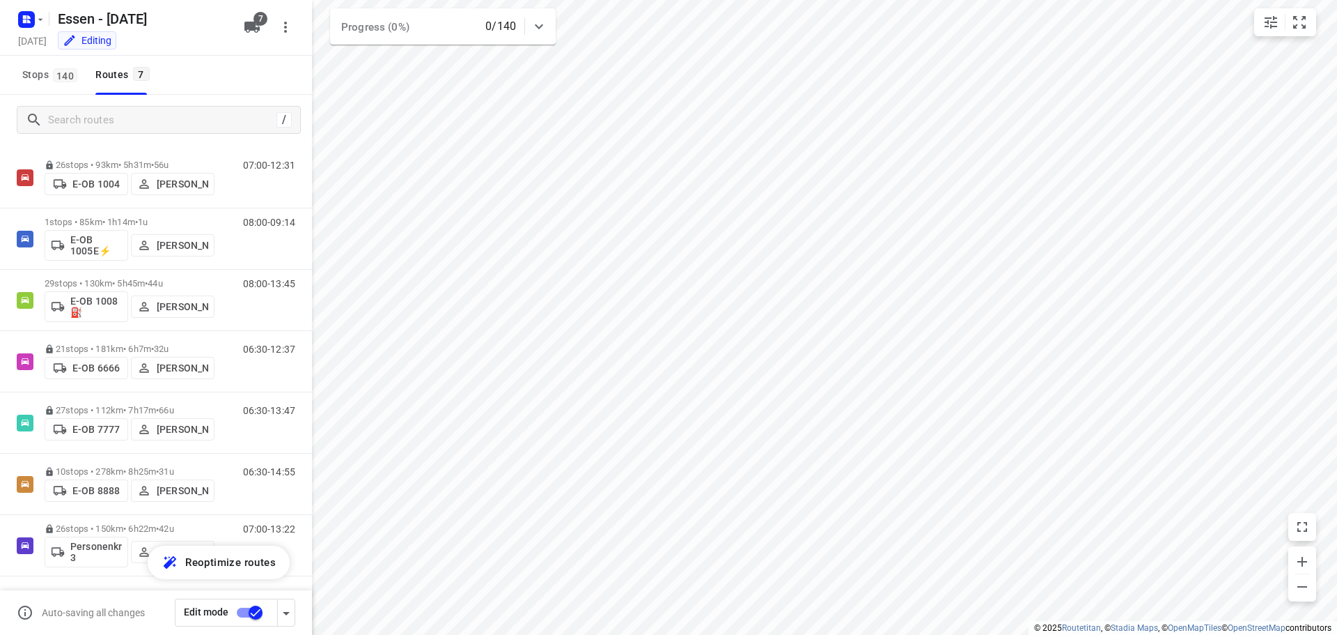
click at [254, 614] on input "checkbox" at bounding box center [255, 612] width 79 height 26
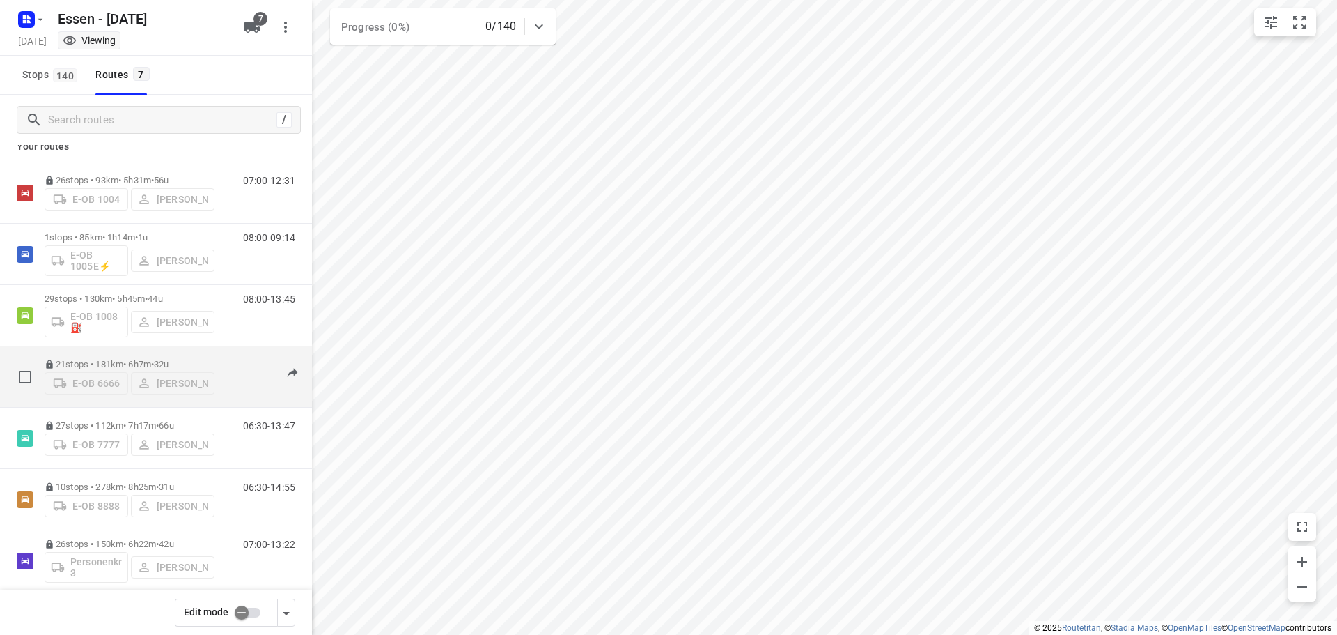
scroll to position [0, 0]
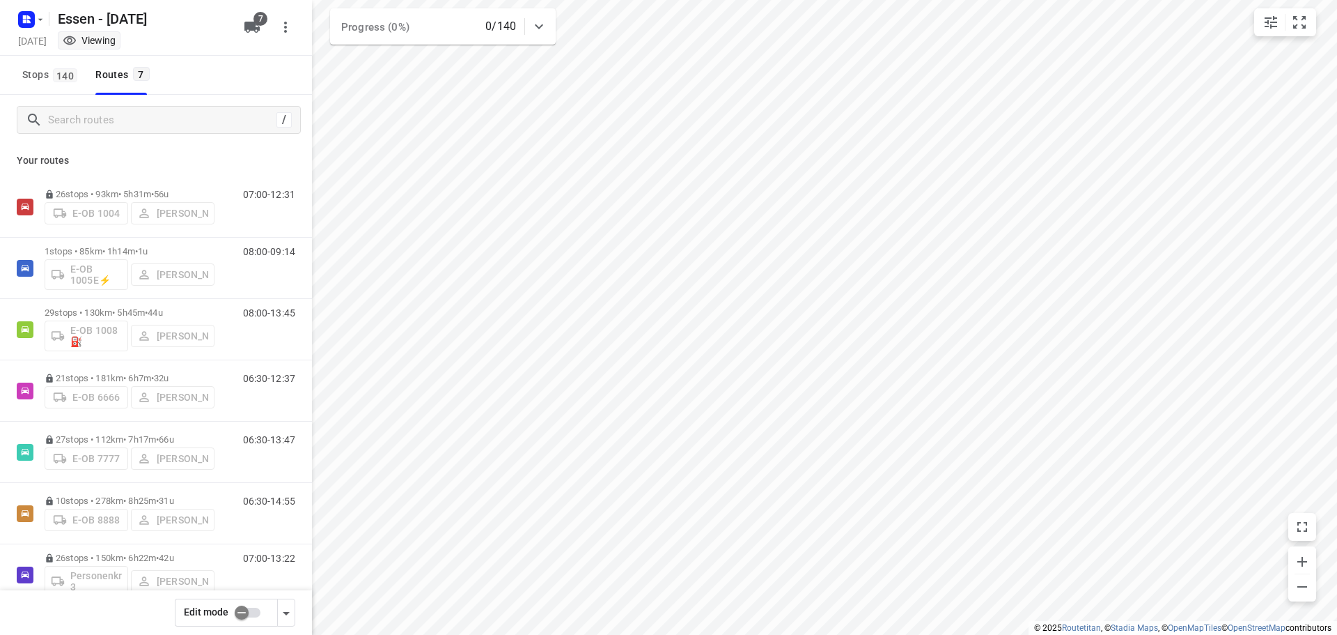
click at [240, 611] on input "checkbox" at bounding box center [241, 612] width 79 height 26
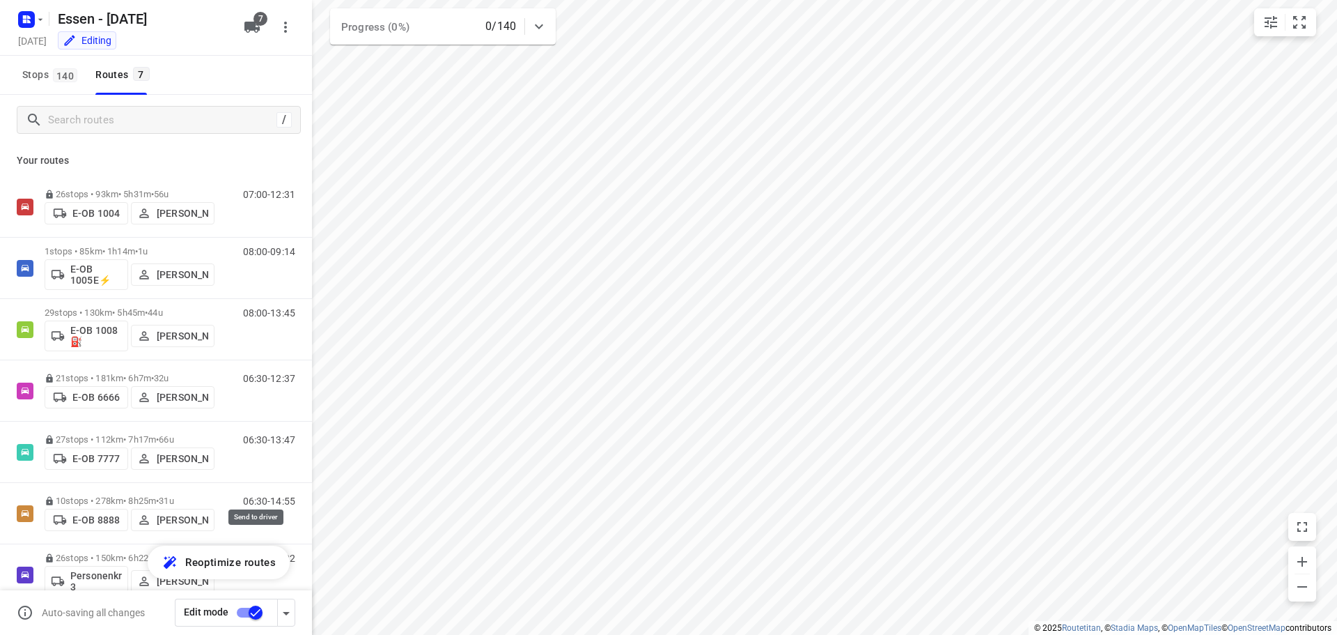
scroll to position [29, 0]
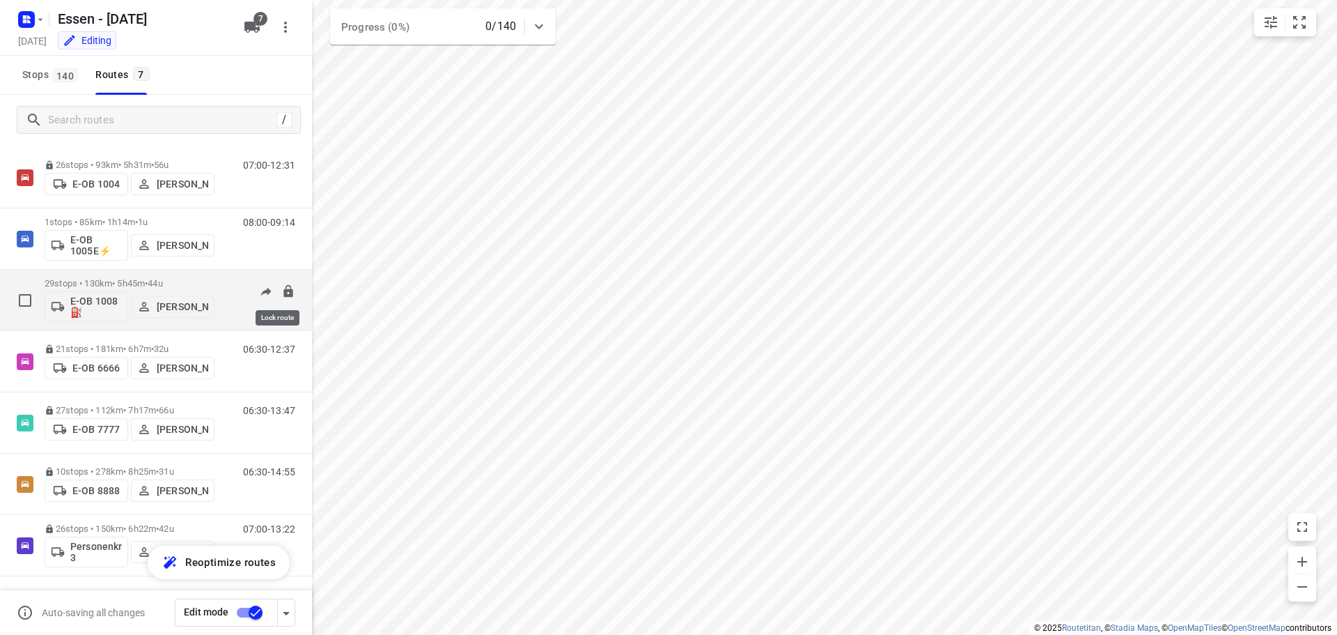
click at [283, 291] on icon at bounding box center [287, 290] width 9 height 13
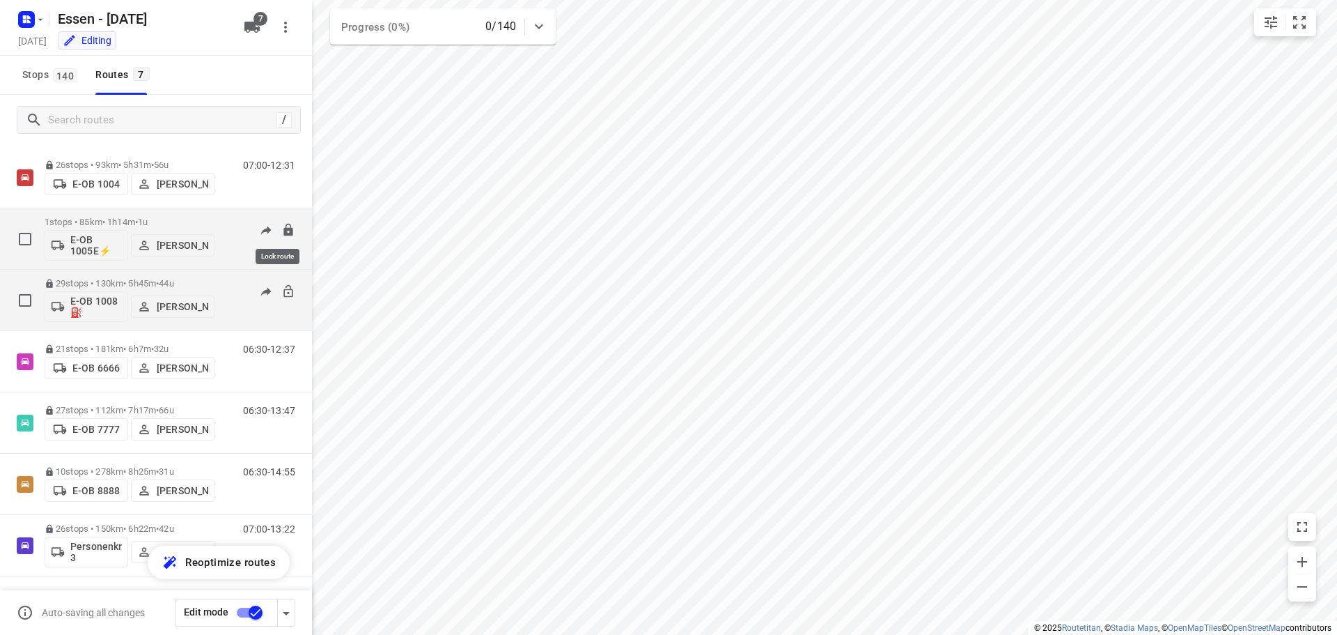
click at [283, 230] on icon at bounding box center [287, 229] width 9 height 13
click at [258, 607] on input "checkbox" at bounding box center [255, 612] width 79 height 26
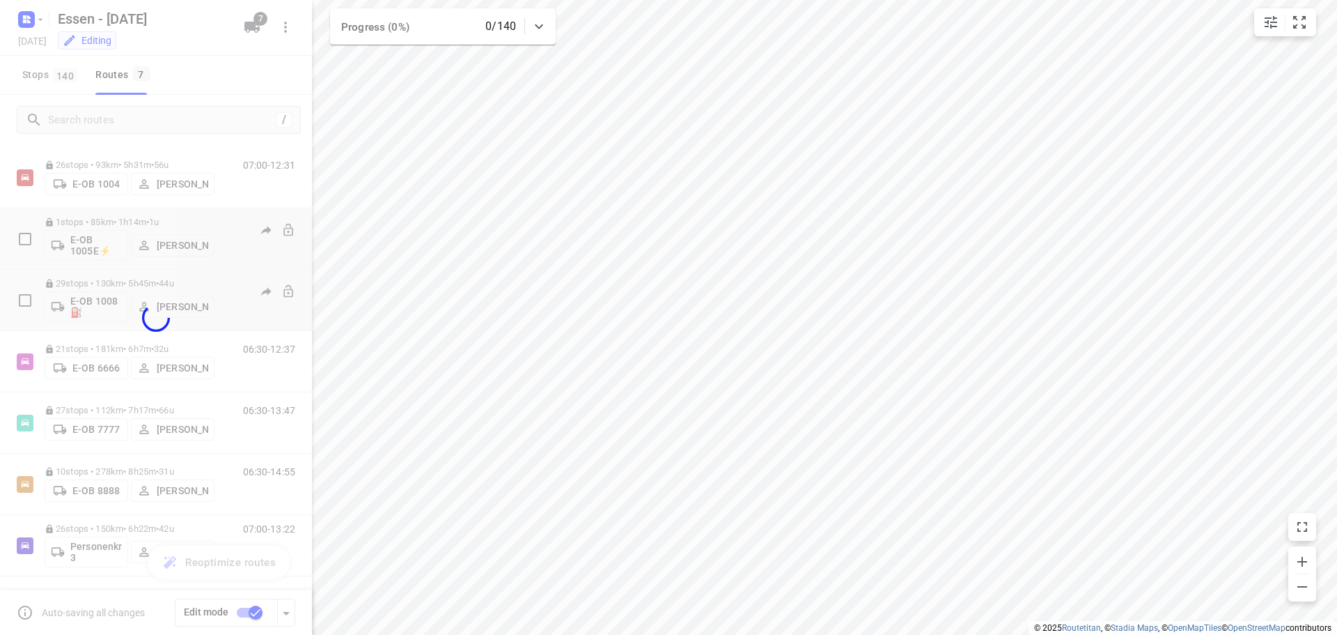
checkbox input "false"
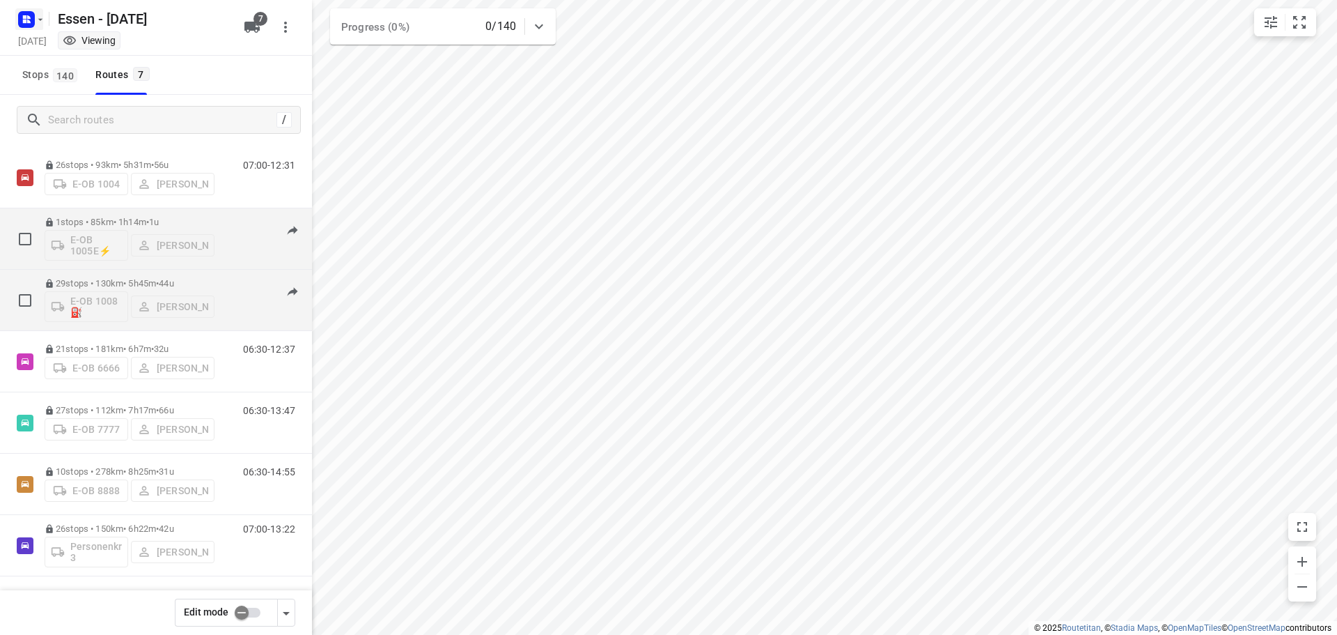
click at [32, 14] on rect "button" at bounding box center [26, 19] width 17 height 17
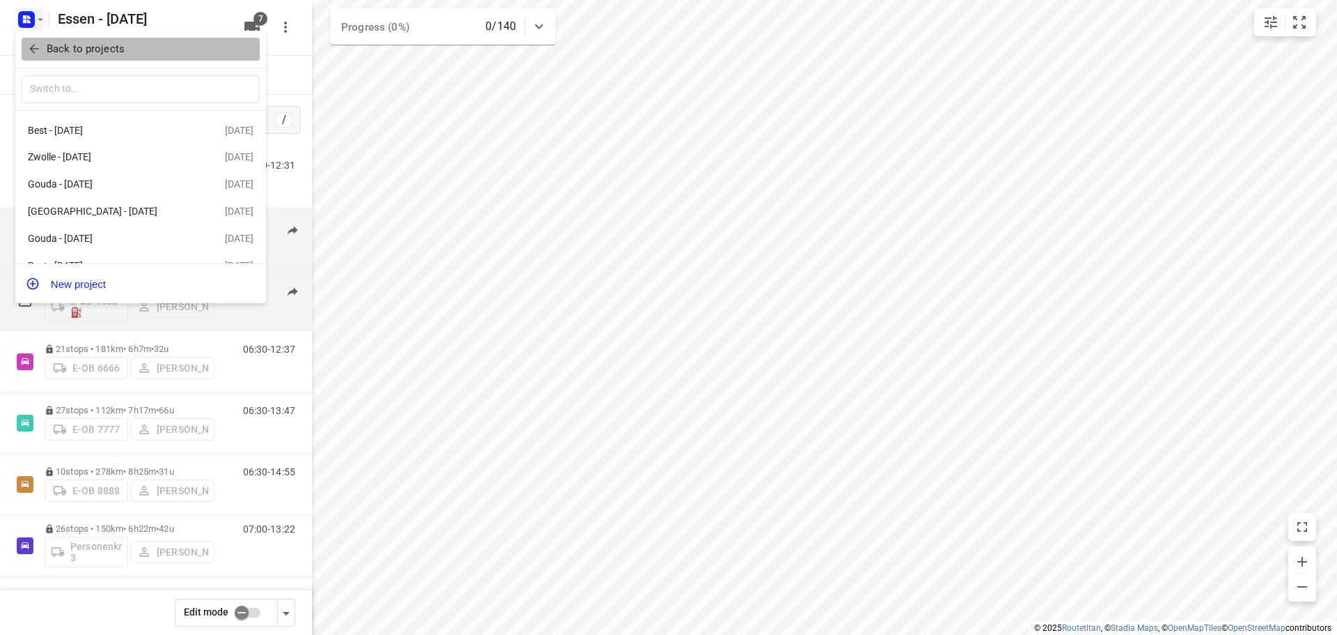
click at [53, 54] on p "Back to projects" at bounding box center [86, 49] width 78 height 16
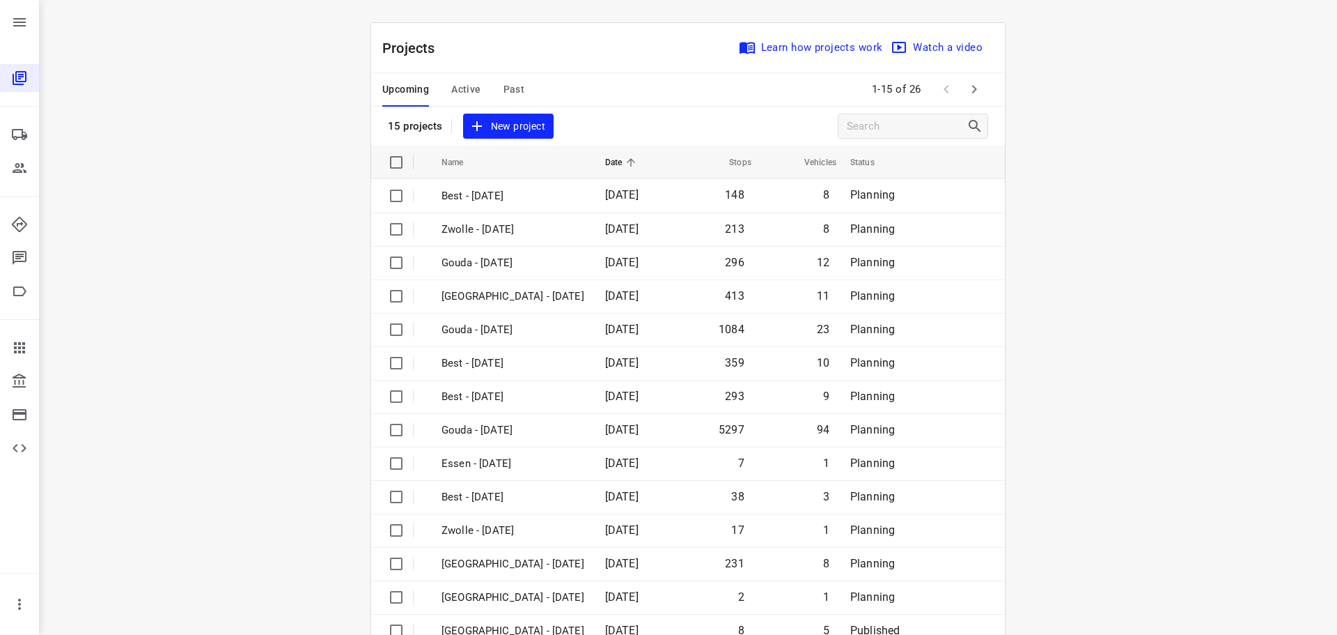
click at [469, 84] on span "Active" at bounding box center [465, 89] width 29 height 17
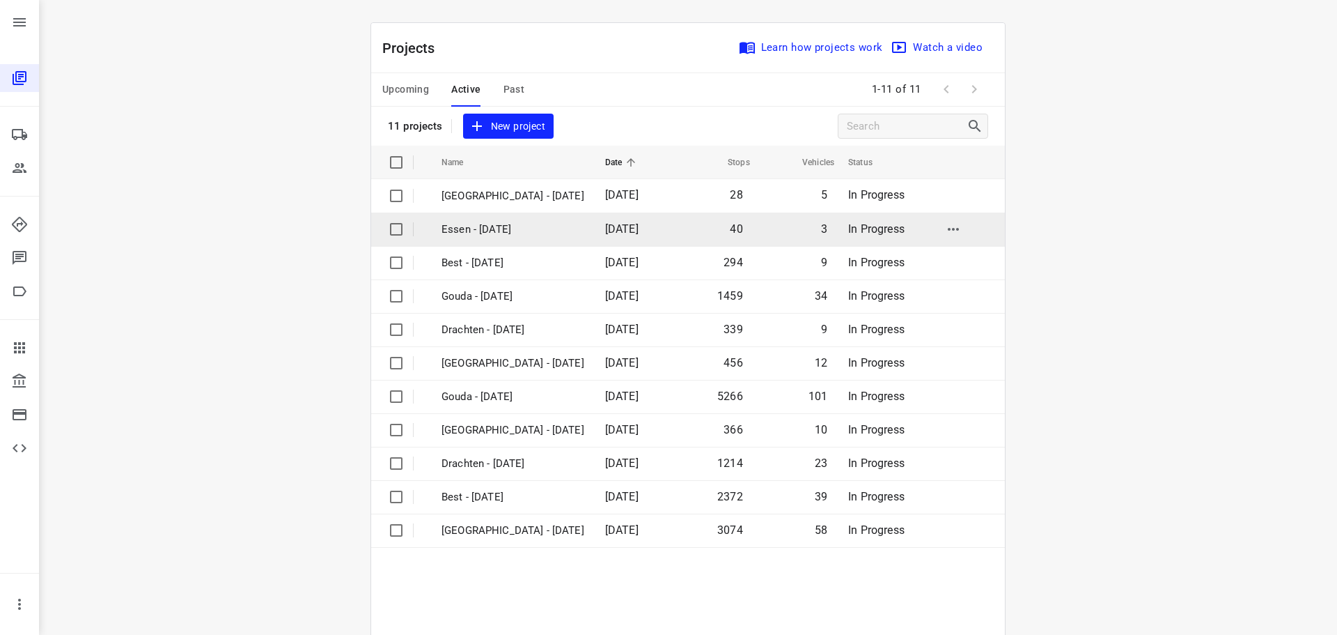
click at [495, 224] on p "Essen - Tuesday" at bounding box center [513, 229] width 143 height 16
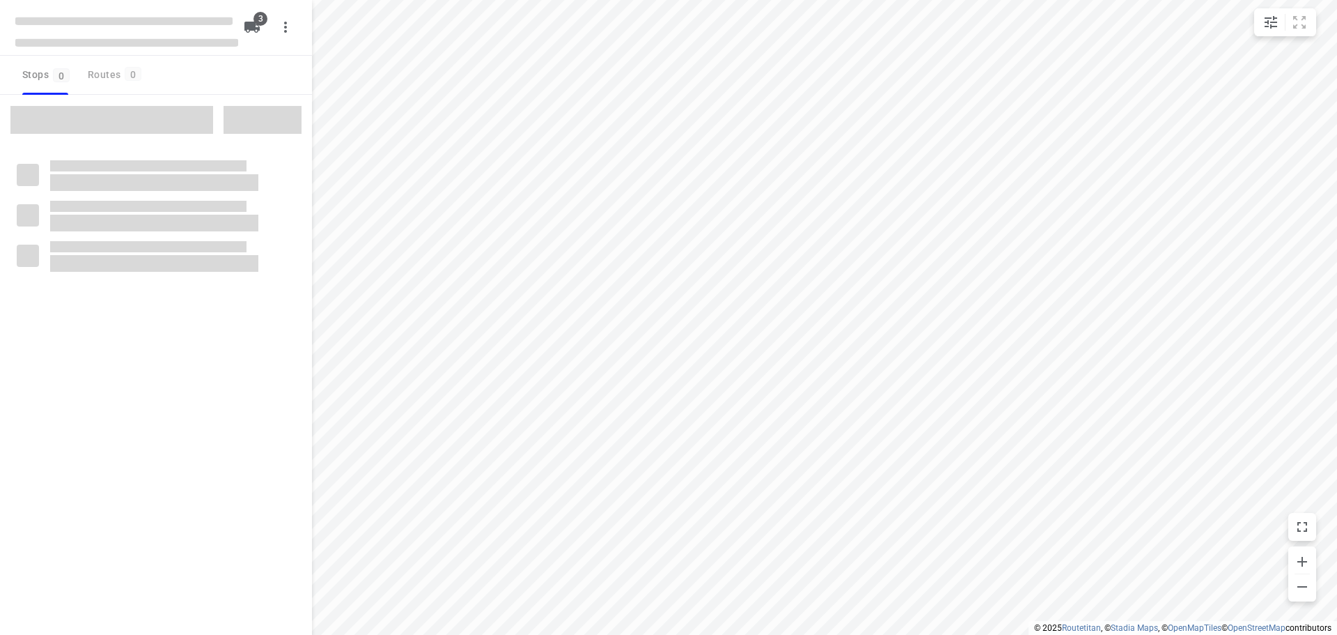
checkbox input "true"
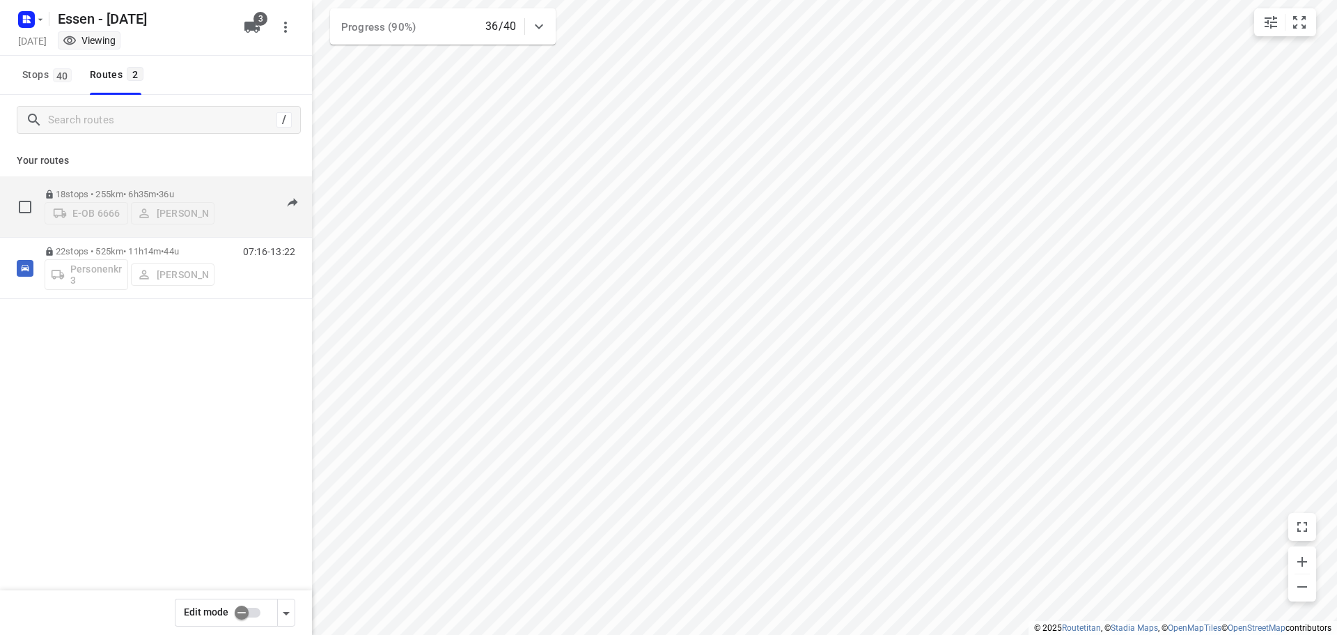
click at [159, 192] on span "•" at bounding box center [157, 194] width 3 height 10
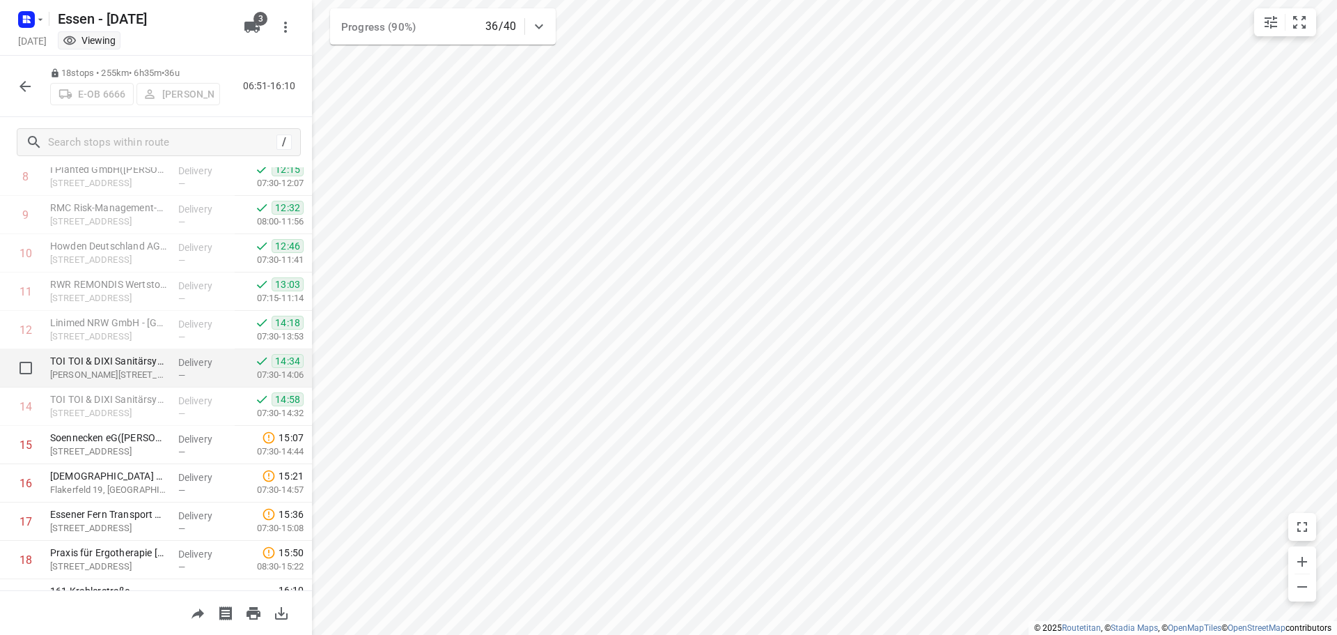
scroll to position [375, 0]
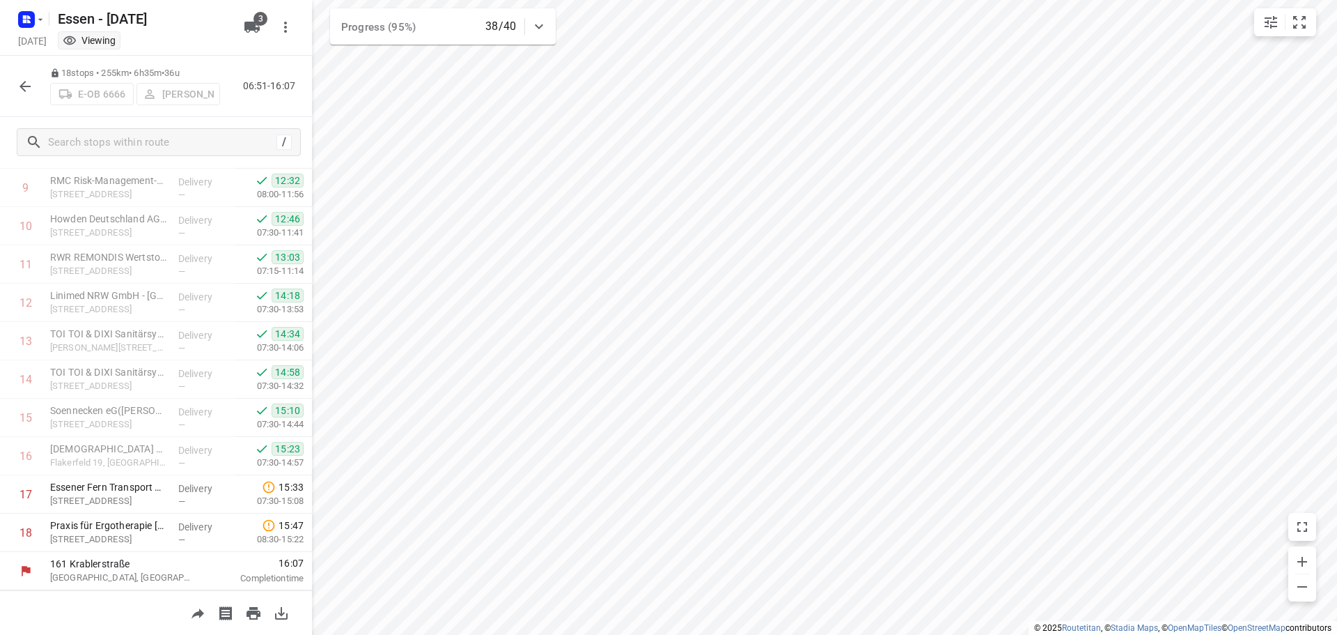
click at [13, 91] on button "button" at bounding box center [25, 86] width 28 height 28
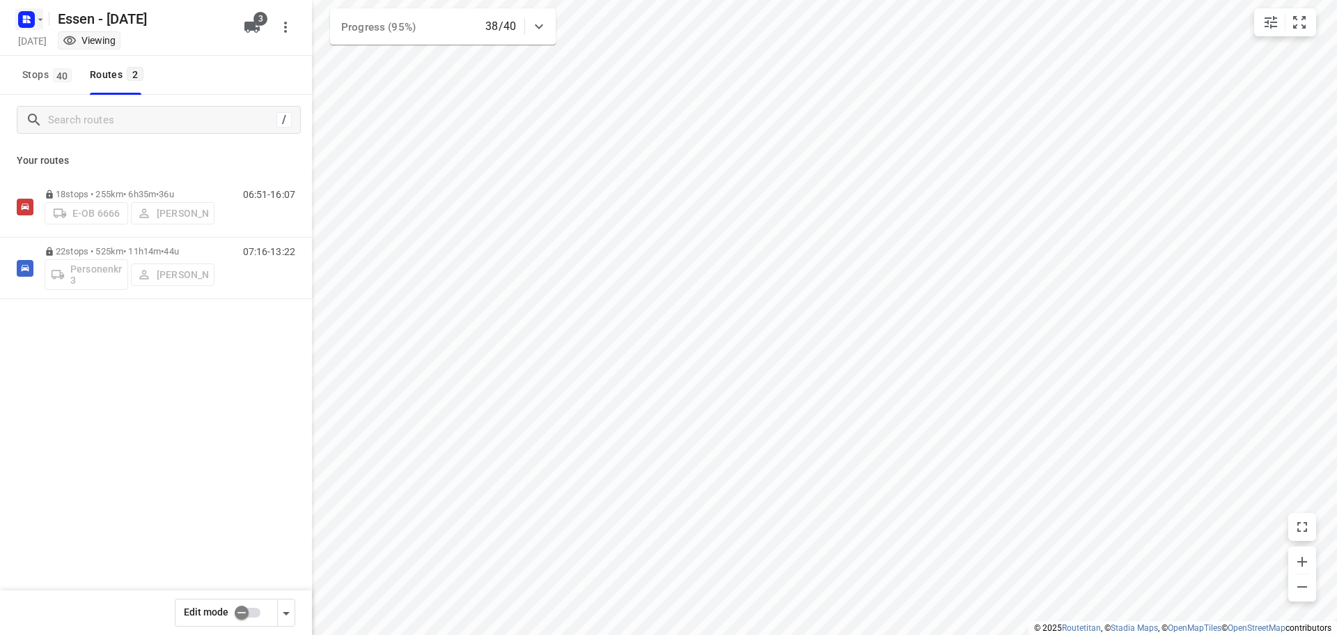
click at [42, 19] on icon "button" at bounding box center [40, 19] width 5 height 2
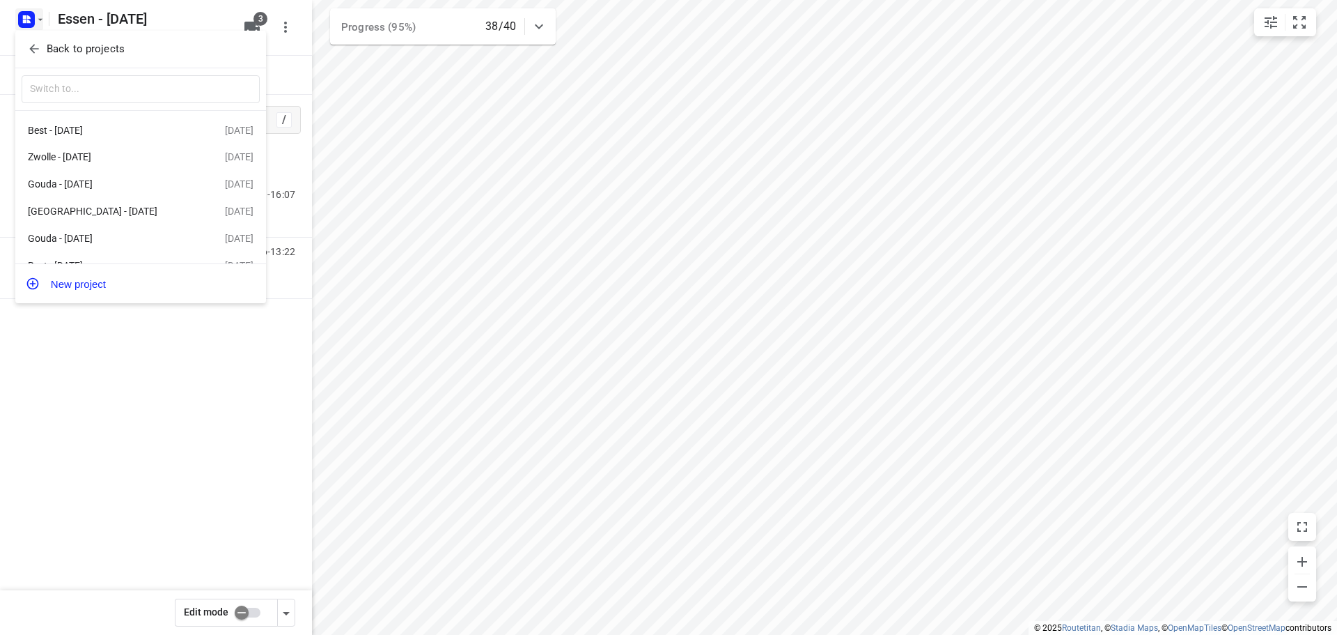
click at [38, 27] on div at bounding box center [668, 317] width 1337 height 635
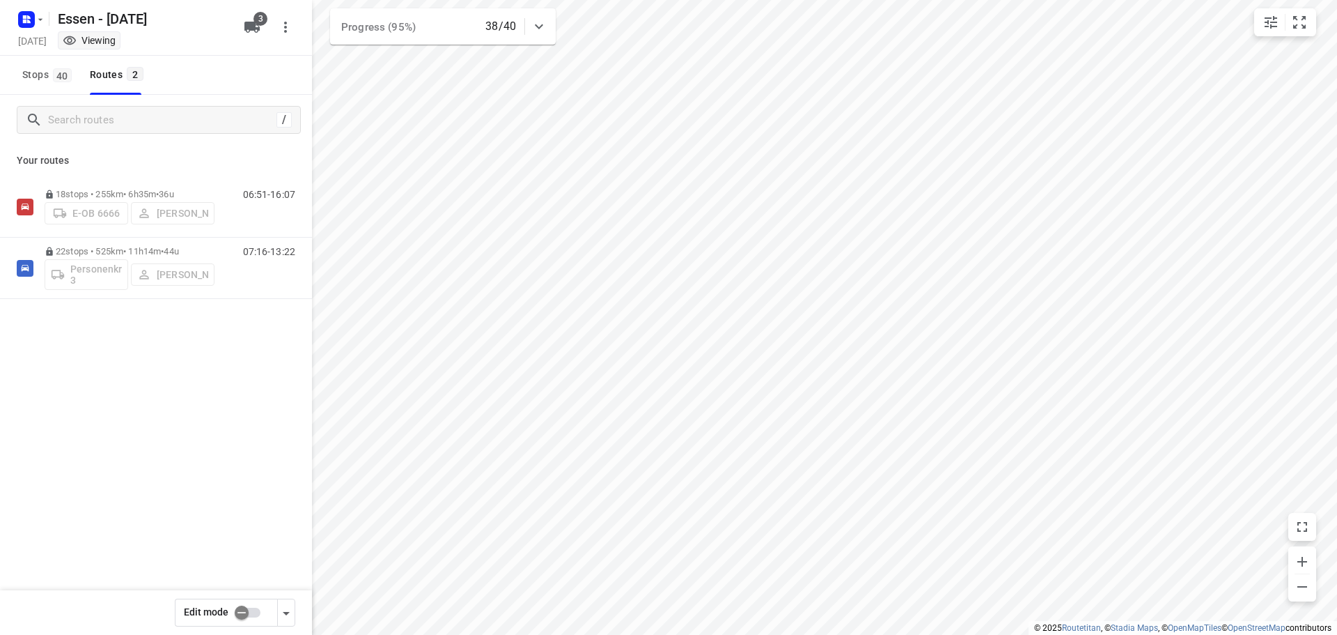
click at [42, 14] on icon "button" at bounding box center [40, 19] width 11 height 11
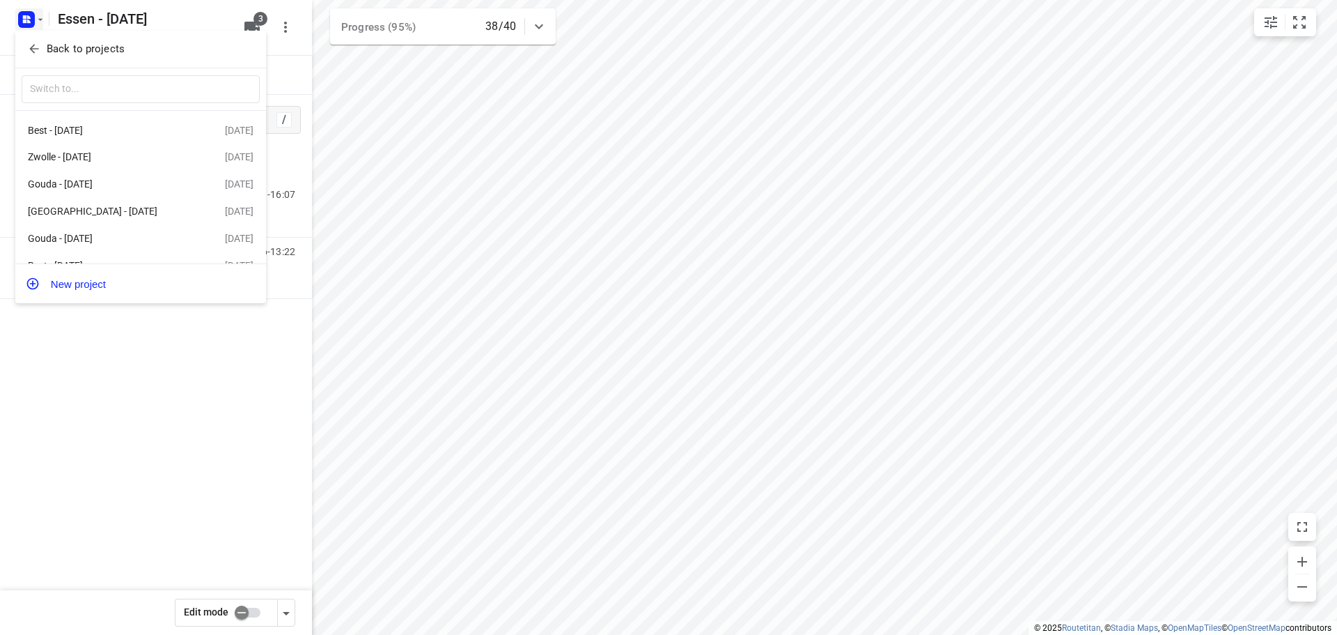
click at [68, 44] on p "Back to projects" at bounding box center [86, 49] width 78 height 16
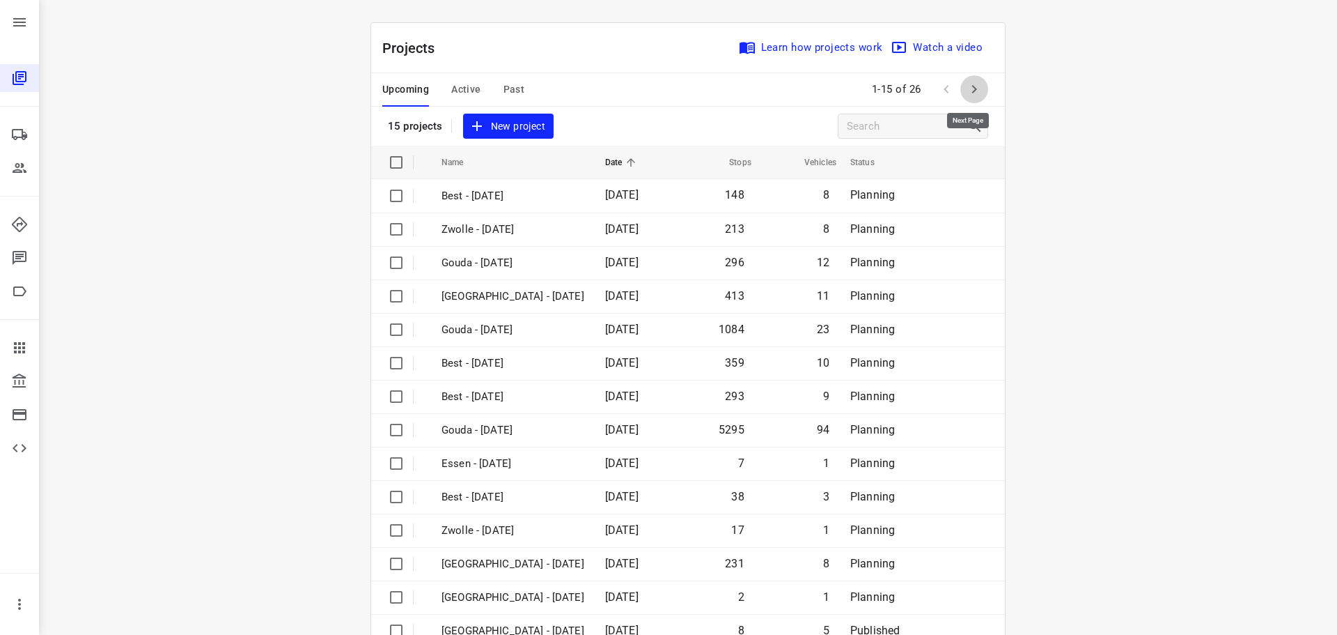
click at [966, 94] on icon "button" at bounding box center [974, 89] width 17 height 17
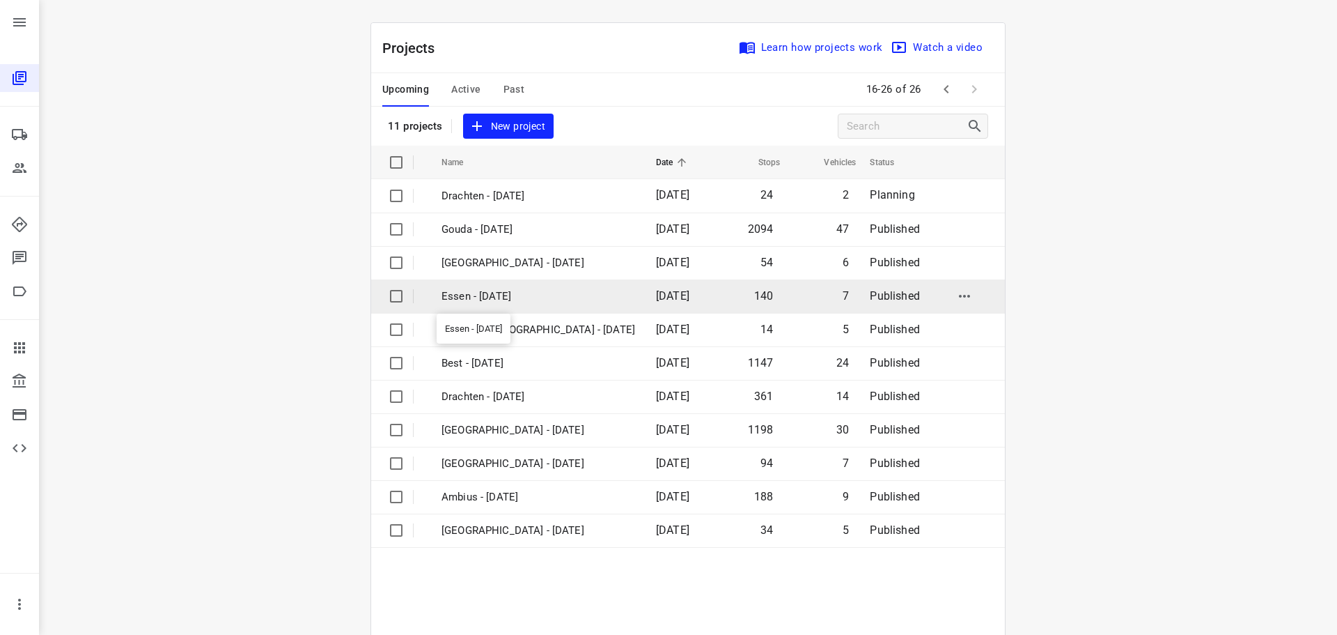
click at [525, 296] on p "Essen - [DATE]" at bounding box center [539, 296] width 194 height 16
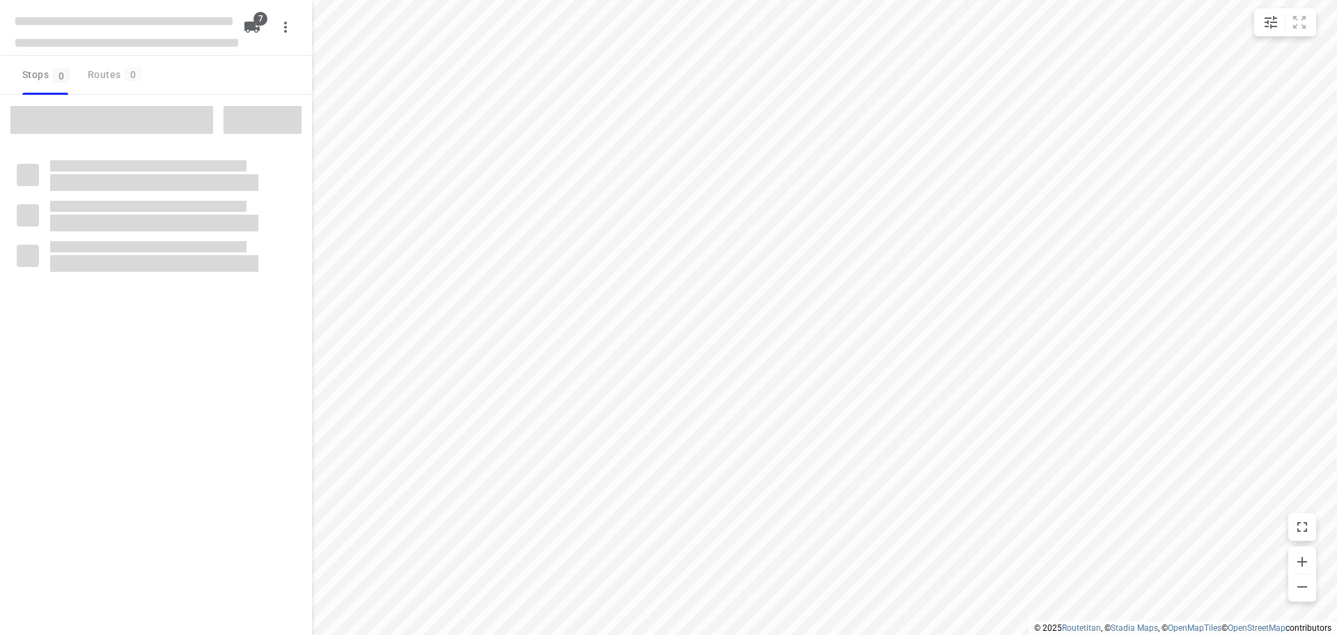
checkbox input "true"
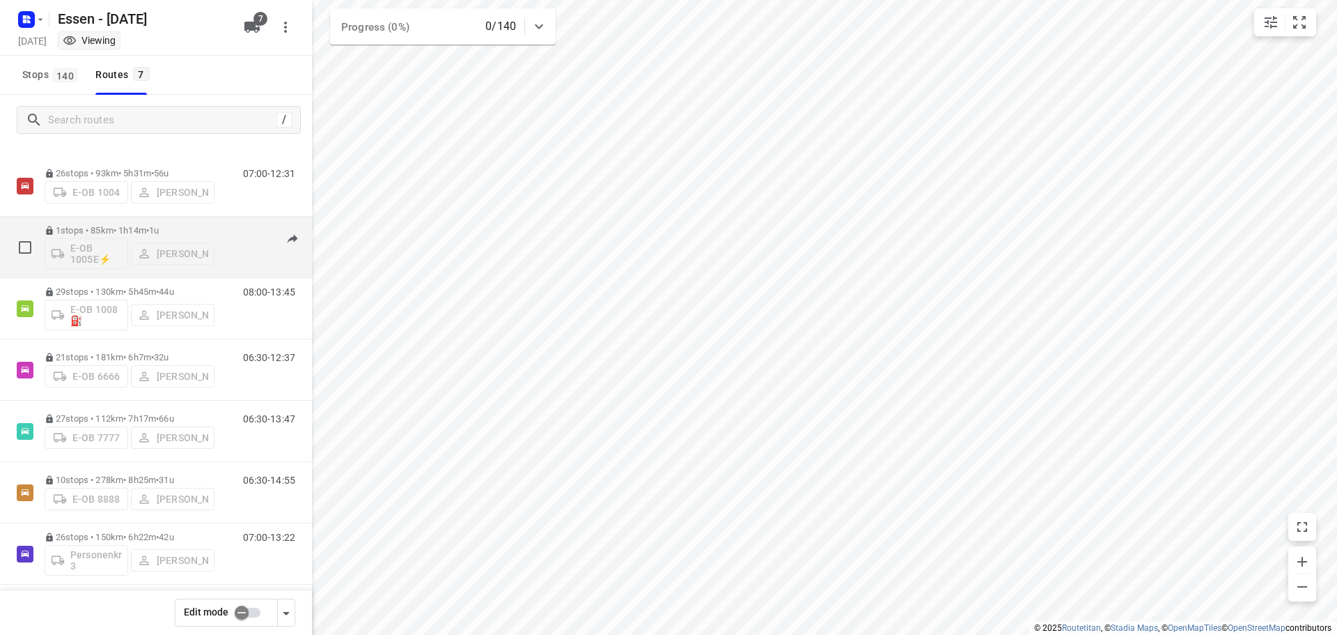
scroll to position [29, 0]
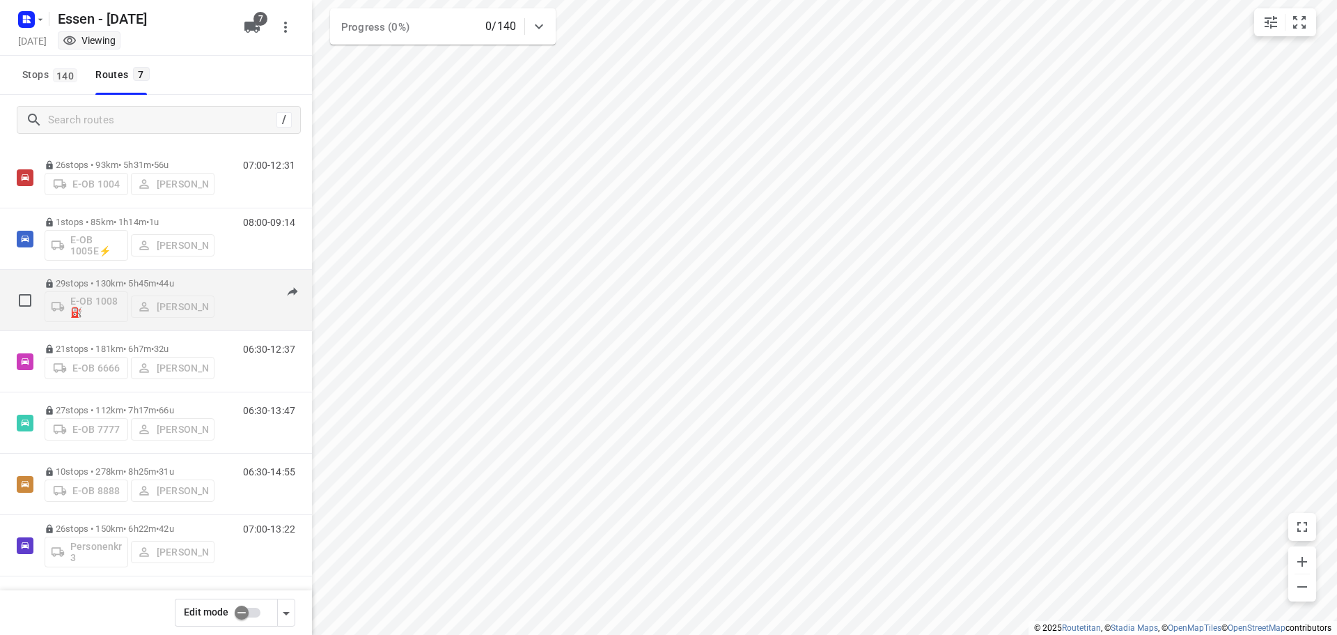
click at [155, 283] on p "29 stops • 130km • 5h45m • 44u" at bounding box center [130, 283] width 170 height 10
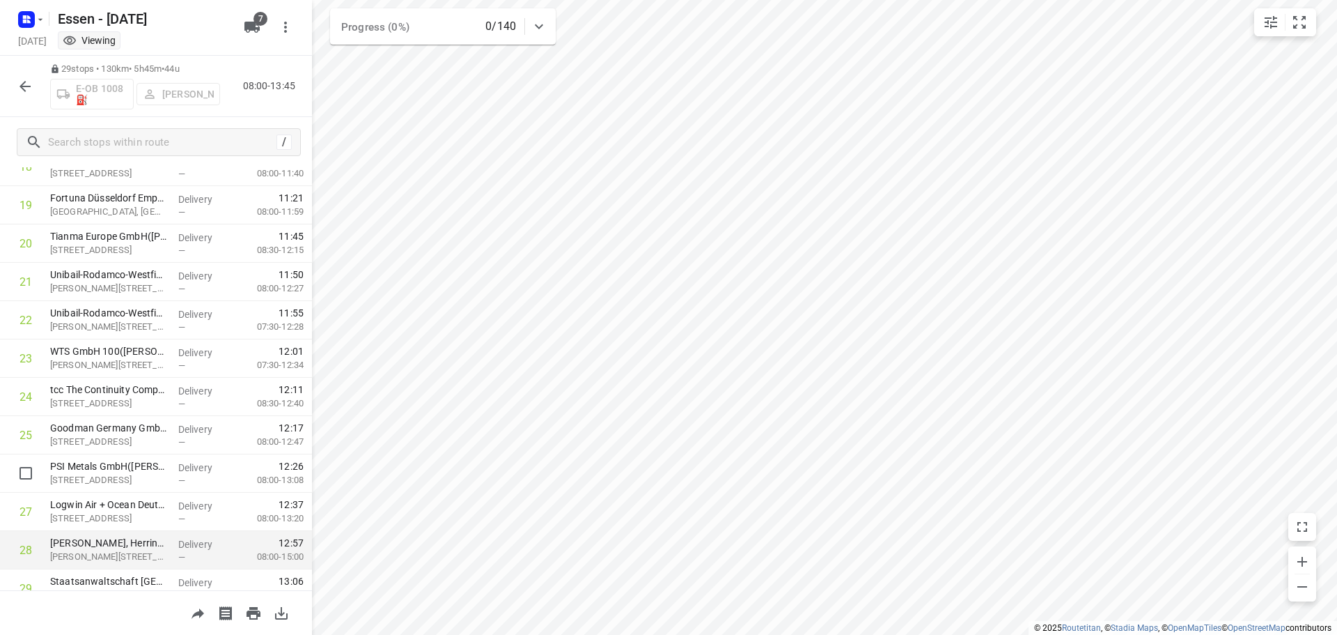
scroll to position [796, 0]
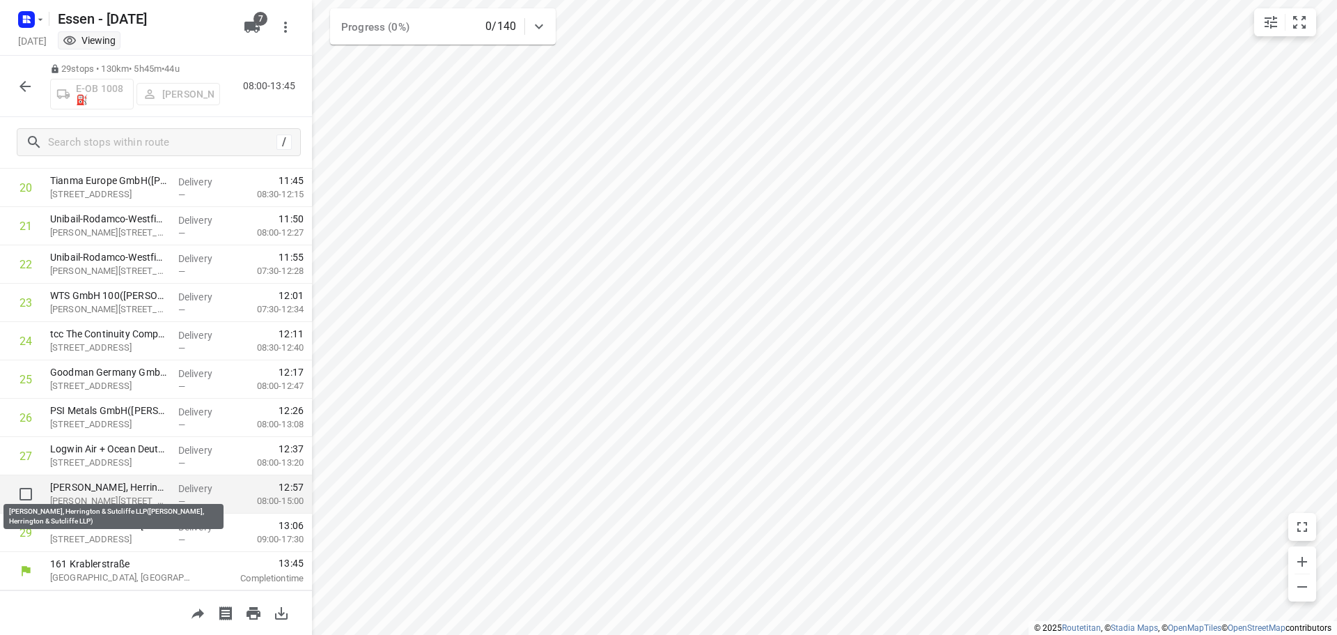
click at [114, 493] on p "Orrick, Herrington & Sutcliffe LLP(Orrick, Herrington & Sutcliffe LLP)" at bounding box center [108, 487] width 117 height 14
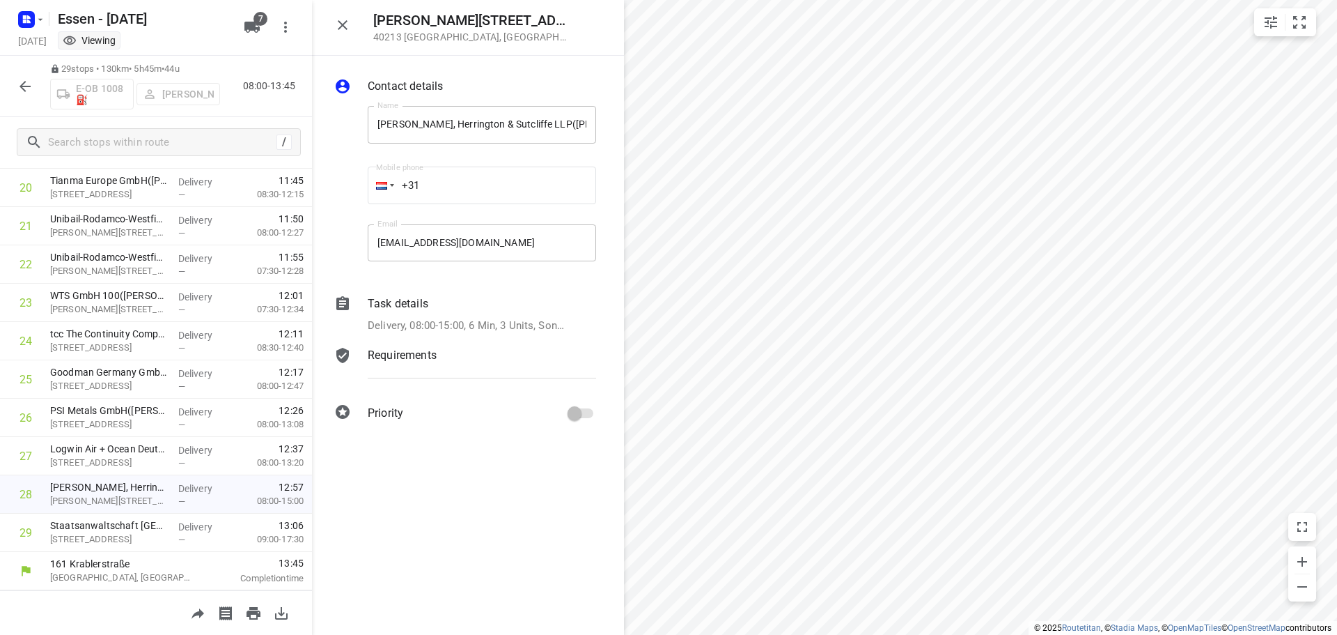
click at [419, 298] on p "Task details" at bounding box center [398, 303] width 61 height 17
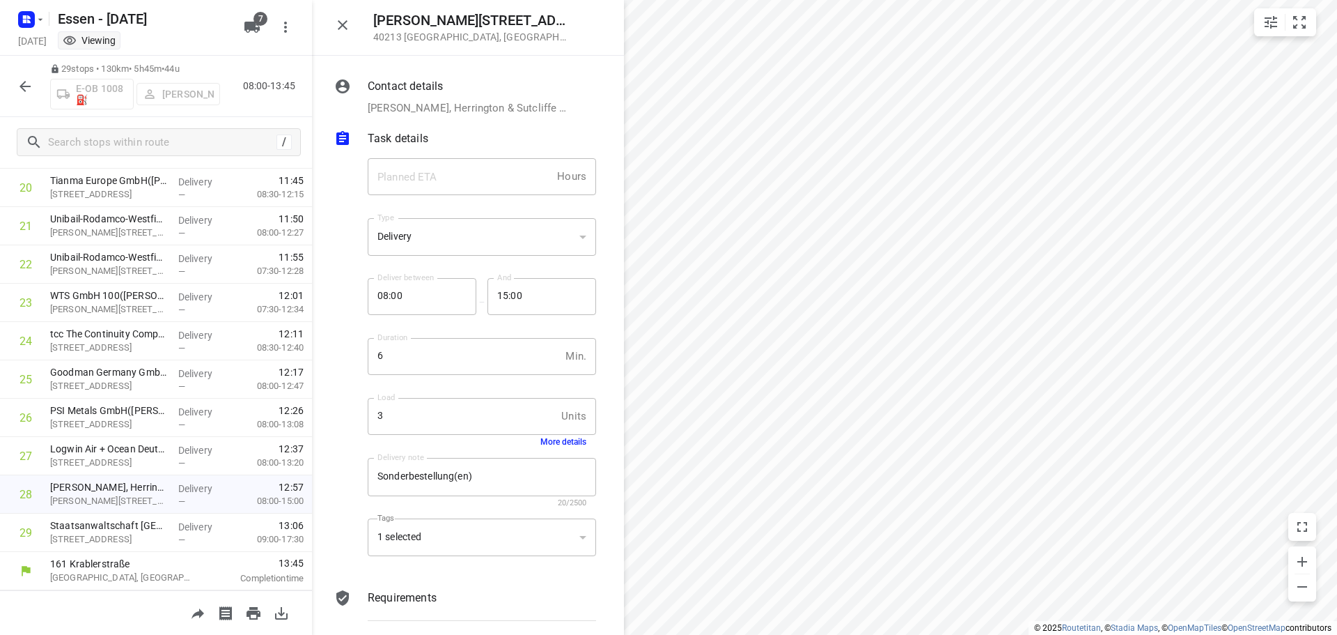
click at [548, 446] on button "More details" at bounding box center [563, 442] width 46 height 10
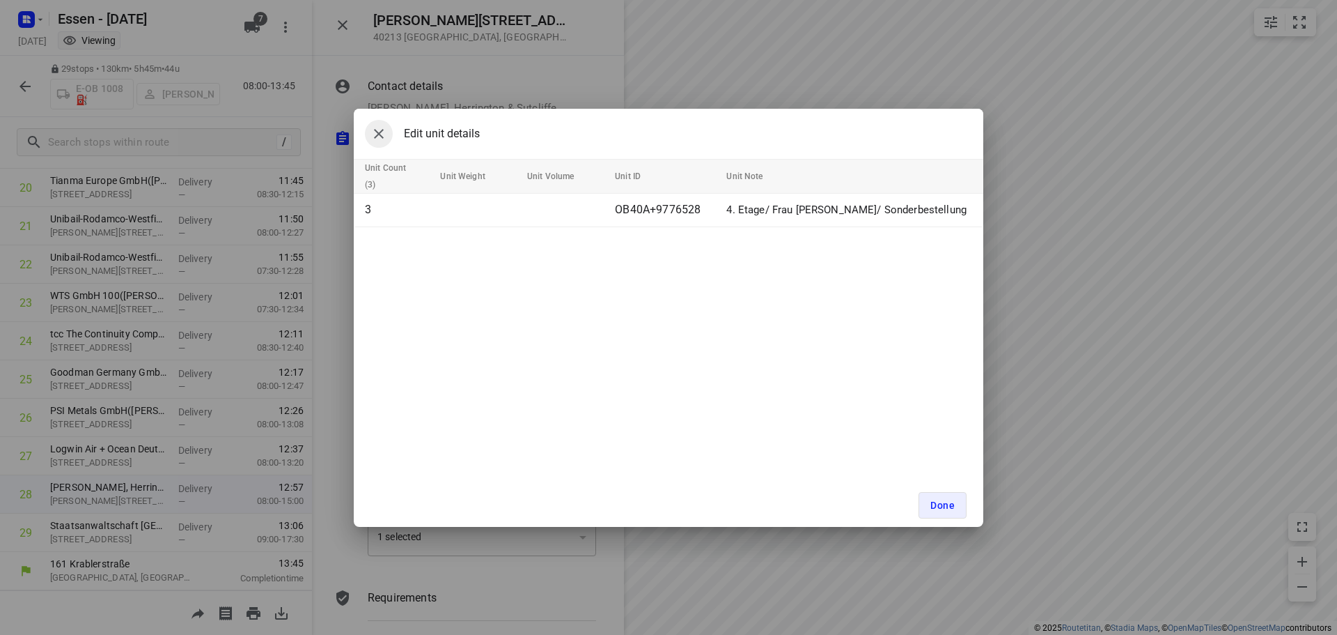
click at [383, 139] on icon "button" at bounding box center [379, 133] width 17 height 17
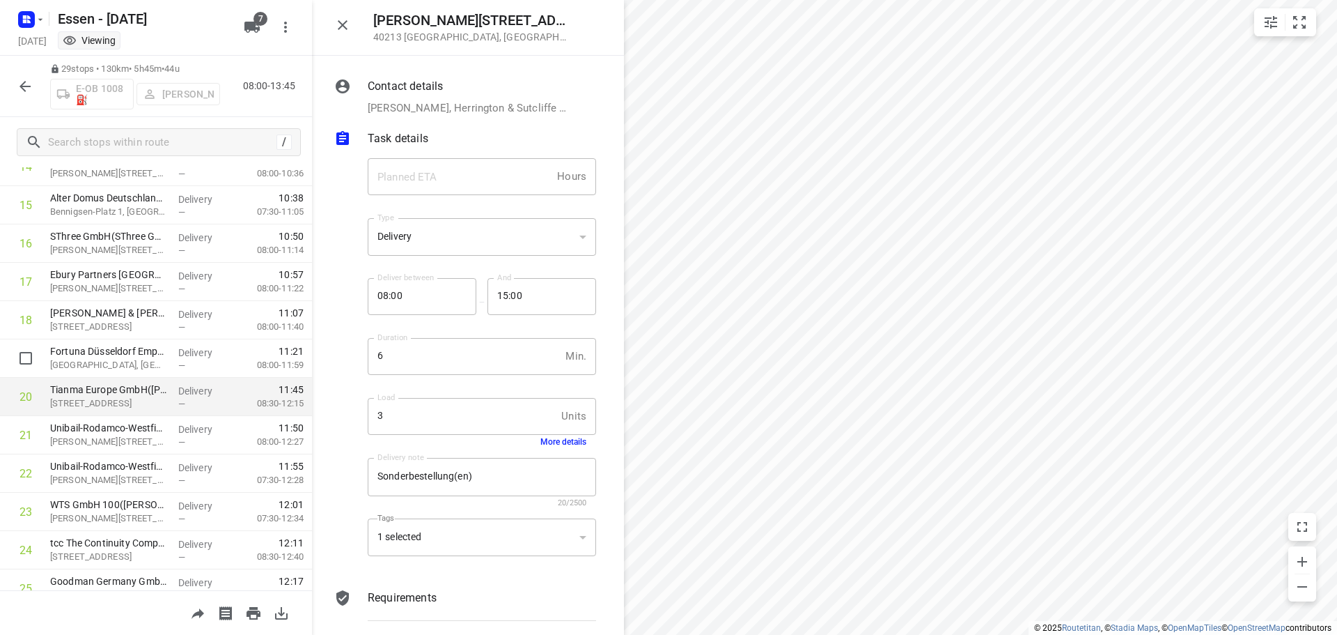
scroll to position [448, 0]
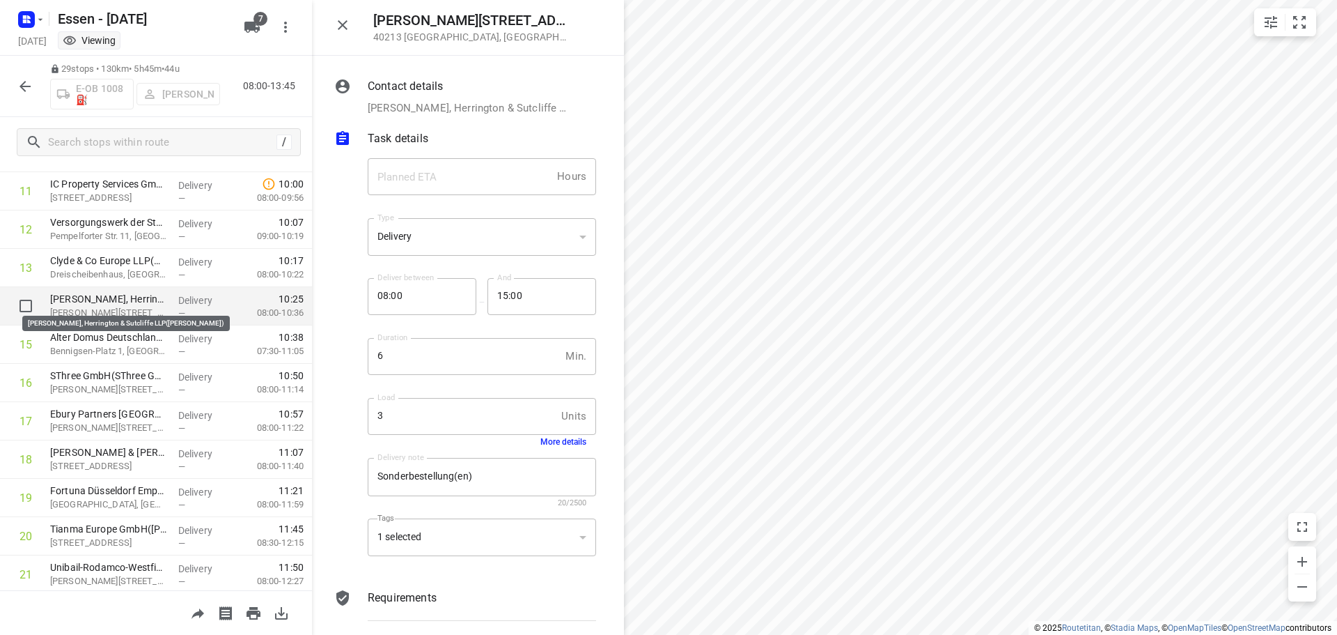
click at [96, 296] on p "Orrick, Herrington & Sutcliffe LLP(Tabita Schülken)" at bounding box center [108, 299] width 117 height 14
click at [98, 293] on p "Orrick, Herrington & Sutcliffe LLP(Tabita Schülken)" at bounding box center [108, 299] width 117 height 14
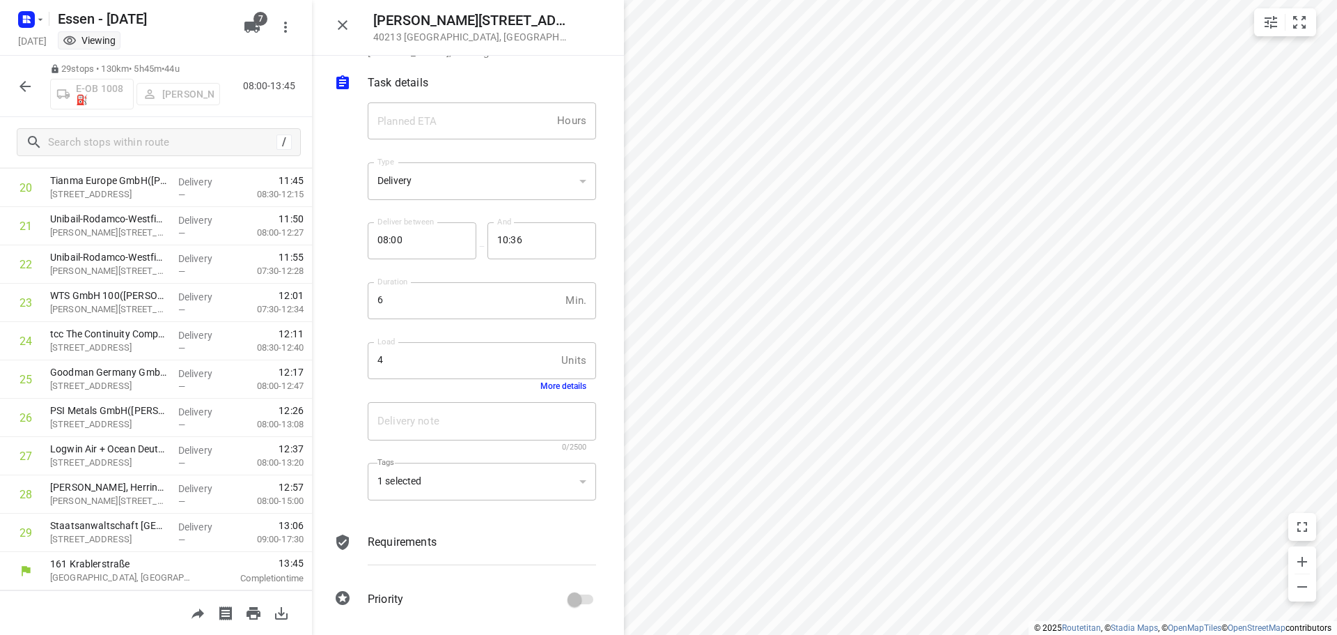
scroll to position [518, 0]
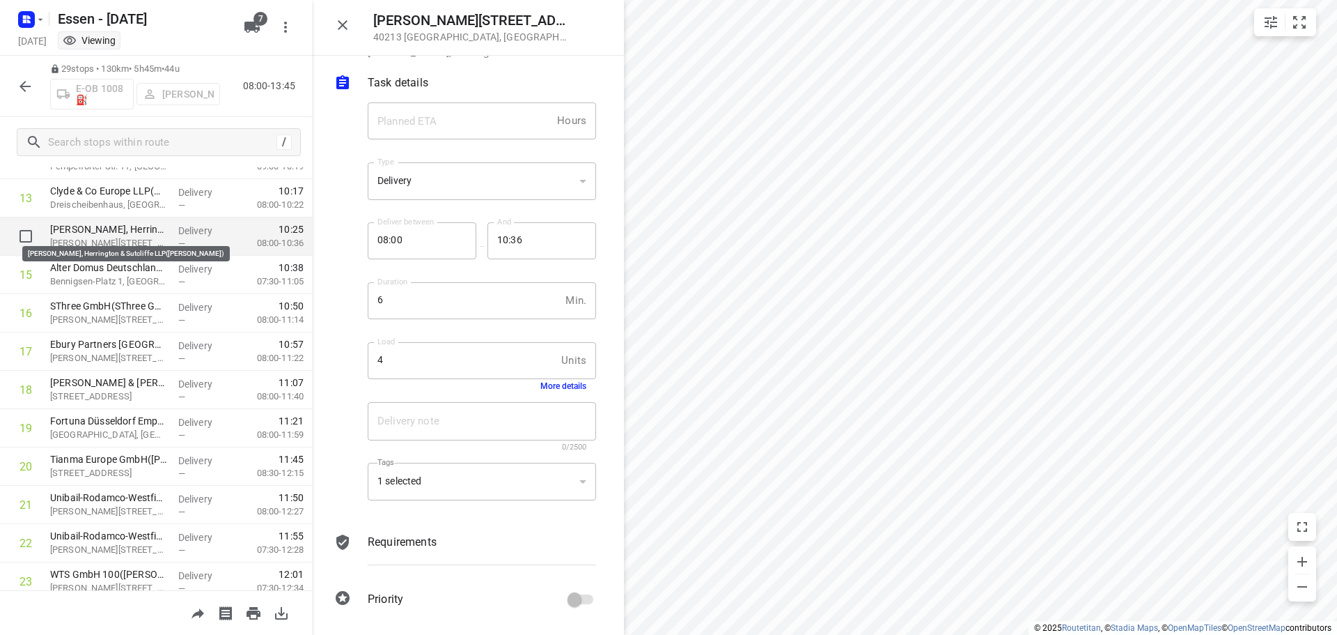
click at [70, 226] on p "Orrick, Herrington & Sutcliffe LLP(Tabita Schülken)" at bounding box center [108, 229] width 117 height 14
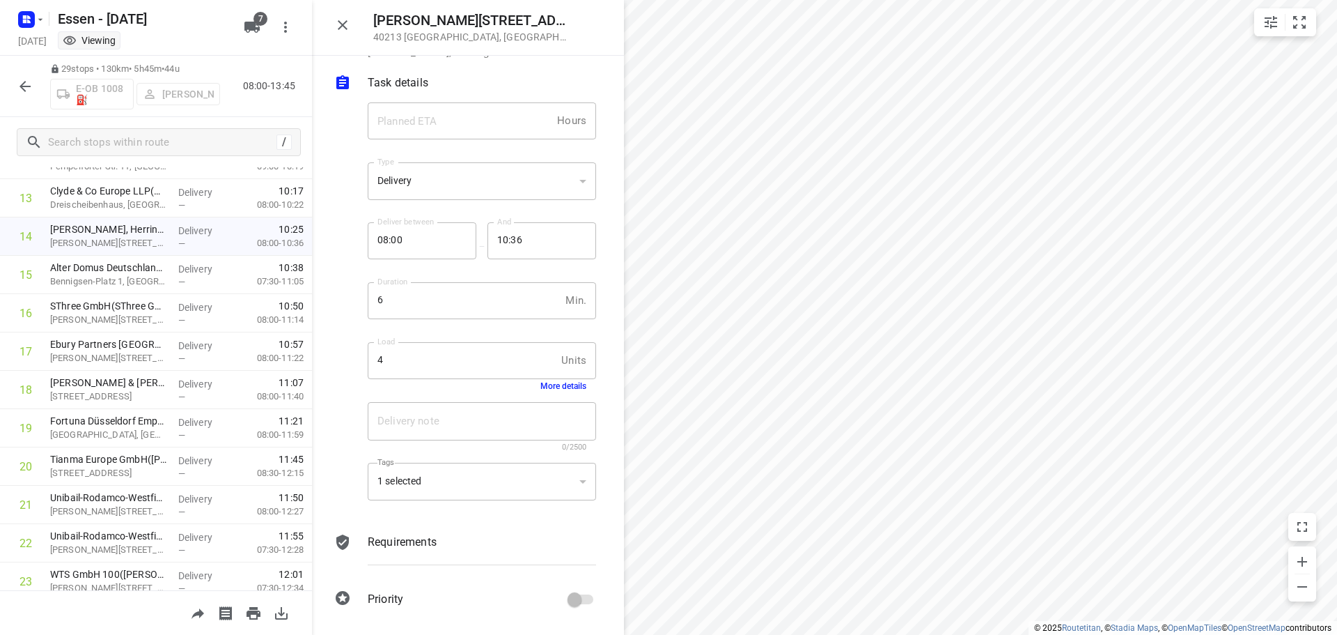
click at [527, 387] on div "More details" at bounding box center [482, 386] width 209 height 10
click at [540, 387] on button "More details" at bounding box center [563, 386] width 46 height 10
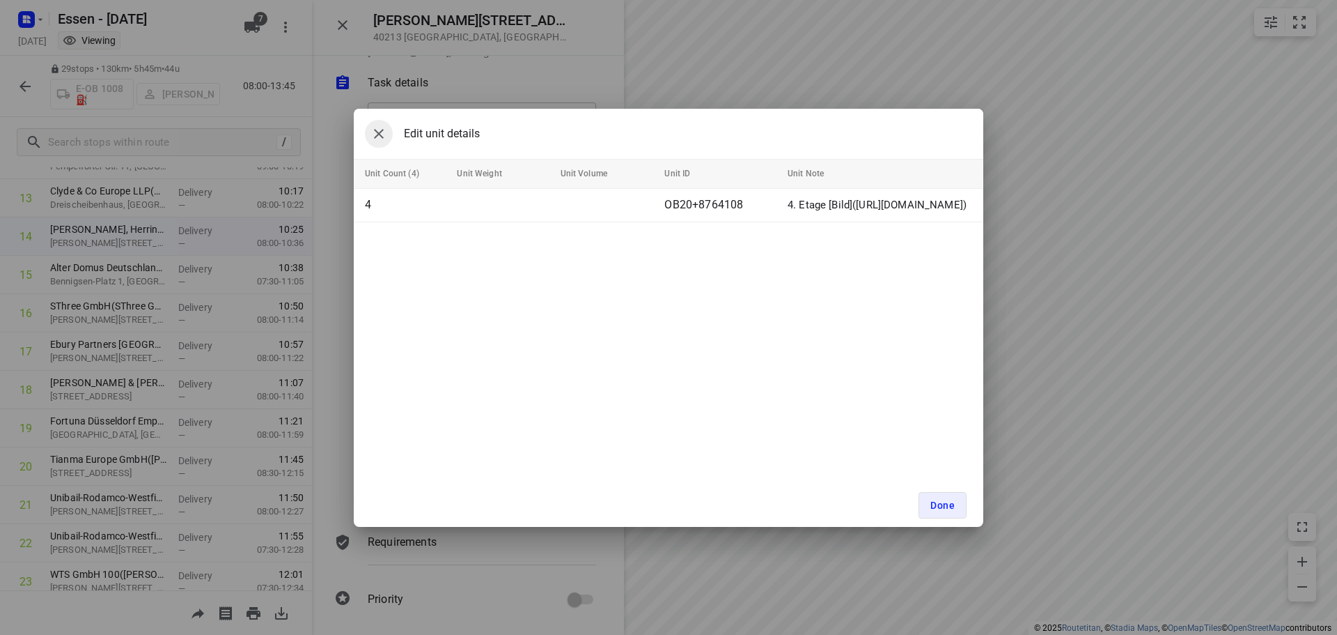
click at [379, 131] on icon "button" at bounding box center [379, 133] width 17 height 17
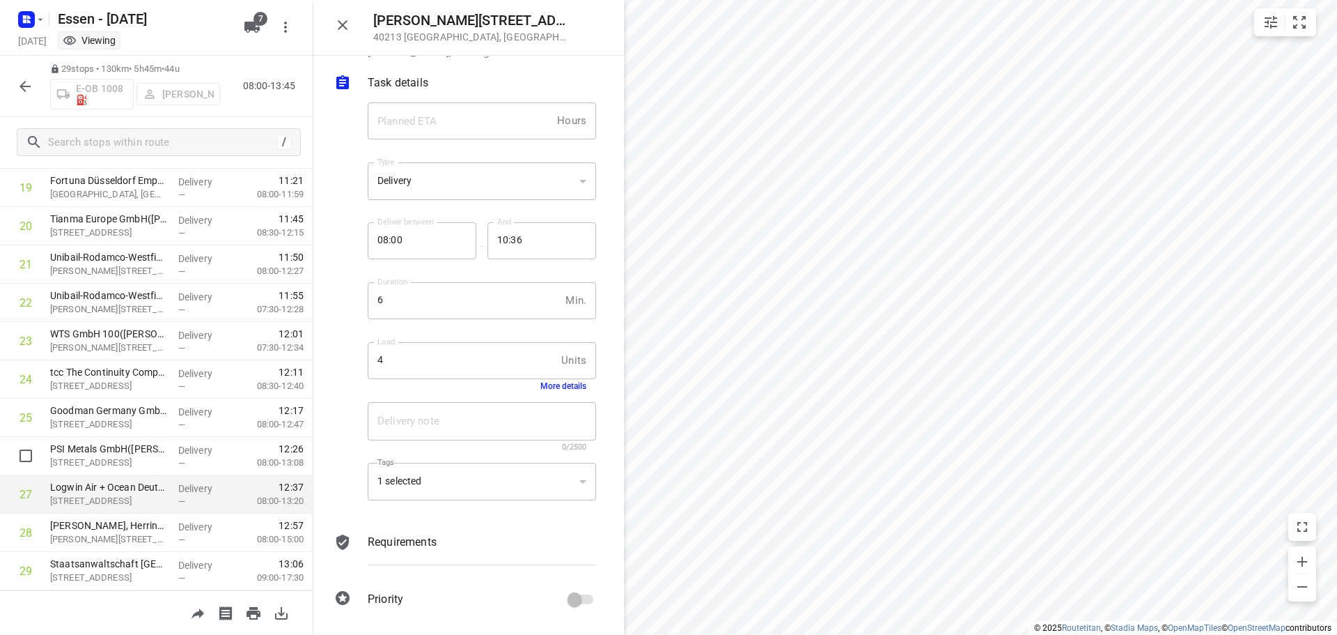
scroll to position [796, 0]
click at [24, 88] on icon "button" at bounding box center [25, 86] width 17 height 17
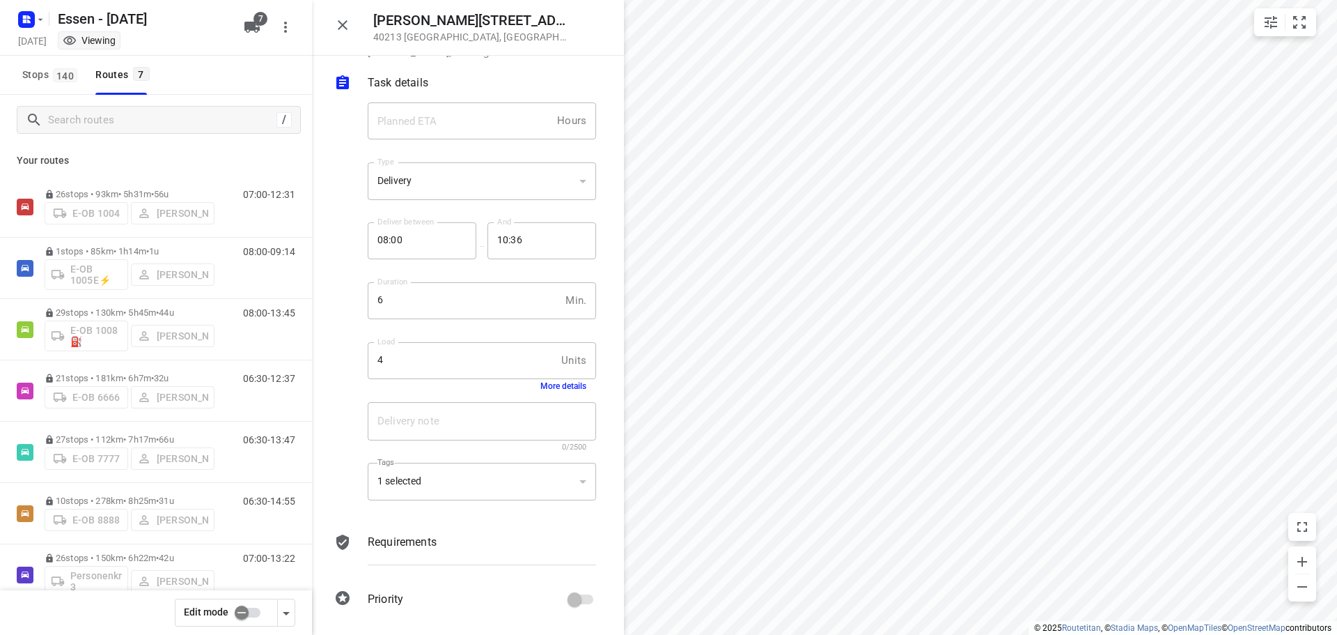
click at [247, 611] on input "checkbox" at bounding box center [241, 612] width 79 height 26
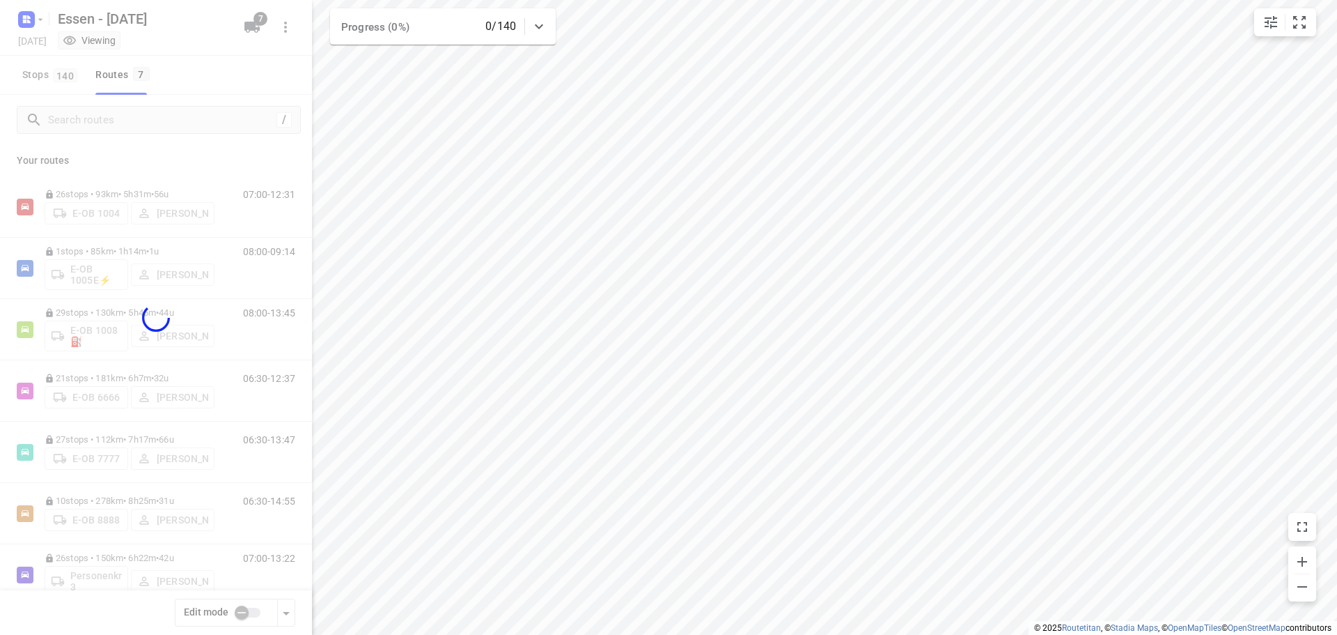
checkbox input "true"
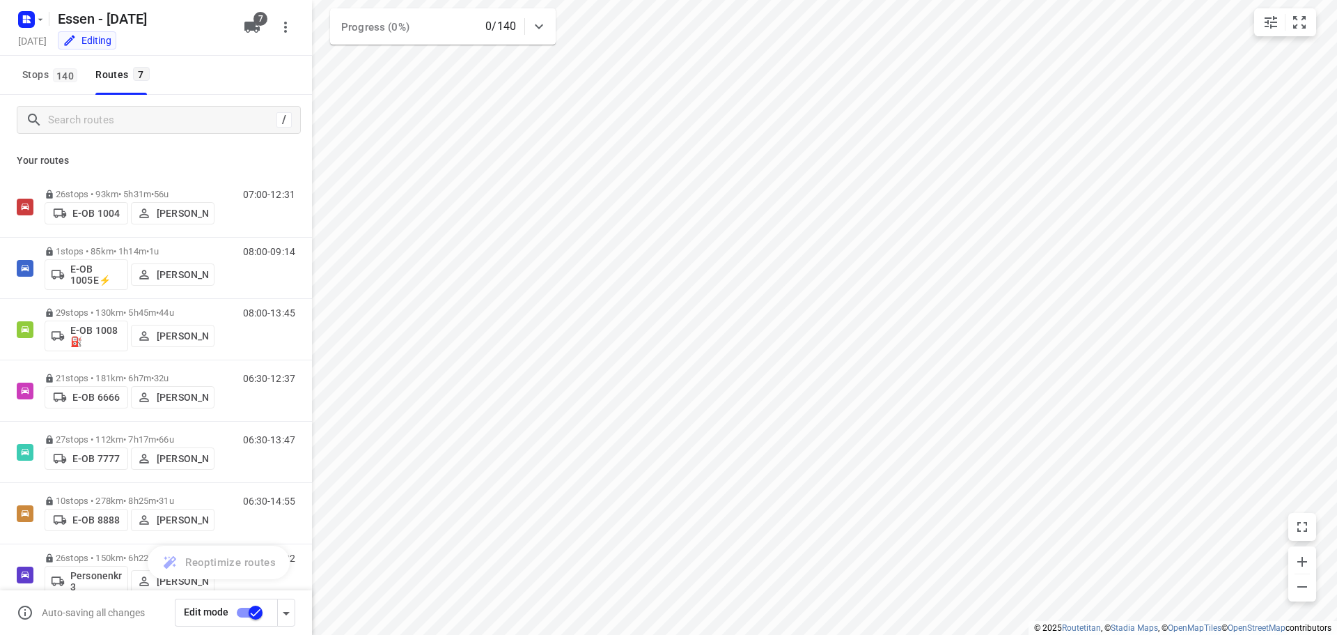
click at [156, 312] on p "29 stops • 130km • 5h45m • 44u" at bounding box center [130, 312] width 170 height 10
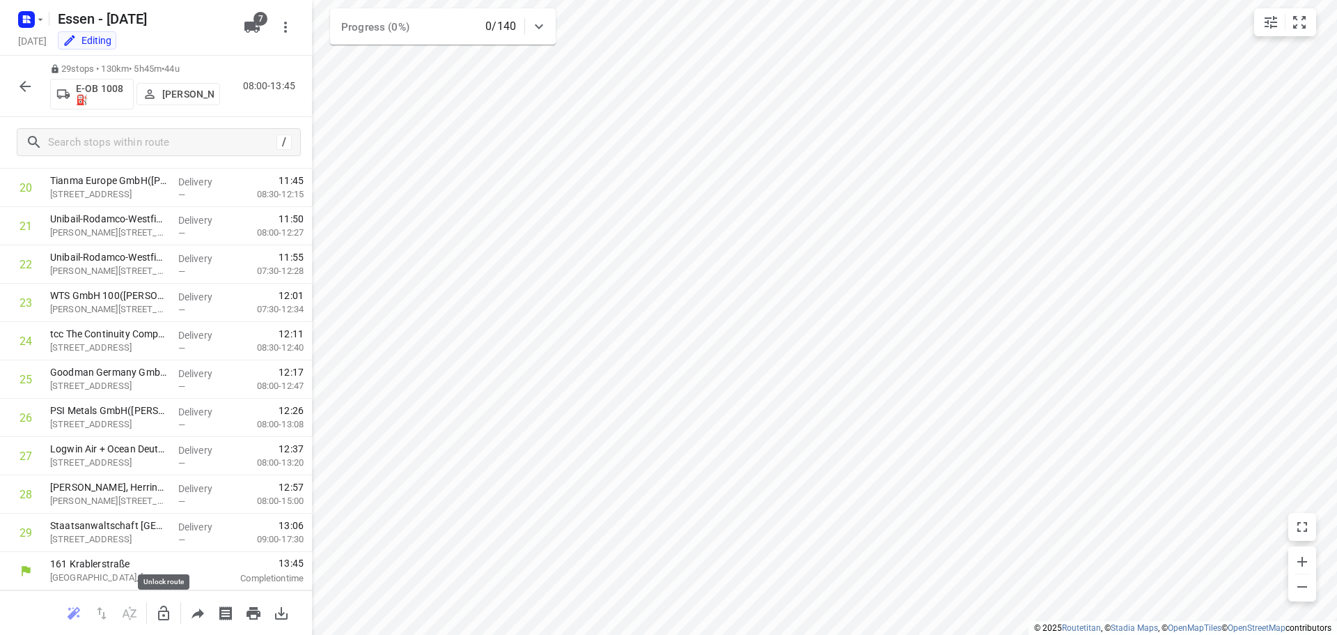
click at [160, 616] on icon "button" at bounding box center [163, 612] width 11 height 15
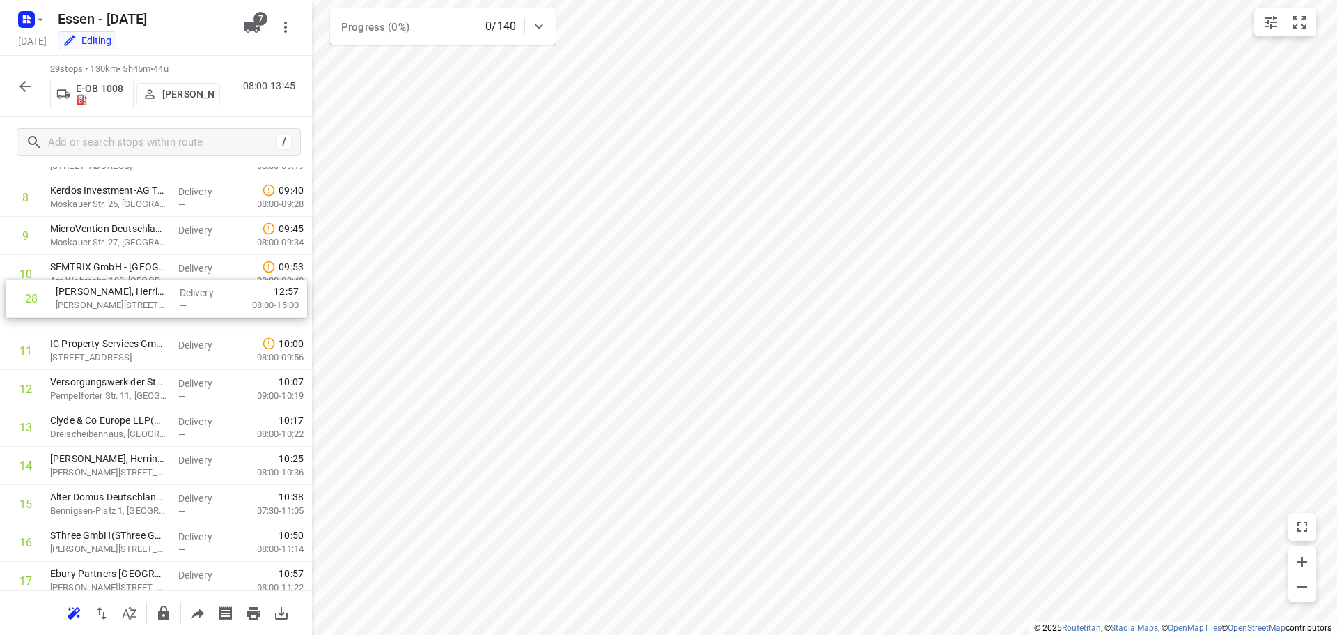
scroll to position [325, 0]
drag, startPoint x: 94, startPoint y: 496, endPoint x: 104, endPoint y: 458, distance: 39.5
click at [104, 458] on div "1 Verisure Deutschland GmbH(Marlien Engling) Balcke-Dürr-Allee 2, Ratingen Deli…" at bounding box center [156, 467] width 312 height 1111
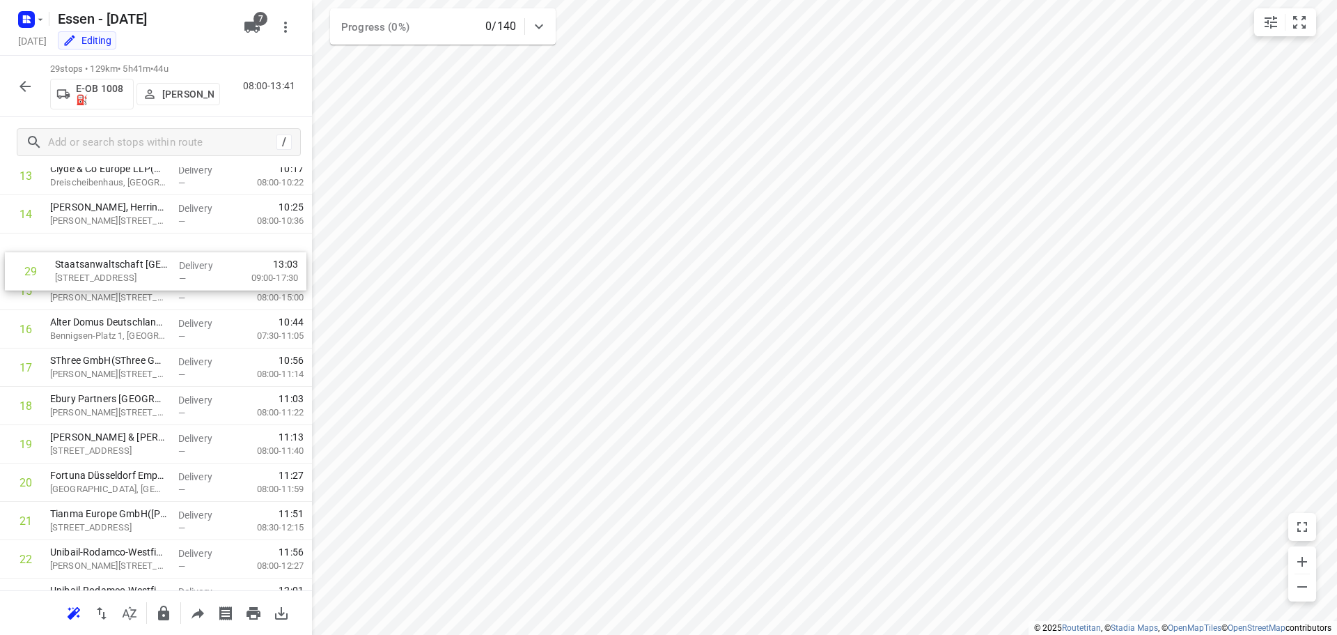
scroll to position [536, 0]
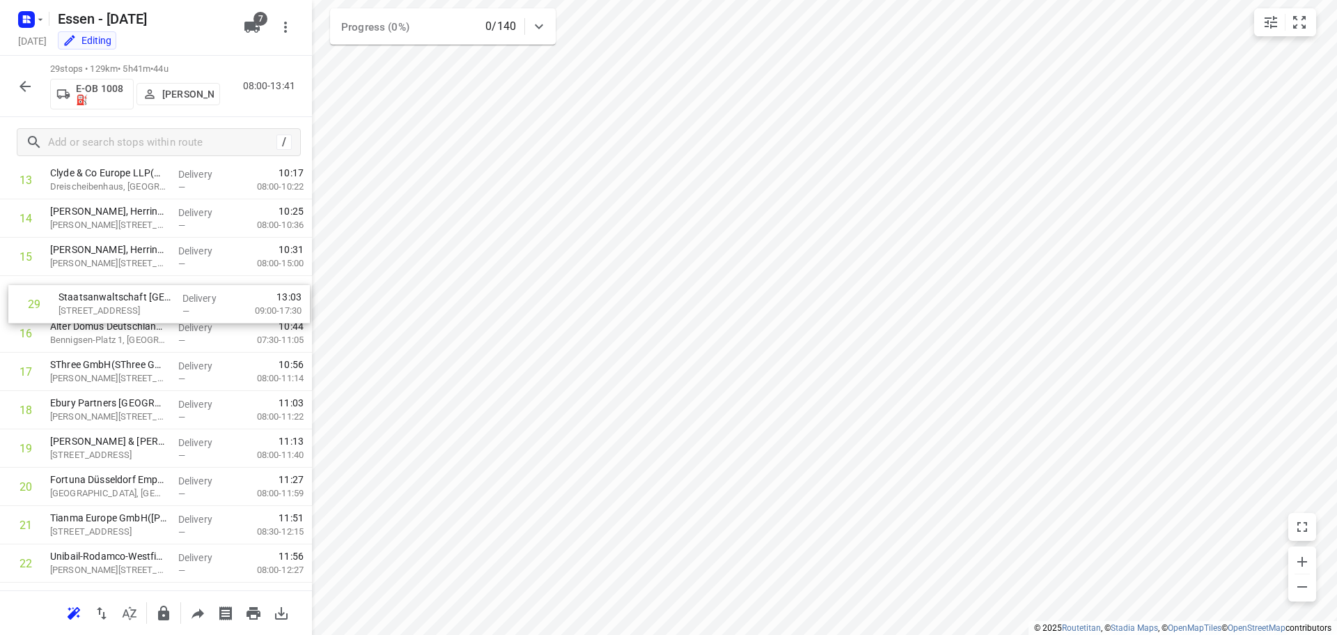
drag, startPoint x: 130, startPoint y: 540, endPoint x: 136, endPoint y: 306, distance: 233.4
click at [136, 306] on div "1 Verisure Deutschland GmbH(Marlien Engling) Balcke-Dürr-Allee 2, Ratingen Deli…" at bounding box center [156, 256] width 312 height 1111
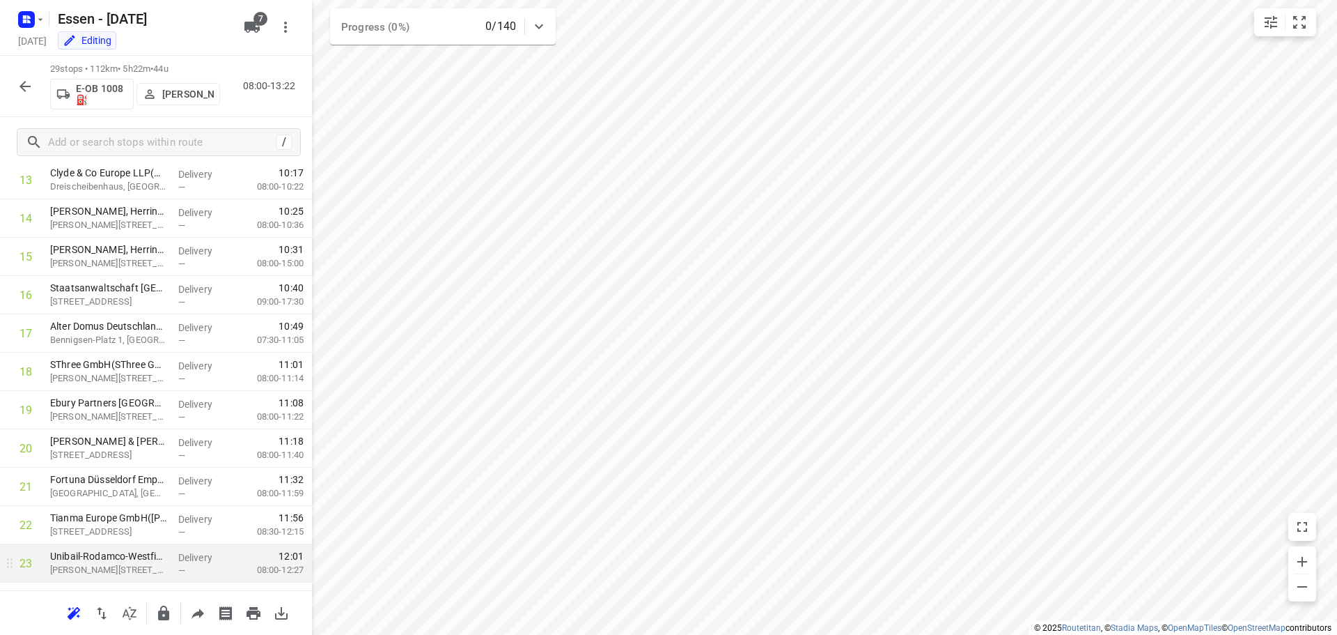
scroll to position [796, 0]
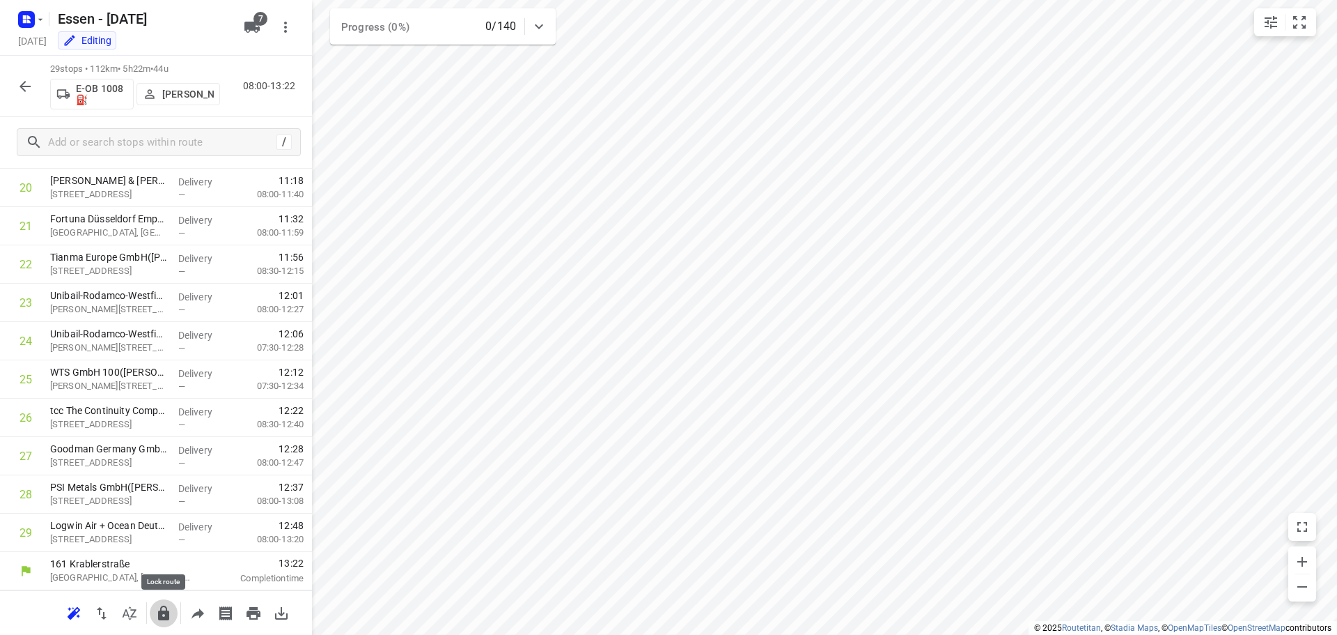
click at [167, 616] on icon "button" at bounding box center [163, 612] width 11 height 15
click at [30, 91] on icon "button" at bounding box center [25, 86] width 17 height 17
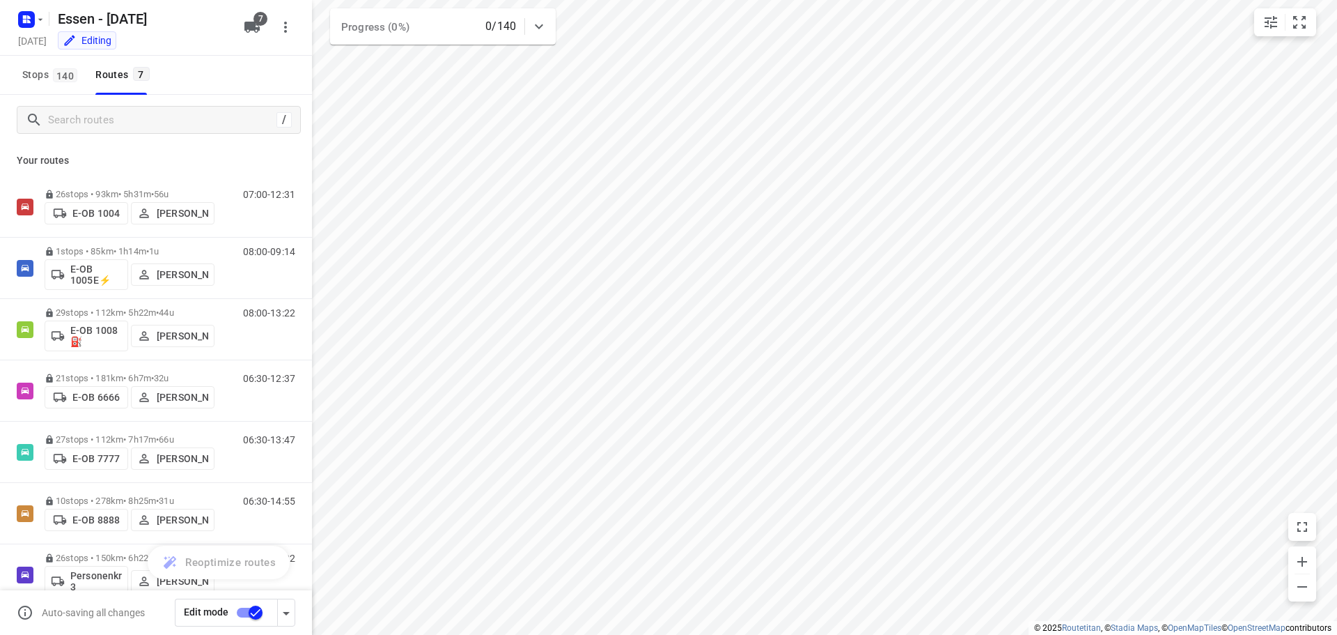
click at [251, 607] on input "checkbox" at bounding box center [255, 612] width 79 height 26
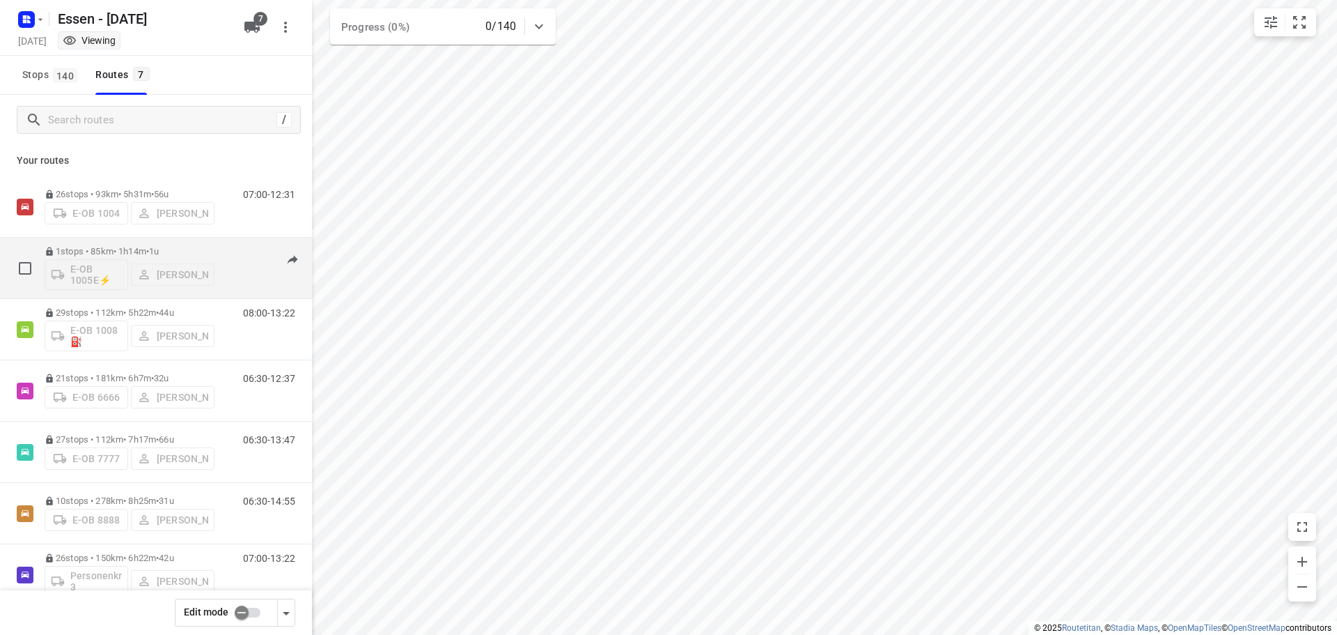
scroll to position [29, 0]
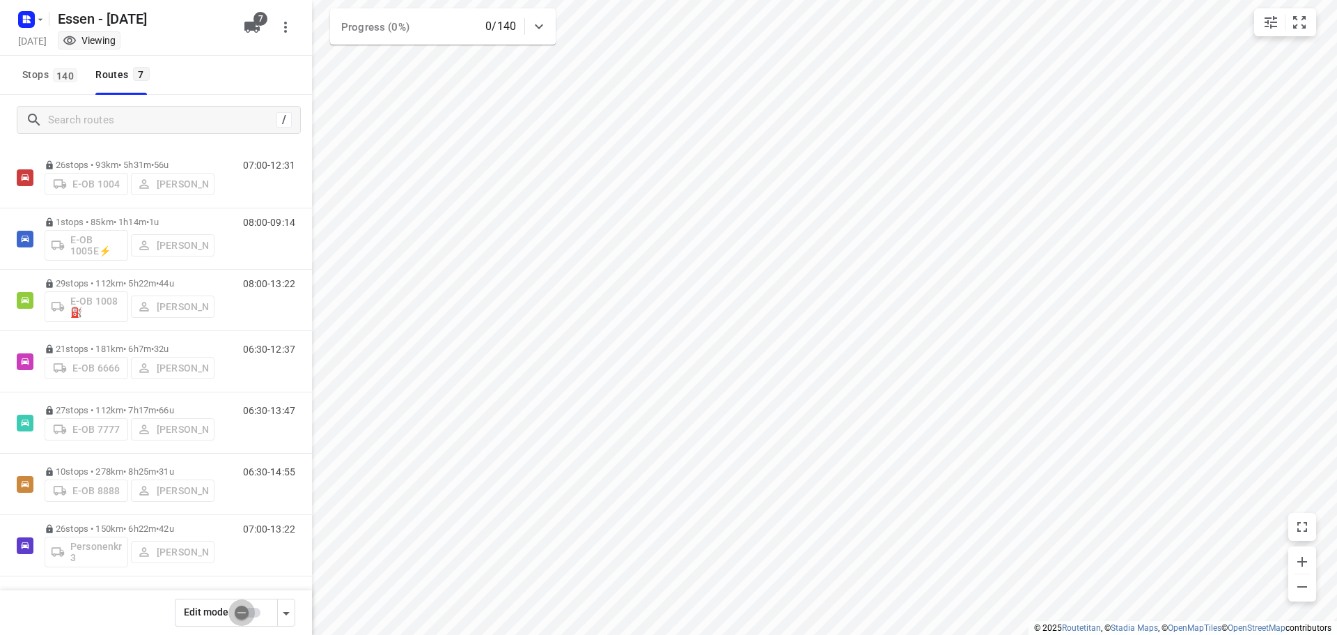
click at [249, 609] on input "checkbox" at bounding box center [241, 612] width 79 height 26
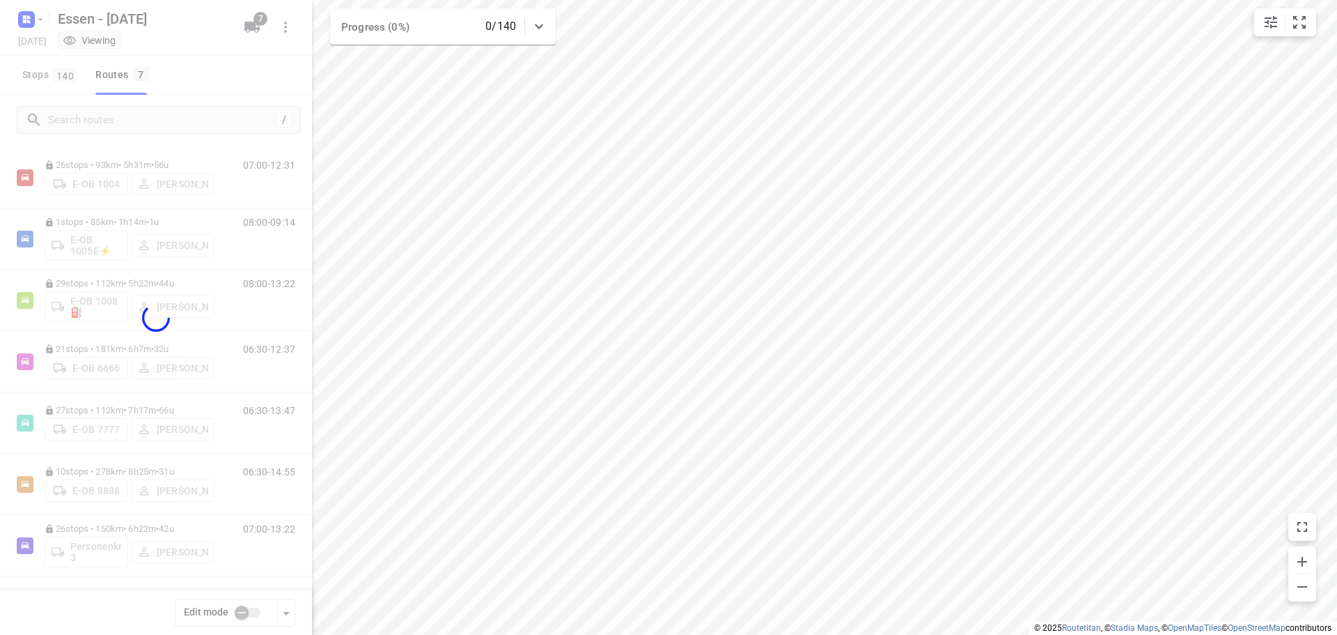
checkbox input "true"
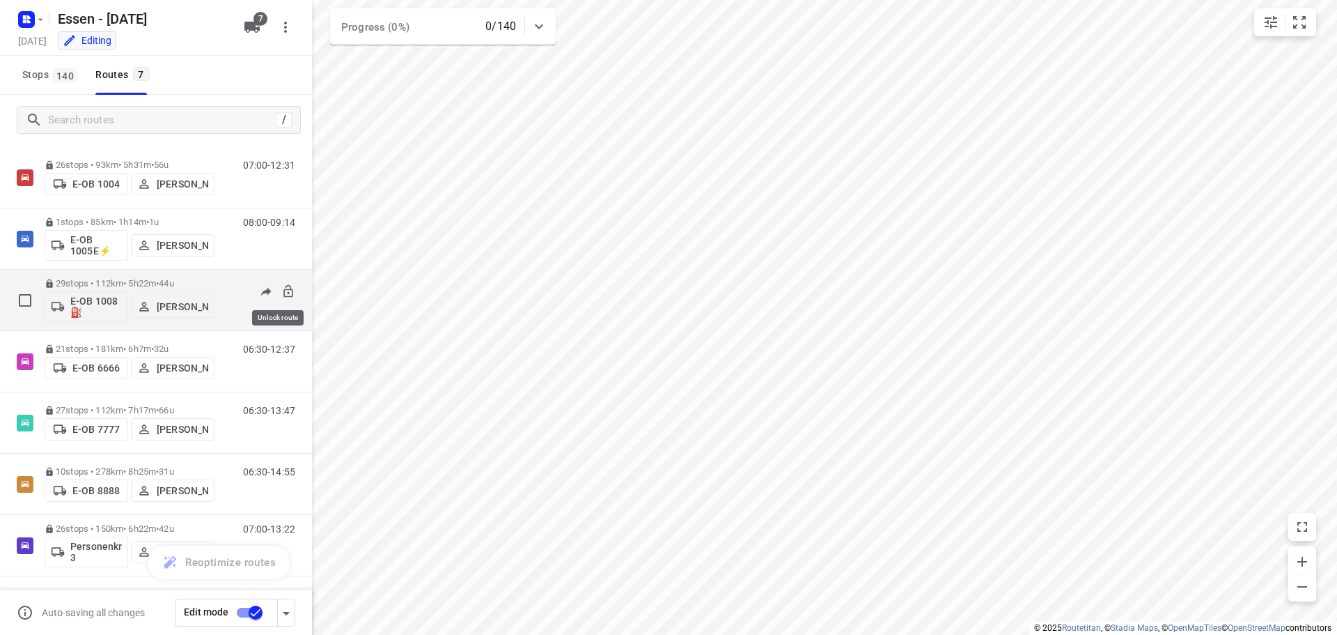
click at [281, 295] on icon at bounding box center [288, 291] width 14 height 14
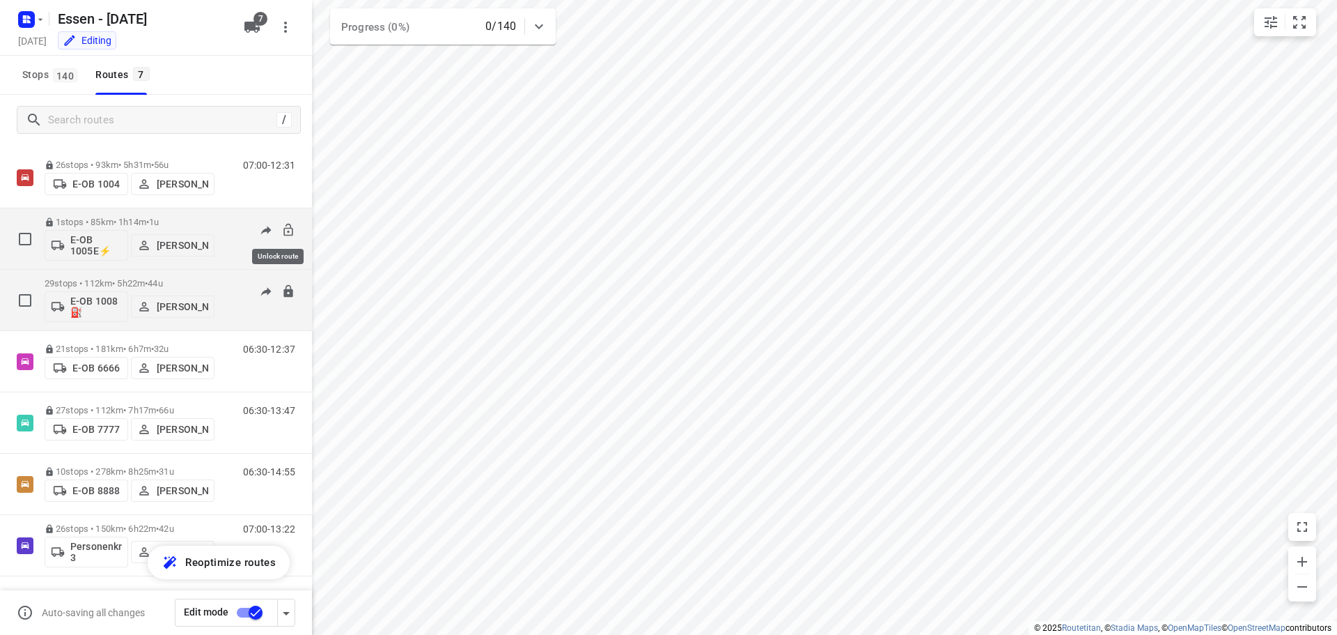
click at [281, 234] on icon at bounding box center [288, 230] width 14 height 14
click at [99, 301] on p "E-OB 1008⛽️" at bounding box center [96, 306] width 52 height 22
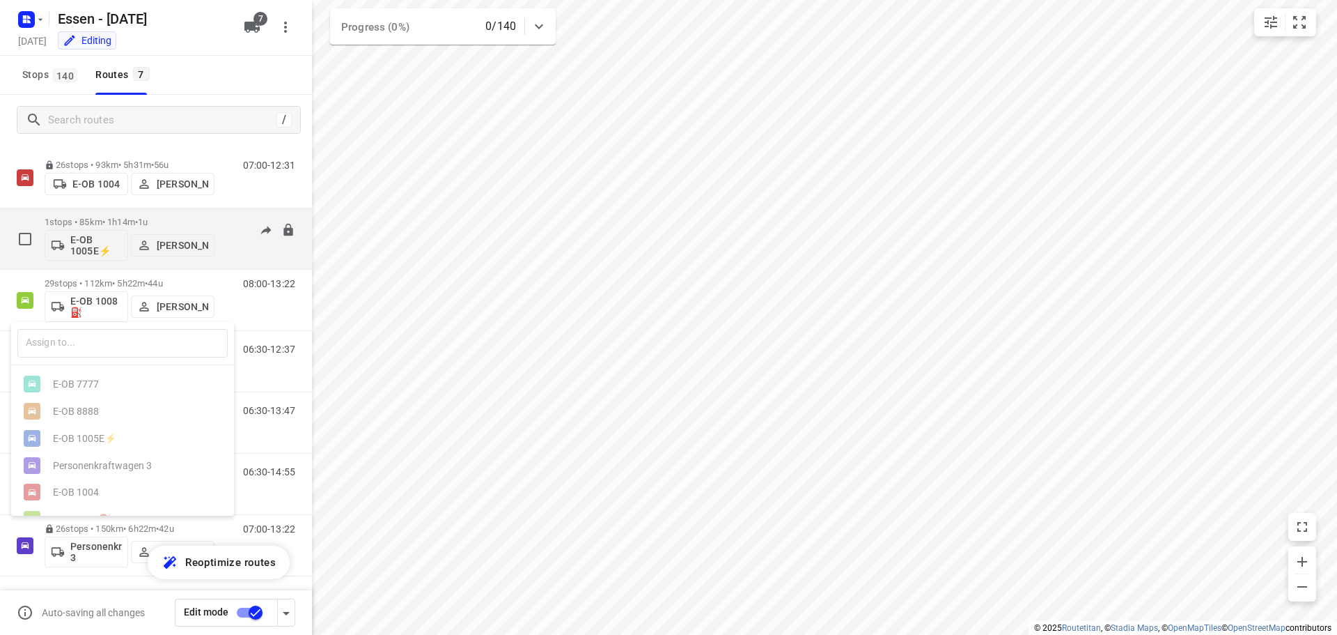
scroll to position [0, 0]
click at [87, 472] on ul "E-OB 6666 E-OB 7777 E-OB 8888 E-OB 1005E⚡ Personenkraftwagen 3 E-OB 1004 E-OB 1…" at bounding box center [122, 465] width 223 height 189
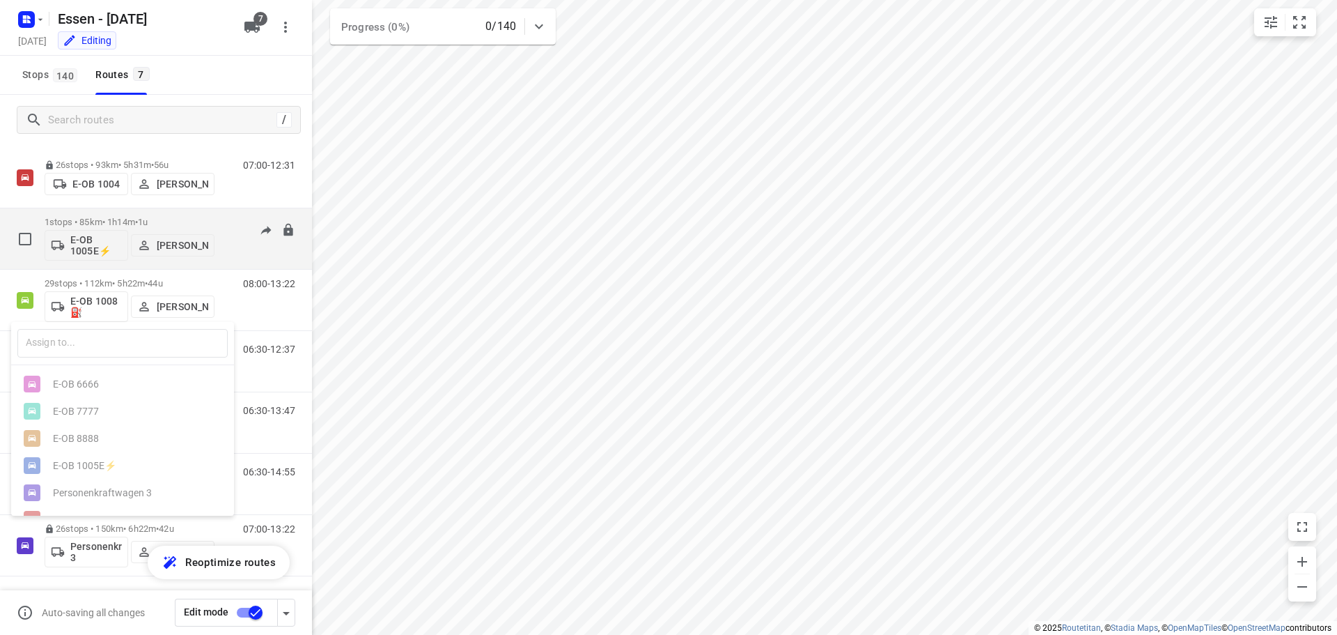
click at [87, 472] on ul "E-OB 6666 E-OB 7777 E-OB 8888 E-OB 1005E⚡ Personenkraftwagen 3 E-OB 1004 E-OB 1…" at bounding box center [122, 465] width 223 height 189
click at [123, 414] on ul "E-OB 6666 E-OB 7777 E-OB 8888 E-OB 1005E⚡ Personenkraftwagen 3 E-OB 1004 E-OB 1…" at bounding box center [122, 465] width 223 height 189
click at [242, 330] on div at bounding box center [668, 317] width 1337 height 635
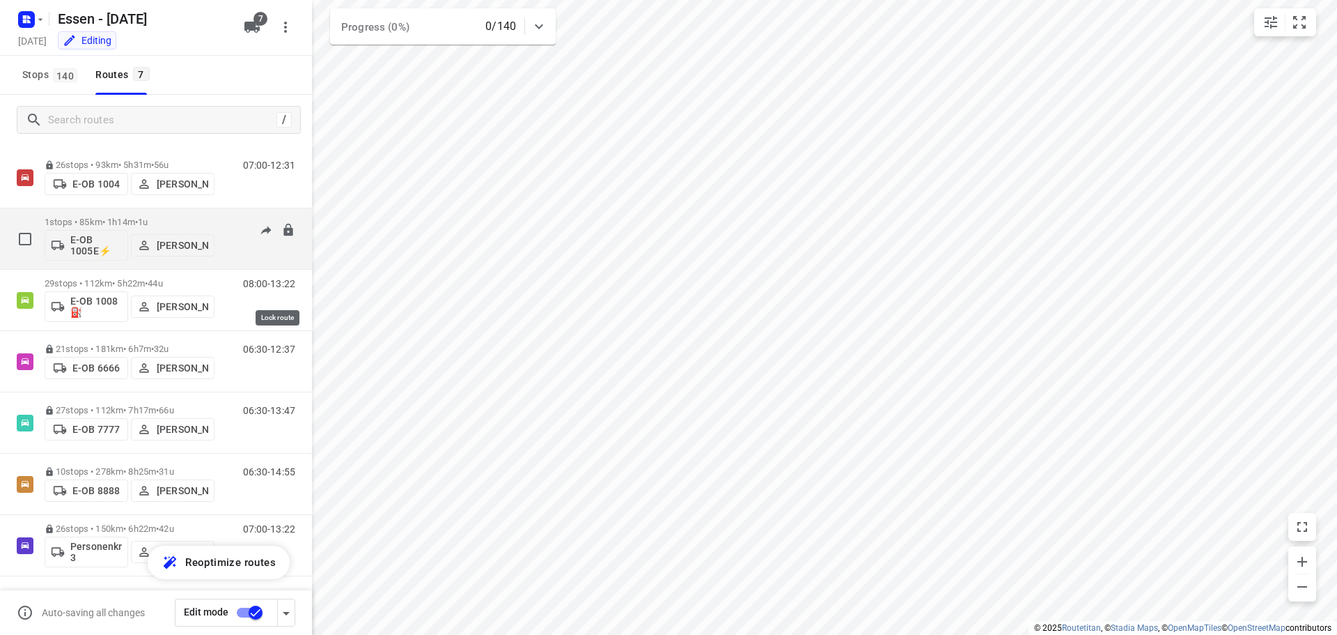
click at [0, 0] on icon at bounding box center [0, 0] width 0 height 0
click at [283, 233] on icon at bounding box center [287, 229] width 9 height 13
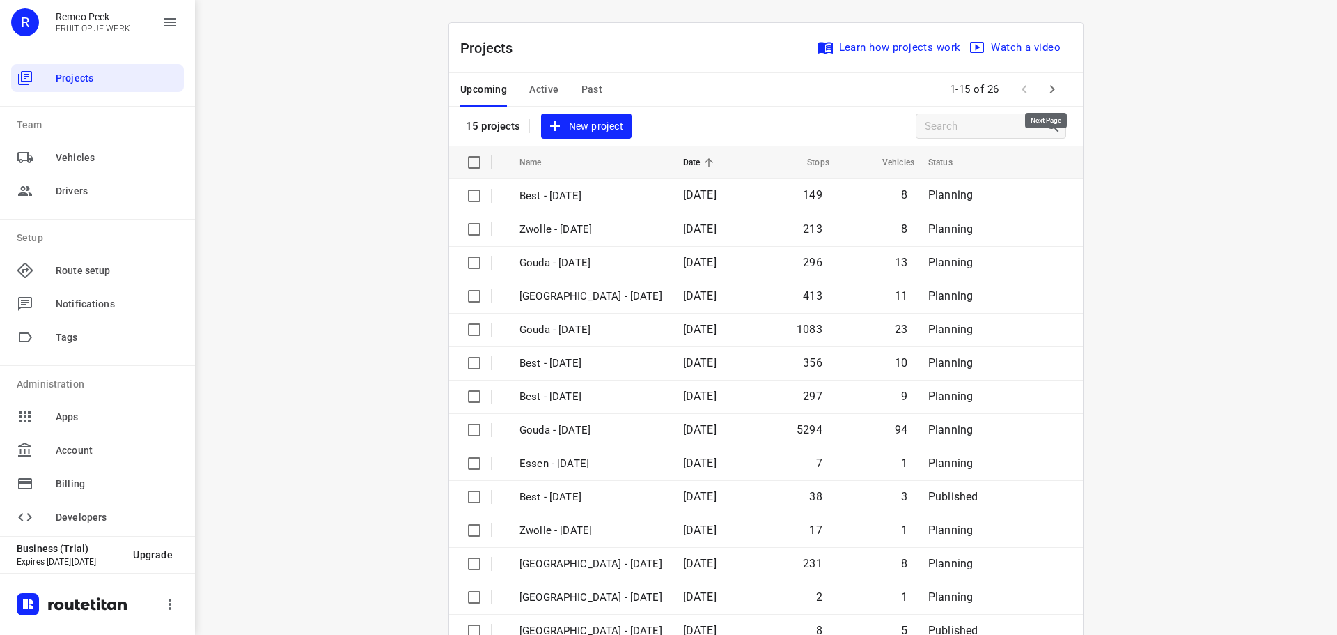
click at [1051, 81] on icon "button" at bounding box center [1052, 89] width 17 height 17
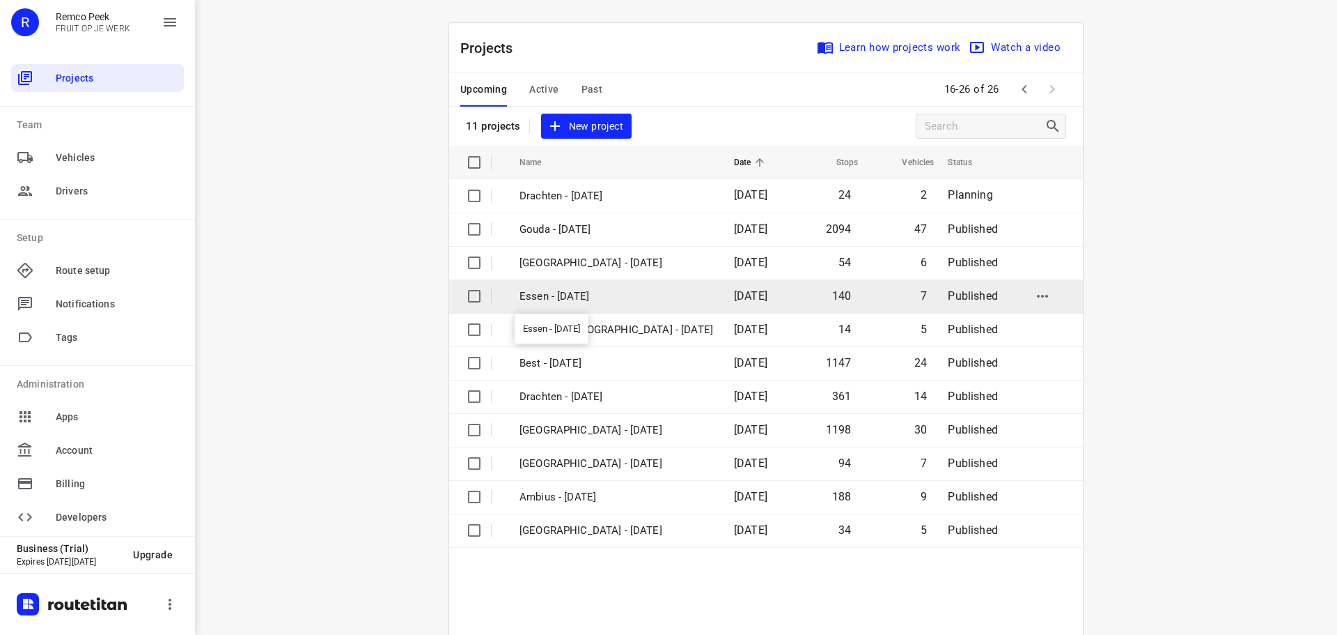
click at [602, 302] on p "Essen - [DATE]" at bounding box center [617, 296] width 194 height 16
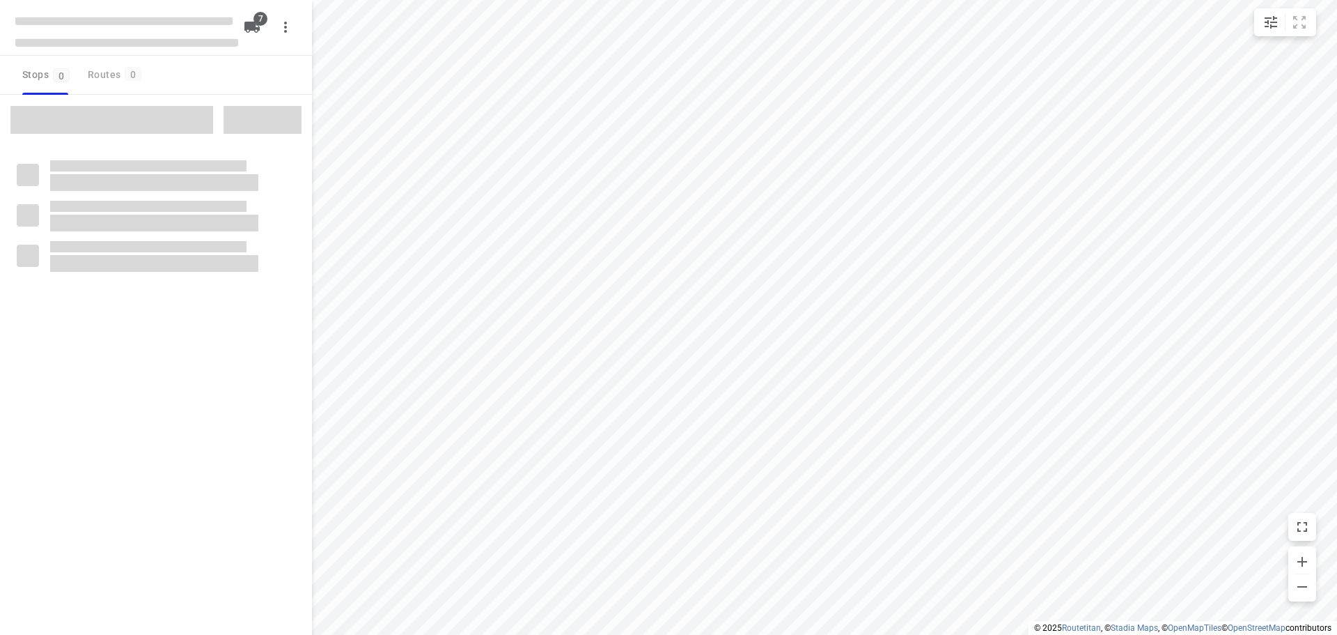
checkbox input "true"
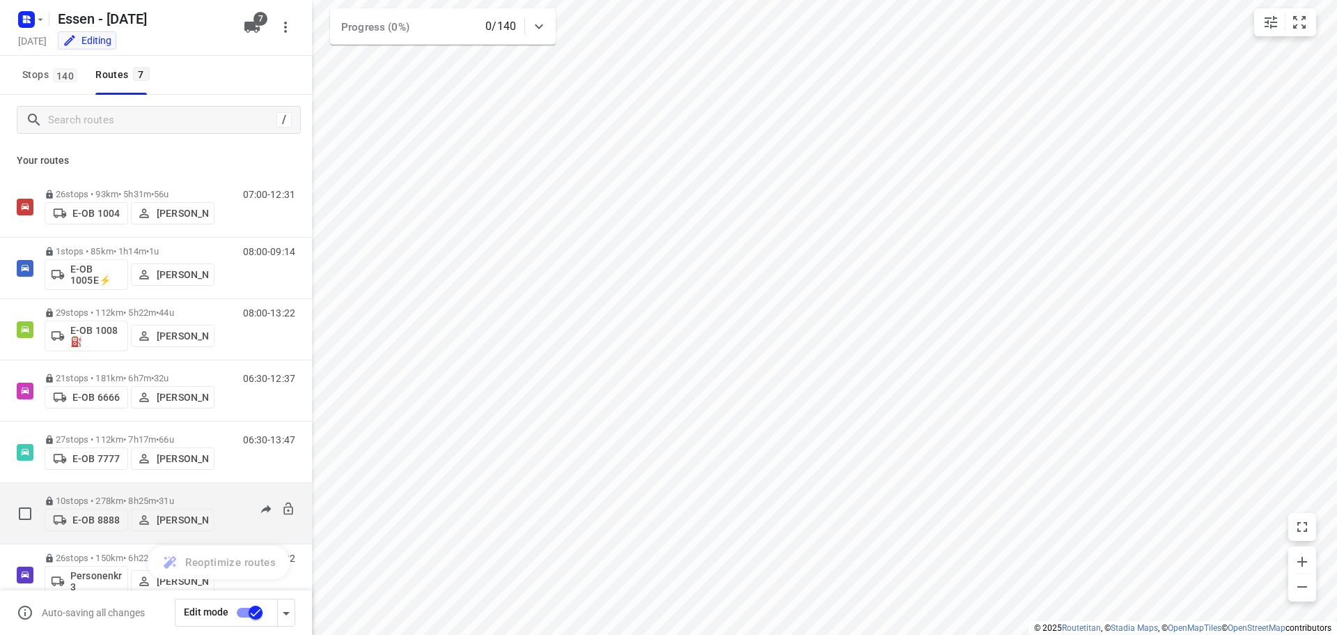
scroll to position [29, 0]
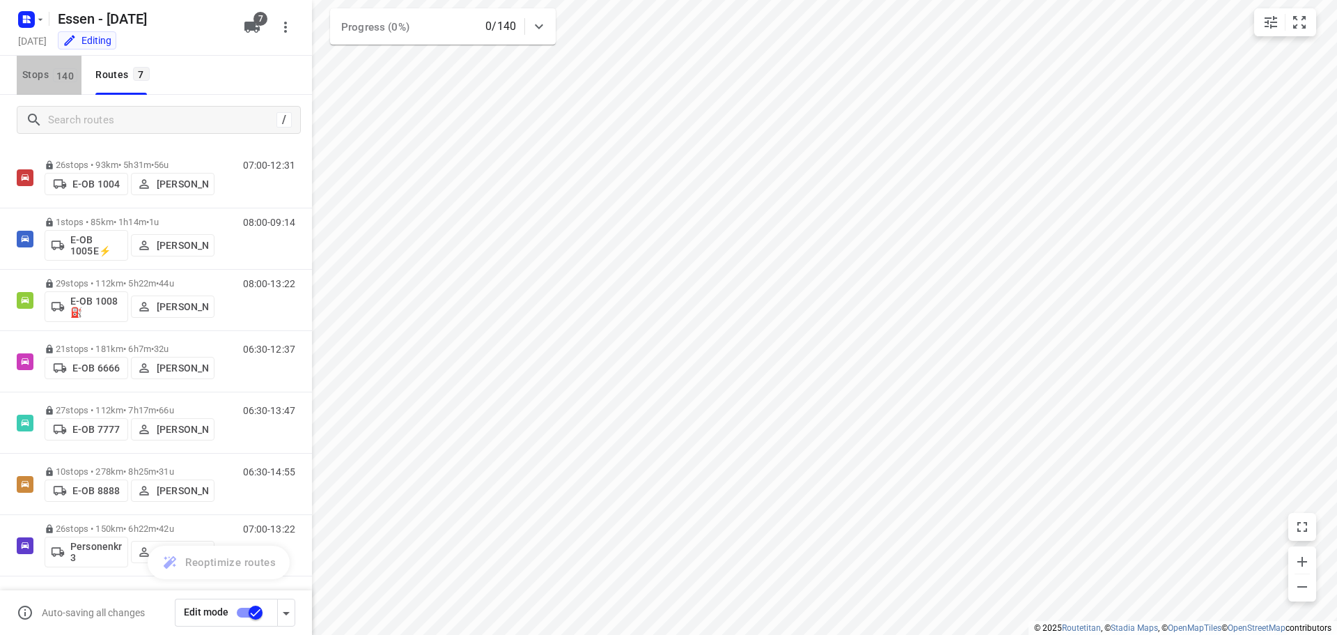
click at [59, 77] on span "140" at bounding box center [65, 75] width 24 height 14
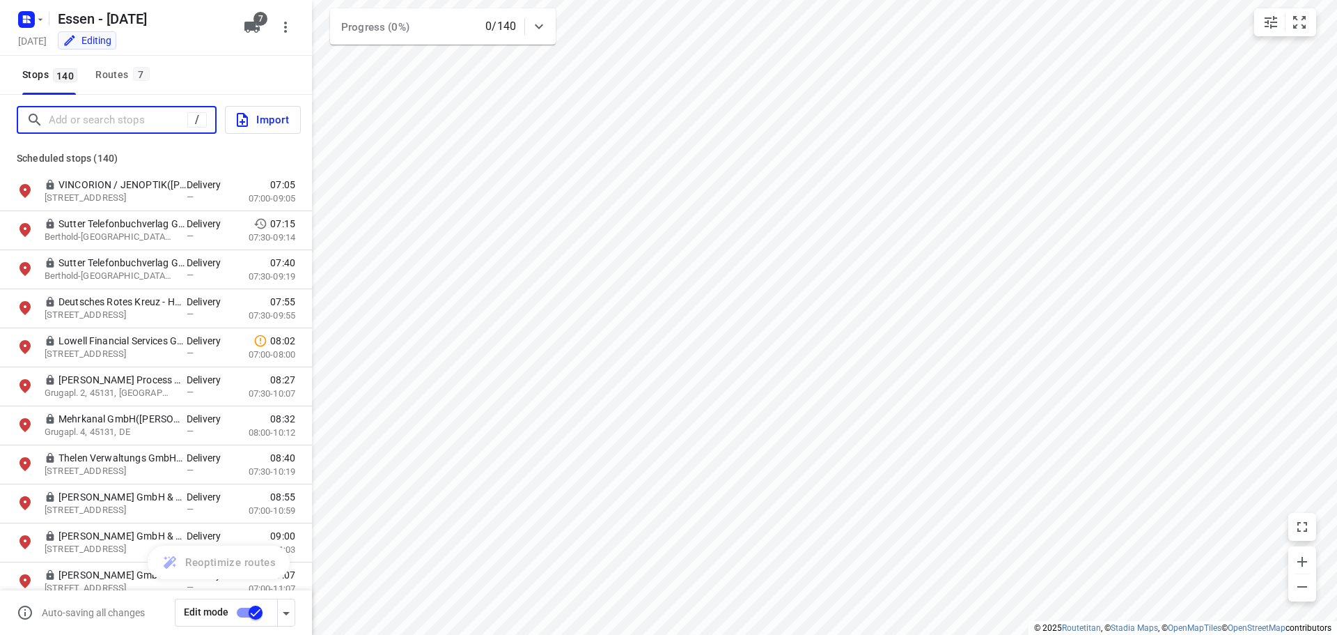
click at [70, 113] on input "Add or search stops" at bounding box center [118, 120] width 139 height 22
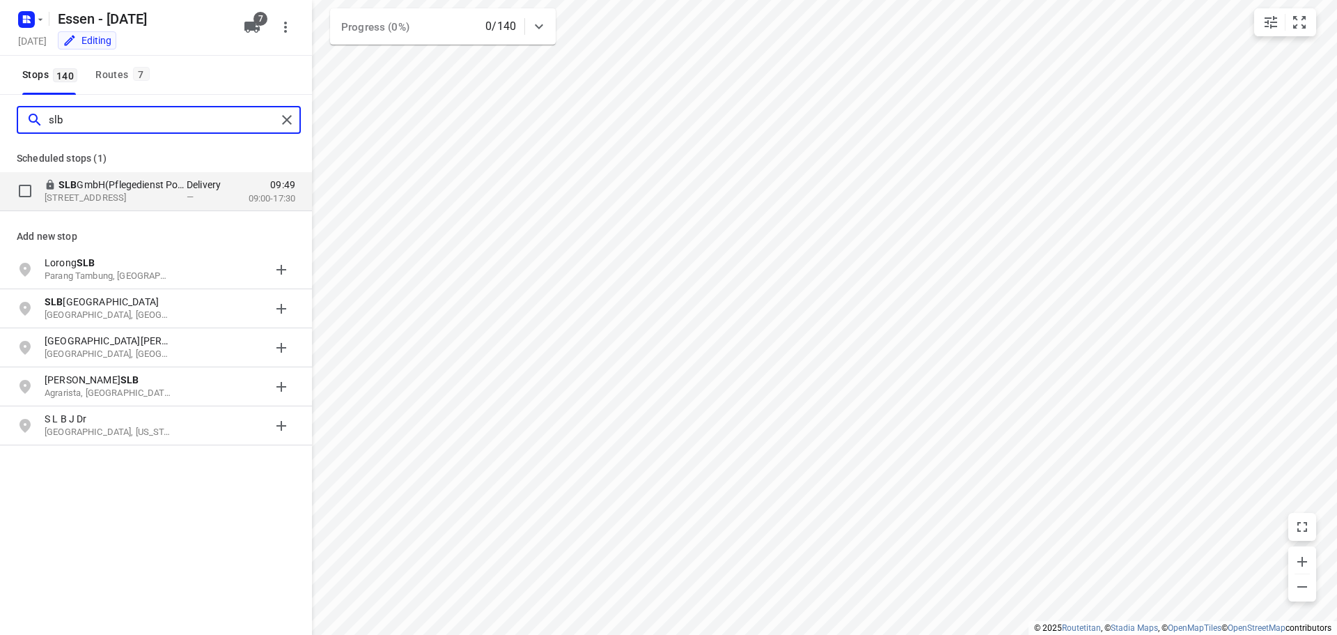
type input "slb"
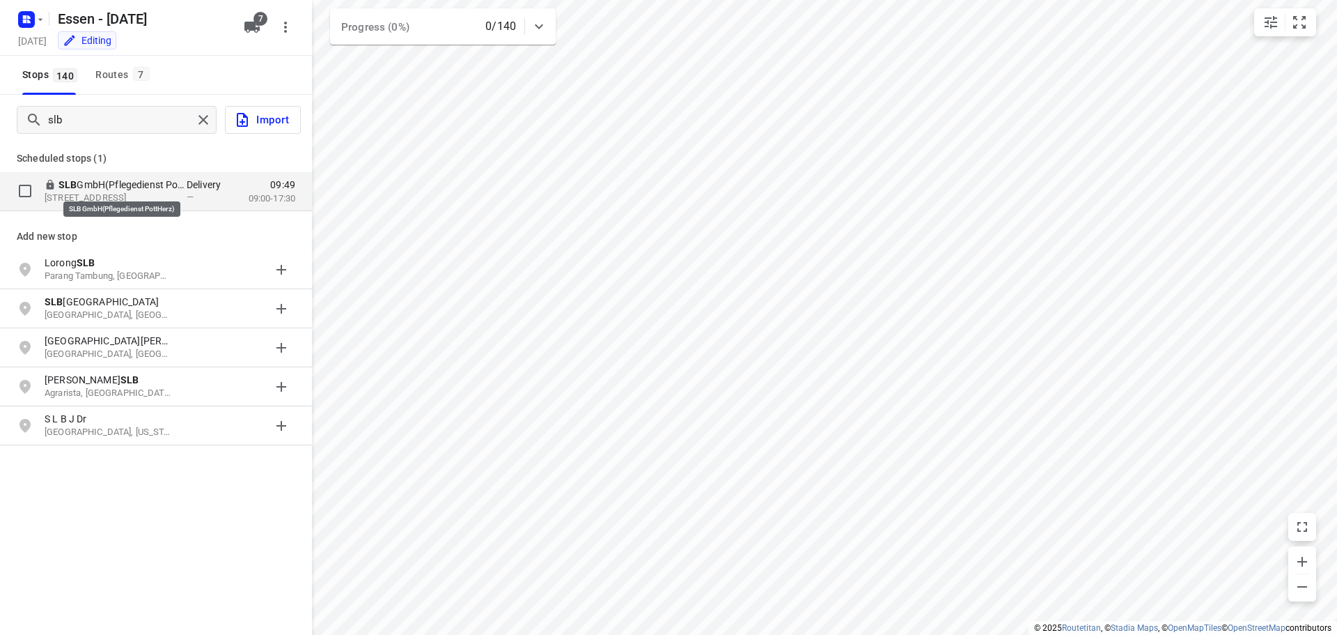
click at [155, 183] on p "SLB GmbH(Pflegedienst PottHerz)" at bounding box center [123, 185] width 128 height 14
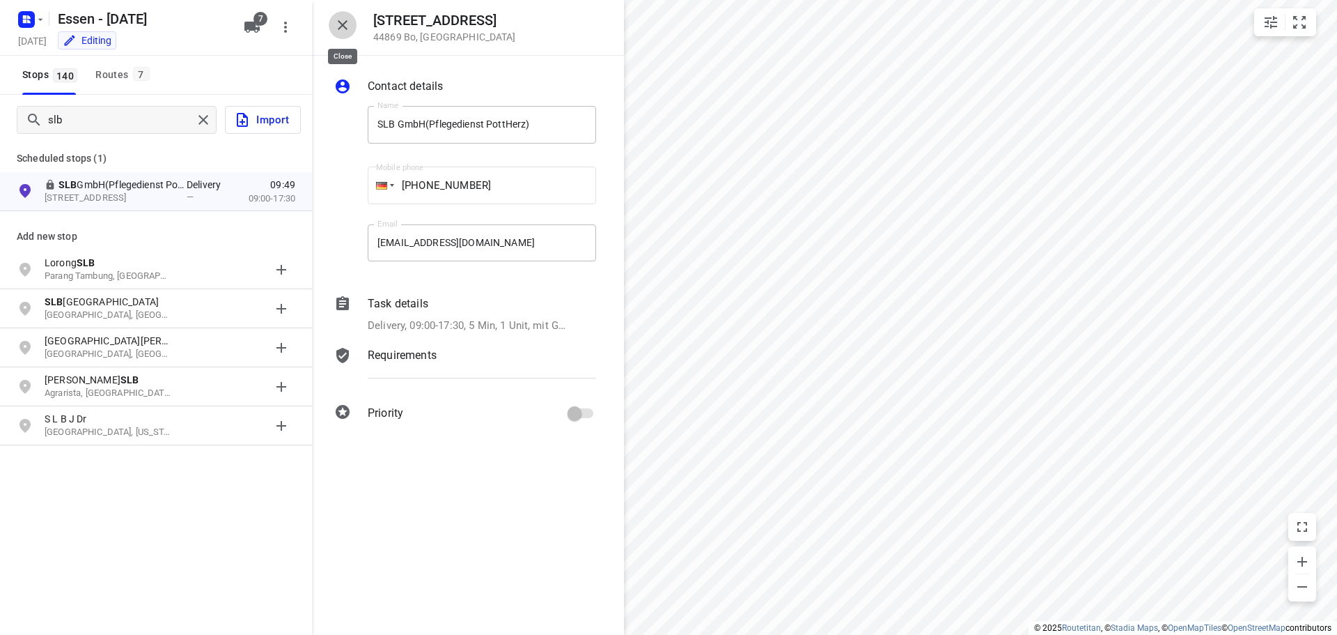
click at [342, 25] on icon "button" at bounding box center [343, 25] width 10 height 10
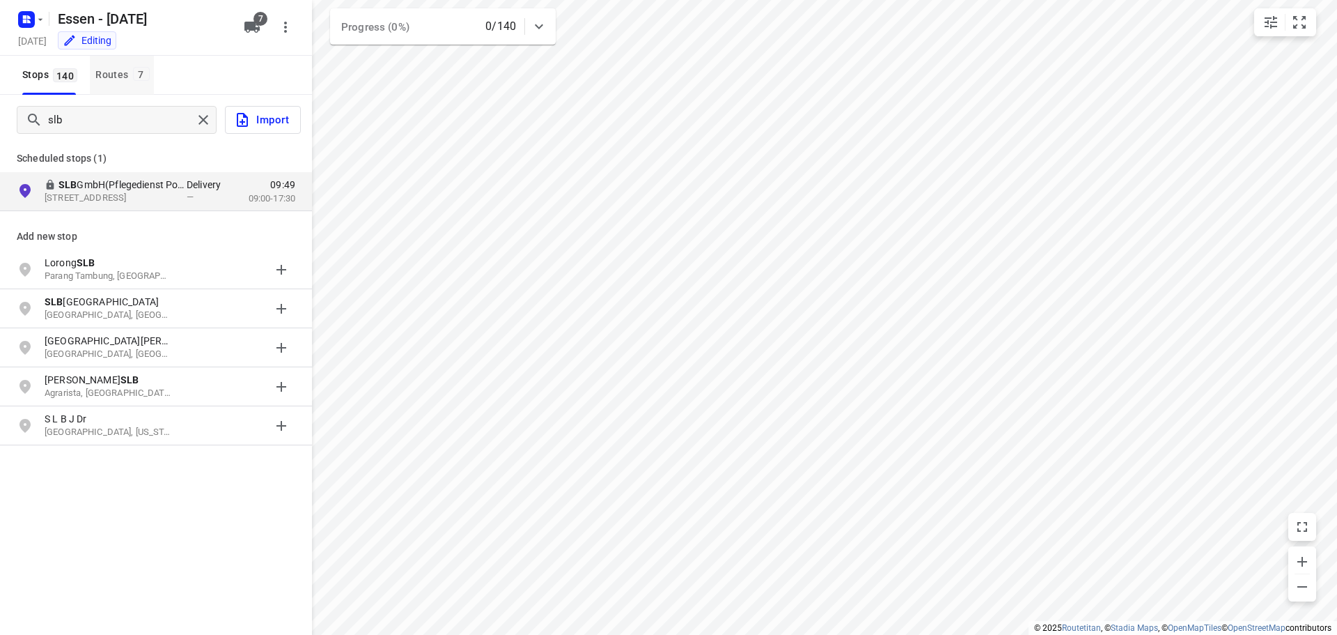
click at [124, 76] on div "Routes 7" at bounding box center [124, 74] width 58 height 17
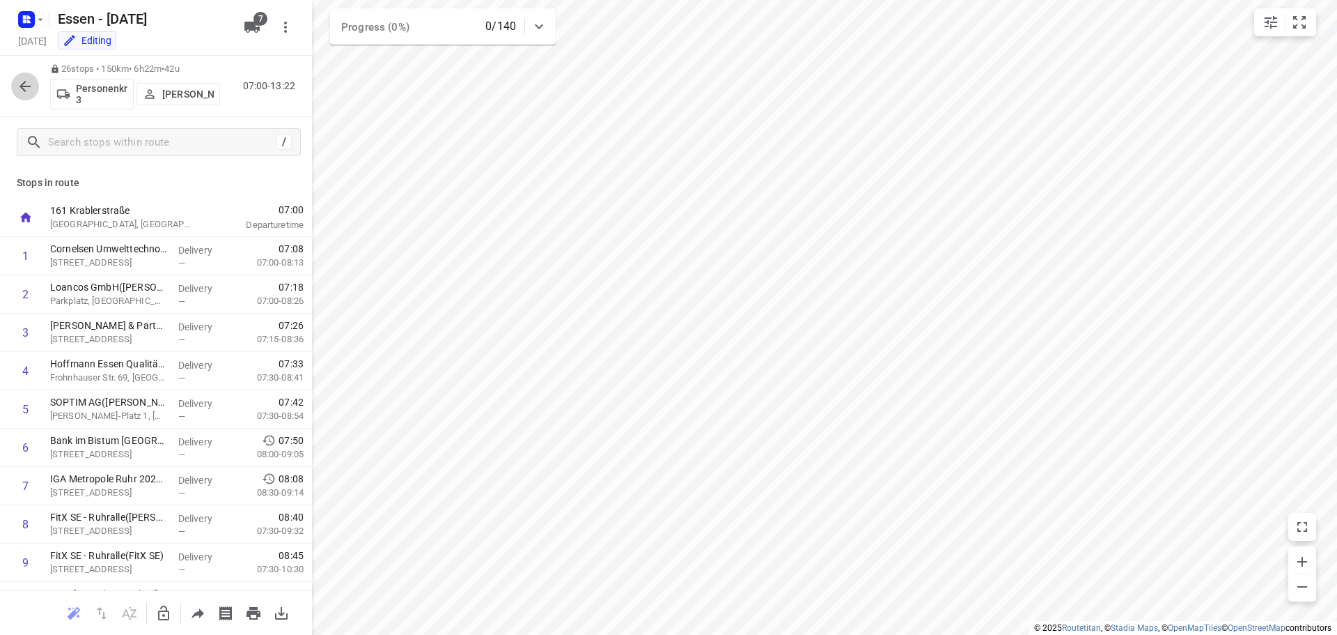
click at [24, 95] on button "button" at bounding box center [25, 86] width 28 height 28
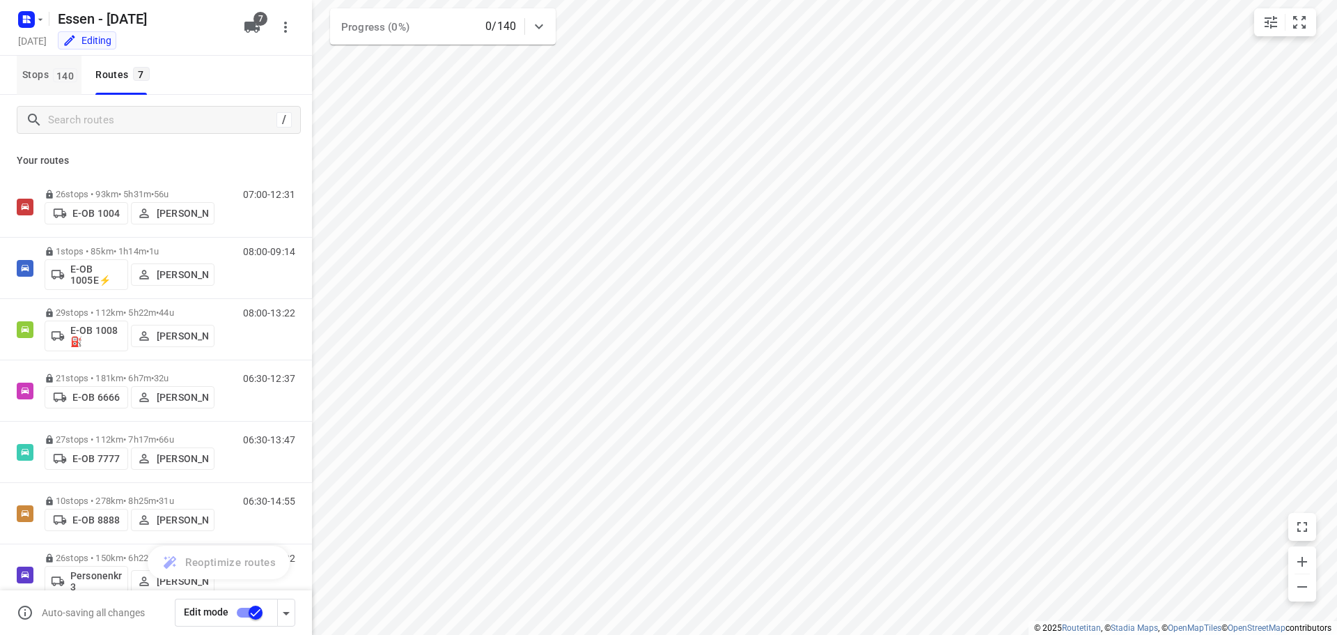
click at [32, 75] on span "Stops 140" at bounding box center [51, 74] width 59 height 17
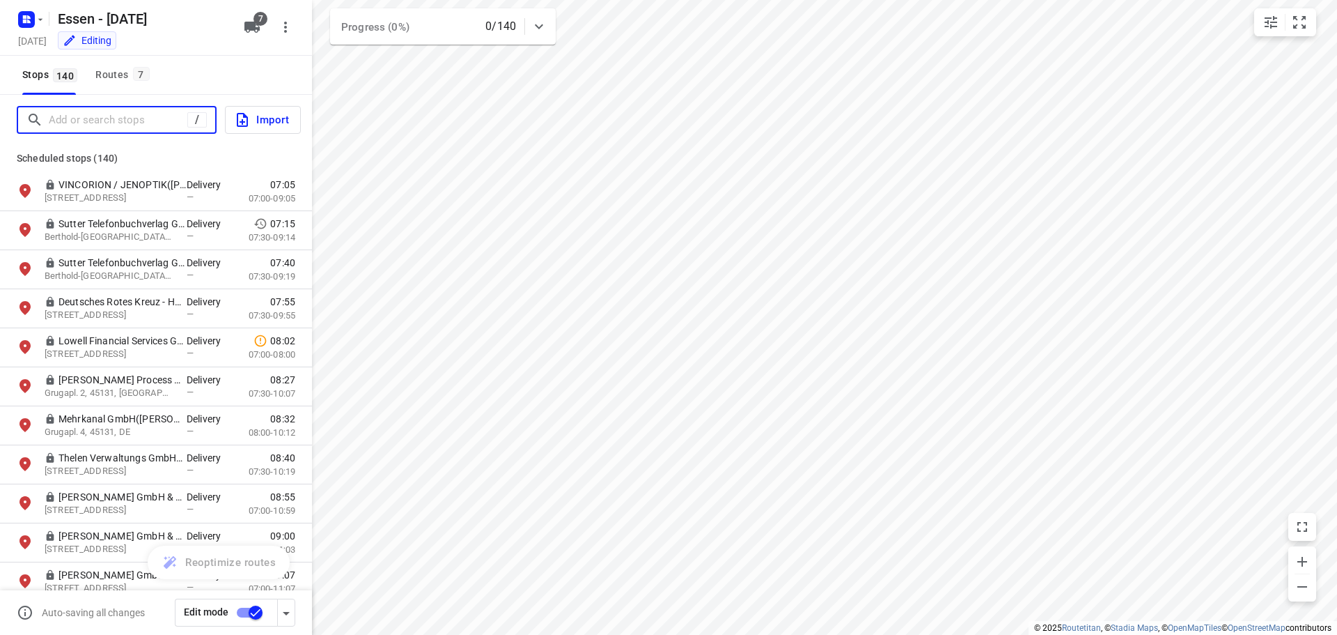
click at [100, 117] on input "Add or search stops" at bounding box center [118, 120] width 139 height 22
